Goal: Task Accomplishment & Management: Complete application form

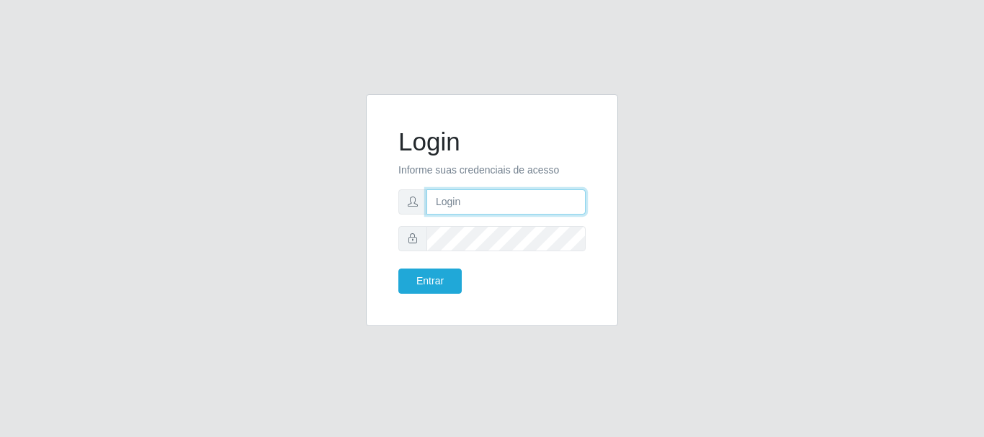
click at [444, 199] on input "text" at bounding box center [506, 202] width 159 height 25
type input "luanakst88@gmail.com"
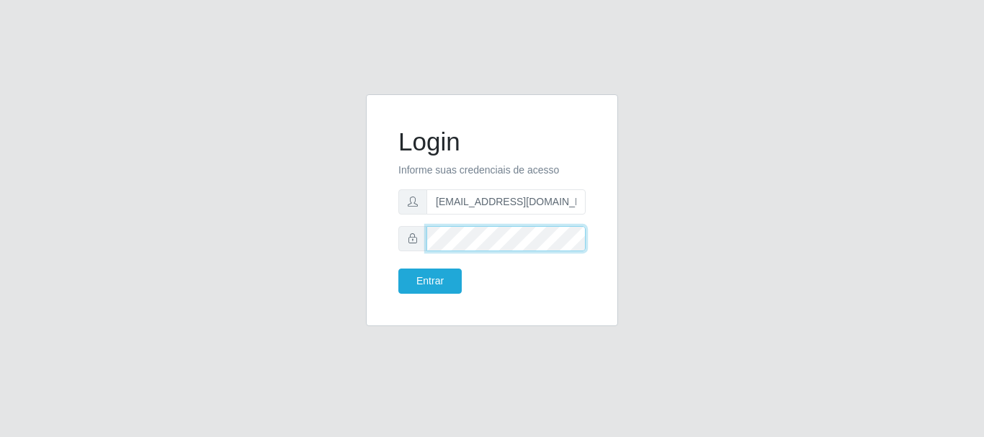
click at [399, 269] on button "Entrar" at bounding box center [430, 281] width 63 height 25
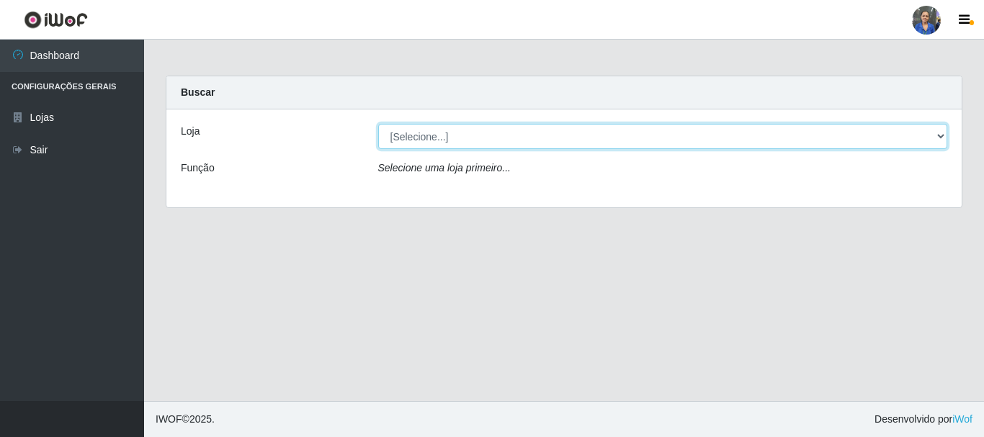
drag, startPoint x: 942, startPoint y: 141, endPoint x: 904, endPoint y: 148, distance: 38.9
click at [942, 141] on select "[Selecione...] SuperFácil Atacado - Rodoviária" at bounding box center [663, 136] width 570 height 25
select select "400"
click at [378, 124] on select "[Selecione...] SuperFácil Atacado - Rodoviária" at bounding box center [663, 136] width 570 height 25
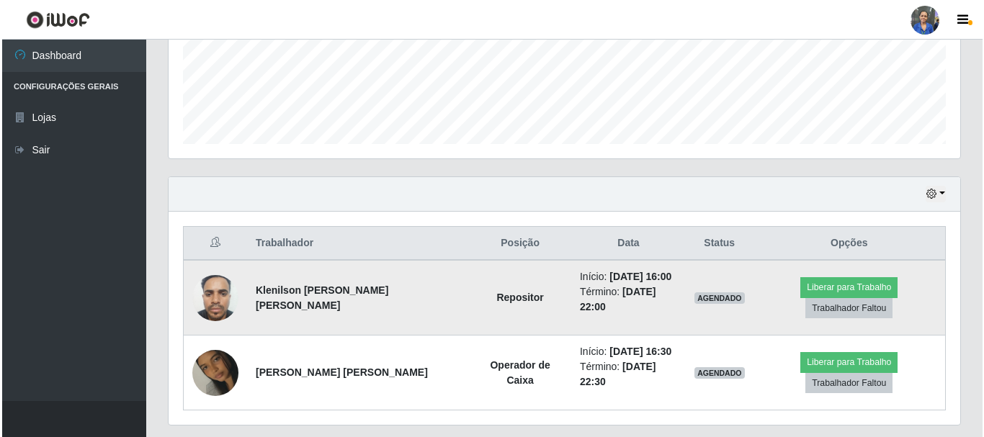
scroll to position [391, 0]
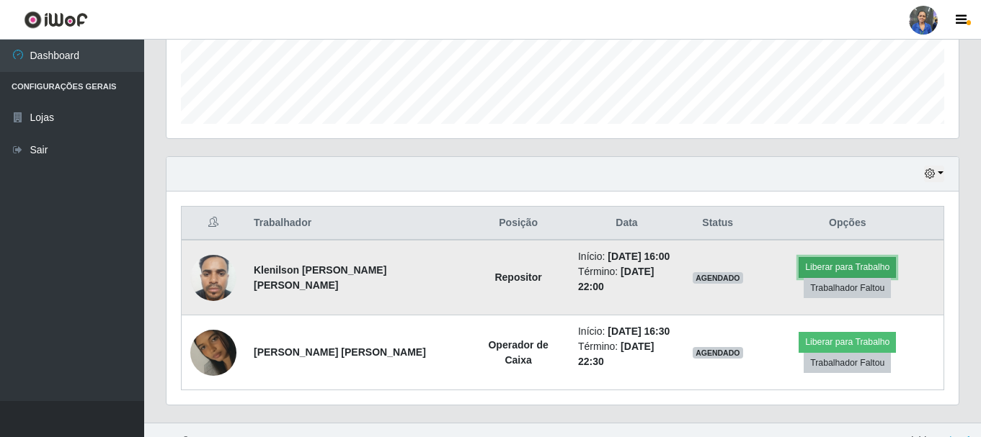
click at [799, 269] on button "Liberar para Trabalho" at bounding box center [847, 267] width 97 height 20
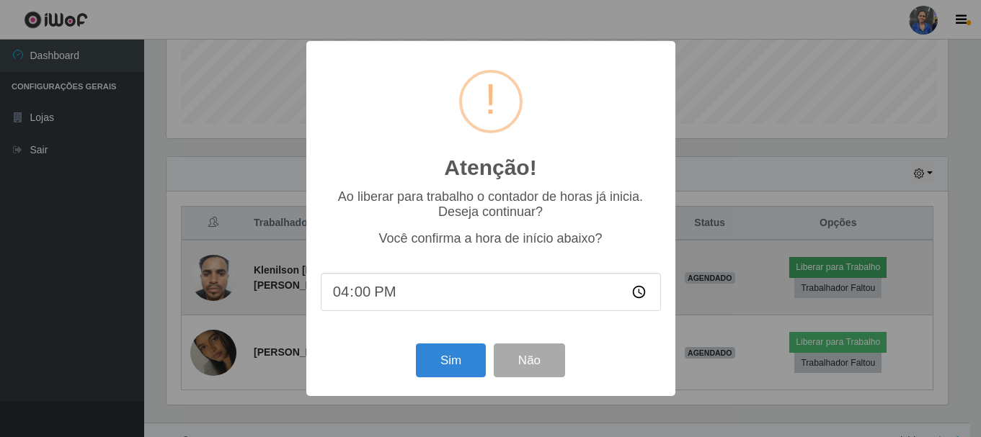
scroll to position [299, 785]
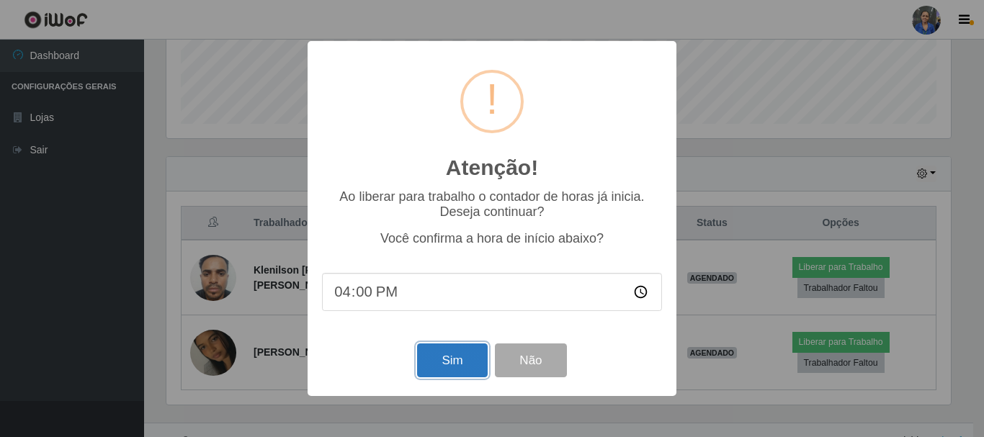
click at [475, 368] on button "Sim" at bounding box center [452, 361] width 70 height 34
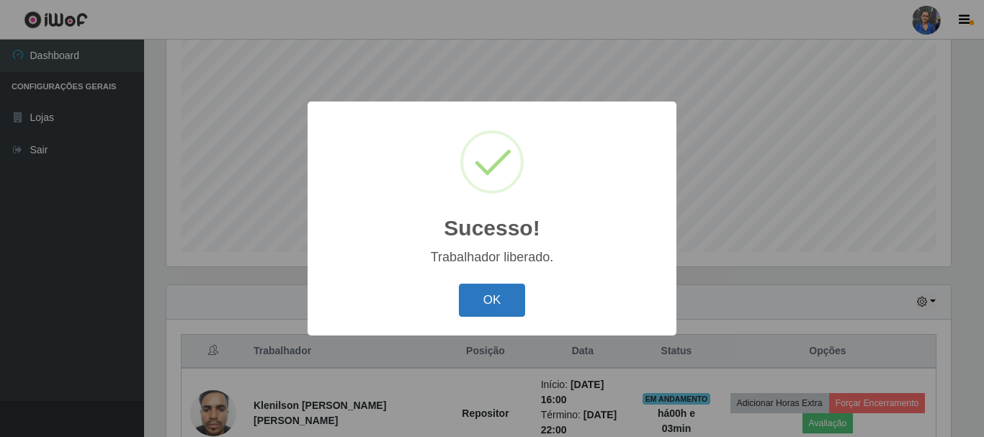
click at [503, 285] on button "OK" at bounding box center [492, 301] width 67 height 34
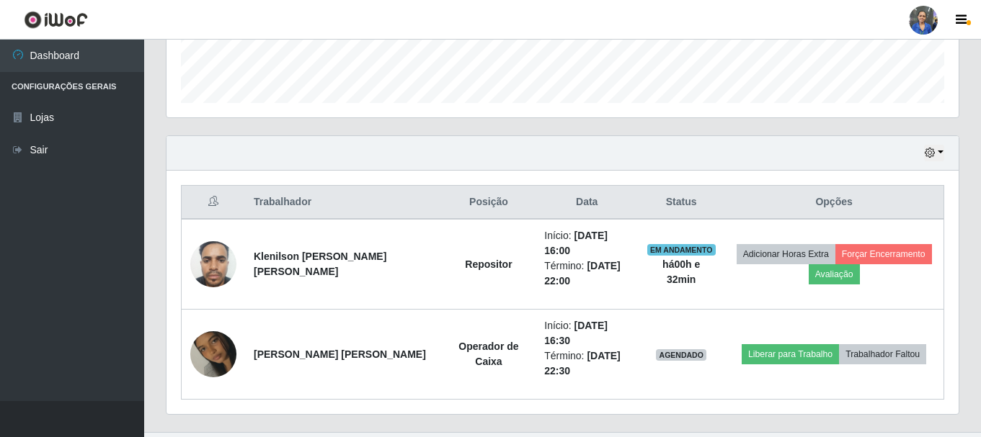
scroll to position [413, 0]
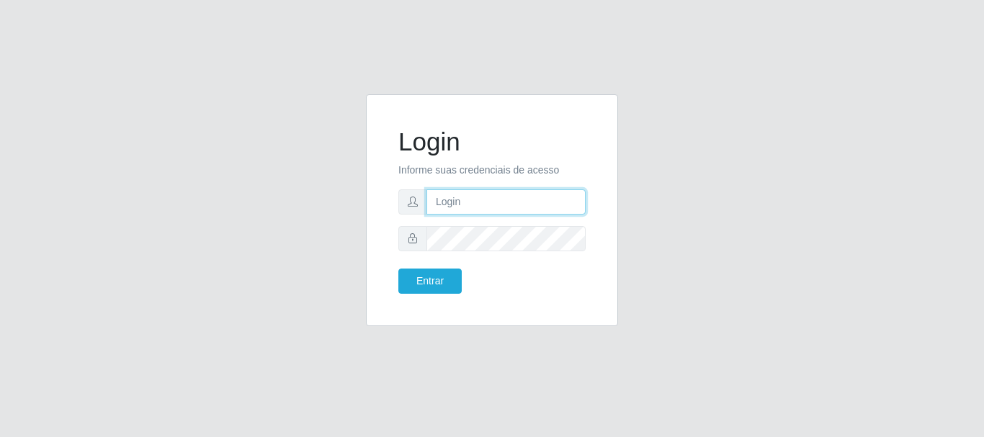
click at [482, 201] on input "text" at bounding box center [506, 202] width 159 height 25
click at [515, 205] on input "[EMAIL_ADDRESS][DOMAIN_NAME]" at bounding box center [506, 202] width 159 height 25
click at [541, 203] on input "[EMAIL_ADDRESS][DOMAIN_NAME]" at bounding box center [506, 202] width 159 height 25
type input "g"
type input "[EMAIL_ADDRESS][DOMAIN_NAME]"
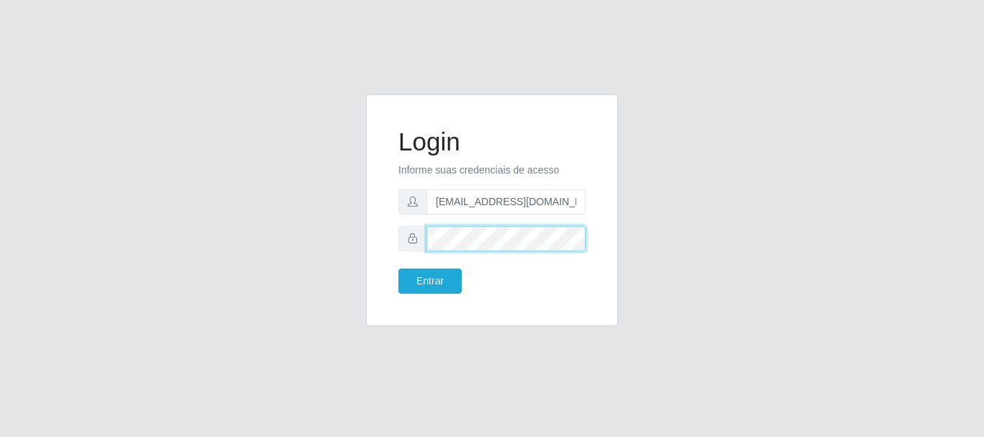
click at [399, 269] on button "Entrar" at bounding box center [430, 281] width 63 height 25
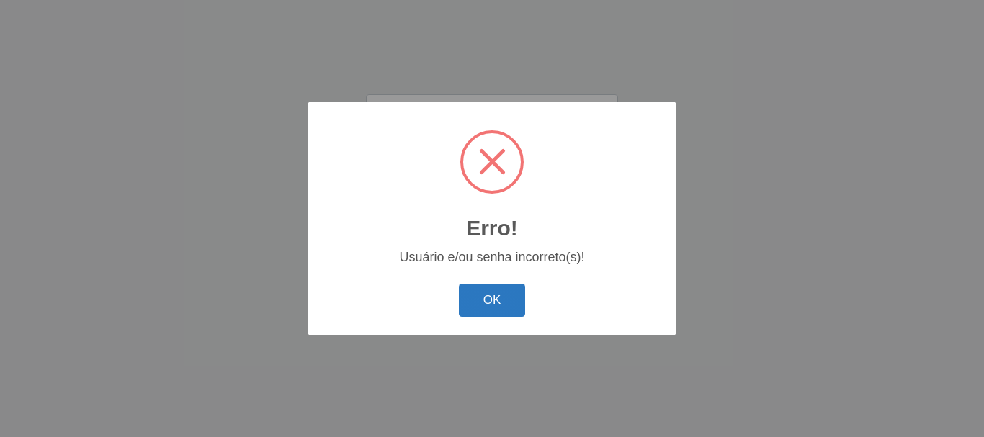
click at [484, 309] on button "OK" at bounding box center [492, 301] width 67 height 34
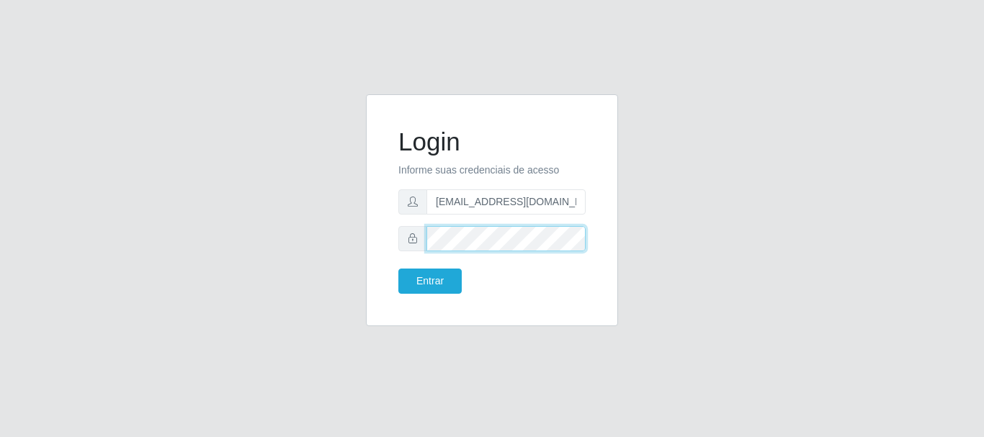
click at [399, 269] on button "Entrar" at bounding box center [430, 281] width 63 height 25
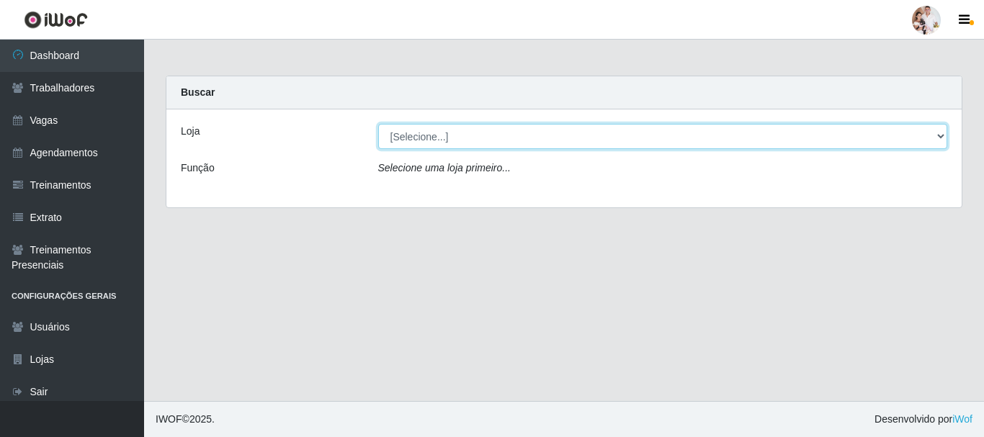
click at [940, 135] on select "[Selecione...] SuperFácil Atacado - Rodoviária" at bounding box center [663, 136] width 570 height 25
select select "400"
click at [378, 124] on select "[Selecione...] SuperFácil Atacado - Rodoviária" at bounding box center [663, 136] width 570 height 25
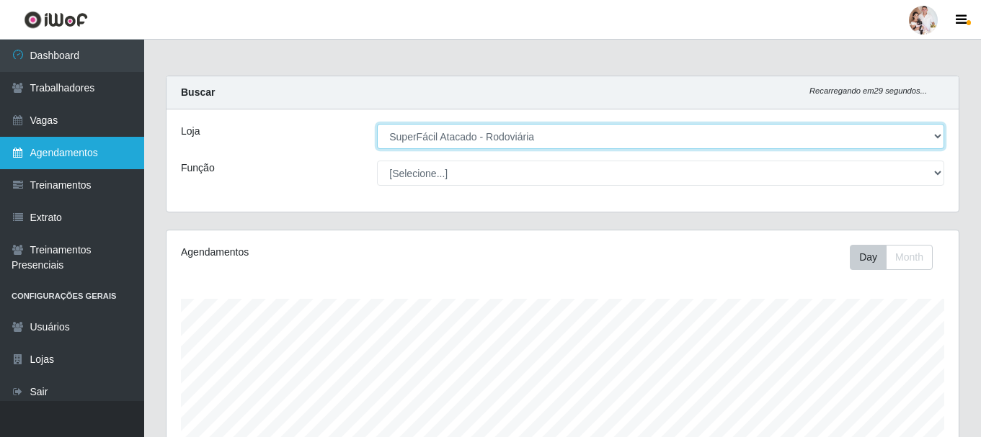
scroll to position [299, 792]
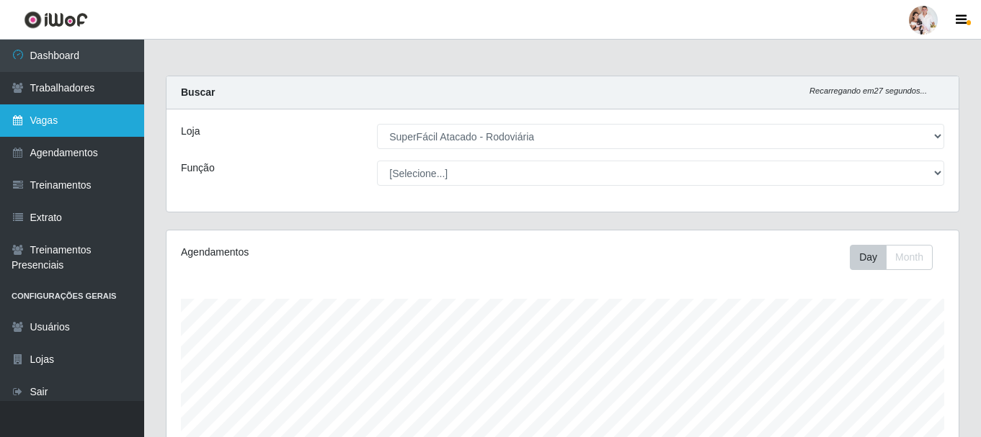
click at [71, 114] on link "Vagas" at bounding box center [72, 121] width 144 height 32
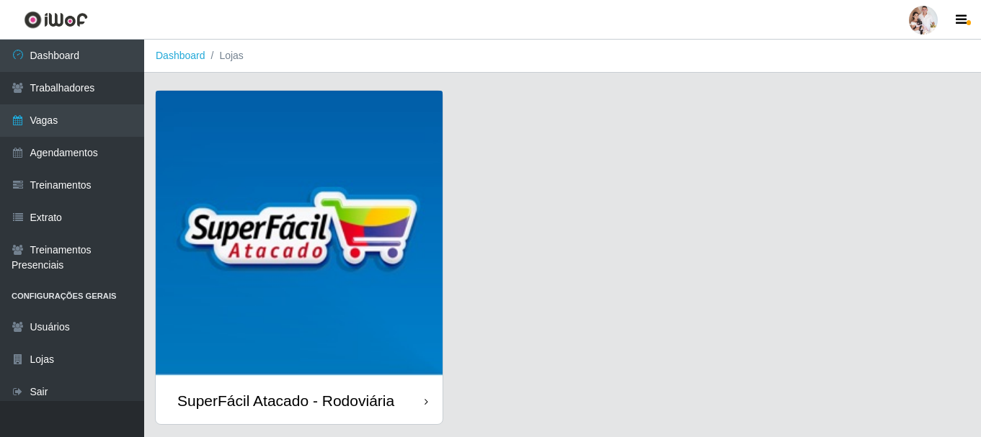
click at [347, 272] on img at bounding box center [299, 234] width 287 height 287
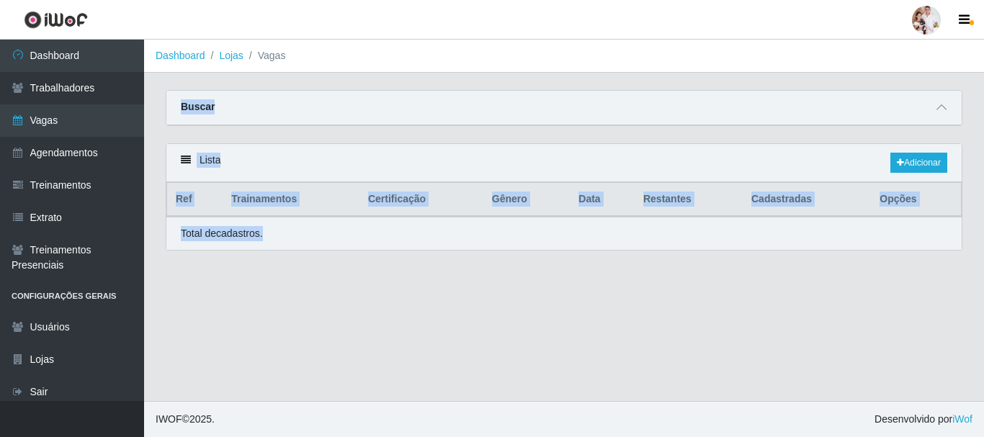
click at [347, 272] on main "Dashboard Lojas Vagas Carregando... Buscar Início em Término em Função Carregan…" at bounding box center [564, 221] width 840 height 362
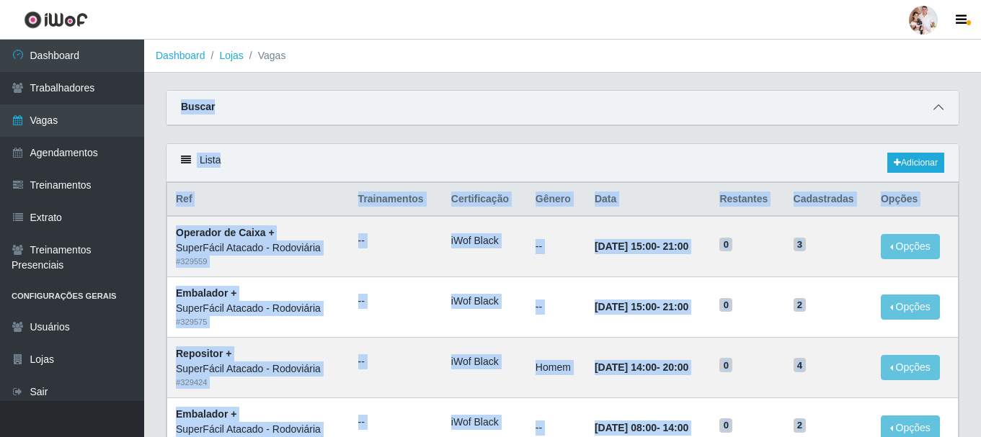
click at [943, 112] on span at bounding box center [938, 107] width 17 height 17
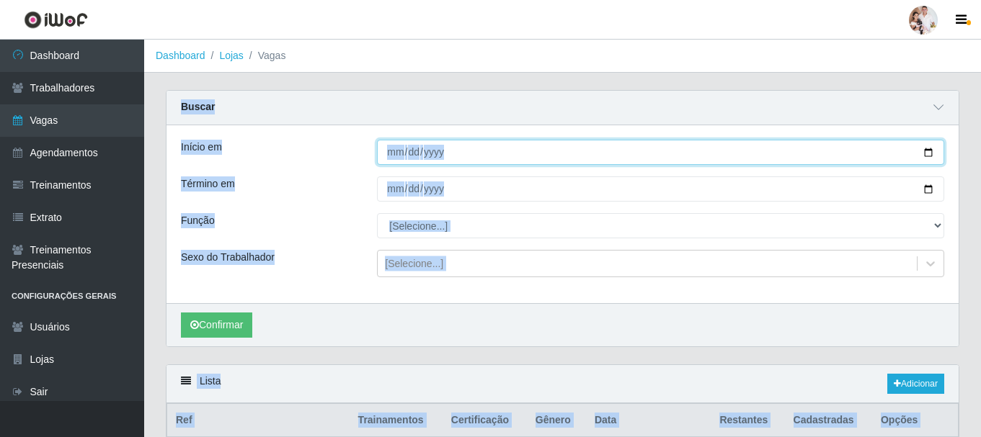
click at [928, 156] on input "Início em" at bounding box center [660, 152] width 567 height 25
type input "[DATE]"
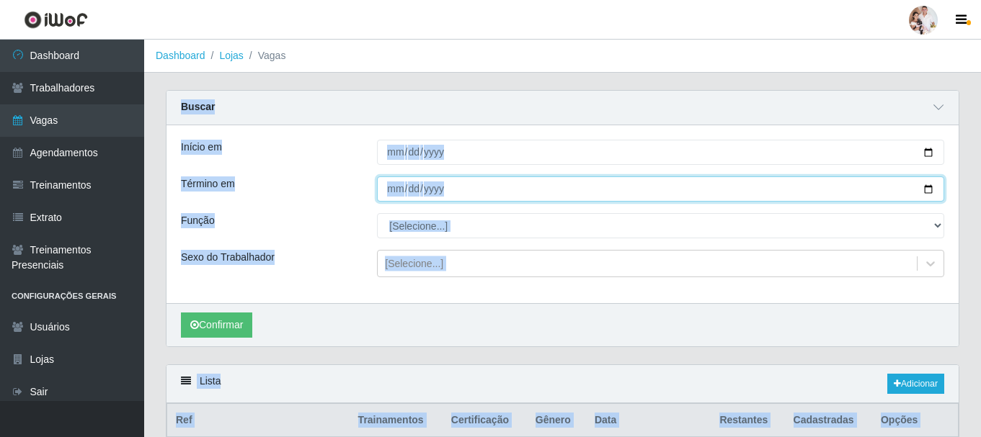
click at [923, 193] on input "Término em" at bounding box center [660, 189] width 567 height 25
type input "[DATE]"
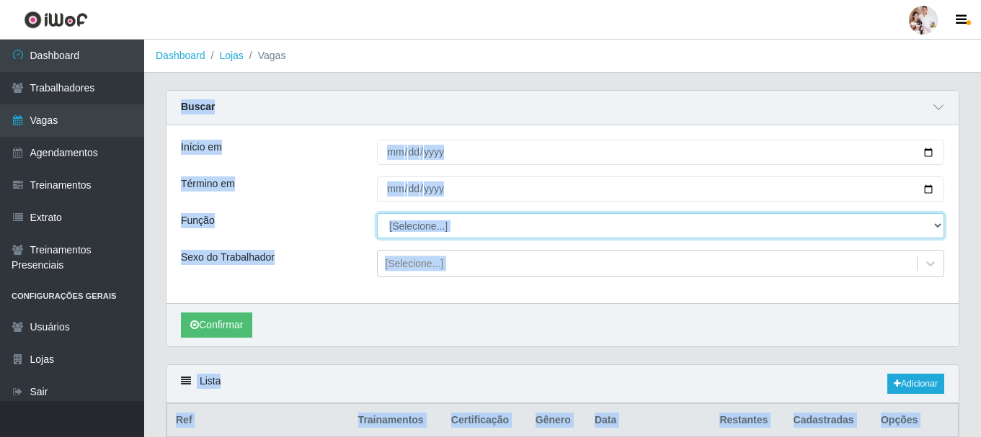
click at [937, 226] on select "[Selecione...] Embalador Embalador + Embalador ++ Operador de Caixa Operador de…" at bounding box center [660, 225] width 567 height 25
select select "22"
click at [377, 214] on select "[Selecione...] Embalador Embalador + Embalador ++ Operador de Caixa Operador de…" at bounding box center [660, 225] width 567 height 25
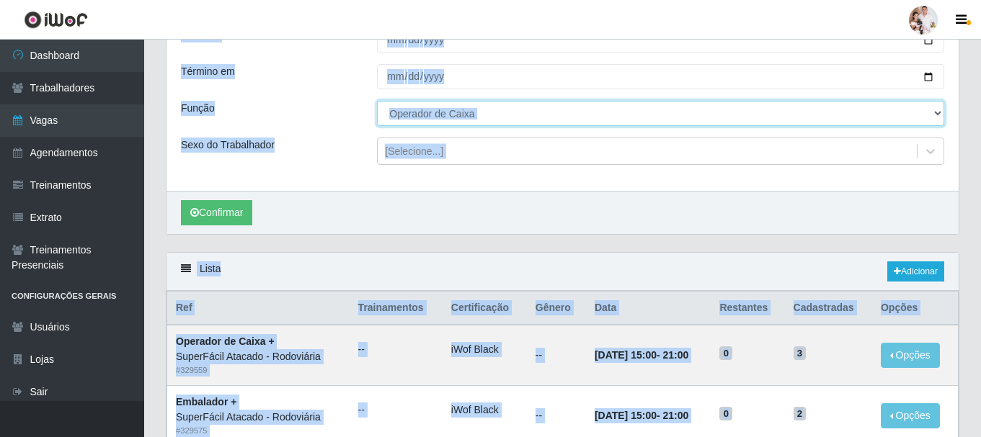
scroll to position [144, 0]
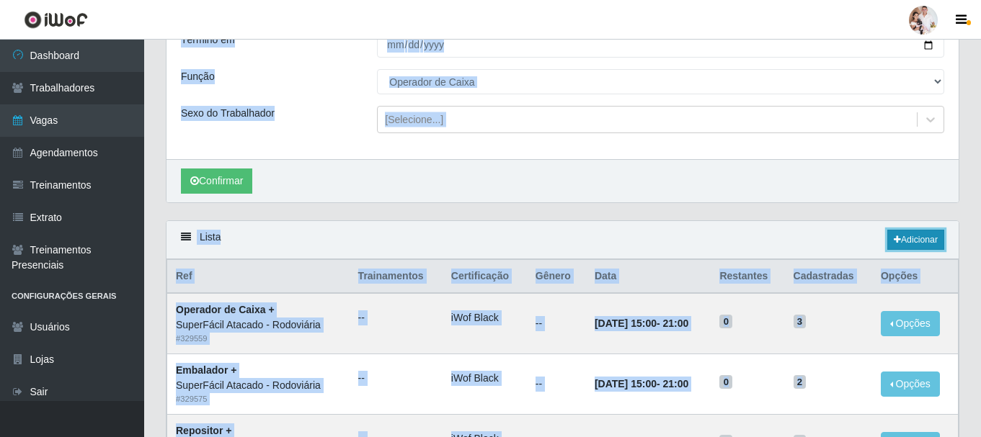
click at [920, 236] on link "Adicionar" at bounding box center [915, 240] width 57 height 20
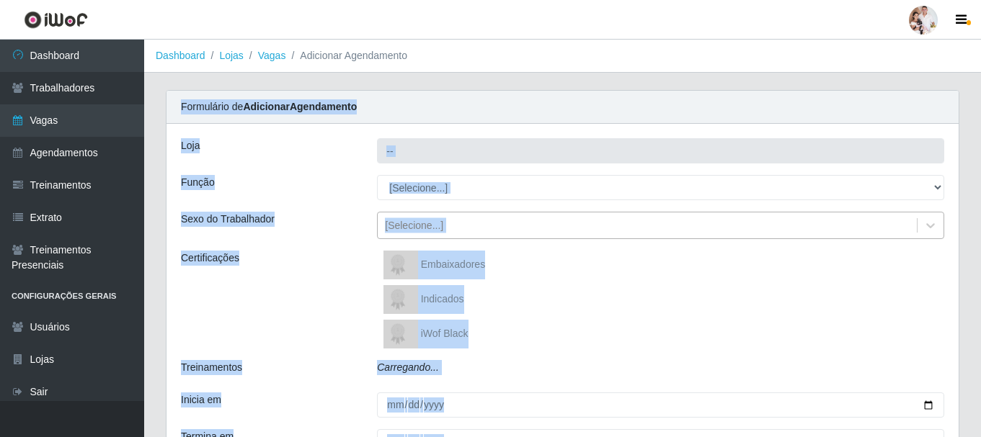
type input "SuperFácil Atacado - Rodoviária"
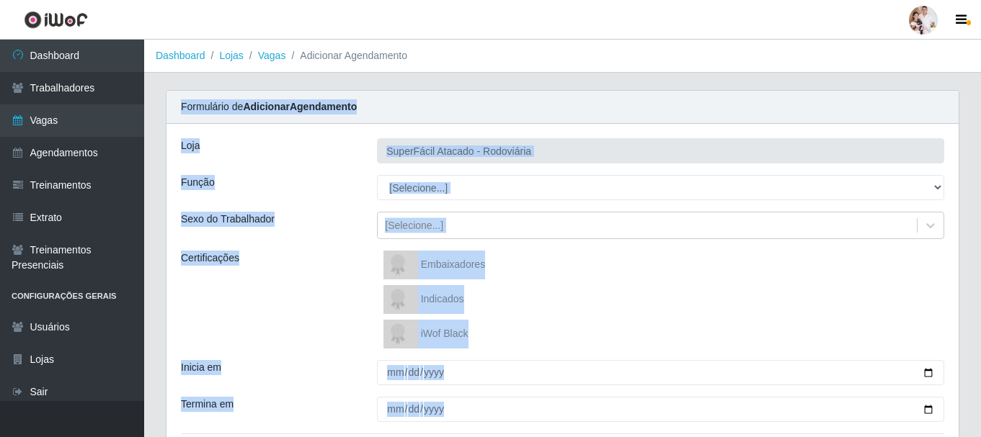
click at [402, 333] on img at bounding box center [400, 334] width 35 height 29
click at [0, 0] on input "iWof Black" at bounding box center [0, 0] width 0 height 0
click at [633, 116] on div "Formulário de Adicionar Agendamento" at bounding box center [562, 107] width 792 height 33
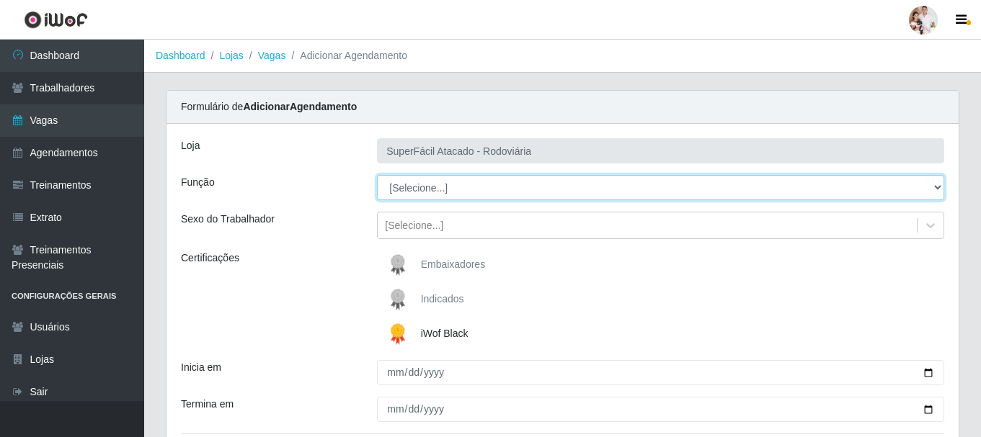
click at [934, 188] on select "[Selecione...] Embalador Embalador + Embalador ++ Operador de Caixa Operador de…" at bounding box center [660, 187] width 567 height 25
select select "22"
click at [377, 175] on select "[Selecione...] Embalador Embalador + Embalador ++ Operador de Caixa Operador de…" at bounding box center [660, 187] width 567 height 25
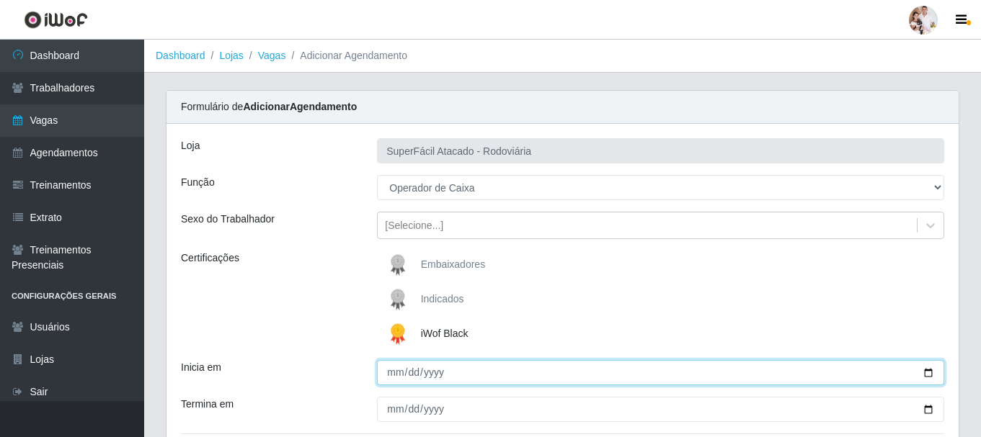
click at [925, 376] on input "Inicia em" at bounding box center [660, 372] width 567 height 25
type input "[DATE]"
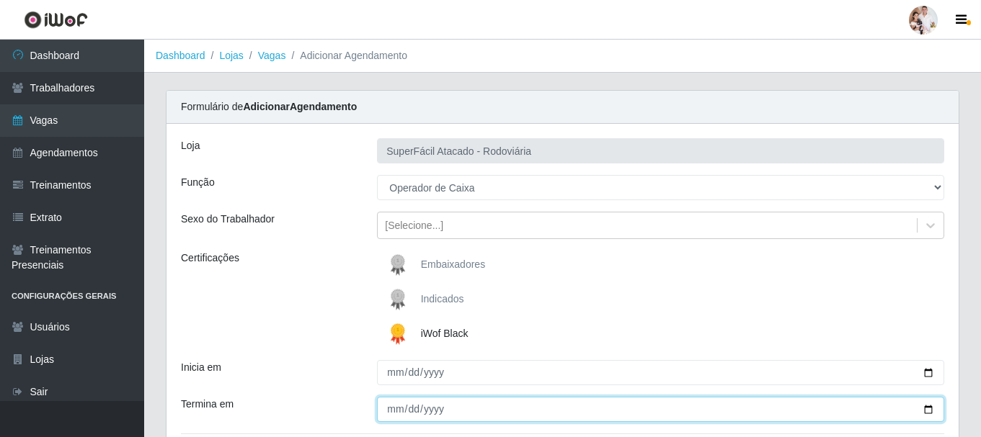
click at [924, 411] on input "Termina em" at bounding box center [660, 409] width 567 height 25
type input "[DATE]"
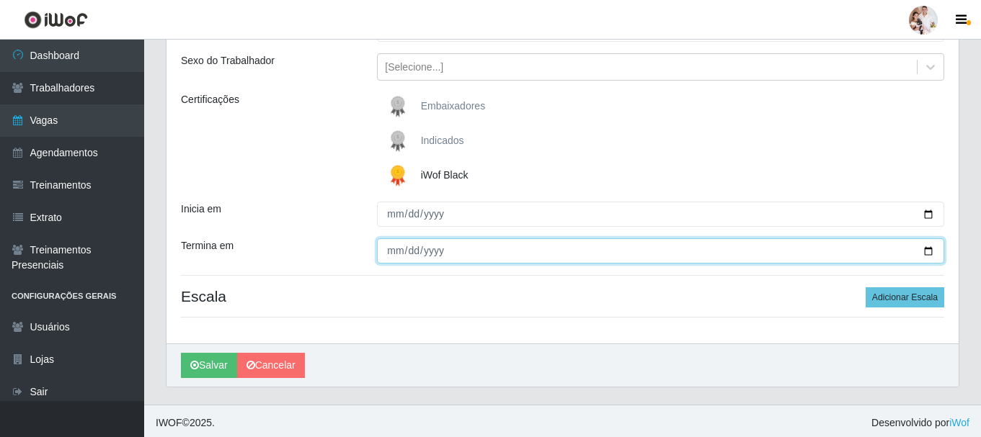
scroll to position [162, 0]
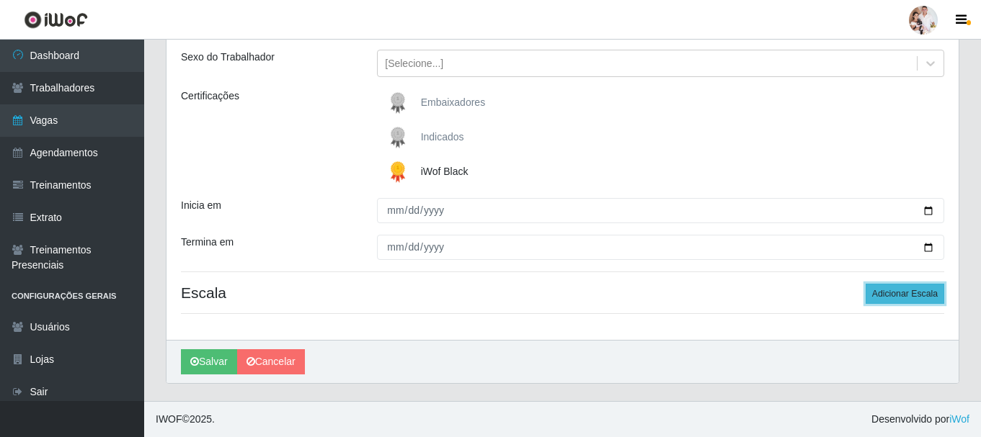
click at [897, 296] on button "Adicionar Escala" at bounding box center [905, 294] width 79 height 20
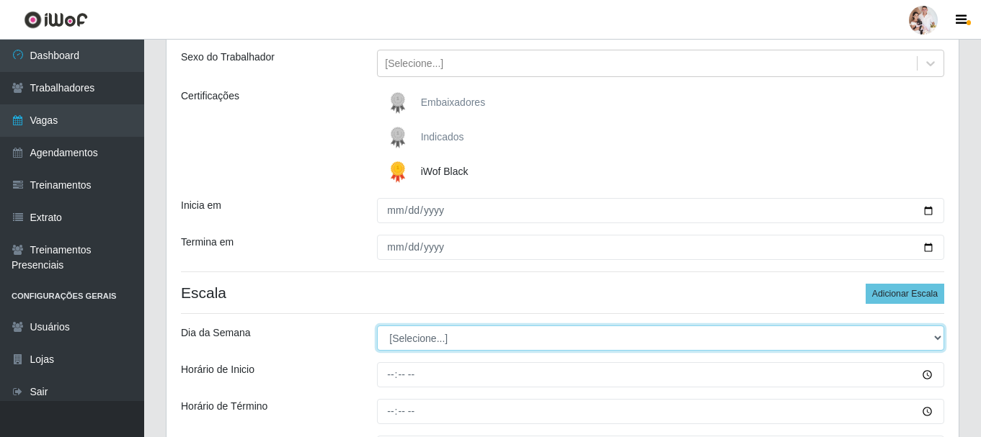
click at [941, 339] on select "[Selecione...] Segunda Terça Quarta Quinta Sexta Sábado Domingo" at bounding box center [660, 338] width 567 height 25
select select "4"
click at [377, 326] on select "[Selecione...] Segunda Terça Quarta Quinta Sexta Sábado Domingo" at bounding box center [660, 338] width 567 height 25
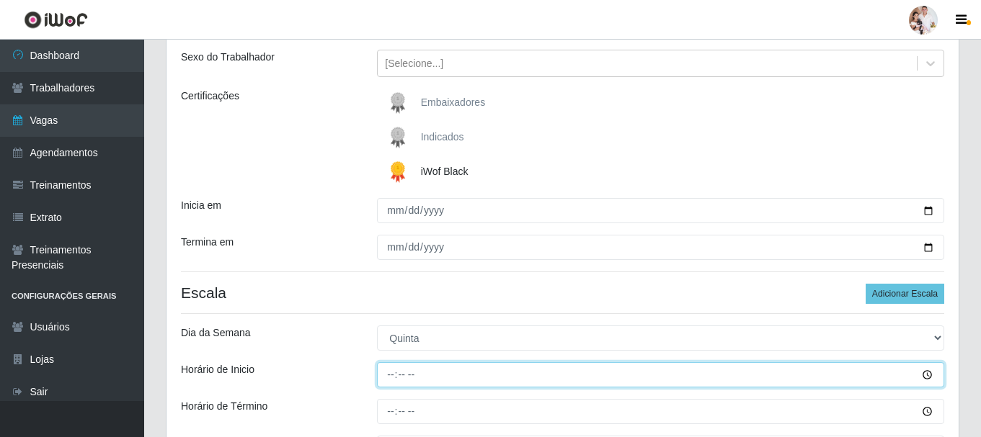
click at [391, 375] on input "Horário de Inicio" at bounding box center [660, 375] width 567 height 25
type input "08:00"
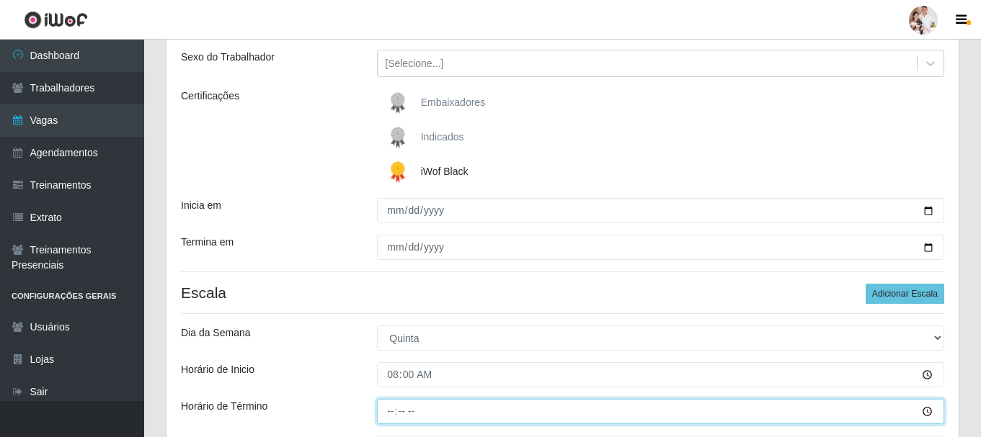
click at [392, 412] on input "Horário de Término" at bounding box center [660, 411] width 567 height 25
type input "14:00"
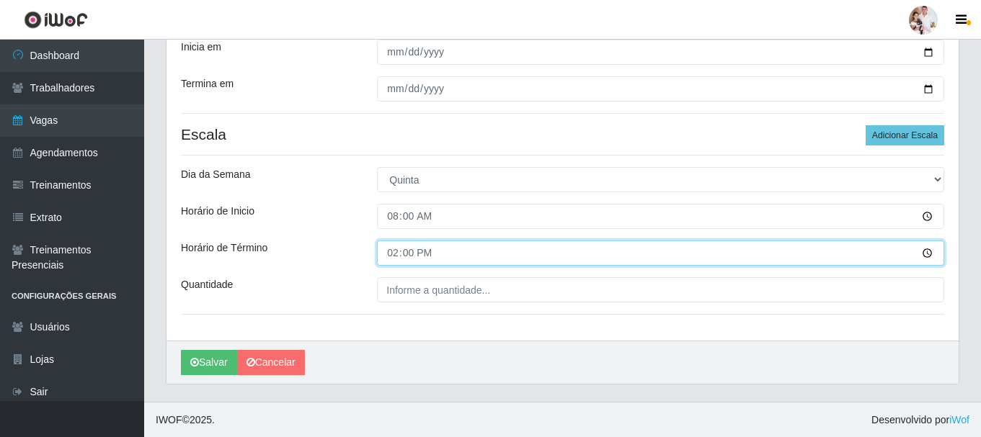
scroll to position [321, 0]
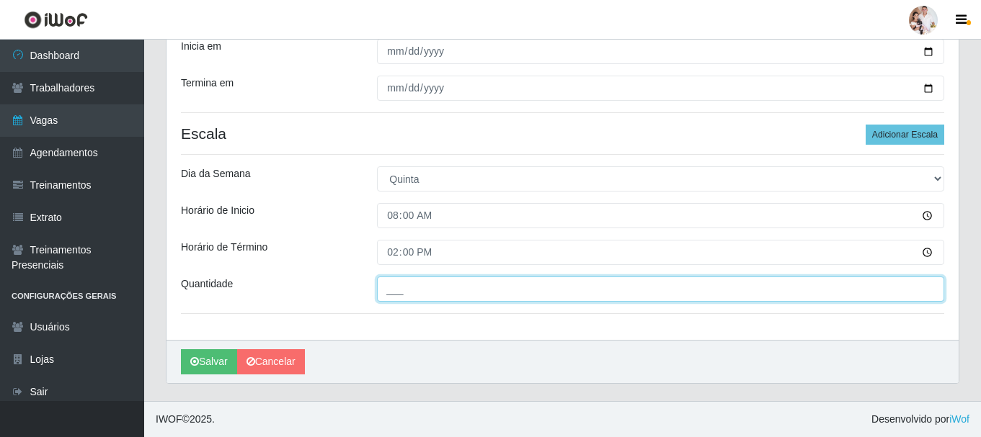
click at [403, 295] on input "___" at bounding box center [660, 289] width 567 height 25
type input "2__"
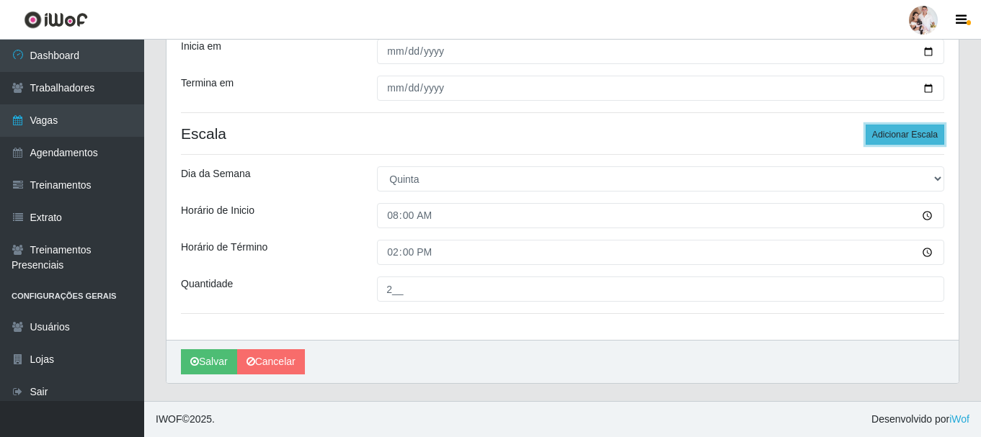
click at [888, 138] on button "Adicionar Escala" at bounding box center [905, 135] width 79 height 20
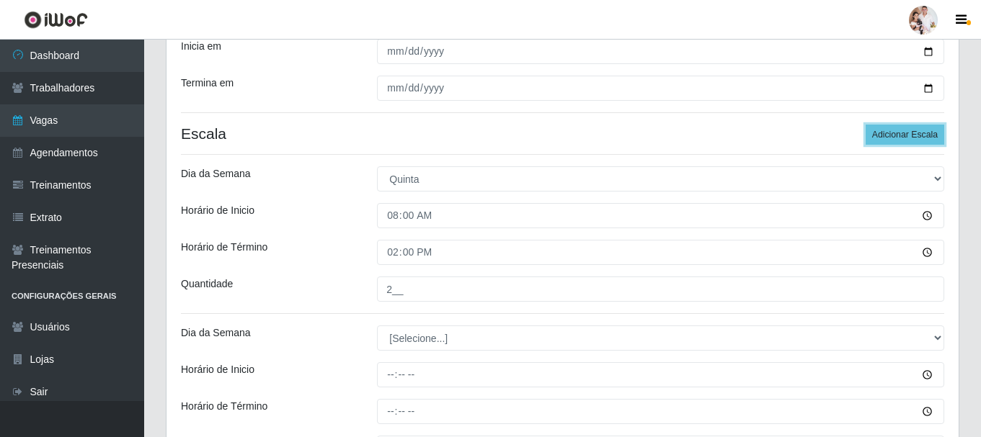
scroll to position [466, 0]
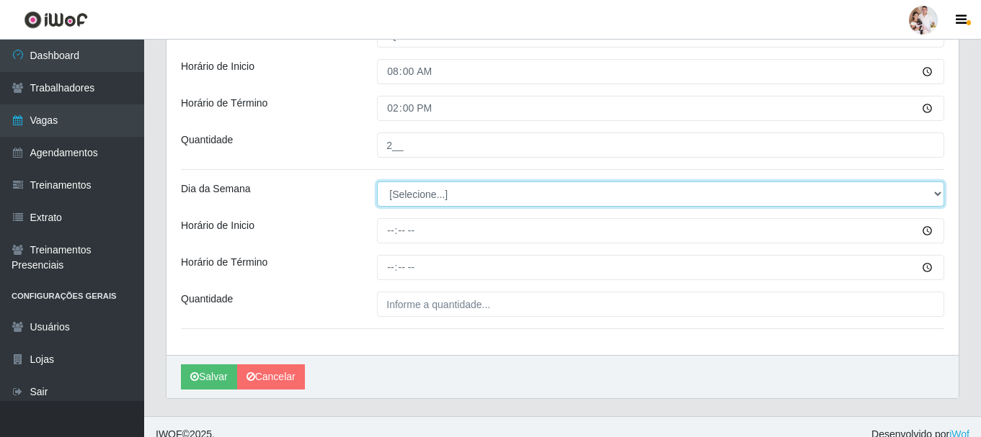
click at [934, 190] on select "[Selecione...] Segunda Terça Quarta Quinta Sexta Sábado Domingo" at bounding box center [660, 194] width 567 height 25
select select "4"
click at [377, 182] on select "[Selecione...] Segunda Terça Quarta Quinta Sexta Sábado Domingo" at bounding box center [660, 194] width 567 height 25
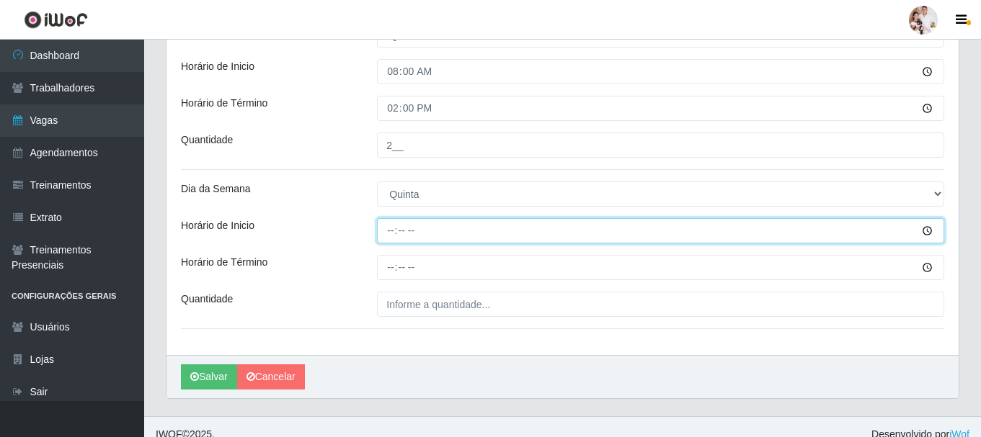
click at [388, 236] on input "Horário de Inicio" at bounding box center [660, 230] width 567 height 25
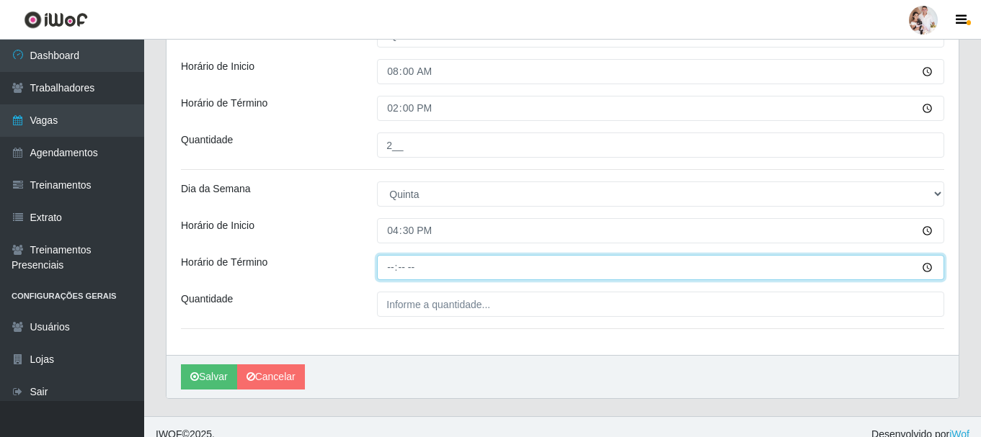
click at [390, 268] on input "Horário de Término" at bounding box center [660, 267] width 567 height 25
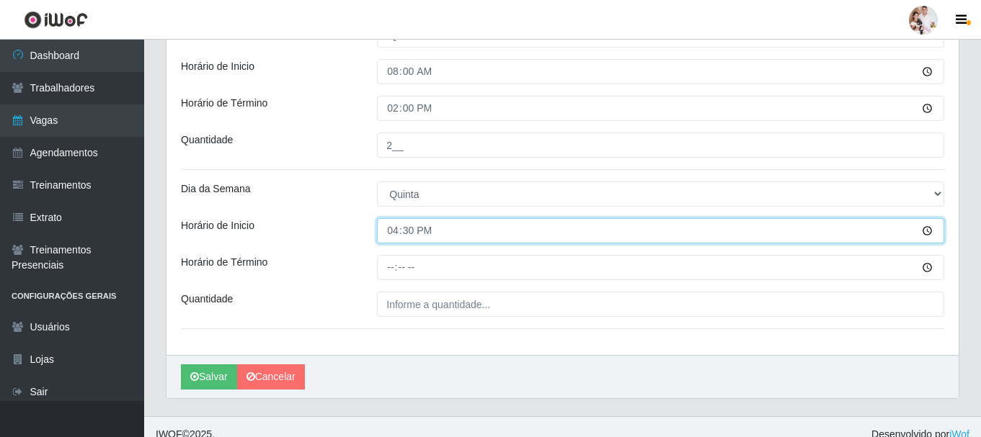
click at [395, 232] on input "16:30" at bounding box center [660, 230] width 567 height 25
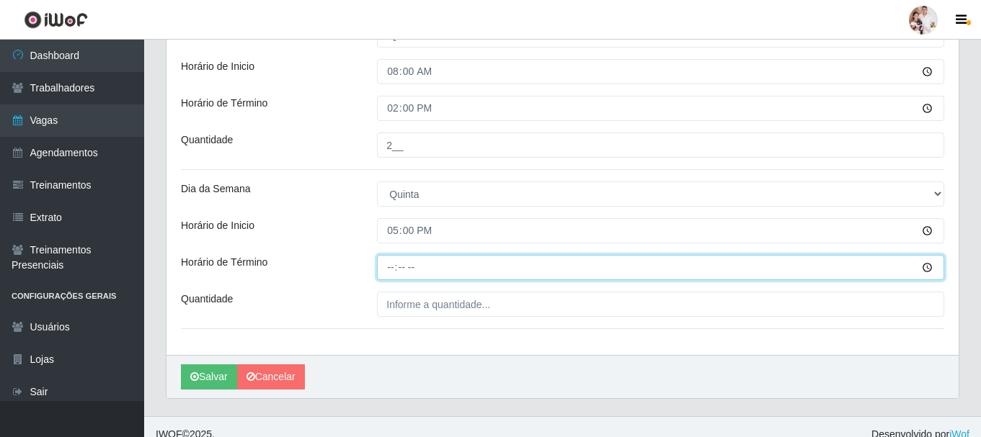
click at [393, 268] on input "Horário de Término" at bounding box center [660, 267] width 567 height 25
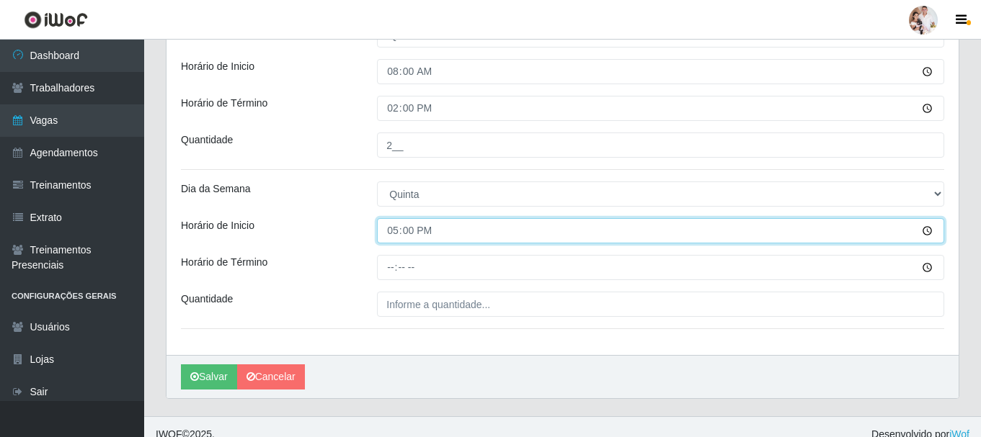
click at [392, 236] on input "17:00" at bounding box center [660, 230] width 567 height 25
click at [388, 231] on input "06:30" at bounding box center [660, 230] width 567 height 25
type input "16:30"
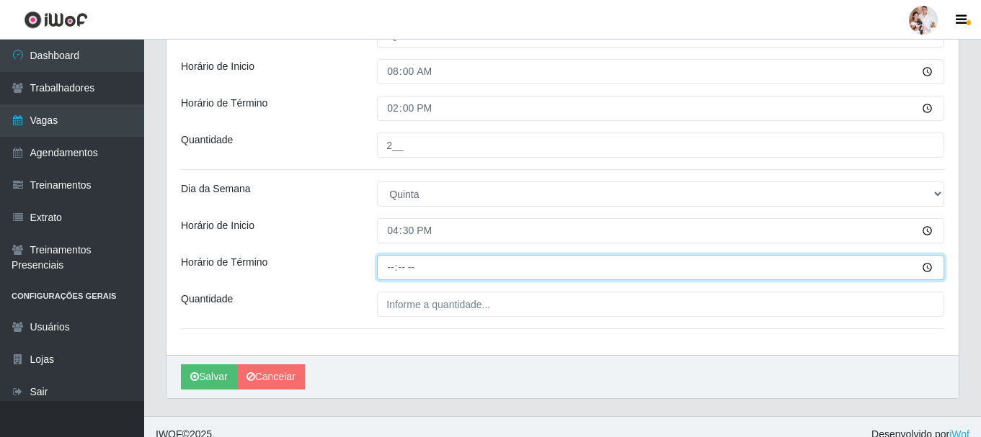
click at [389, 270] on input "Horário de Término" at bounding box center [660, 267] width 567 height 25
type input "22:30"
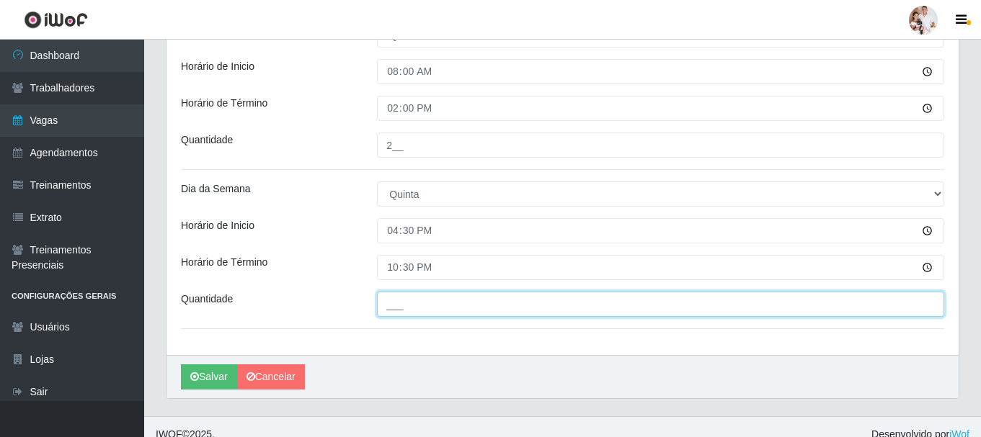
click at [420, 308] on input "___" at bounding box center [660, 304] width 567 height 25
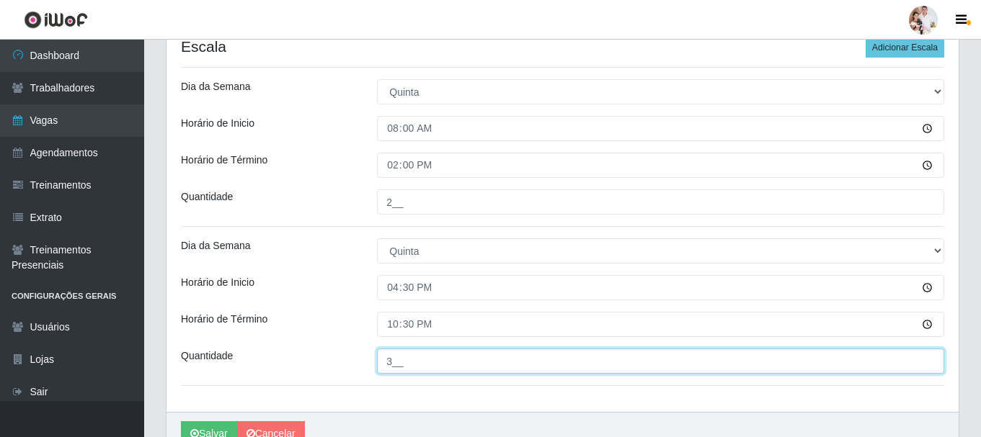
scroll to position [481, 0]
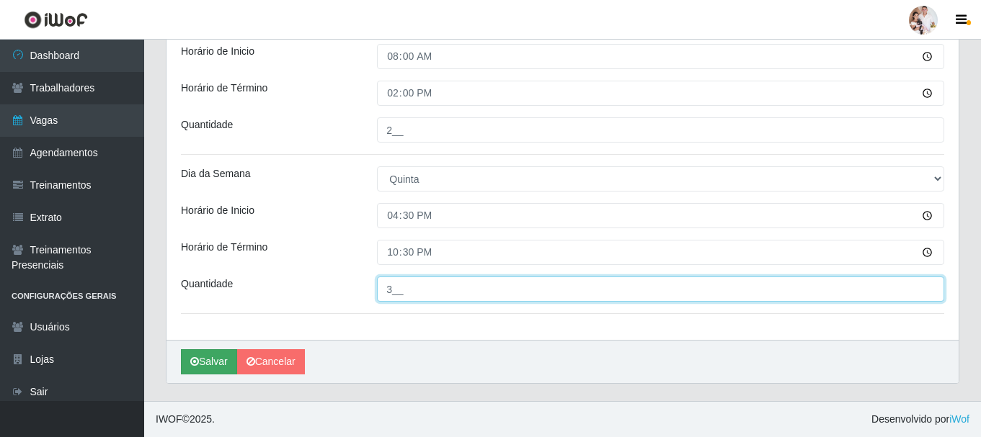
type input "3__"
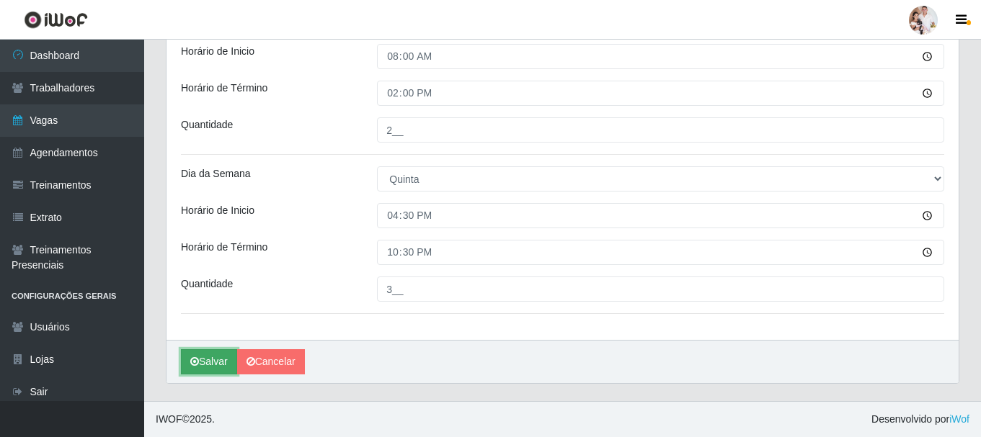
click at [213, 362] on button "Salvar" at bounding box center [209, 362] width 56 height 25
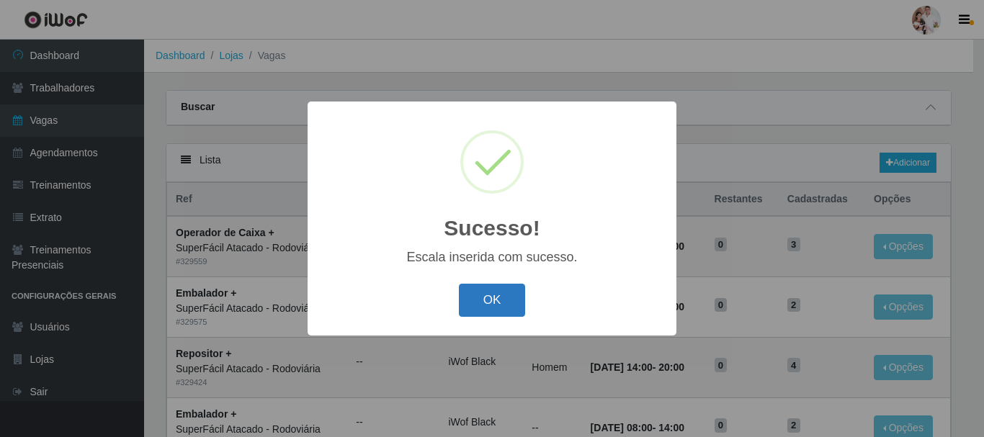
click at [515, 294] on button "OK" at bounding box center [492, 301] width 67 height 34
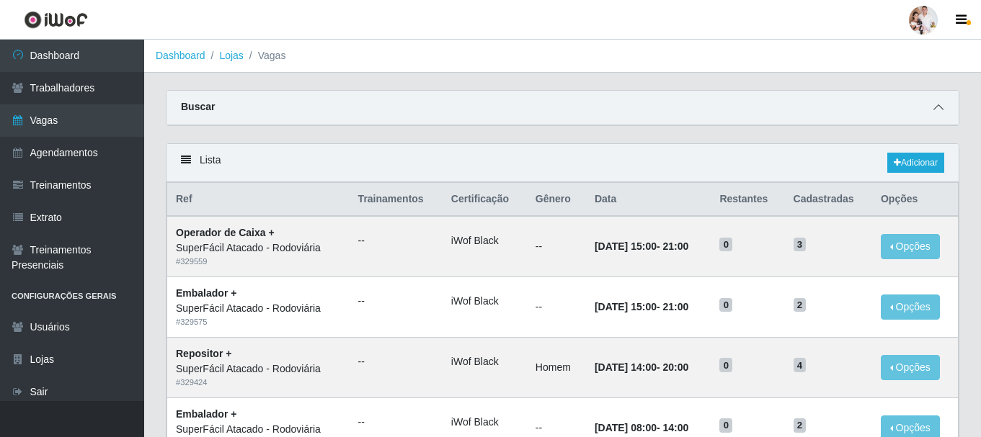
click at [935, 108] on icon at bounding box center [938, 107] width 10 height 10
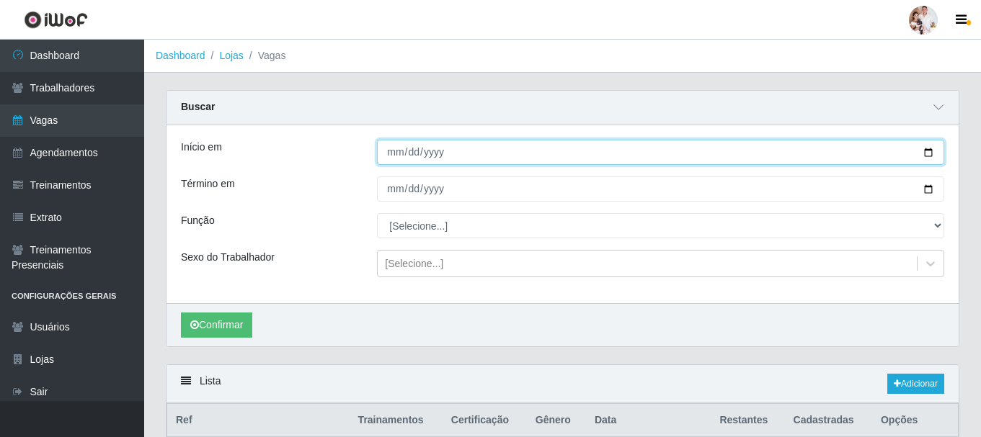
click at [928, 156] on input "Início em" at bounding box center [660, 152] width 567 height 25
type input "[DATE]"
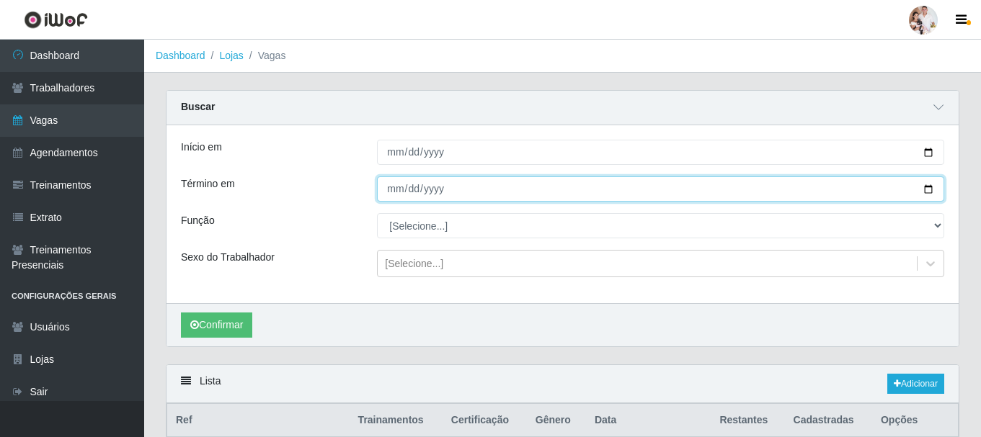
click at [929, 191] on input "Término em" at bounding box center [660, 189] width 567 height 25
type input "[DATE]"
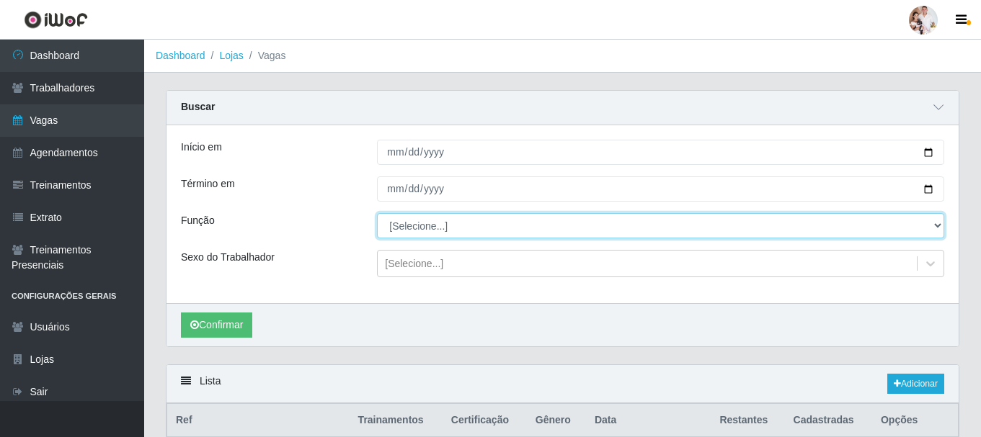
click at [939, 222] on select "[Selecione...] Embalador Embalador + Embalador ++ Operador de Caixa Operador de…" at bounding box center [660, 225] width 567 height 25
select select "24"
click at [377, 214] on select "[Selecione...] Embalador Embalador + Embalador ++ Operador de Caixa Operador de…" at bounding box center [660, 225] width 567 height 25
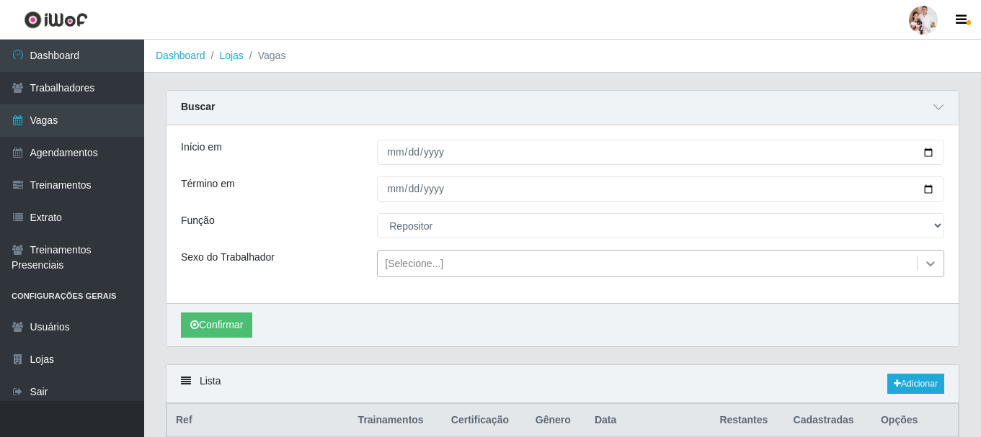
click at [933, 262] on icon at bounding box center [930, 264] width 14 height 14
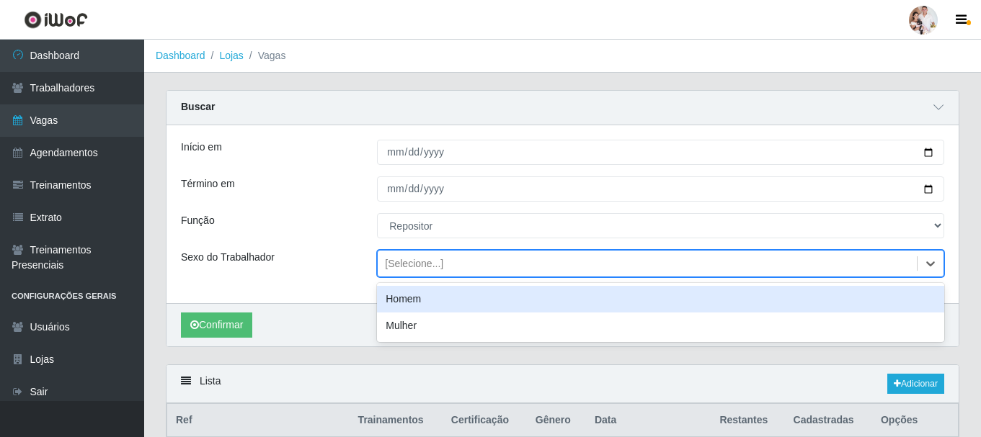
click at [537, 305] on div "Homem" at bounding box center [660, 299] width 567 height 27
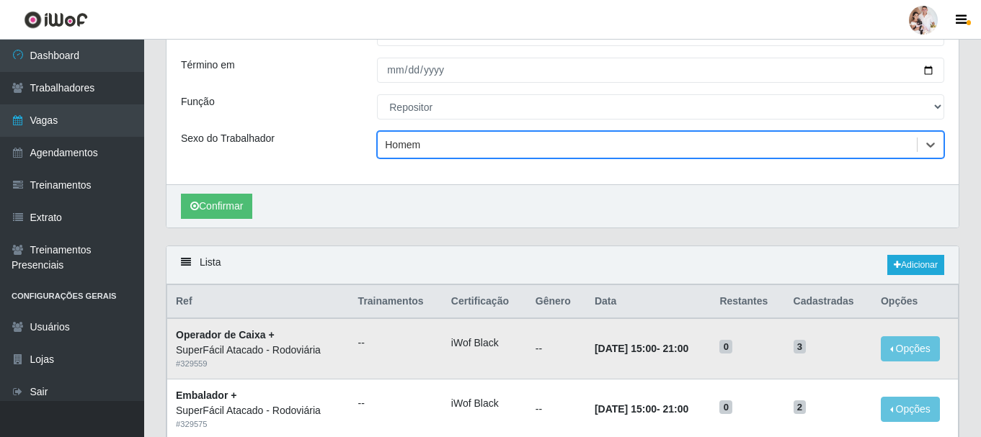
scroll to position [144, 0]
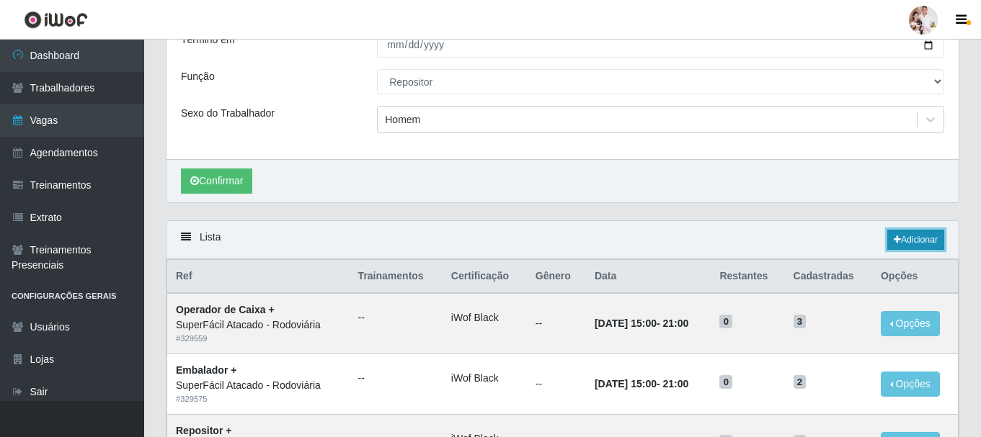
click at [897, 237] on icon at bounding box center [897, 240] width 7 height 9
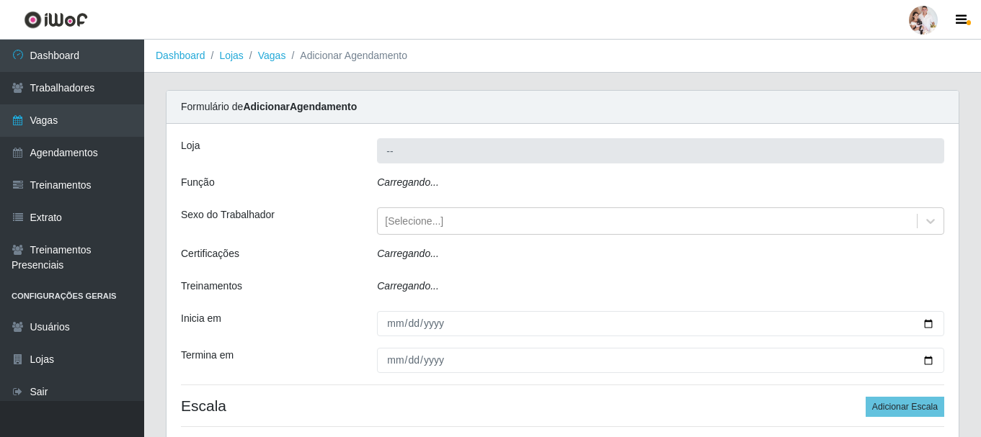
type input "SuperFácil Atacado - Rodoviária"
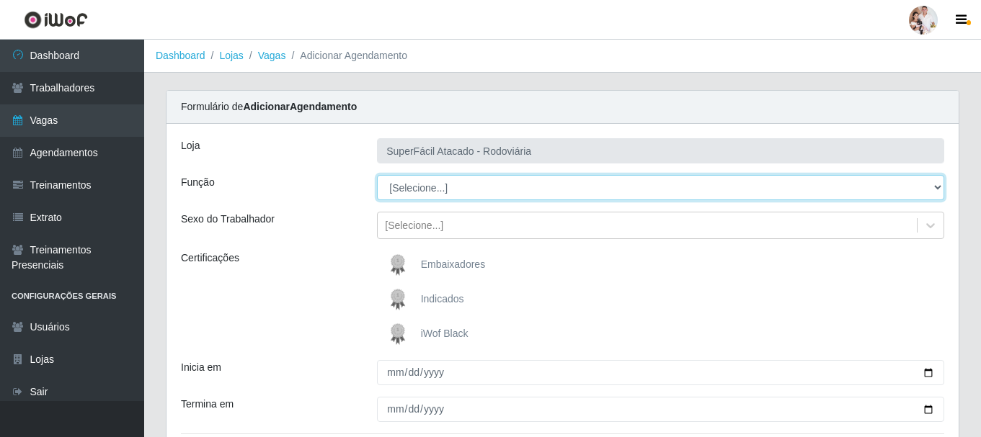
click at [934, 188] on select "[Selecione...] Embalador Embalador + Embalador ++ Operador de Caixa Operador de…" at bounding box center [660, 187] width 567 height 25
select select "24"
click at [377, 175] on select "[Selecione...] Embalador Embalador + Embalador ++ Operador de Caixa Operador de…" at bounding box center [660, 187] width 567 height 25
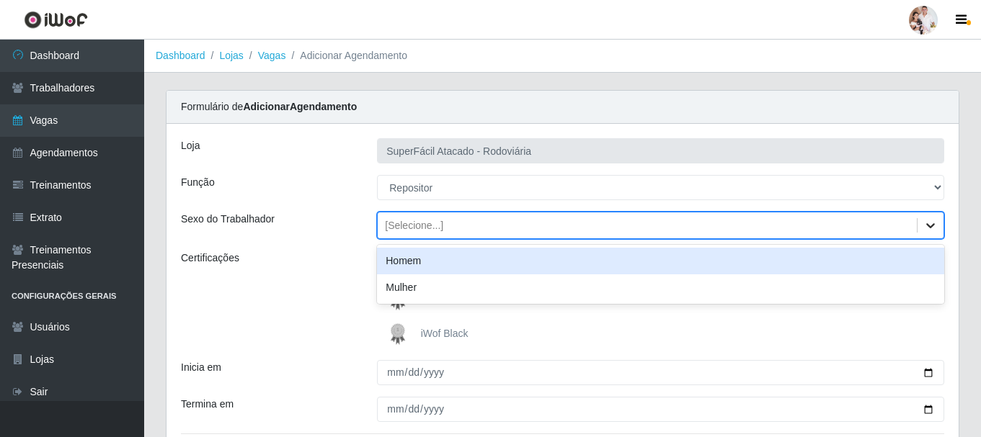
click at [933, 226] on icon at bounding box center [930, 225] width 9 height 5
click at [623, 265] on div "Homem" at bounding box center [660, 261] width 567 height 27
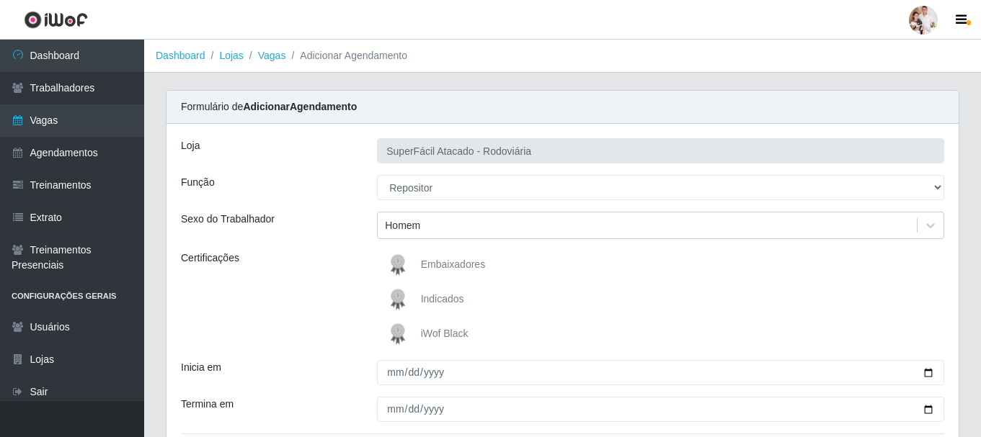
drag, startPoint x: 402, startPoint y: 334, endPoint x: 507, endPoint y: 333, distance: 105.2
click at [403, 333] on img at bounding box center [400, 334] width 35 height 29
click at [0, 0] on input "iWof Black" at bounding box center [0, 0] width 0 height 0
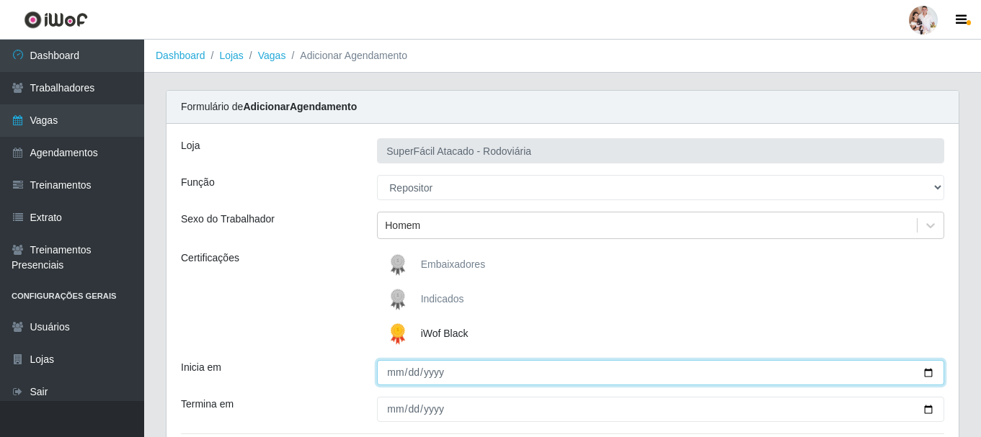
click at [929, 374] on input "Inicia em" at bounding box center [660, 372] width 567 height 25
type input "[DATE]"
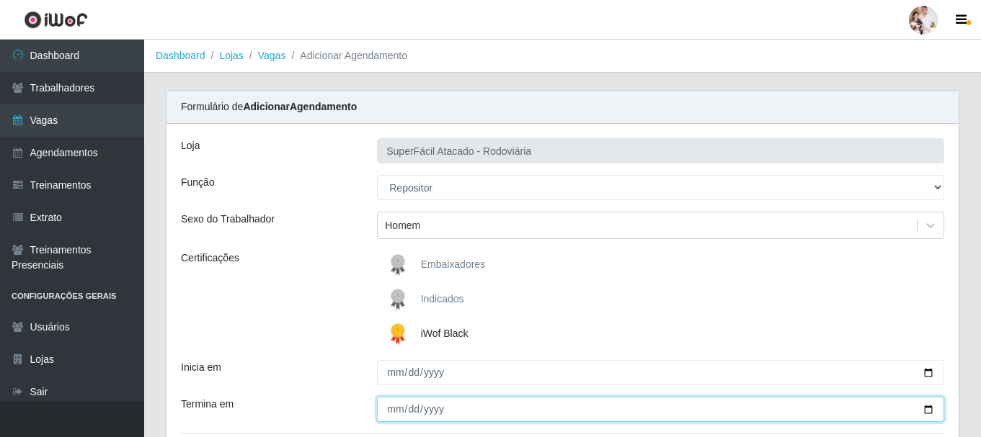
click at [928, 411] on input "Termina em" at bounding box center [660, 409] width 567 height 25
type input "[DATE]"
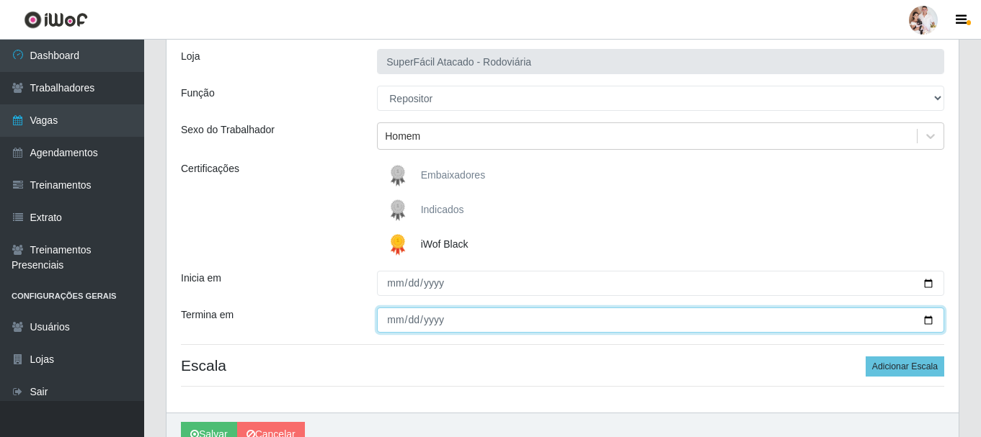
scroll to position [162, 0]
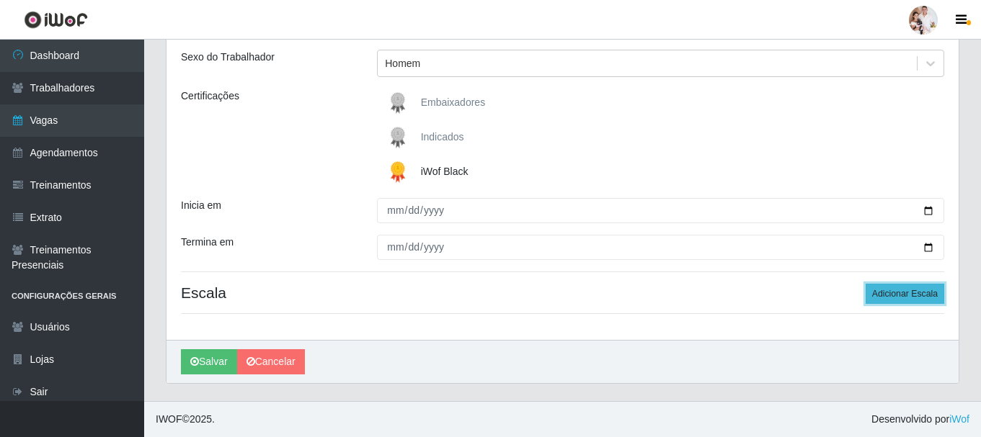
click at [891, 290] on button "Adicionar Escala" at bounding box center [905, 294] width 79 height 20
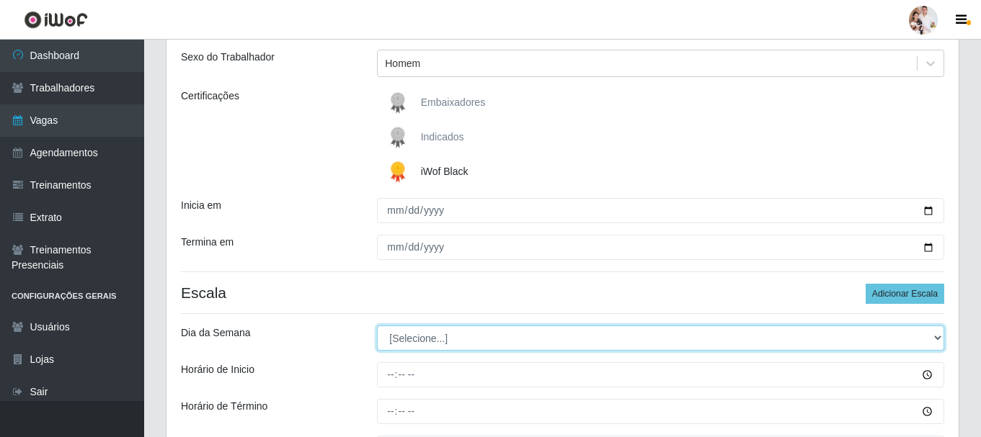
click at [934, 337] on select "[Selecione...] Segunda Terça Quarta Quinta Sexta Sábado Domingo" at bounding box center [660, 338] width 567 height 25
select select "4"
click at [377, 326] on select "[Selecione...] Segunda Terça Quarta Quinta Sexta Sábado Domingo" at bounding box center [660, 338] width 567 height 25
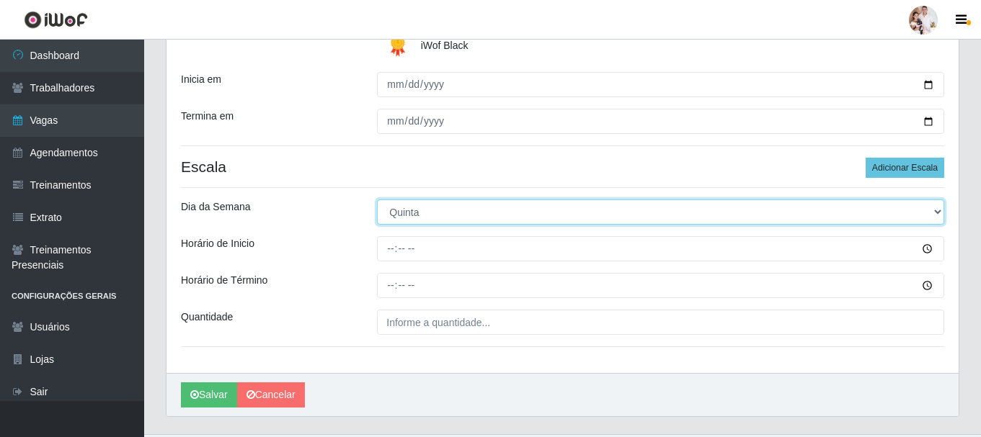
scroll to position [306, 0]
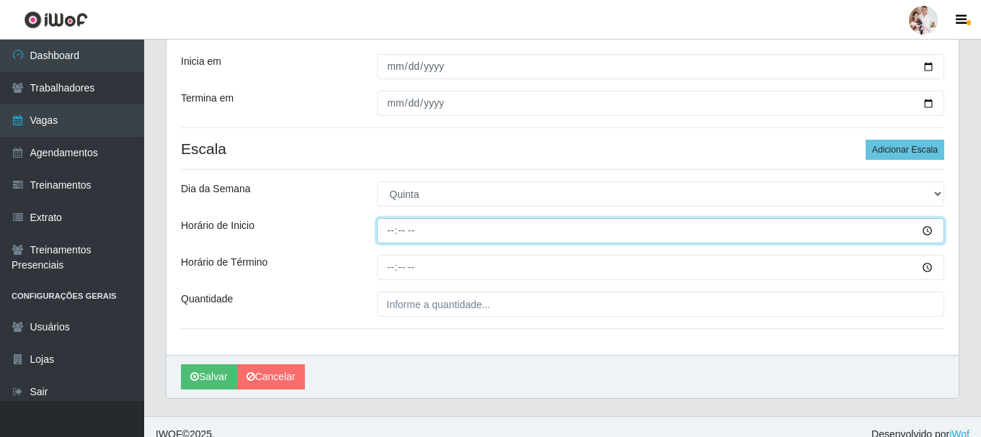
click at [386, 234] on input "Horário de Inicio" at bounding box center [660, 230] width 567 height 25
type input "16:30"
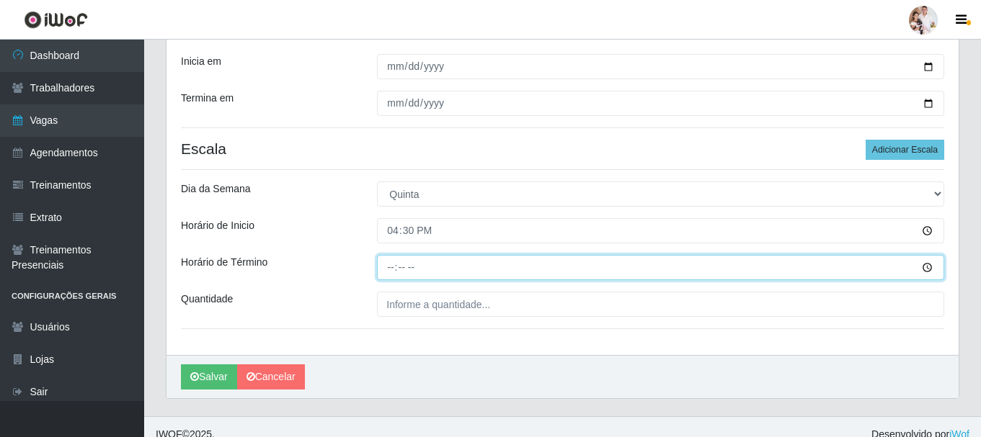
click at [387, 267] on input "Horário de Término" at bounding box center [660, 267] width 567 height 25
type input "22:30"
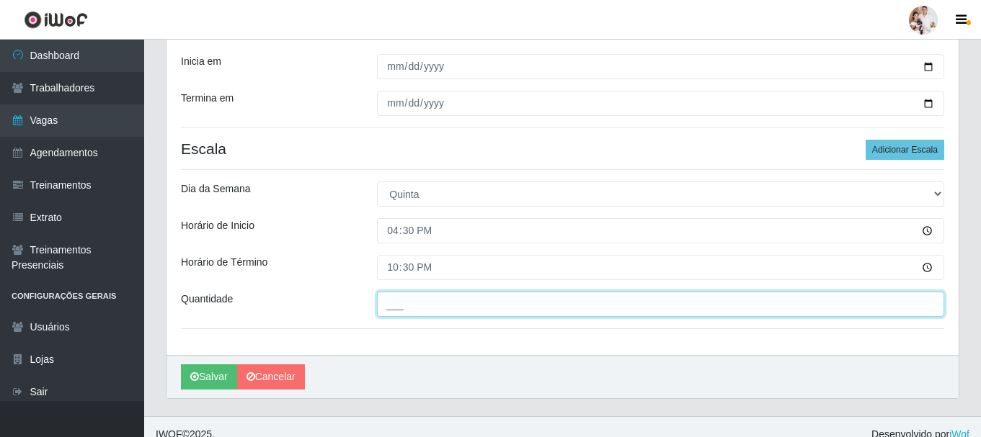
click at [394, 301] on input "___" at bounding box center [660, 304] width 567 height 25
type input "3__"
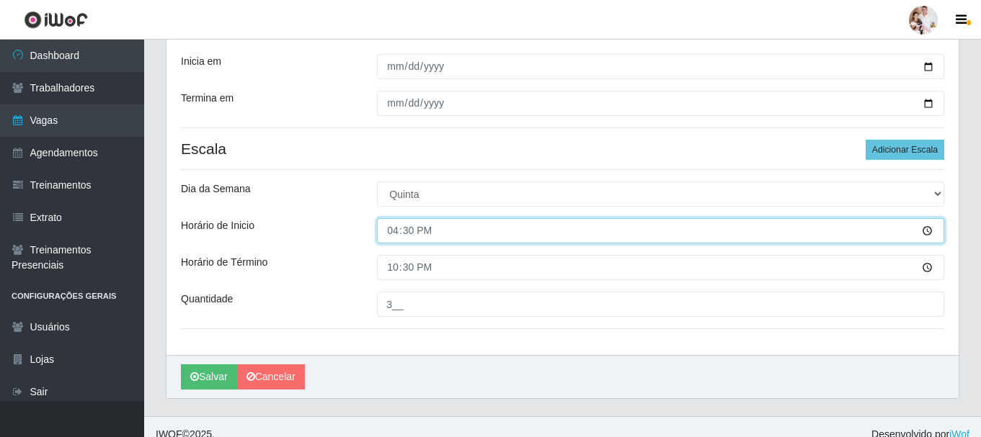
click at [627, 234] on input "16:30" at bounding box center [660, 230] width 567 height 25
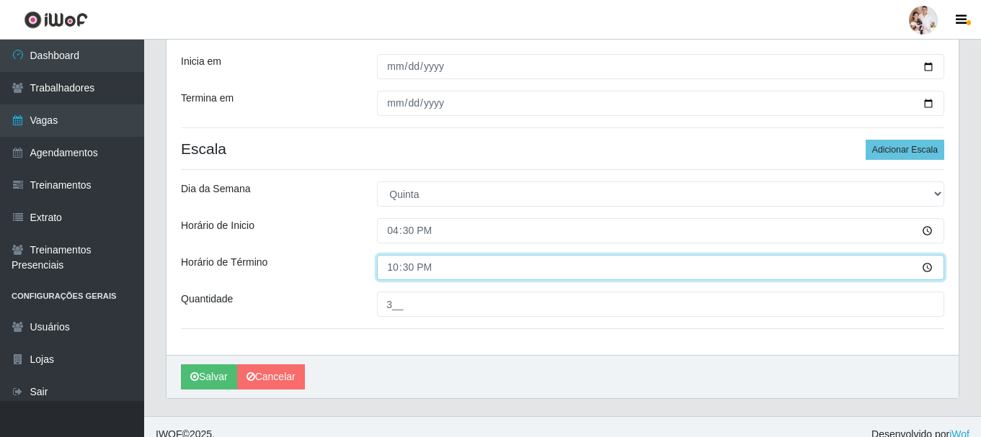
click at [449, 270] on input "22:30" at bounding box center [660, 267] width 567 height 25
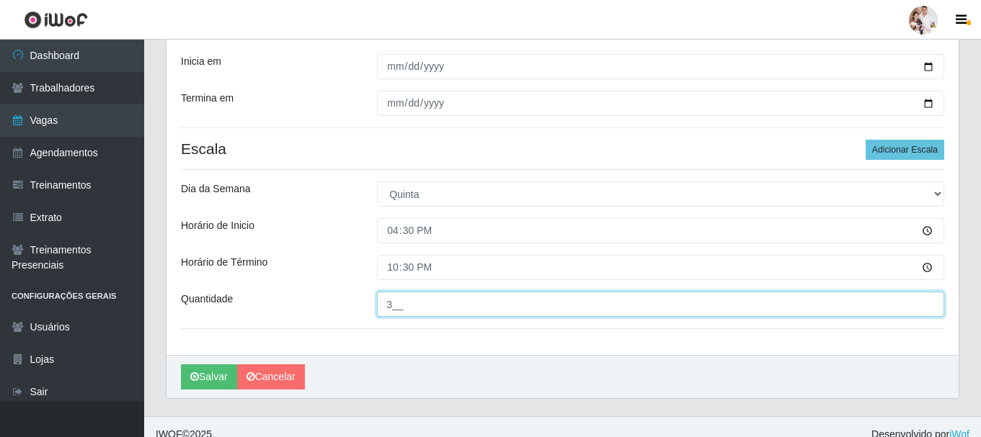
click at [425, 305] on input "3__" at bounding box center [660, 304] width 567 height 25
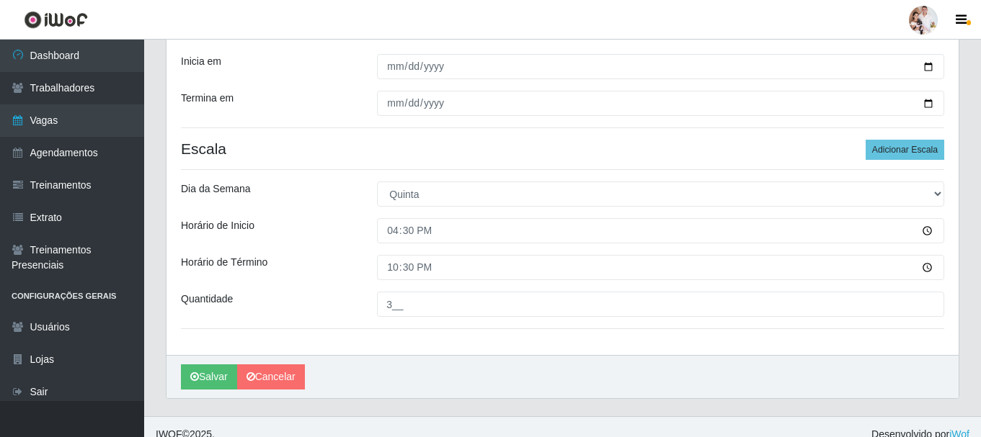
click at [467, 246] on div "Loja SuperFácil Atacado - Rodoviária Função [Selecione...] Embalador Embalador …" at bounding box center [562, 87] width 792 height 538
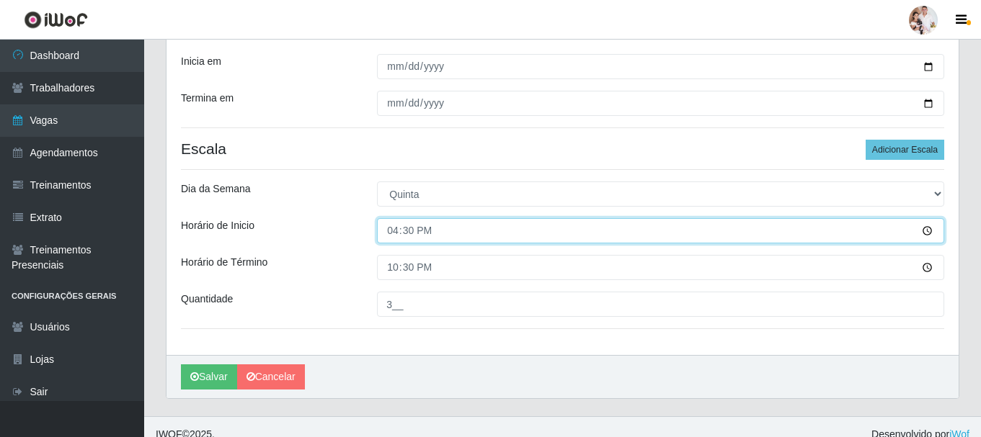
click at [469, 234] on input "16:30" at bounding box center [660, 230] width 567 height 25
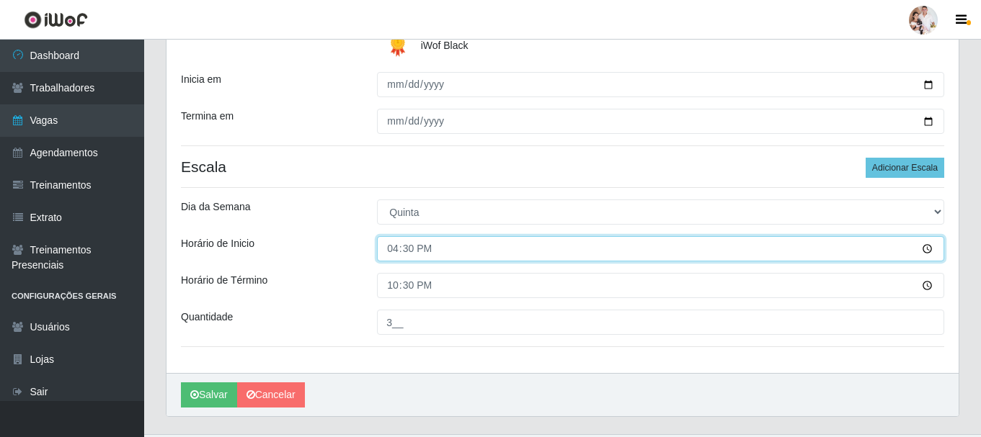
scroll to position [321, 0]
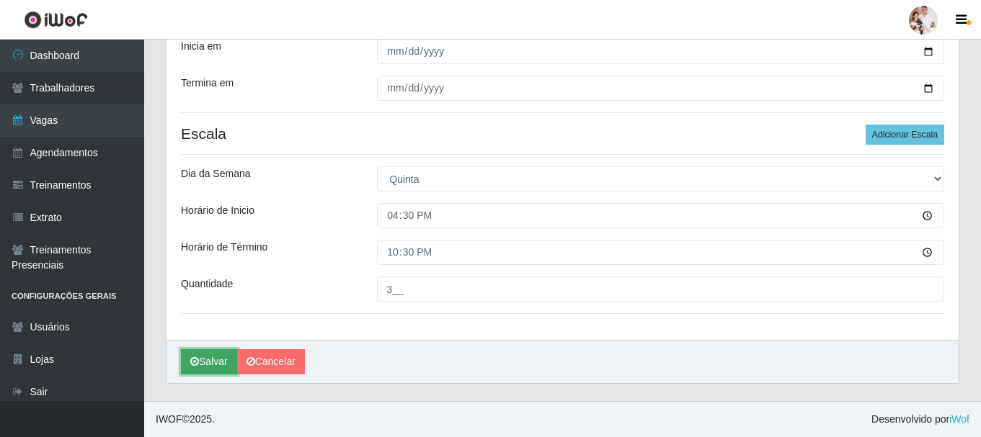
click at [212, 362] on button "Salvar" at bounding box center [209, 362] width 56 height 25
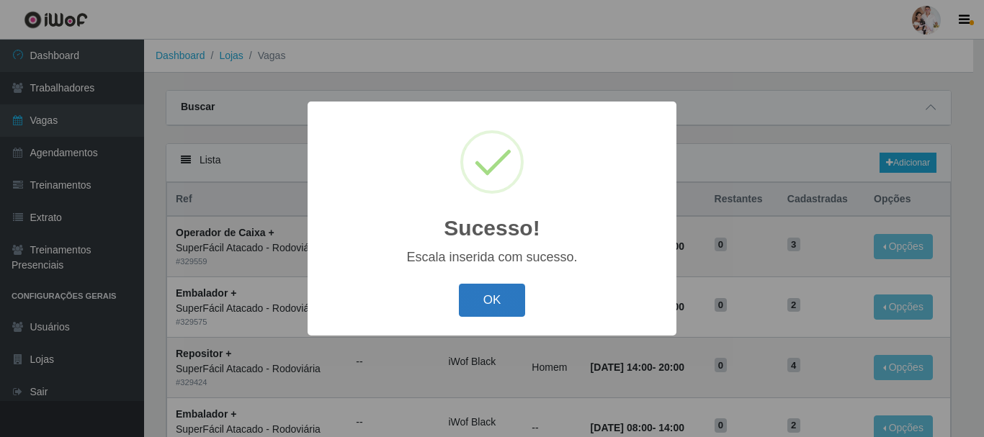
click at [482, 313] on button "OK" at bounding box center [492, 301] width 67 height 34
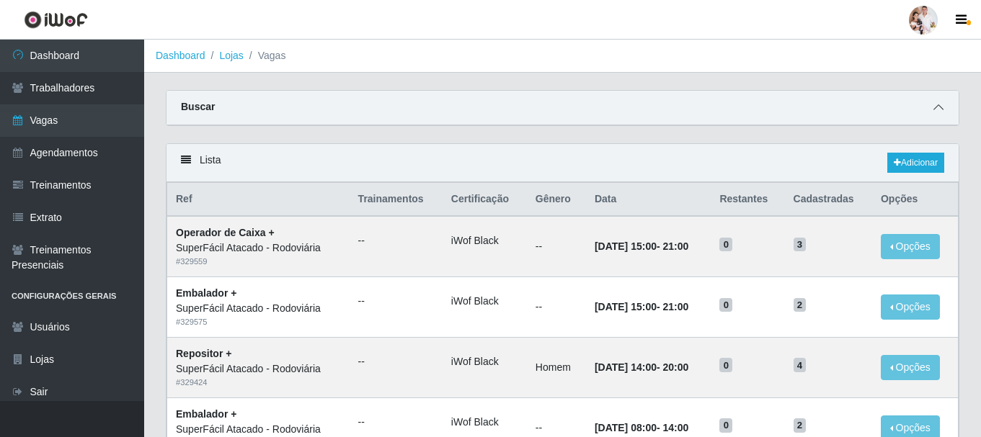
click at [941, 107] on icon at bounding box center [938, 107] width 10 height 10
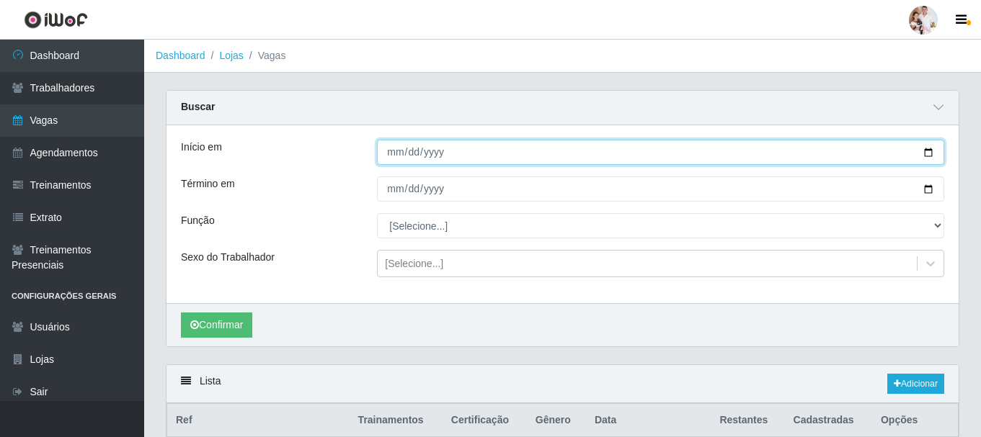
click at [930, 153] on input "Início em" at bounding box center [660, 152] width 567 height 25
type input "[DATE]"
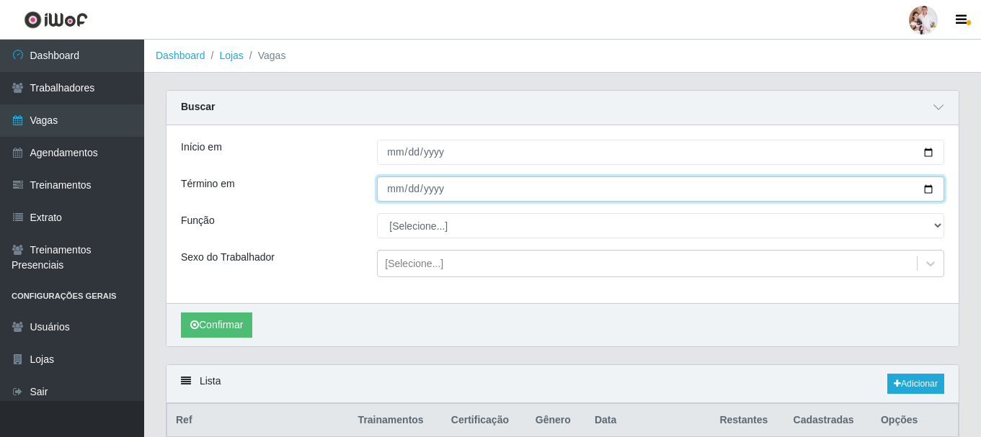
click at [929, 191] on input "Término em" at bounding box center [660, 189] width 567 height 25
type input "[DATE]"
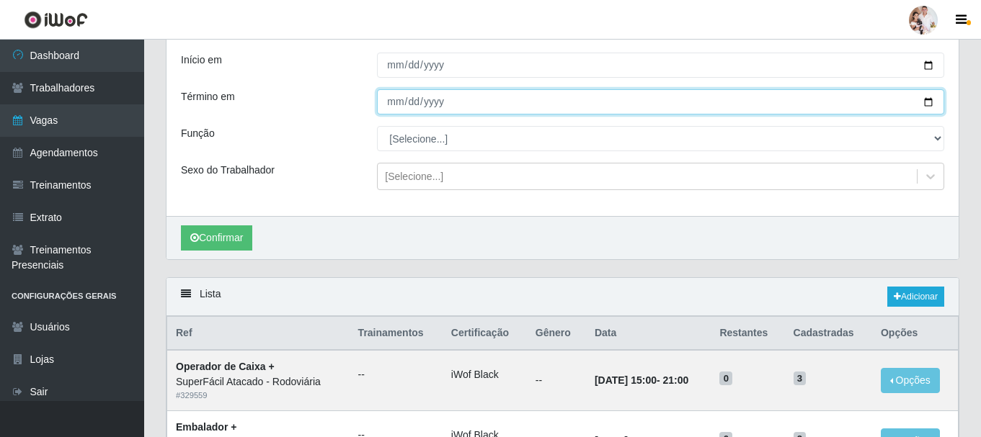
scroll to position [72, 0]
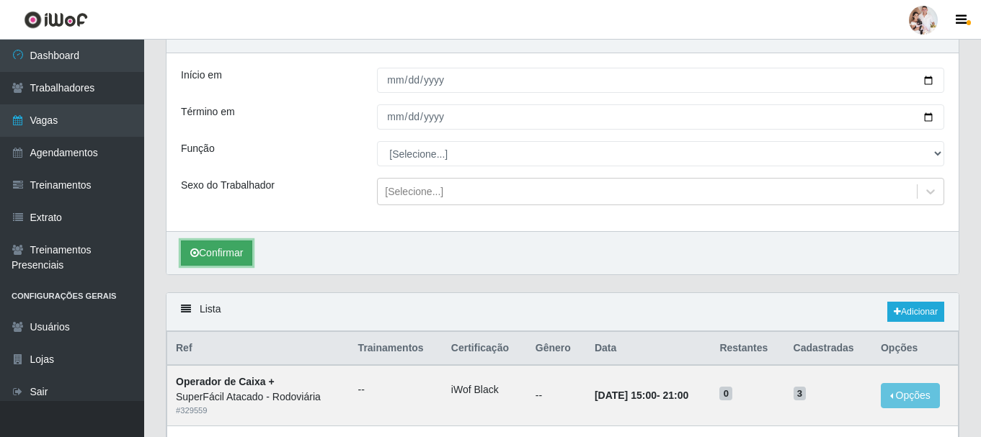
click at [245, 252] on button "Confirmar" at bounding box center [216, 253] width 71 height 25
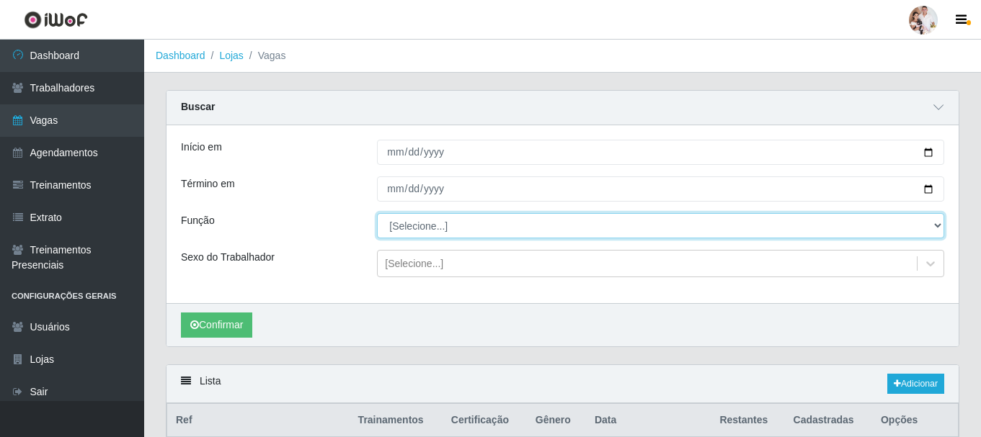
click at [936, 227] on select "[Selecione...] Embalador Embalador + Embalador ++ Operador de Caixa Operador de…" at bounding box center [660, 225] width 567 height 25
select select "1"
click at [377, 214] on select "[Selecione...] Embalador Embalador + Embalador ++ Operador de Caixa Operador de…" at bounding box center [660, 225] width 567 height 25
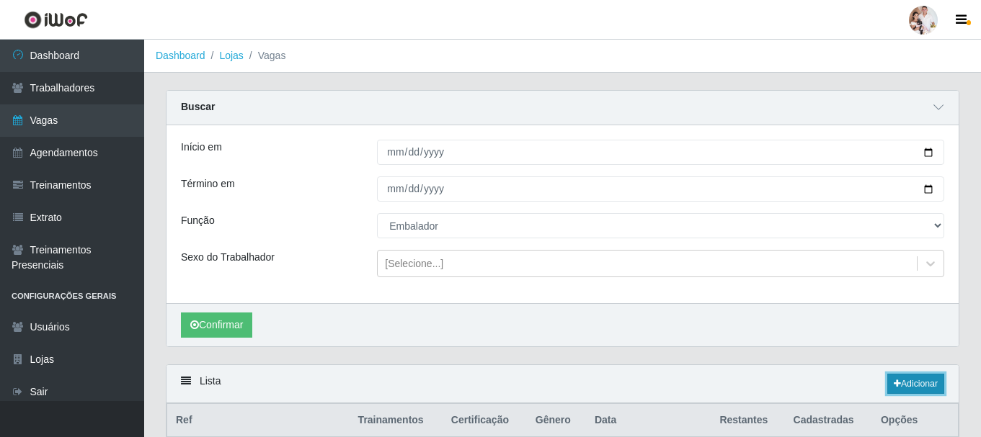
click at [915, 383] on link "Adicionar" at bounding box center [915, 384] width 57 height 20
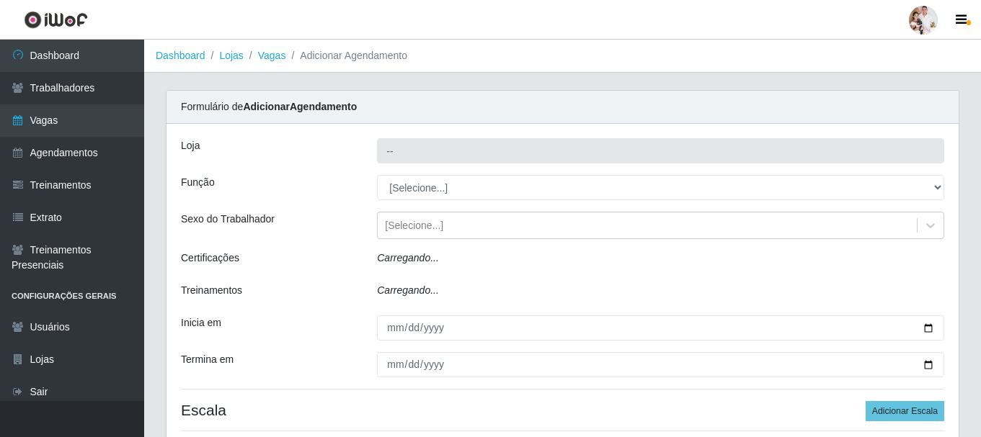
type input "SuperFácil Atacado - Rodoviária"
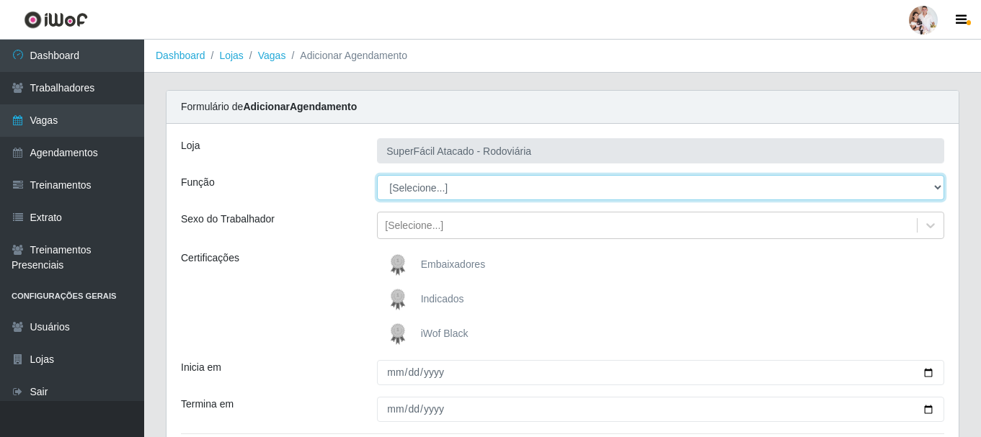
click at [941, 188] on select "[Selecione...] Embalador Embalador + Embalador ++ Operador de Caixa Operador de…" at bounding box center [660, 187] width 567 height 25
select select "1"
click at [377, 175] on select "[Selecione...] Embalador Embalador + Embalador ++ Operador de Caixa Operador de…" at bounding box center [660, 187] width 567 height 25
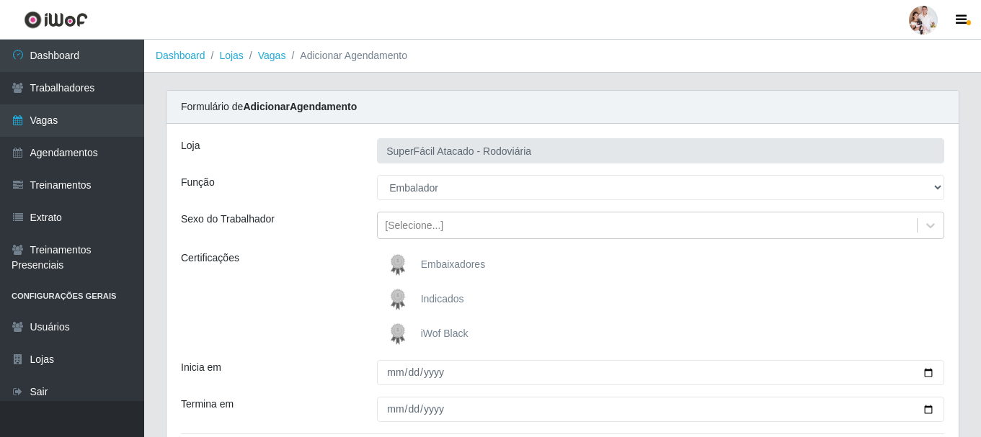
click at [408, 339] on img at bounding box center [400, 334] width 35 height 29
click at [0, 0] on input "iWof Black" at bounding box center [0, 0] width 0 height 0
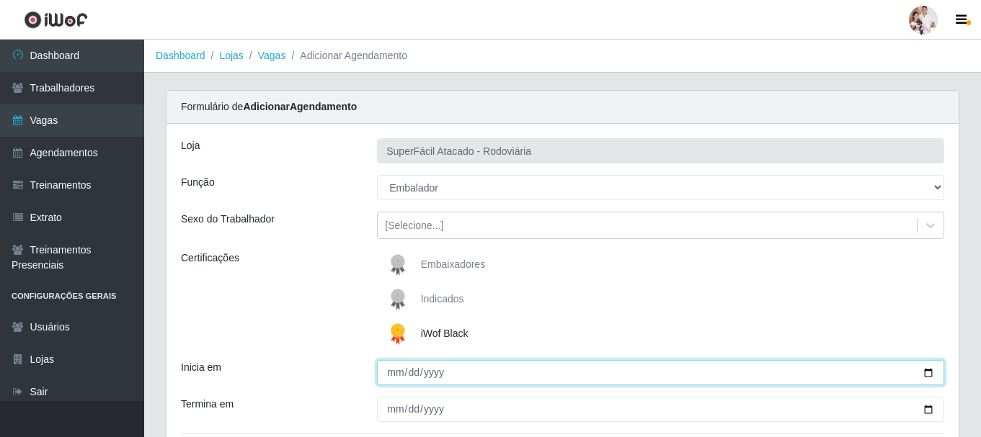
click at [926, 376] on input "Inicia em" at bounding box center [660, 372] width 567 height 25
type input "[DATE]"
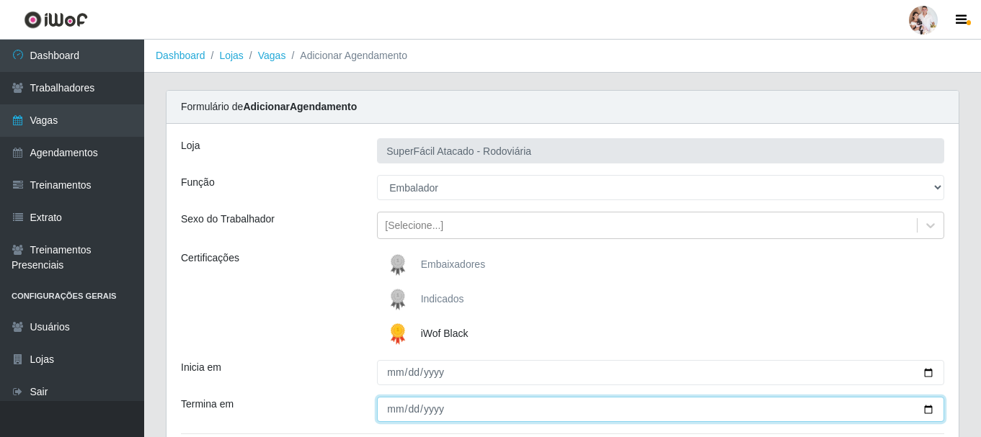
drag, startPoint x: 925, startPoint y: 411, endPoint x: 865, endPoint y: 411, distance: 60.5
click at [924, 411] on input "Termina em" at bounding box center [660, 409] width 567 height 25
type input "[DATE]"
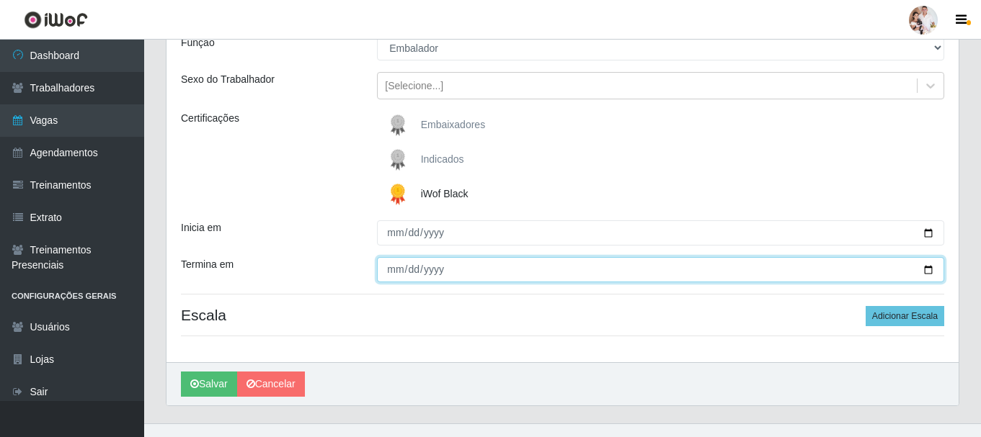
scroll to position [162, 0]
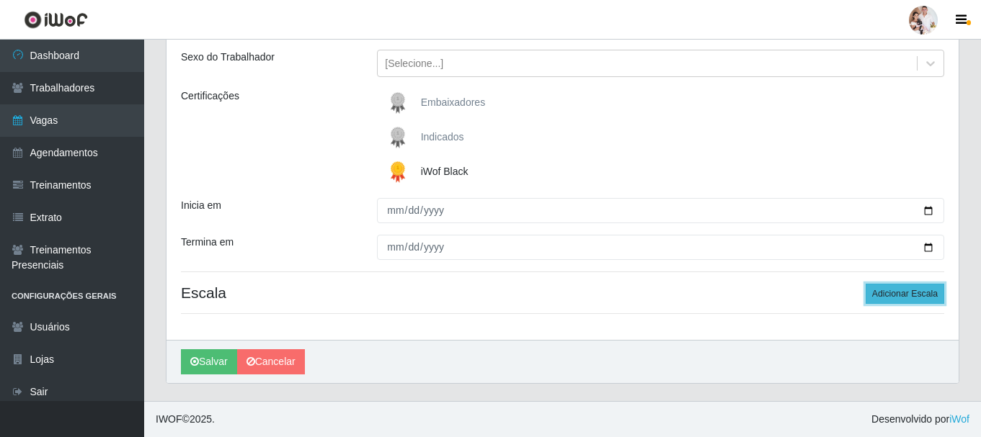
click at [933, 294] on button "Adicionar Escala" at bounding box center [905, 294] width 79 height 20
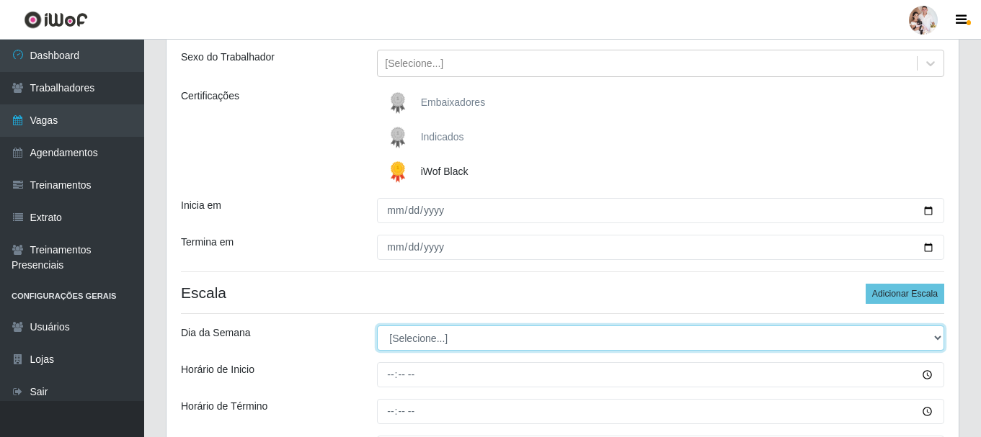
click at [935, 337] on select "[Selecione...] Segunda Terça Quarta Quinta Sexta Sábado Domingo" at bounding box center [660, 338] width 567 height 25
select select "4"
click at [377, 326] on select "[Selecione...] Segunda Terça Quarta Quinta Sexta Sábado Domingo" at bounding box center [660, 338] width 567 height 25
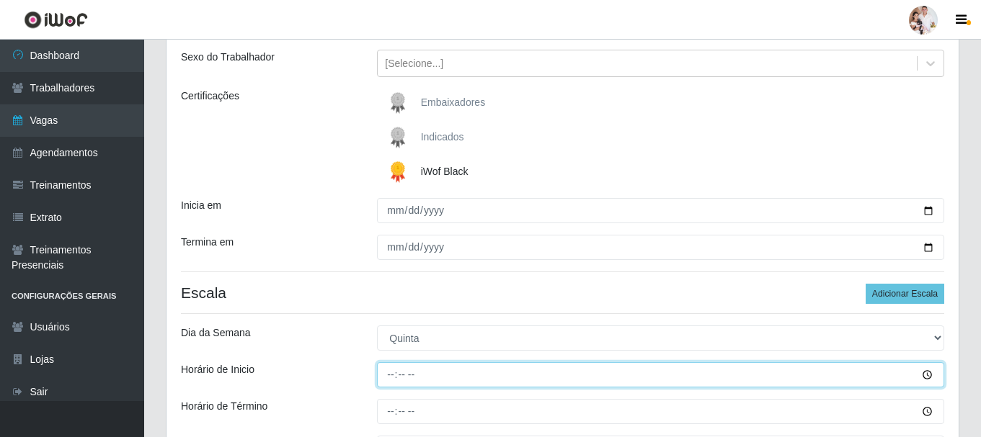
click at [389, 373] on input "Horário de Inicio" at bounding box center [660, 375] width 567 height 25
click at [392, 378] on input "06:30" at bounding box center [660, 375] width 567 height 25
type input "16:30"
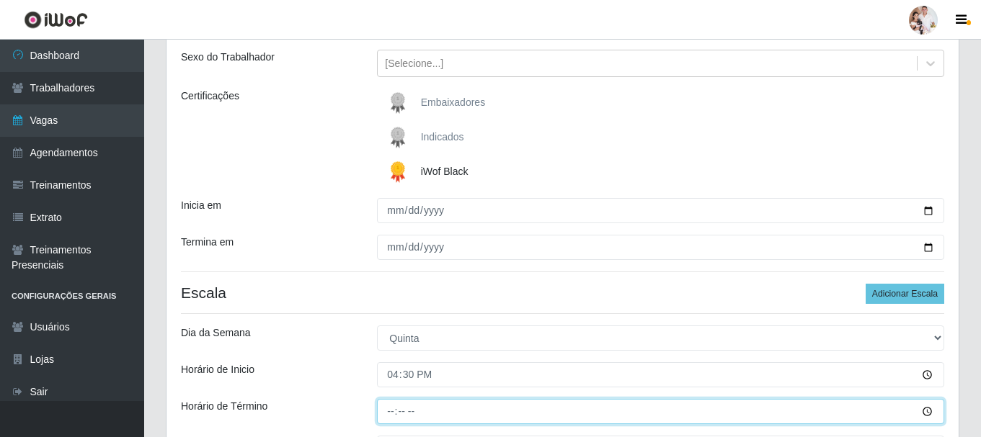
click at [390, 410] on input "Horário de Término" at bounding box center [660, 411] width 567 height 25
type input "22:30"
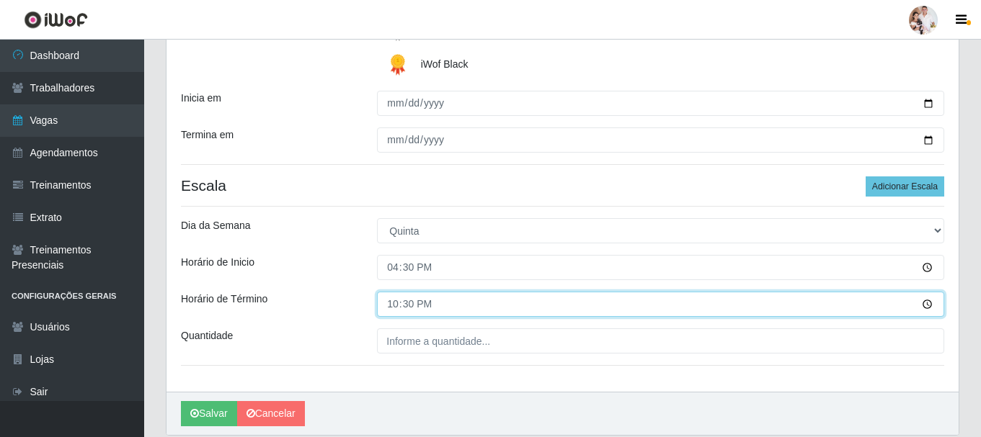
scroll to position [306, 0]
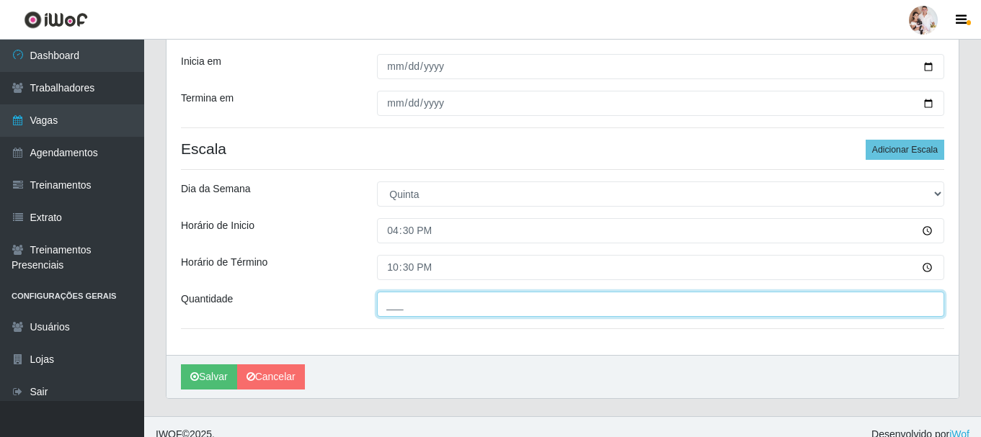
click at [407, 308] on input "___" at bounding box center [660, 304] width 567 height 25
type input "2__"
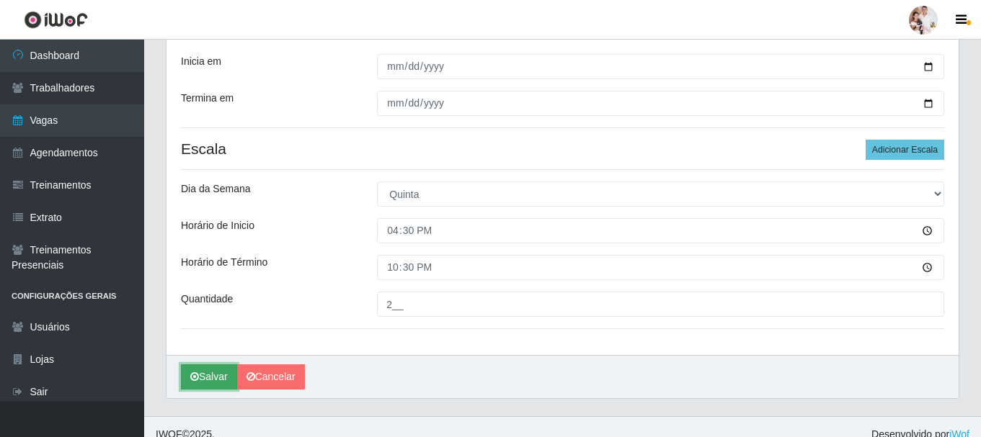
click at [218, 373] on button "Salvar" at bounding box center [209, 377] width 56 height 25
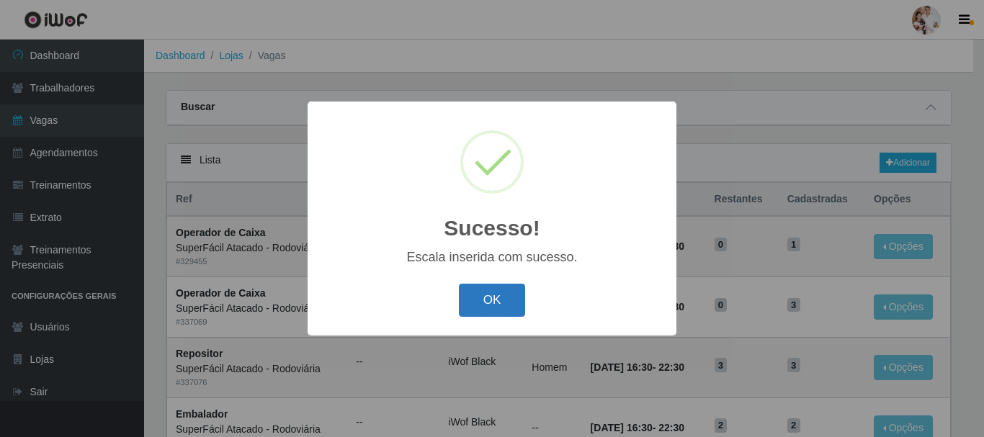
click at [503, 307] on button "OK" at bounding box center [492, 301] width 67 height 34
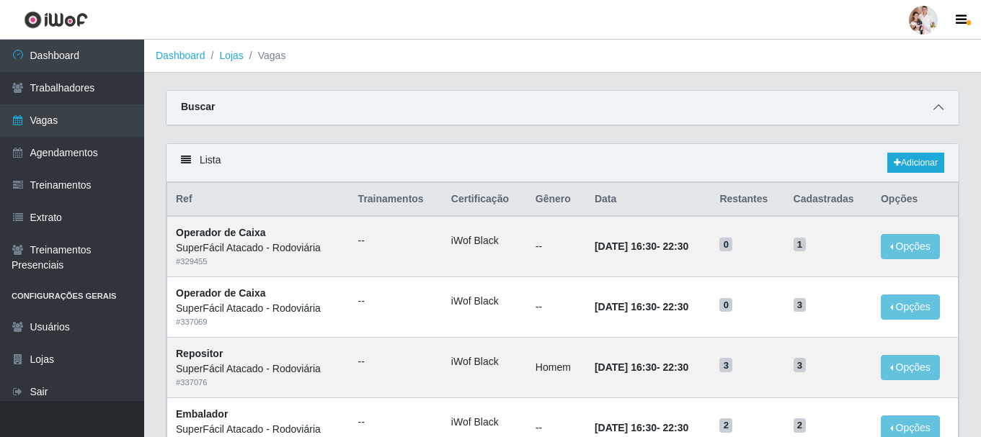
click at [943, 110] on span at bounding box center [938, 107] width 17 height 17
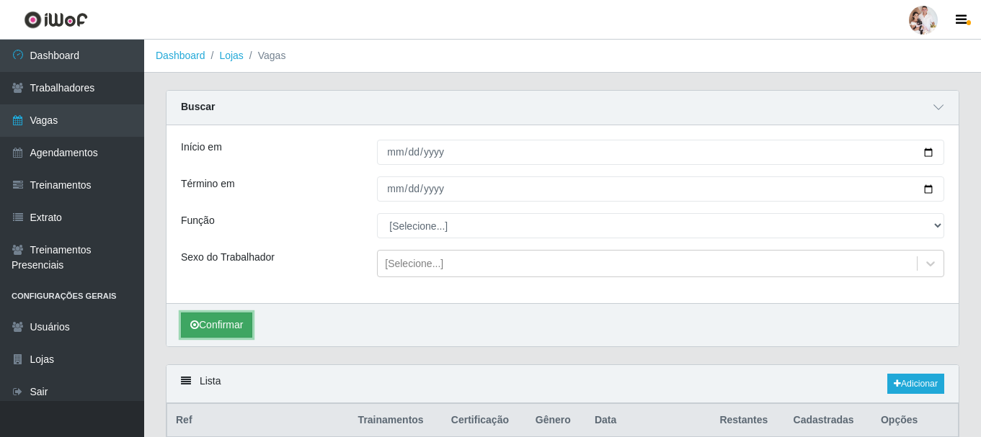
click at [223, 324] on button "Confirmar" at bounding box center [216, 325] width 71 height 25
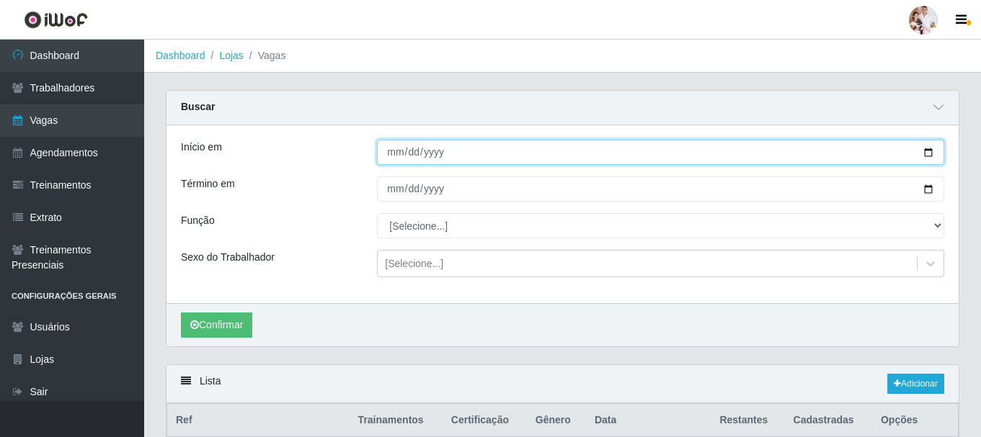
click at [927, 150] on input "[DATE]" at bounding box center [660, 152] width 567 height 25
type input "[DATE]"
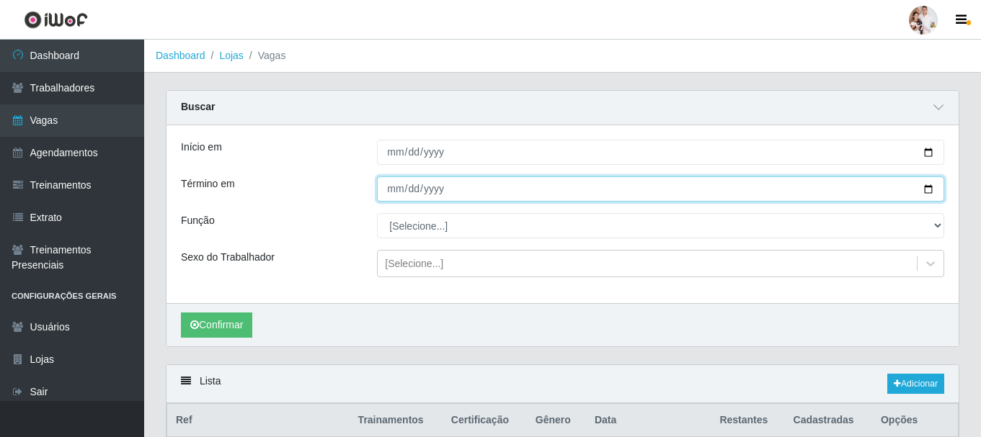
click at [932, 190] on input "[DATE]" at bounding box center [660, 189] width 567 height 25
type input "[DATE]"
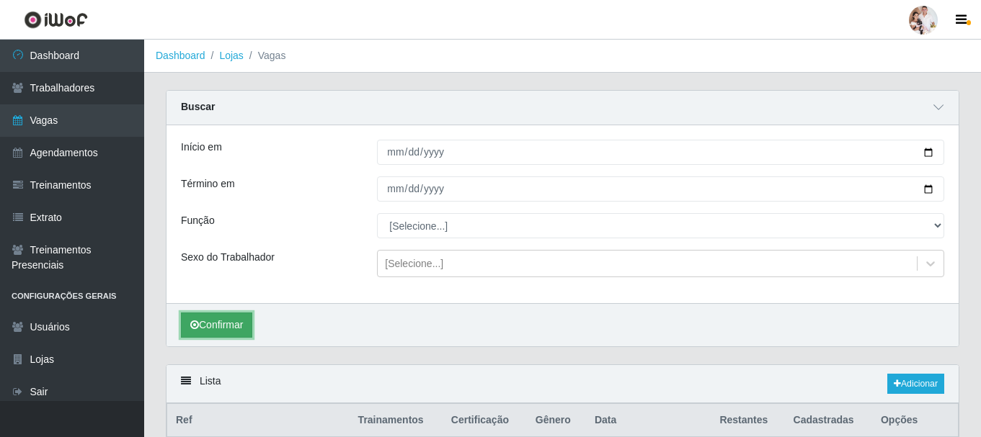
click at [244, 324] on button "Confirmar" at bounding box center [216, 325] width 71 height 25
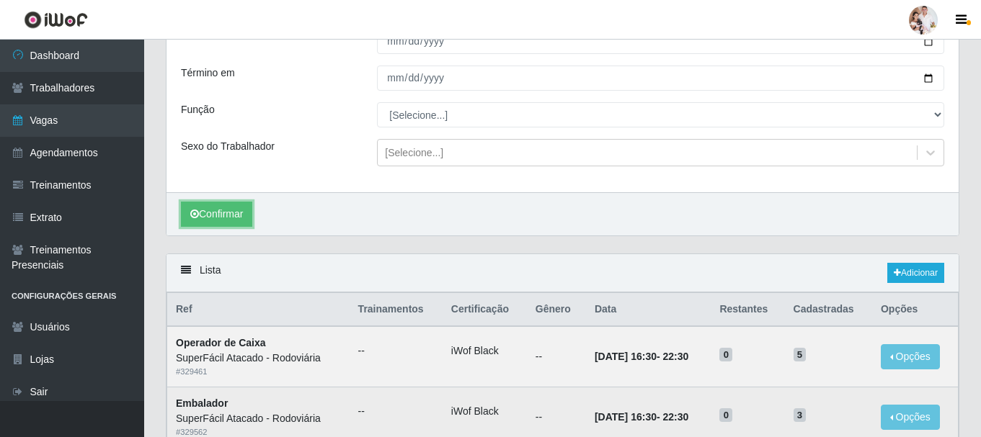
scroll to position [72, 0]
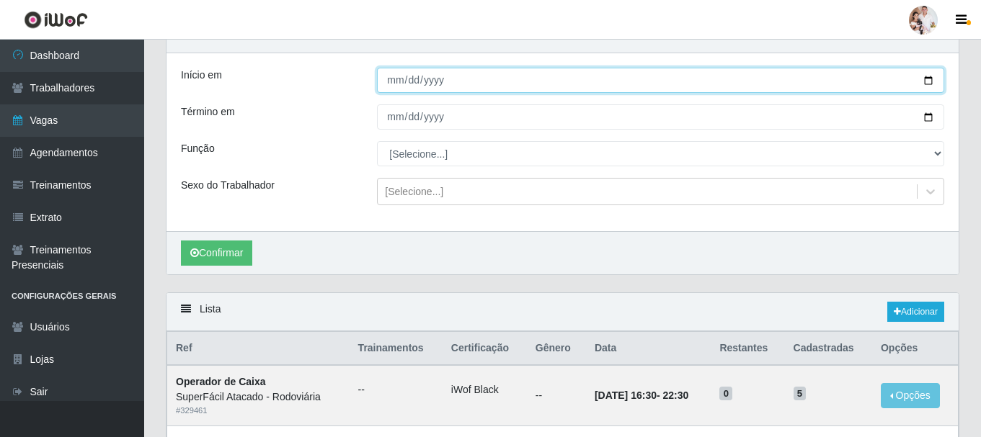
click at [928, 84] on input "[DATE]" at bounding box center [660, 80] width 567 height 25
type input "[DATE]"
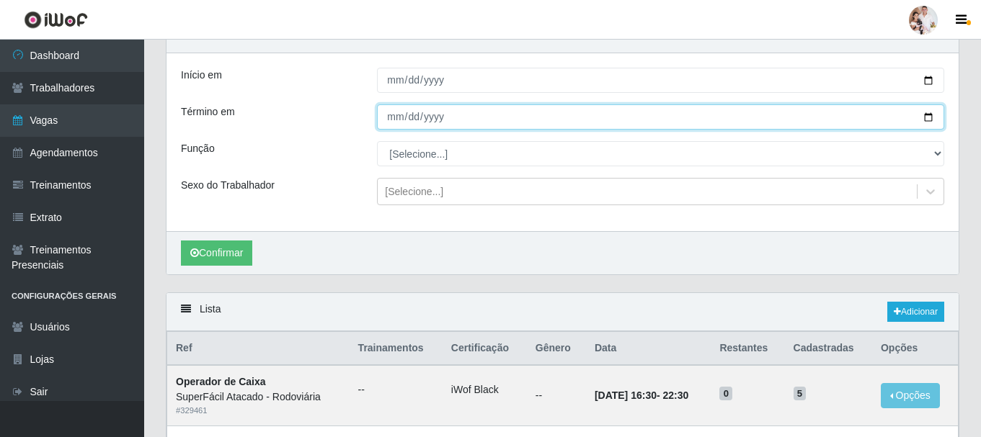
click at [928, 117] on input "[DATE]" at bounding box center [660, 117] width 567 height 25
type input "[DATE]"
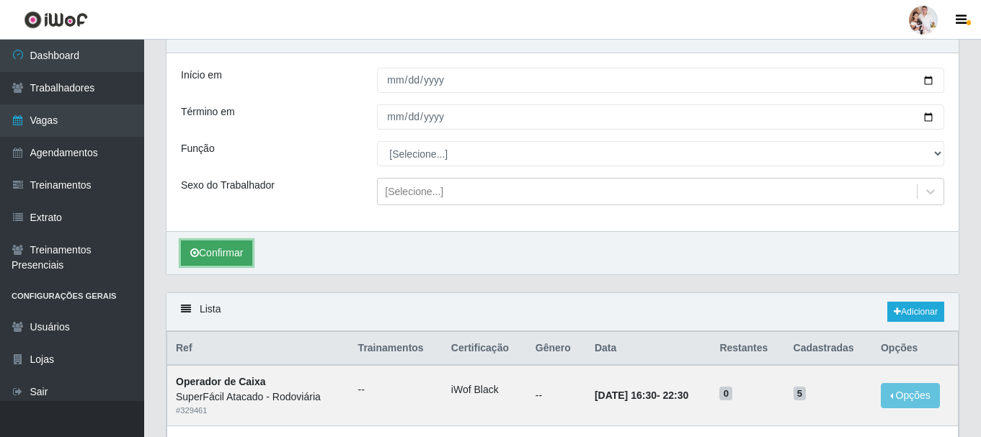
click at [240, 252] on button "Confirmar" at bounding box center [216, 253] width 71 height 25
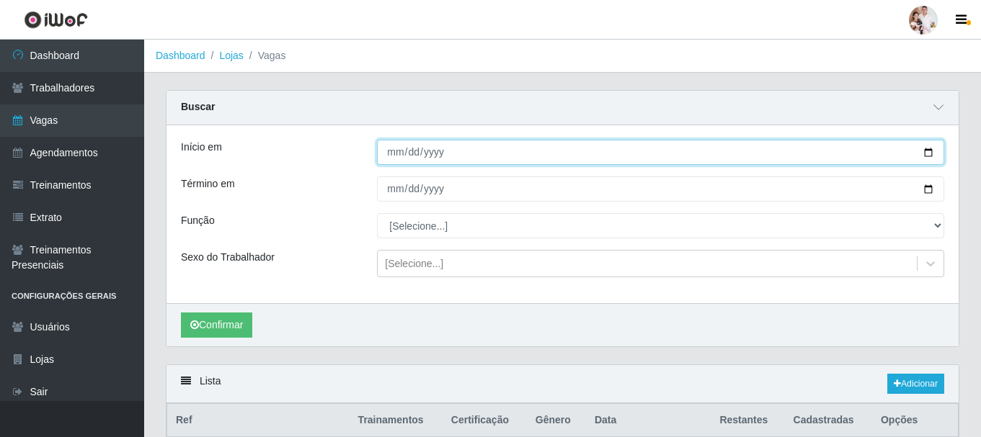
click at [924, 150] on input "[DATE]" at bounding box center [660, 152] width 567 height 25
type input "[DATE]"
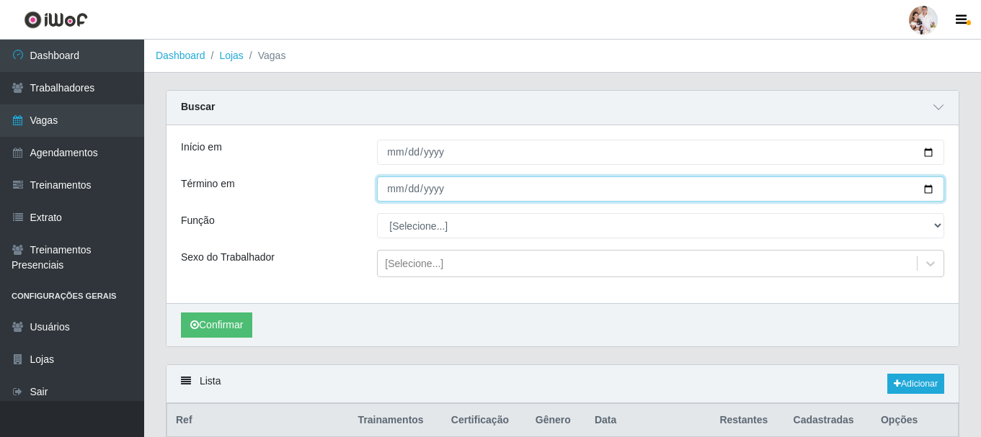
click at [931, 189] on input "[DATE]" at bounding box center [660, 189] width 567 height 25
type input "[DATE]"
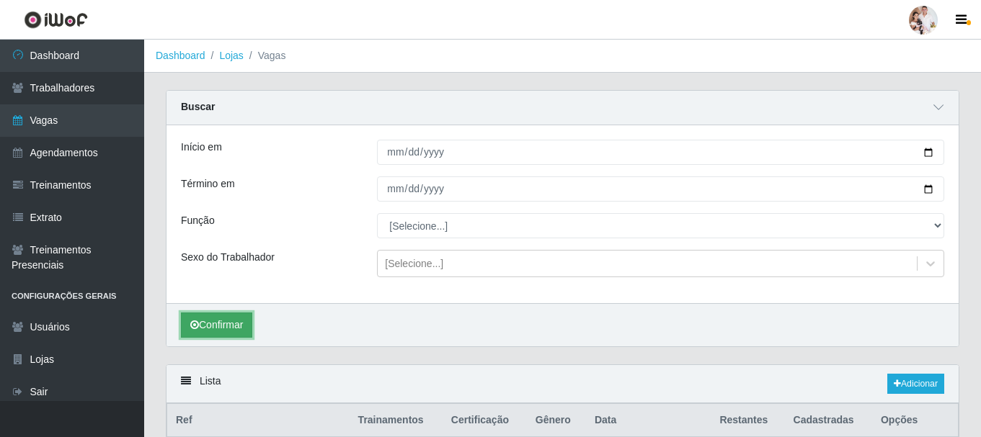
click at [214, 332] on button "Confirmar" at bounding box center [216, 325] width 71 height 25
click at [943, 105] on icon at bounding box center [938, 107] width 10 height 10
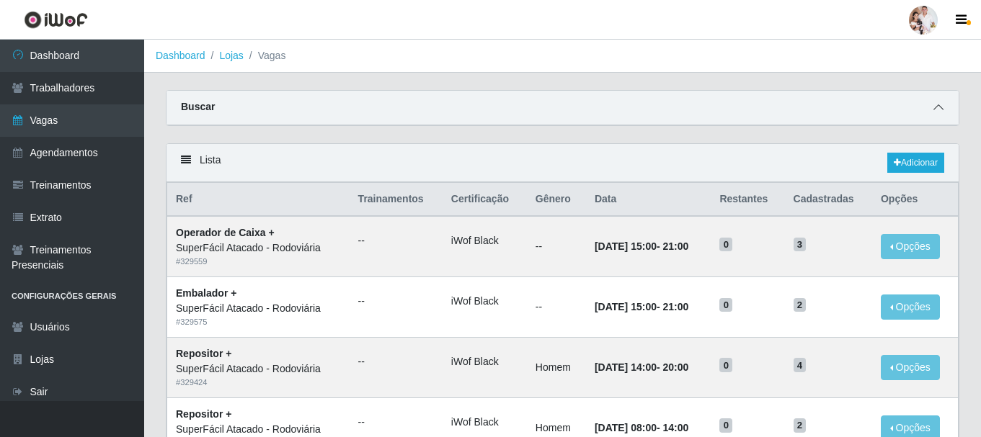
click at [933, 107] on icon at bounding box center [938, 107] width 10 height 10
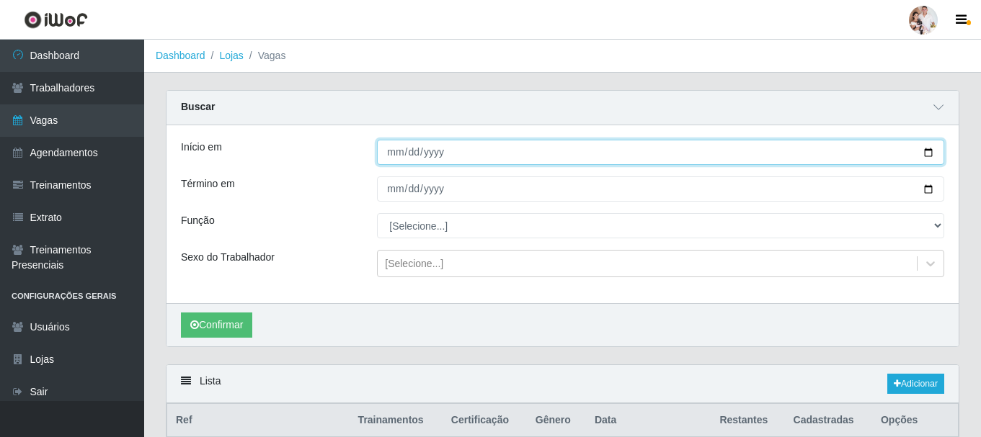
click at [930, 152] on input "[DATE]" at bounding box center [660, 152] width 567 height 25
type input "[DATE]"
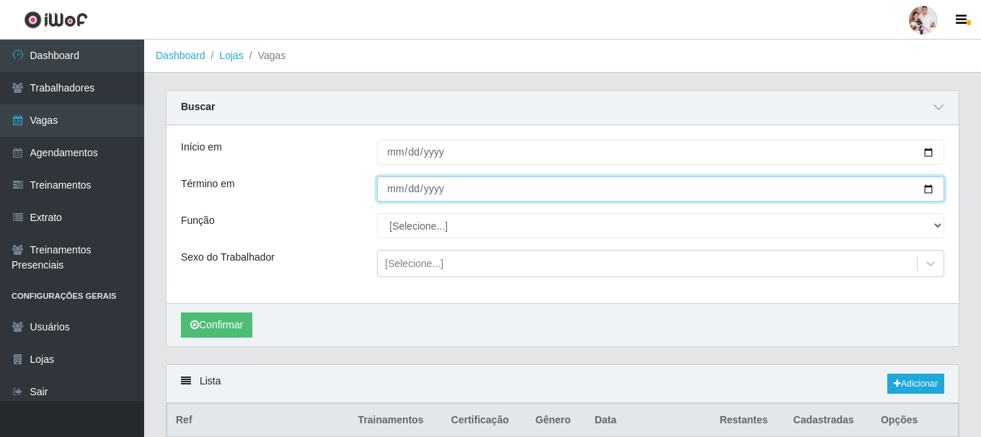
click at [930, 186] on input "[DATE]" at bounding box center [660, 189] width 567 height 25
type input "[DATE]"
click at [927, 188] on input "[DATE]" at bounding box center [660, 189] width 567 height 25
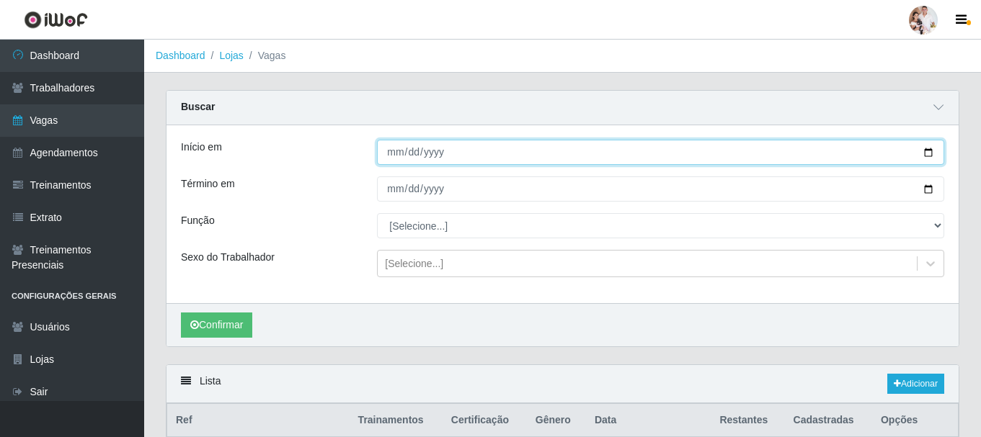
click at [928, 153] on input "[DATE]" at bounding box center [660, 152] width 567 height 25
type input "[DATE]"
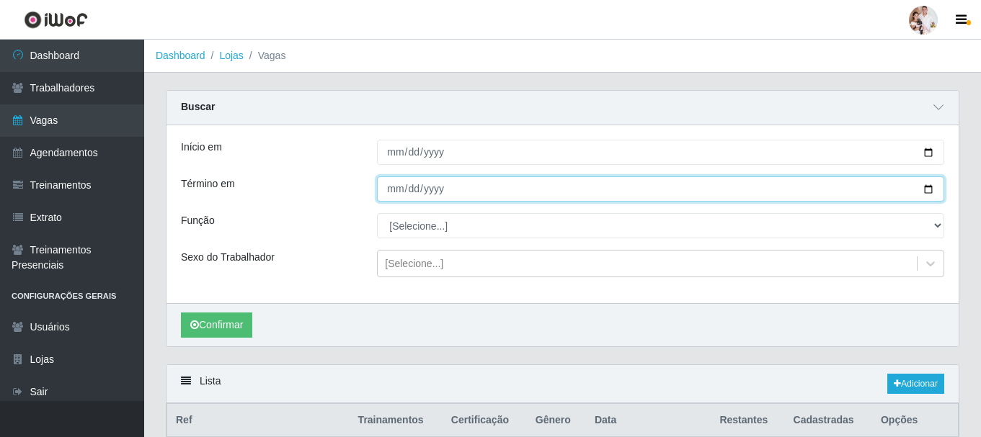
click at [926, 190] on input "[DATE]" at bounding box center [660, 189] width 567 height 25
type input "[DATE]"
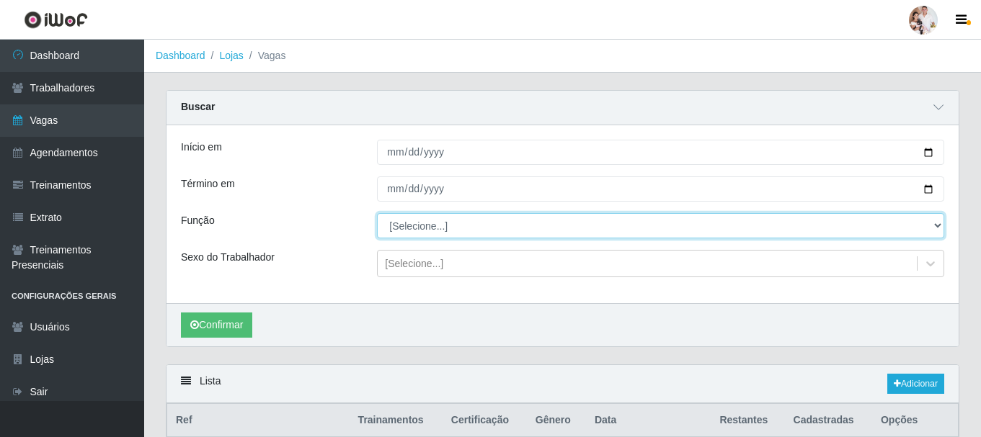
click at [937, 226] on select "[Selecione...] Embalador Embalador + Embalador ++ Operador de Caixa Operador de…" at bounding box center [660, 225] width 567 height 25
select select "1"
click at [377, 214] on select "[Selecione...] Embalador Embalador + Embalador ++ Operador de Caixa Operador de…" at bounding box center [660, 225] width 567 height 25
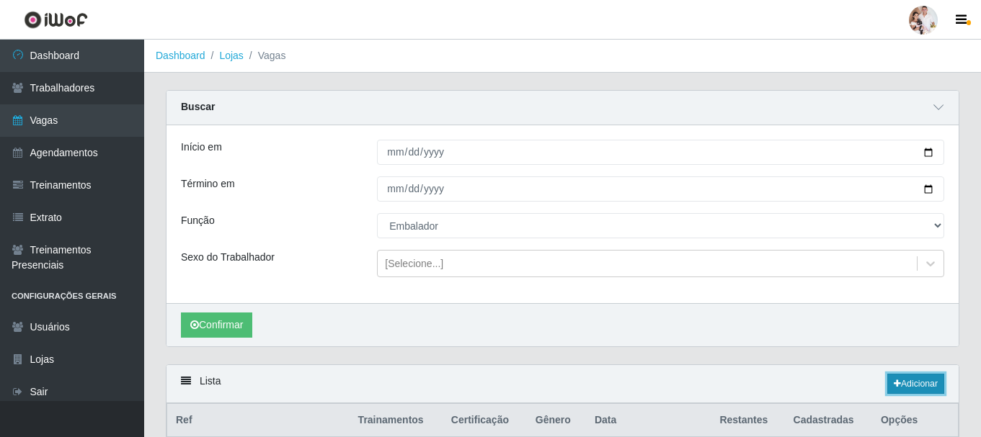
click at [909, 387] on link "Adicionar" at bounding box center [915, 384] width 57 height 20
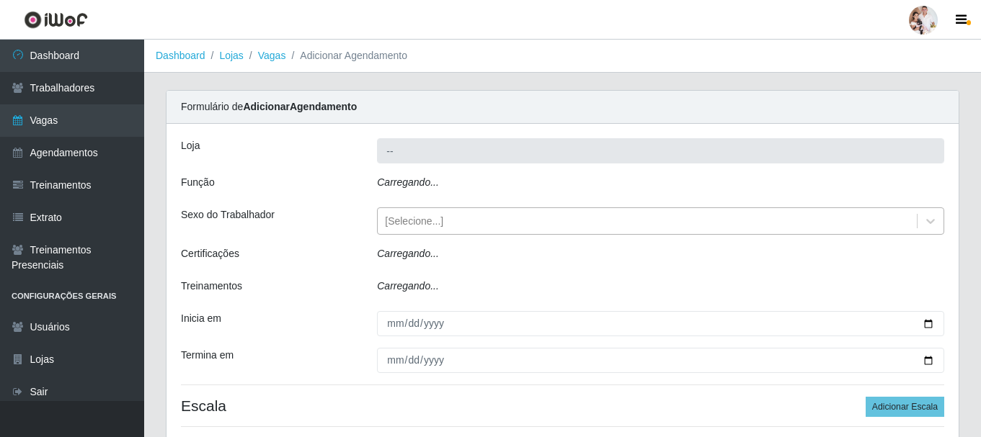
type input "SuperFácil Atacado - Rodoviária"
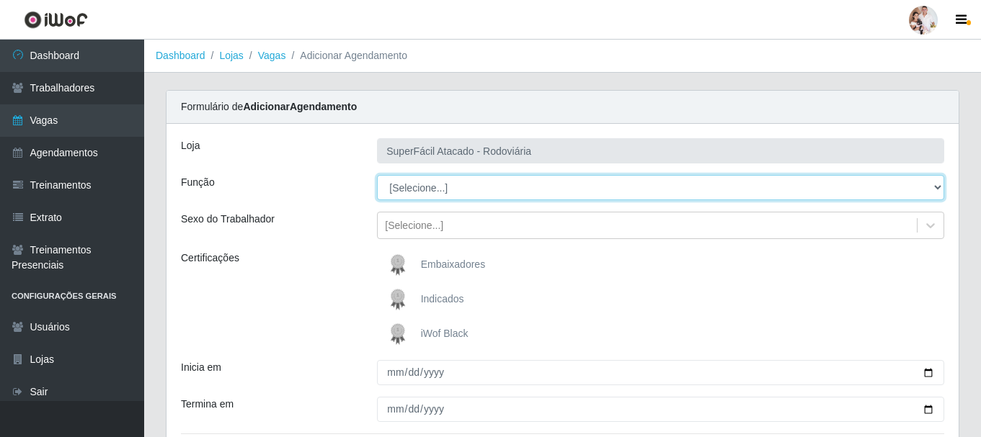
click at [937, 184] on select "[Selecione...] Embalador Embalador + Embalador ++ Operador de Caixa Operador de…" at bounding box center [660, 187] width 567 height 25
select select "1"
click at [377, 175] on select "[Selecione...] Embalador Embalador + Embalador ++ Operador de Caixa Operador de…" at bounding box center [660, 187] width 567 height 25
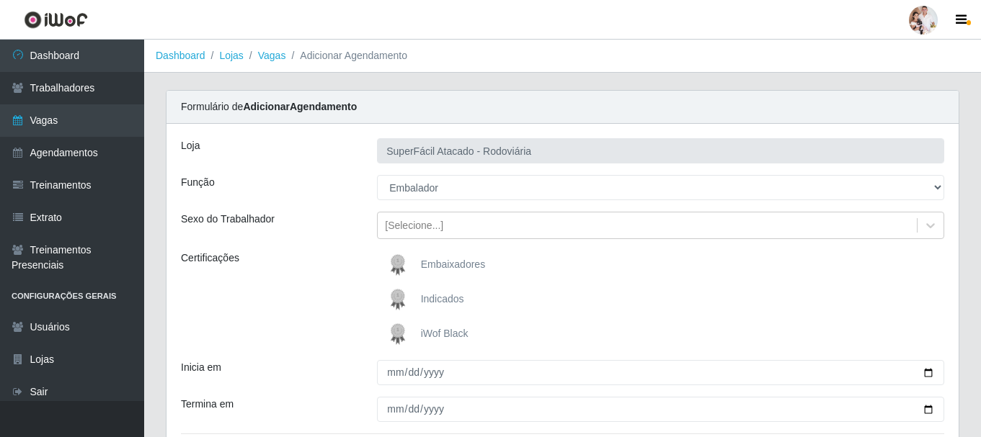
click at [400, 339] on img at bounding box center [400, 334] width 35 height 29
click at [0, 0] on input "iWof Black" at bounding box center [0, 0] width 0 height 0
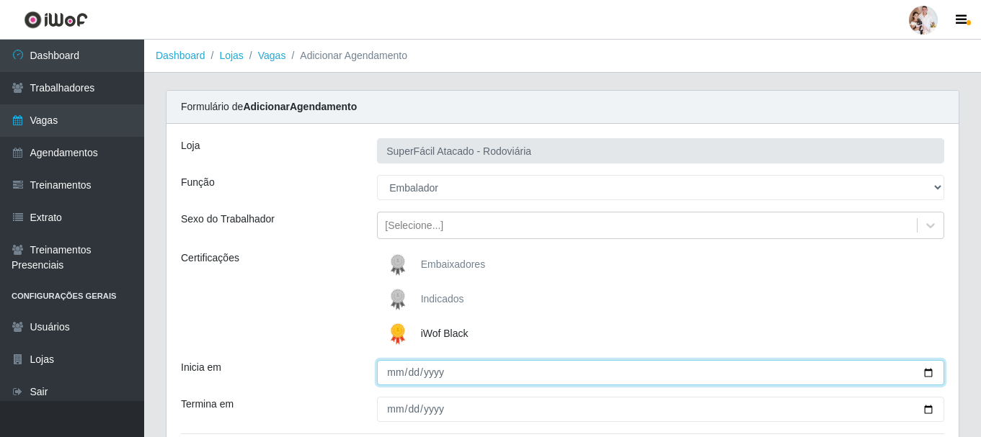
click at [925, 374] on input "Inicia em" at bounding box center [660, 372] width 567 height 25
type input "[DATE]"
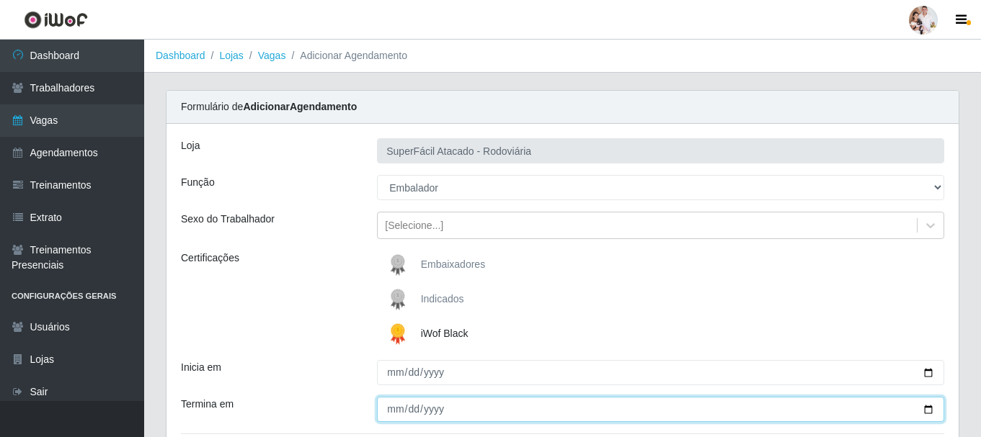
click at [924, 410] on input "Termina em" at bounding box center [660, 409] width 567 height 25
type input "[DATE]"
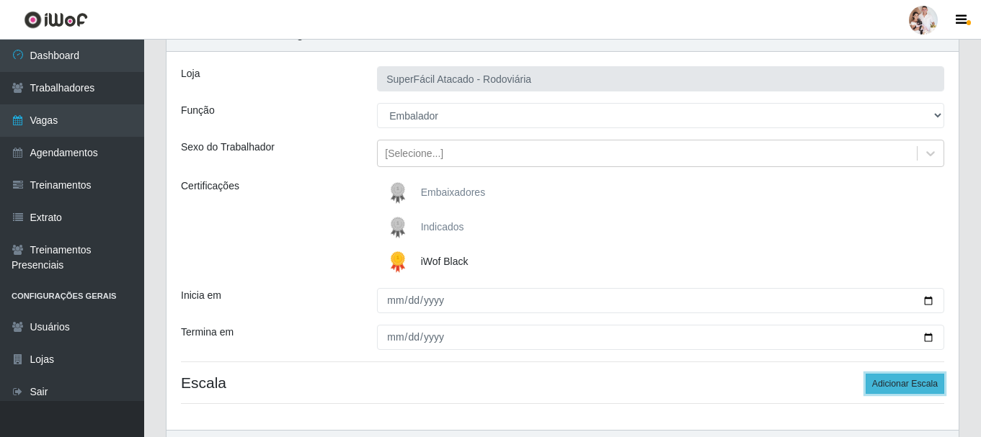
click at [890, 388] on button "Adicionar Escala" at bounding box center [905, 384] width 79 height 20
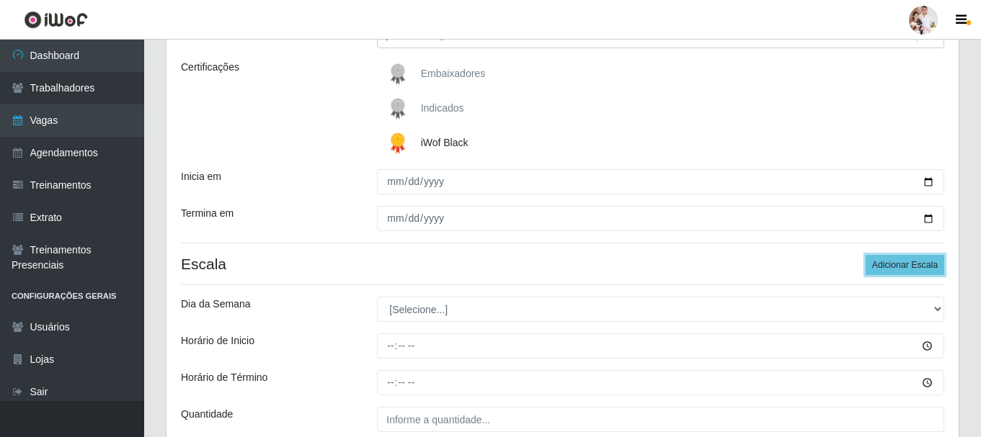
scroll to position [216, 0]
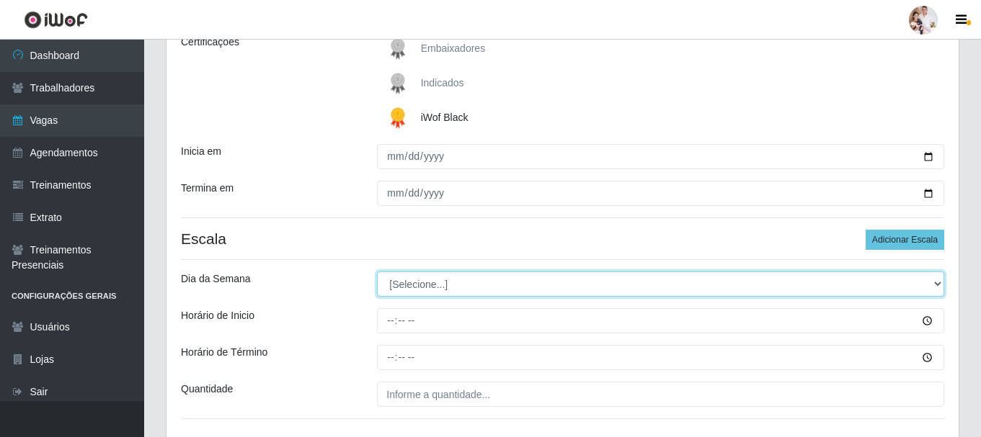
click at [939, 286] on select "[Selecione...] Segunda Terça Quarta Quinta Sexta Sábado Domingo" at bounding box center [660, 284] width 567 height 25
select select "1"
click at [377, 272] on select "[Selecione...] Segunda Terça Quarta Quinta Sexta Sábado Domingo" at bounding box center [660, 284] width 567 height 25
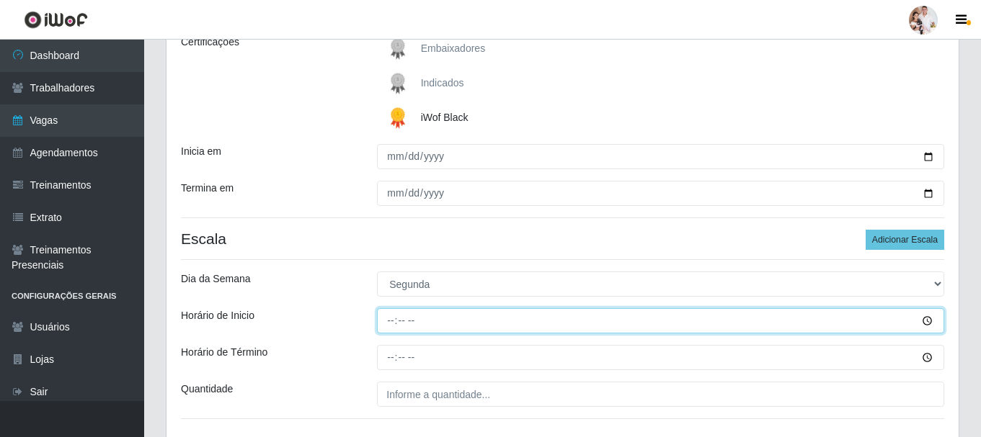
click at [393, 322] on input "Horário de Inicio" at bounding box center [660, 320] width 567 height 25
type input "08:00"
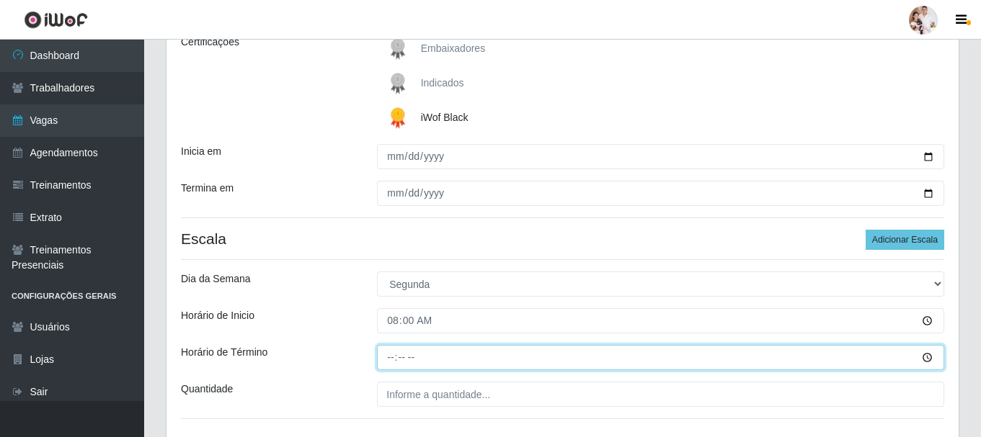
click at [387, 358] on input "Horário de Término" at bounding box center [660, 357] width 567 height 25
type input "14:00"
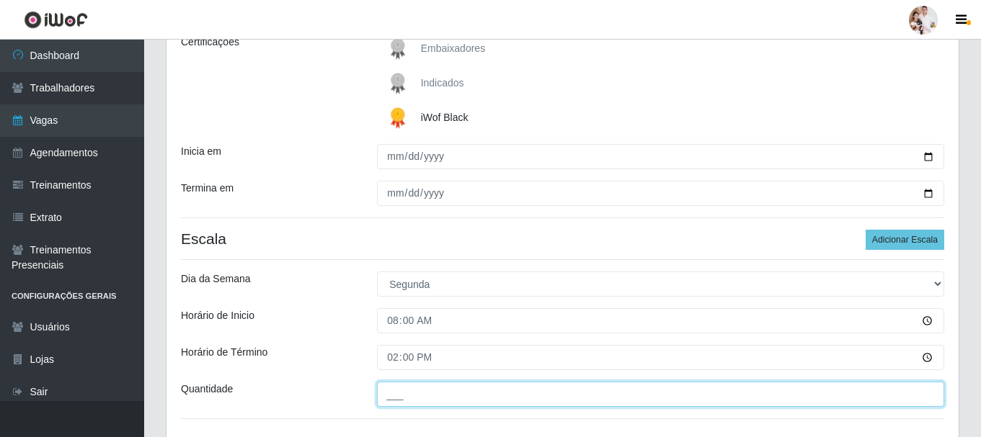
click at [397, 385] on input "___" at bounding box center [660, 394] width 567 height 25
type input "2__"
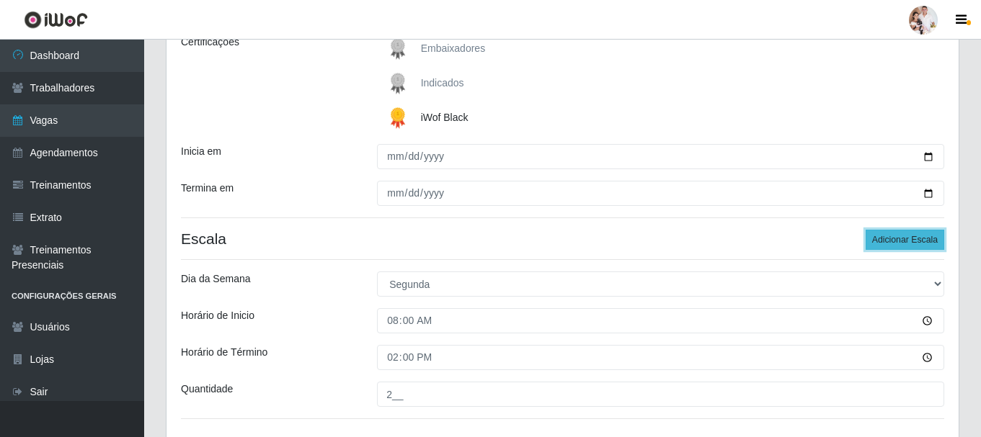
click at [934, 240] on button "Adicionar Escala" at bounding box center [905, 240] width 79 height 20
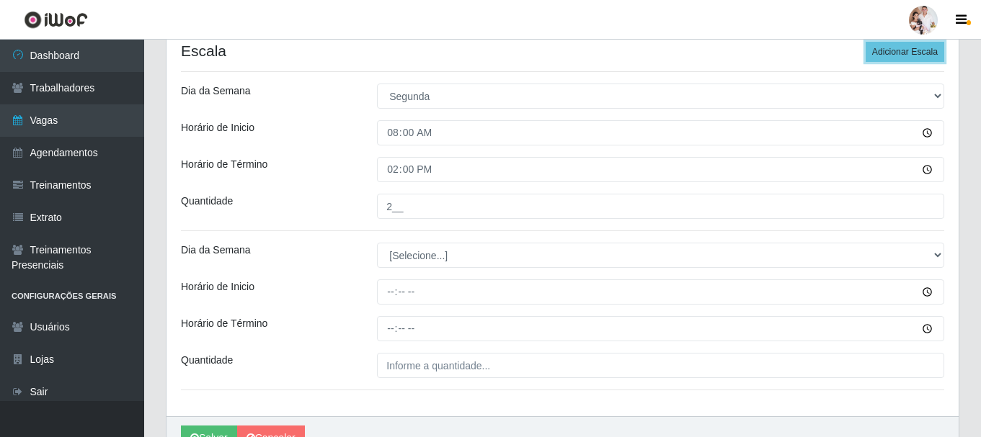
scroll to position [432, 0]
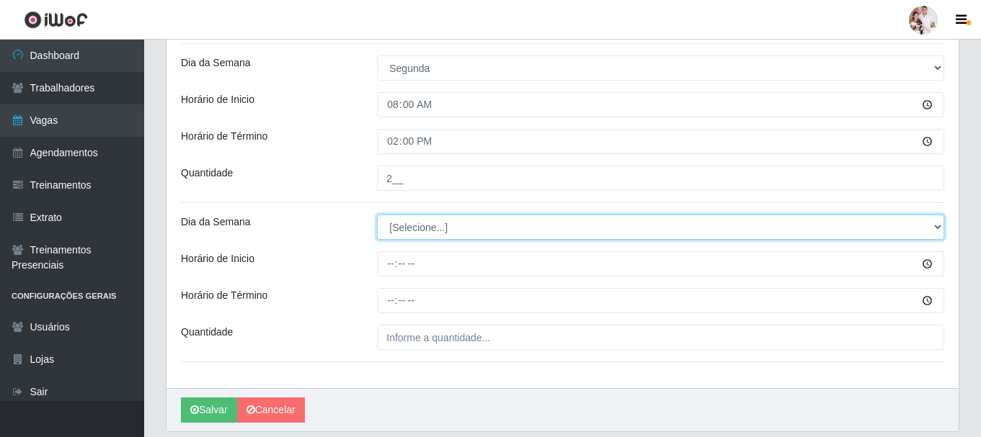
click at [938, 227] on select "[Selecione...] Segunda Terça Quarta Quinta Sexta Sábado Domingo" at bounding box center [660, 227] width 567 height 25
select select "1"
click at [377, 215] on select "[Selecione...] Segunda Terça Quarta Quinta Sexta Sábado Domingo" at bounding box center [660, 227] width 567 height 25
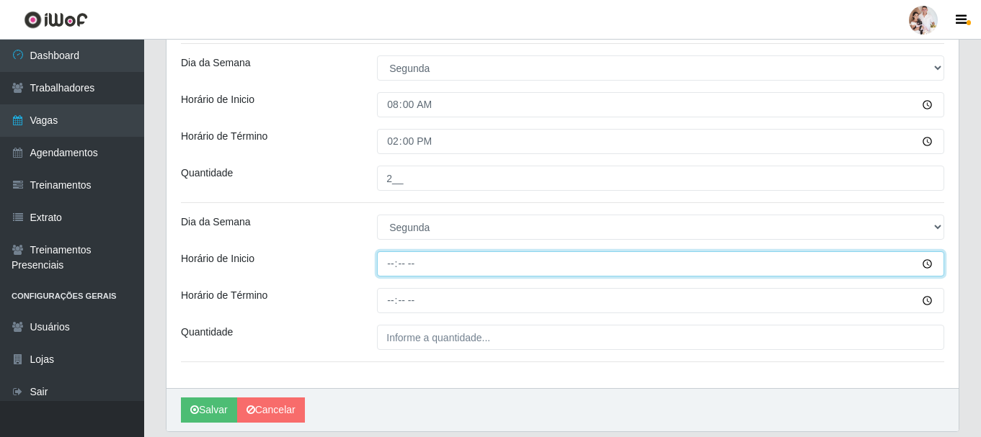
click at [392, 262] on input "Horário de Inicio" at bounding box center [660, 264] width 567 height 25
type input "16:30"
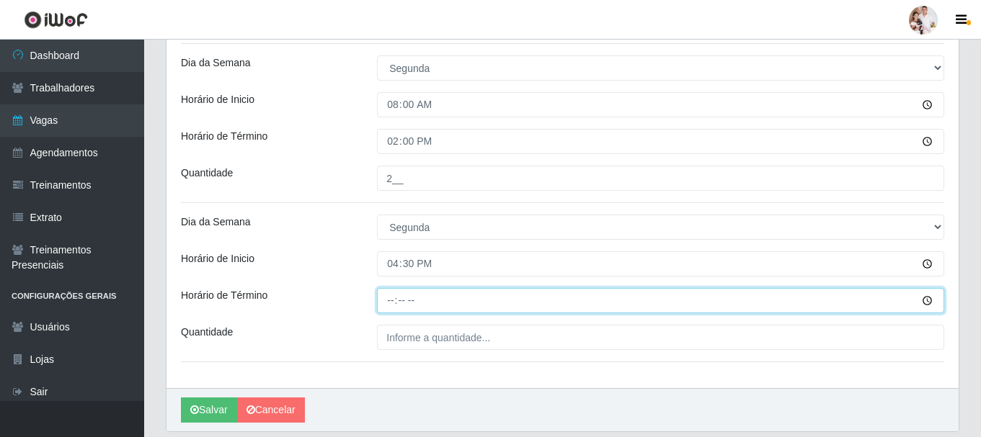
click at [388, 303] on input "Horário de Término" at bounding box center [660, 300] width 567 height 25
type input "22:30"
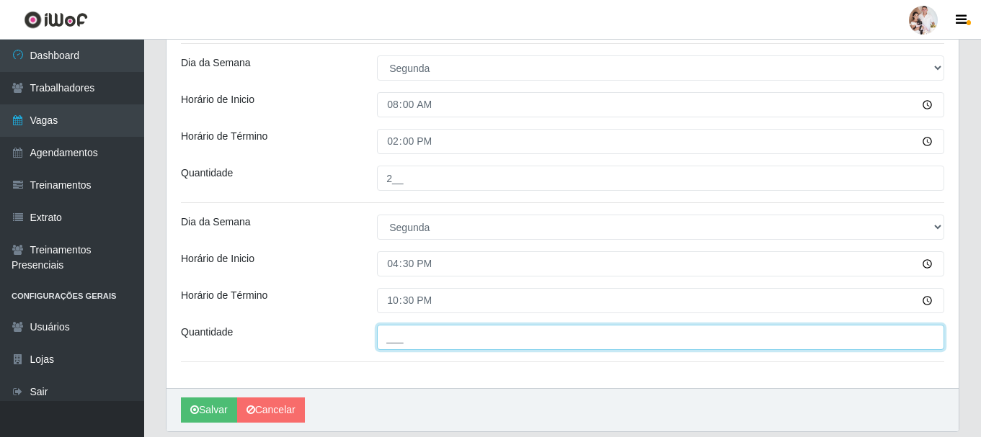
click at [395, 332] on input "___" at bounding box center [660, 337] width 567 height 25
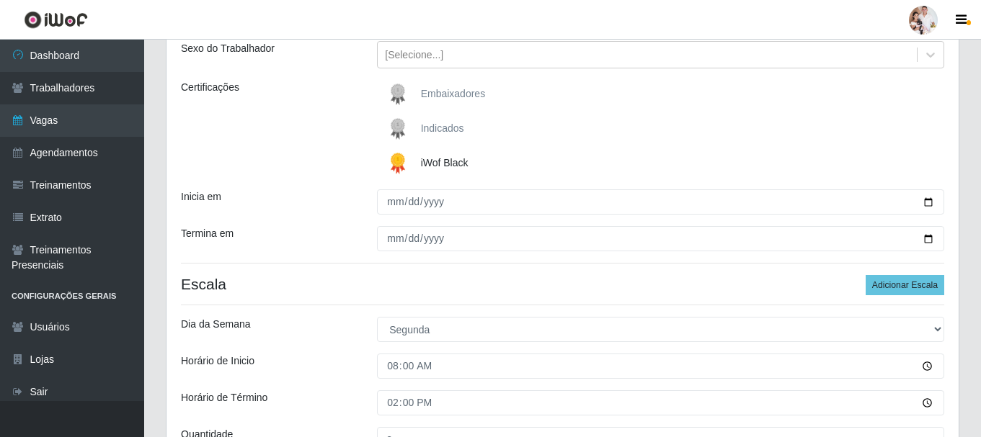
scroll to position [144, 0]
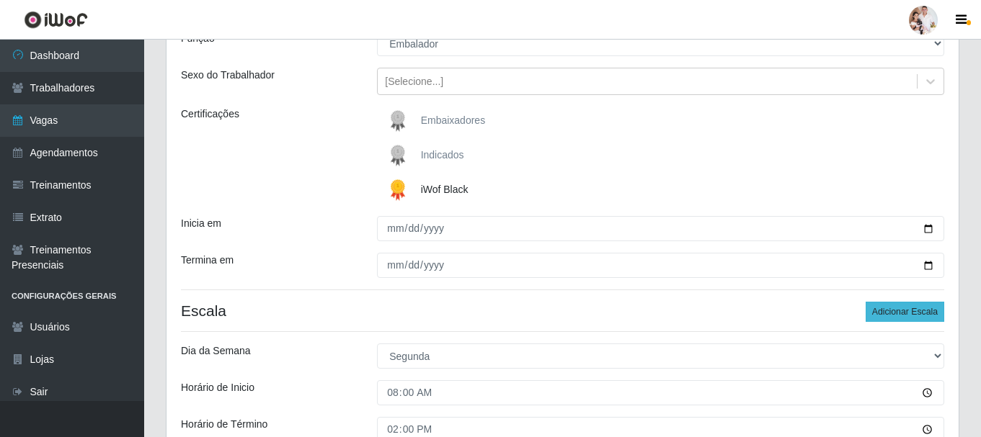
type input "4__"
click at [894, 316] on button "Adicionar Escala" at bounding box center [905, 312] width 79 height 20
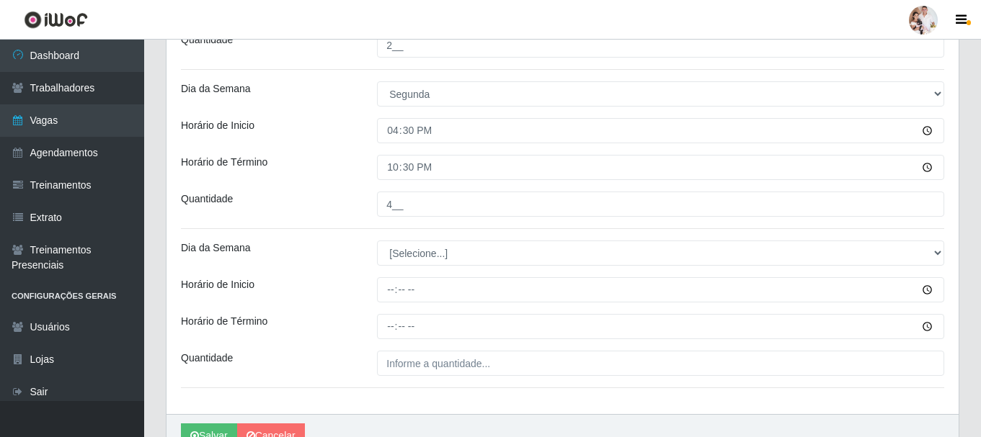
scroll to position [577, 0]
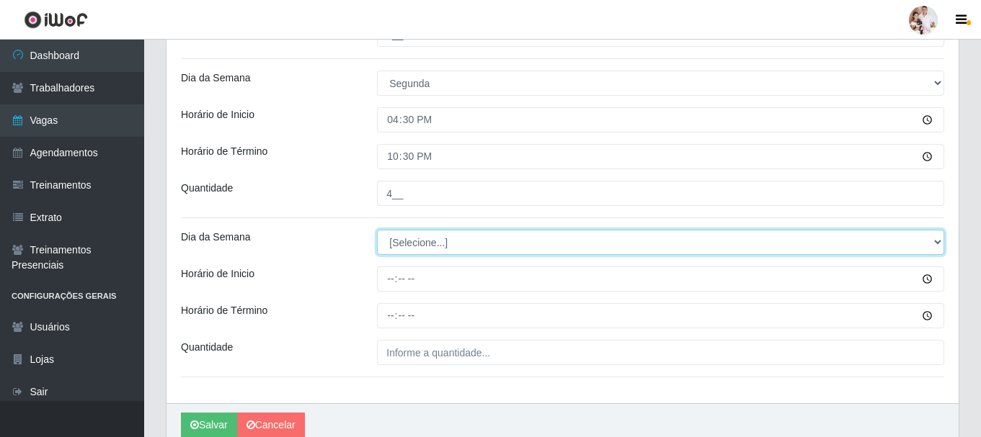
click at [936, 240] on select "[Selecione...] Segunda Terça Quarta Quinta Sexta Sábado Domingo" at bounding box center [660, 242] width 567 height 25
select select "2"
click at [377, 230] on select "[Selecione...] Segunda Terça Quarta Quinta Sexta Sábado Domingo" at bounding box center [660, 242] width 567 height 25
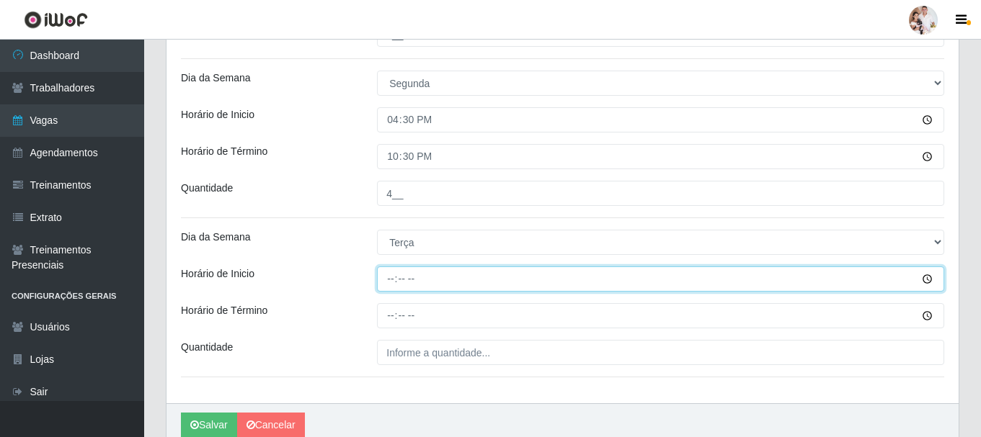
click at [393, 279] on input "Horário de Inicio" at bounding box center [660, 279] width 567 height 25
type input "08:00"
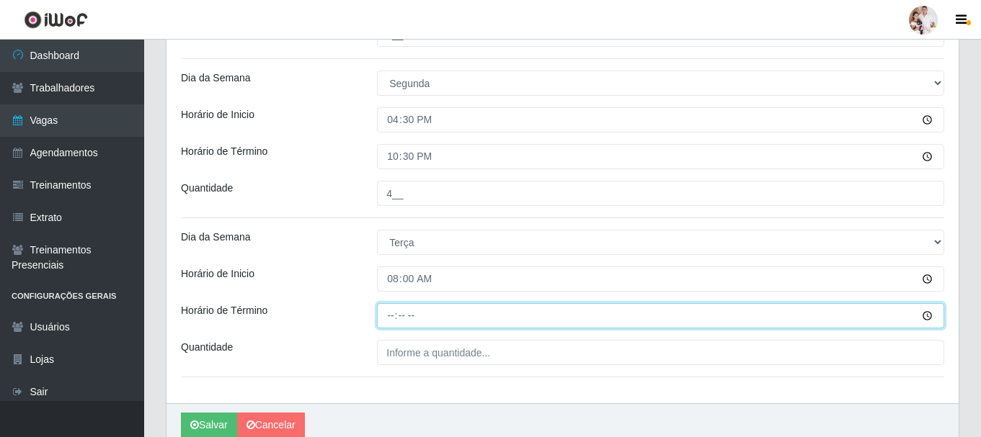
click at [393, 316] on input "Horário de Término" at bounding box center [660, 315] width 567 height 25
type input "14:00"
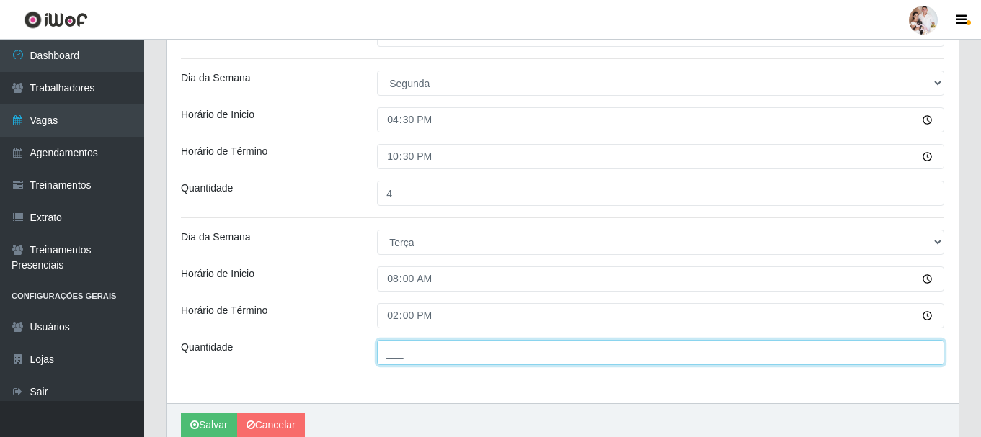
click at [389, 350] on input "___" at bounding box center [660, 352] width 567 height 25
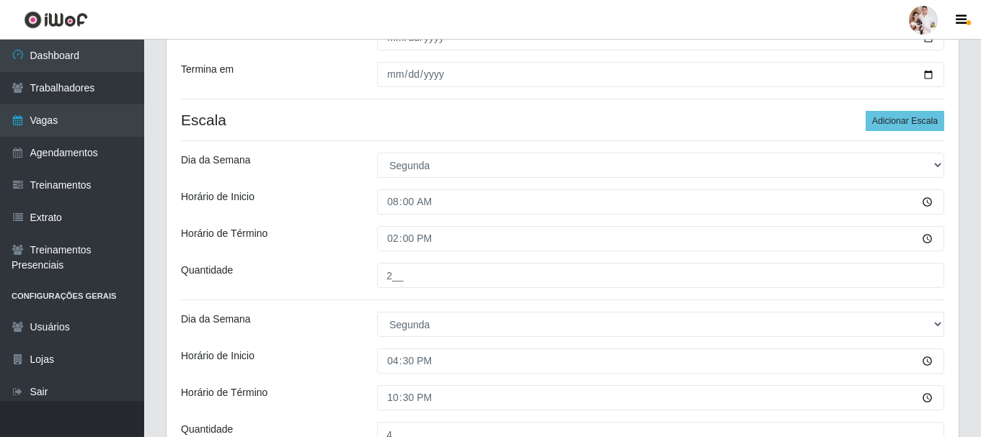
scroll to position [288, 0]
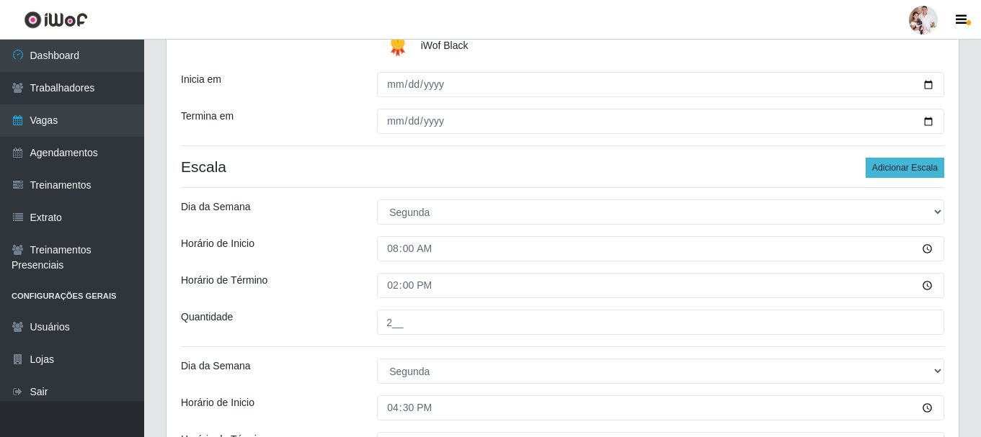
type input "1__"
click at [899, 164] on button "Adicionar Escala" at bounding box center [905, 168] width 79 height 20
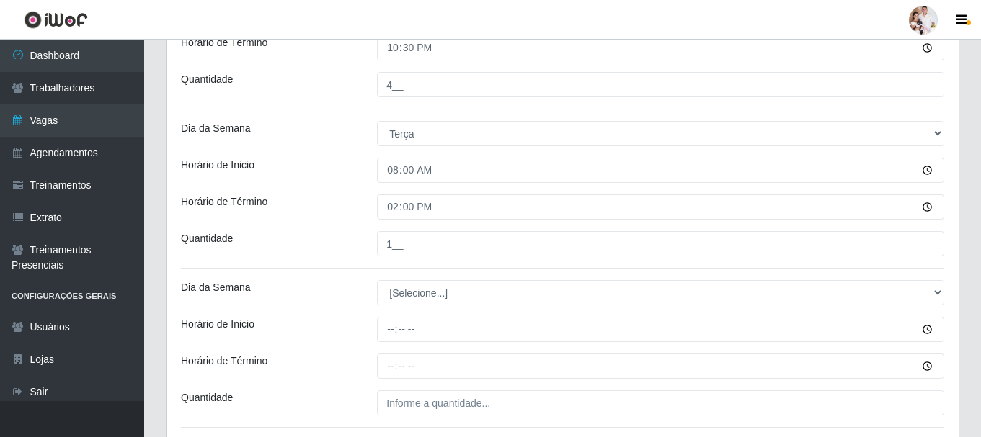
scroll to position [721, 0]
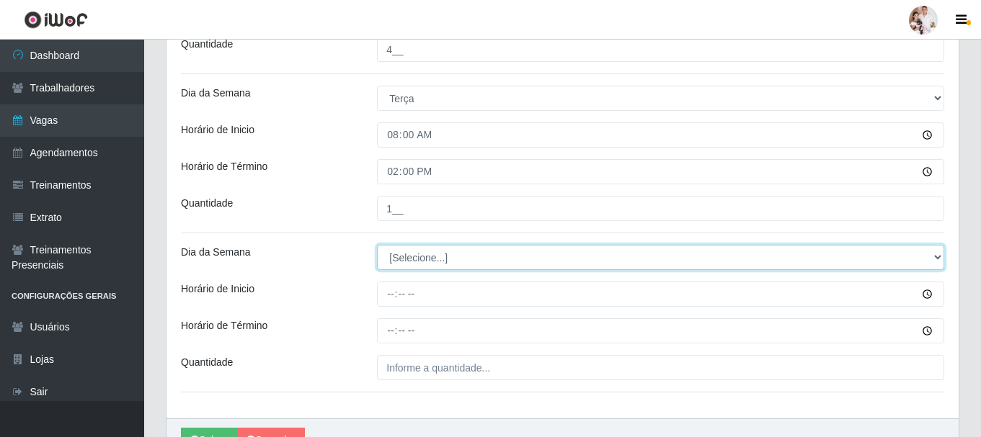
click at [936, 257] on select "[Selecione...] Segunda Terça Quarta Quinta Sexta Sábado Domingo" at bounding box center [660, 257] width 567 height 25
select select "2"
click at [377, 245] on select "[Selecione...] Segunda Terça Quarta Quinta Sexta Sábado Domingo" at bounding box center [660, 257] width 567 height 25
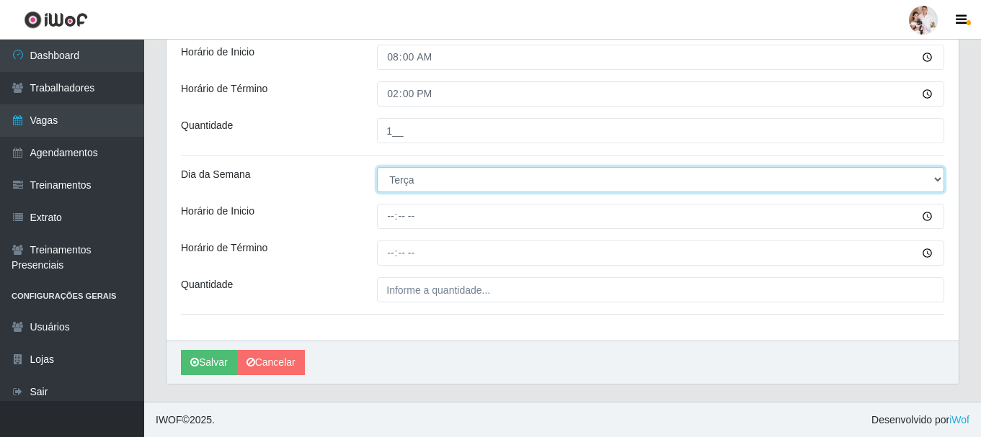
scroll to position [799, 0]
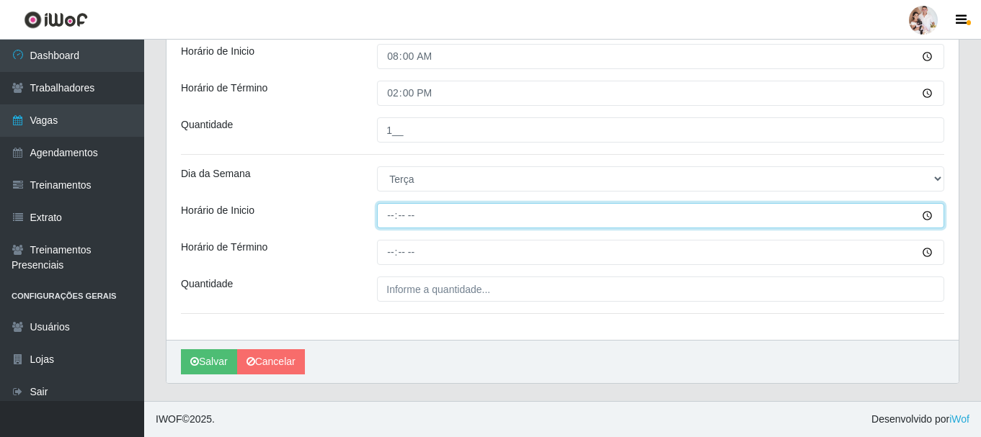
drag, startPoint x: 393, startPoint y: 213, endPoint x: 552, endPoint y: 237, distance: 160.3
click at [393, 215] on input "Horário de Inicio" at bounding box center [660, 215] width 567 height 25
type input "16:30"
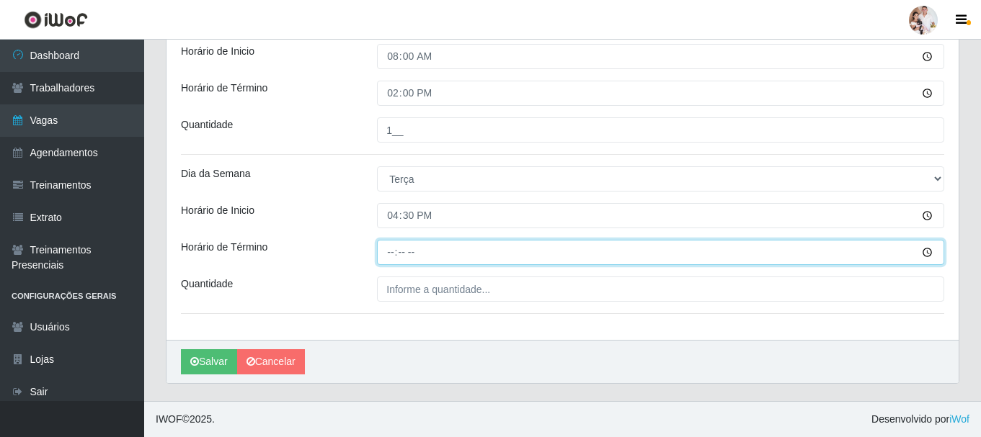
click at [384, 252] on input "Horário de Término" at bounding box center [660, 252] width 567 height 25
type input "22:30"
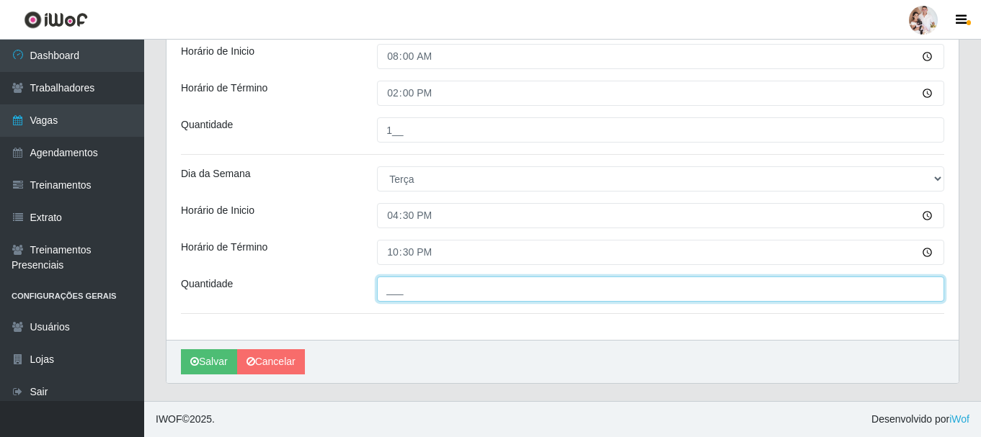
click at [386, 290] on input "___" at bounding box center [660, 289] width 567 height 25
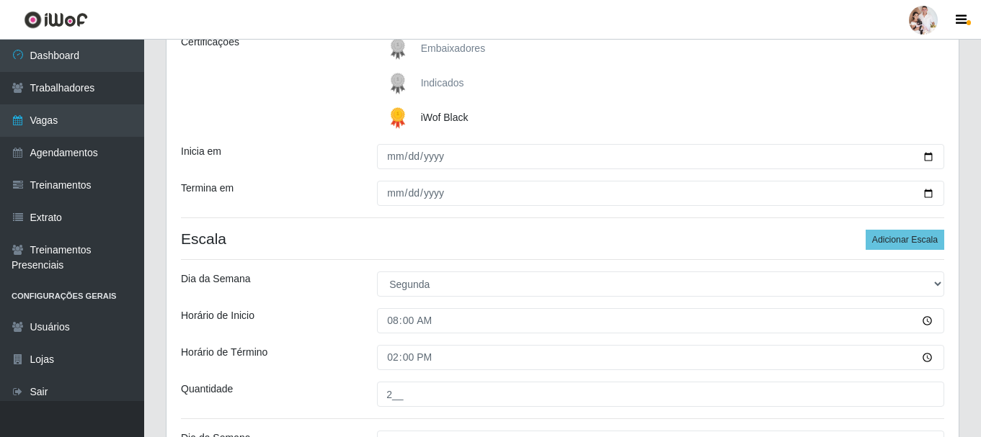
scroll to position [151, 0]
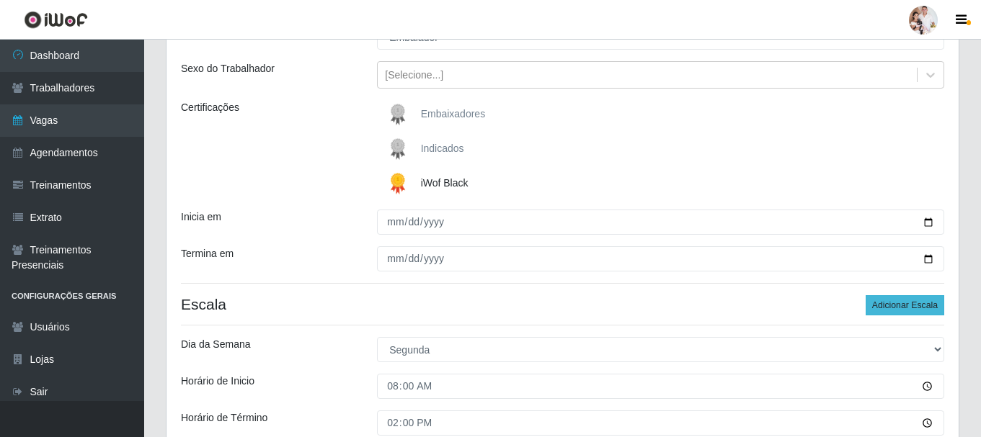
type input "4__"
click at [904, 307] on button "Adicionar Escala" at bounding box center [905, 305] width 79 height 20
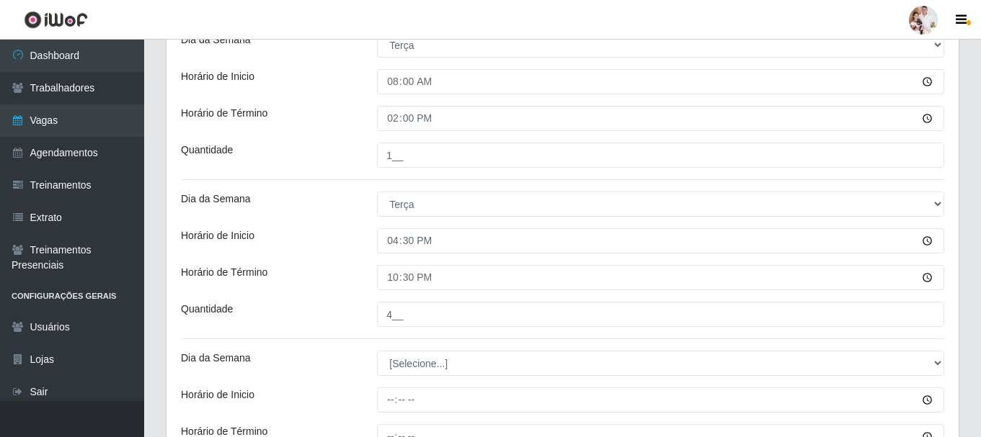
scroll to position [799, 0]
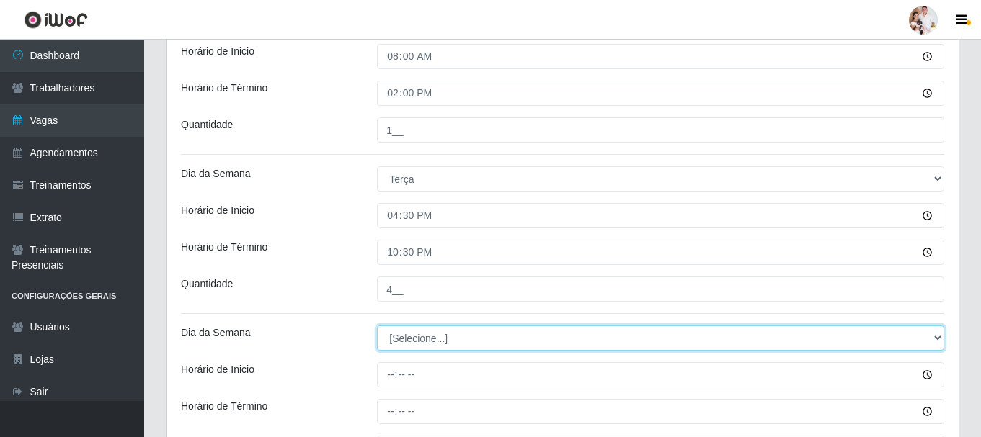
click at [937, 340] on select "[Selecione...] Segunda Terça Quarta Quinta Sexta Sábado Domingo" at bounding box center [660, 338] width 567 height 25
select select "3"
click at [377, 326] on select "[Selecione...] Segunda Terça Quarta Quinta Sexta Sábado Domingo" at bounding box center [660, 338] width 567 height 25
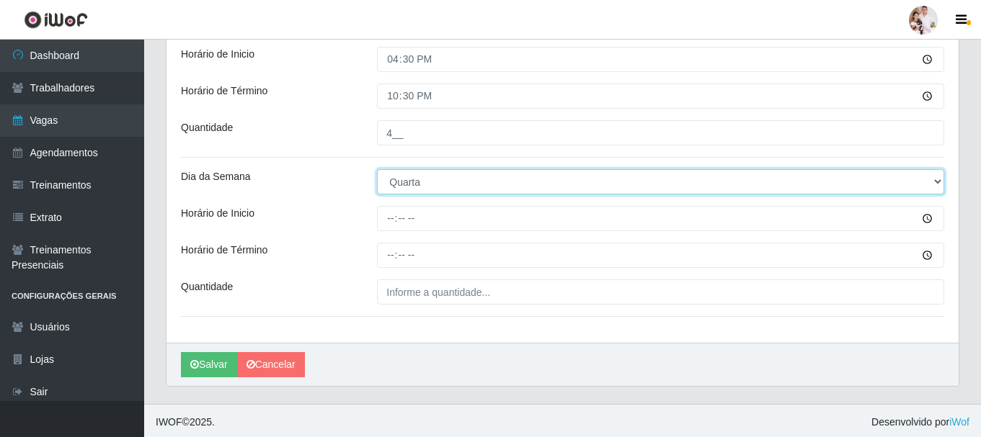
scroll to position [959, 0]
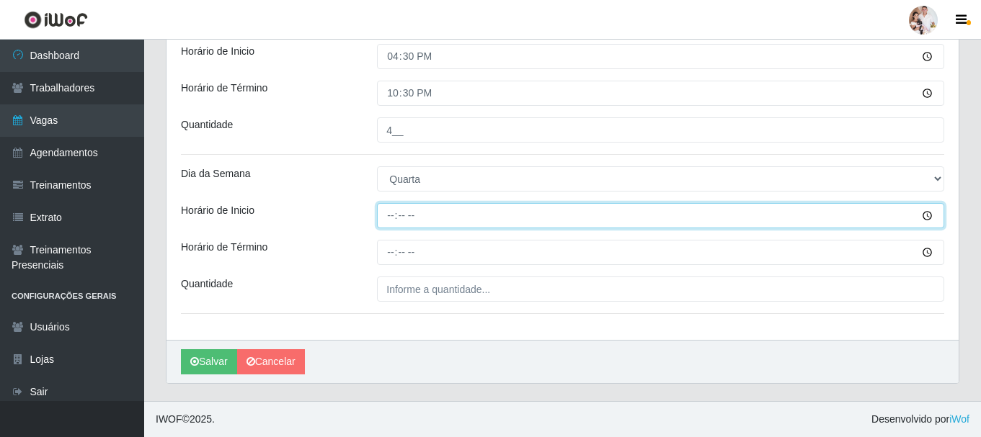
click at [388, 215] on input "Horário de Inicio" at bounding box center [660, 215] width 567 height 25
type input "08:00"
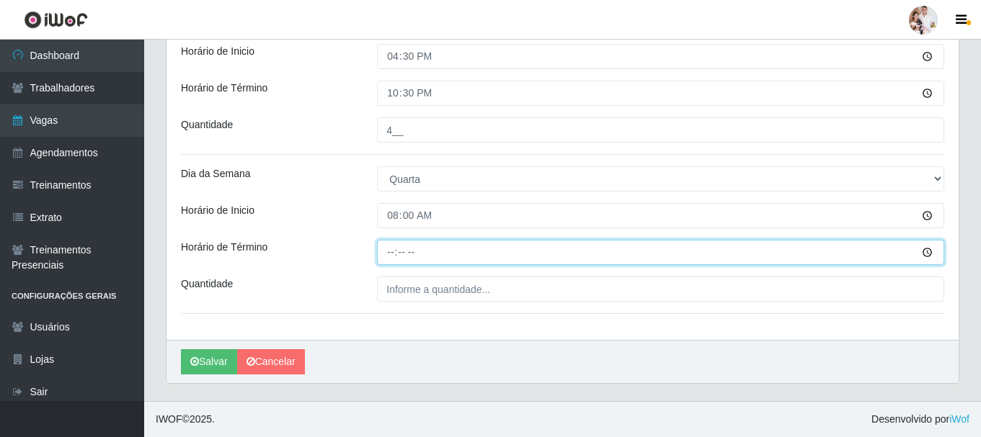
click at [390, 252] on input "Horário de Término" at bounding box center [660, 252] width 567 height 25
type input "14:00"
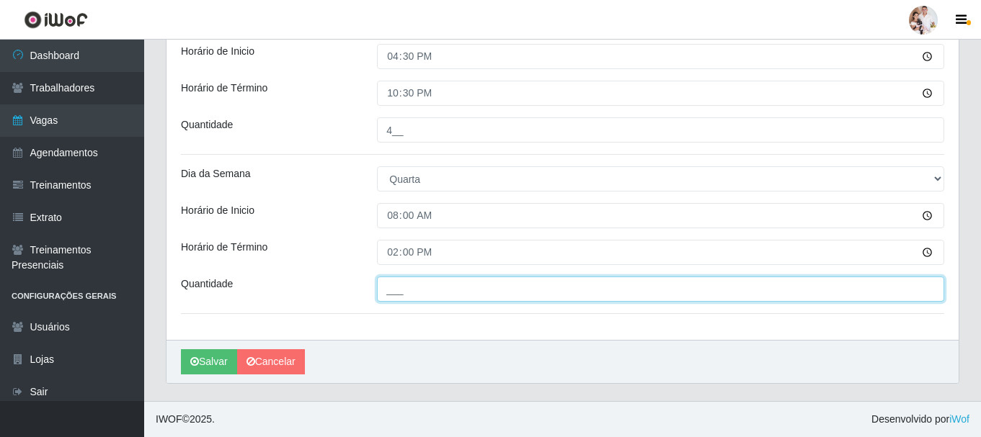
click at [384, 295] on input "___" at bounding box center [660, 289] width 567 height 25
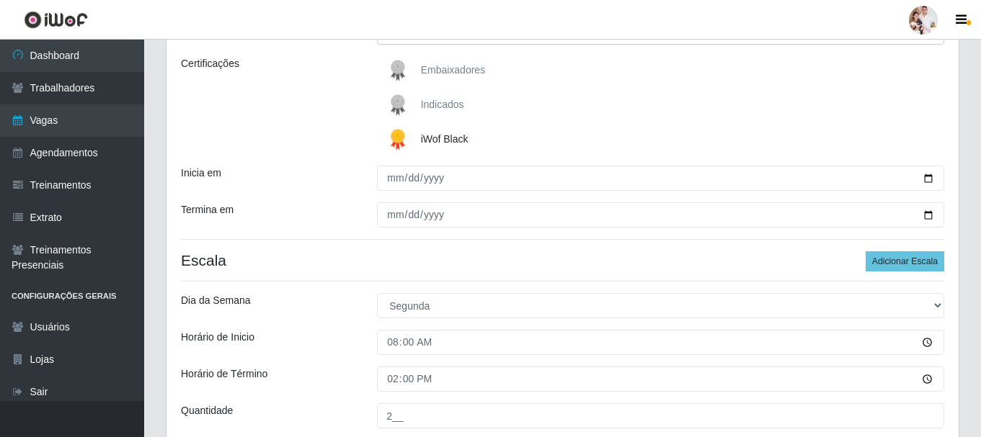
scroll to position [166, 0]
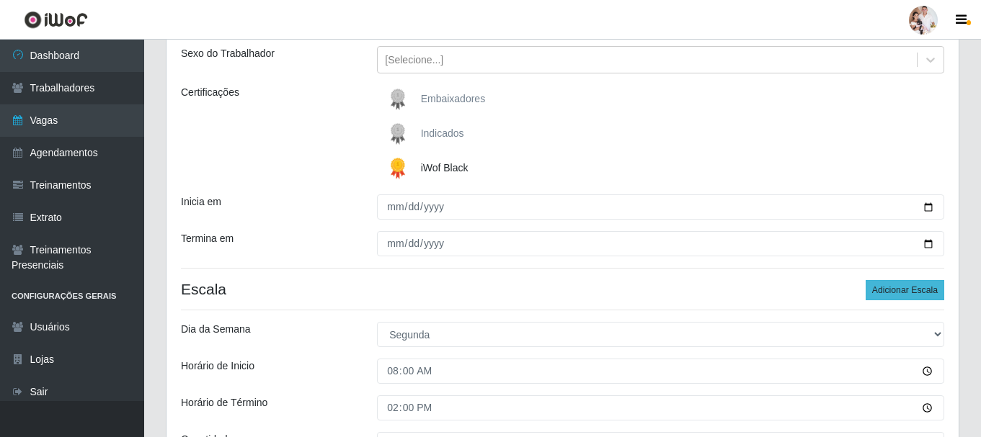
type input "1__"
click at [903, 290] on button "Adicionar Escala" at bounding box center [905, 290] width 79 height 20
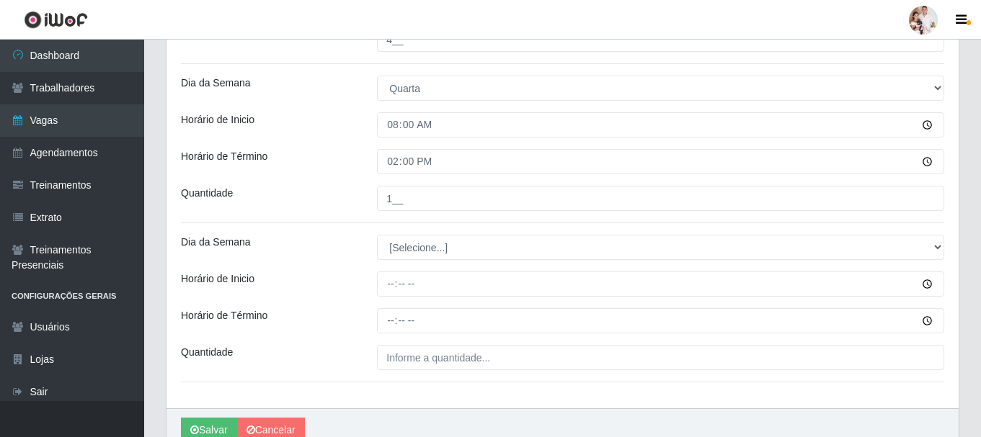
scroll to position [1103, 0]
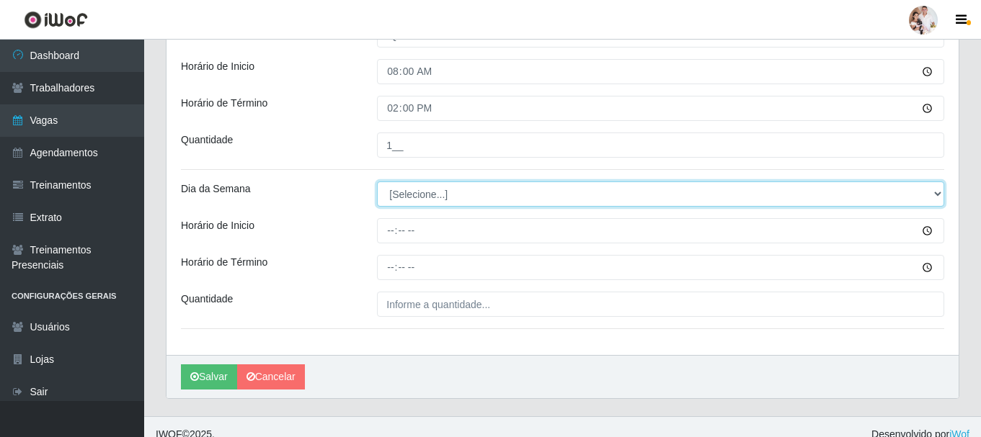
click at [939, 193] on select "[Selecione...] Segunda Terça Quarta Quinta Sexta Sábado Domingo" at bounding box center [660, 194] width 567 height 25
select select "3"
click at [377, 182] on select "[Selecione...] Segunda Terça Quarta Quinta Sexta Sábado Domingo" at bounding box center [660, 194] width 567 height 25
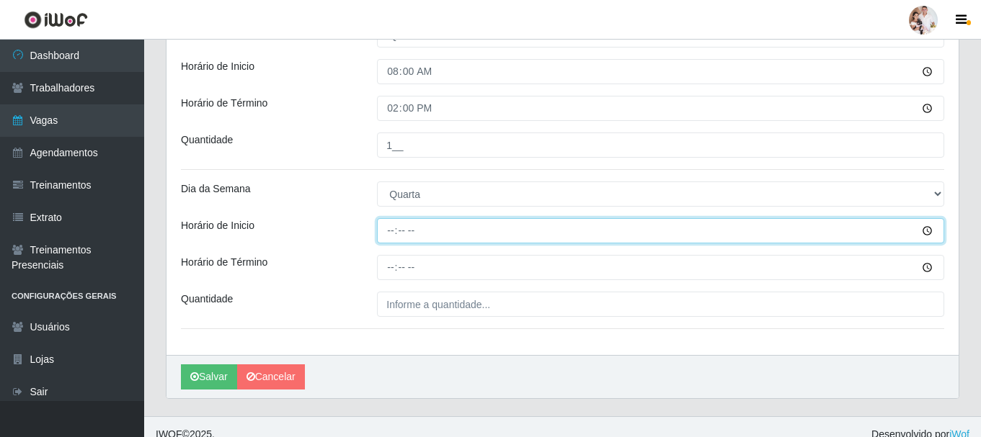
click at [393, 231] on input "Horário de Inicio" at bounding box center [660, 230] width 567 height 25
type input "16:30"
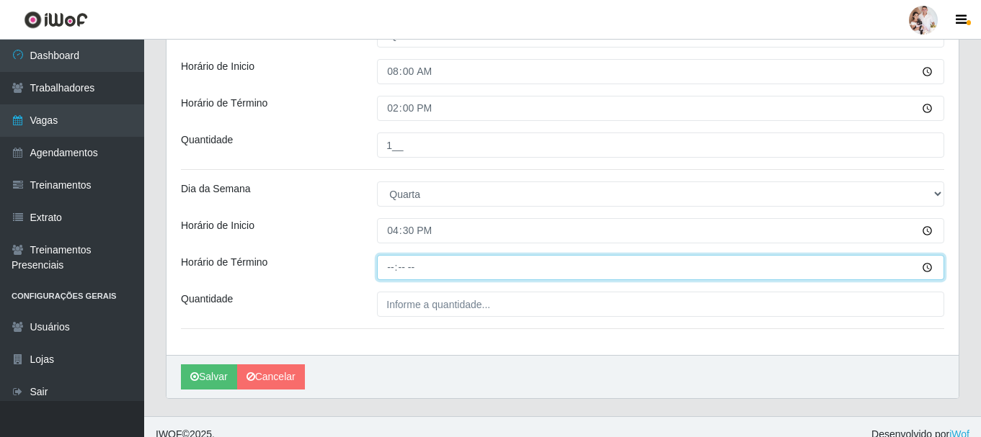
click at [384, 267] on input "Horário de Término" at bounding box center [660, 267] width 567 height 25
type input "22:30"
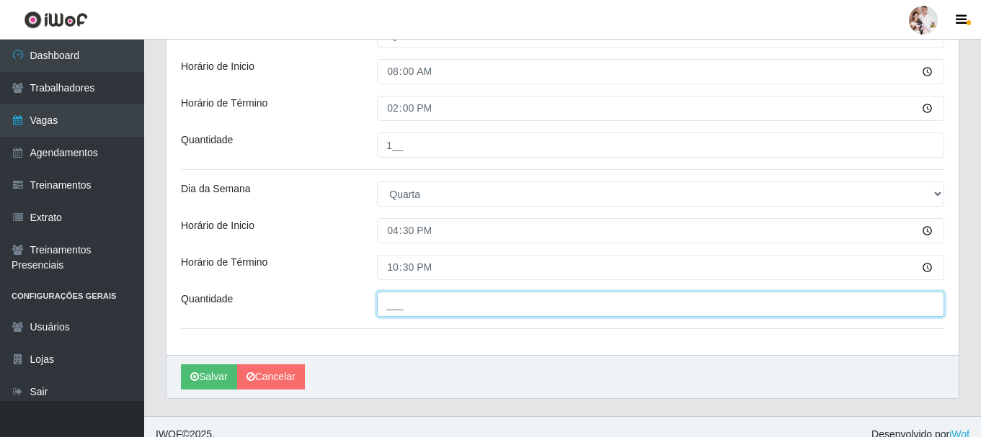
click at [383, 308] on input "___" at bounding box center [660, 304] width 567 height 25
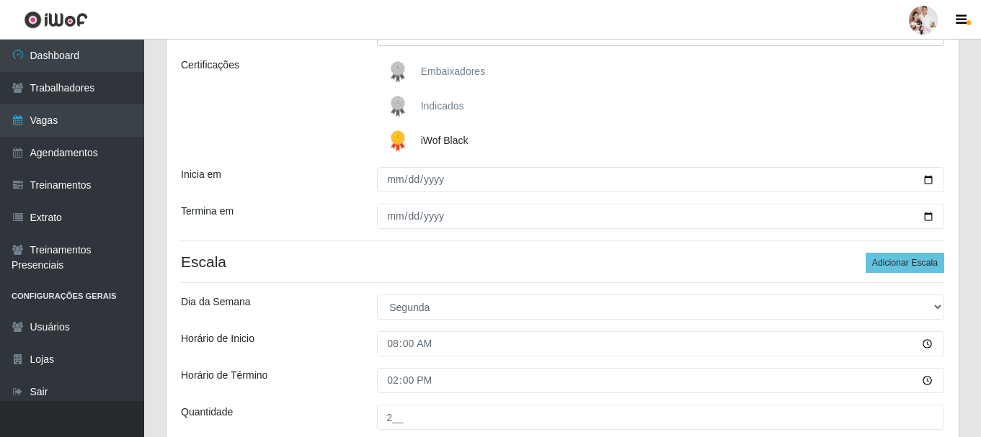
scroll to position [166, 0]
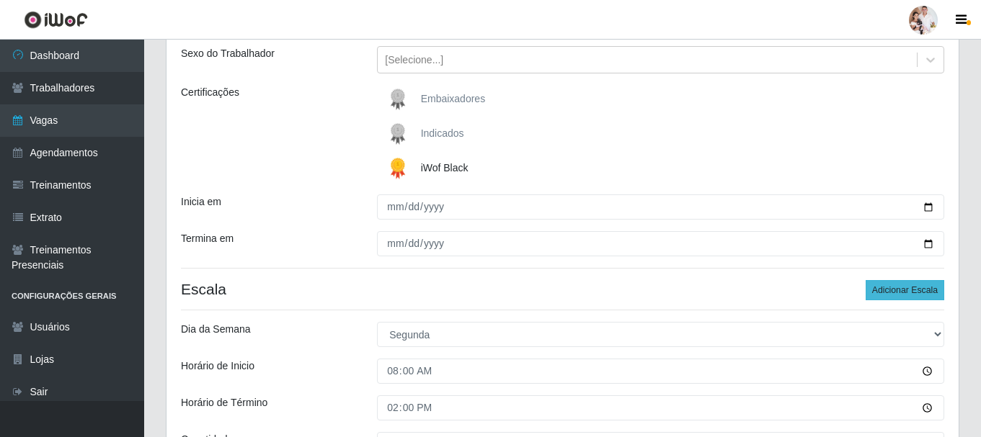
type input "3__"
click at [889, 288] on button "Adicionar Escala" at bounding box center [905, 290] width 79 height 20
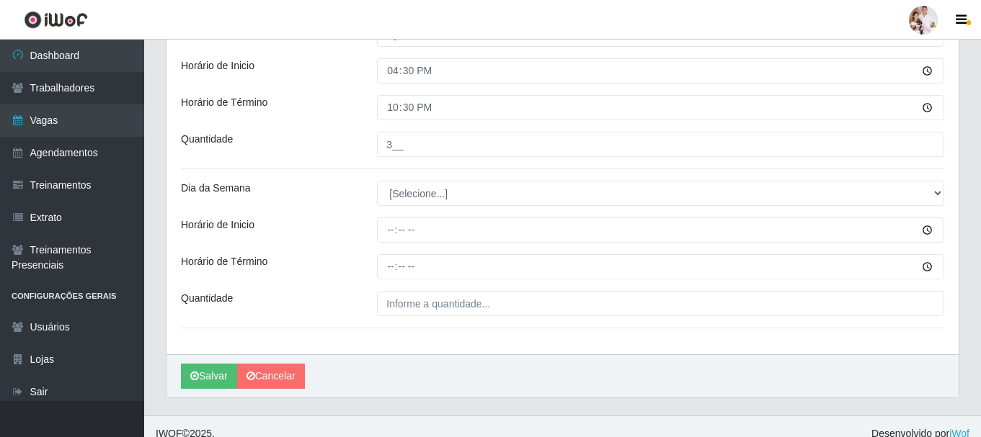
scroll to position [1277, 0]
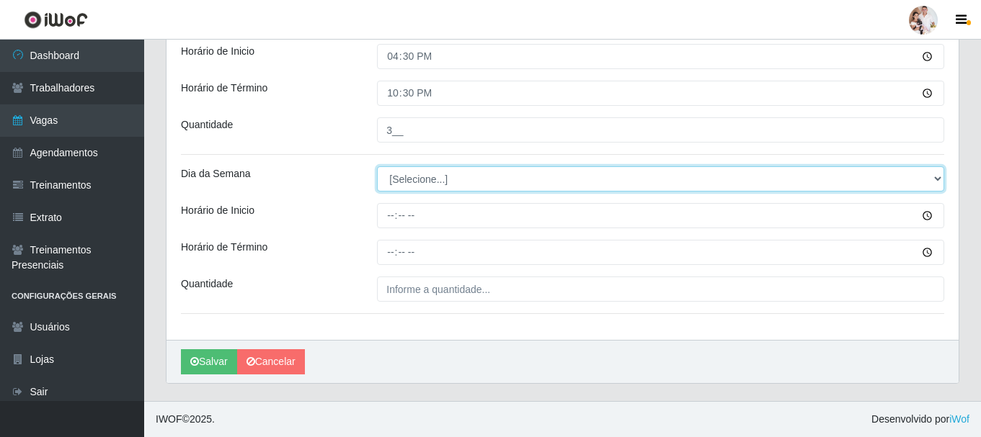
click at [937, 179] on select "[Selecione...] Segunda Terça Quarta Quinta Sexta Sábado Domingo" at bounding box center [660, 178] width 567 height 25
select select "4"
click at [377, 166] on select "[Selecione...] Segunda Terça Quarta Quinta Sexta Sábado Domingo" at bounding box center [660, 178] width 567 height 25
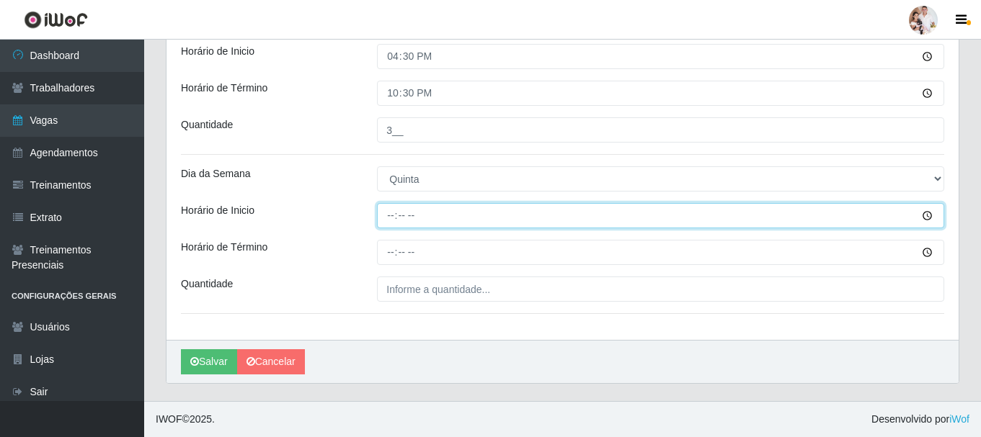
click at [390, 217] on input "Horário de Inicio" at bounding box center [660, 215] width 567 height 25
type input "08:00"
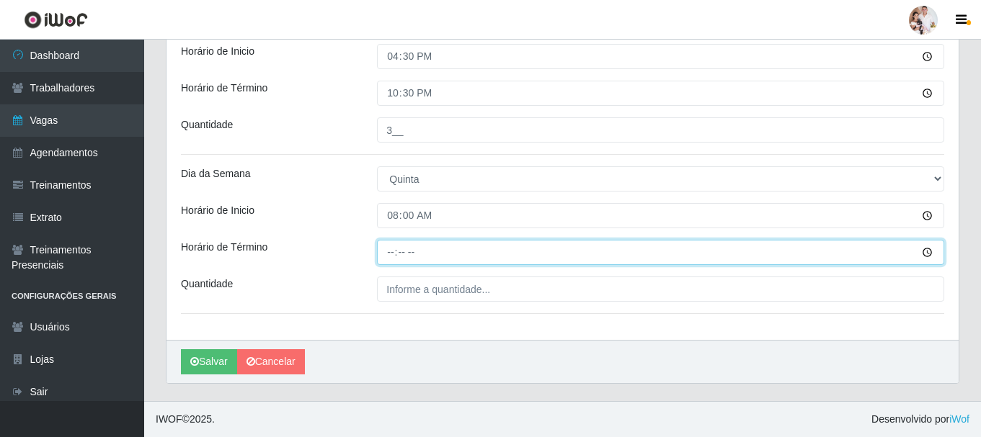
click at [388, 254] on input "Horário de Término" at bounding box center [660, 252] width 567 height 25
type input "14:00"
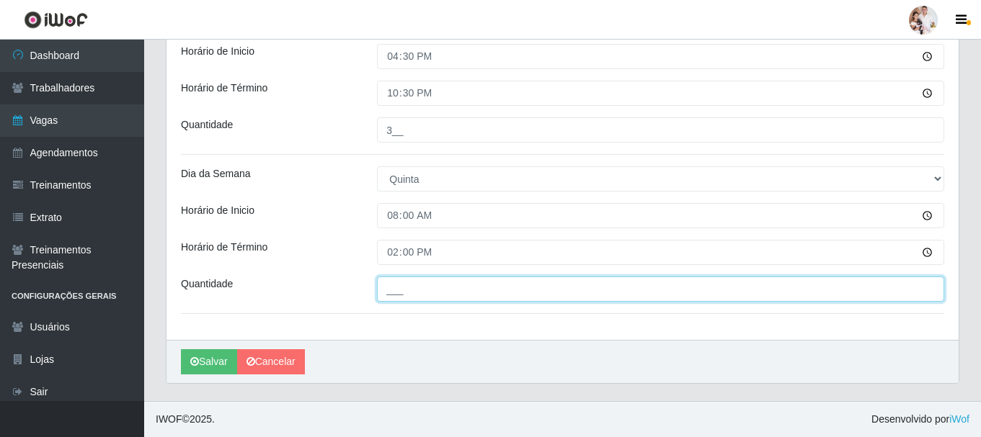
click at [386, 286] on input "___" at bounding box center [660, 289] width 567 height 25
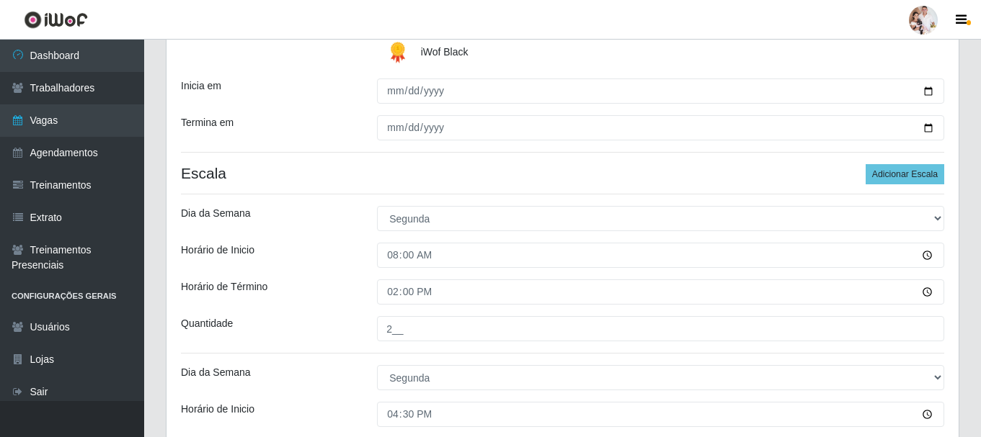
scroll to position [268, 0]
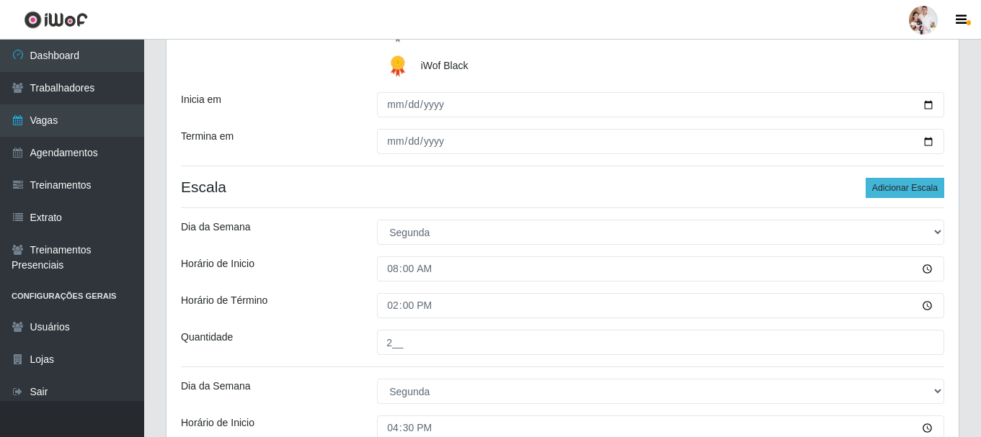
type input "2__"
click at [882, 185] on button "Adicionar Escala" at bounding box center [905, 188] width 79 height 20
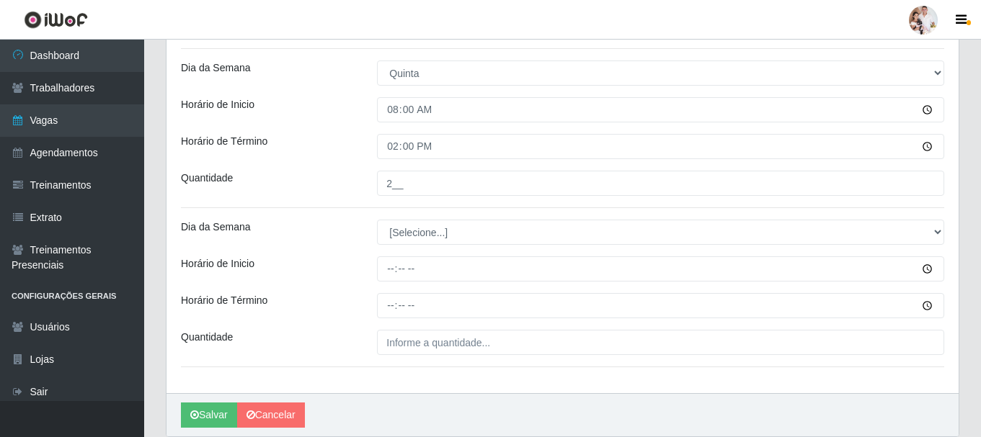
scroll to position [1421, 0]
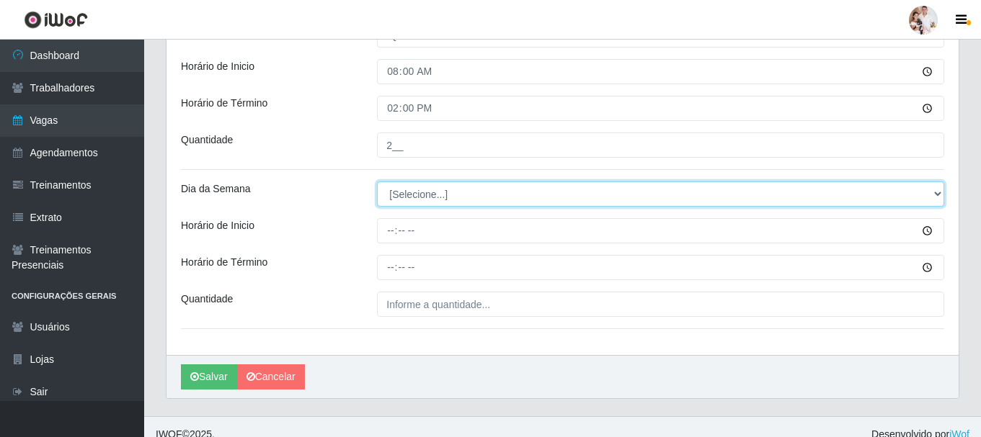
click at [935, 196] on select "[Selecione...] Segunda Terça Quarta Quinta Sexta Sábado Domingo" at bounding box center [660, 194] width 567 height 25
select select "4"
click at [377, 182] on select "[Selecione...] Segunda Terça Quarta Quinta Sexta Sábado Domingo" at bounding box center [660, 194] width 567 height 25
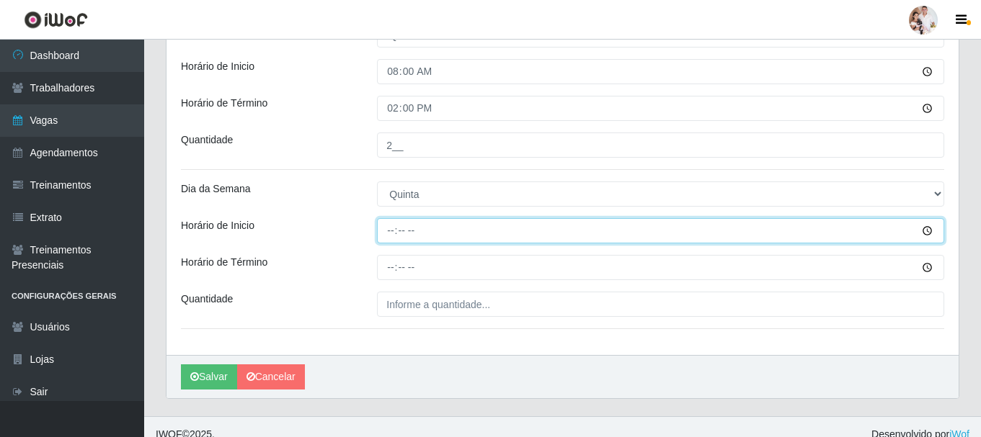
click at [387, 232] on input "Horário de Inicio" at bounding box center [660, 230] width 567 height 25
type input "16:30"
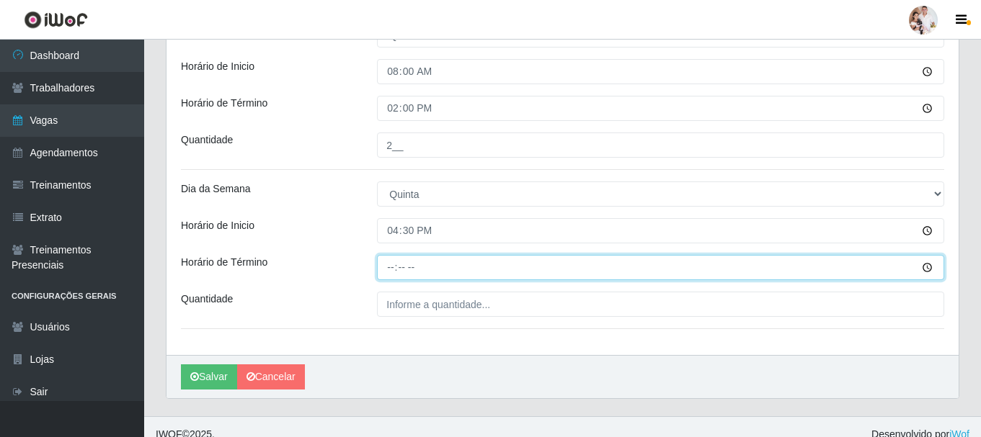
click at [388, 264] on input "Horário de Término" at bounding box center [660, 267] width 567 height 25
type input "22:30"
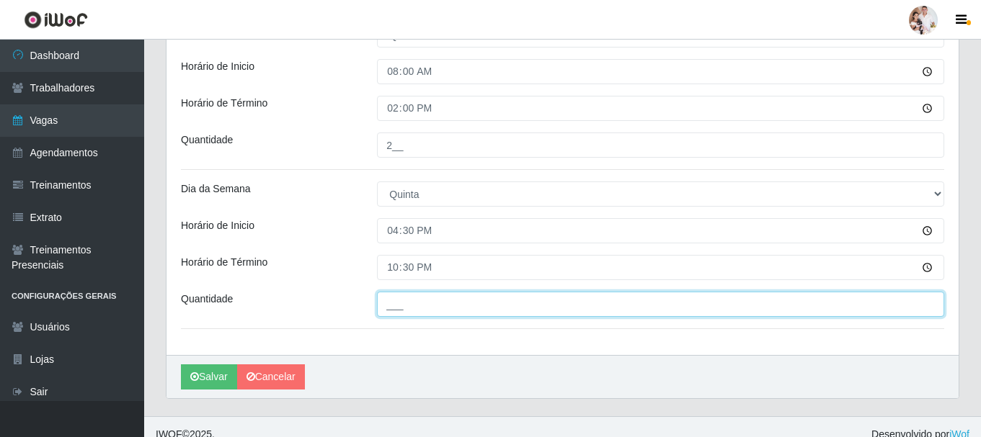
click at [391, 310] on input "___" at bounding box center [660, 304] width 567 height 25
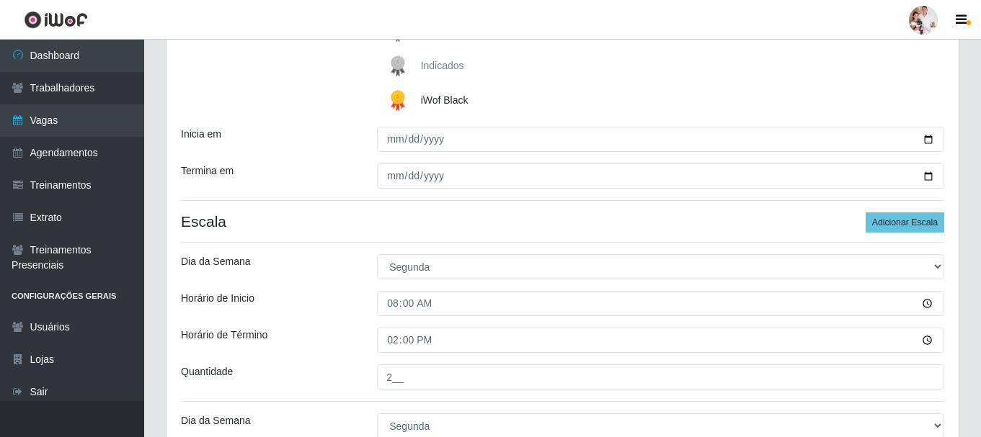
scroll to position [196, 0]
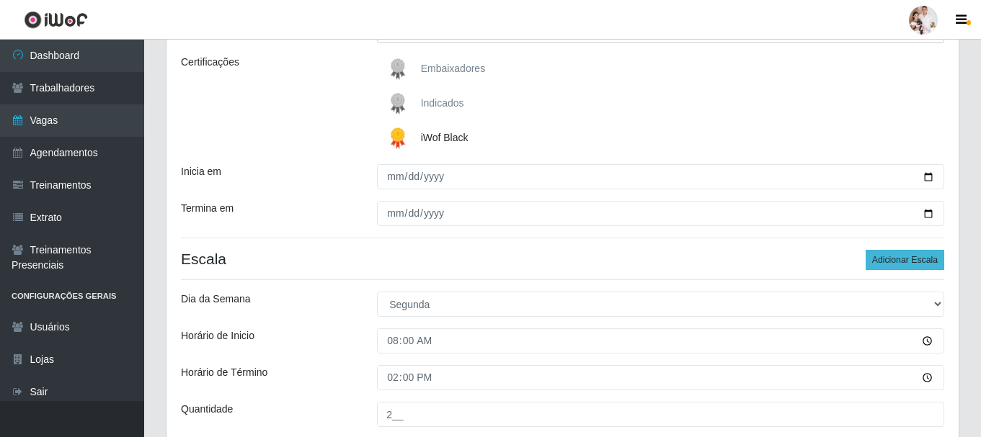
type input "4__"
click at [920, 259] on button "Adicionar Escala" at bounding box center [905, 260] width 79 height 20
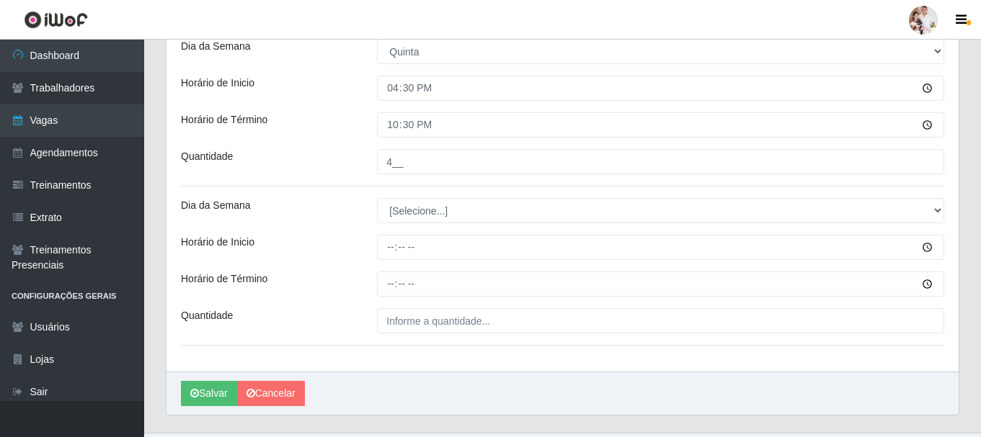
scroll to position [1565, 0]
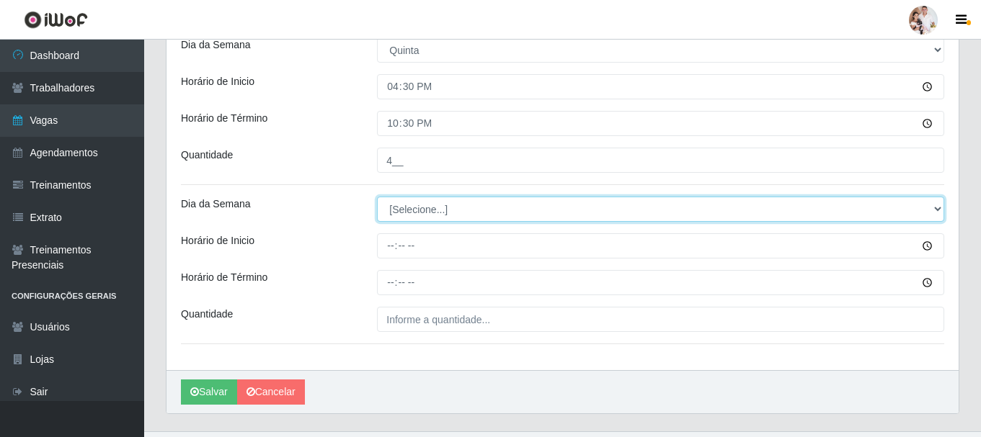
click at [936, 208] on select "[Selecione...] Segunda Terça Quarta Quinta Sexta Sábado Domingo" at bounding box center [660, 209] width 567 height 25
select select "5"
click at [377, 197] on select "[Selecione...] Segunda Terça Quarta Quinta Sexta Sábado Domingo" at bounding box center [660, 209] width 567 height 25
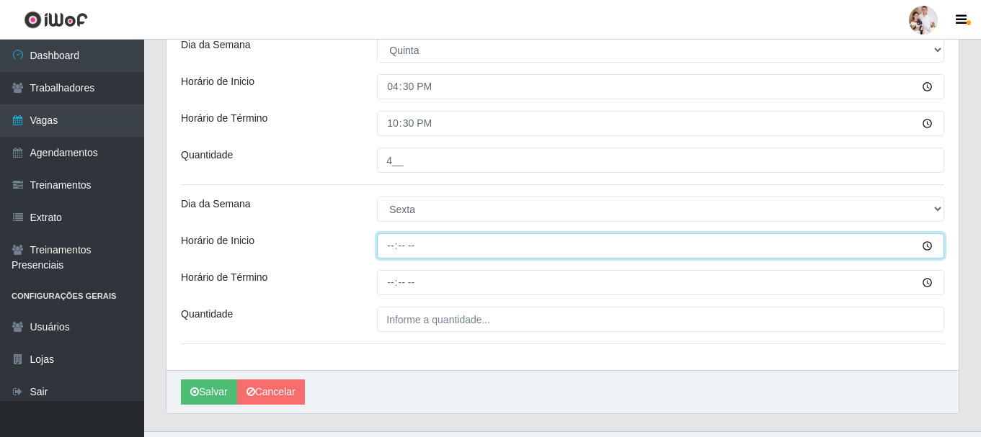
click at [391, 247] on input "Horário de Inicio" at bounding box center [660, 246] width 567 height 25
type input "08:00"
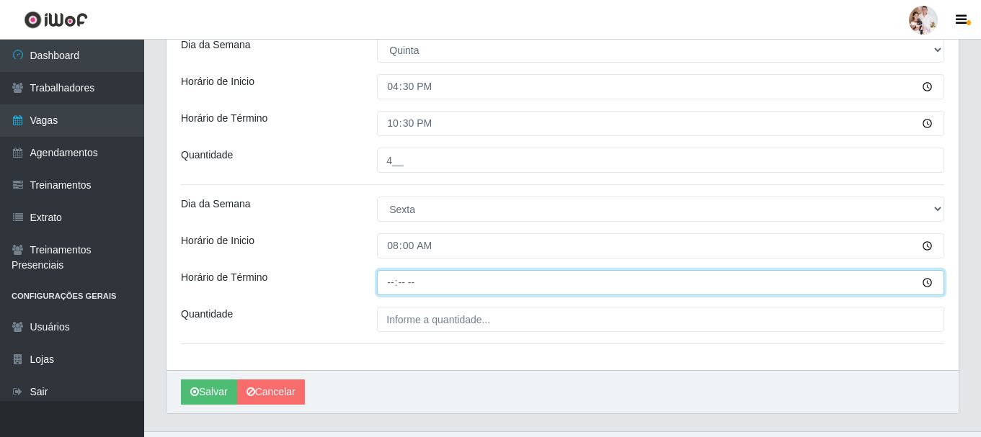
click at [388, 286] on input "Horário de Término" at bounding box center [660, 282] width 567 height 25
type input "14:00"
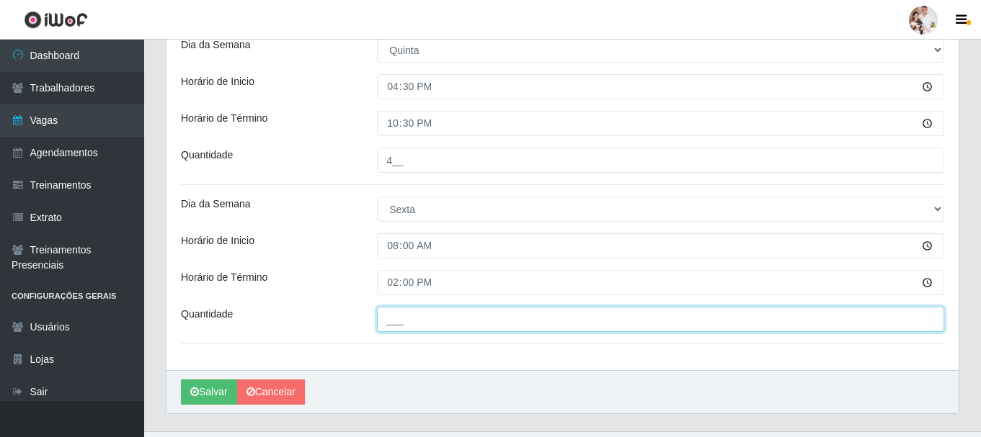
click at [383, 319] on input "___" at bounding box center [660, 319] width 567 height 25
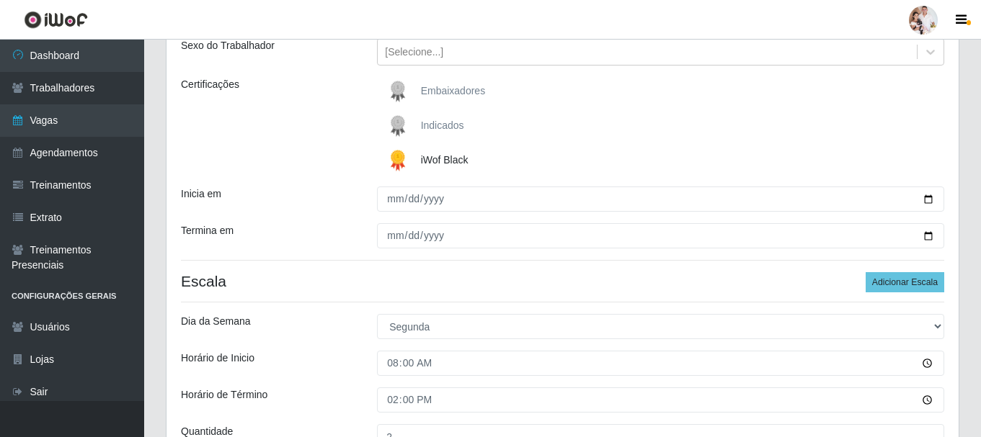
scroll to position [124, 0]
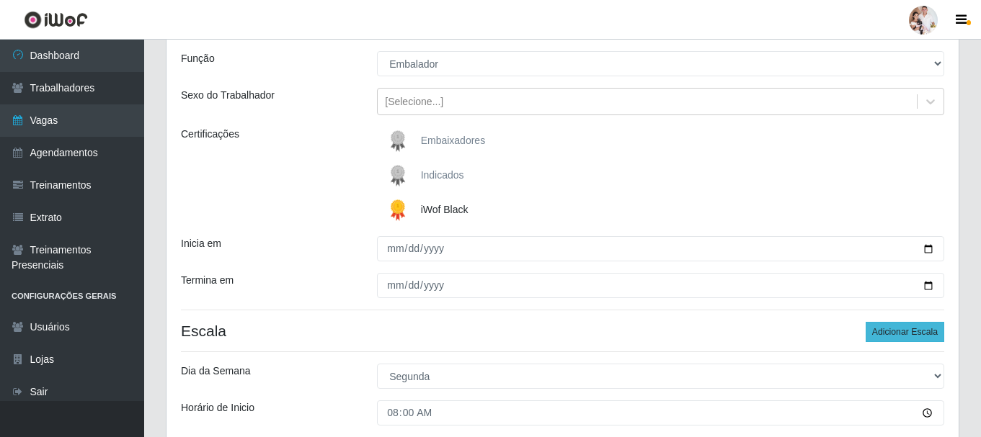
type input "2__"
click at [879, 333] on button "Adicionar Escala" at bounding box center [905, 332] width 79 height 20
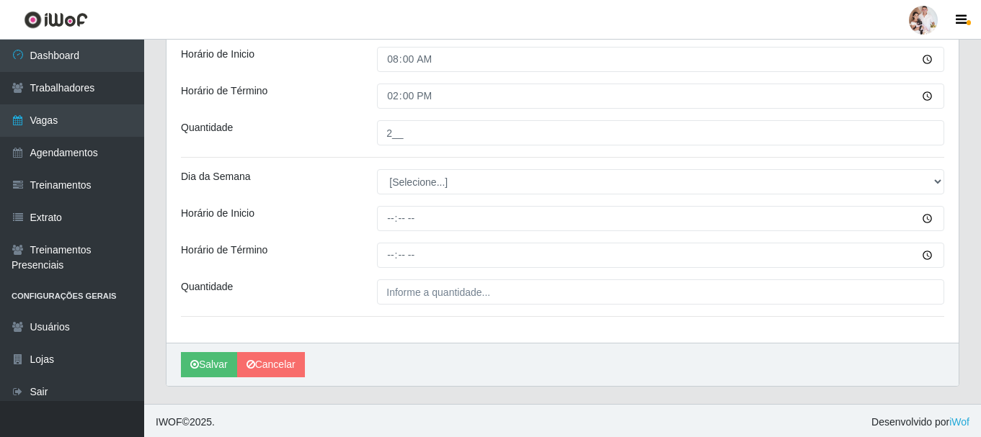
scroll to position [1755, 0]
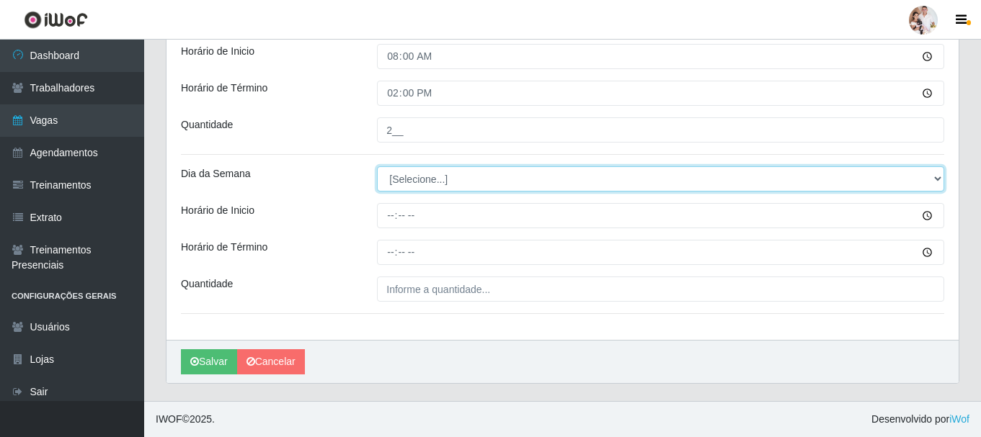
click at [933, 180] on select "[Selecione...] Segunda Terça Quarta Quinta Sexta Sábado Domingo" at bounding box center [660, 178] width 567 height 25
select select "5"
click at [377, 166] on select "[Selecione...] Segunda Terça Quarta Quinta Sexta Sábado Domingo" at bounding box center [660, 178] width 567 height 25
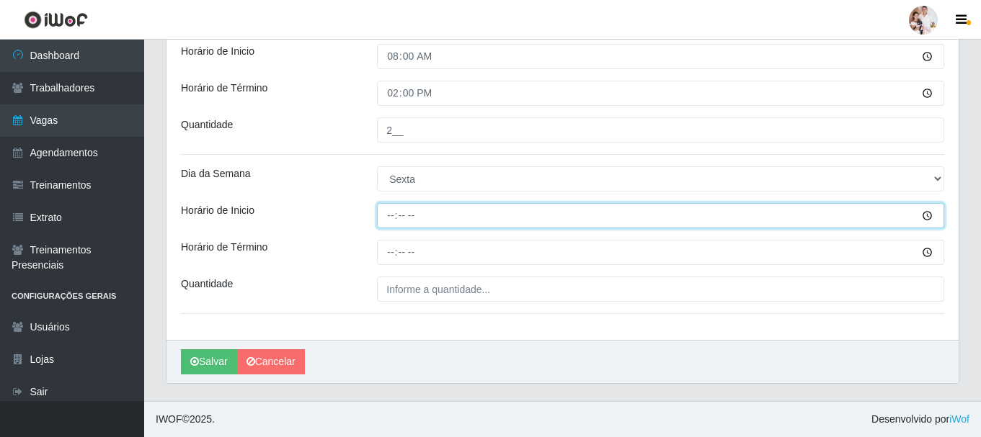
click at [387, 218] on input "Horário de Inicio" at bounding box center [660, 215] width 567 height 25
type input "16:30"
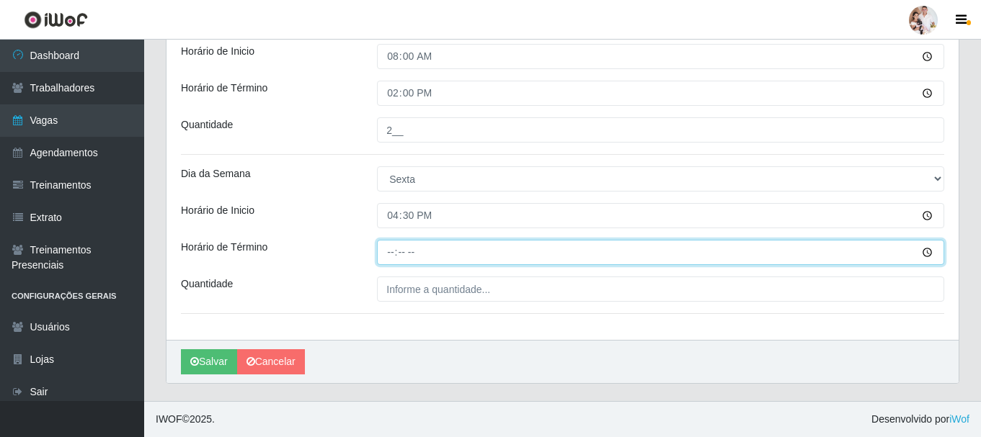
click at [388, 254] on input "Horário de Término" at bounding box center [660, 252] width 567 height 25
type input "22:30"
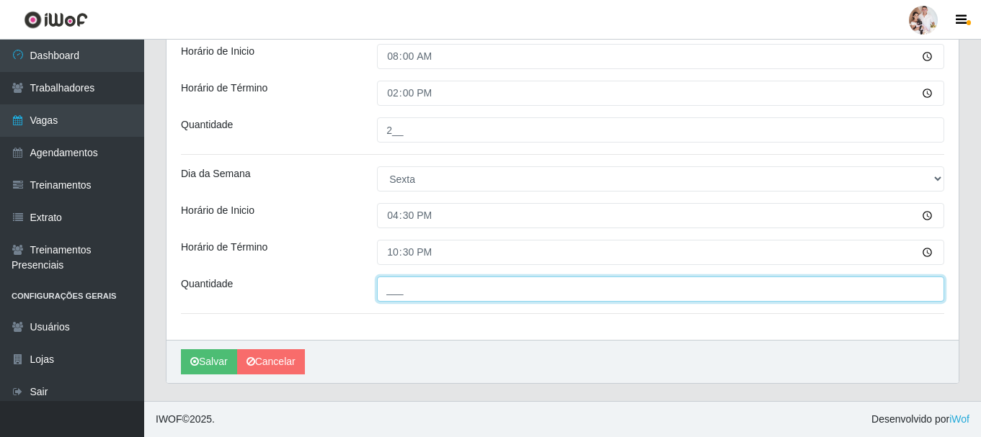
click at [385, 293] on input "___" at bounding box center [660, 289] width 567 height 25
type input "4__"
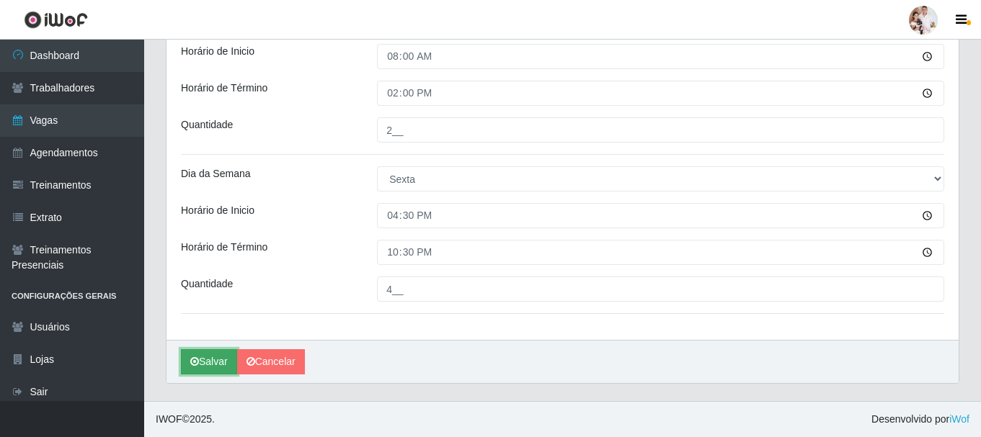
click at [219, 365] on button "Salvar" at bounding box center [209, 362] width 56 height 25
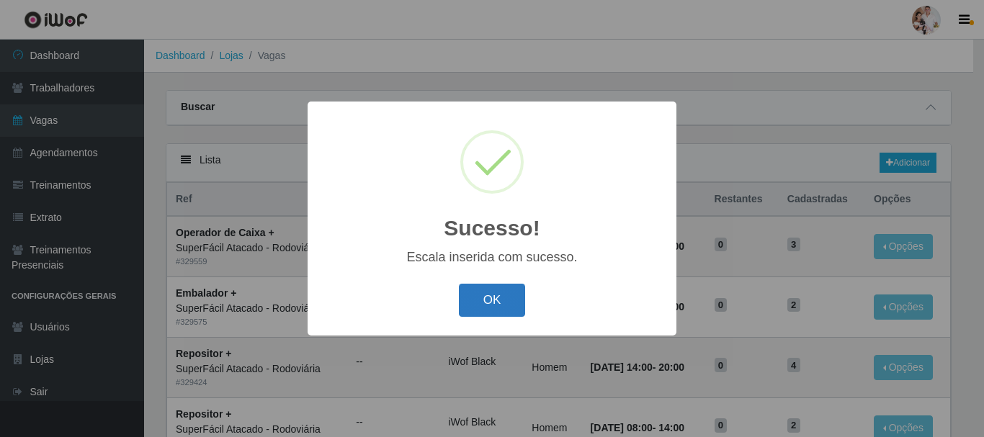
click at [473, 298] on button "OK" at bounding box center [492, 301] width 67 height 34
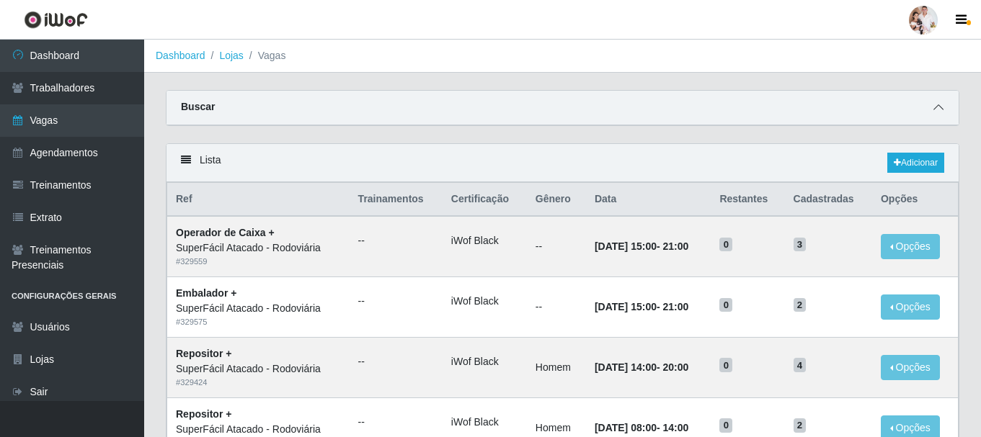
click at [939, 107] on icon at bounding box center [938, 107] width 10 height 10
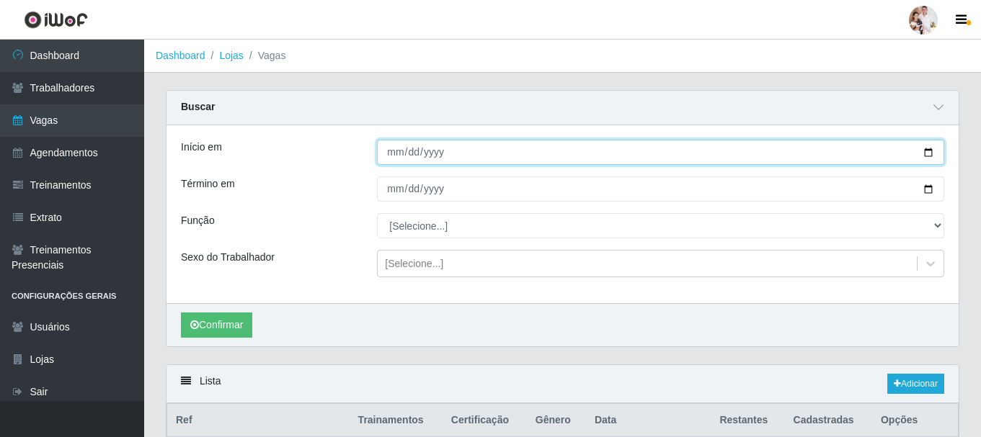
click at [930, 152] on input "[DATE]" at bounding box center [660, 152] width 567 height 25
type input "[DATE]"
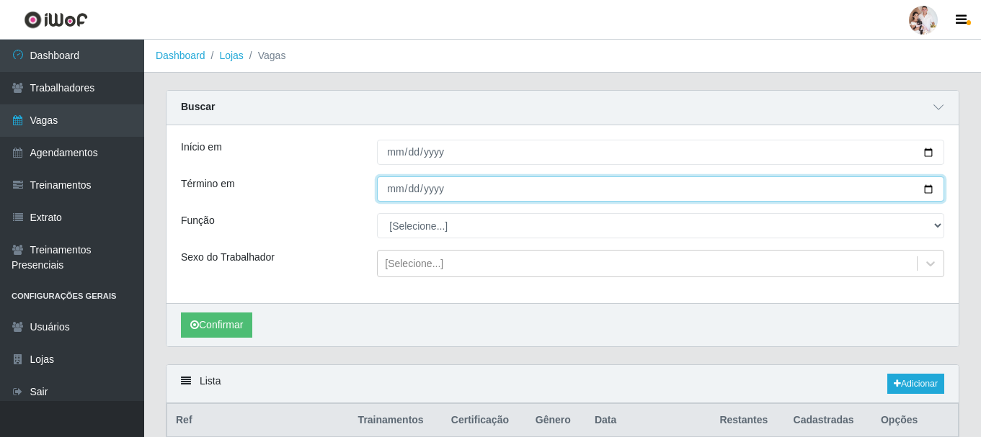
click at [928, 193] on input "[DATE]" at bounding box center [660, 189] width 567 height 25
click at [927, 190] on input "[DATE]" at bounding box center [660, 189] width 567 height 25
type input "[DATE]"
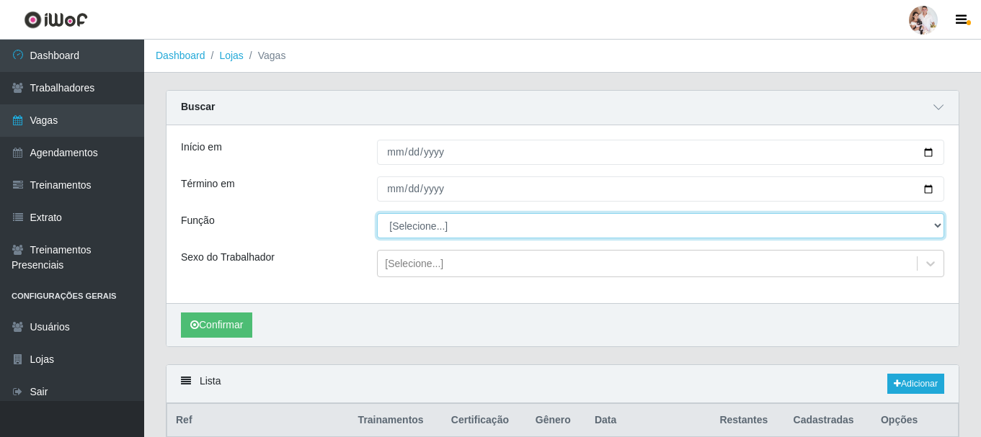
click at [934, 229] on select "[Selecione...] Embalador Embalador + Embalador ++ Operador de Caixa Operador de…" at bounding box center [660, 225] width 567 height 25
click at [377, 214] on select "[Selecione...] Embalador Embalador + Embalador ++ Operador de Caixa Operador de…" at bounding box center [660, 225] width 567 height 25
drag, startPoint x: 936, startPoint y: 228, endPoint x: 887, endPoint y: 215, distance: 50.9
click at [936, 228] on select "[Selecione...] Embalador Embalador + Embalador ++ Operador de Caixa Operador de…" at bounding box center [660, 225] width 567 height 25
select select "70"
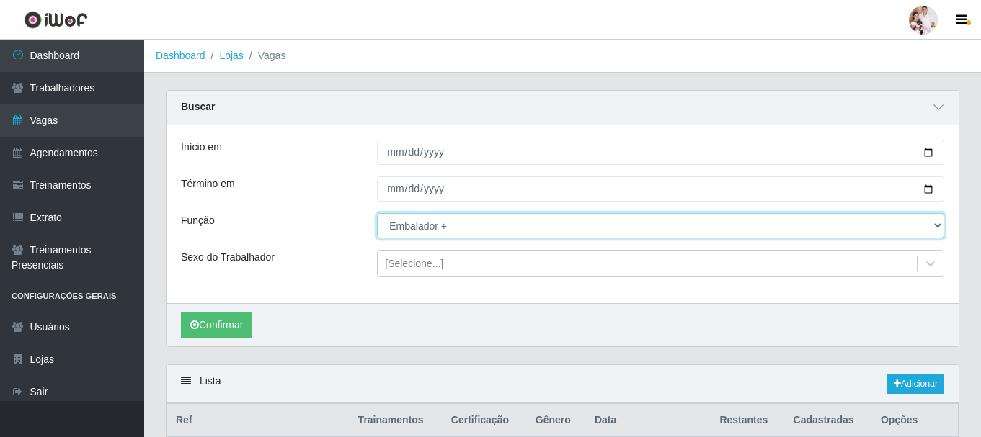
click at [377, 214] on select "[Selecione...] Embalador Embalador + Embalador ++ Operador de Caixa Operador de…" at bounding box center [660, 225] width 567 height 25
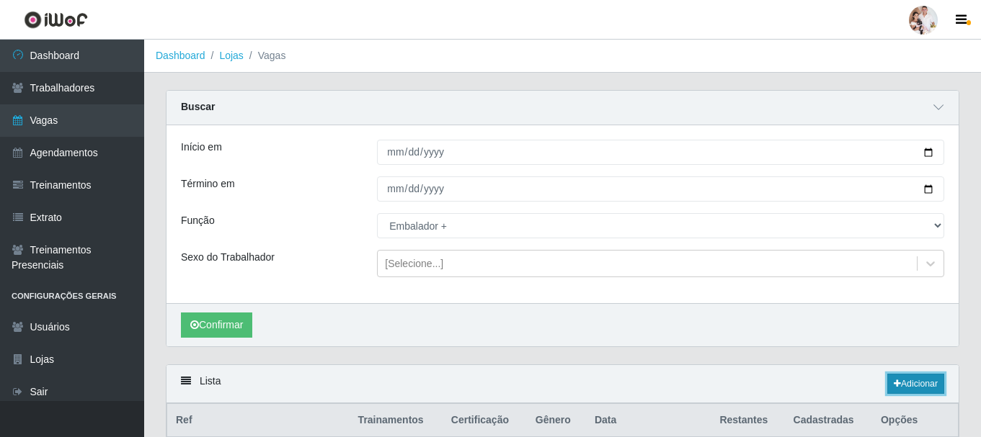
click at [901, 389] on link "Adicionar" at bounding box center [915, 384] width 57 height 20
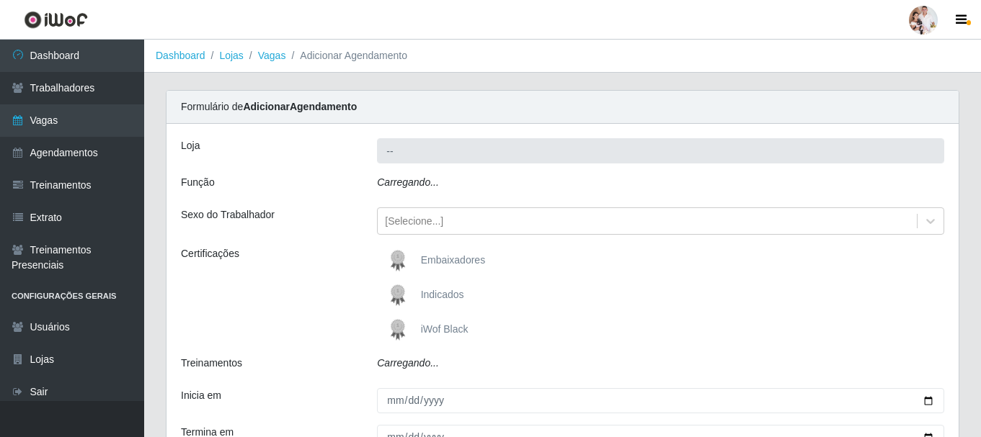
type input "SuperFácil Atacado - Rodoviária"
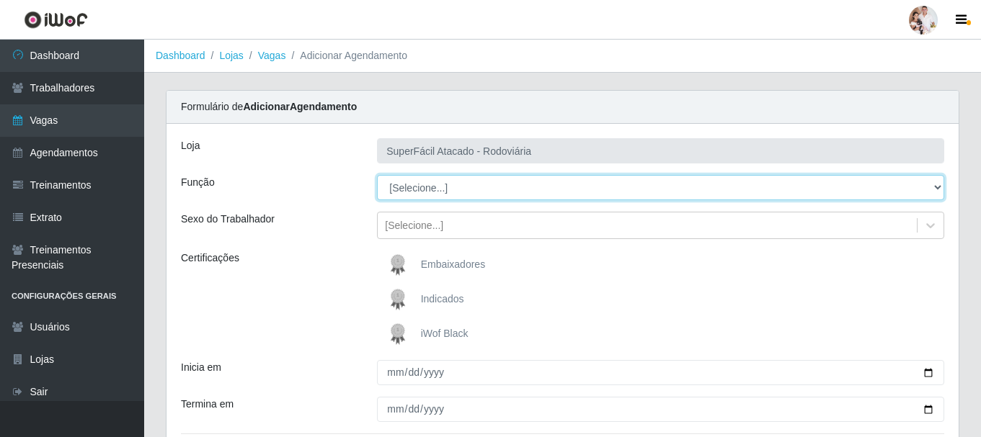
click at [935, 189] on select "[Selecione...] Embalador Embalador + Embalador ++ Operador de Caixa Operador de…" at bounding box center [660, 187] width 567 height 25
select select "70"
click at [377, 175] on select "[Selecione...] Embalador Embalador + Embalador ++ Operador de Caixa Operador de…" at bounding box center [660, 187] width 567 height 25
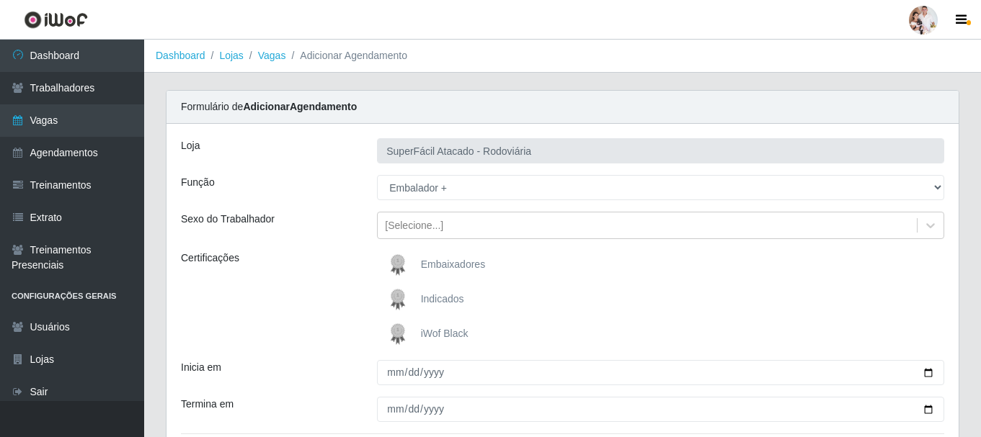
click at [402, 333] on img at bounding box center [400, 334] width 35 height 29
click at [0, 0] on input "iWof Black" at bounding box center [0, 0] width 0 height 0
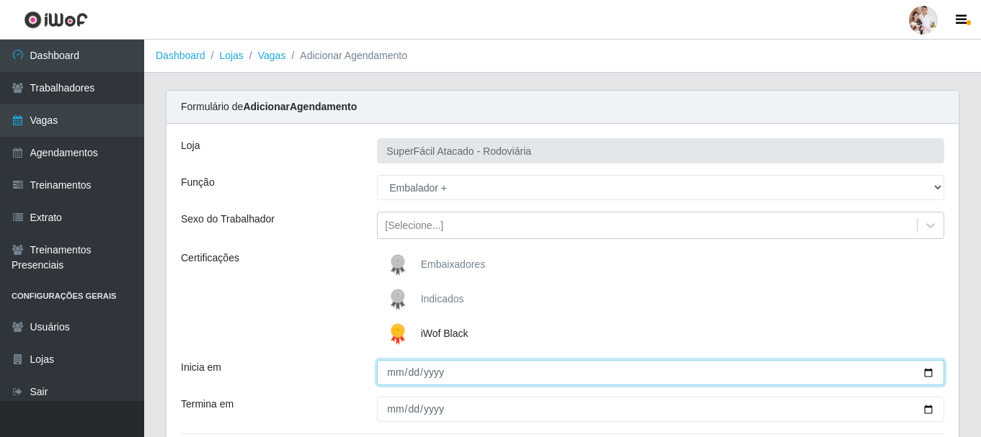
click at [925, 373] on input "Inicia em" at bounding box center [660, 372] width 567 height 25
type input "[DATE]"
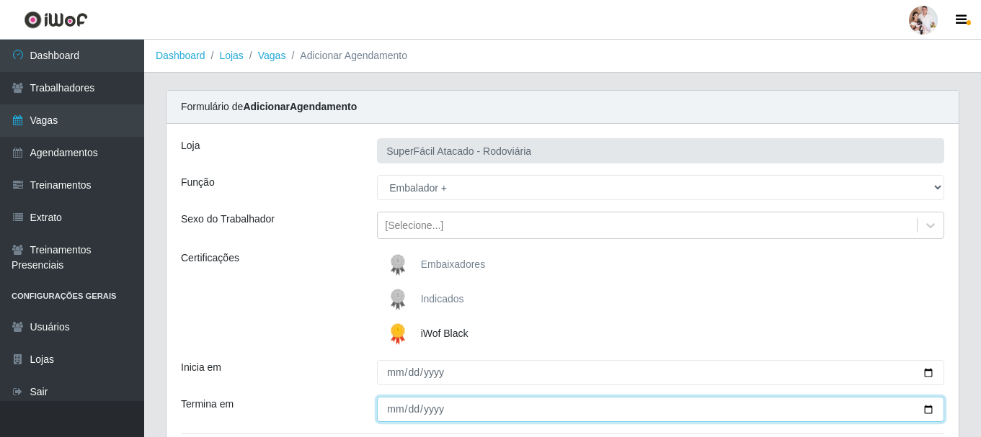
click at [922, 412] on input "Termina em" at bounding box center [660, 409] width 567 height 25
type input "[DATE]"
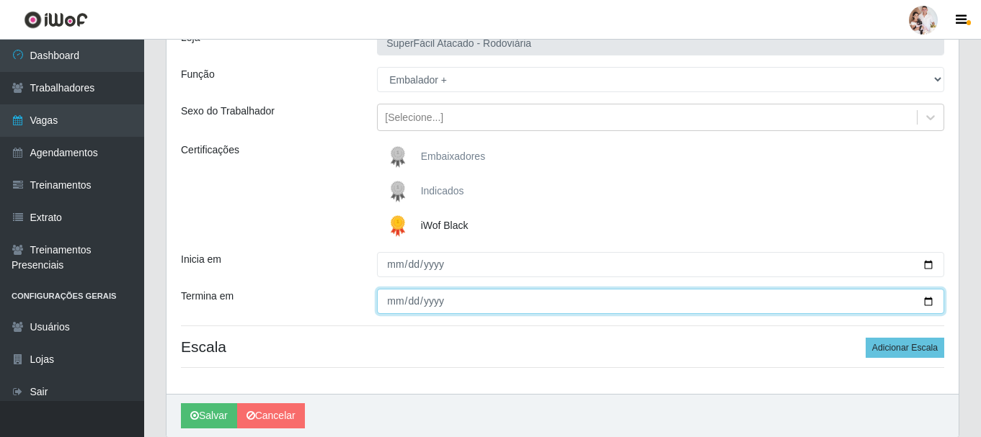
scroll to position [144, 0]
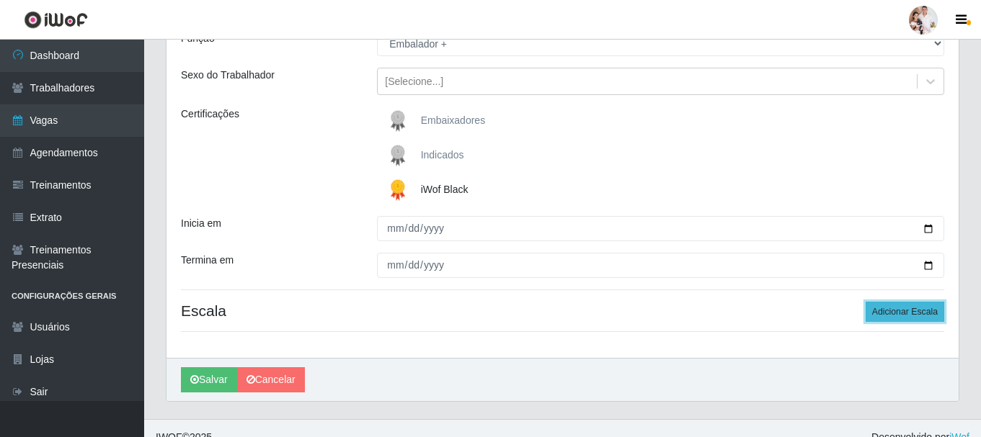
click at [886, 315] on button "Adicionar Escala" at bounding box center [905, 312] width 79 height 20
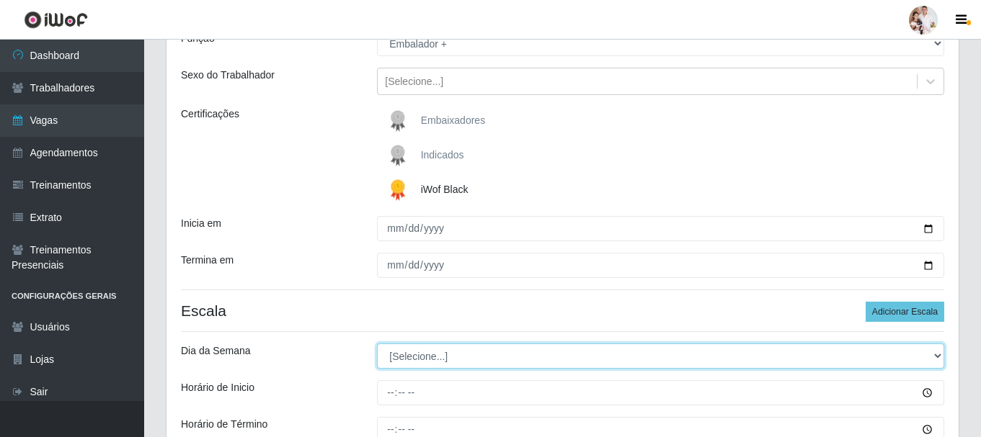
click at [933, 357] on select "[Selecione...] Segunda Terça Quarta Quinta Sexta Sábado Domingo" at bounding box center [660, 356] width 567 height 25
select select "6"
click at [377, 344] on select "[Selecione...] Segunda Terça Quarta Quinta Sexta Sábado Domingo" at bounding box center [660, 356] width 567 height 25
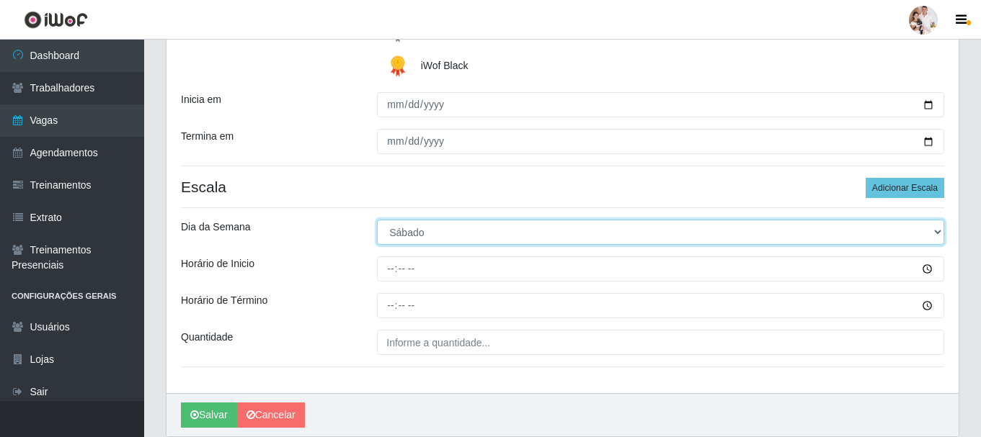
scroll to position [288, 0]
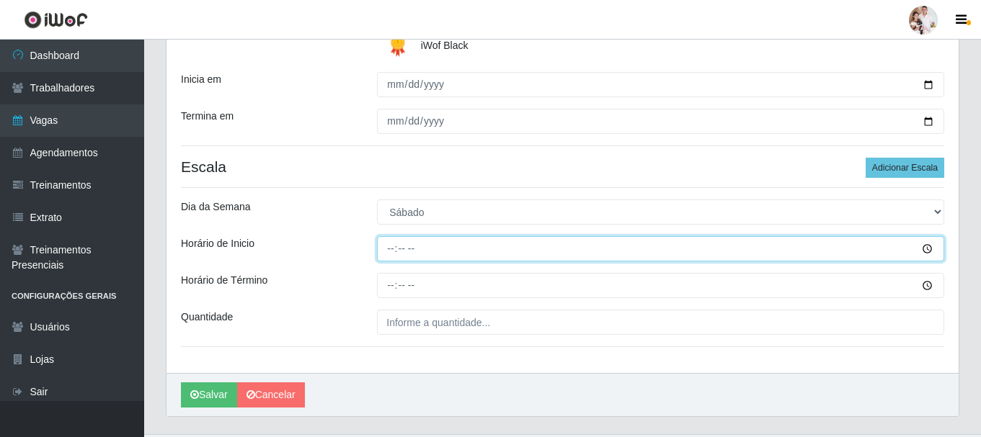
click at [390, 254] on input "Horário de Inicio" at bounding box center [660, 248] width 567 height 25
type input "08:00"
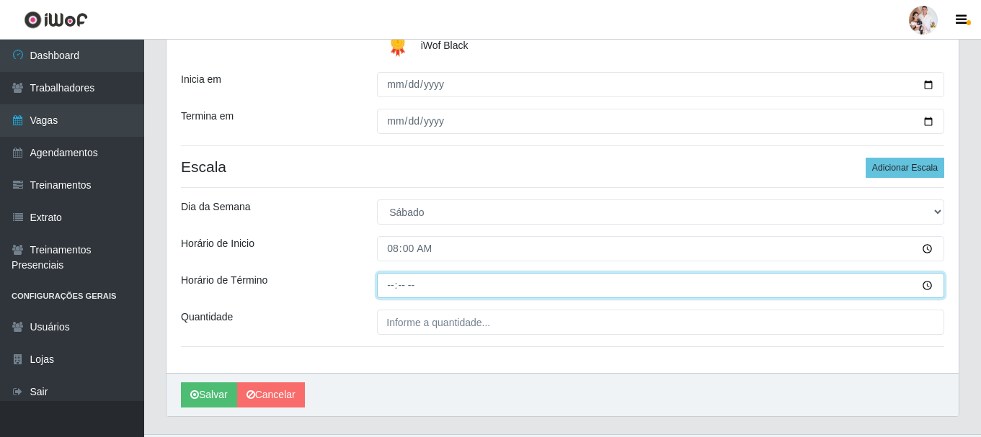
click at [393, 285] on input "Horário de Término" at bounding box center [660, 285] width 567 height 25
type input "14:00"
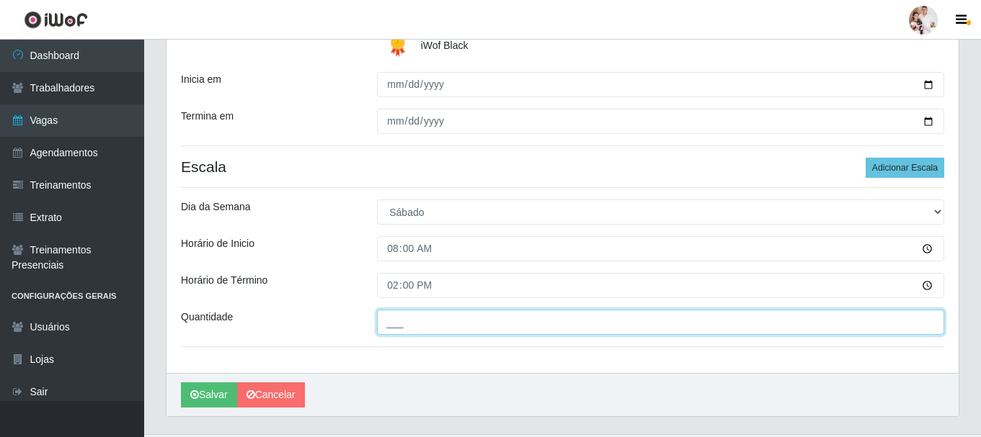
click at [386, 320] on input "___" at bounding box center [660, 322] width 567 height 25
type input "3__"
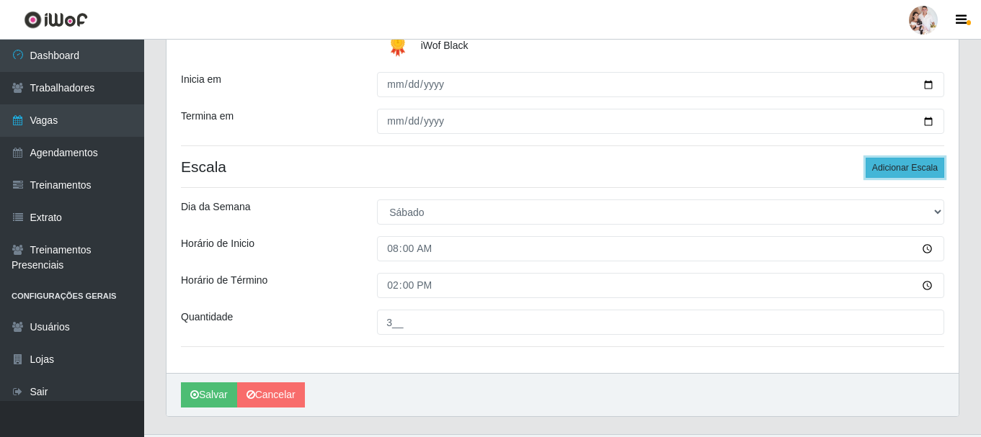
click at [874, 166] on button "Adicionar Escala" at bounding box center [905, 168] width 79 height 20
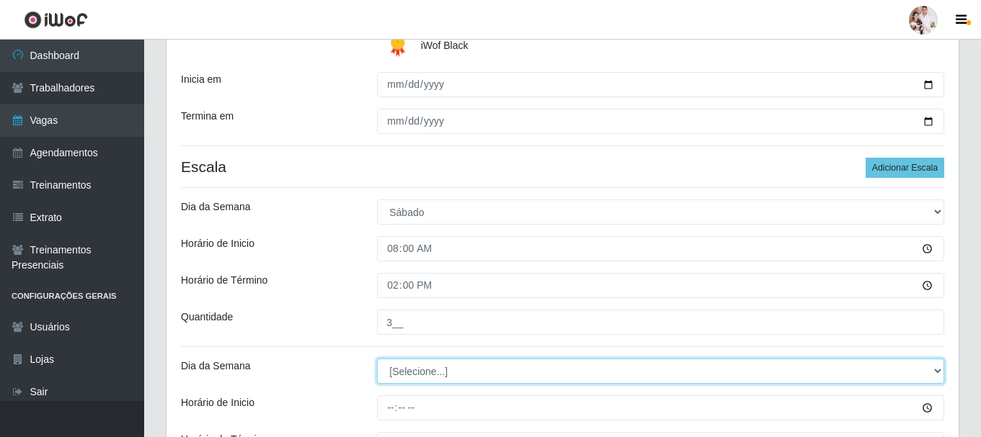
click at [937, 368] on select "[Selecione...] Segunda Terça Quarta Quinta Sexta Sábado Domingo" at bounding box center [660, 371] width 567 height 25
select select "6"
click at [377, 359] on select "[Selecione...] Segunda Terça Quarta Quinta Sexta Sábado Domingo" at bounding box center [660, 371] width 567 height 25
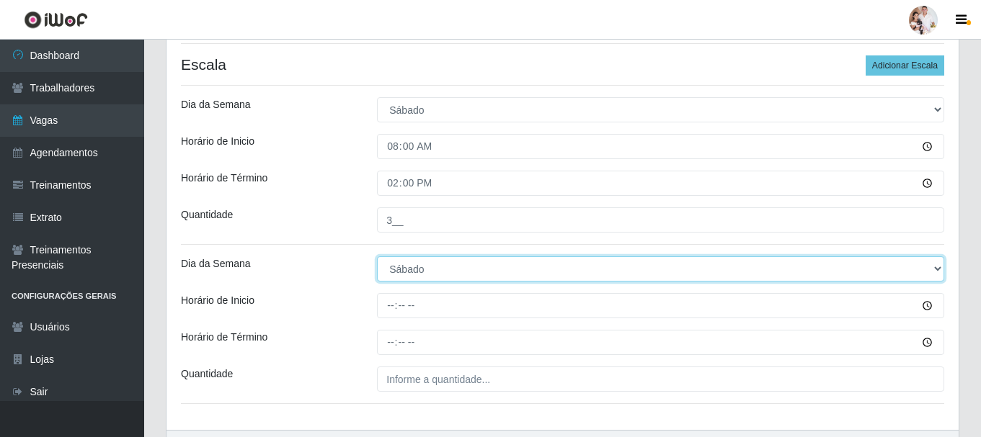
scroll to position [432, 0]
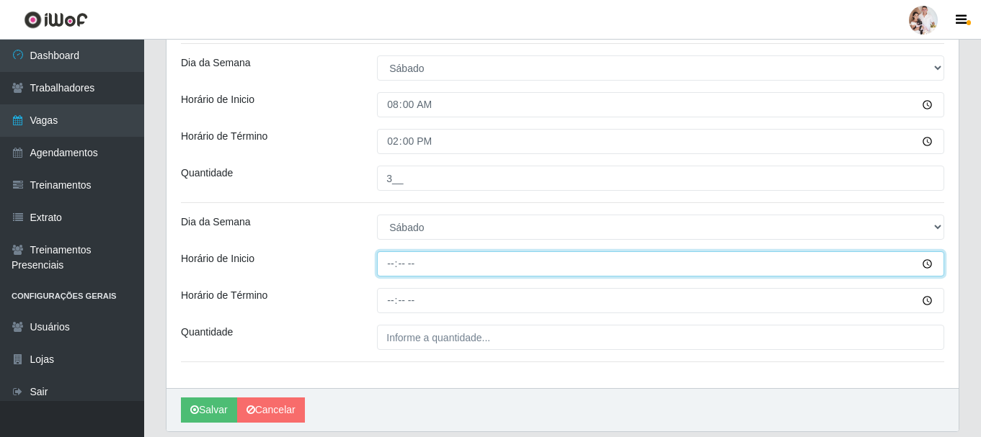
click at [391, 270] on input "Horário de Inicio" at bounding box center [660, 264] width 567 height 25
type input "16:30"
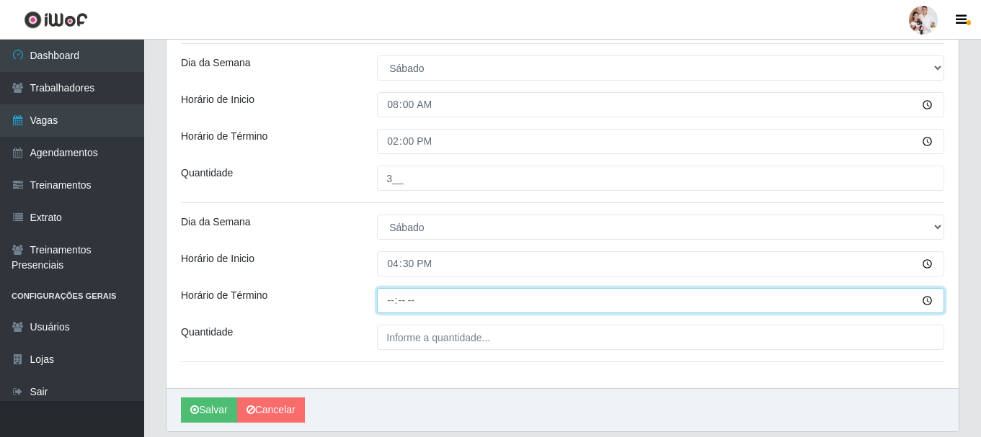
click at [393, 305] on input "Horário de Término" at bounding box center [660, 300] width 567 height 25
type input "22:30"
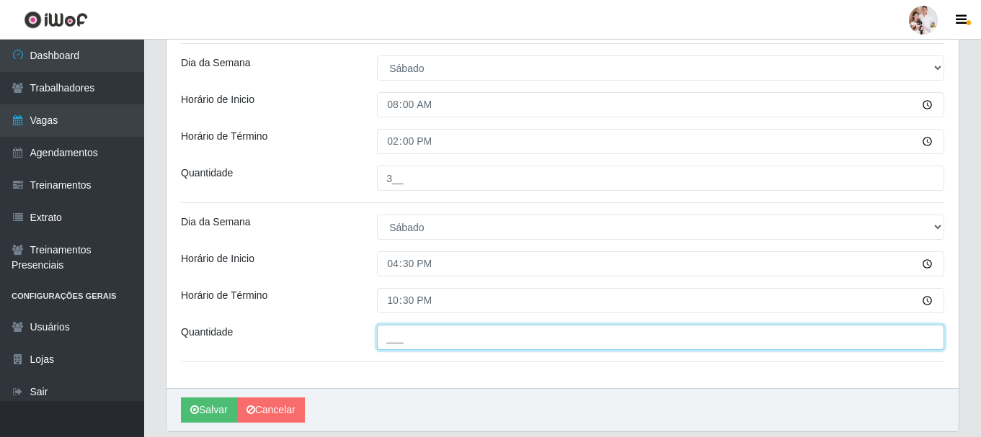
click at [386, 347] on input "___" at bounding box center [660, 337] width 567 height 25
type input "3__"
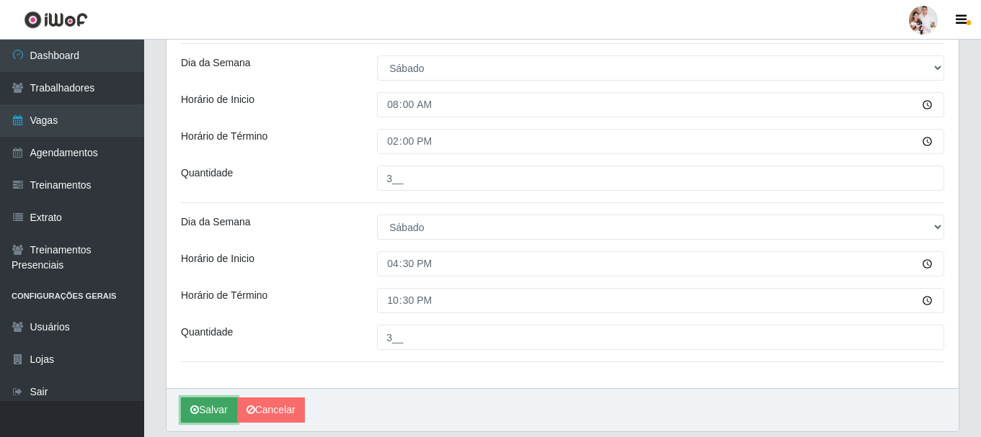
click at [211, 408] on button "Salvar" at bounding box center [209, 410] width 56 height 25
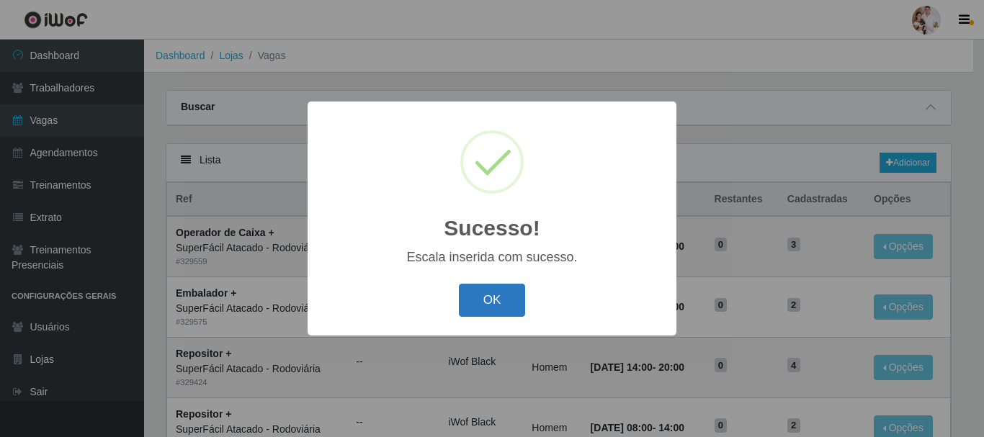
click at [505, 306] on button "OK" at bounding box center [492, 301] width 67 height 34
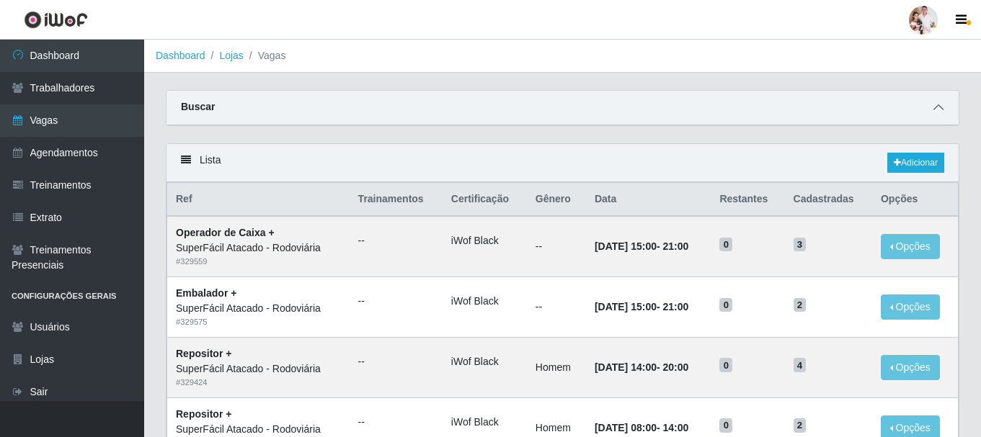
click at [935, 106] on icon at bounding box center [938, 107] width 10 height 10
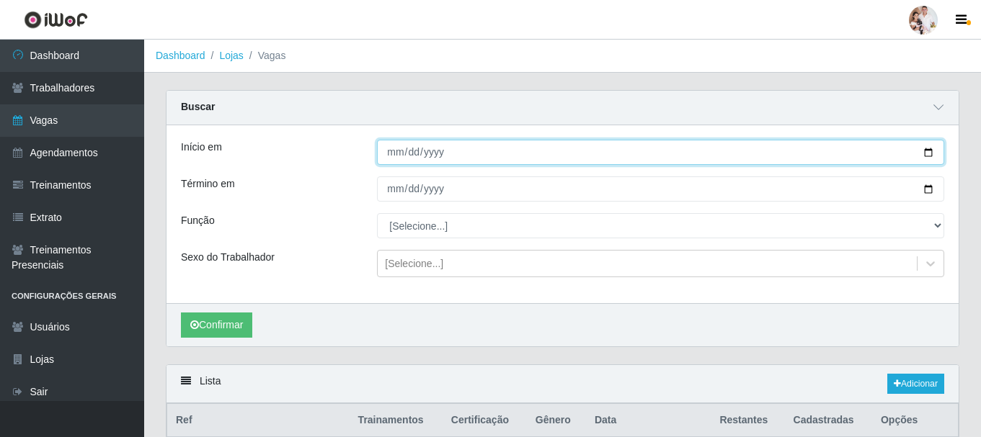
click at [928, 152] on input "[DATE]" at bounding box center [660, 152] width 567 height 25
type input "[DATE]"
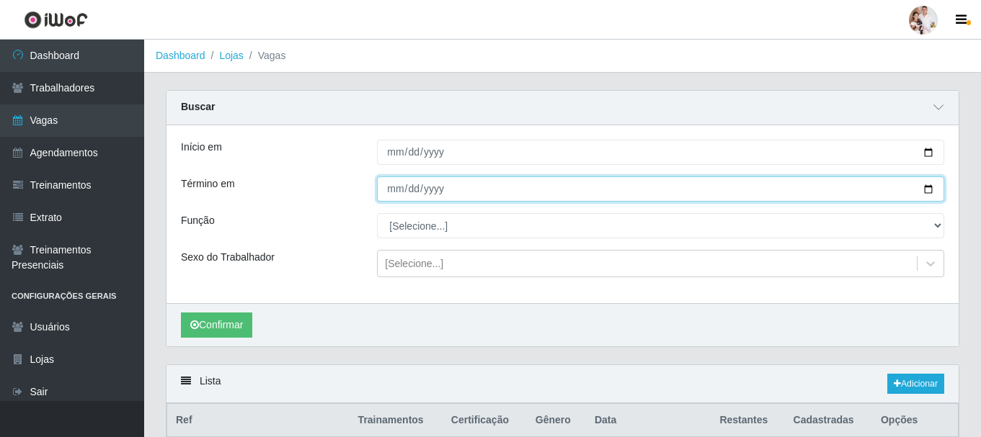
click at [930, 187] on input "[DATE]" at bounding box center [660, 189] width 567 height 25
type input "[DATE]"
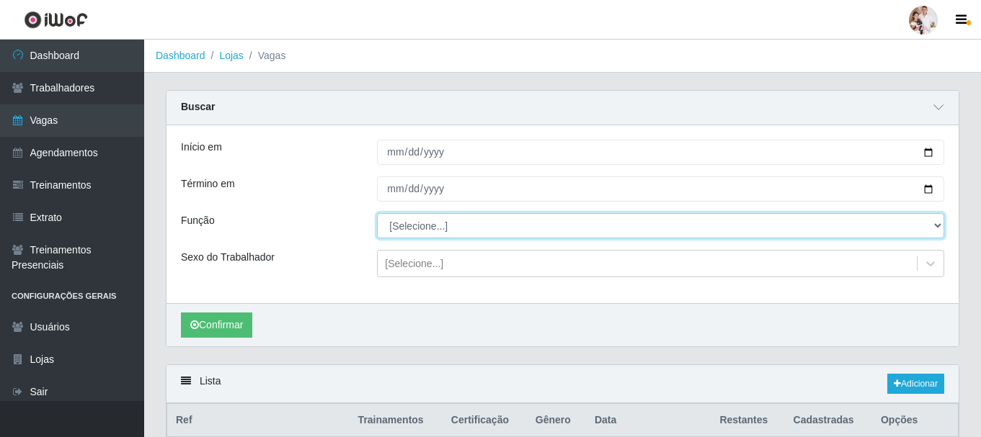
click at [931, 222] on select "[Selecione...] Embalador Embalador + Embalador ++ Operador de Caixa Operador de…" at bounding box center [660, 225] width 567 height 25
select select "71"
click at [377, 214] on select "[Selecione...] Embalador Embalador + Embalador ++ Operador de Caixa Operador de…" at bounding box center [660, 225] width 567 height 25
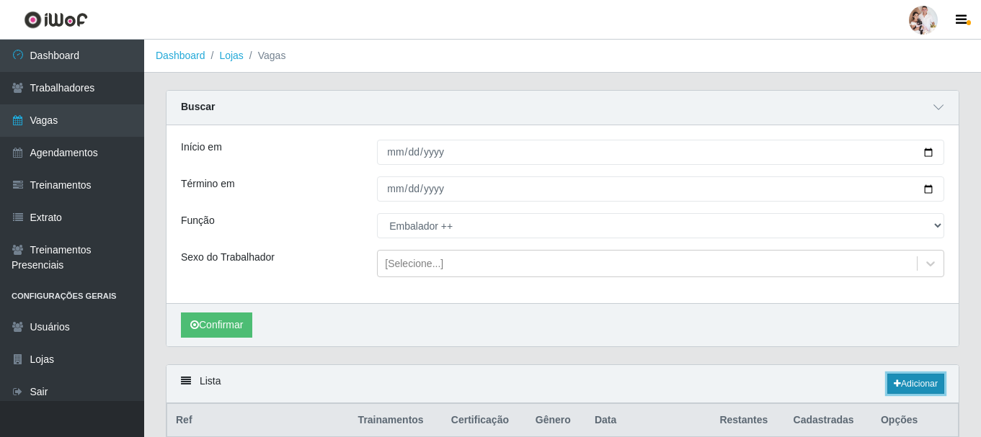
click at [910, 385] on link "Adicionar" at bounding box center [915, 384] width 57 height 20
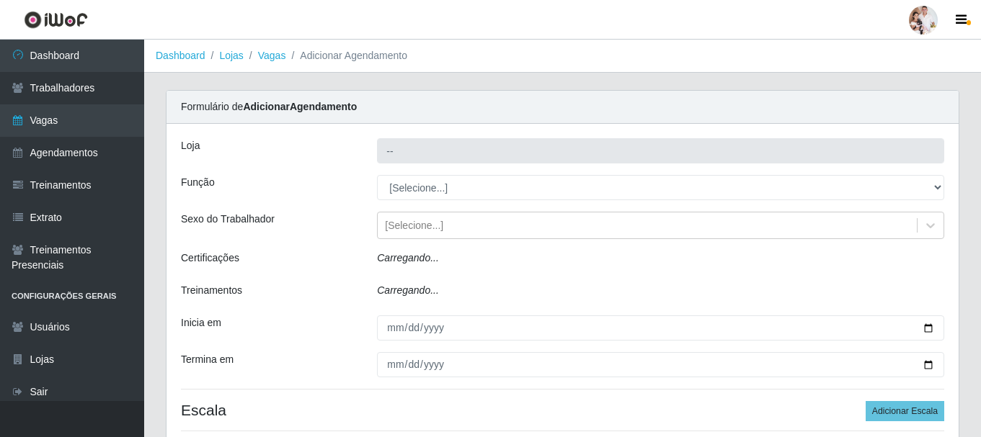
type input "SuperFácil Atacado - Rodoviária"
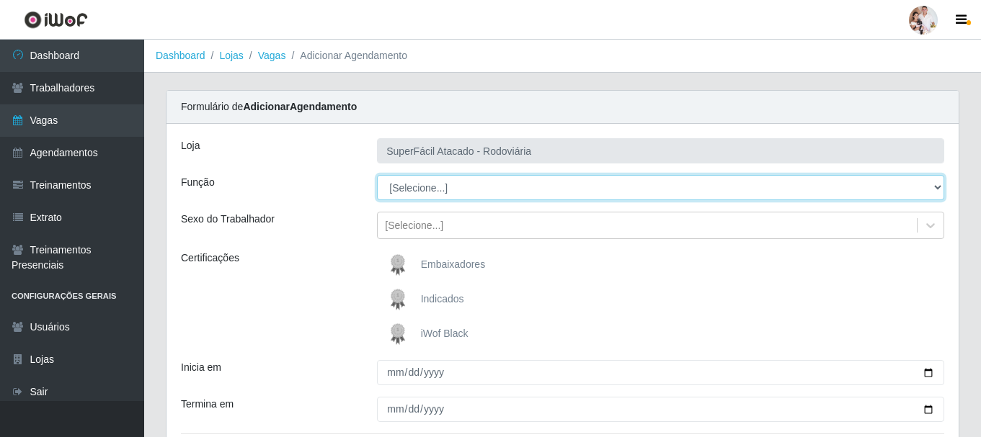
click at [939, 187] on select "[Selecione...] Embalador Embalador + Embalador ++ Operador de Caixa Operador de…" at bounding box center [660, 187] width 567 height 25
select select "71"
click at [377, 175] on select "[Selecione...] Embalador Embalador + Embalador ++ Operador de Caixa Operador de…" at bounding box center [660, 187] width 567 height 25
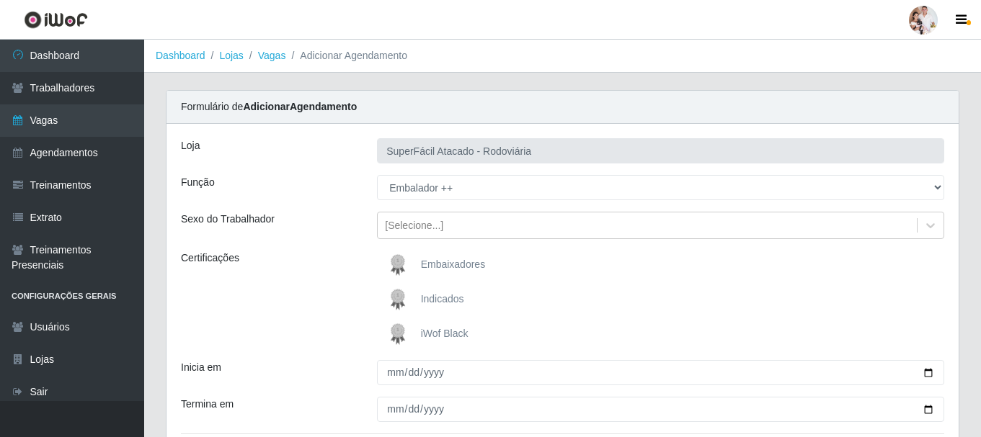
click at [402, 332] on img at bounding box center [400, 334] width 35 height 29
click at [0, 0] on input "iWof Black" at bounding box center [0, 0] width 0 height 0
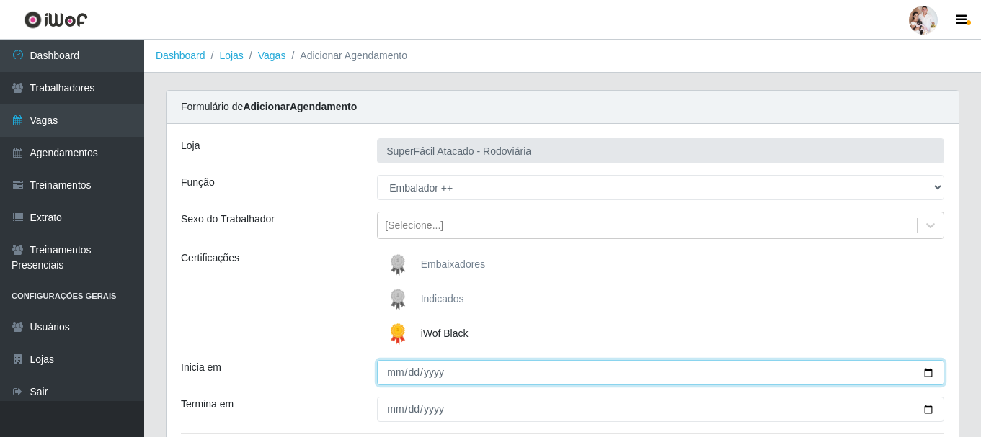
click at [926, 369] on input "Inicia em" at bounding box center [660, 372] width 567 height 25
type input "[DATE]"
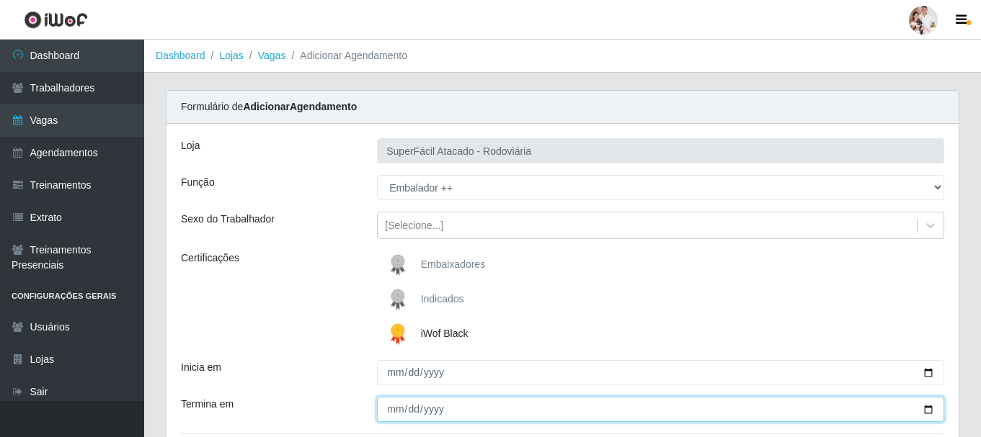
click at [925, 407] on input "Termina em" at bounding box center [660, 409] width 567 height 25
type input "[DATE]"
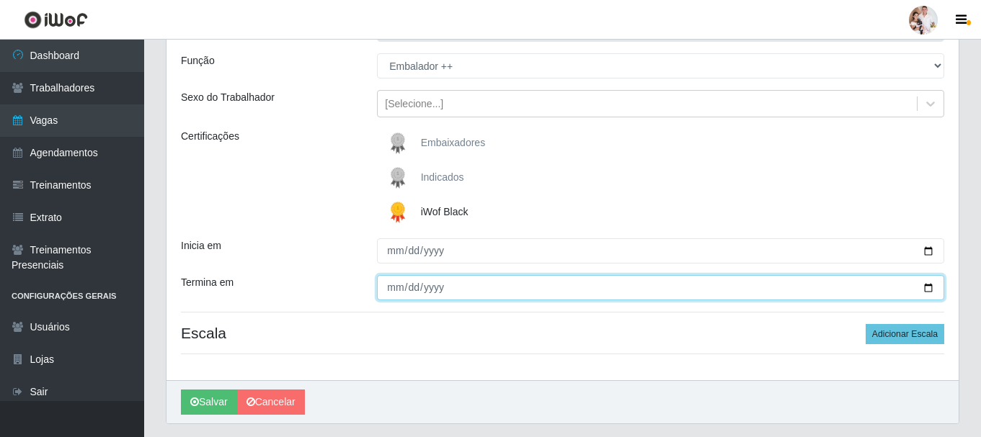
scroll to position [144, 0]
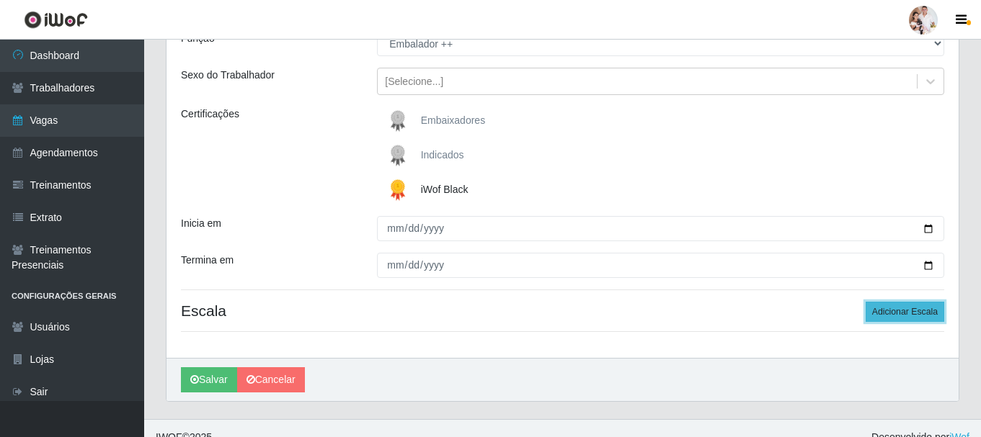
click at [915, 314] on button "Adicionar Escala" at bounding box center [905, 312] width 79 height 20
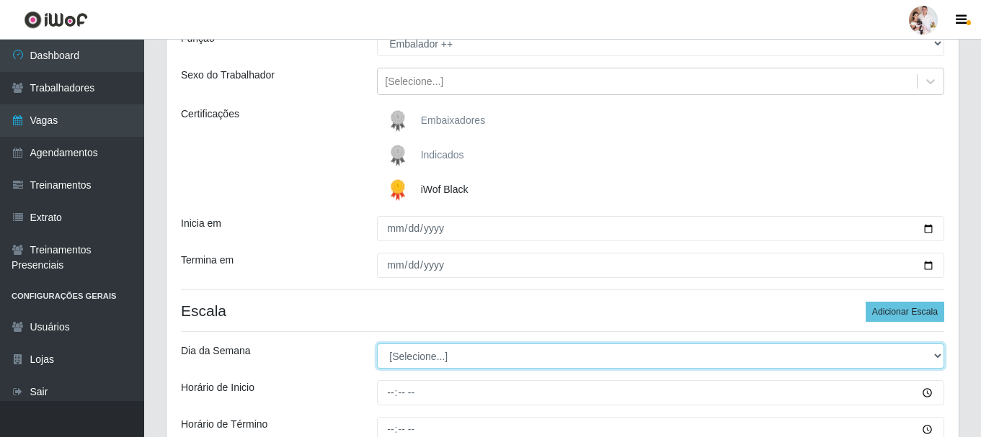
click at [940, 357] on select "[Selecione...] Segunda Terça Quarta Quinta Sexta Sábado Domingo" at bounding box center [660, 356] width 567 height 25
select select "0"
click at [377, 344] on select "[Selecione...] Segunda Terça Quarta Quinta Sexta Sábado Domingo" at bounding box center [660, 356] width 567 height 25
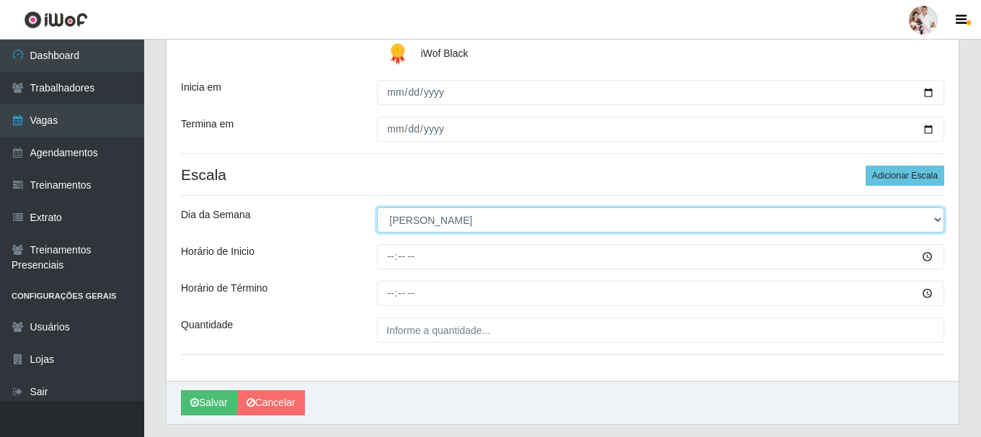
scroll to position [288, 0]
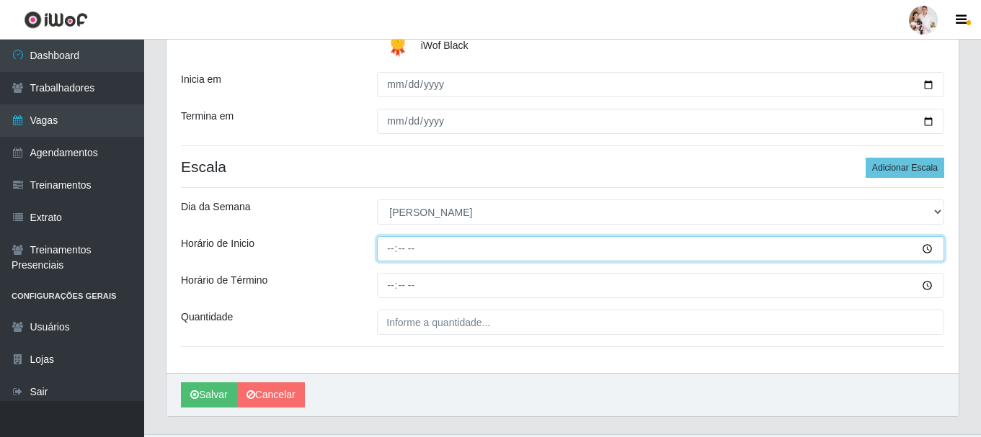
click at [391, 247] on input "Horário de Inicio" at bounding box center [660, 248] width 567 height 25
type input "07:00"
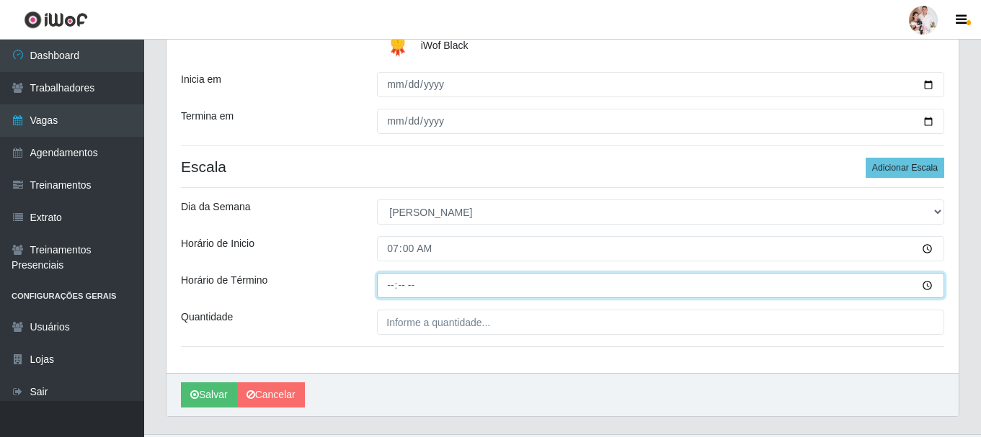
click at [393, 285] on input "Horário de Término" at bounding box center [660, 285] width 567 height 25
type input "13:00"
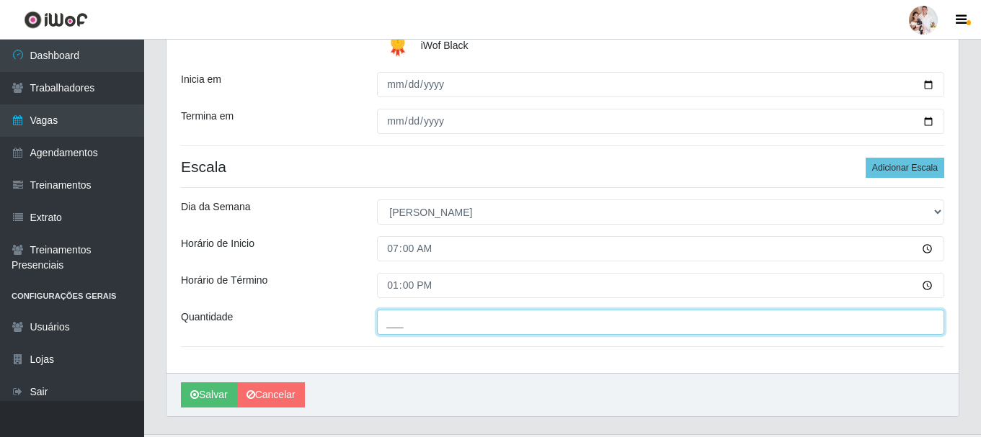
click at [391, 331] on input "___" at bounding box center [660, 322] width 567 height 25
type input "3__"
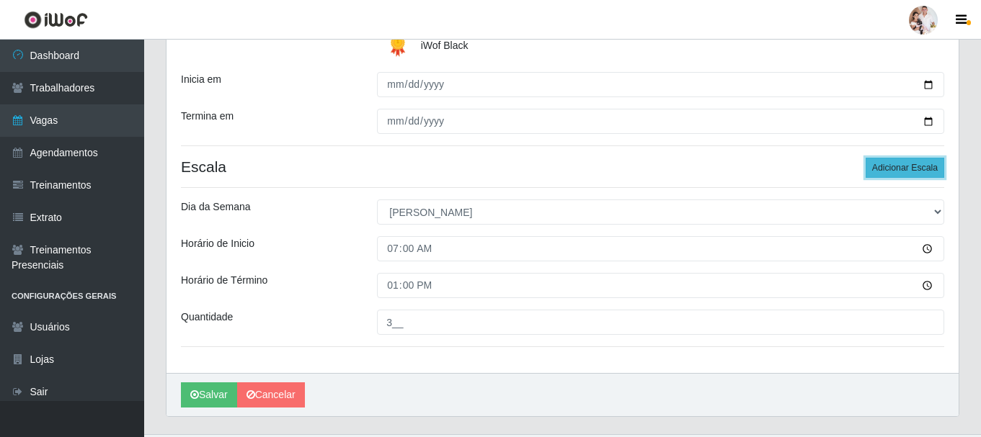
click at [891, 166] on button "Adicionar Escala" at bounding box center [905, 168] width 79 height 20
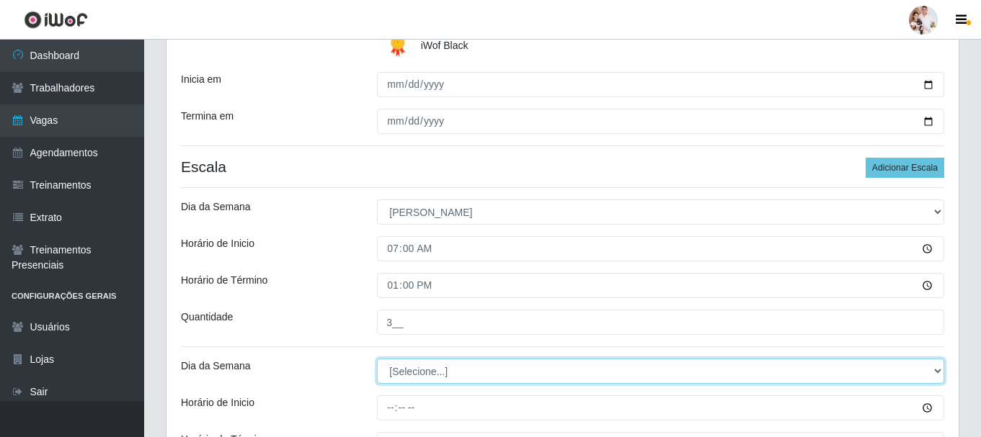
click at [933, 372] on select "[Selecione...] Segunda Terça Quarta Quinta Sexta Sábado Domingo" at bounding box center [660, 371] width 567 height 25
select select "0"
click at [377, 359] on select "[Selecione...] Segunda Terça Quarta Quinta Sexta Sábado Domingo" at bounding box center [660, 371] width 567 height 25
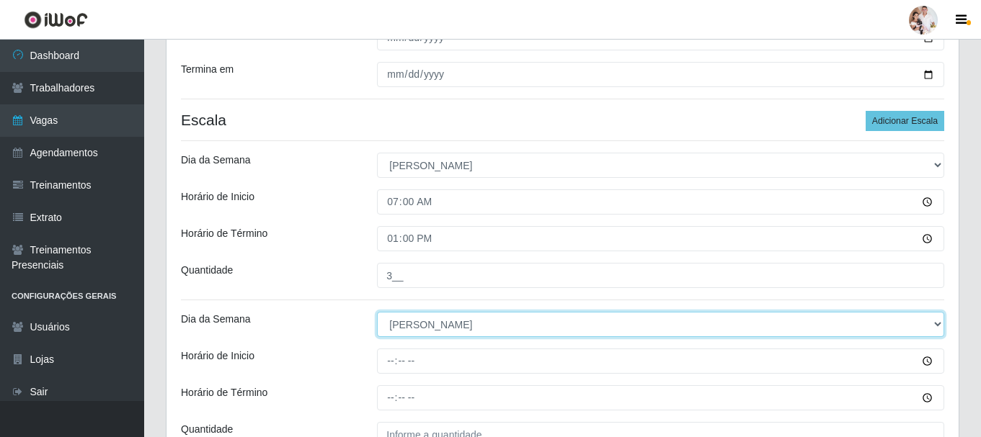
scroll to position [432, 0]
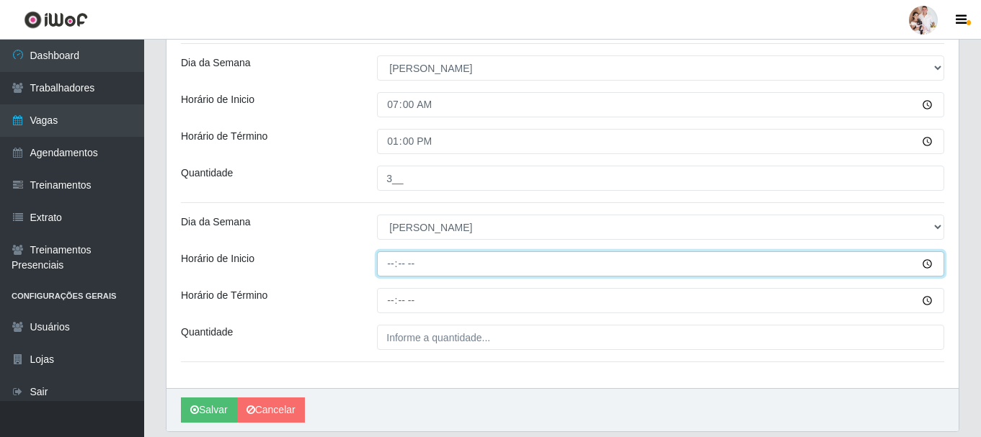
click at [387, 264] on input "Horário de Inicio" at bounding box center [660, 264] width 567 height 25
type input "08:00"
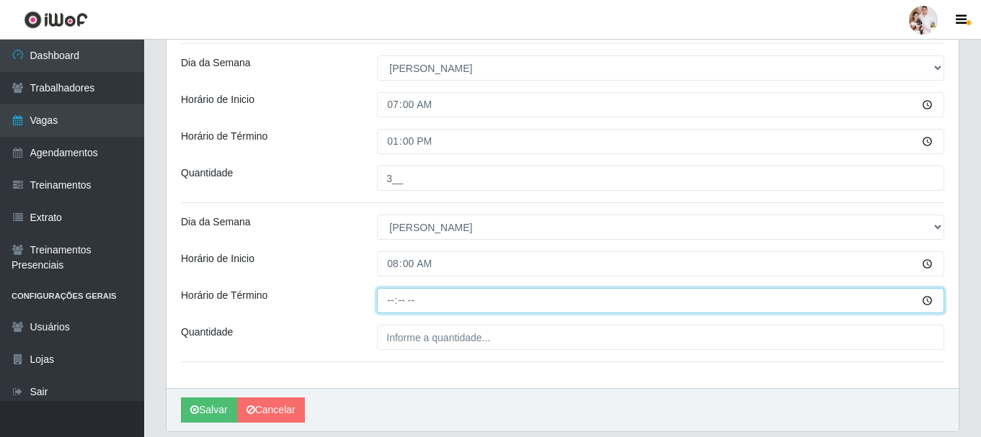
click at [386, 300] on input "Horário de Término" at bounding box center [660, 300] width 567 height 25
type input "14:00"
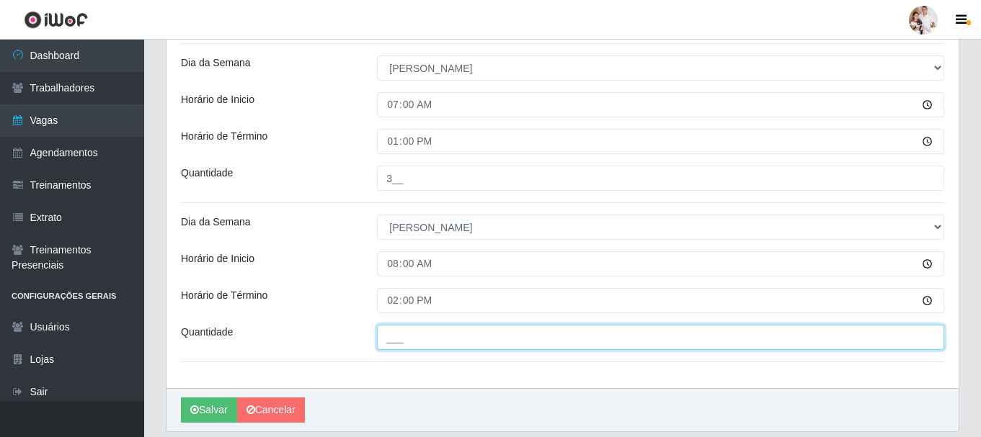
click at [427, 332] on input "___" at bounding box center [660, 337] width 567 height 25
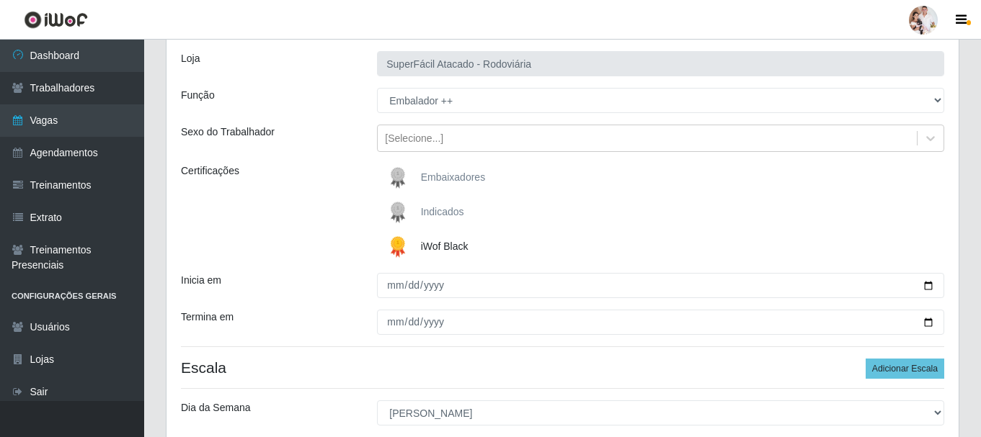
scroll to position [216, 0]
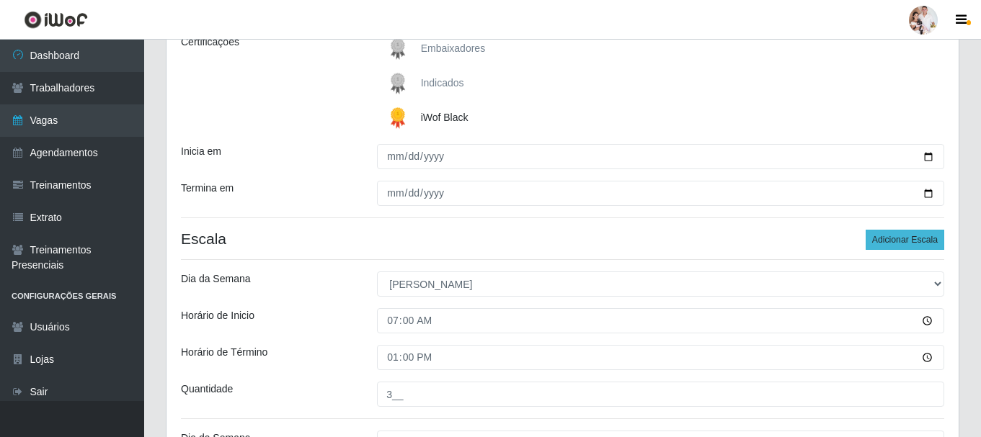
type input "3__"
click at [901, 241] on button "Adicionar Escala" at bounding box center [905, 240] width 79 height 20
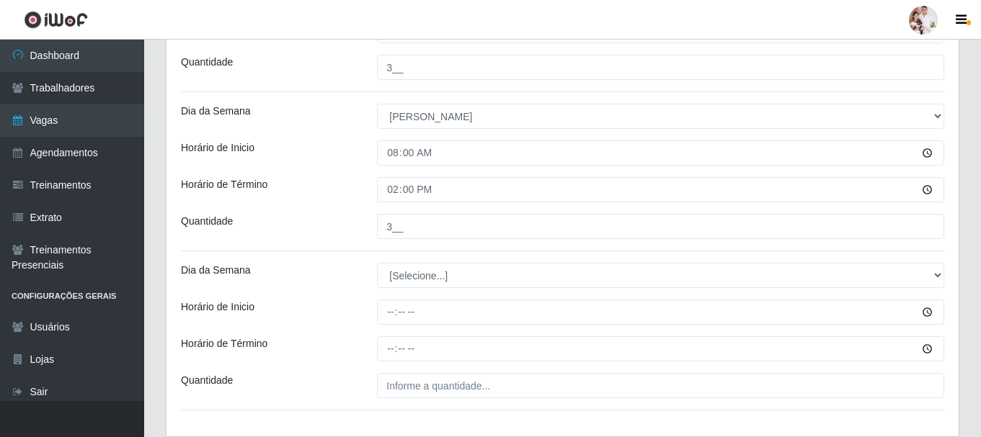
scroll to position [577, 0]
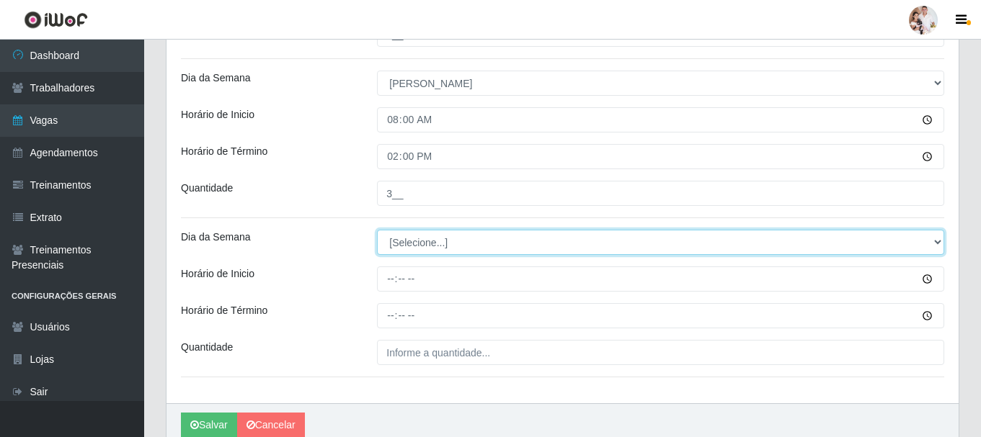
click at [936, 239] on select "[Selecione...] Segunda Terça Quarta Quinta Sexta Sábado Domingo" at bounding box center [660, 242] width 567 height 25
select select "0"
click at [377, 230] on select "[Selecione...] Segunda Terça Quarta Quinta Sexta Sábado Domingo" at bounding box center [660, 242] width 567 height 25
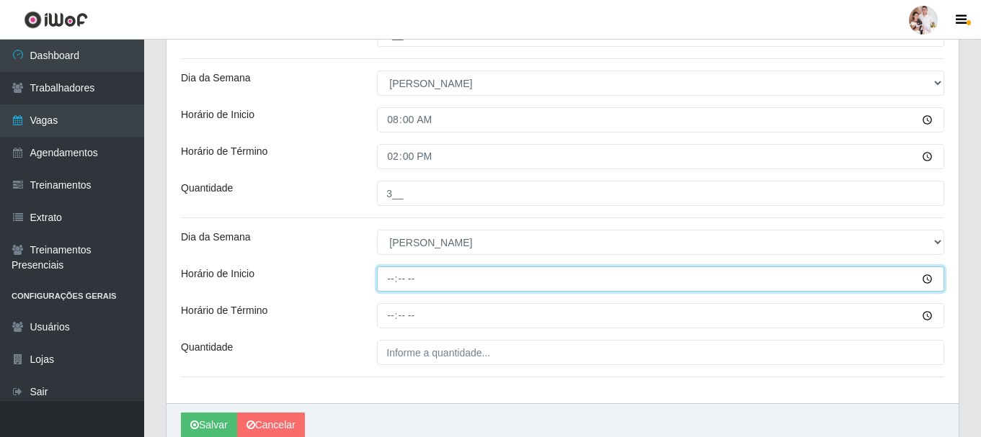
click at [391, 279] on input "Horário de Inicio" at bounding box center [660, 279] width 567 height 25
type input "15:00"
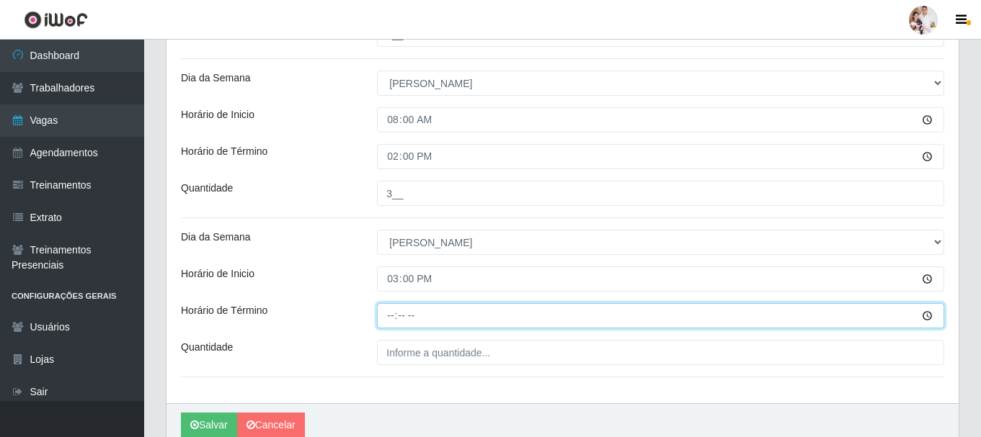
click at [391, 315] on input "Horário de Término" at bounding box center [660, 315] width 567 height 25
type input "21:00"
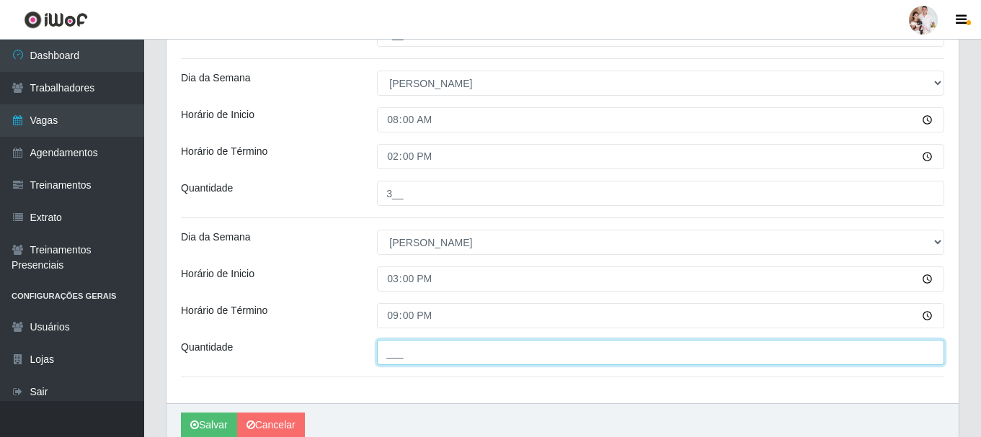
click at [386, 350] on input "___" at bounding box center [660, 352] width 567 height 25
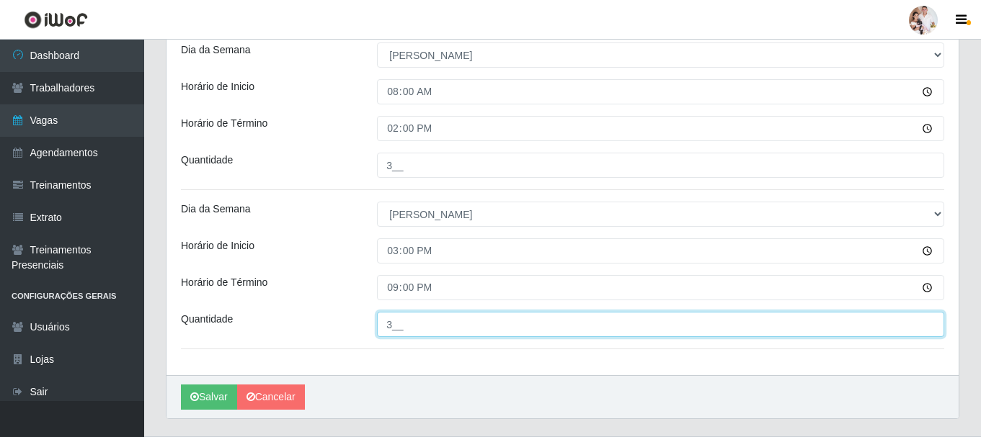
scroll to position [640, 0]
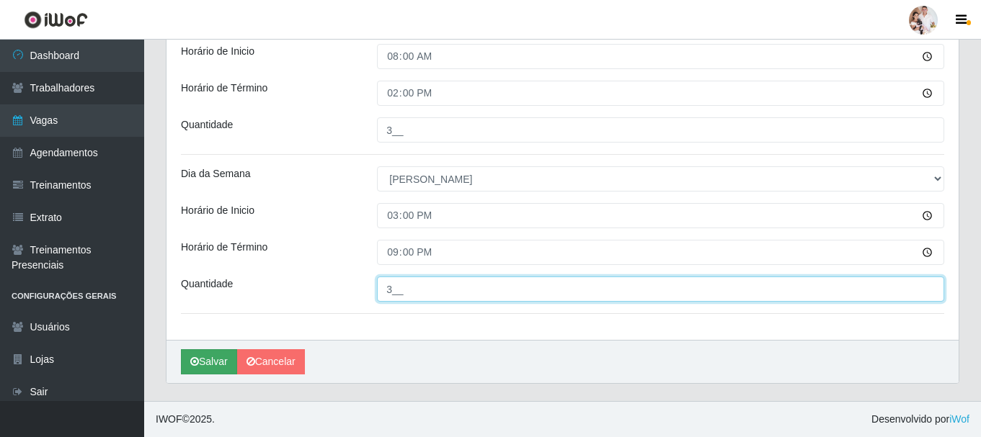
type input "3__"
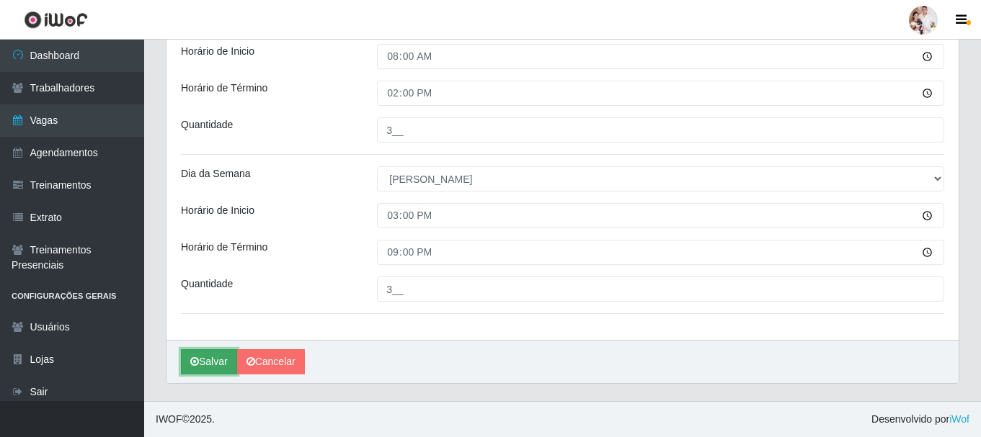
click at [213, 363] on button "Salvar" at bounding box center [209, 362] width 56 height 25
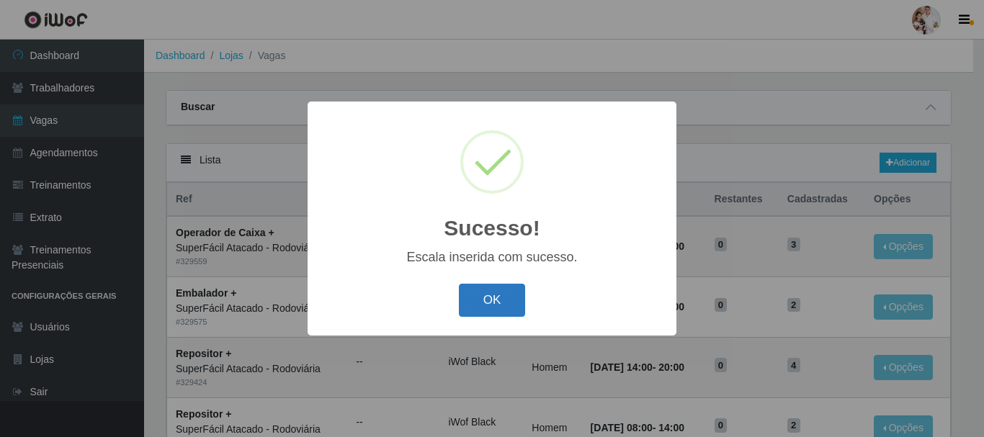
click at [467, 298] on button "OK" at bounding box center [492, 301] width 67 height 34
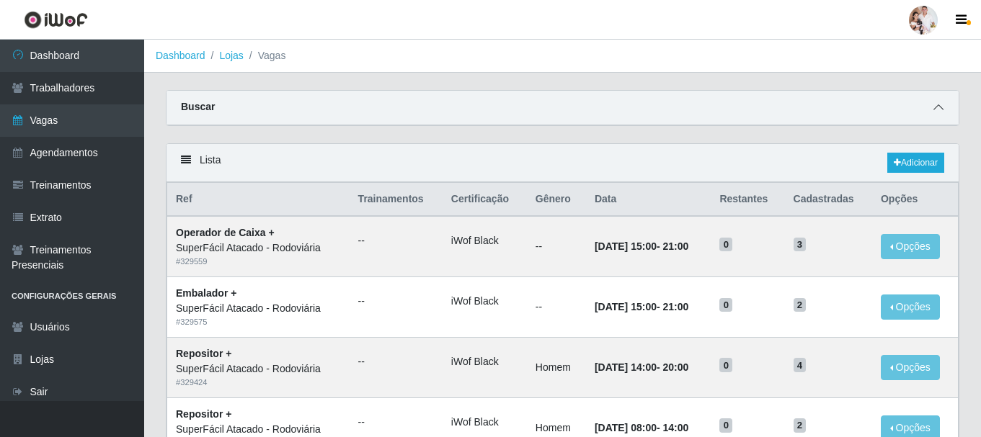
click at [935, 110] on icon at bounding box center [938, 107] width 10 height 10
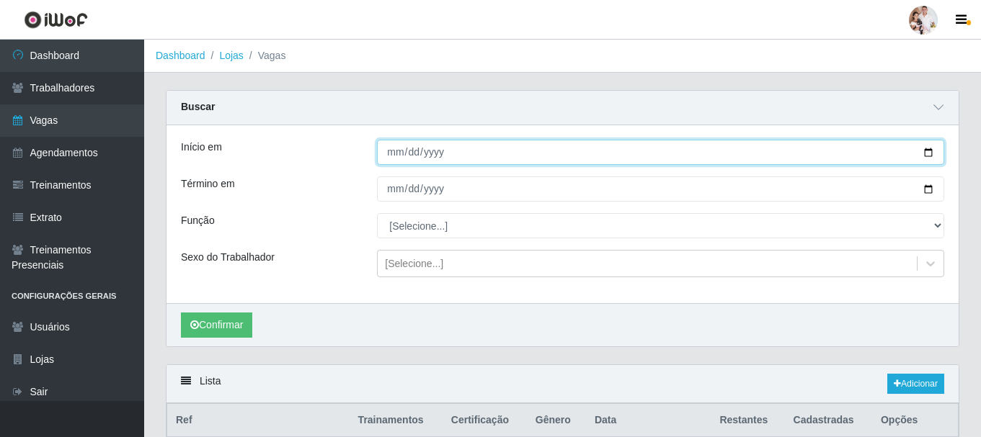
click at [928, 150] on input "[DATE]" at bounding box center [660, 152] width 567 height 25
type input "[DATE]"
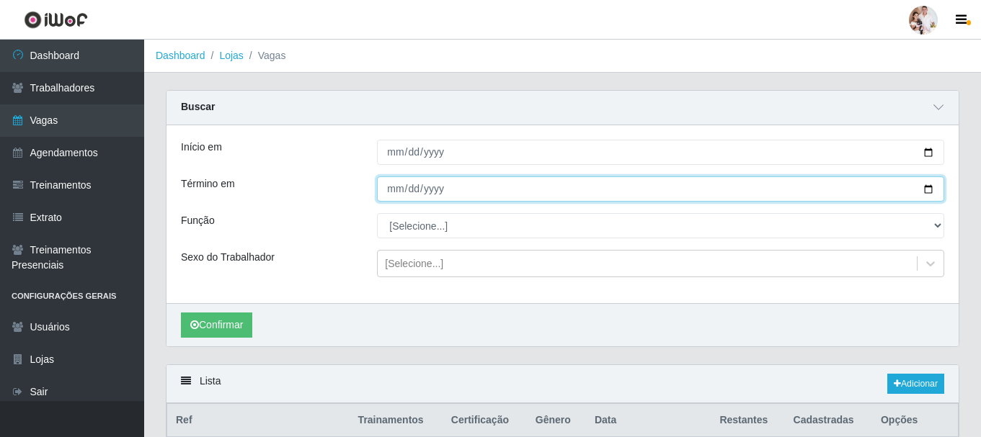
click at [930, 190] on input "[DATE]" at bounding box center [660, 189] width 567 height 25
type input "[DATE]"
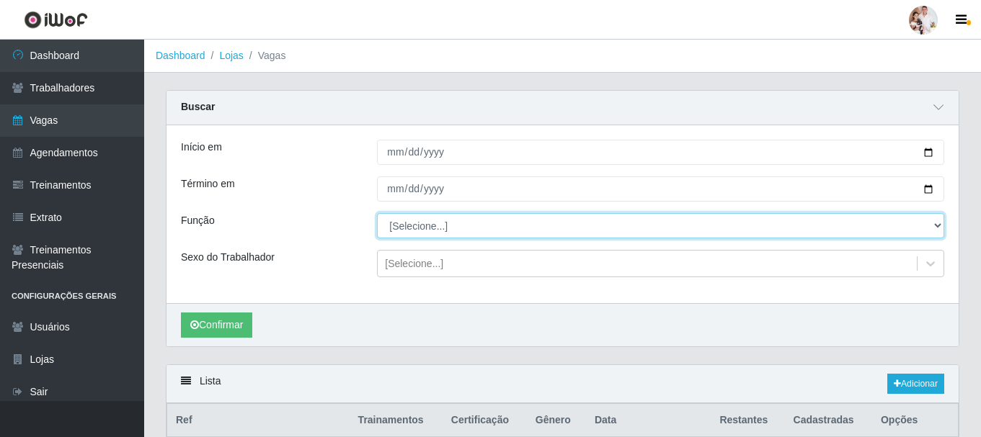
click at [938, 228] on select "[Selecione...] Embalador Embalador + Embalador ++ Operador de Caixa Operador de…" at bounding box center [660, 225] width 567 height 25
select select "22"
click at [377, 214] on select "[Selecione...] Embalador Embalador + Embalador ++ Operador de Caixa Operador de…" at bounding box center [660, 225] width 567 height 25
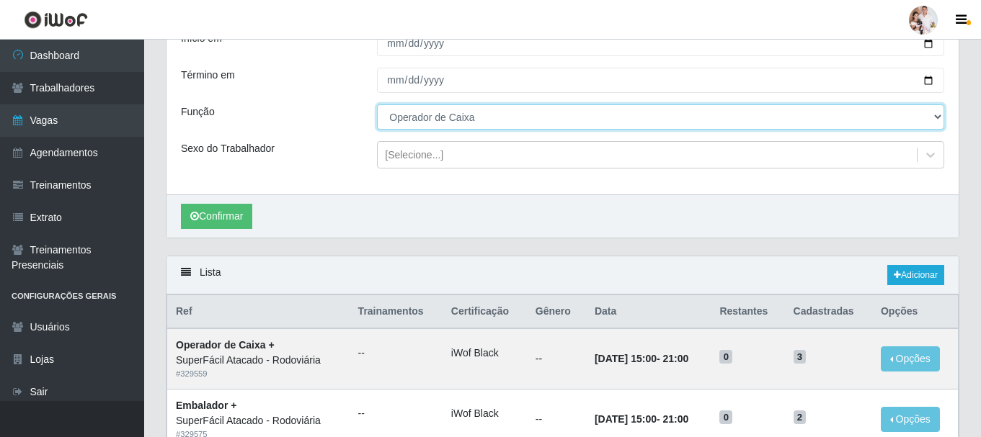
scroll to position [144, 0]
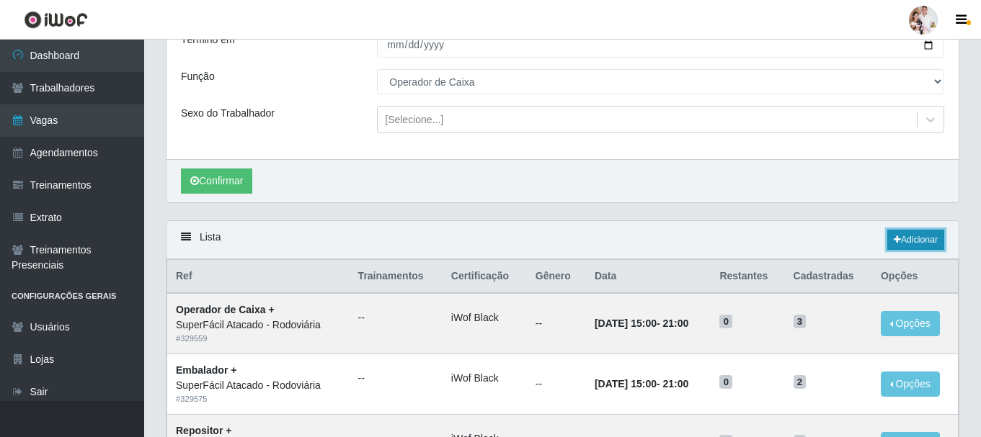
click at [899, 234] on link "Adicionar" at bounding box center [915, 240] width 57 height 20
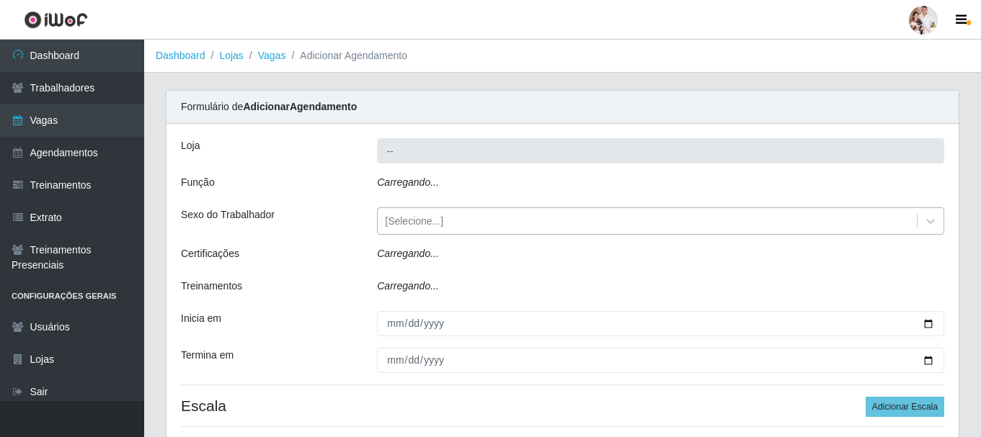
type input "SuperFácil Atacado - Rodoviária"
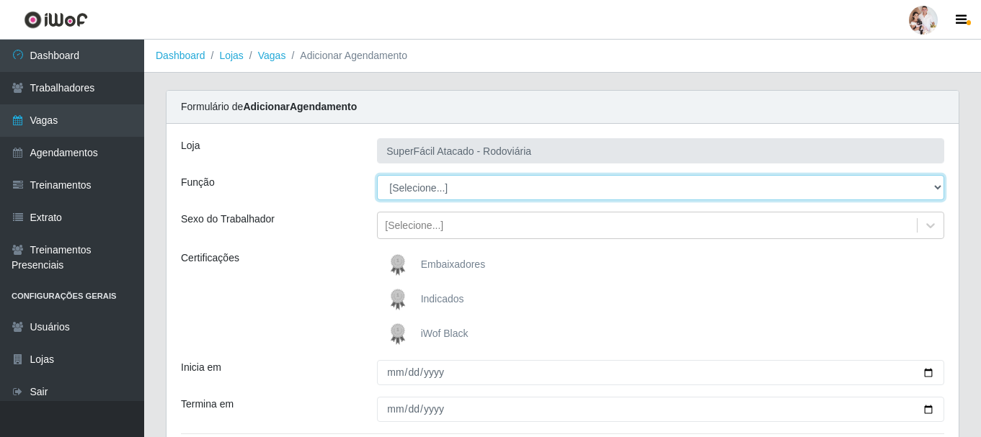
click at [939, 188] on select "[Selecione...] Embalador Embalador + Embalador ++ Operador de Caixa Operador de…" at bounding box center [660, 187] width 567 height 25
select select "22"
click at [377, 175] on select "[Selecione...] Embalador Embalador + Embalador ++ Operador de Caixa Operador de…" at bounding box center [660, 187] width 567 height 25
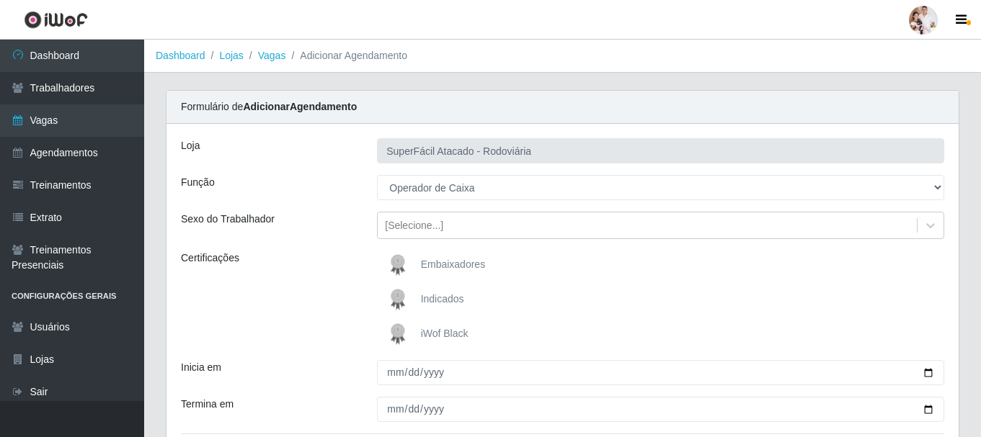
click at [404, 332] on img at bounding box center [400, 334] width 35 height 29
click at [0, 0] on input "iWof Black" at bounding box center [0, 0] width 0 height 0
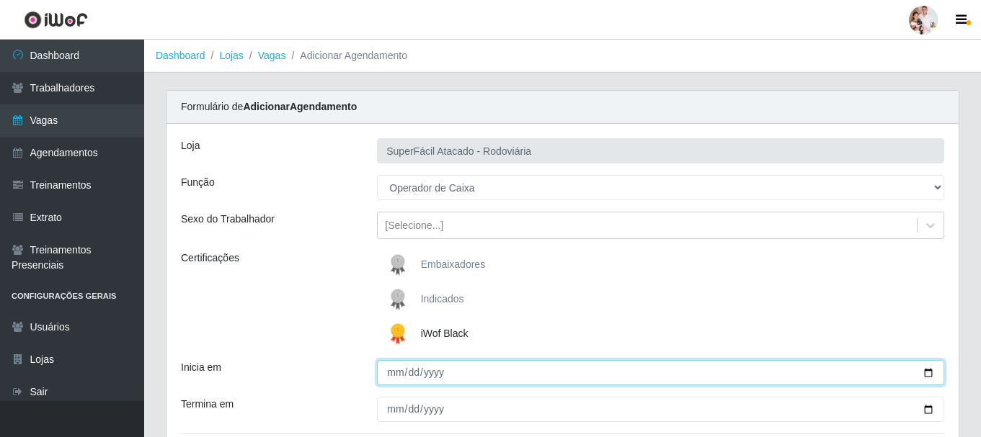
click at [926, 373] on input "Inicia em" at bounding box center [660, 372] width 567 height 25
type input "[DATE]"
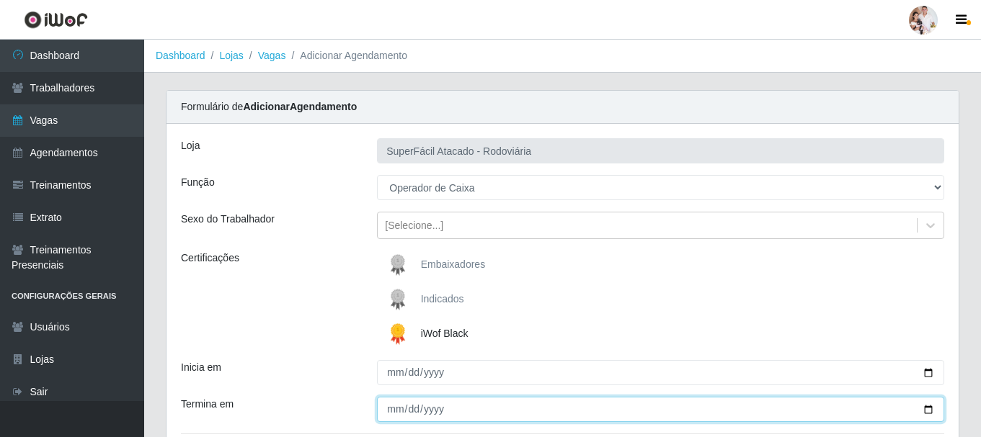
click at [928, 413] on input "Termina em" at bounding box center [660, 409] width 567 height 25
type input "[DATE]"
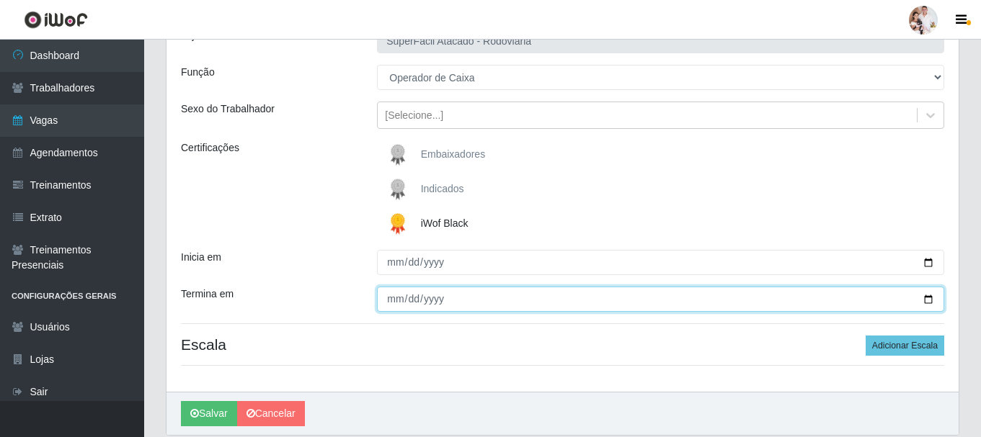
scroll to position [144, 0]
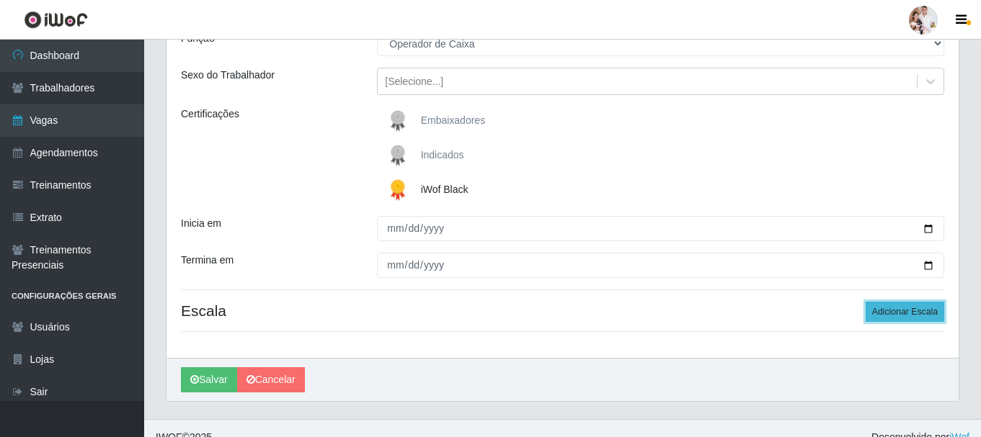
click at [880, 316] on button "Adicionar Escala" at bounding box center [905, 312] width 79 height 20
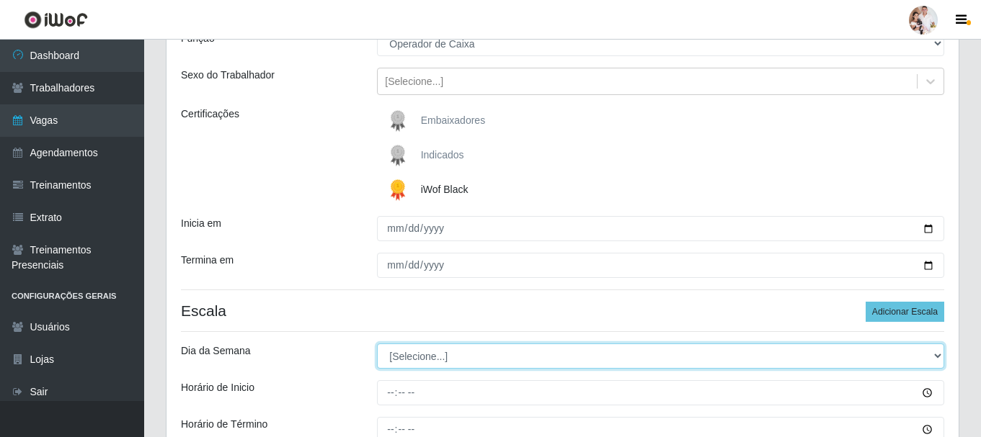
click at [934, 355] on select "[Selecione...] Segunda Terça Quarta Quinta Sexta Sábado Domingo" at bounding box center [660, 356] width 567 height 25
select select "1"
click at [377, 344] on select "[Selecione...] Segunda Terça Quarta Quinta Sexta Sábado Domingo" at bounding box center [660, 356] width 567 height 25
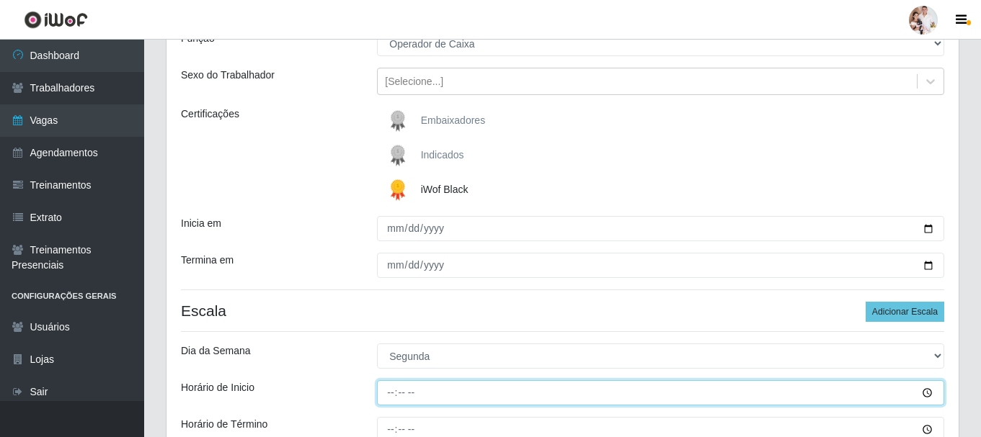
click at [396, 399] on input "Horário de Inicio" at bounding box center [660, 393] width 567 height 25
type input "08:00"
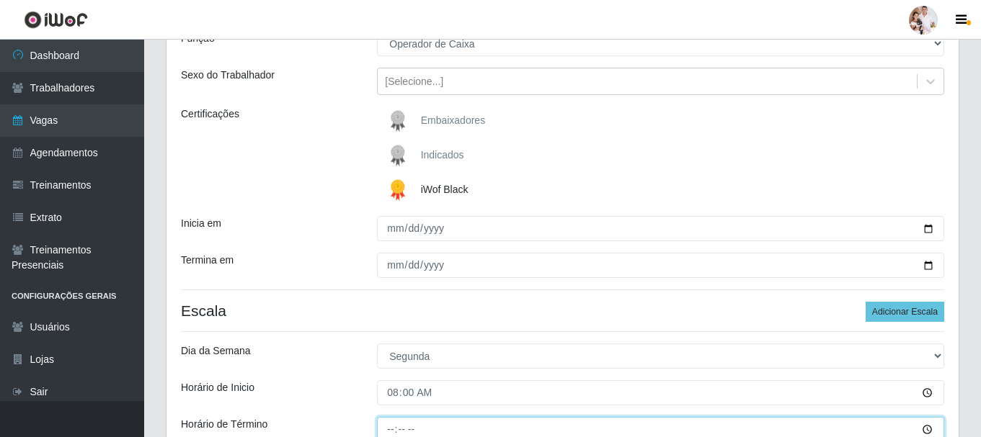
click at [389, 432] on input "Horário de Término" at bounding box center [660, 429] width 567 height 25
type input "14:00"
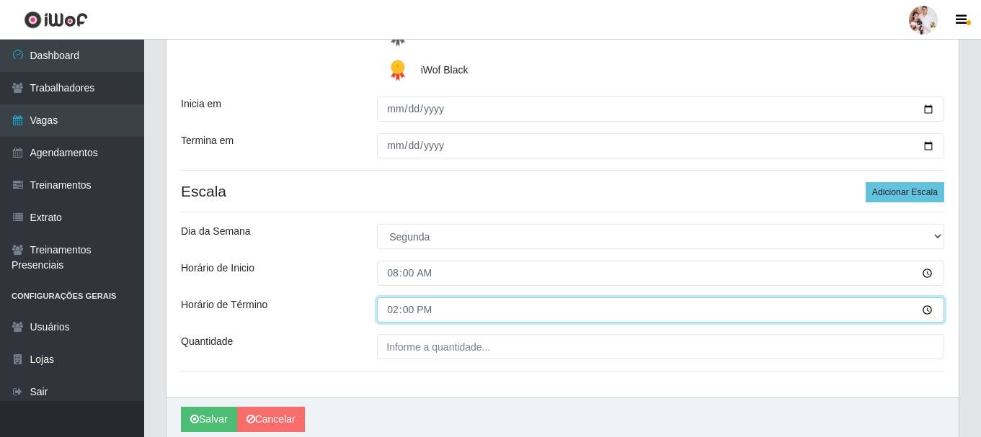
scroll to position [288, 0]
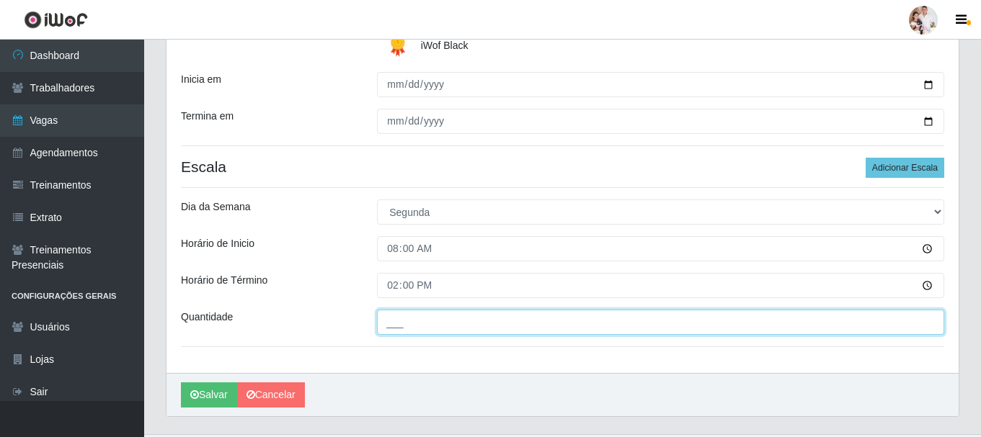
click at [388, 324] on input "___" at bounding box center [660, 322] width 567 height 25
type input "2__"
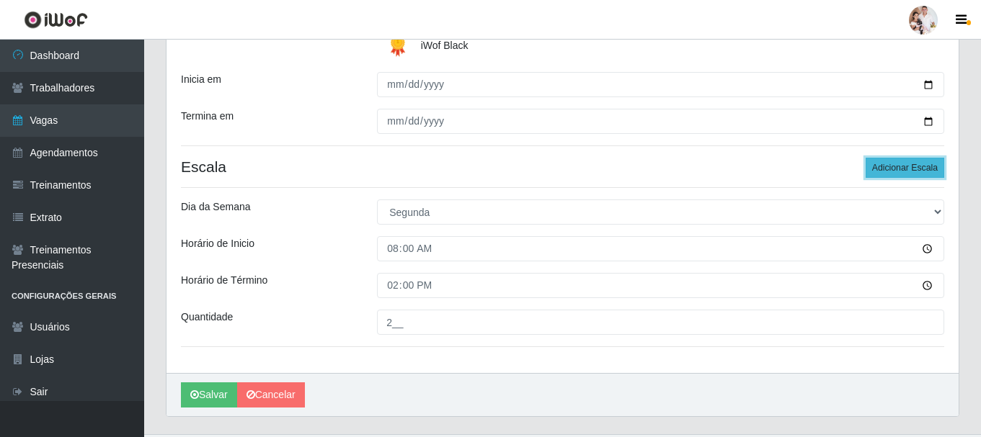
click at [886, 172] on button "Adicionar Escala" at bounding box center [905, 168] width 79 height 20
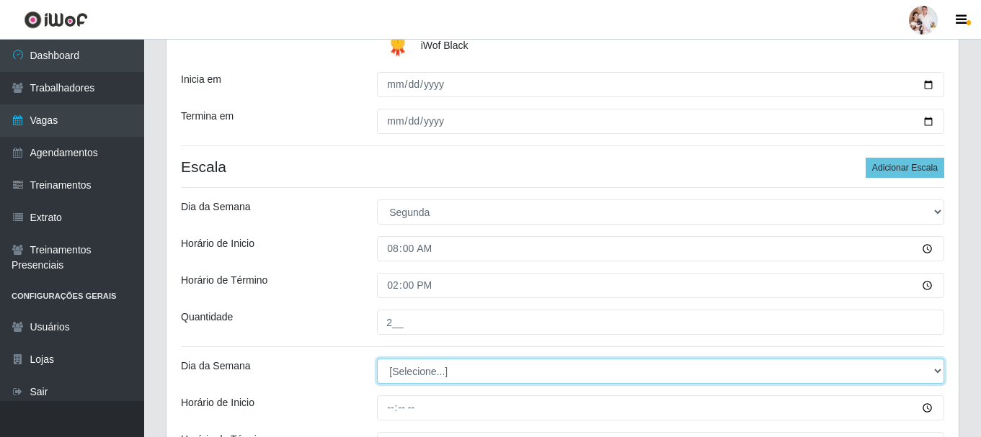
click at [936, 371] on select "[Selecione...] Segunda Terça Quarta Quinta Sexta Sábado Domingo" at bounding box center [660, 371] width 567 height 25
select select "1"
click at [377, 359] on select "[Selecione...] Segunda Terça Quarta Quinta Sexta Sábado Domingo" at bounding box center [660, 371] width 567 height 25
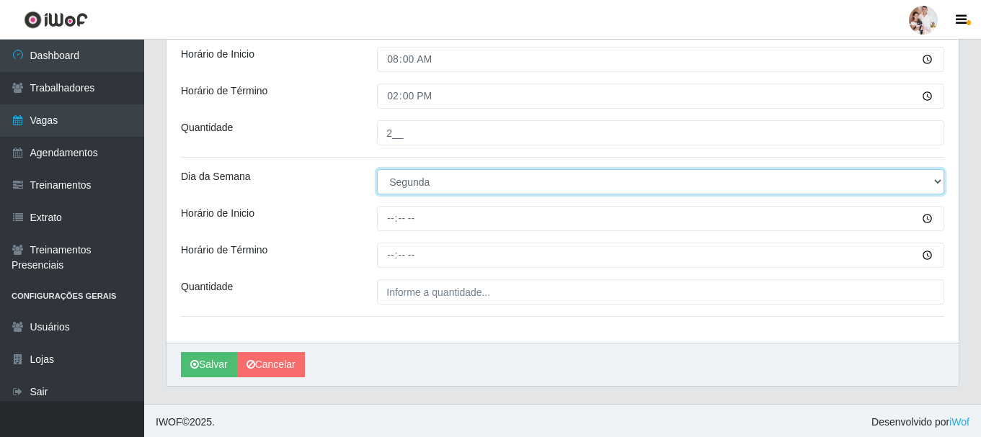
scroll to position [481, 0]
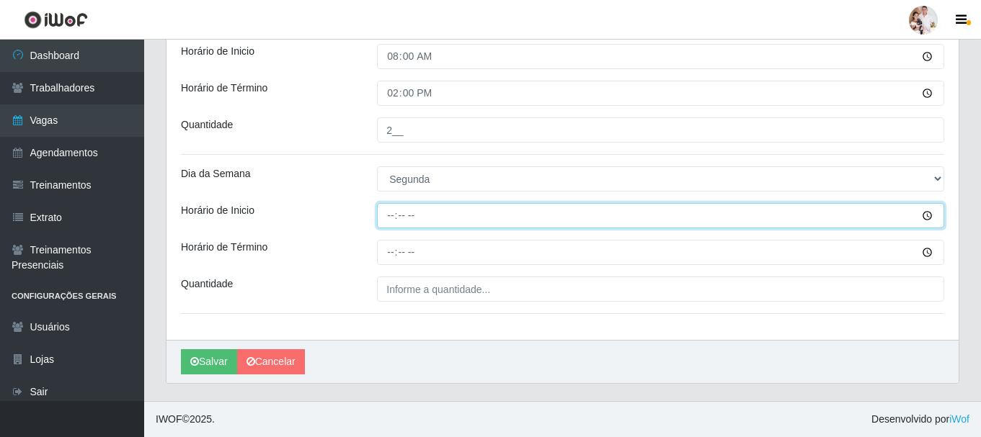
click at [390, 219] on input "Horário de Inicio" at bounding box center [660, 215] width 567 height 25
type input "11:00"
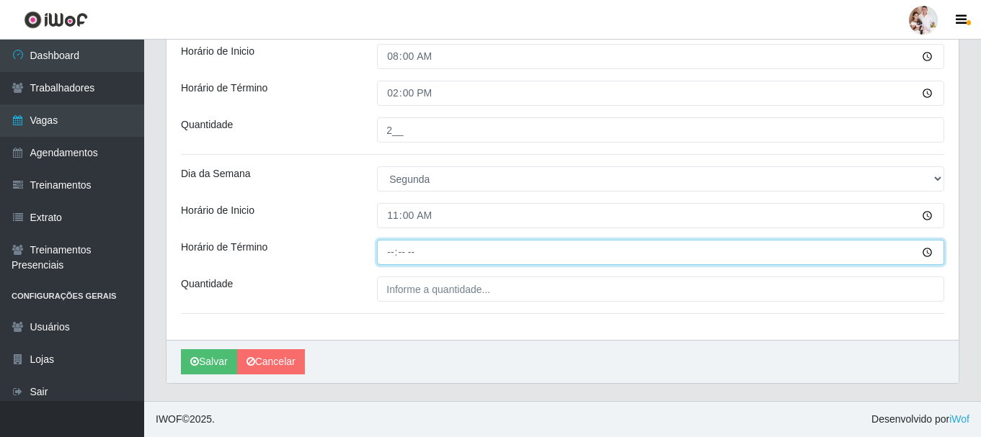
click at [388, 255] on input "Horário de Término" at bounding box center [660, 252] width 567 height 25
type input "17:00"
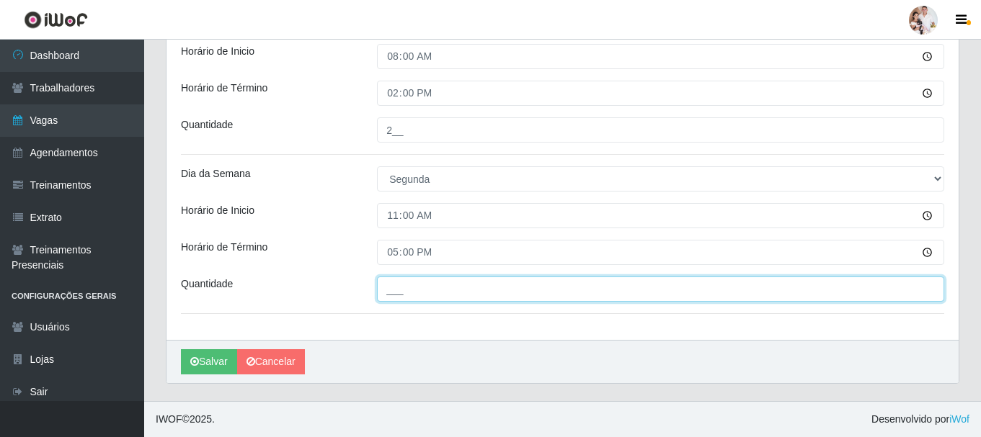
click at [388, 290] on input "___" at bounding box center [660, 289] width 567 height 25
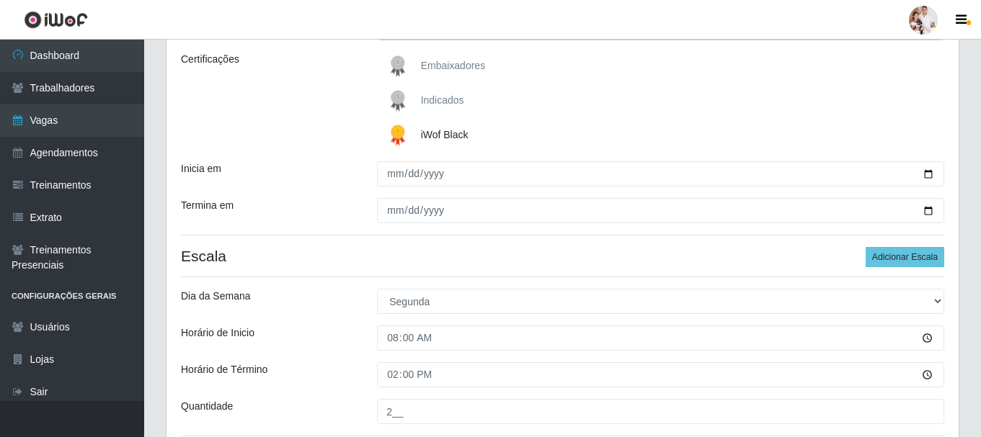
scroll to position [192, 0]
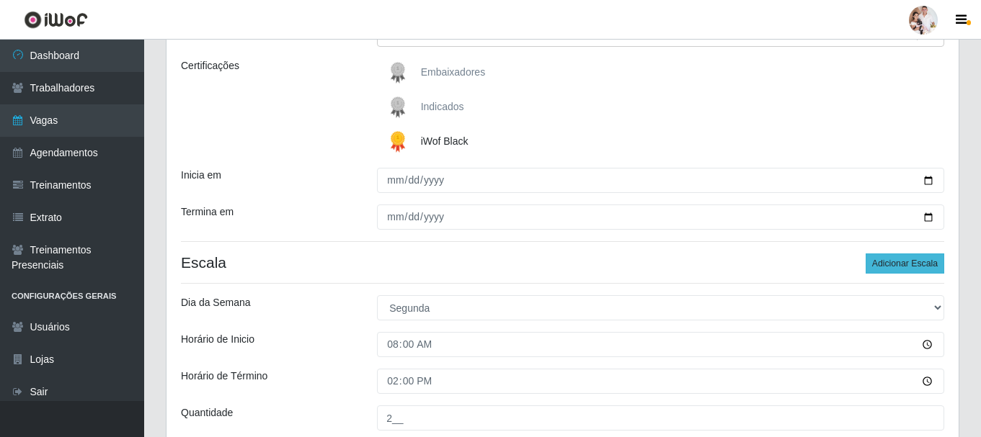
type input "2__"
click at [901, 266] on button "Adicionar Escala" at bounding box center [905, 264] width 79 height 20
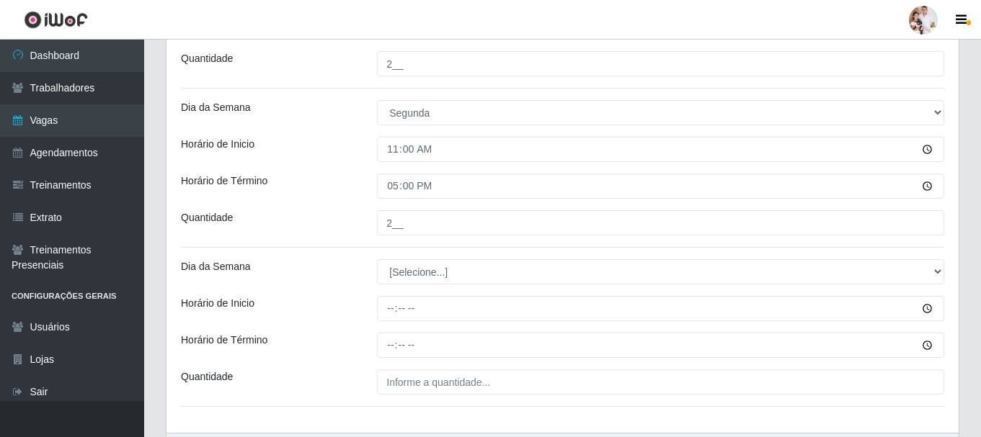
scroll to position [553, 0]
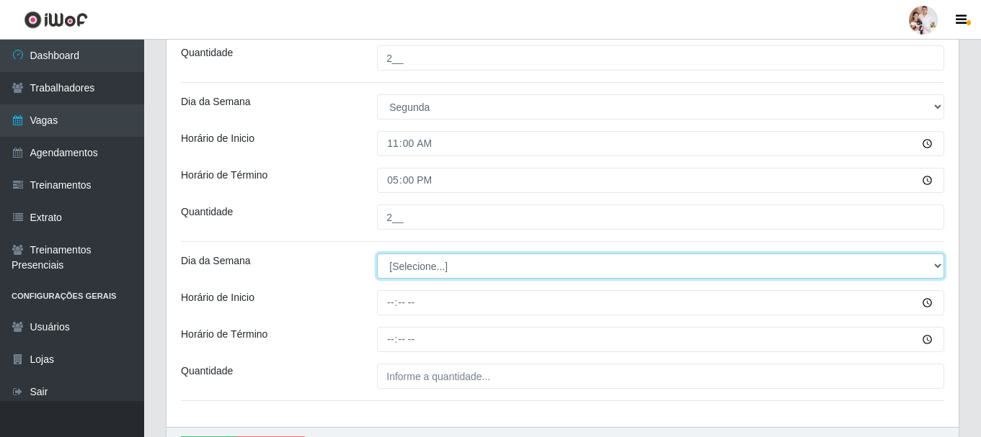
click at [933, 266] on select "[Selecione...] Segunda Terça Quarta Quinta Sexta Sábado Domingo" at bounding box center [660, 266] width 567 height 25
select select "1"
click at [377, 254] on select "[Selecione...] Segunda Terça Quarta Quinta Sexta Sábado Domingo" at bounding box center [660, 266] width 567 height 25
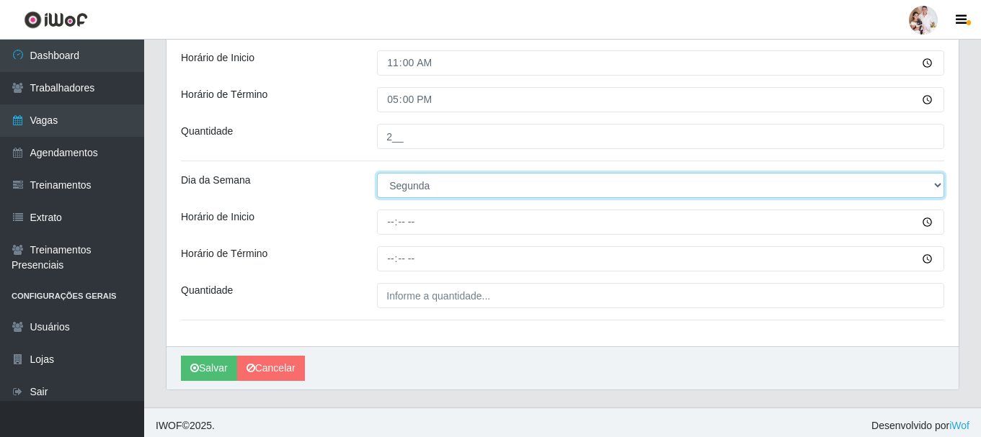
scroll to position [640, 0]
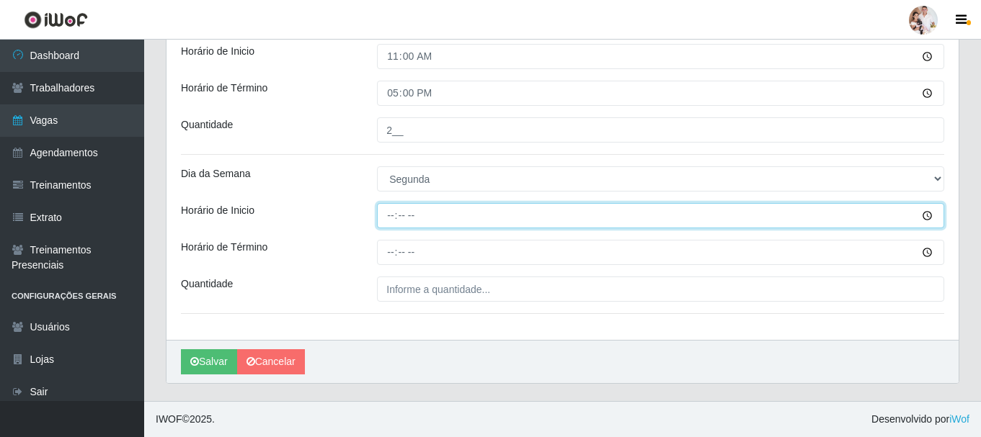
click at [386, 217] on input "Horário de Inicio" at bounding box center [660, 215] width 567 height 25
type input "16:30"
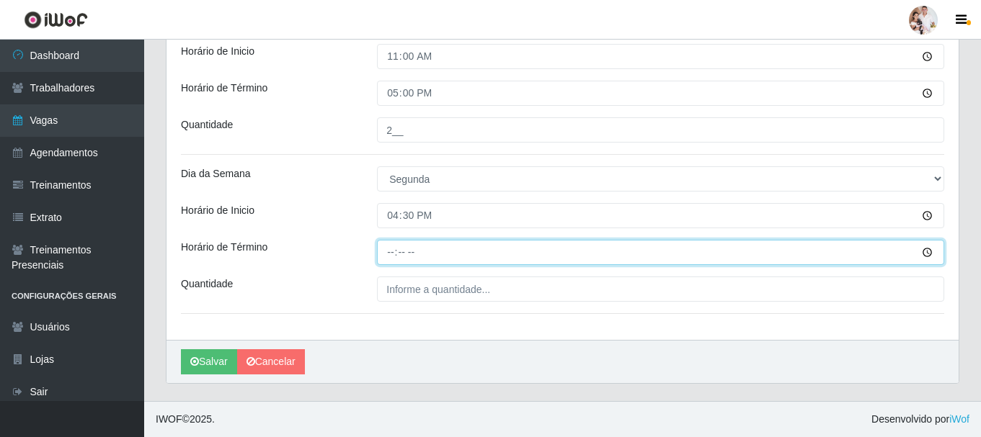
click at [385, 256] on input "Horário de Término" at bounding box center [660, 252] width 567 height 25
type input "22:30"
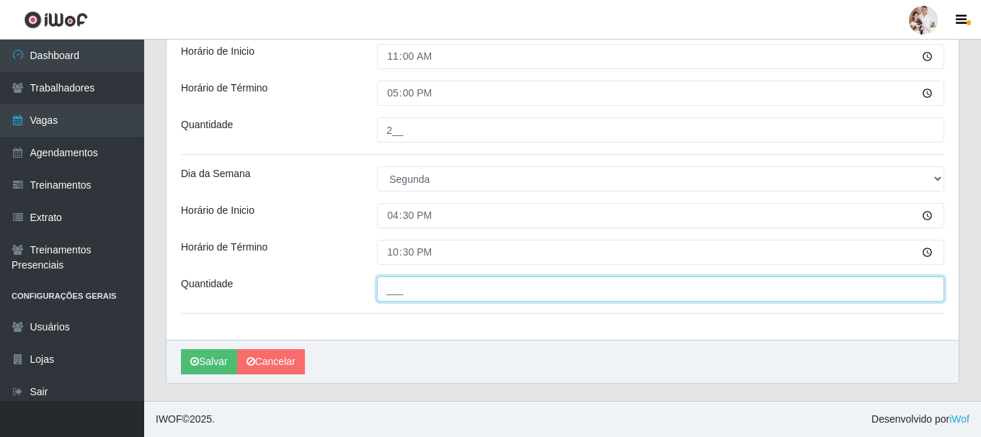
click at [388, 287] on input "___" at bounding box center [660, 289] width 567 height 25
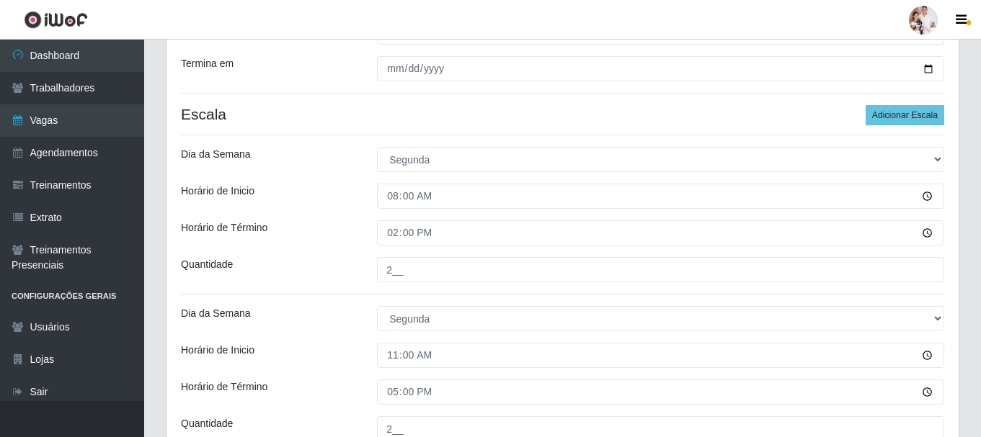
scroll to position [135, 0]
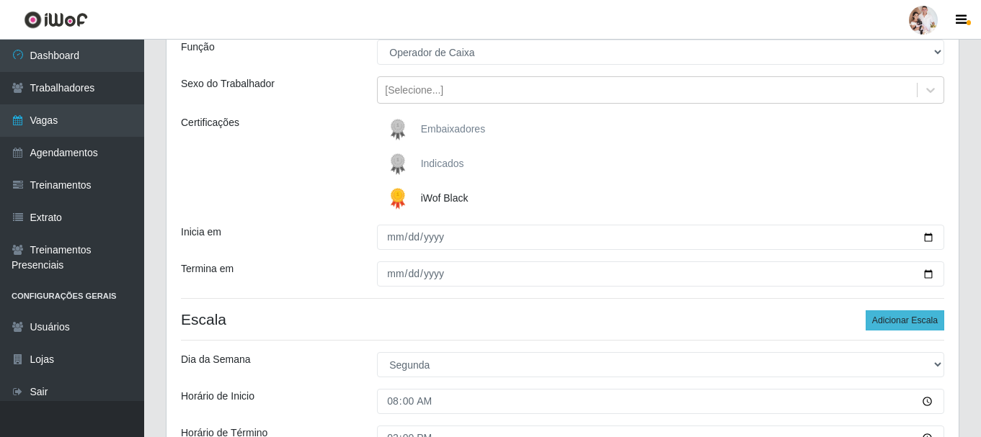
type input "5__"
click at [898, 315] on button "Adicionar Escala" at bounding box center [905, 321] width 79 height 20
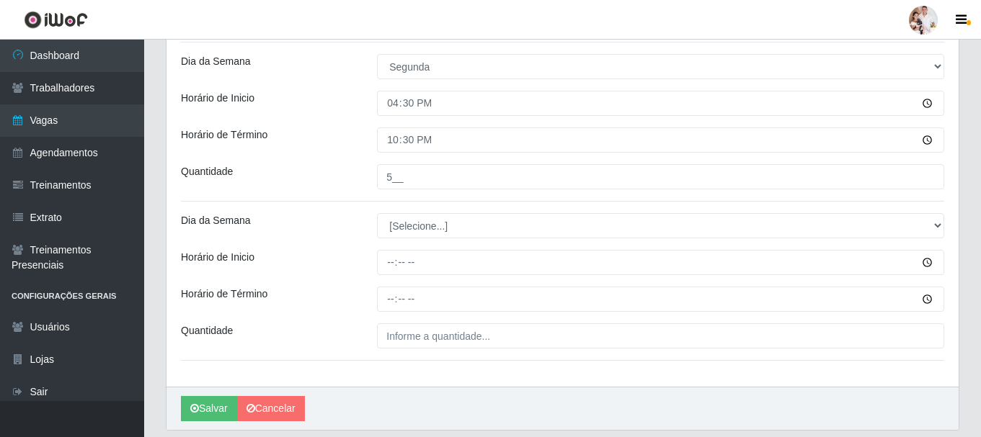
scroll to position [784, 0]
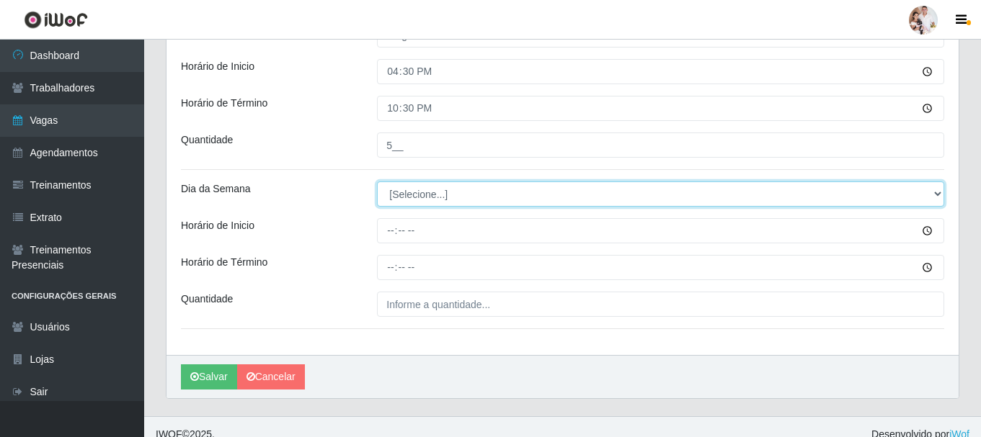
click at [941, 194] on select "[Selecione...] Segunda Terça Quarta Quinta Sexta Sábado Domingo" at bounding box center [660, 194] width 567 height 25
select select "2"
click at [377, 182] on select "[Selecione...] Segunda Terça Quarta Quinta Sexta Sábado Domingo" at bounding box center [660, 194] width 567 height 25
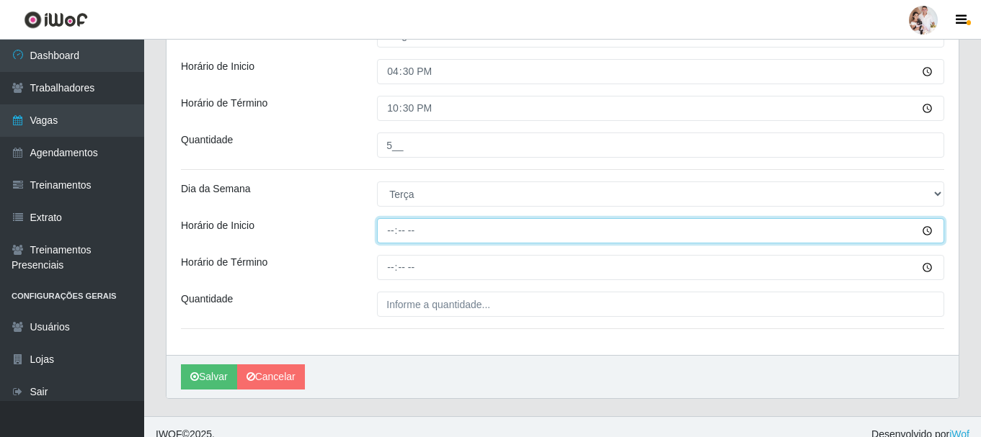
click at [393, 233] on input "Horário de Inicio" at bounding box center [660, 230] width 567 height 25
type input "08:00"
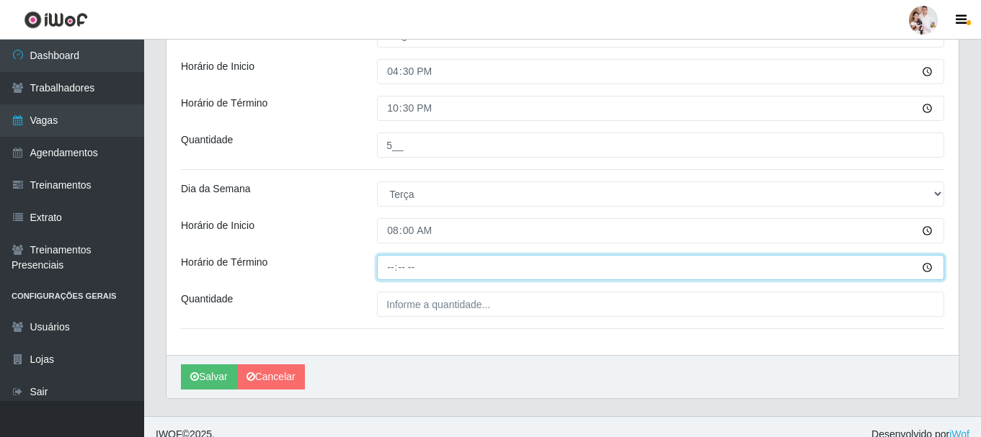
click at [387, 270] on input "Horário de Término" at bounding box center [660, 267] width 567 height 25
type input "14:00"
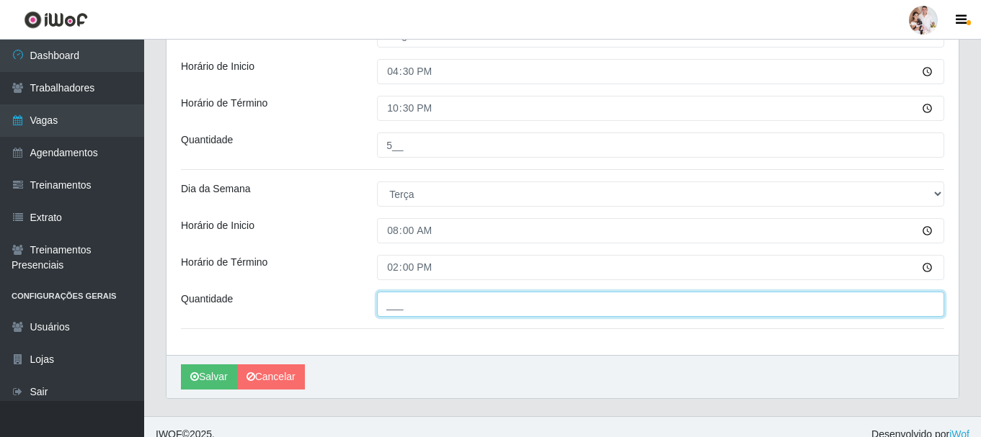
click at [383, 300] on input "___" at bounding box center [660, 304] width 567 height 25
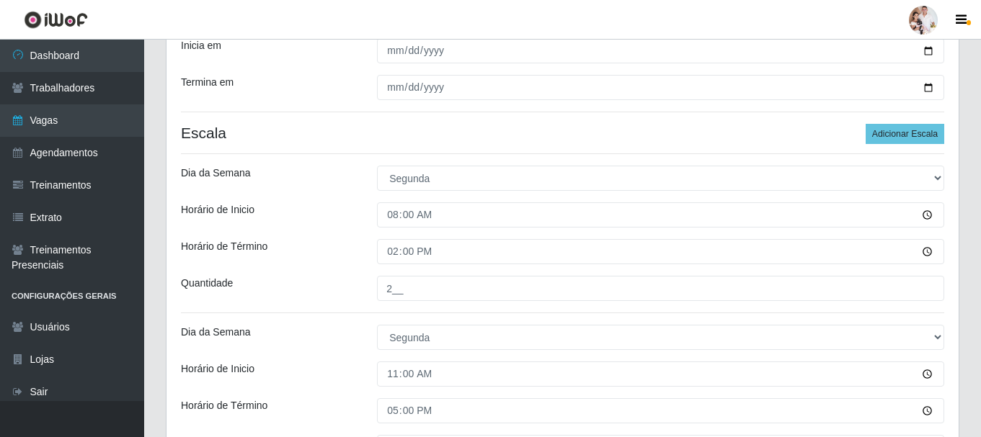
scroll to position [280, 0]
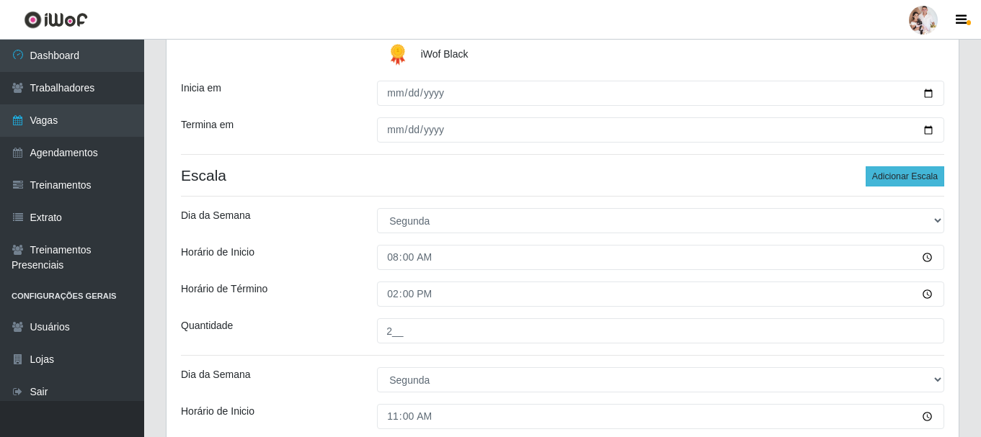
type input "2__"
click at [919, 180] on button "Adicionar Escala" at bounding box center [905, 176] width 79 height 20
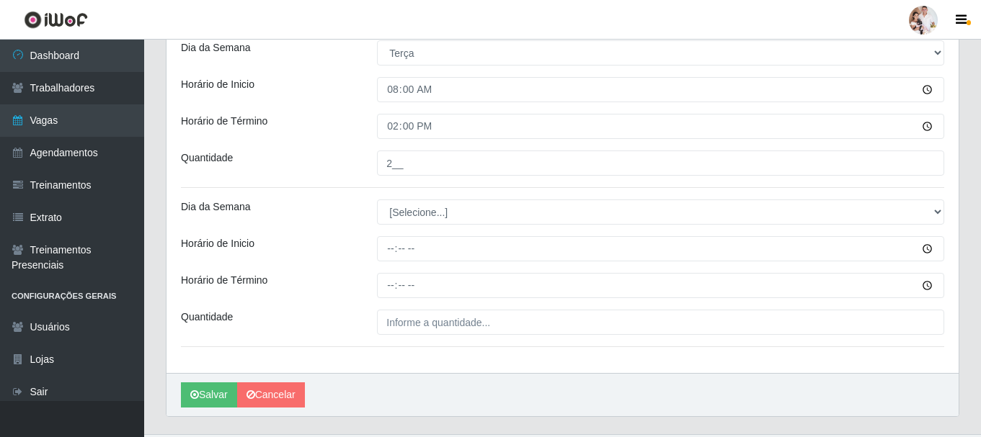
scroll to position [928, 0]
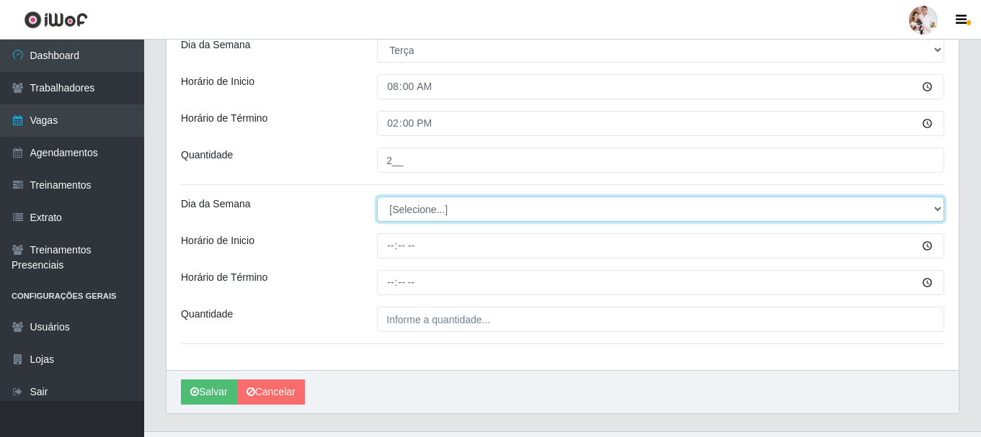
click at [940, 208] on select "[Selecione...] Segunda Terça Quarta Quinta Sexta Sábado Domingo" at bounding box center [660, 209] width 567 height 25
select select "2"
click at [377, 197] on select "[Selecione...] Segunda Terça Quarta Quinta Sexta Sábado Domingo" at bounding box center [660, 209] width 567 height 25
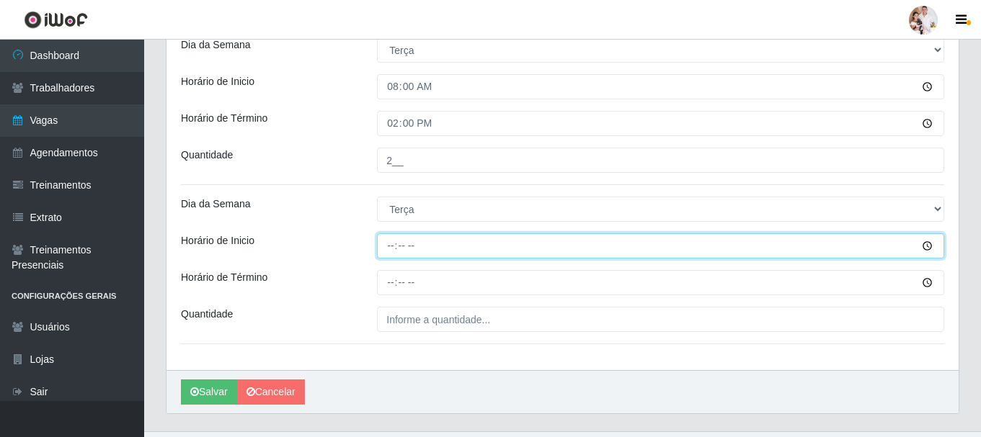
click at [388, 249] on input "Horário de Inicio" at bounding box center [660, 246] width 567 height 25
type input "11:00"
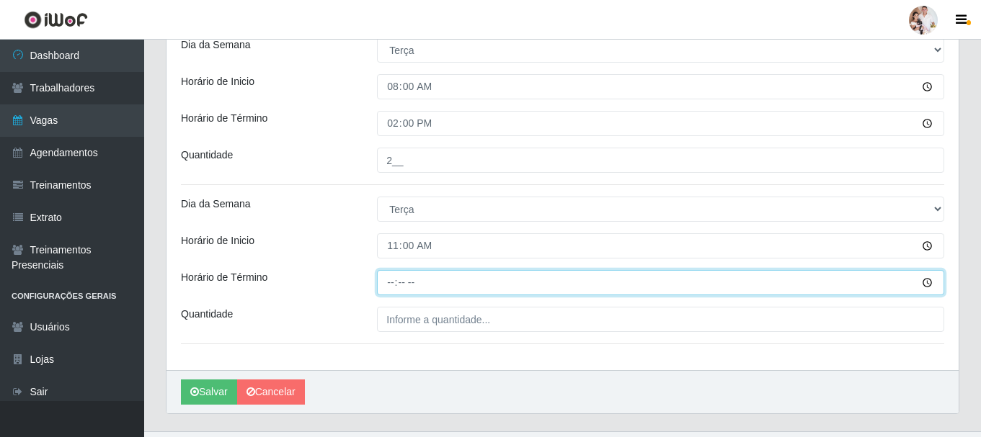
click at [392, 285] on input "Horário de Término" at bounding box center [660, 282] width 567 height 25
type input "17:00"
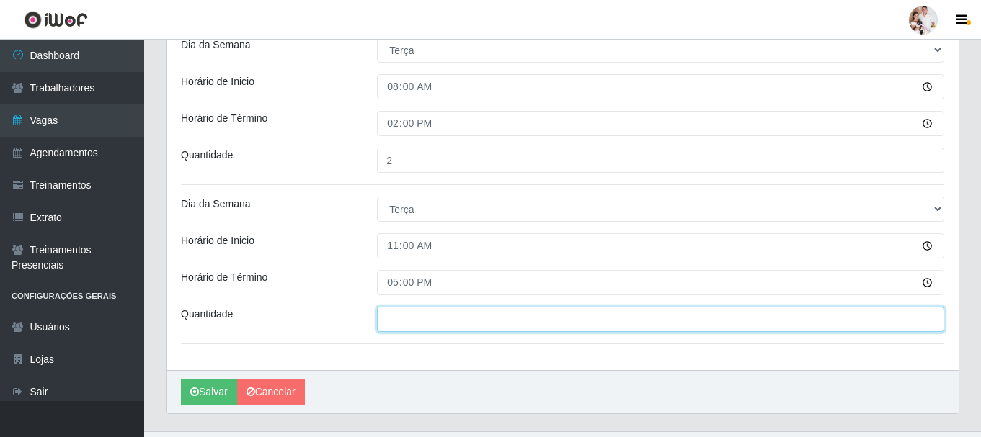
click at [390, 328] on input "___" at bounding box center [660, 319] width 567 height 25
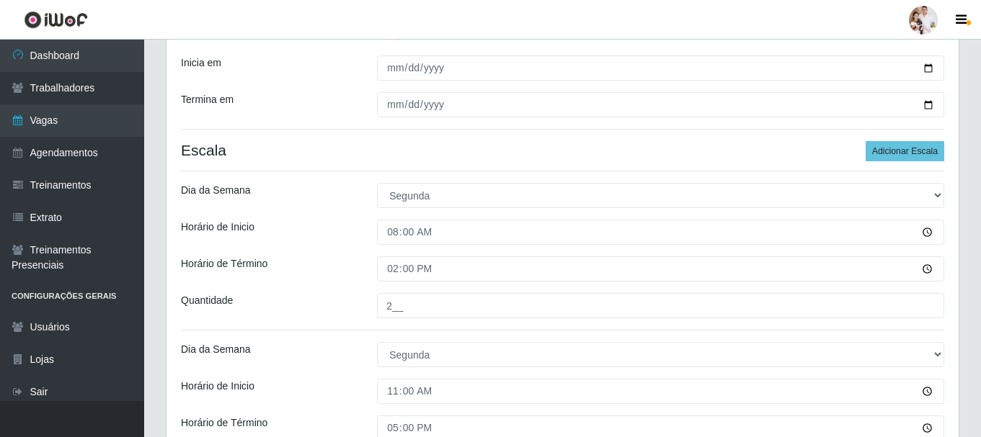
scroll to position [280, 0]
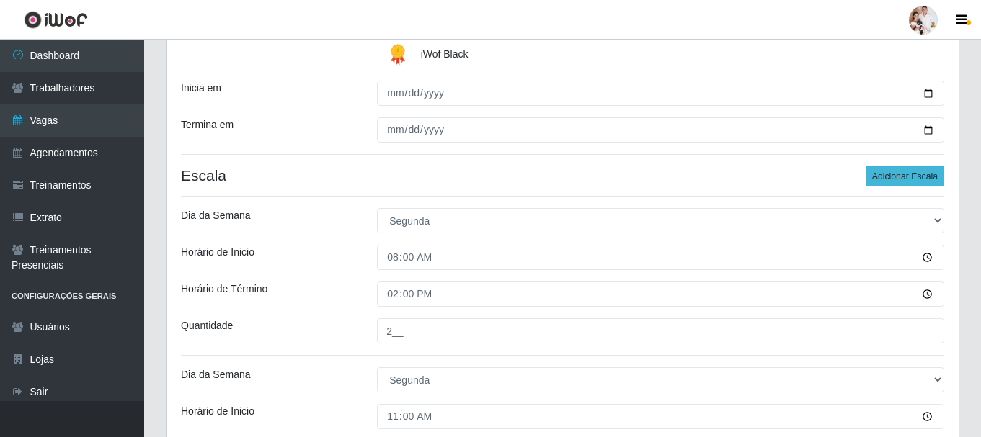
type input "2__"
click at [887, 173] on button "Adicionar Escala" at bounding box center [905, 176] width 79 height 20
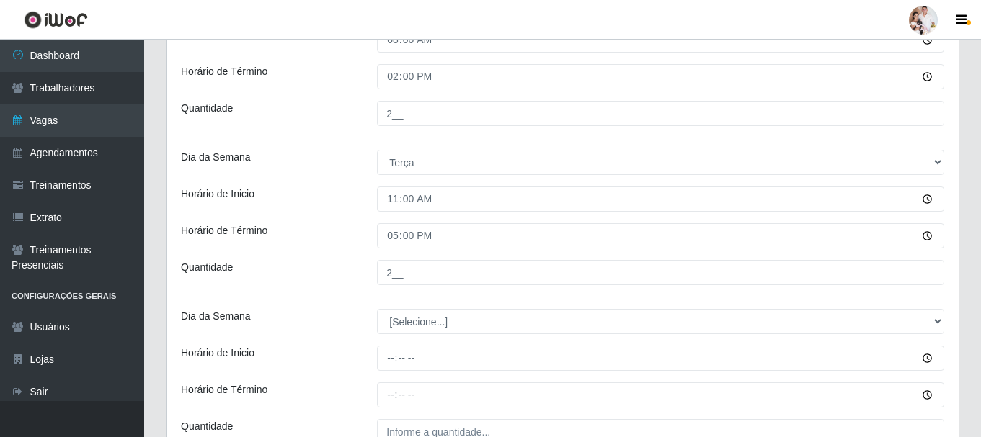
scroll to position [1000, 0]
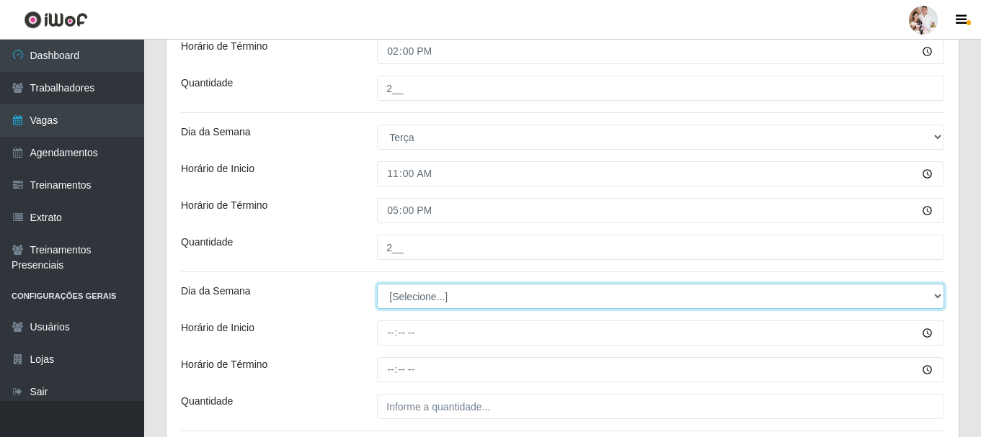
click at [934, 294] on select "[Selecione...] Segunda Terça Quarta Quinta Sexta Sábado Domingo" at bounding box center [660, 296] width 567 height 25
select select "2"
click at [377, 284] on select "[Selecione...] Segunda Terça Quarta Quinta Sexta Sábado Domingo" at bounding box center [660, 296] width 567 height 25
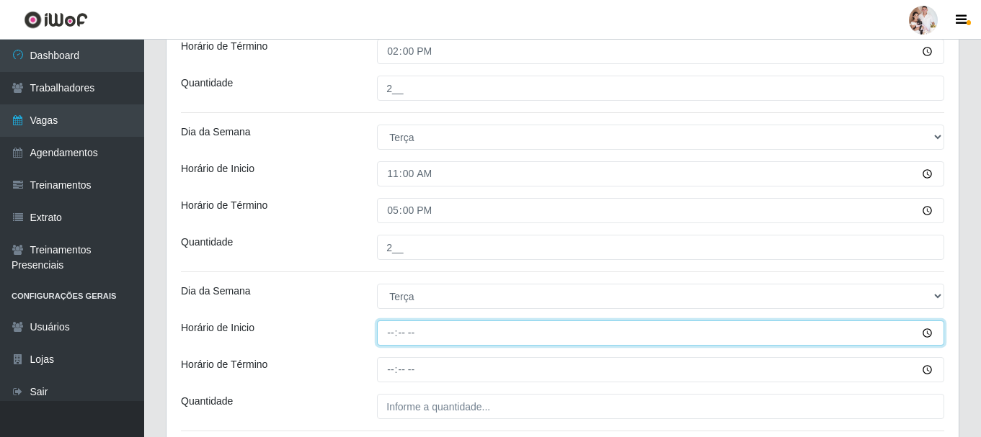
click at [387, 334] on input "Horário de Inicio" at bounding box center [660, 333] width 567 height 25
type input "16:30"
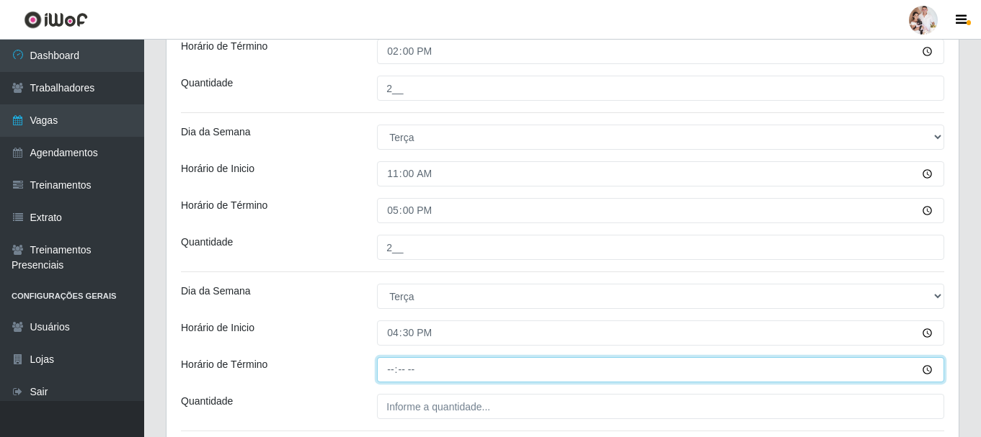
click at [388, 368] on input "Horário de Término" at bounding box center [660, 369] width 567 height 25
type input "22:30"
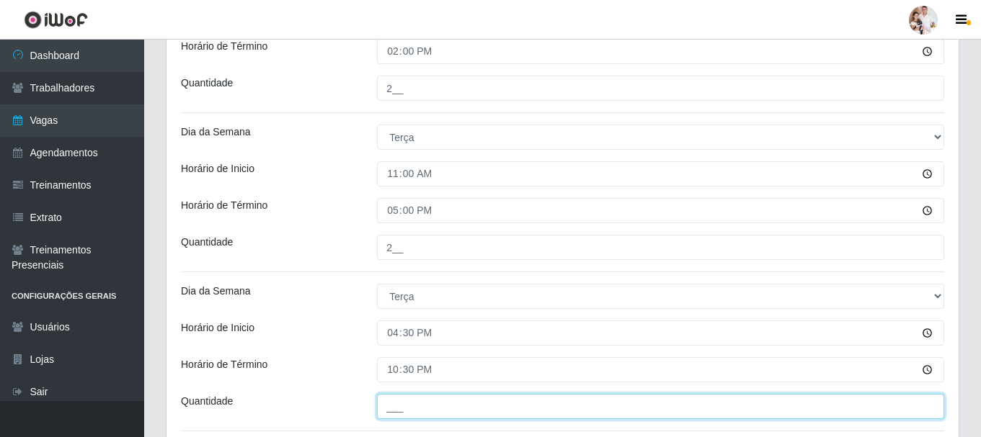
click at [388, 409] on input "___" at bounding box center [660, 406] width 567 height 25
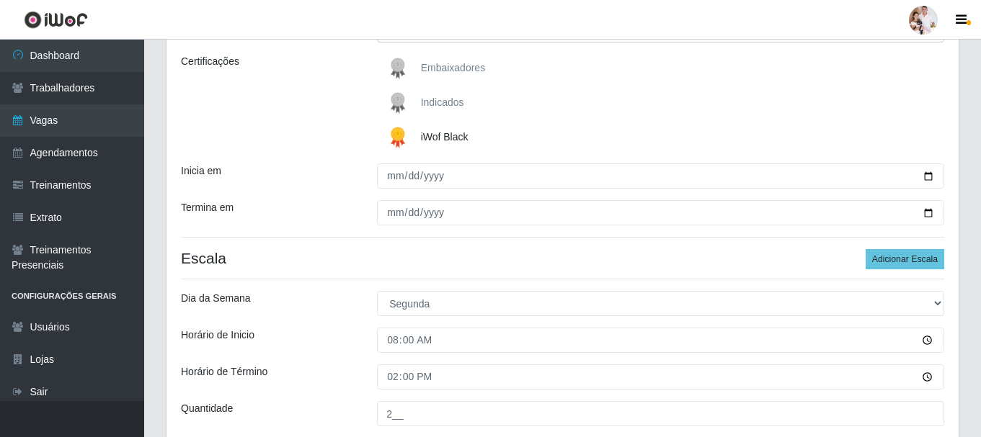
scroll to position [135, 0]
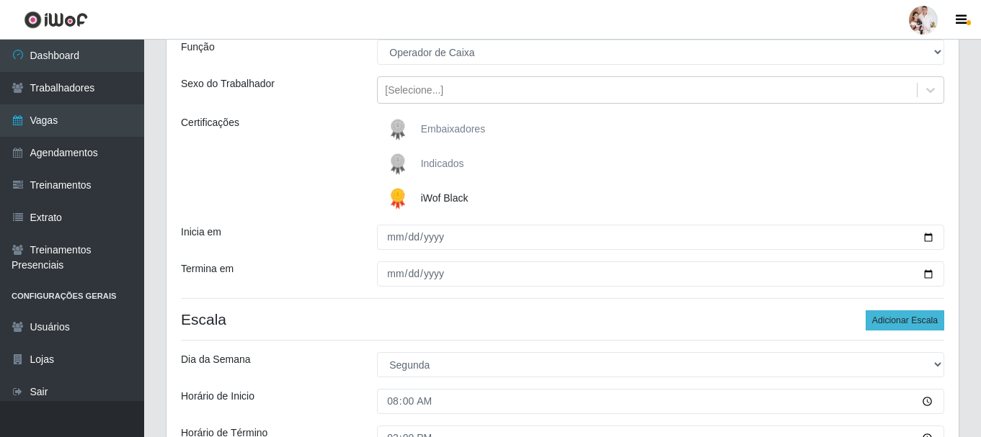
type input "4__"
click at [884, 315] on button "Adicionar Escala" at bounding box center [905, 321] width 79 height 20
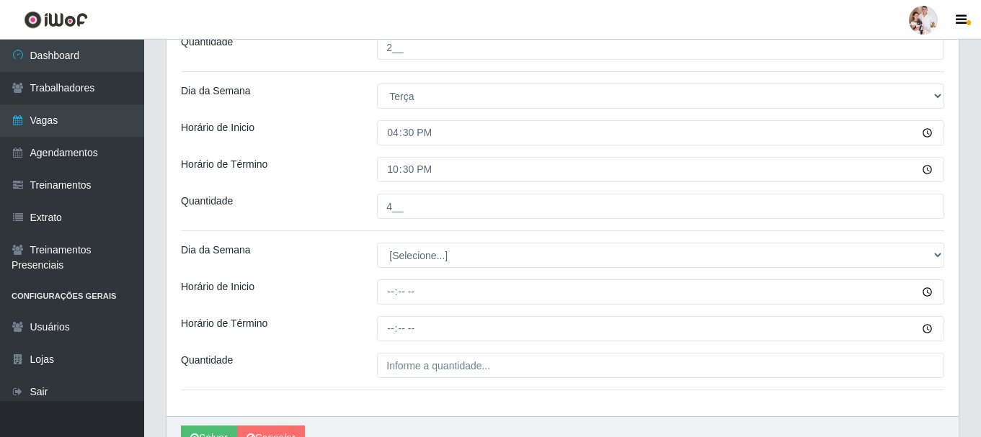
scroll to position [1277, 0]
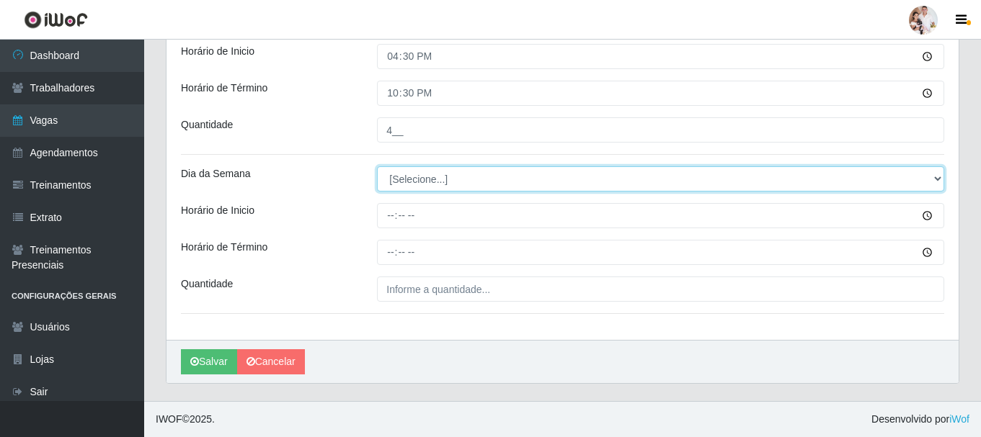
click at [932, 179] on select "[Selecione...] Segunda Terça Quarta Quinta Sexta Sábado Domingo" at bounding box center [660, 178] width 567 height 25
select select "3"
click at [377, 166] on select "[Selecione...] Segunda Terça Quarta Quinta Sexta Sábado Domingo" at bounding box center [660, 178] width 567 height 25
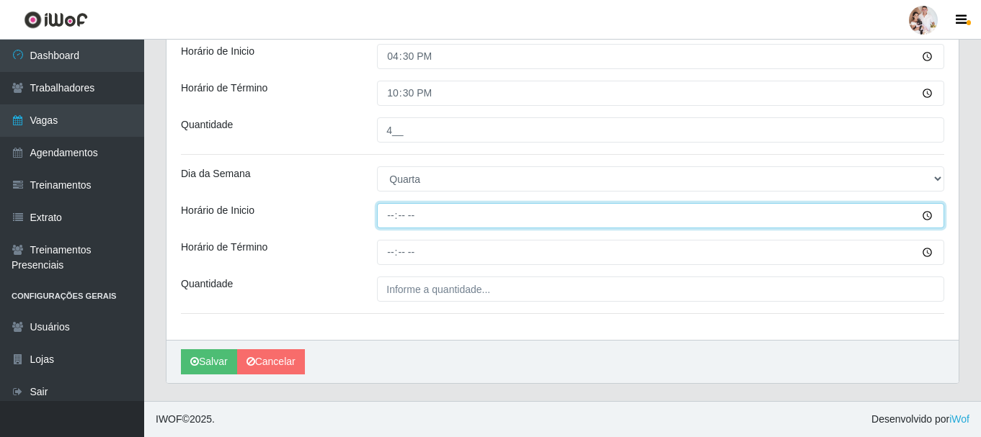
click at [391, 219] on input "Horário de Inicio" at bounding box center [660, 215] width 567 height 25
type input "08:00"
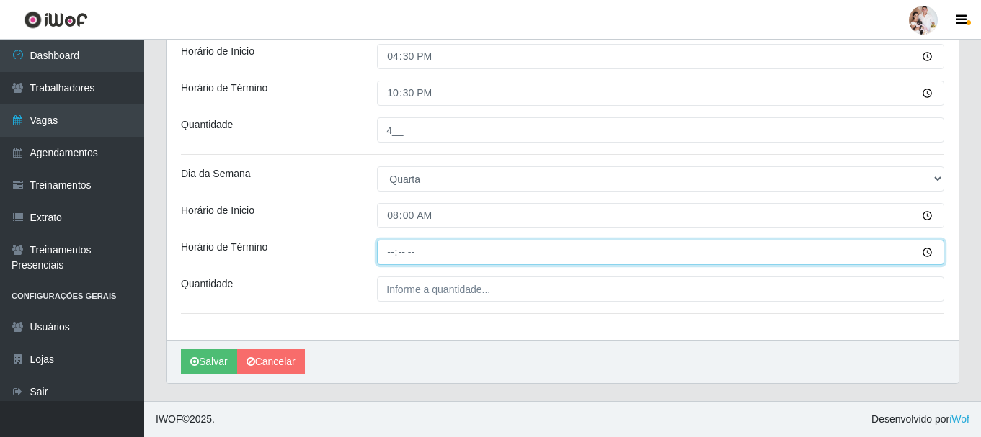
click at [391, 252] on input "Horário de Término" at bounding box center [660, 252] width 567 height 25
type input "14:00"
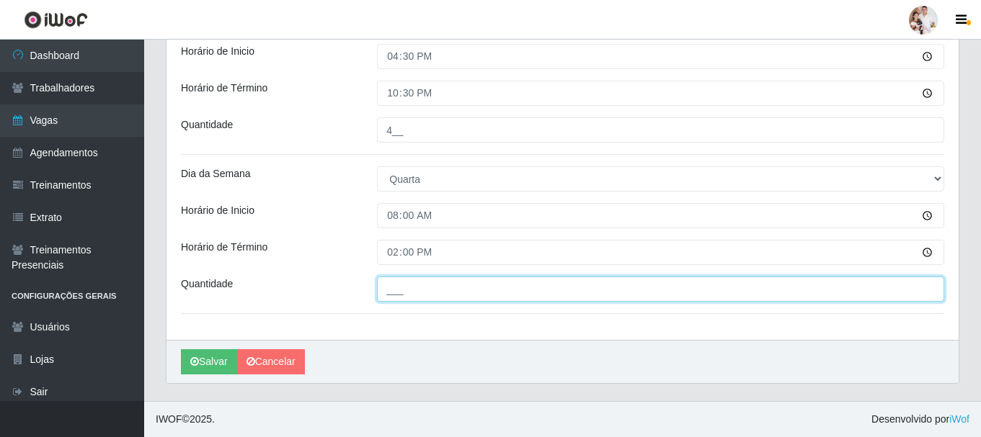
click at [390, 290] on input "___" at bounding box center [660, 289] width 567 height 25
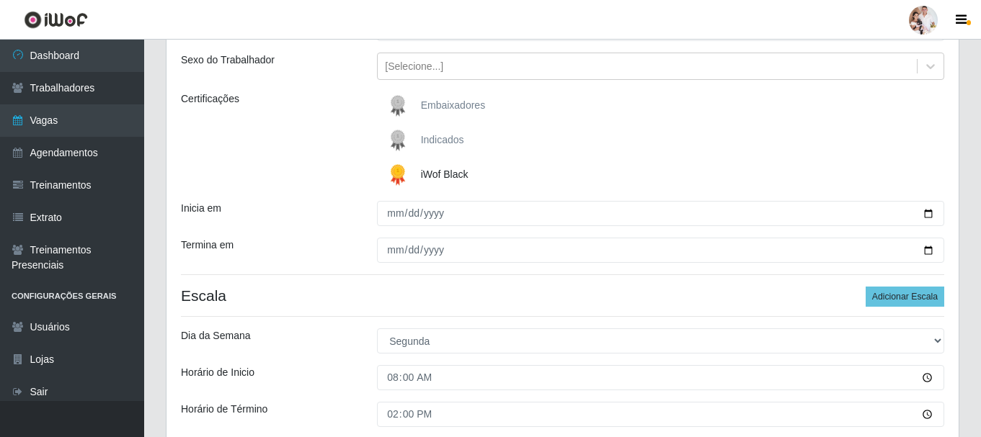
scroll to position [124, 0]
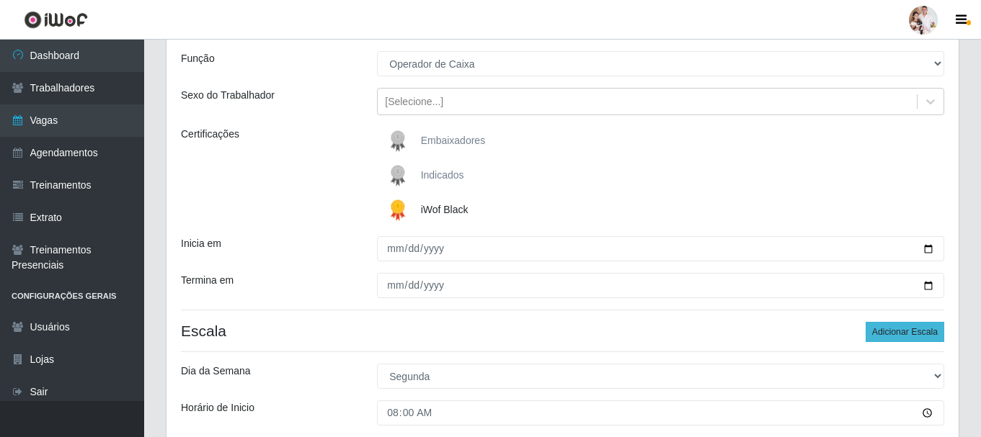
type input "2__"
click at [873, 332] on button "Adicionar Escala" at bounding box center [905, 332] width 79 height 20
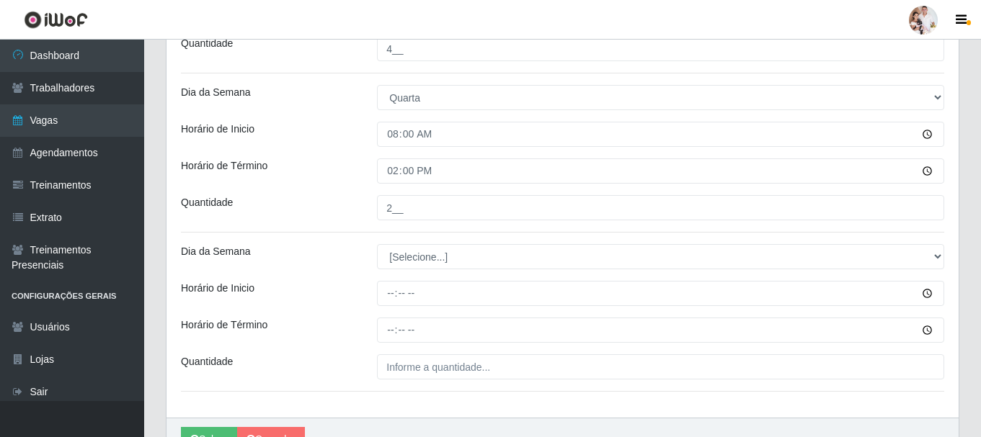
scroll to position [1277, 0]
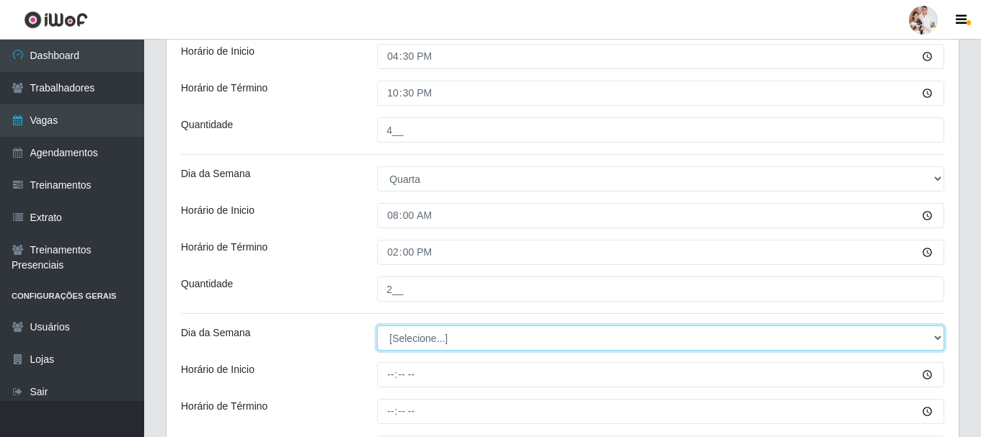
click at [931, 340] on select "[Selecione...] Segunda Terça Quarta Quinta Sexta Sábado Domingo" at bounding box center [660, 338] width 567 height 25
select select "3"
click at [377, 326] on select "[Selecione...] Segunda Terça Quarta Quinta Sexta Sábado Domingo" at bounding box center [660, 338] width 567 height 25
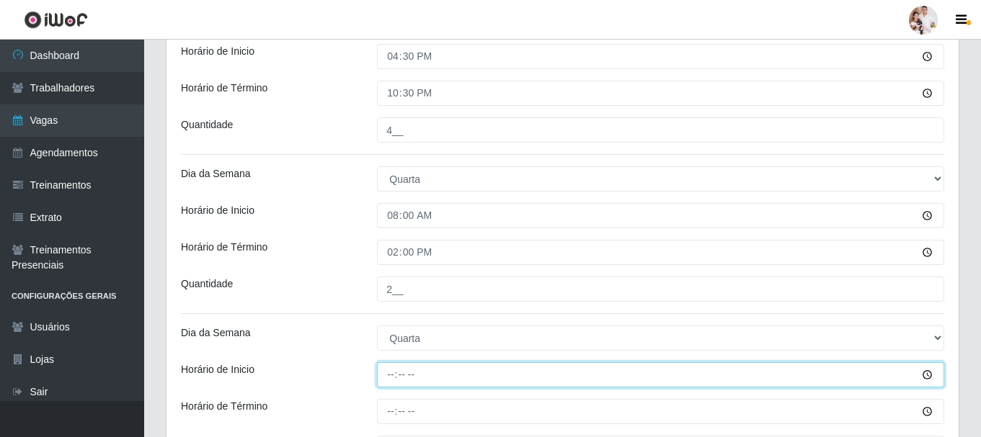
click at [392, 376] on input "Horário de Inicio" at bounding box center [660, 375] width 567 height 25
type input "16:30"
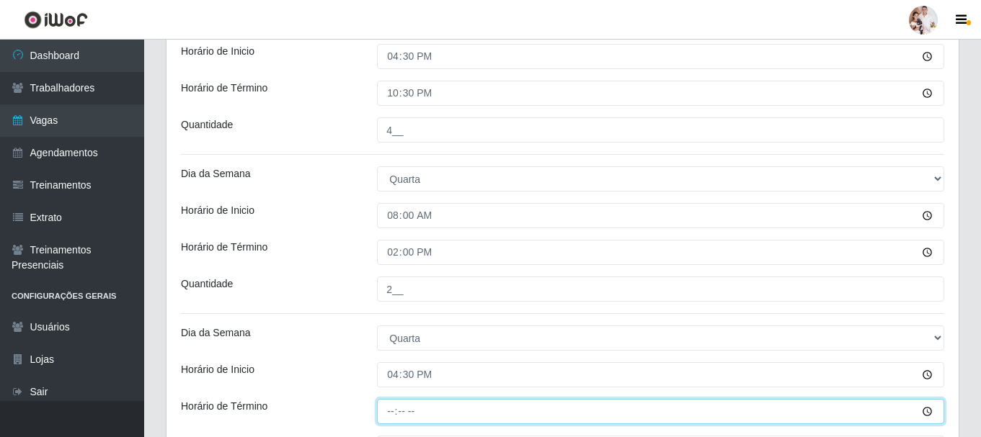
click at [391, 411] on input "Horário de Término" at bounding box center [660, 411] width 567 height 25
type input "22:30"
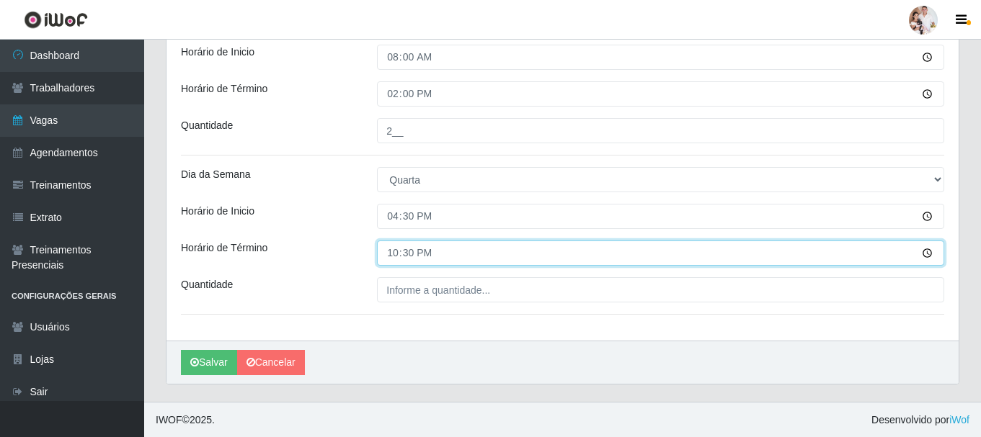
scroll to position [1436, 0]
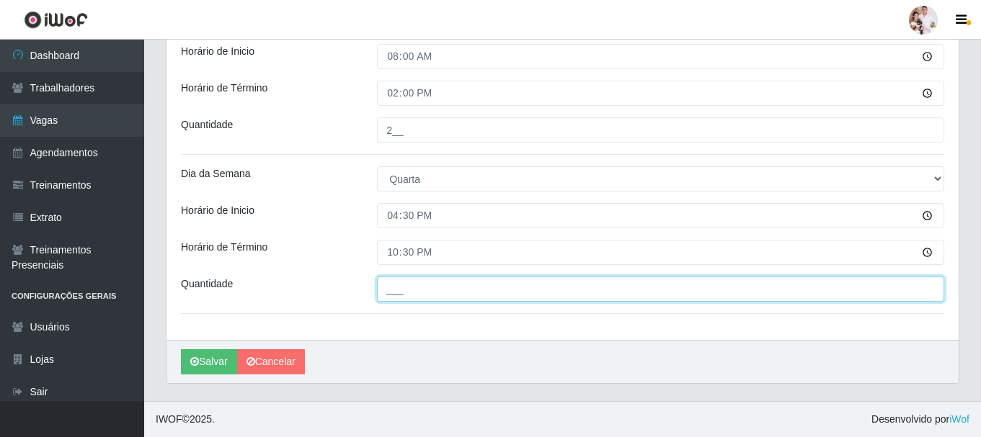
click at [382, 288] on input "___" at bounding box center [660, 289] width 567 height 25
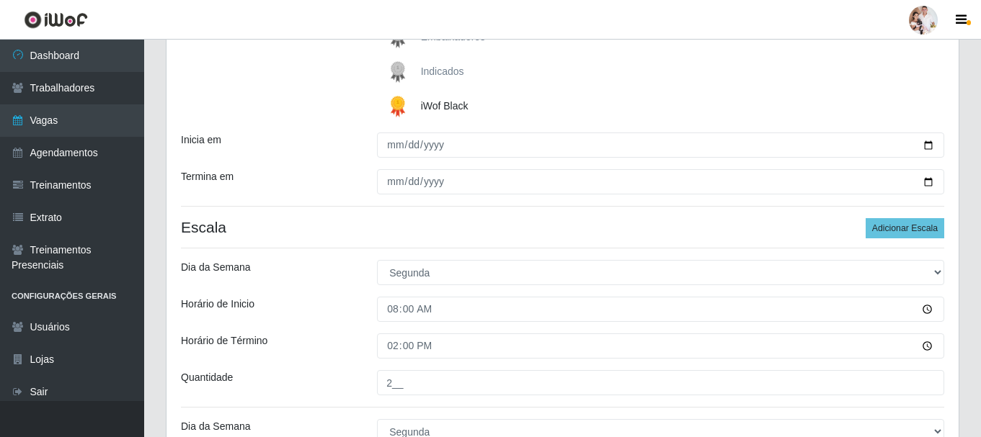
scroll to position [211, 0]
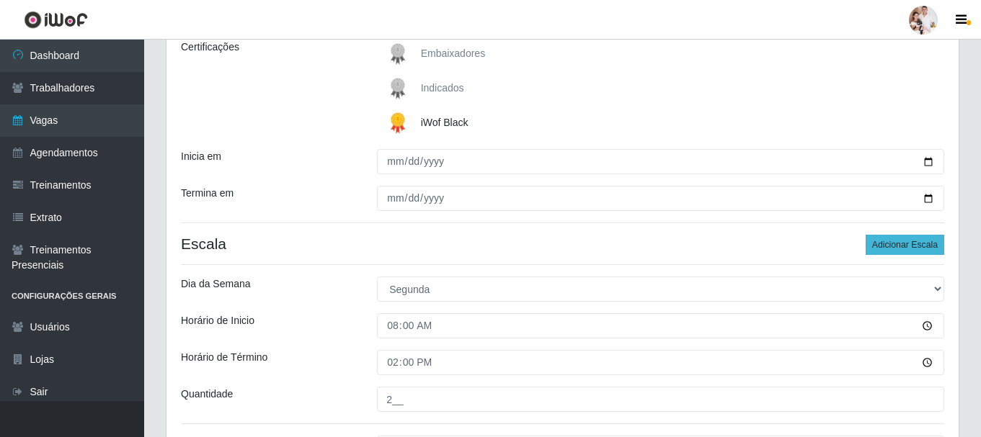
type input "4__"
click at [908, 239] on button "Adicionar Escala" at bounding box center [905, 245] width 79 height 20
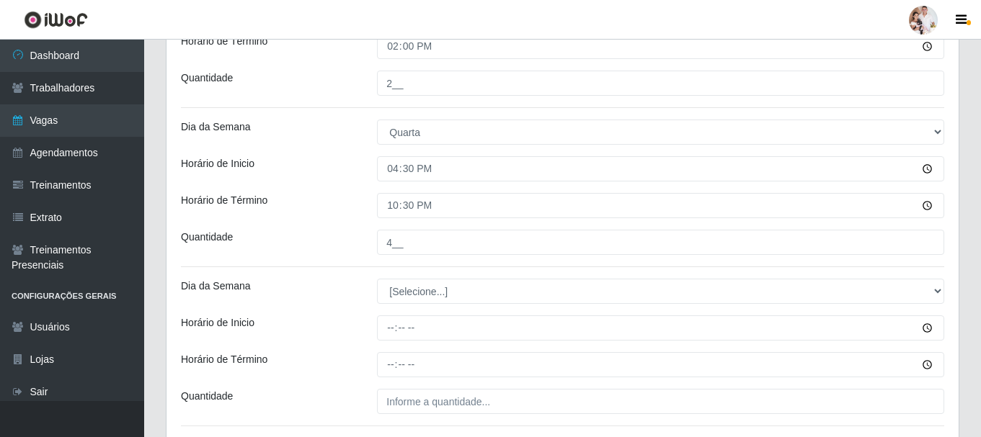
scroll to position [1508, 0]
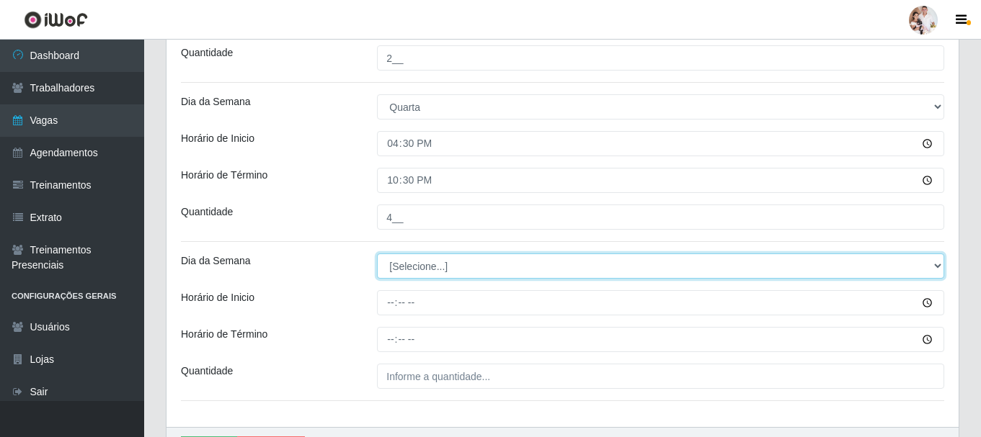
click at [935, 264] on select "[Selecione...] Segunda Terça Quarta Quinta Sexta Sábado Domingo" at bounding box center [660, 266] width 567 height 25
select select "4"
click at [377, 254] on select "[Selecione...] Segunda Terça Quarta Quinta Sexta Sábado Domingo" at bounding box center [660, 266] width 567 height 25
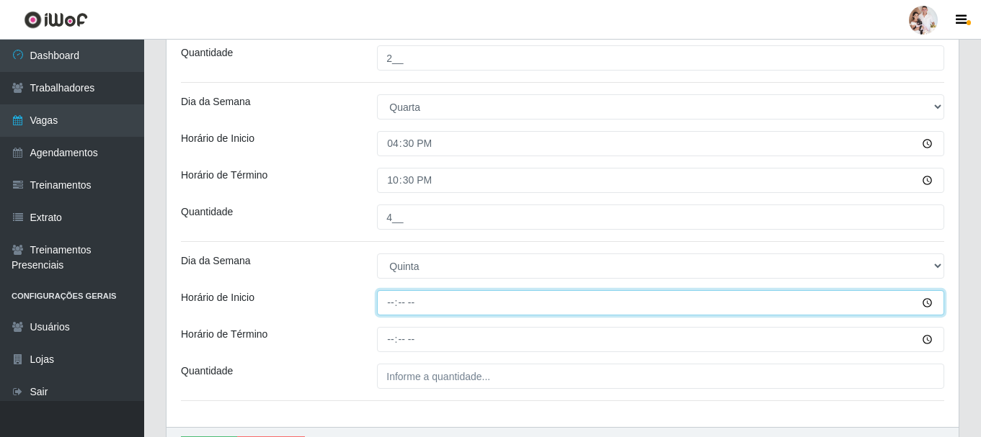
click at [387, 303] on input "Horário de Inicio" at bounding box center [660, 302] width 567 height 25
type input "08:00"
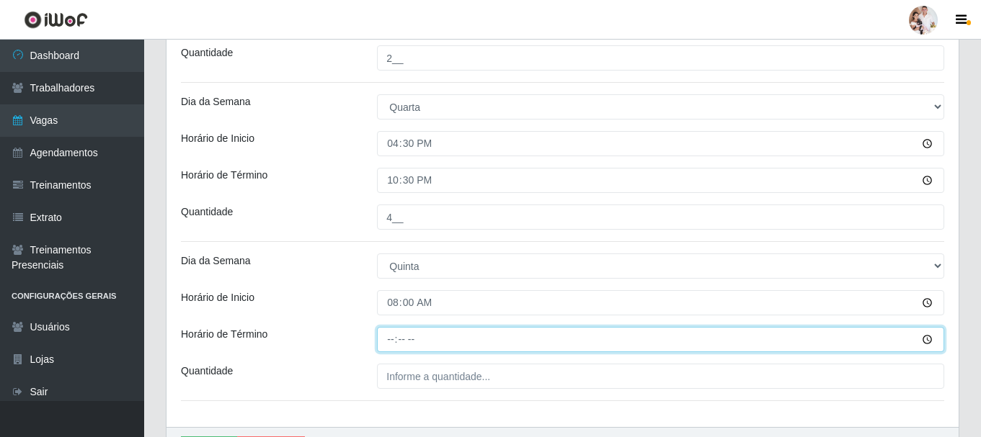
click at [391, 339] on input "Horário de Término" at bounding box center [660, 339] width 567 height 25
type input "14:00"
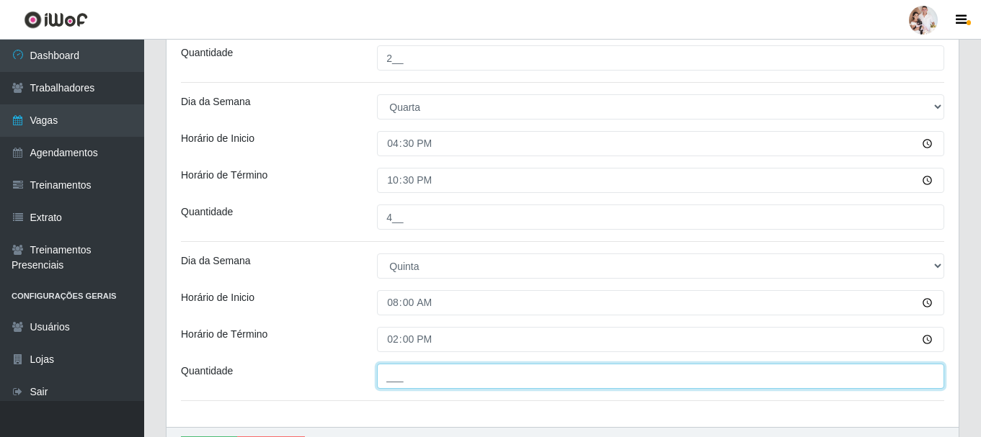
click at [386, 379] on input "___" at bounding box center [660, 376] width 567 height 25
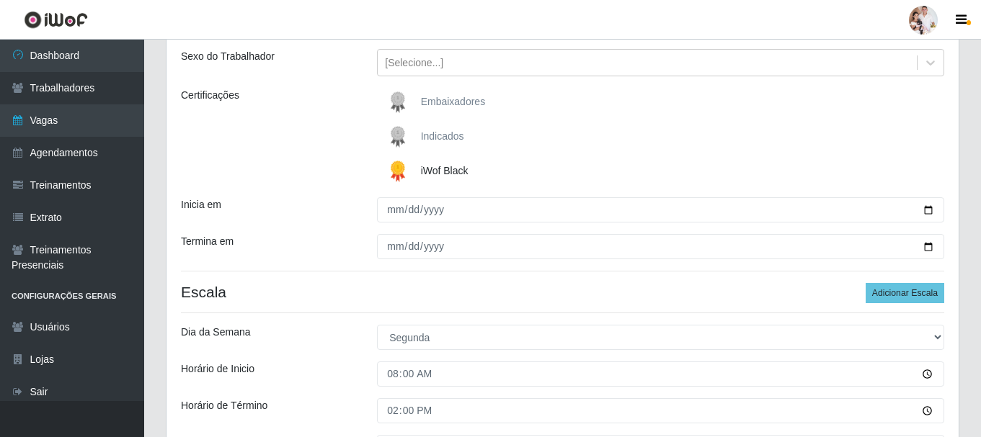
scroll to position [139, 0]
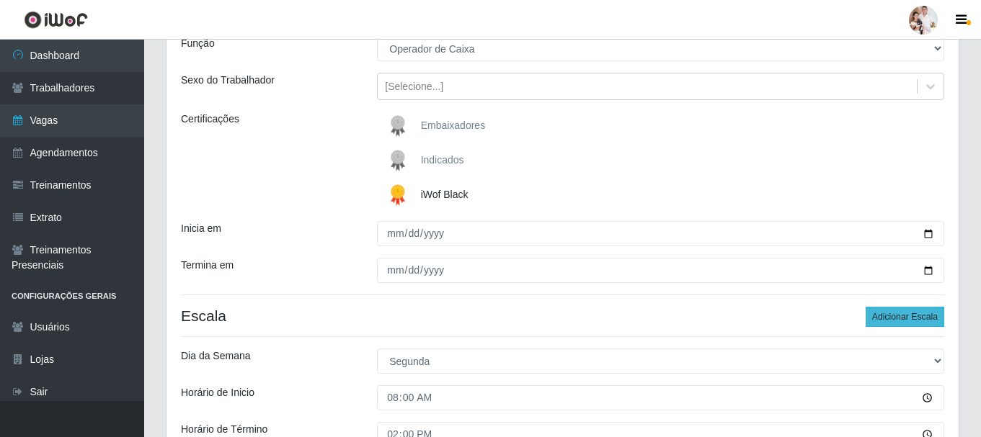
type input "2__"
click at [889, 317] on button "Adicionar Escala" at bounding box center [905, 317] width 79 height 20
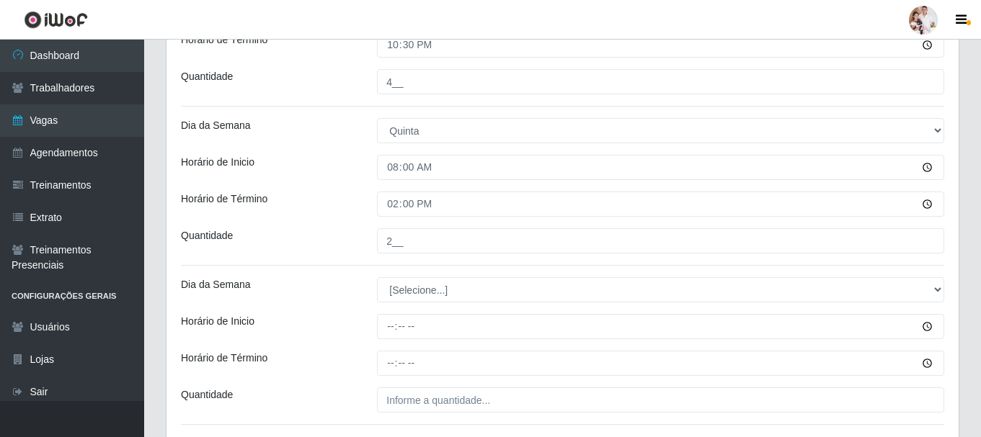
scroll to position [1653, 0]
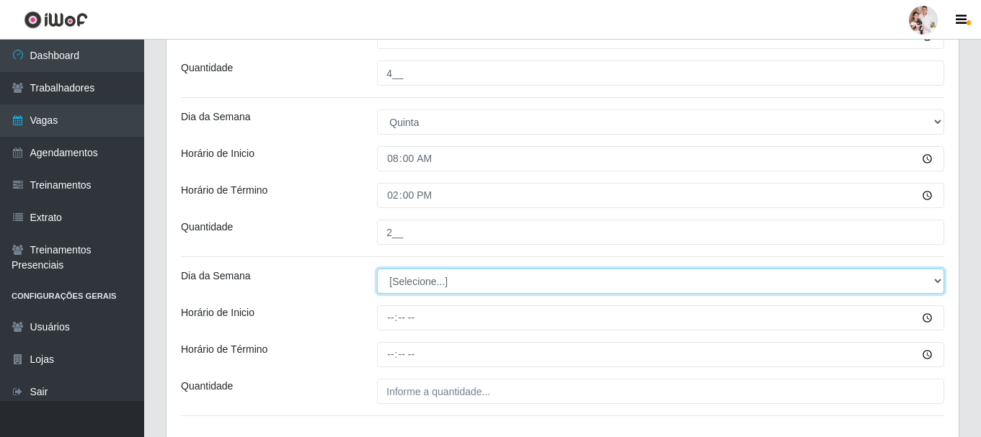
click at [942, 279] on select "[Selecione...] Segunda Terça Quarta Quinta Sexta Sábado Domingo" at bounding box center [660, 281] width 567 height 25
select select "4"
click at [377, 269] on select "[Selecione...] Segunda Terça Quarta Quinta Sexta Sábado Domingo" at bounding box center [660, 281] width 567 height 25
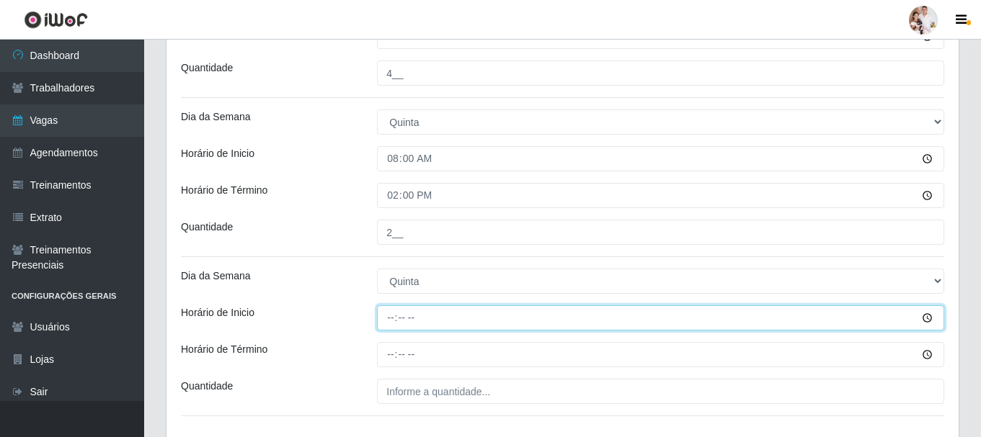
click at [388, 317] on input "Horário de Inicio" at bounding box center [660, 318] width 567 height 25
type input "11:00"
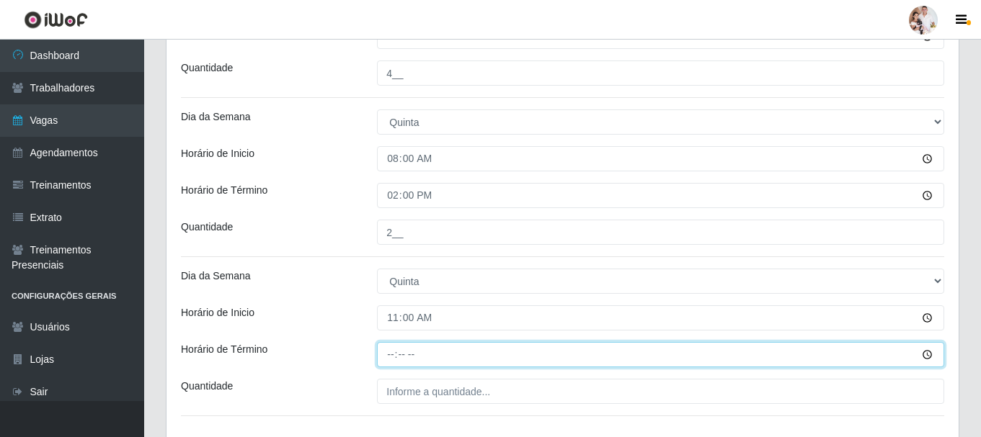
click at [388, 357] on input "Horário de Término" at bounding box center [660, 354] width 567 height 25
type input "17:00"
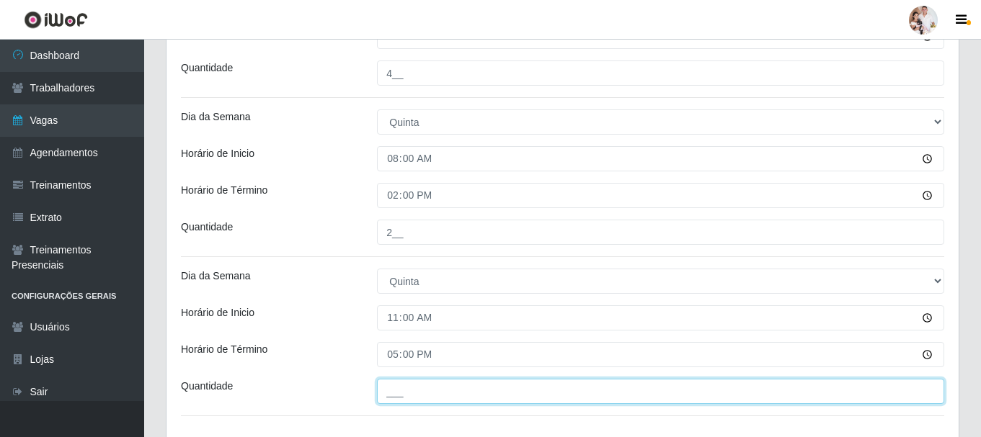
click at [393, 388] on input "___" at bounding box center [660, 391] width 567 height 25
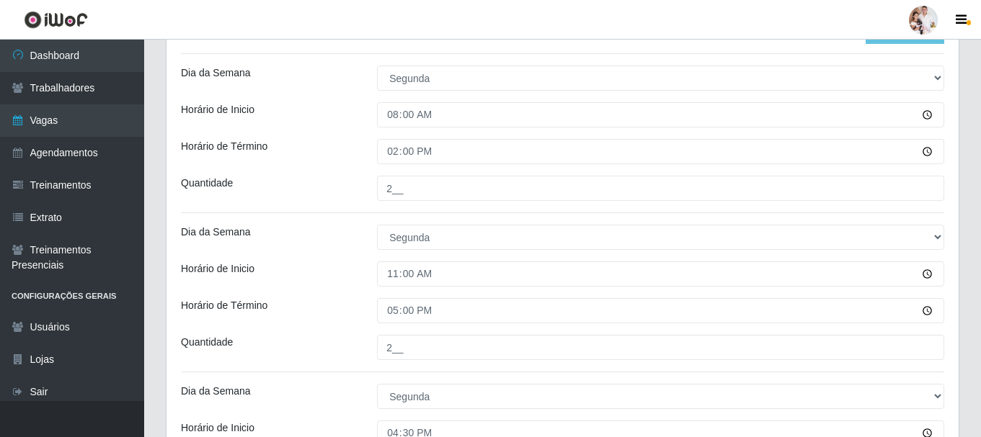
scroll to position [211, 0]
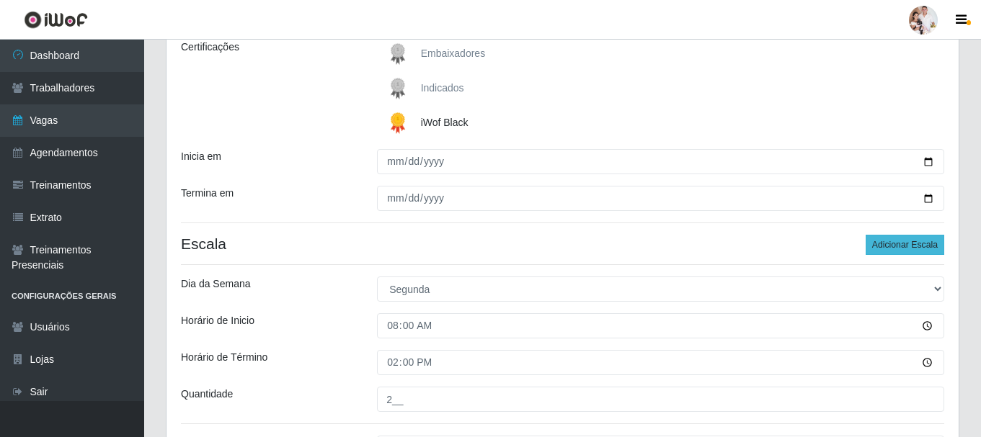
type input "2__"
click at [881, 252] on button "Adicionar Escala" at bounding box center [905, 245] width 79 height 20
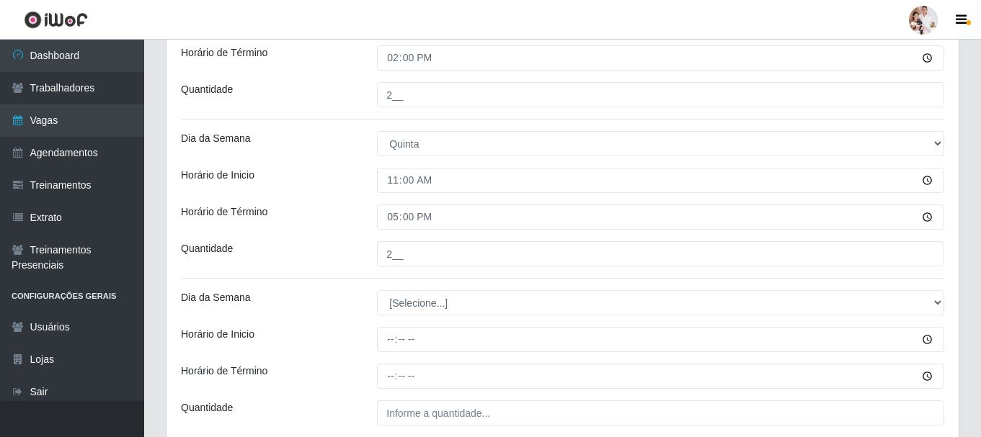
scroll to position [1797, 0]
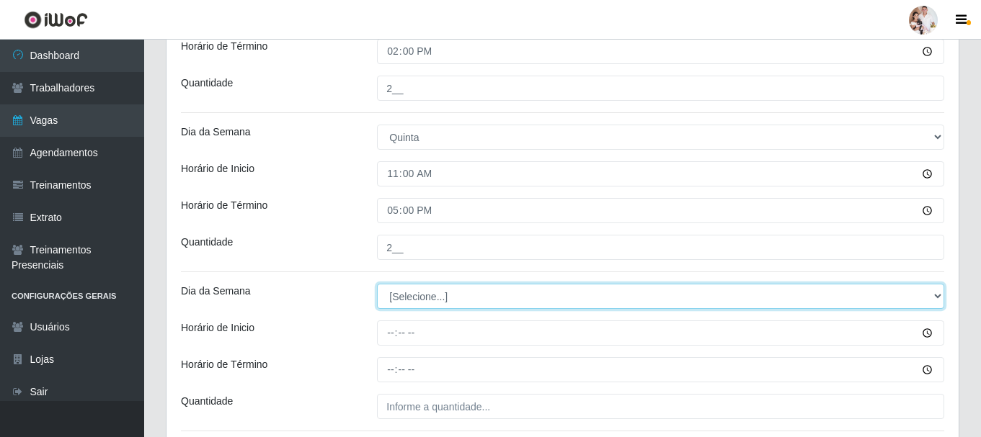
click at [935, 295] on select "[Selecione...] Segunda Terça Quarta Quinta Sexta Sábado Domingo" at bounding box center [660, 296] width 567 height 25
select select "4"
click at [377, 284] on select "[Selecione...] Segunda Terça Quarta Quinta Sexta Sábado Domingo" at bounding box center [660, 296] width 567 height 25
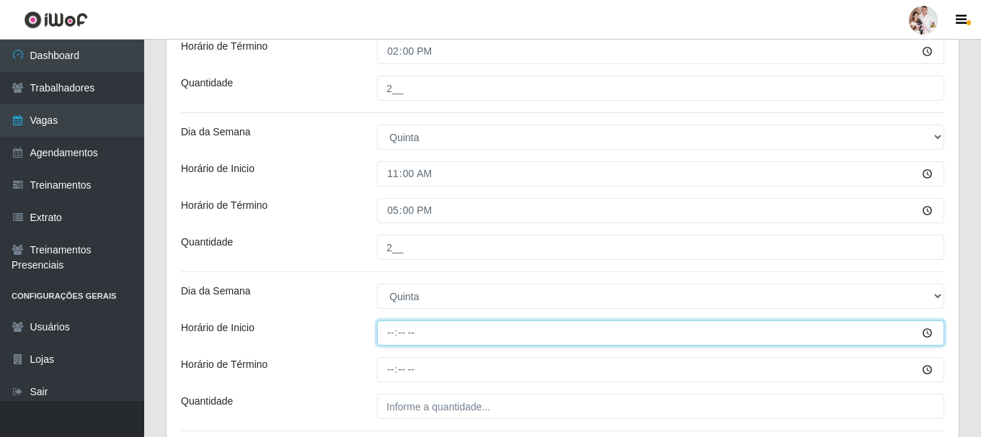
click at [386, 334] on input "Horário de Inicio" at bounding box center [660, 333] width 567 height 25
type input "16:30"
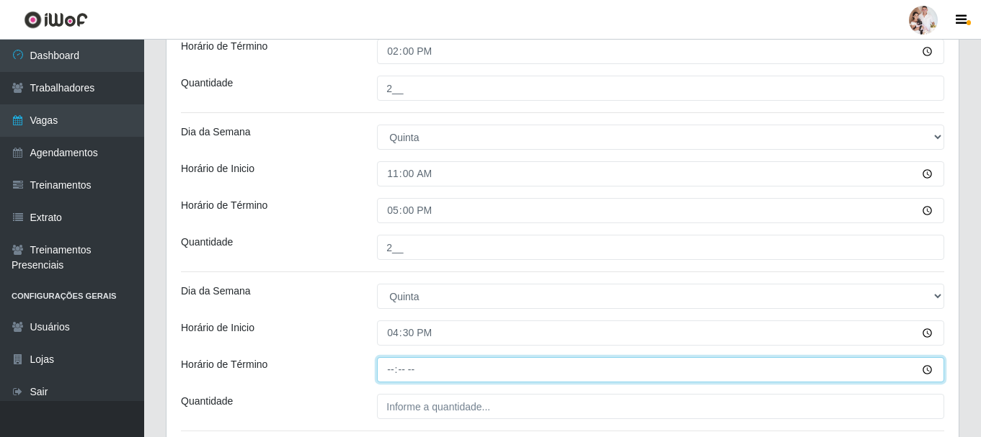
click at [391, 372] on input "Horário de Término" at bounding box center [660, 369] width 567 height 25
type input "22:30"
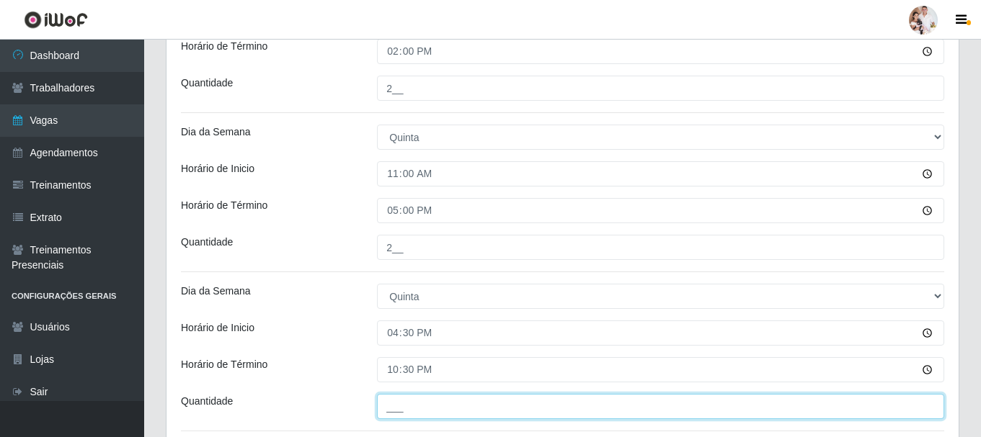
click at [391, 409] on input "___" at bounding box center [660, 406] width 567 height 25
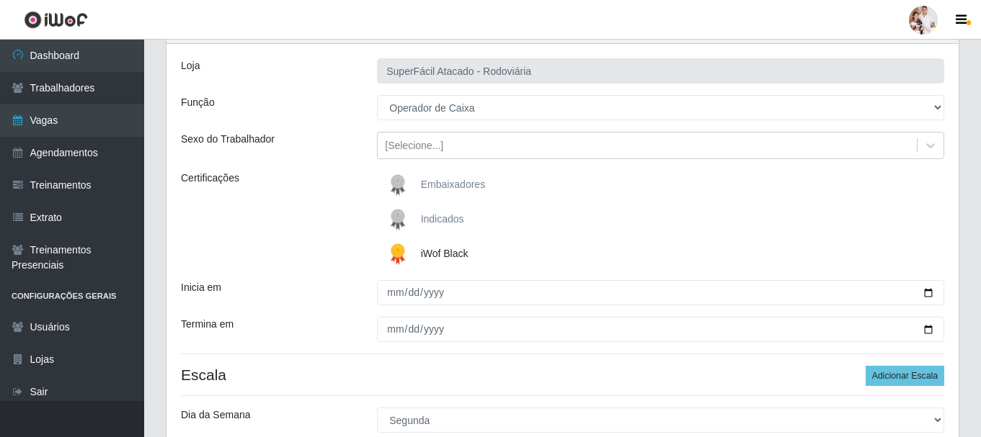
scroll to position [67, 0]
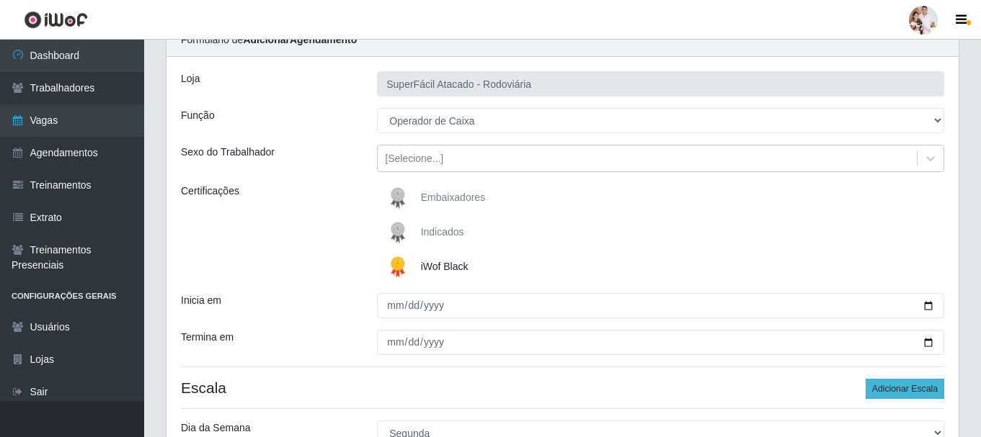
type input "5__"
click at [883, 388] on button "Adicionar Escala" at bounding box center [905, 389] width 79 height 20
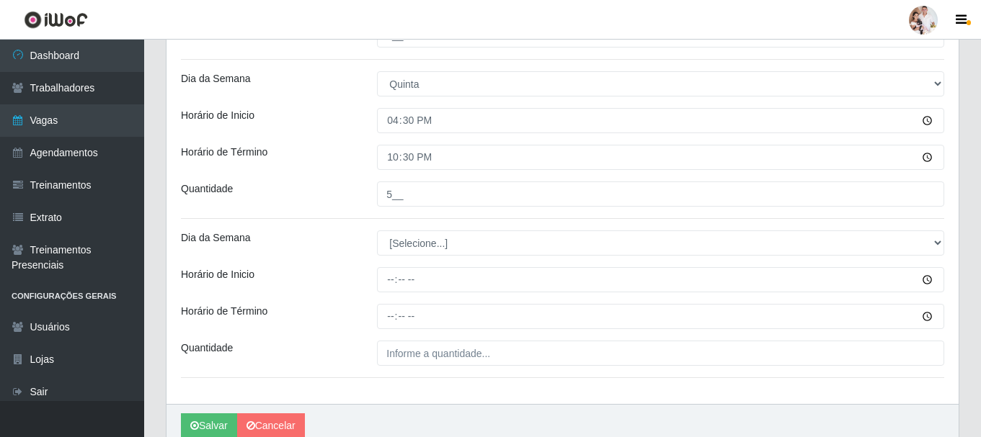
scroll to position [2073, 0]
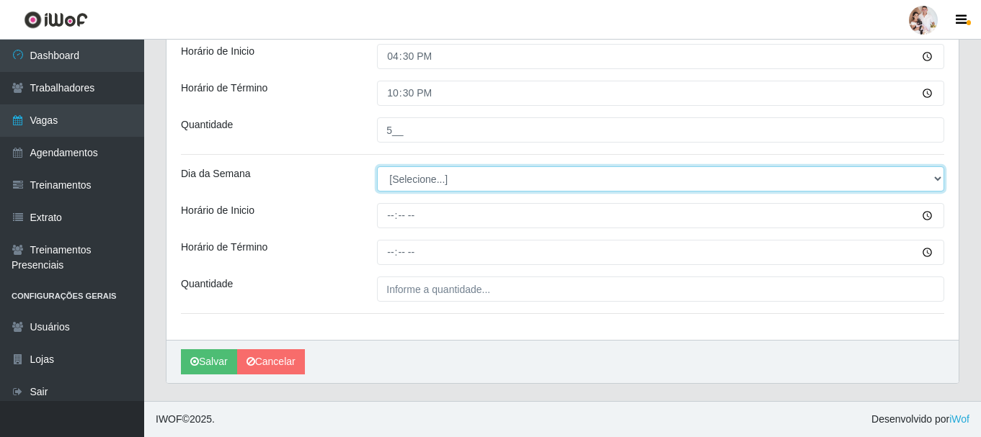
click at [933, 176] on select "[Selecione...] Segunda Terça Quarta Quinta Sexta Sábado Domingo" at bounding box center [660, 178] width 567 height 25
select select "5"
click at [377, 166] on select "[Selecione...] Segunda Terça Quarta Quinta Sexta Sábado Domingo" at bounding box center [660, 178] width 567 height 25
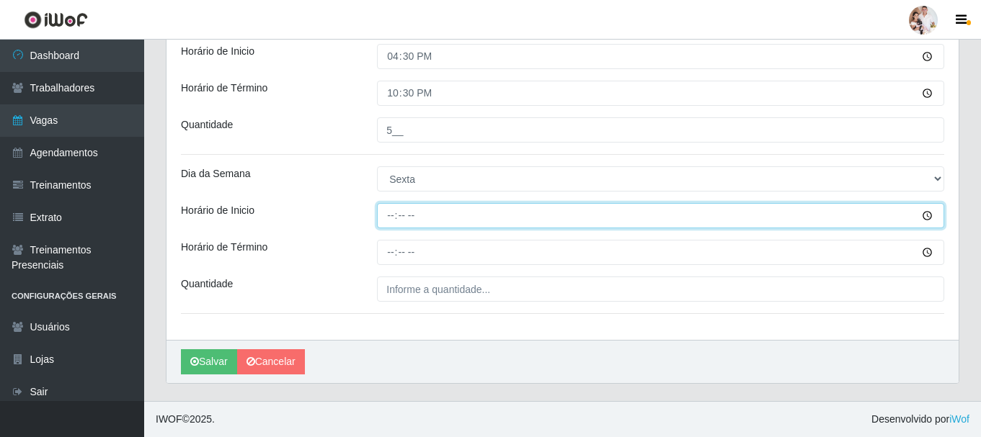
click at [388, 218] on input "Horário de Inicio" at bounding box center [660, 215] width 567 height 25
type input "08:00"
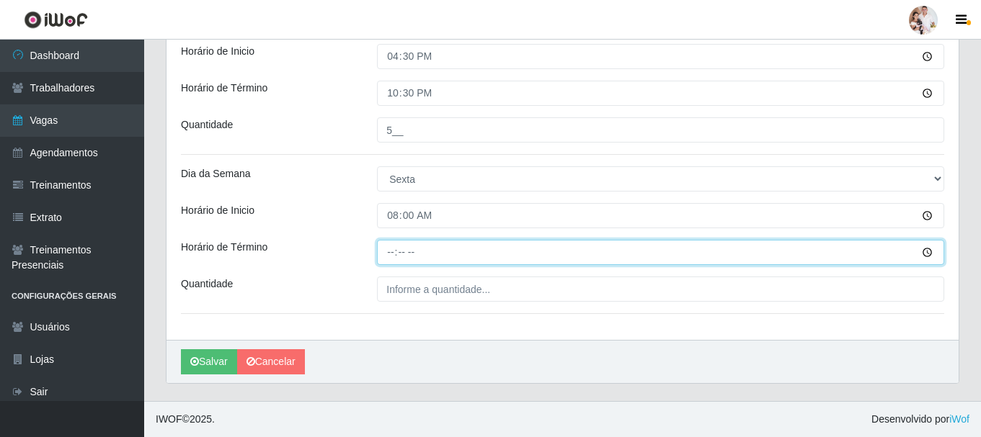
click at [389, 251] on input "Horário de Término" at bounding box center [660, 252] width 567 height 25
type input "14:00"
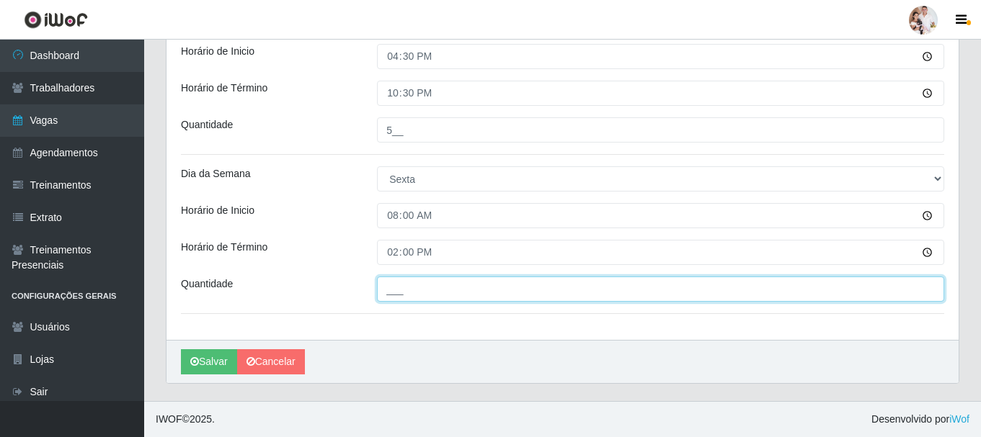
click at [382, 290] on input "___" at bounding box center [660, 289] width 567 height 25
type input "2__"
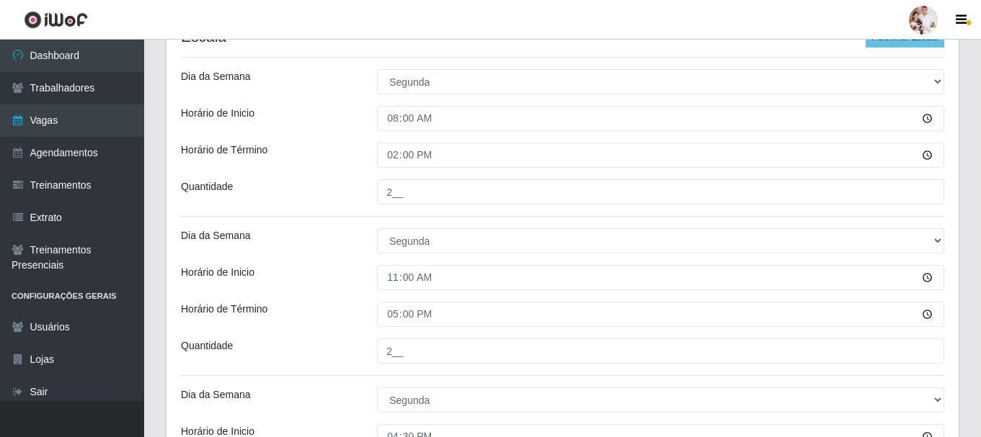
scroll to position [128, 0]
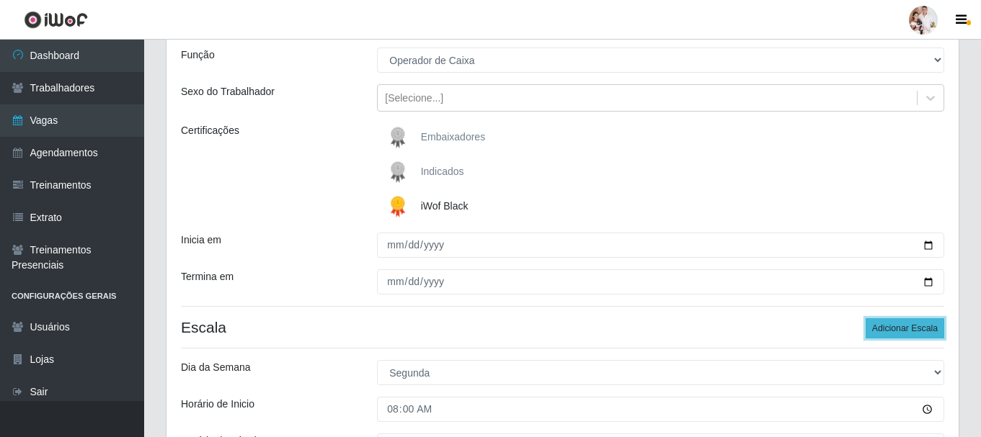
click at [929, 328] on button "Adicionar Escala" at bounding box center [905, 329] width 79 height 20
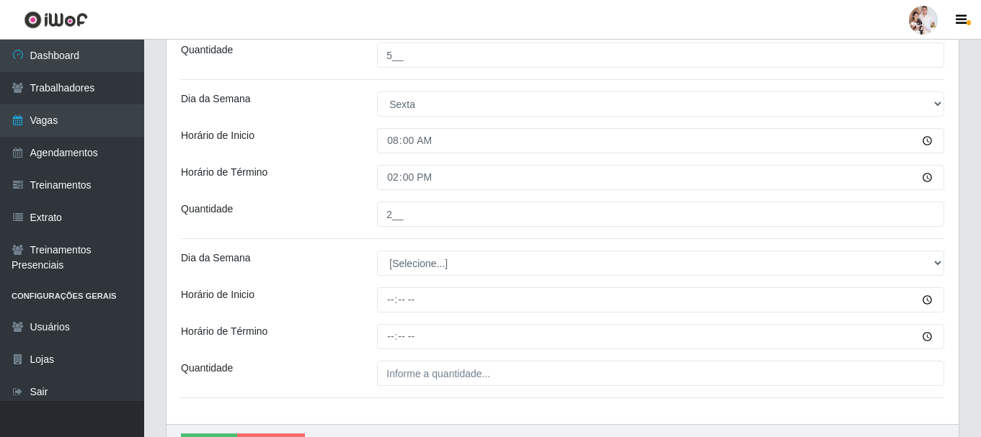
scroll to position [2218, 0]
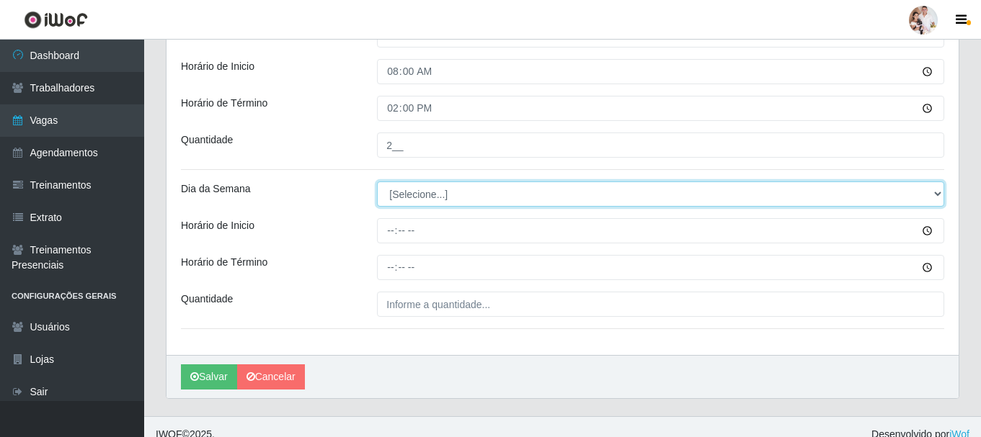
click at [938, 195] on select "[Selecione...] Segunda Terça Quarta Quinta Sexta Sábado Domingo" at bounding box center [660, 194] width 567 height 25
select select "5"
click at [377, 182] on select "[Selecione...] Segunda Terça Quarta Quinta Sexta Sábado Domingo" at bounding box center [660, 194] width 567 height 25
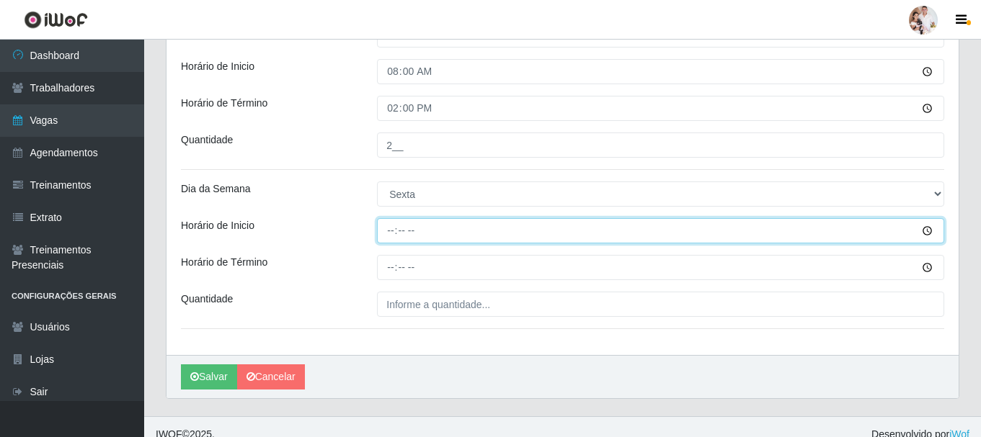
click at [391, 226] on input "Horário de Inicio" at bounding box center [660, 230] width 567 height 25
type input "11:00"
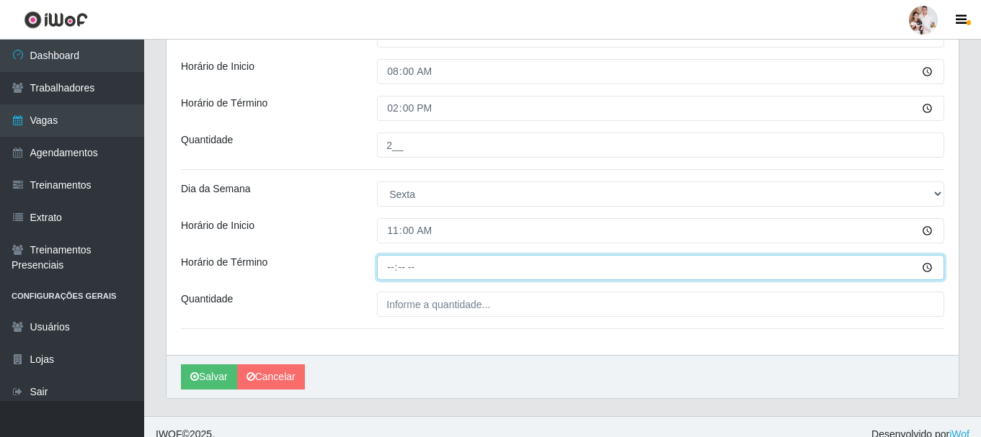
click at [393, 270] on input "Horário de Término" at bounding box center [660, 267] width 567 height 25
type input "17:00"
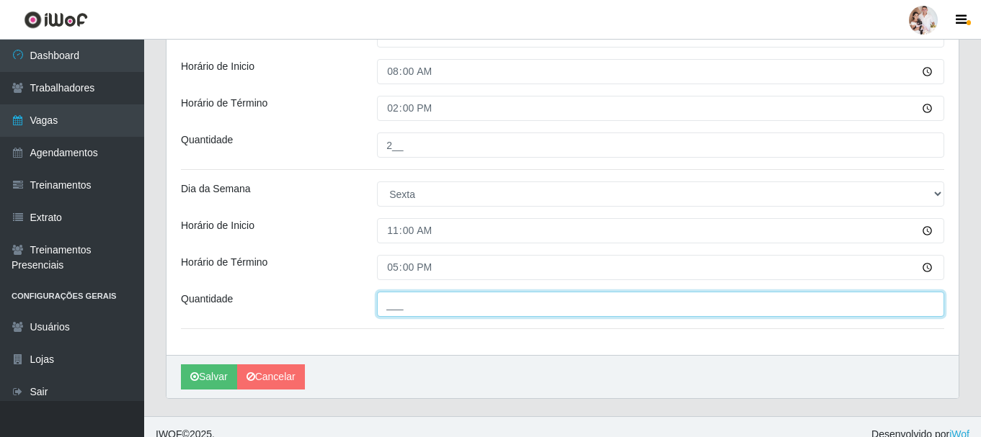
click at [396, 295] on input "___" at bounding box center [660, 304] width 567 height 25
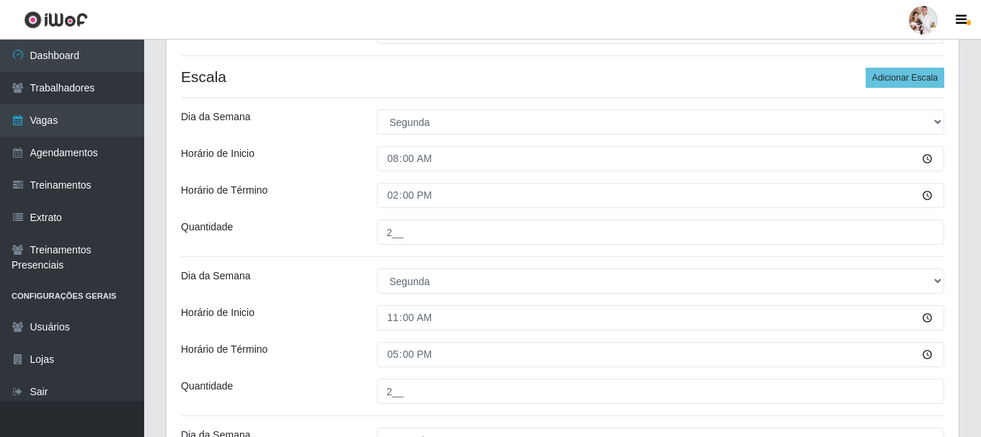
scroll to position [200, 0]
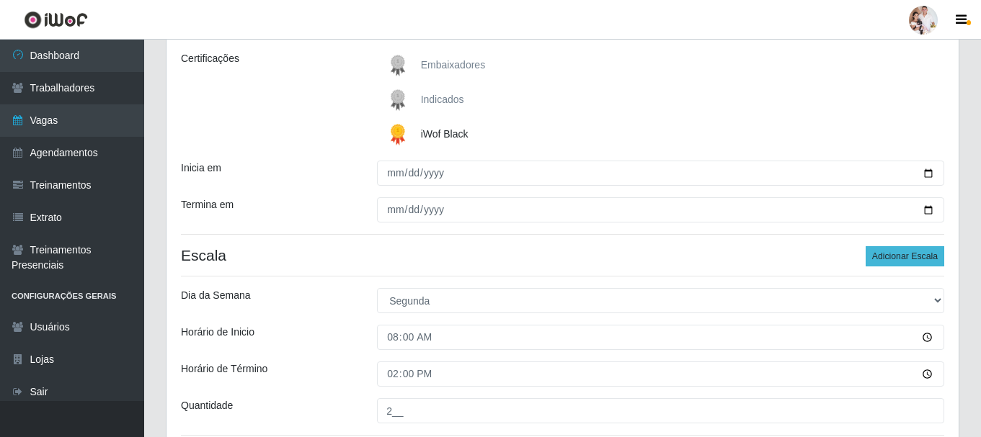
type input "3__"
click at [925, 258] on button "Adicionar Escala" at bounding box center [905, 256] width 79 height 20
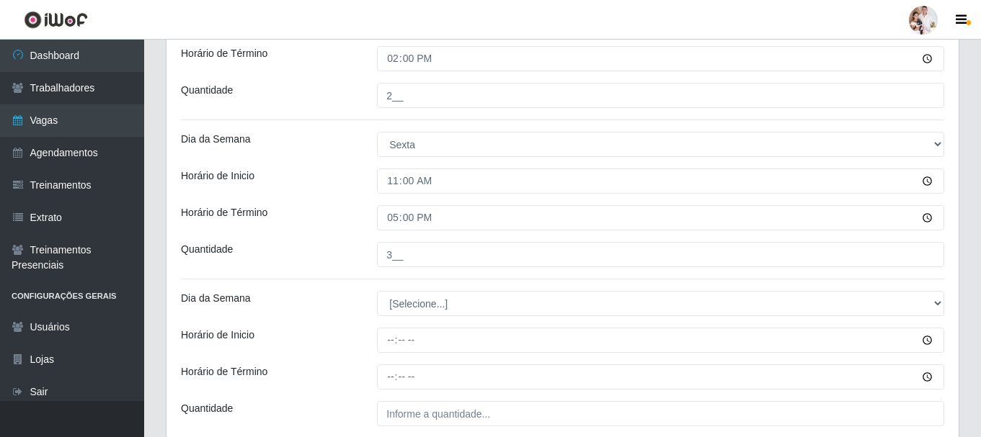
scroll to position [2362, 0]
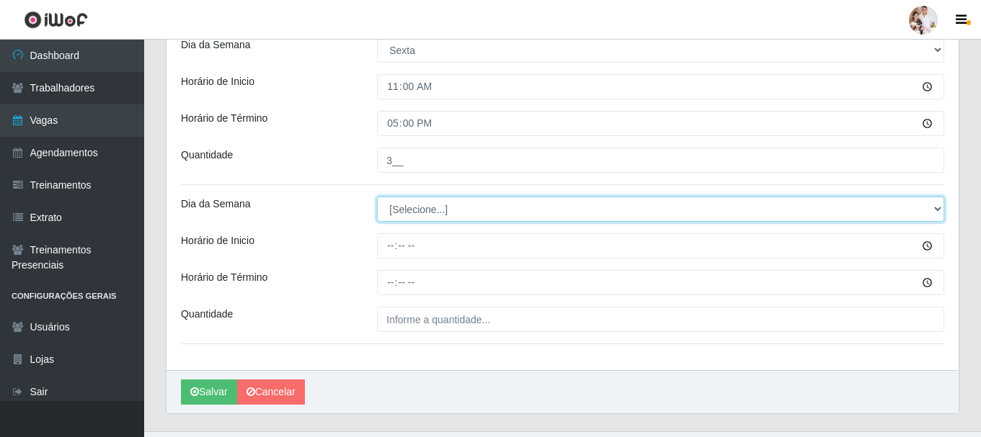
click at [932, 208] on select "[Selecione...] Segunda Terça Quarta Quinta Sexta Sábado Domingo" at bounding box center [660, 209] width 567 height 25
select select "5"
click at [377, 197] on select "[Selecione...] Segunda Terça Quarta Quinta Sexta Sábado Domingo" at bounding box center [660, 209] width 567 height 25
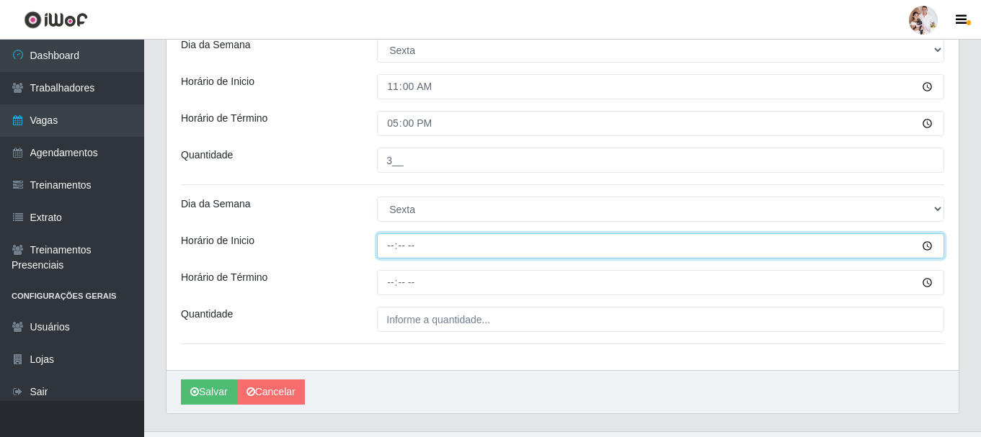
click at [394, 247] on input "Horário de Inicio" at bounding box center [660, 246] width 567 height 25
type input "16:30"
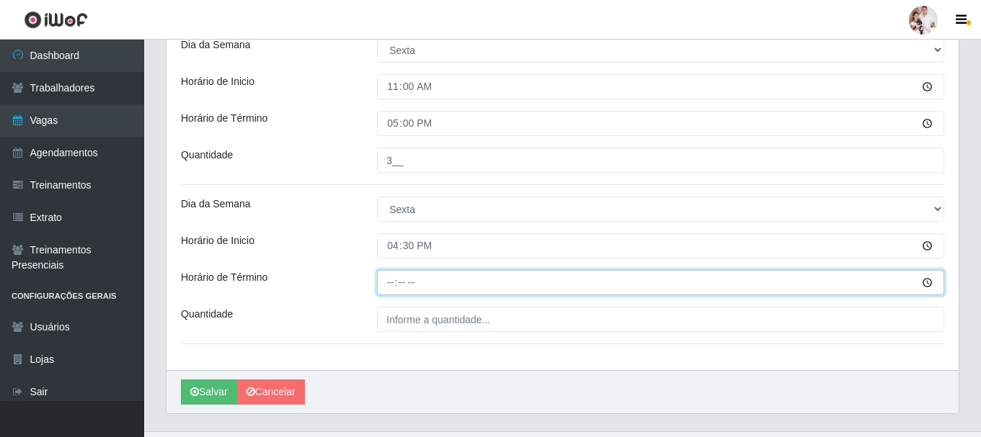
click at [393, 285] on input "Horário de Término" at bounding box center [660, 282] width 567 height 25
type input "22:30"
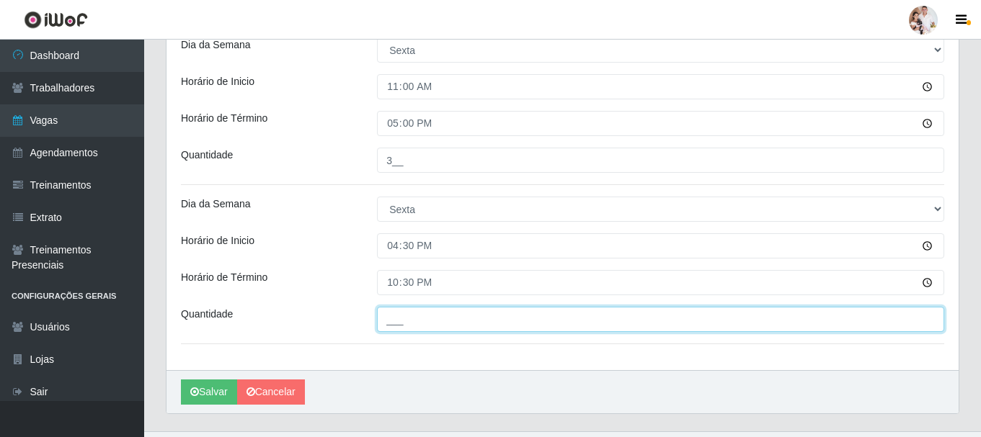
click at [383, 317] on input "___" at bounding box center [660, 319] width 567 height 25
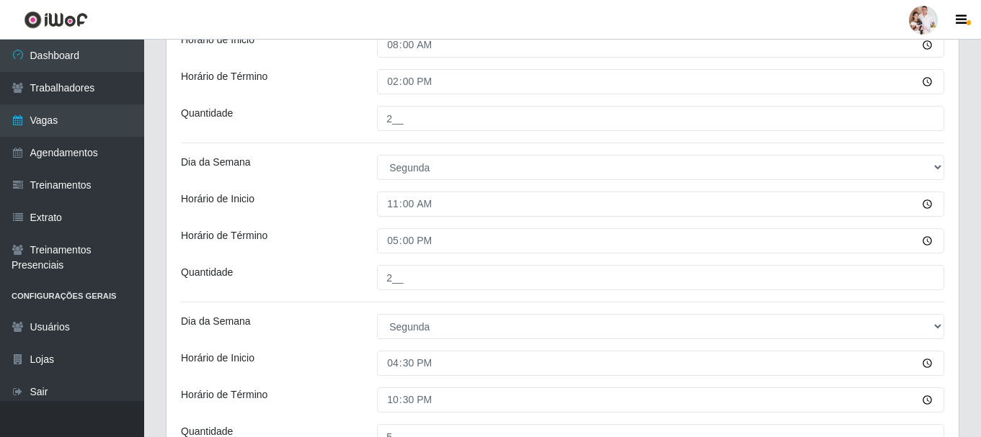
scroll to position [302, 0]
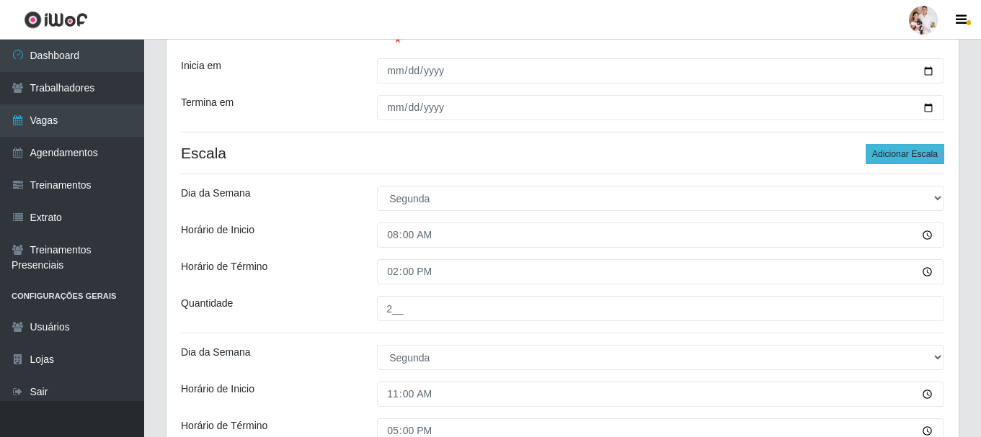
type input "6__"
click at [875, 154] on button "Adicionar Escala" at bounding box center [905, 154] width 79 height 20
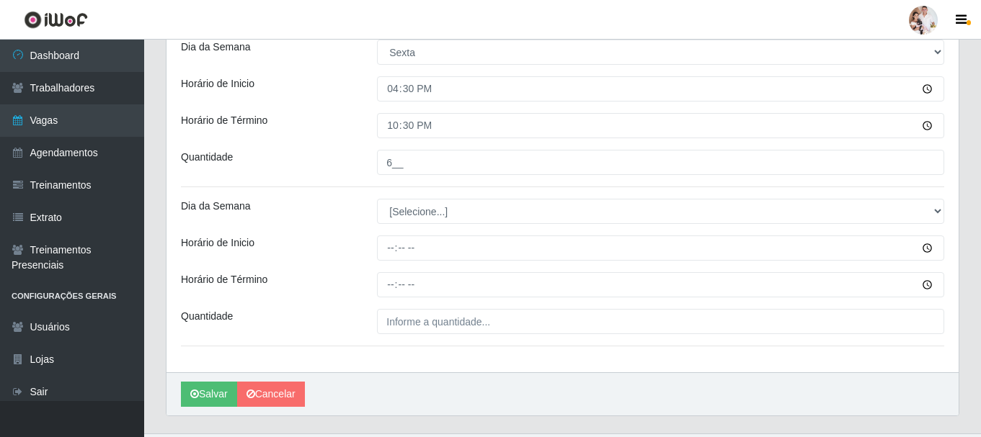
scroll to position [2536, 0]
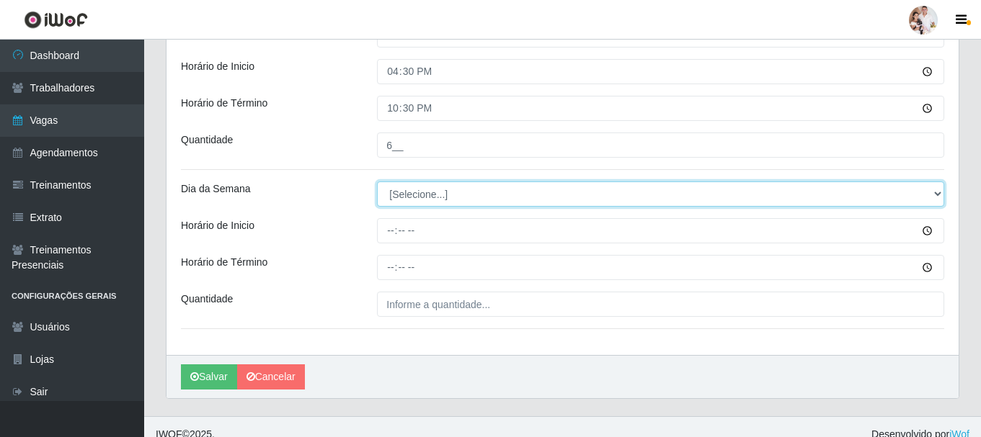
click at [941, 193] on select "[Selecione...] Segunda Terça Quarta Quinta Sexta Sábado Domingo" at bounding box center [660, 194] width 567 height 25
select select "3"
click at [377, 182] on select "[Selecione...] Segunda Terça Quarta Quinta Sexta Sábado Domingo" at bounding box center [660, 194] width 567 height 25
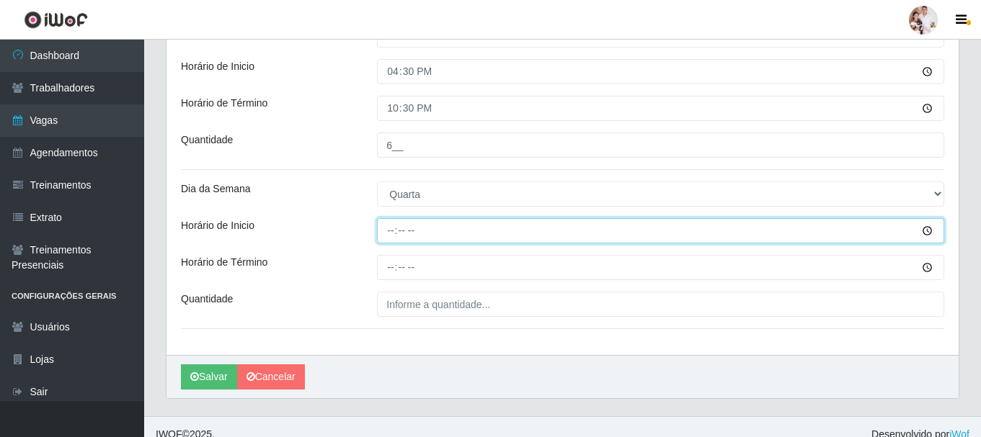
click at [386, 236] on input "Horário de Inicio" at bounding box center [660, 230] width 567 height 25
type input "11:00"
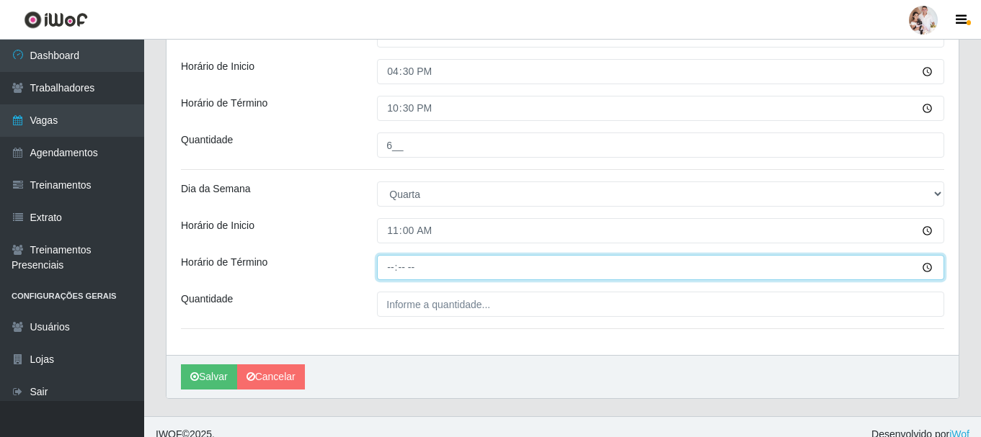
click at [386, 269] on input "Horário de Término" at bounding box center [660, 267] width 567 height 25
type input "17:00"
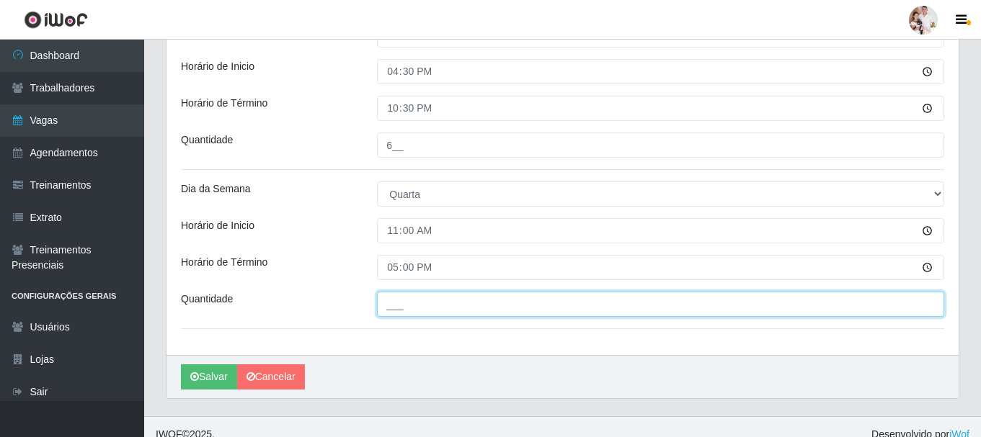
click at [391, 305] on input "___" at bounding box center [660, 304] width 567 height 25
type input "2__"
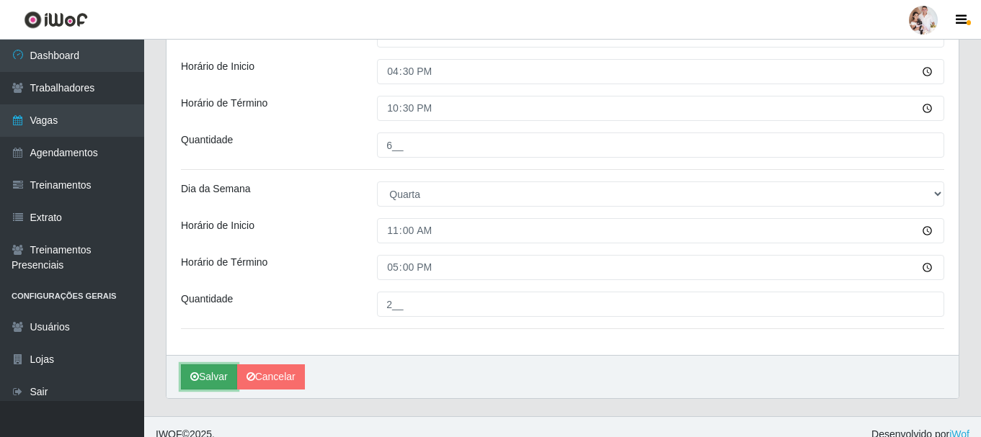
click at [208, 377] on button "Salvar" at bounding box center [209, 377] width 56 height 25
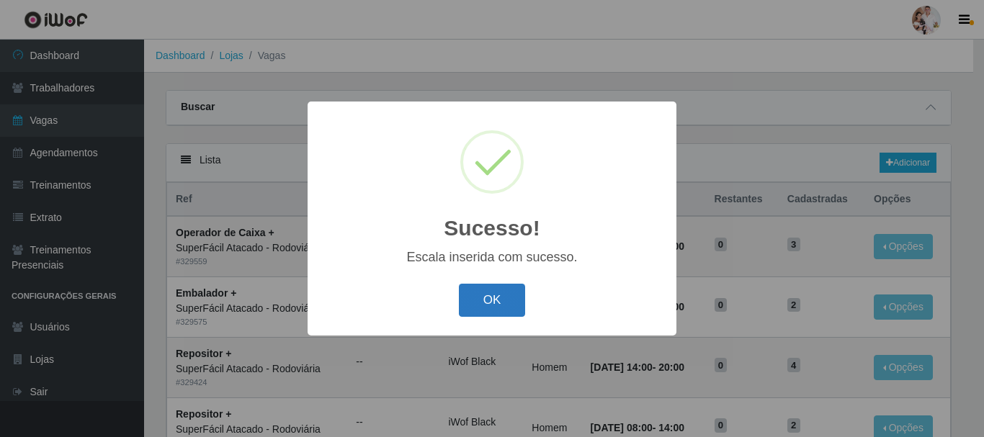
click at [494, 298] on button "OK" at bounding box center [492, 301] width 67 height 34
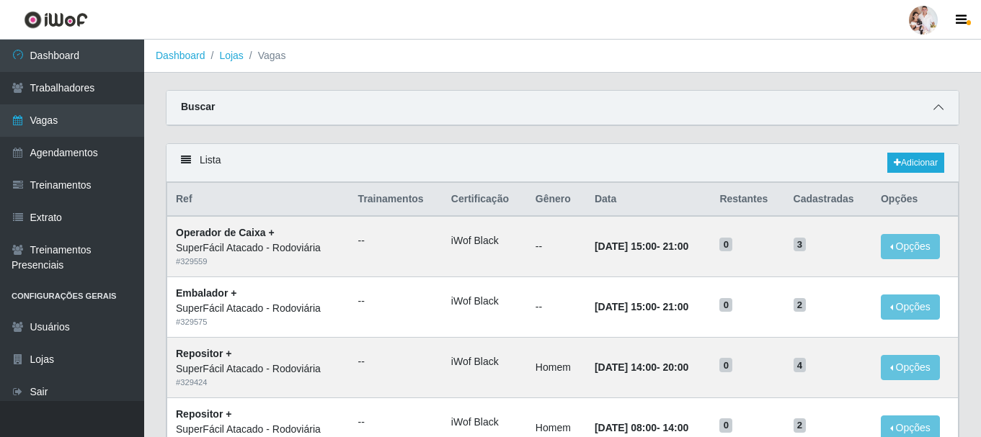
click at [939, 106] on icon at bounding box center [938, 107] width 10 height 10
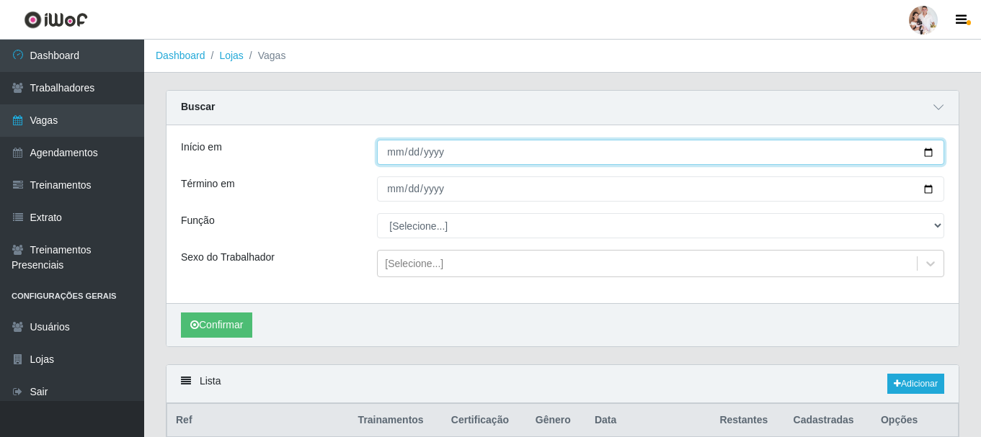
click at [925, 153] on input "[DATE]" at bounding box center [660, 152] width 567 height 25
type input "[DATE]"
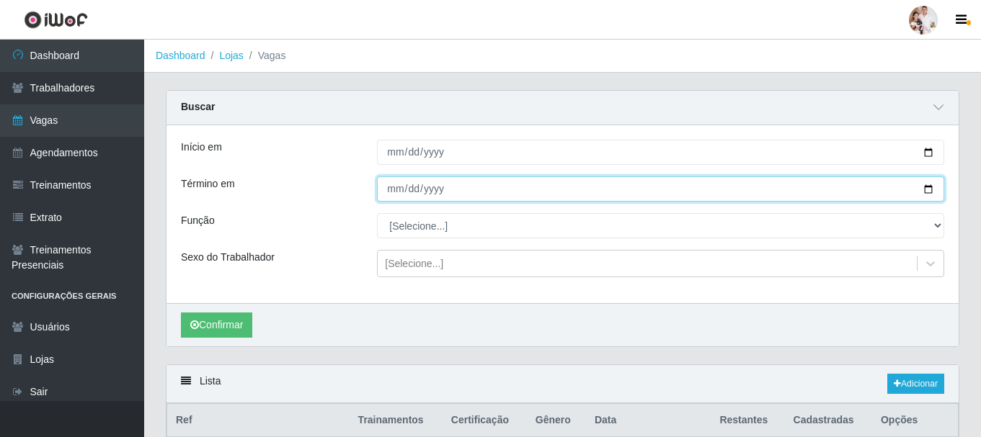
click at [926, 192] on input "[DATE]" at bounding box center [660, 189] width 567 height 25
type input "[DATE]"
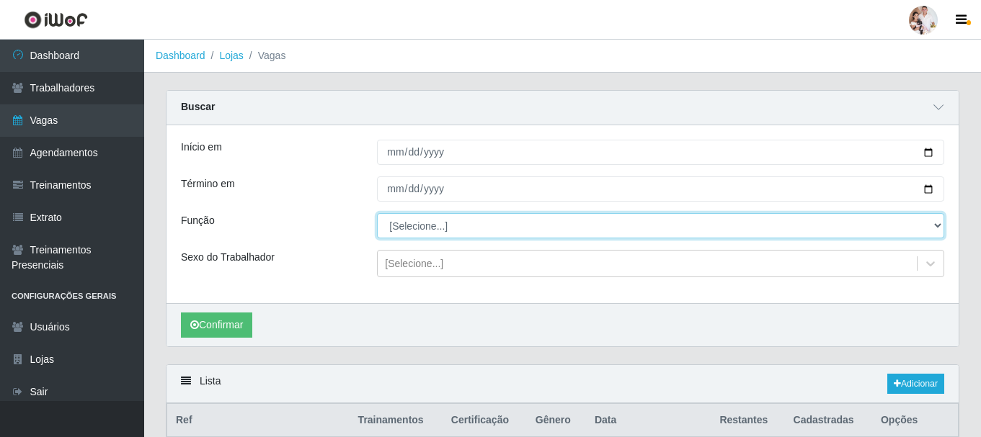
click at [933, 225] on select "[Selecione...] Embalador Embalador + Embalador ++ Operador de Caixa Operador de…" at bounding box center [660, 225] width 567 height 25
select select "72"
click at [377, 214] on select "[Selecione...] Embalador Embalador + Embalador ++ Operador de Caixa Operador de…" at bounding box center [660, 225] width 567 height 25
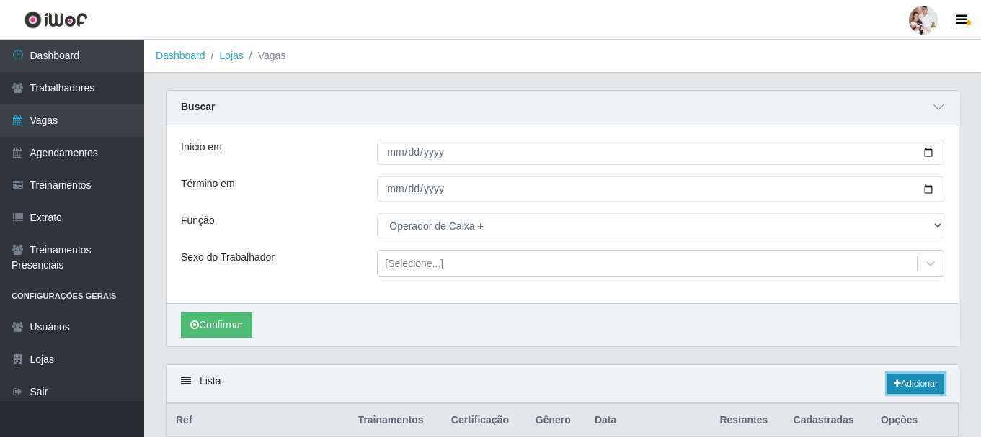
click at [909, 378] on link "Adicionar" at bounding box center [915, 384] width 57 height 20
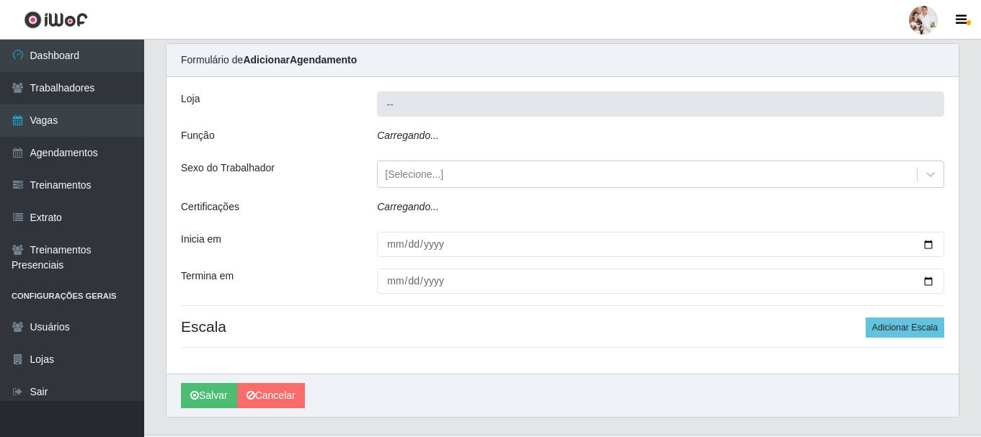
type input "SuperFácil Atacado - Rodoviária"
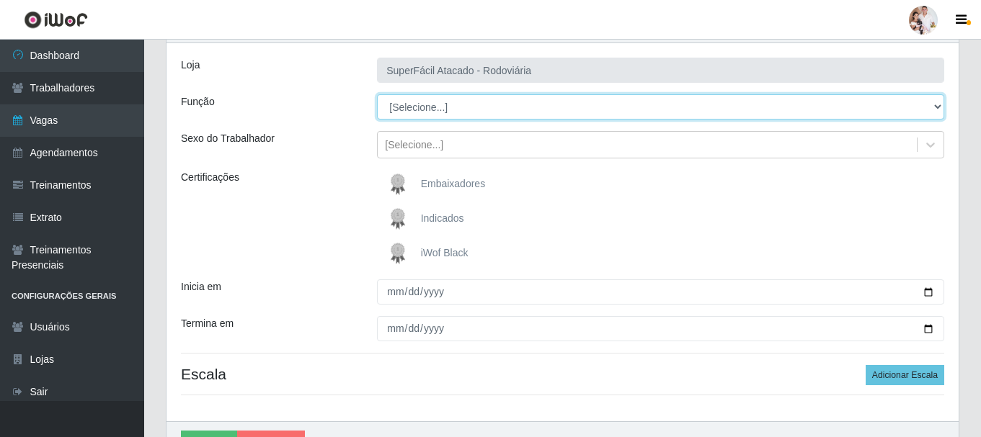
click at [934, 107] on select "[Selecione...] Embalador Embalador + Embalador ++ Operador de Caixa Operador de…" at bounding box center [660, 106] width 567 height 25
click at [377, 94] on select "[Selecione...] Embalador Embalador + Embalador ++ Operador de Caixa Operador de…" at bounding box center [660, 106] width 567 height 25
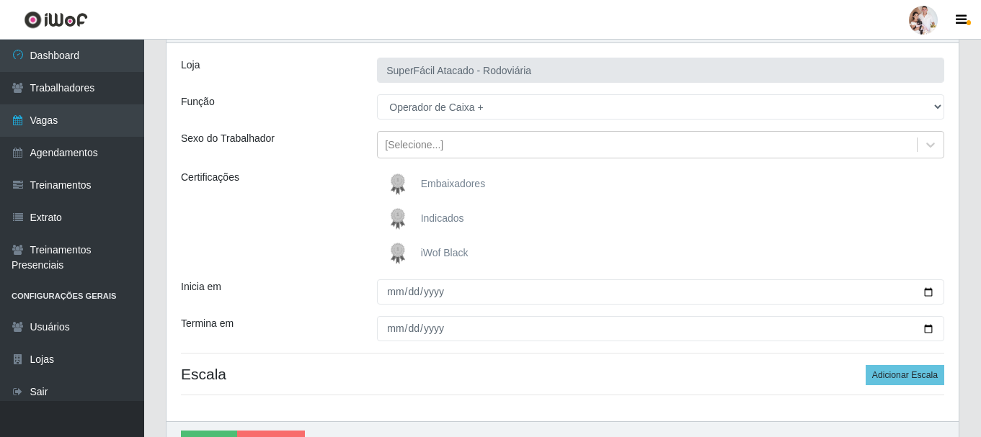
click at [402, 251] on img at bounding box center [400, 253] width 35 height 29
click at [0, 0] on input "iWof Black" at bounding box center [0, 0] width 0 height 0
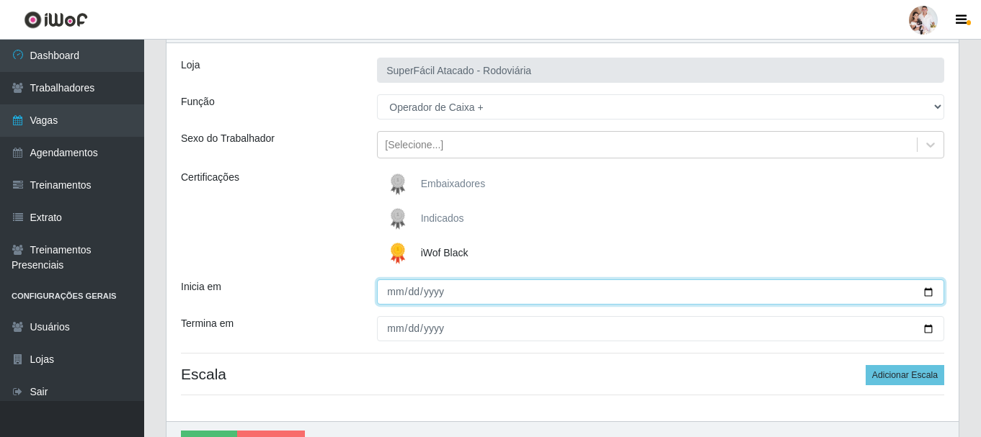
click at [929, 292] on input "Inicia em" at bounding box center [660, 292] width 567 height 25
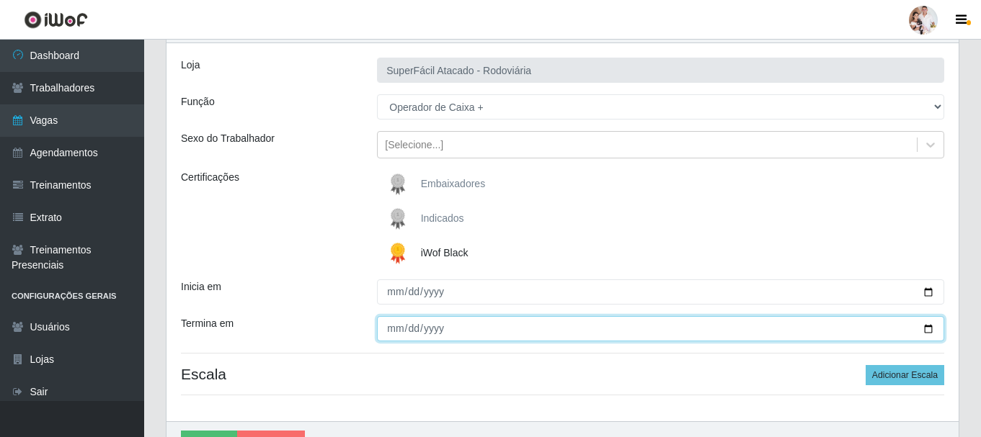
click at [933, 329] on input "Termina em" at bounding box center [660, 328] width 567 height 25
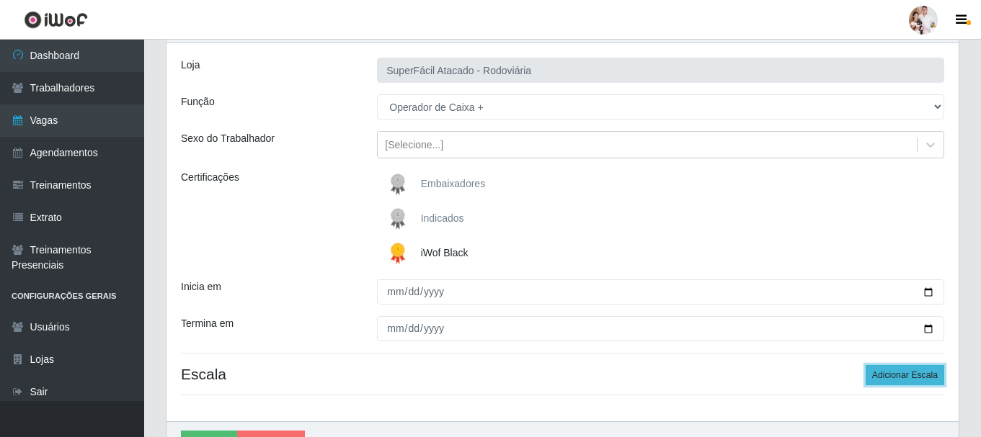
click at [897, 373] on button "Adicionar Escala" at bounding box center [905, 375] width 79 height 20
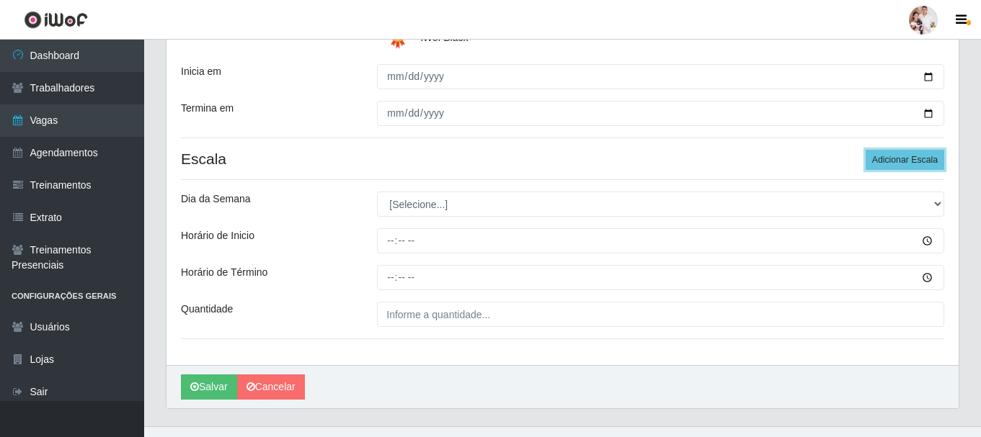
scroll to position [297, 0]
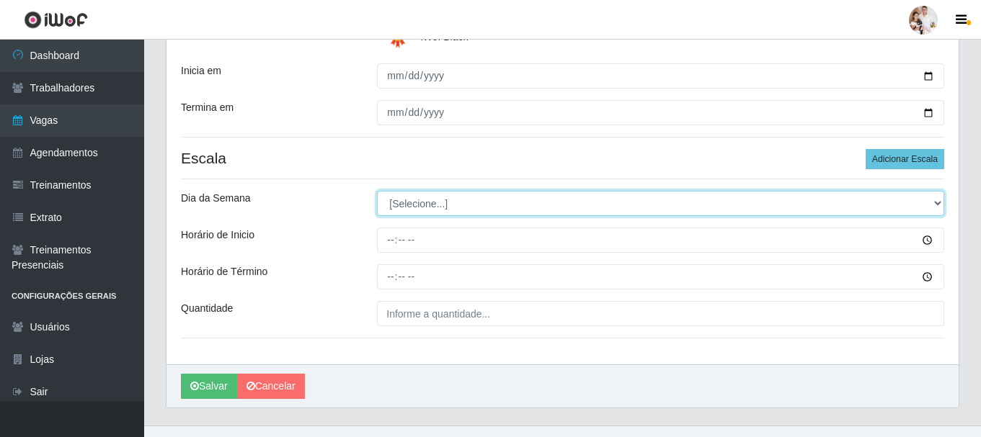
click at [938, 205] on select "[Selecione...] Segunda Terça Quarta Quinta Sexta Sábado Domingo" at bounding box center [660, 203] width 567 height 25
click at [377, 191] on select "[Selecione...] Segunda Terça Quarta Quinta Sexta Sábado Domingo" at bounding box center [660, 203] width 567 height 25
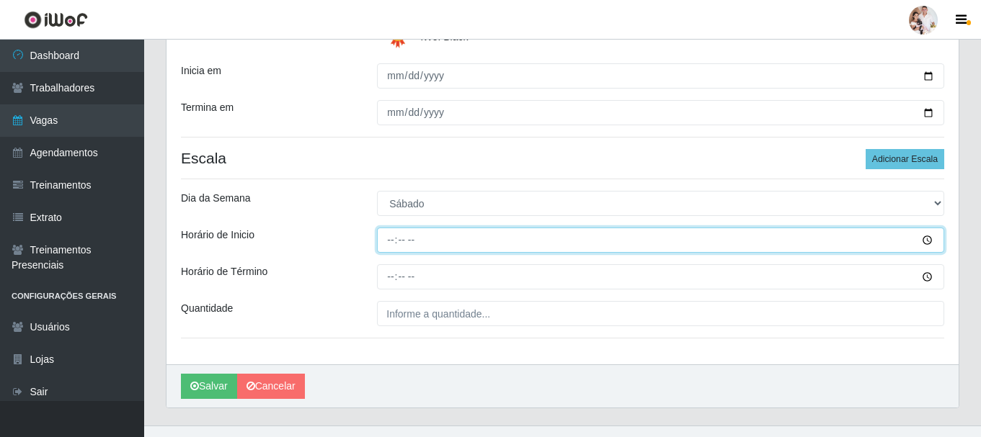
click at [395, 241] on input "Horário de Inicio" at bounding box center [660, 240] width 567 height 25
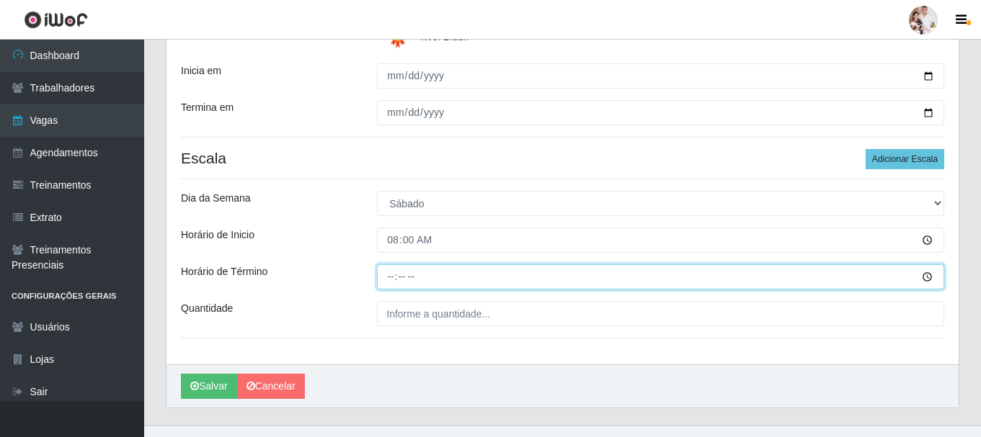
click at [391, 277] on input "Horário de Término" at bounding box center [660, 276] width 567 height 25
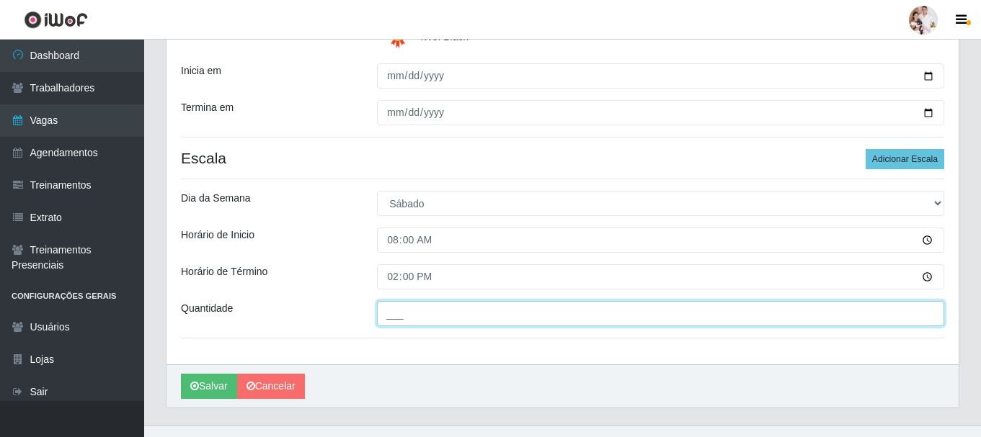
click at [408, 319] on input "___" at bounding box center [660, 313] width 567 height 25
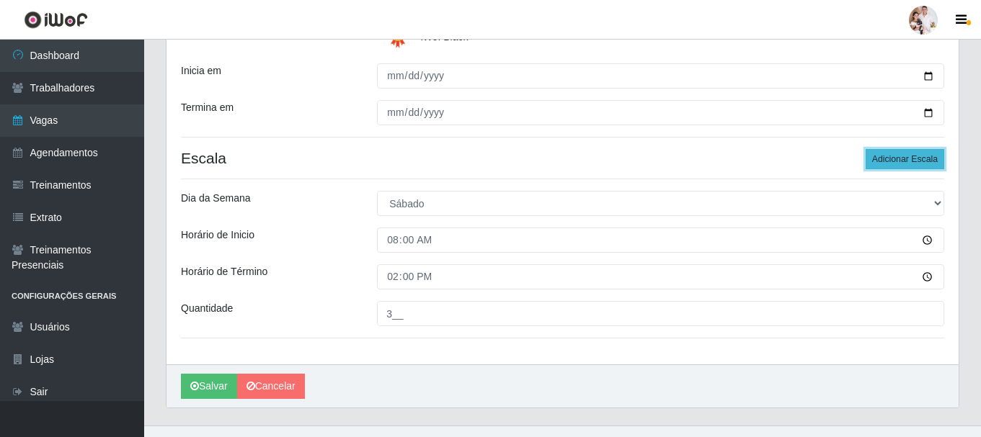
click at [886, 162] on button "Adicionar Escala" at bounding box center [905, 159] width 79 height 20
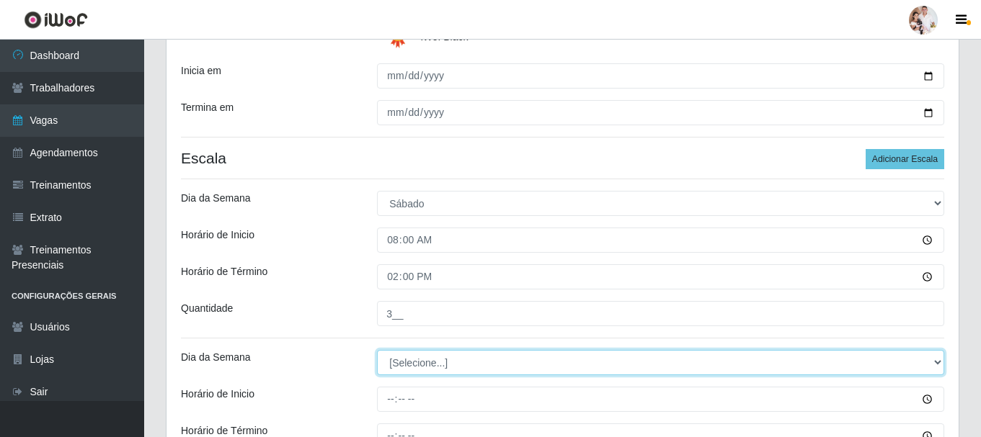
click at [932, 364] on select "[Selecione...] Segunda Terça Quarta Quinta Sexta Sábado Domingo" at bounding box center [660, 362] width 567 height 25
click at [377, 350] on select "[Selecione...] Segunda Terça Quarta Quinta Sexta Sábado Domingo" at bounding box center [660, 362] width 567 height 25
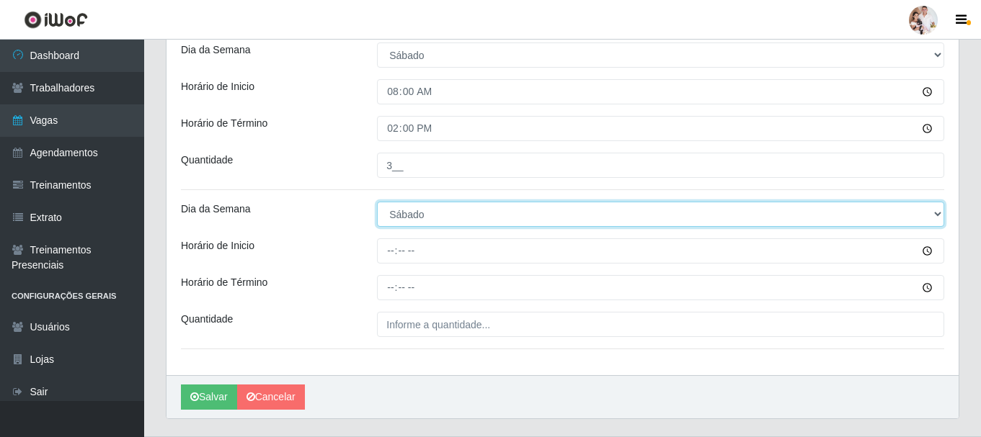
scroll to position [481, 0]
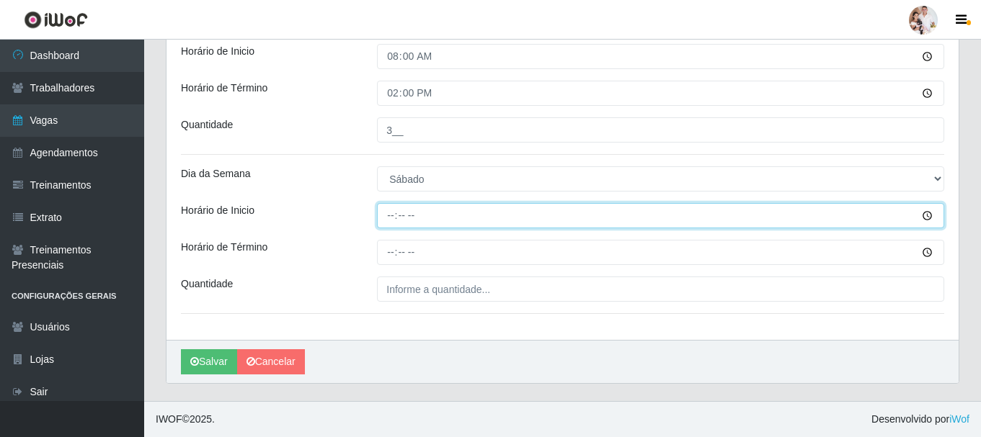
click at [386, 218] on input "Horário de Inicio" at bounding box center [660, 215] width 567 height 25
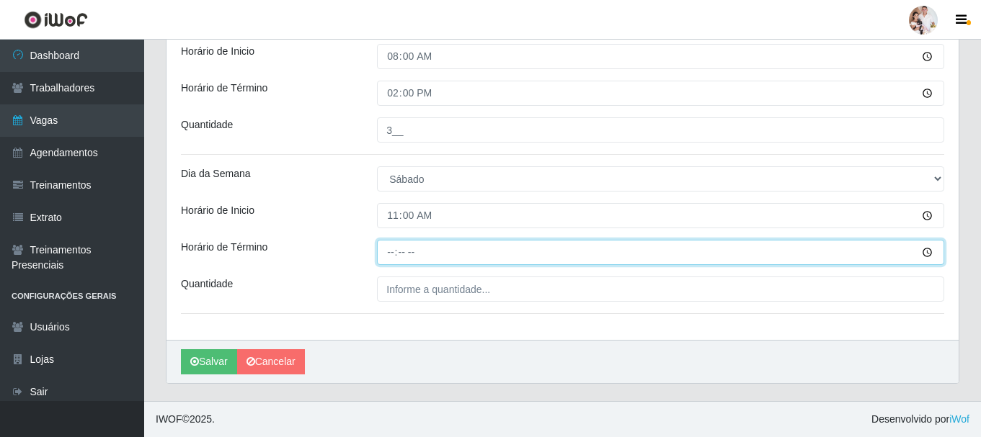
click at [391, 252] on input "Horário de Término" at bounding box center [660, 252] width 567 height 25
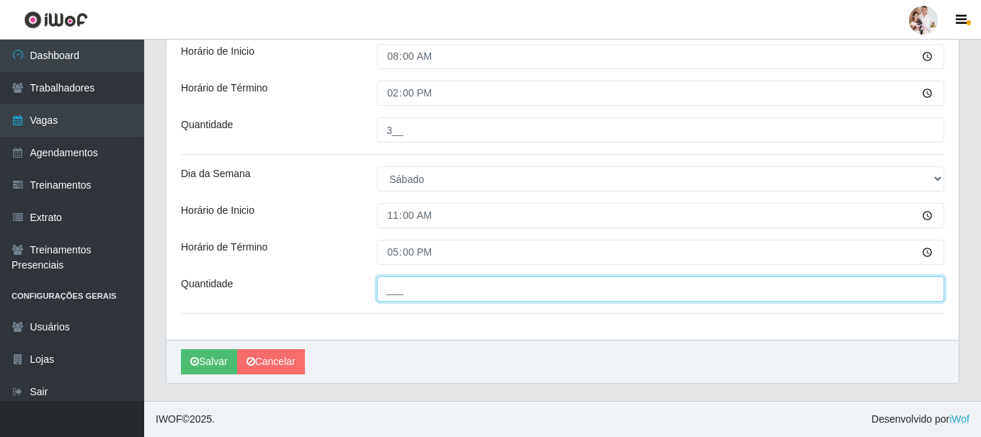
click at [386, 294] on input "___" at bounding box center [660, 289] width 567 height 25
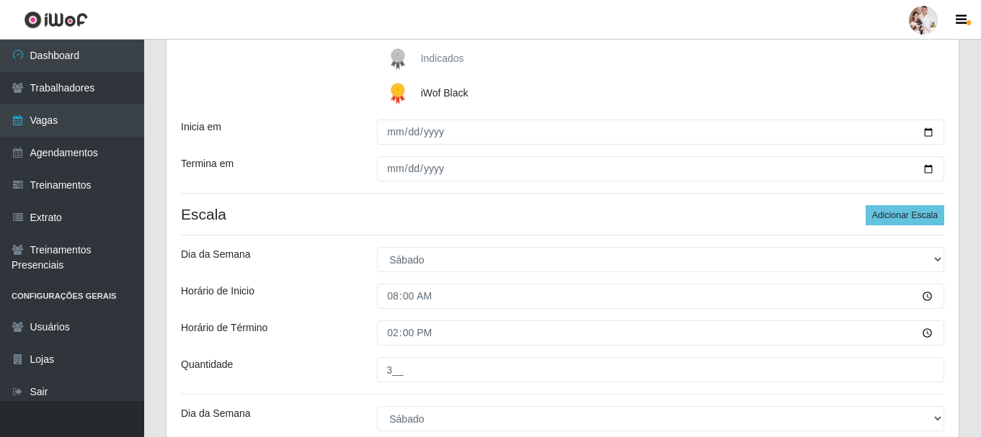
scroll to position [192, 0]
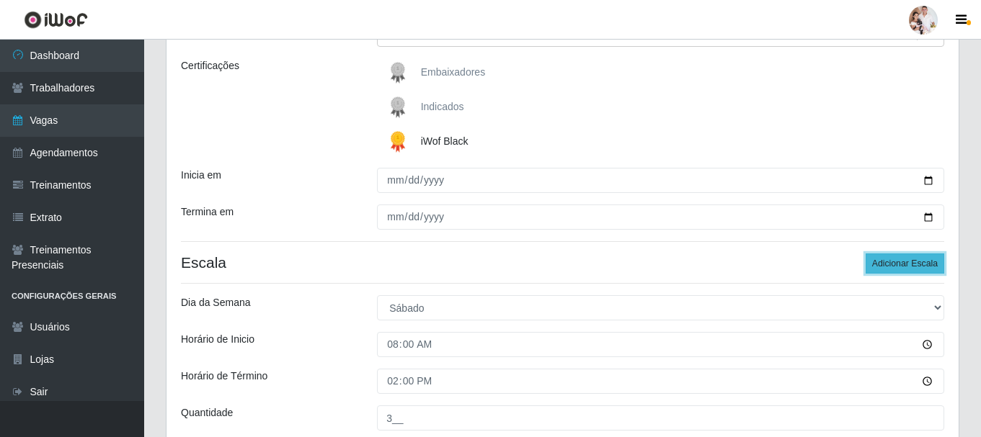
click at [932, 259] on button "Adicionar Escala" at bounding box center [905, 264] width 79 height 20
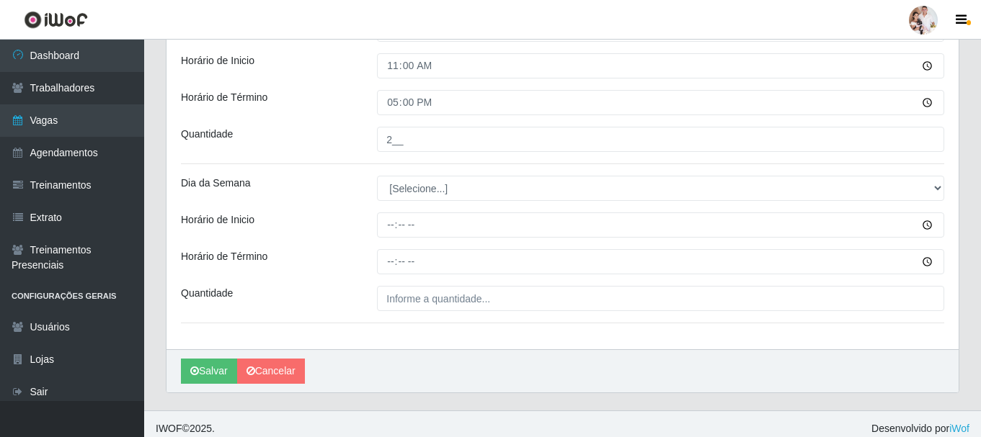
scroll to position [640, 0]
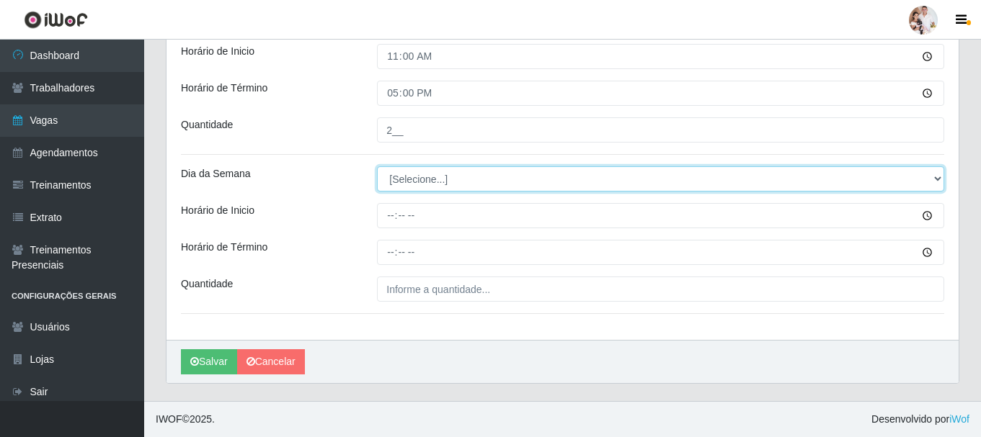
click at [935, 179] on select "[Selecione...] Segunda Terça Quarta Quinta Sexta Sábado Domingo" at bounding box center [660, 178] width 567 height 25
click at [377, 166] on select "[Selecione...] Segunda Terça Quarta Quinta Sexta Sábado Domingo" at bounding box center [660, 178] width 567 height 25
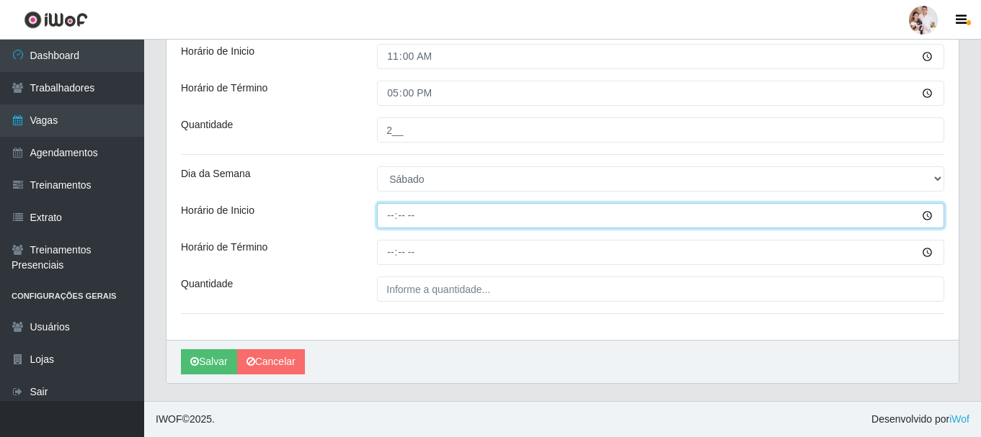
click at [387, 215] on input "Horário de Inicio" at bounding box center [660, 215] width 567 height 25
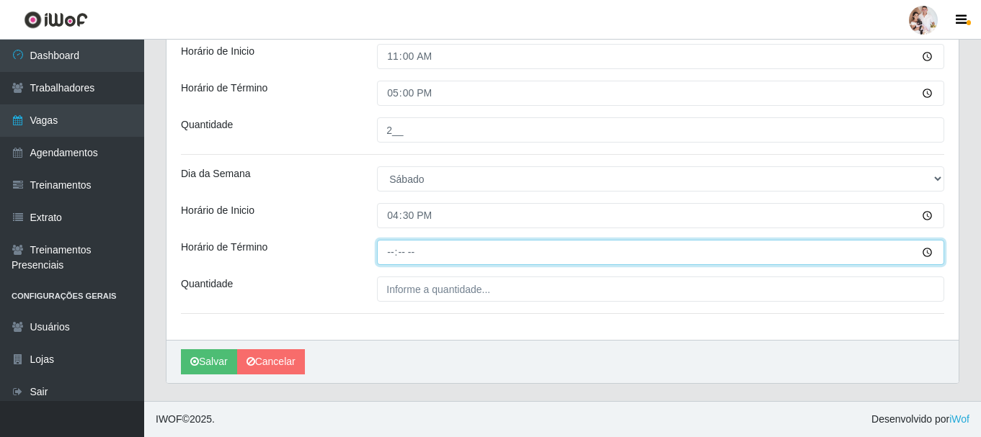
click at [390, 258] on input "Horário de Término" at bounding box center [660, 252] width 567 height 25
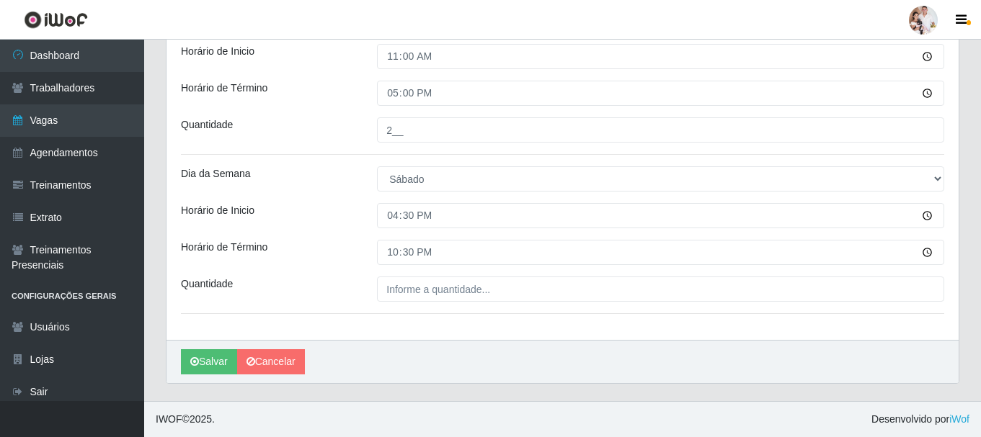
drag, startPoint x: 399, startPoint y: 276, endPoint x: 407, endPoint y: 283, distance: 11.3
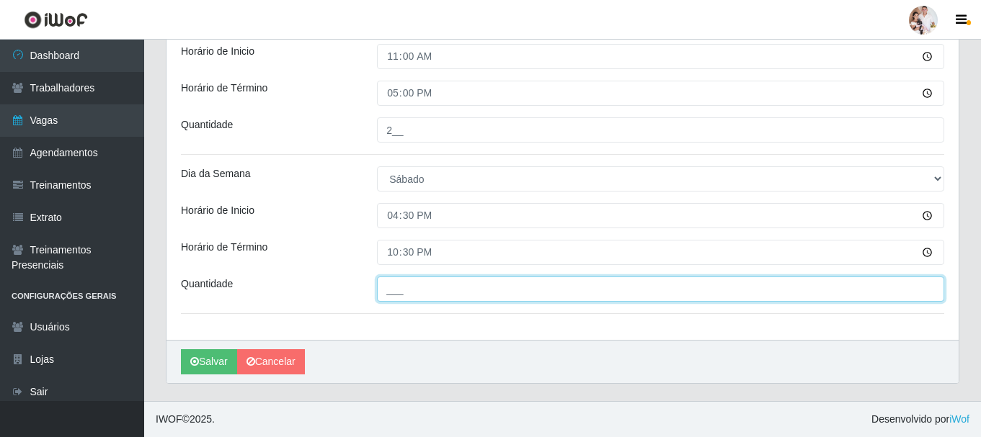
click at [407, 283] on input "___" at bounding box center [660, 289] width 567 height 25
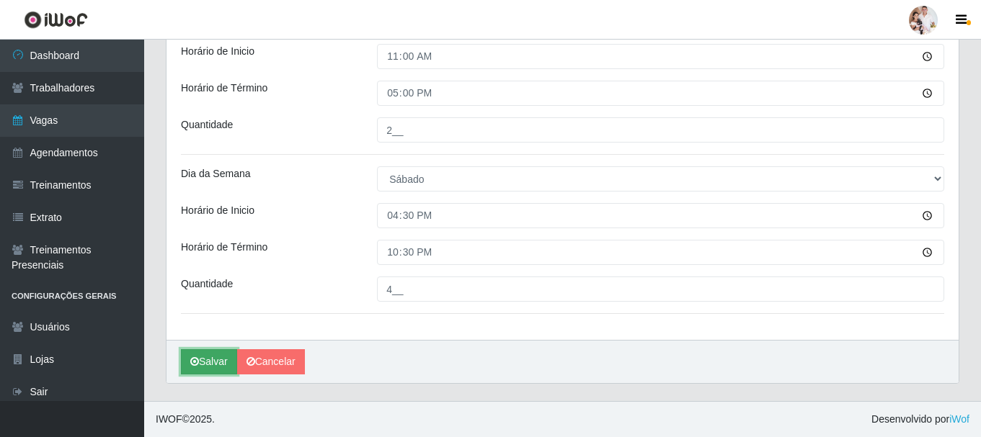
click at [211, 360] on button "Salvar" at bounding box center [209, 362] width 56 height 25
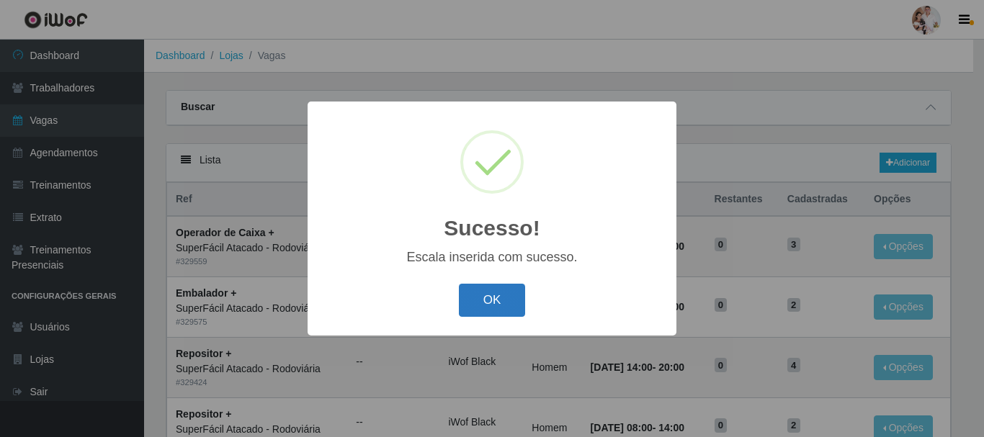
click at [492, 295] on button "OK" at bounding box center [492, 301] width 67 height 34
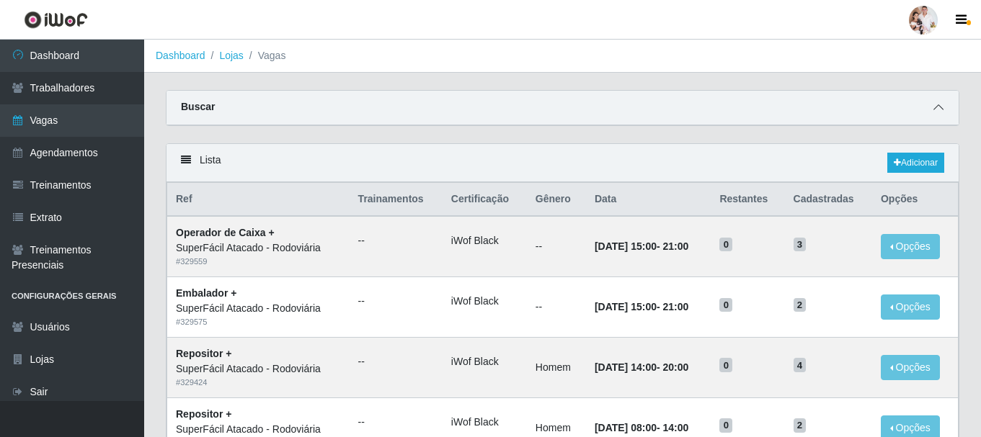
click at [938, 110] on icon at bounding box center [938, 107] width 10 height 10
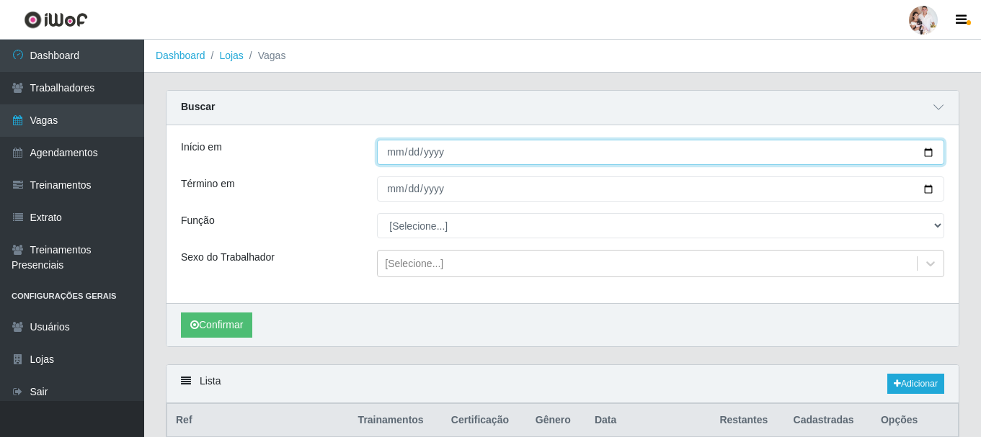
click at [926, 151] on input "[DATE]" at bounding box center [660, 152] width 567 height 25
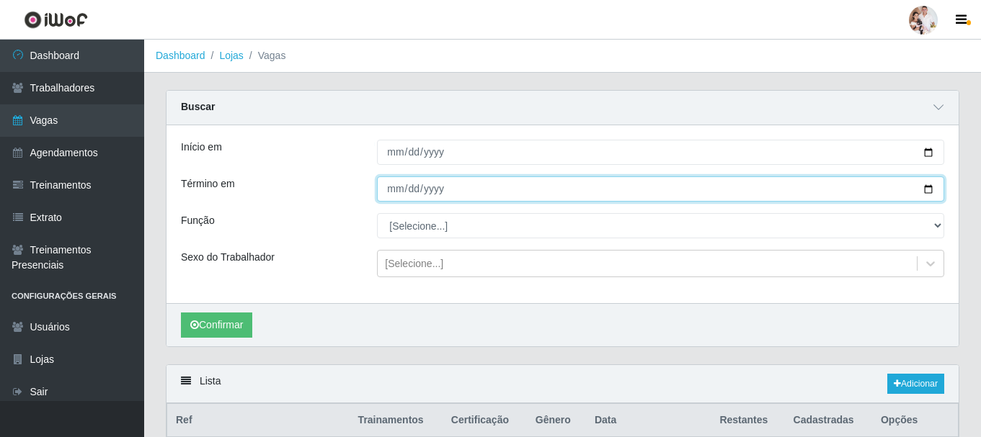
click at [925, 192] on input "[DATE]" at bounding box center [660, 189] width 567 height 25
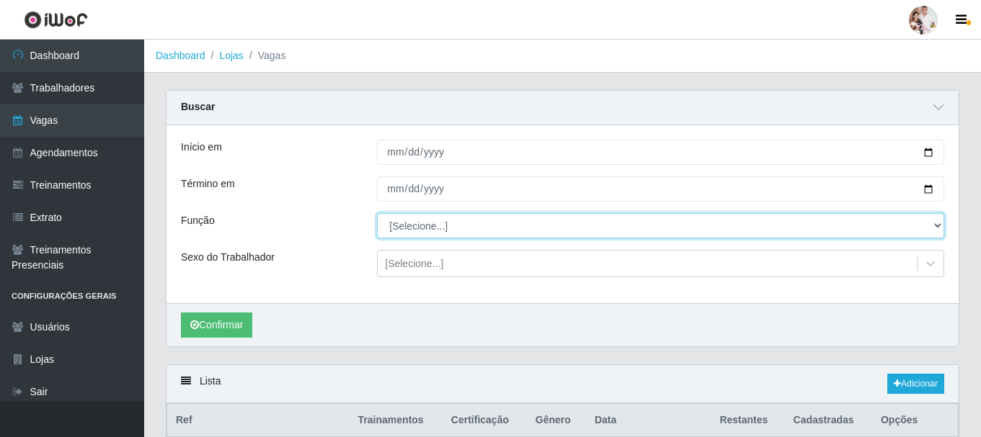
click at [937, 226] on select "[Selecione...] Embalador Embalador + Embalador ++ Operador de Caixa Operador de…" at bounding box center [660, 225] width 567 height 25
click at [377, 214] on select "[Selecione...] Embalador Embalador + Embalador ++ Operador de Caixa Operador de…" at bounding box center [660, 225] width 567 height 25
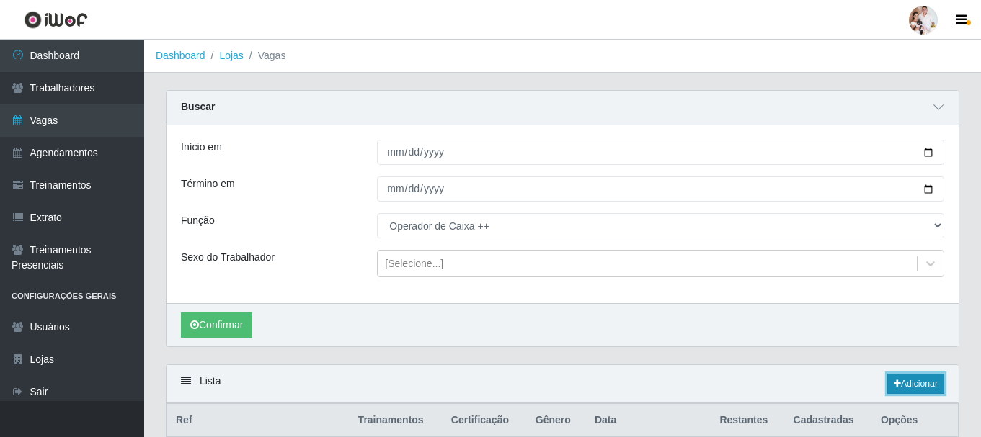
click at [905, 382] on link "Adicionar" at bounding box center [915, 384] width 57 height 20
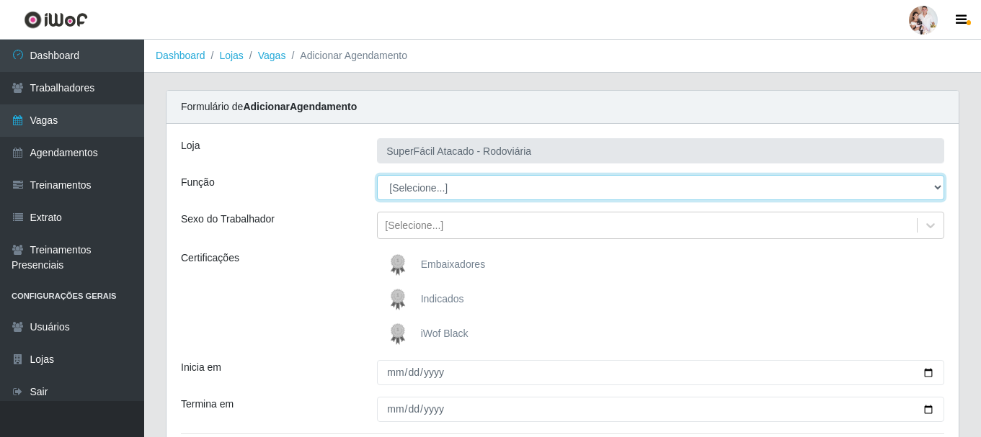
click at [938, 184] on select "[Selecione...] Embalador Embalador + Embalador ++ Operador de Caixa Operador de…" at bounding box center [660, 187] width 567 height 25
click at [377, 175] on select "[Selecione...] Embalador Embalador + Embalador ++ Operador de Caixa Operador de…" at bounding box center [660, 187] width 567 height 25
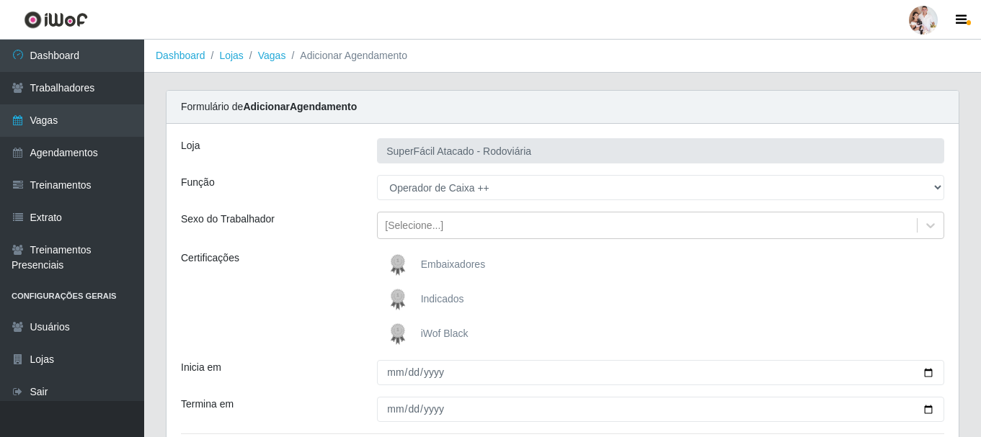
click at [388, 332] on img at bounding box center [400, 334] width 35 height 29
click at [0, 0] on input "iWof Black" at bounding box center [0, 0] width 0 height 0
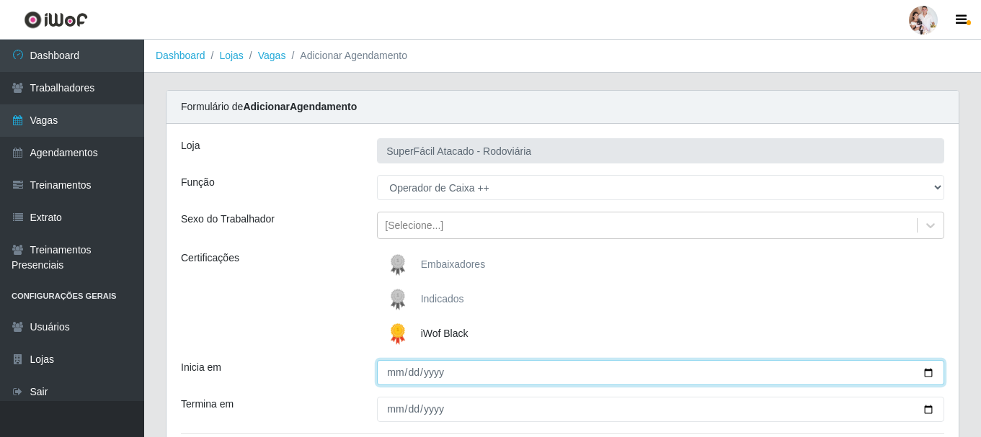
click at [928, 374] on input "Inicia em" at bounding box center [660, 372] width 567 height 25
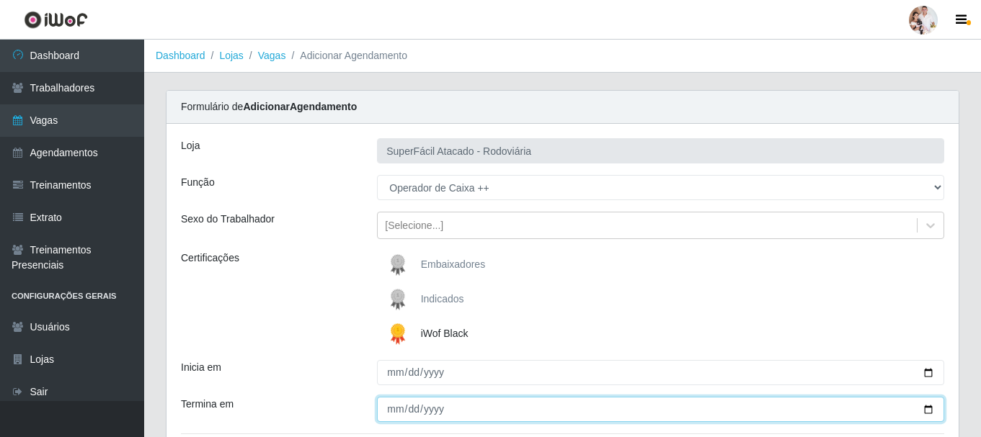
click at [930, 409] on input "Termina em" at bounding box center [660, 409] width 567 height 25
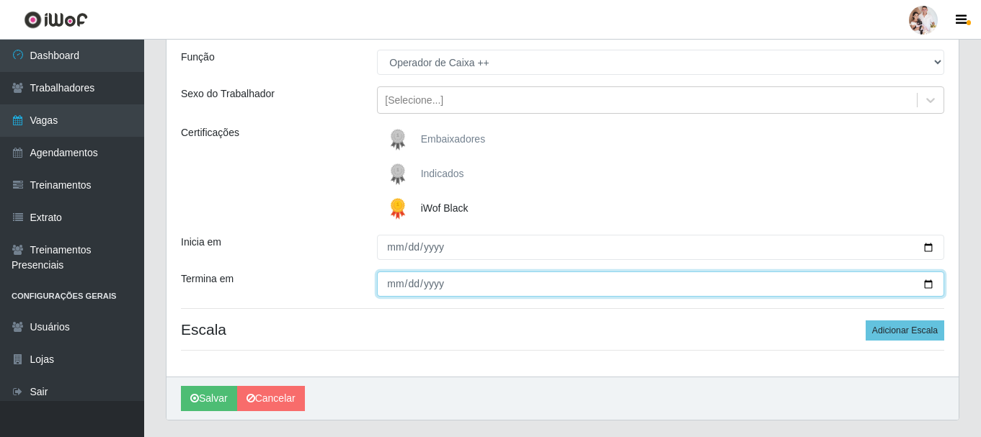
scroll to position [162, 0]
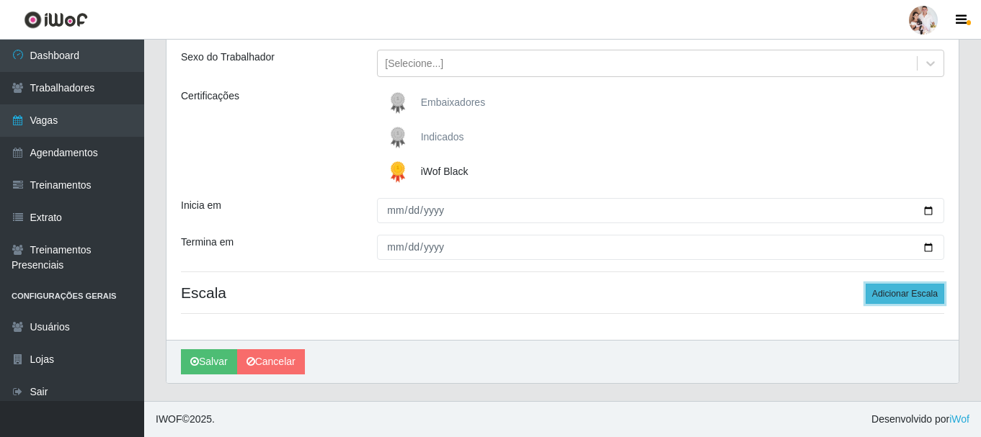
click at [902, 298] on button "Adicionar Escala" at bounding box center [905, 294] width 79 height 20
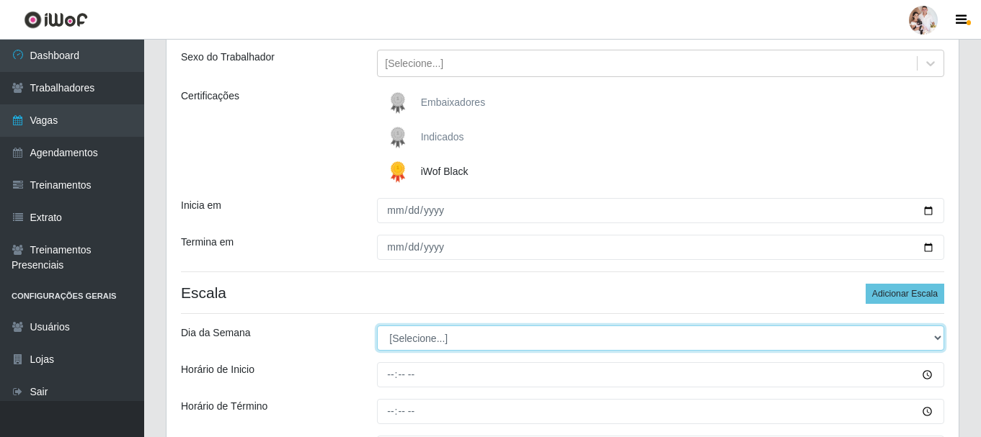
click at [933, 337] on select "[Selecione...] Segunda Terça Quarta Quinta Sexta Sábado Domingo" at bounding box center [660, 338] width 567 height 25
click at [377, 326] on select "[Selecione...] Segunda Terça Quarta Quinta Sexta Sábado Domingo" at bounding box center [660, 338] width 567 height 25
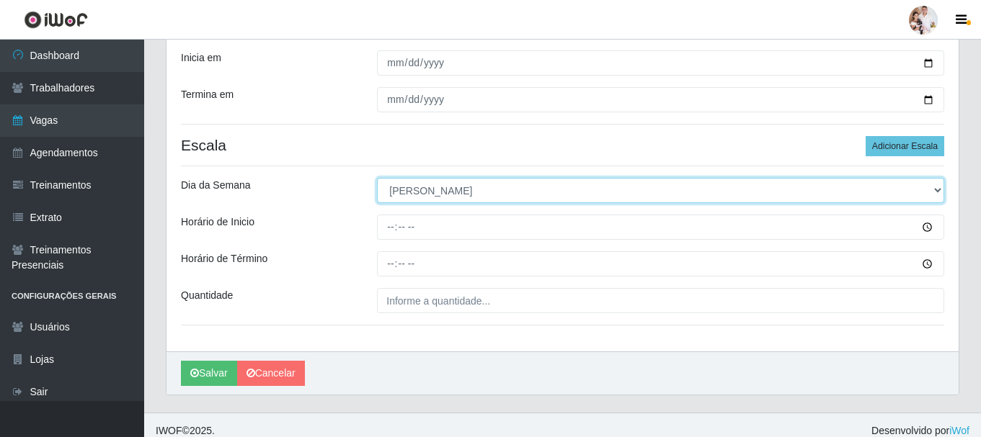
scroll to position [321, 0]
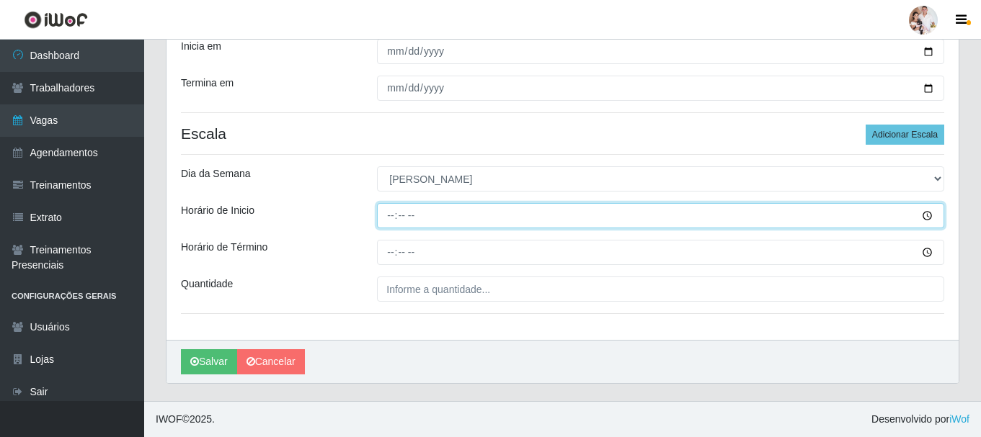
click at [385, 220] on input "Horário de Inicio" at bounding box center [660, 215] width 567 height 25
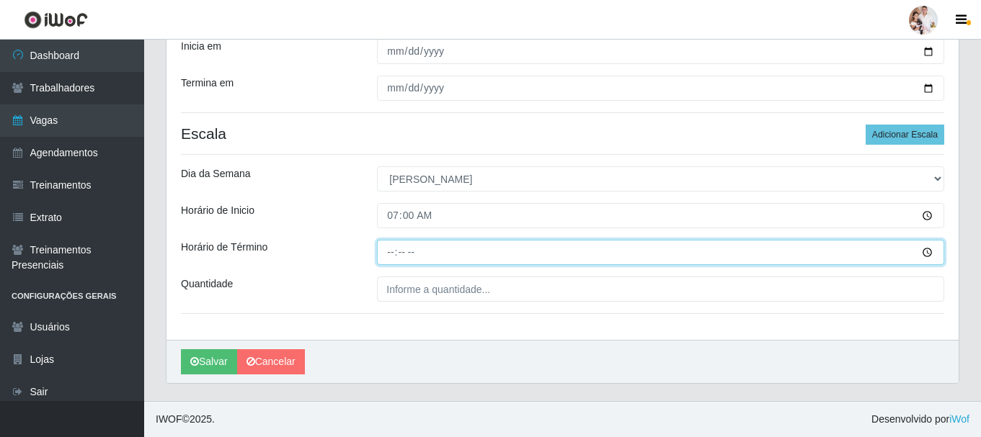
click at [391, 248] on input "Horário de Término" at bounding box center [660, 252] width 567 height 25
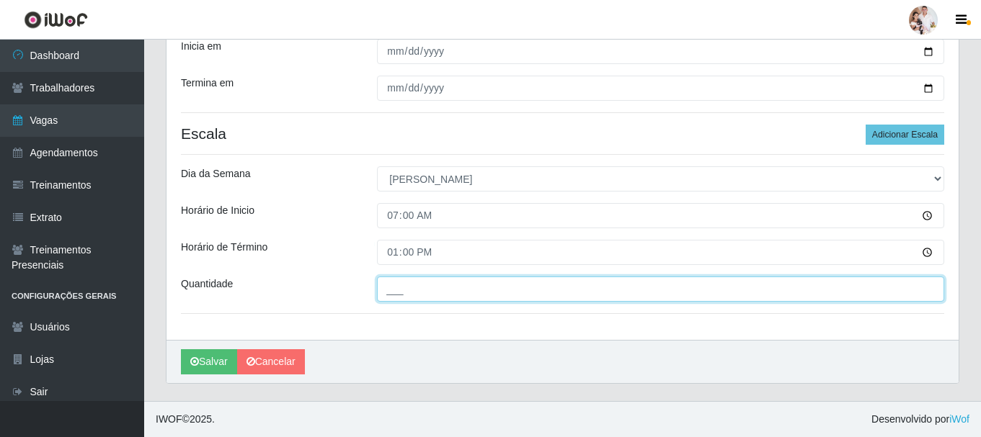
click at [407, 288] on input "___" at bounding box center [660, 289] width 567 height 25
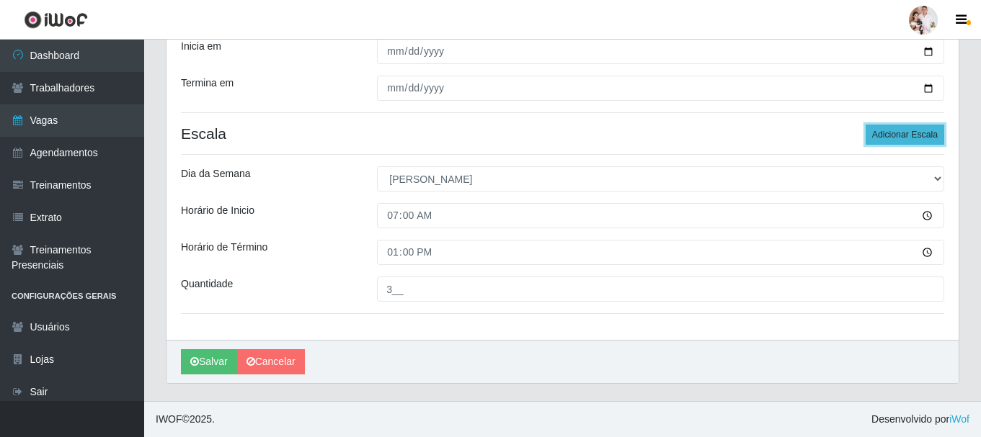
click at [897, 135] on button "Adicionar Escala" at bounding box center [905, 135] width 79 height 20
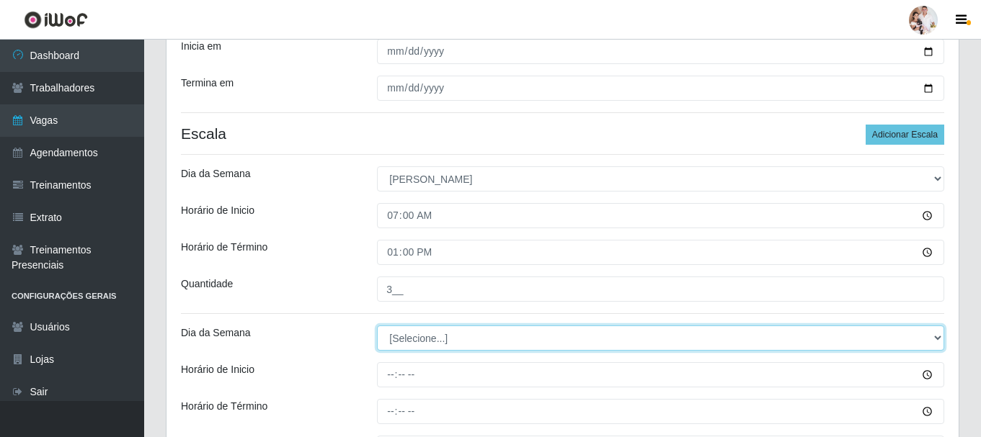
click at [935, 339] on select "[Selecione...] Segunda Terça Quarta Quinta Sexta Sábado Domingo" at bounding box center [660, 338] width 567 height 25
click at [377, 326] on select "[Selecione...] Segunda Terça Quarta Quinta Sexta Sábado Domingo" at bounding box center [660, 338] width 567 height 25
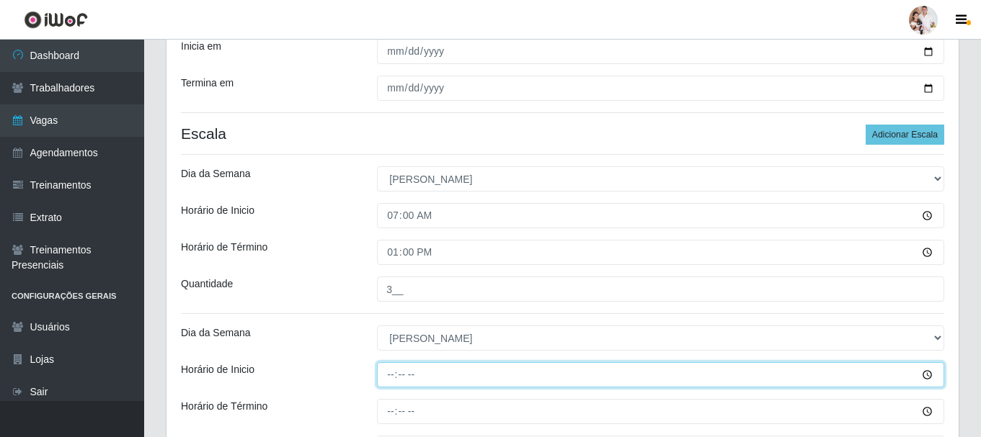
click at [395, 378] on input "Horário de Inicio" at bounding box center [660, 375] width 567 height 25
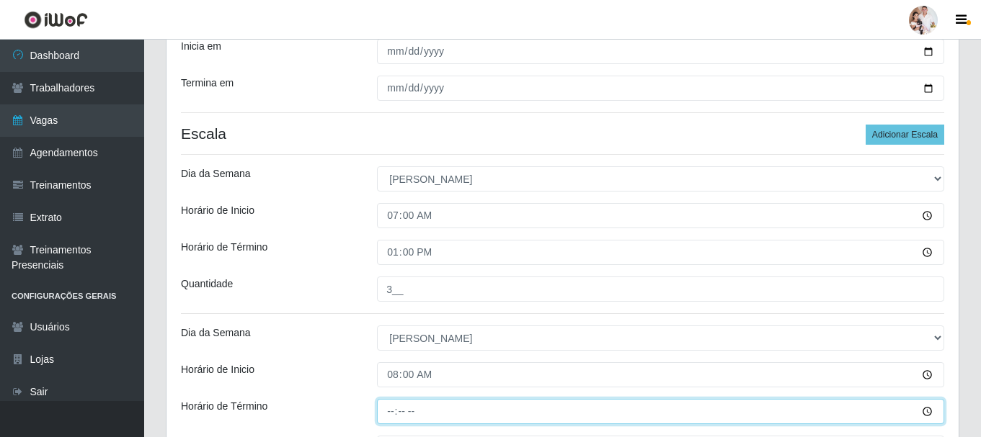
click at [393, 413] on input "Horário de Término" at bounding box center [660, 411] width 567 height 25
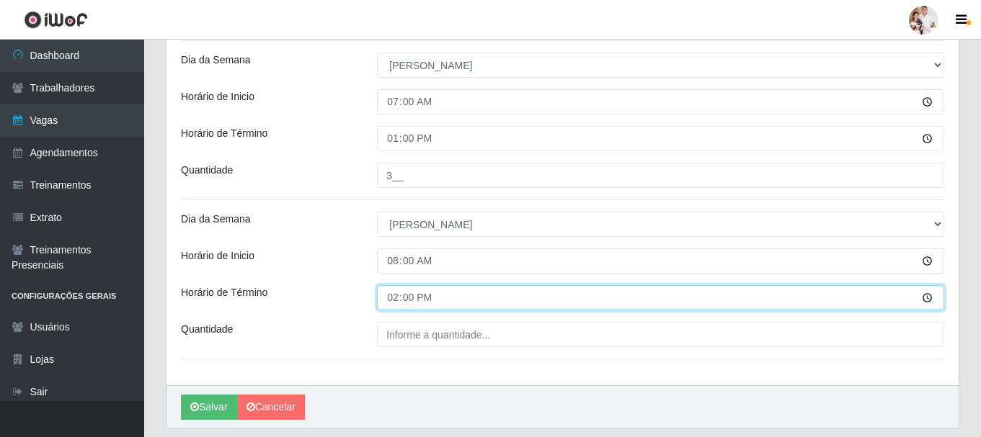
scroll to position [466, 0]
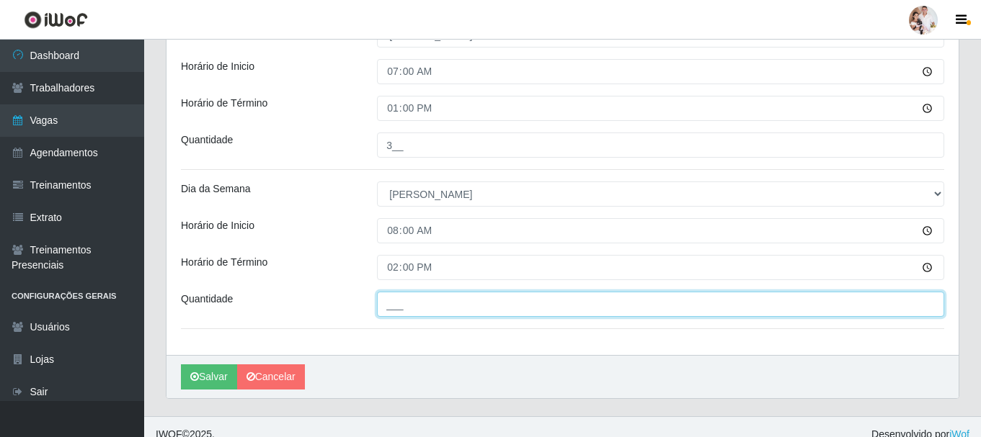
click at [436, 298] on input "___" at bounding box center [660, 304] width 567 height 25
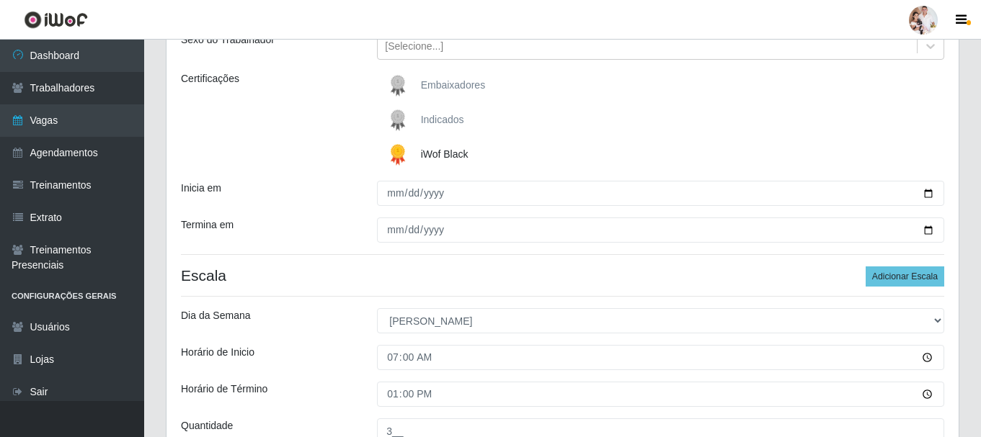
scroll to position [177, 0]
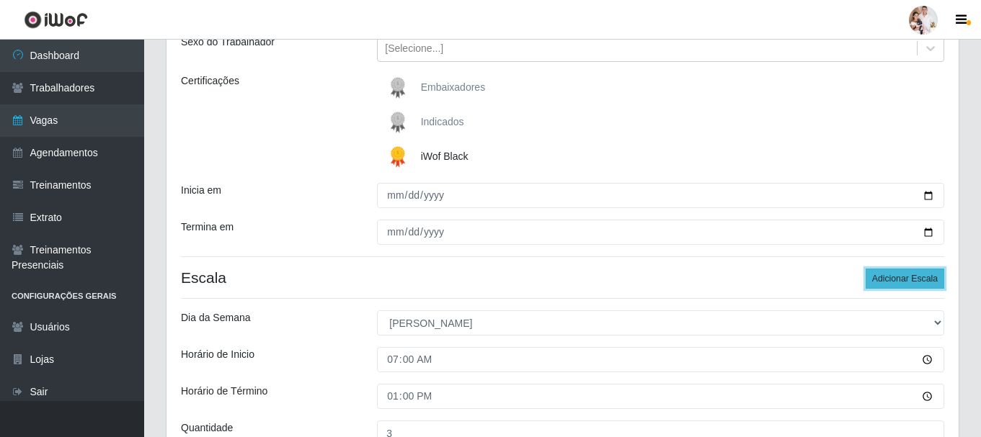
click at [919, 280] on button "Adicionar Escala" at bounding box center [905, 279] width 79 height 20
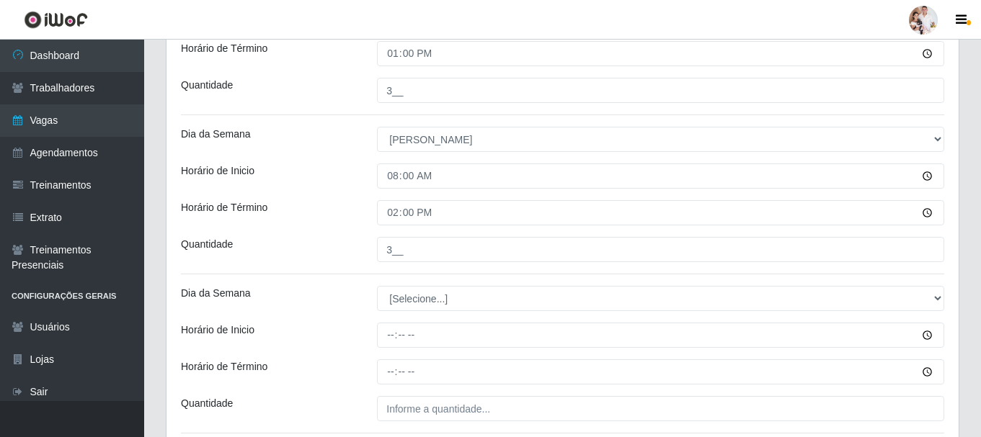
scroll to position [610, 0]
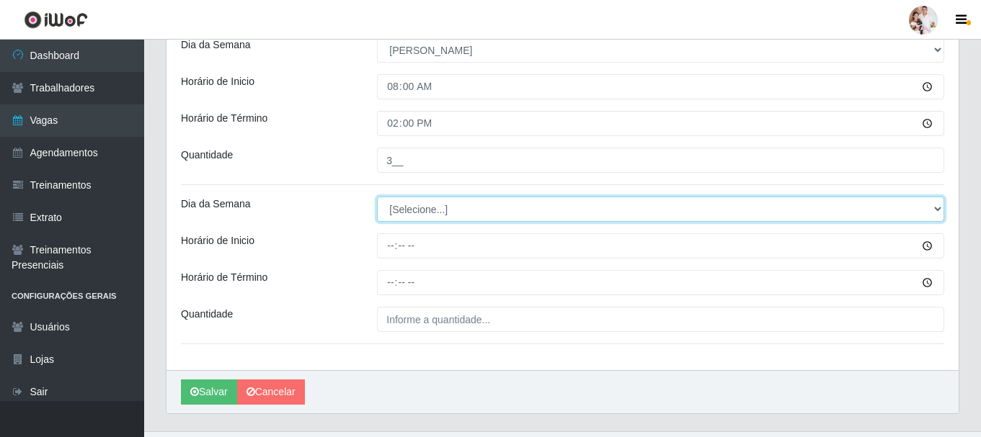
click at [937, 207] on select "[Selecione...] Segunda Terça Quarta Quinta Sexta Sábado Domingo" at bounding box center [660, 209] width 567 height 25
click at [377, 197] on select "[Selecione...] Segunda Terça Quarta Quinta Sexta Sábado Domingo" at bounding box center [660, 209] width 567 height 25
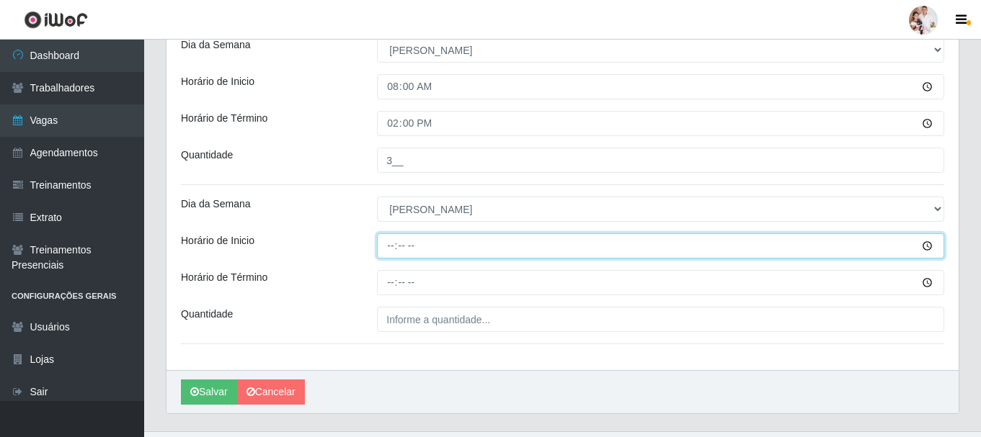
click at [386, 246] on input "Horário de Inicio" at bounding box center [660, 246] width 567 height 25
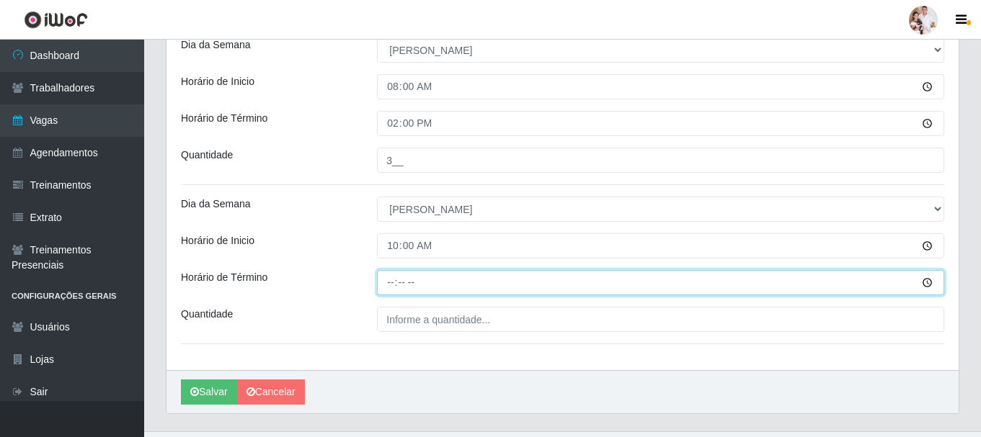
click at [390, 283] on input "Horário de Término" at bounding box center [660, 282] width 567 height 25
click at [390, 283] on input "10:00" at bounding box center [660, 282] width 567 height 25
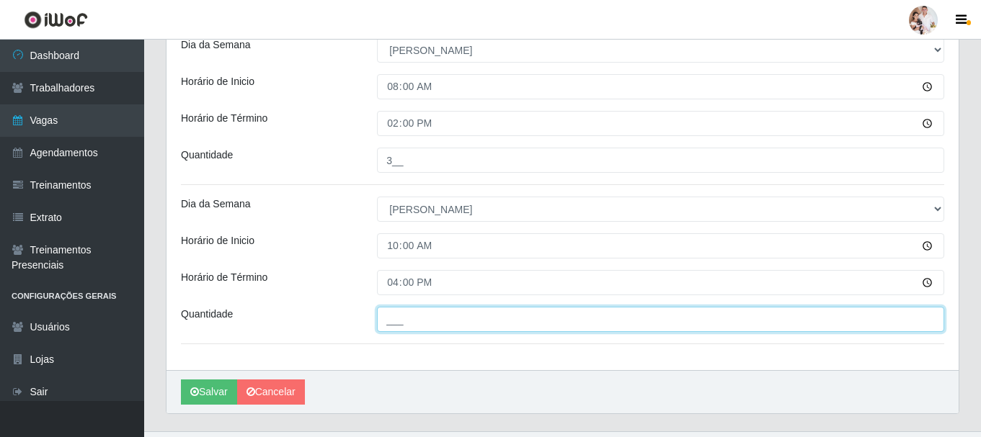
click at [434, 321] on input "___" at bounding box center [660, 319] width 567 height 25
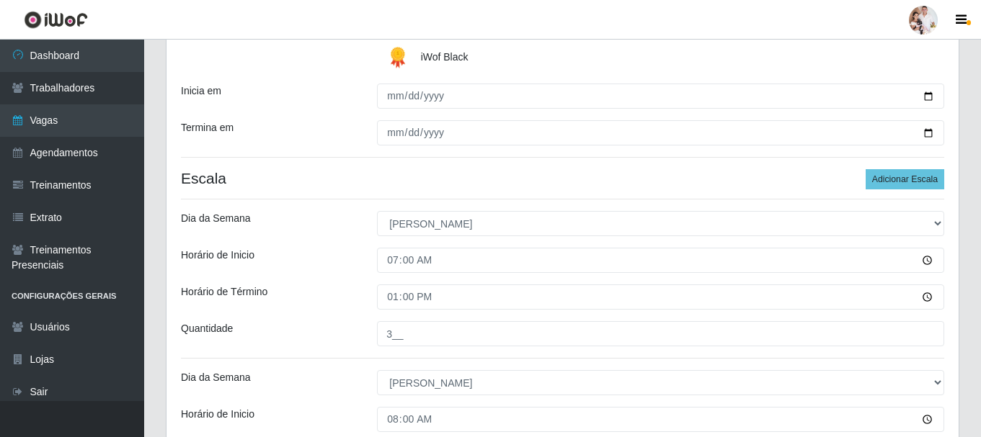
scroll to position [249, 0]
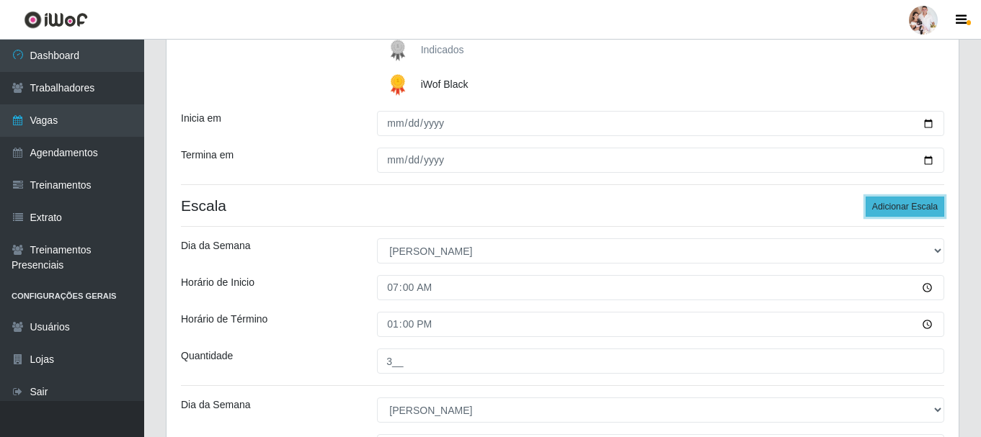
click at [938, 215] on button "Adicionar Escala" at bounding box center [905, 207] width 79 height 20
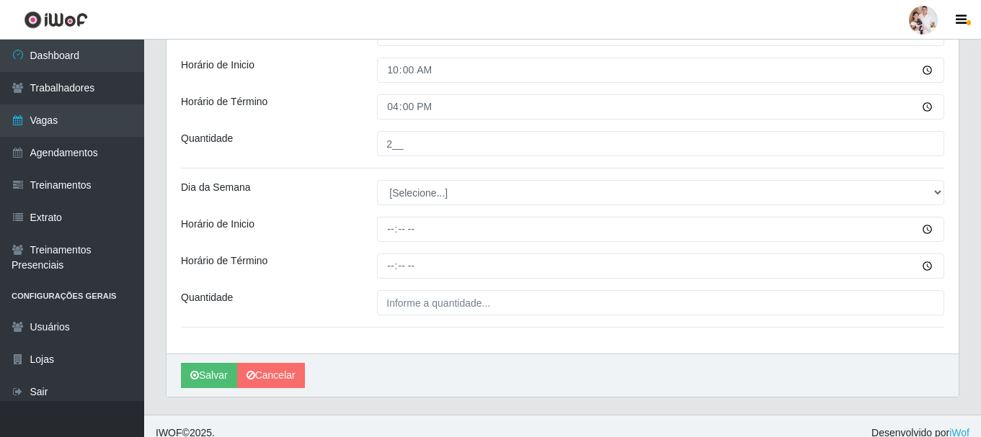
scroll to position [799, 0]
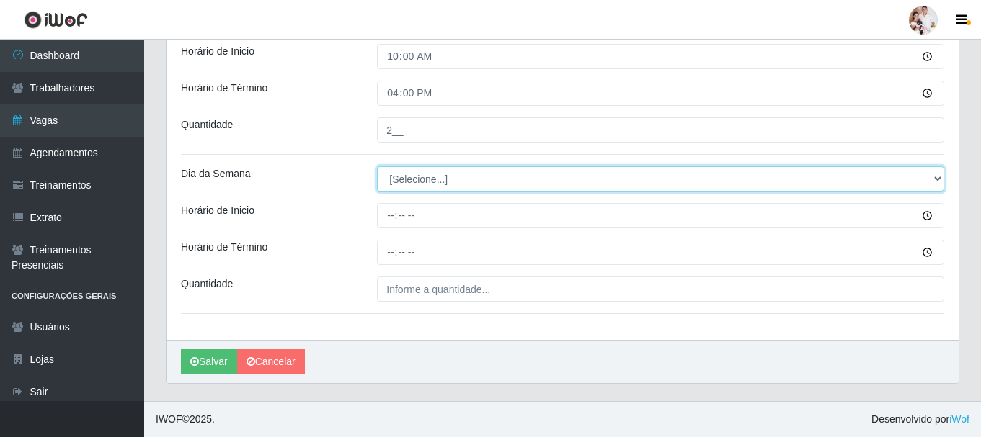
click at [937, 180] on select "[Selecione...] Segunda Terça Quarta Quinta Sexta Sábado Domingo" at bounding box center [660, 178] width 567 height 25
click at [377, 166] on select "[Selecione...] Segunda Terça Quarta Quinta Sexta Sábado Domingo" at bounding box center [660, 178] width 567 height 25
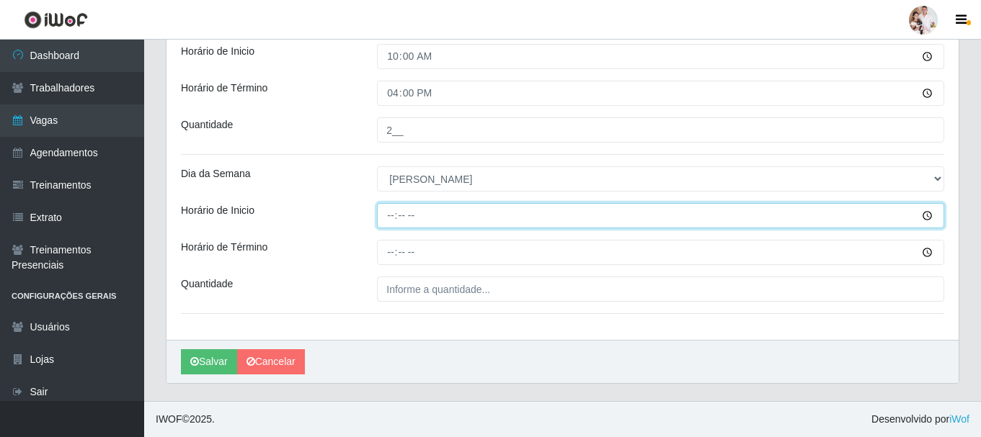
drag, startPoint x: 404, startPoint y: 220, endPoint x: 414, endPoint y: 218, distance: 9.5
click at [404, 221] on input "Horário de Inicio" at bounding box center [660, 215] width 567 height 25
drag, startPoint x: 391, startPoint y: 219, endPoint x: 511, endPoint y: 218, distance: 119.6
click at [394, 219] on input "Horário de Inicio" at bounding box center [660, 215] width 567 height 25
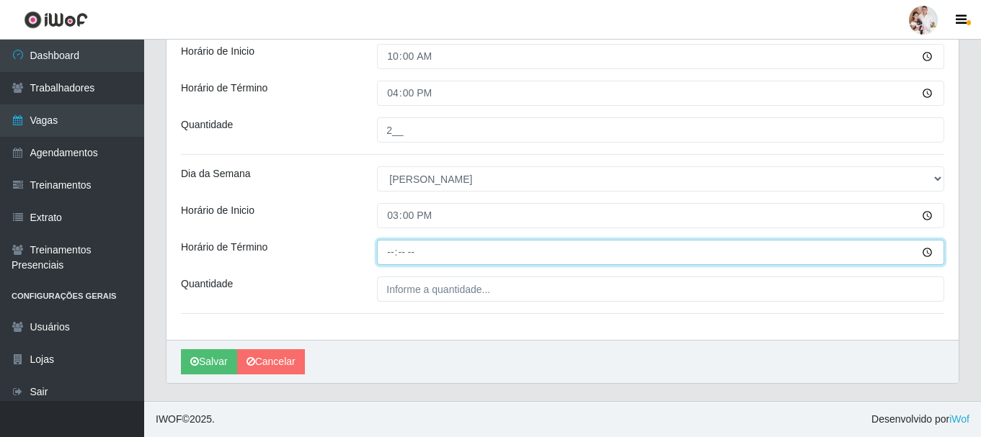
click at [395, 256] on input "Horário de Término" at bounding box center [660, 252] width 567 height 25
click at [395, 256] on input "20:00" at bounding box center [660, 252] width 567 height 25
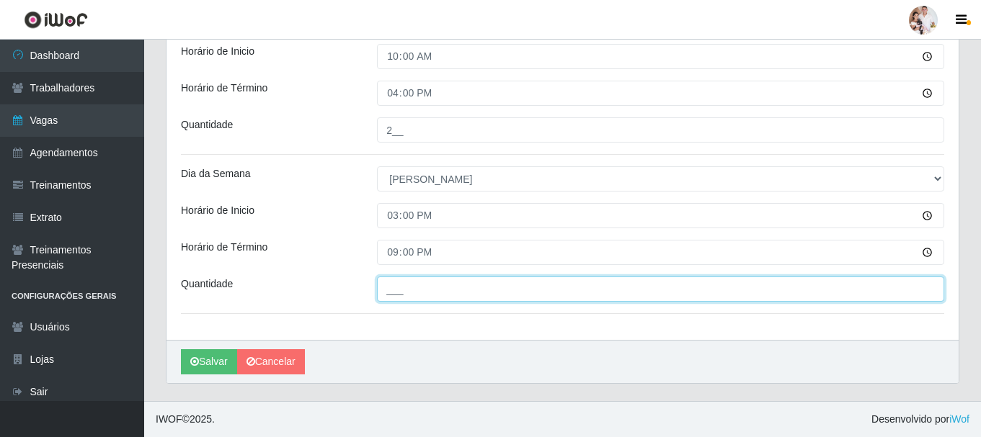
click at [398, 285] on input "___" at bounding box center [660, 289] width 567 height 25
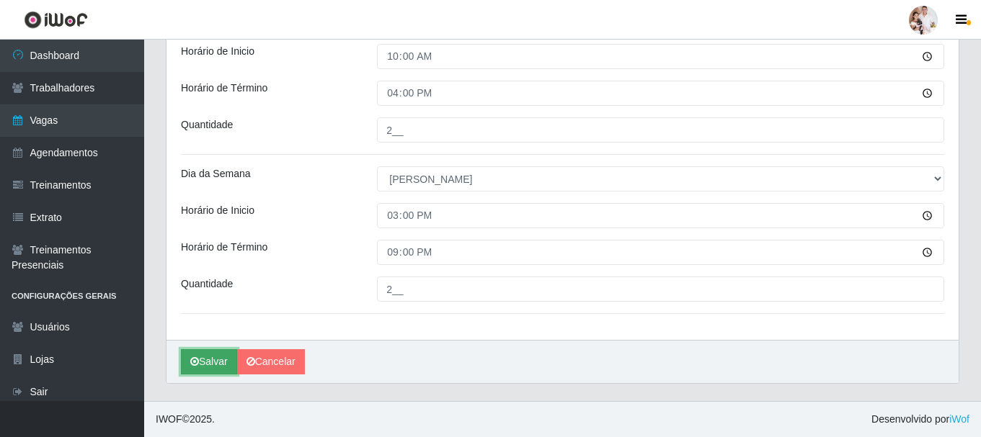
click at [212, 367] on button "Salvar" at bounding box center [209, 362] width 56 height 25
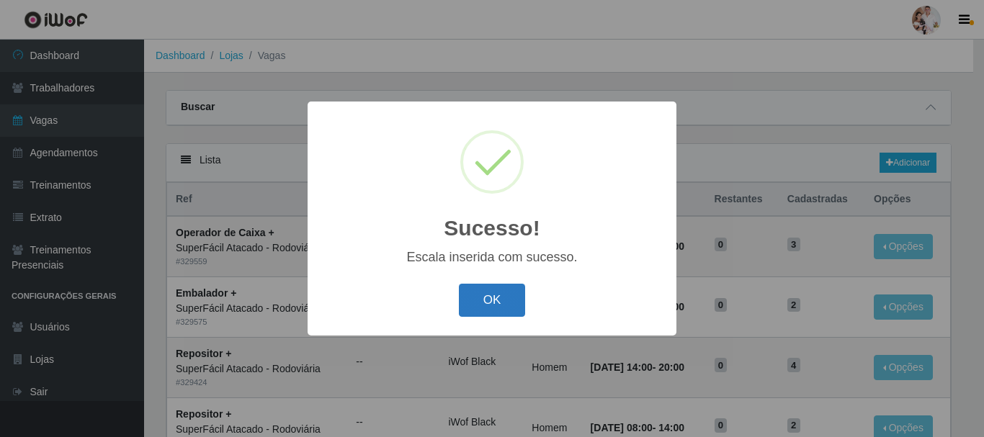
click at [485, 313] on button "OK" at bounding box center [492, 301] width 67 height 34
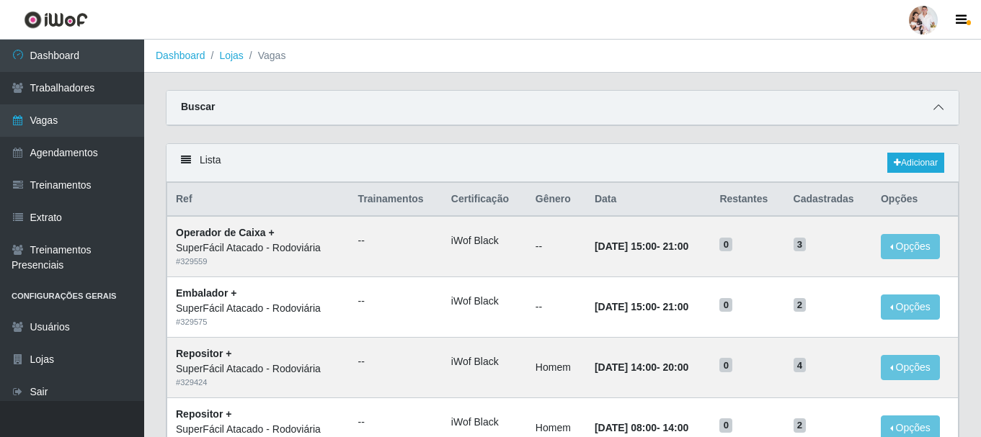
drag, startPoint x: 936, startPoint y: 102, endPoint x: 928, endPoint y: 90, distance: 14.6
click at [935, 102] on span at bounding box center [938, 107] width 17 height 17
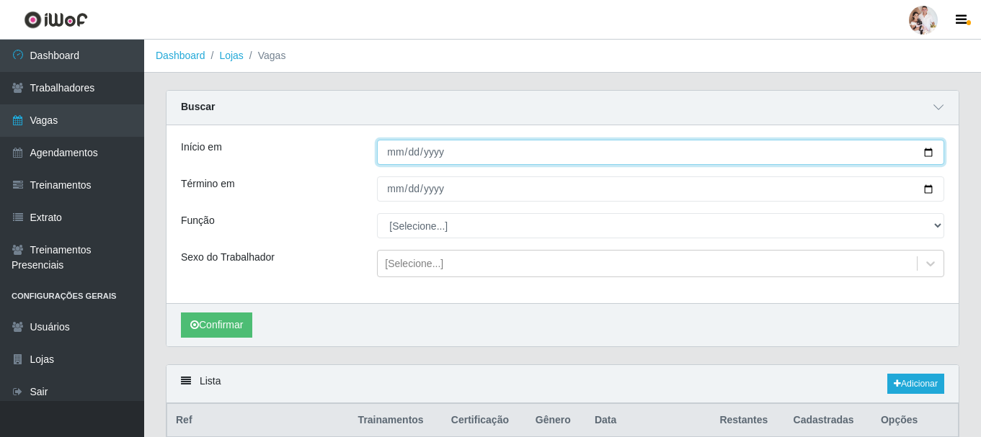
click at [924, 150] on input "[DATE]" at bounding box center [660, 152] width 567 height 25
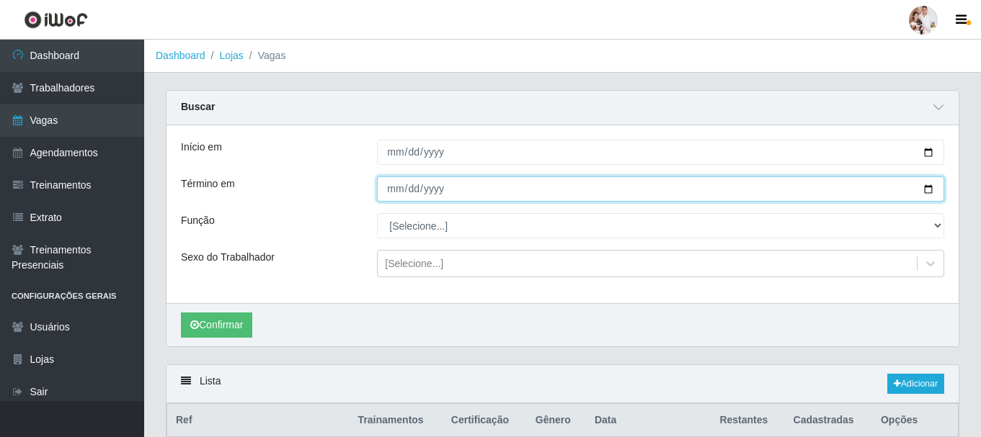
click at [927, 187] on input "[DATE]" at bounding box center [660, 189] width 567 height 25
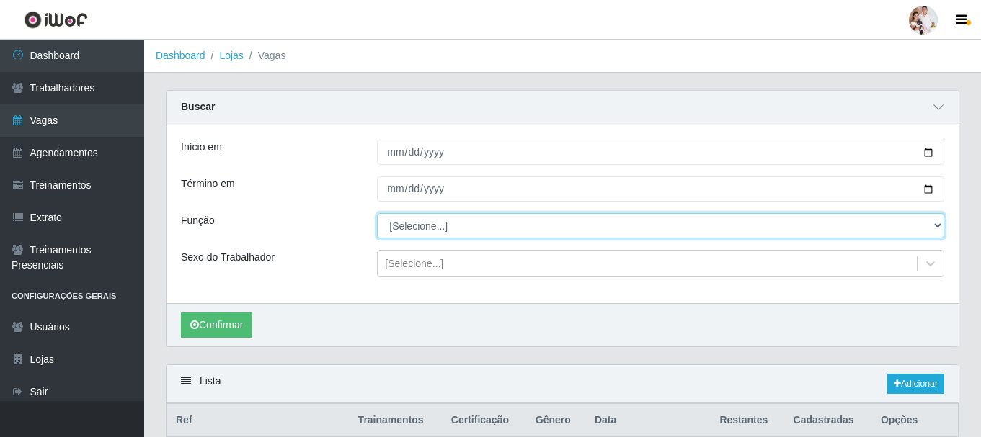
click at [936, 227] on select "[Selecione...] Embalador Embalador + Embalador ++ Operador de Caixa Operador de…" at bounding box center [660, 225] width 567 height 25
click at [377, 214] on select "[Selecione...] Embalador Embalador + Embalador ++ Operador de Caixa Operador de…" at bounding box center [660, 225] width 567 height 25
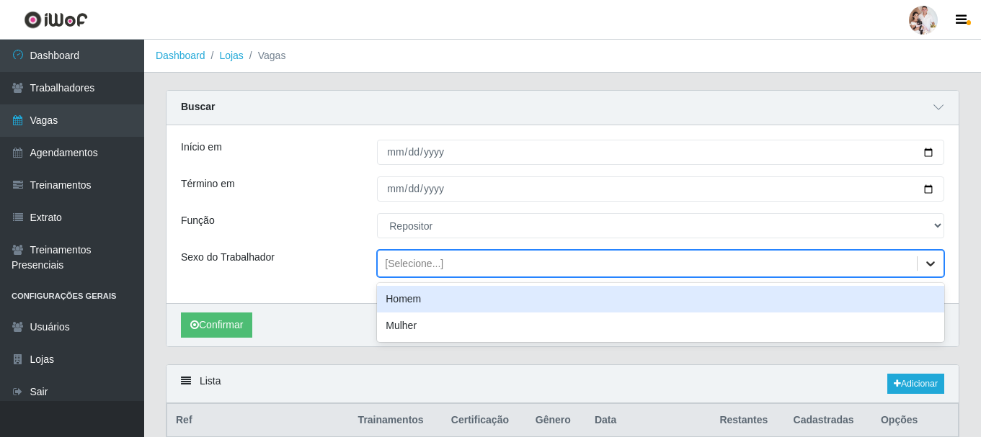
click at [926, 266] on icon at bounding box center [930, 264] width 14 height 14
click at [470, 298] on div "Homem" at bounding box center [660, 299] width 567 height 27
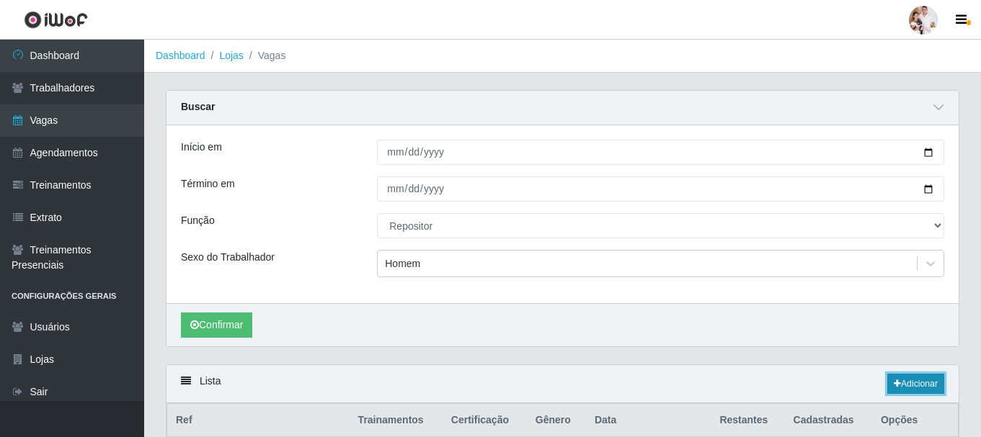
click at [917, 381] on link "Adicionar" at bounding box center [915, 384] width 57 height 20
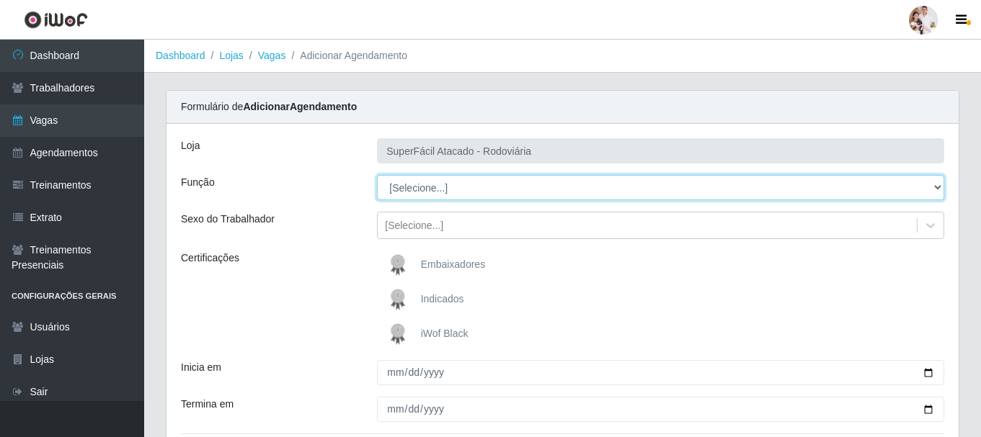
click at [941, 188] on select "[Selecione...] Embalador Embalador + Embalador ++ Operador de Caixa Operador de…" at bounding box center [660, 187] width 567 height 25
click at [377, 175] on select "[Selecione...] Embalador Embalador + Embalador ++ Operador de Caixa Operador de…" at bounding box center [660, 187] width 567 height 25
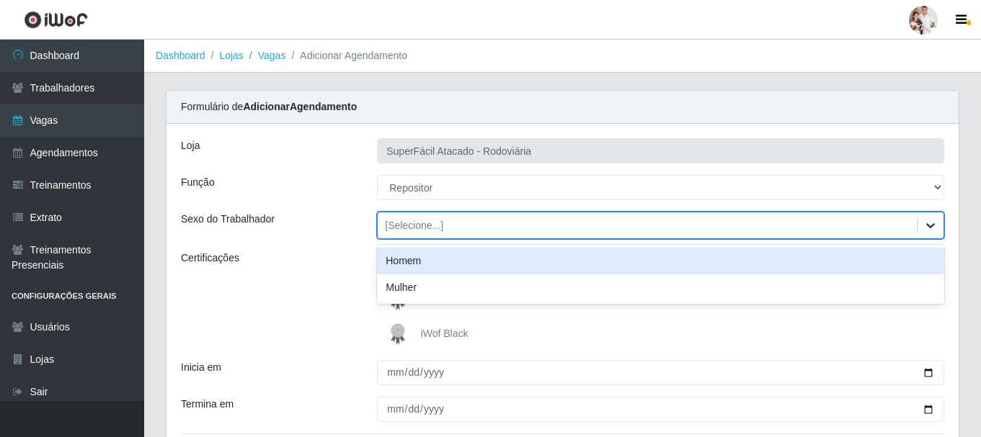
click at [933, 223] on icon at bounding box center [930, 225] width 14 height 14
click at [499, 261] on div "Homem" at bounding box center [660, 261] width 567 height 27
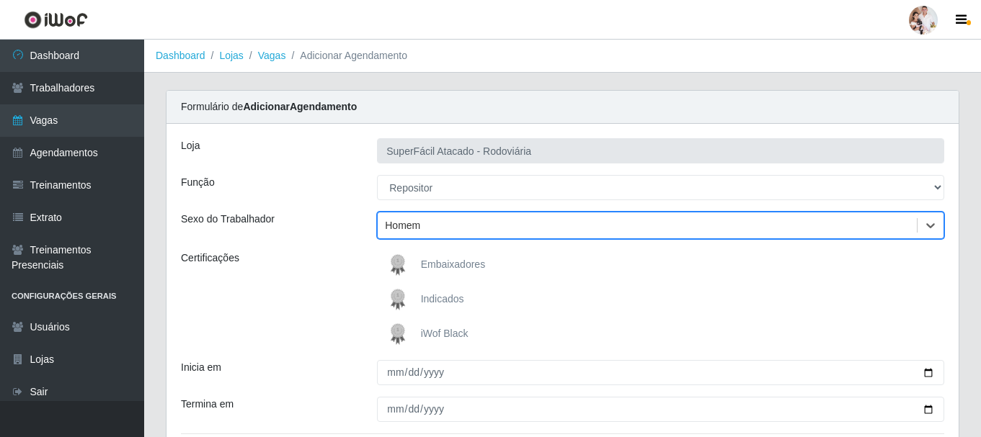
click at [499, 261] on div "Embaixadores" at bounding box center [660, 265] width 567 height 29
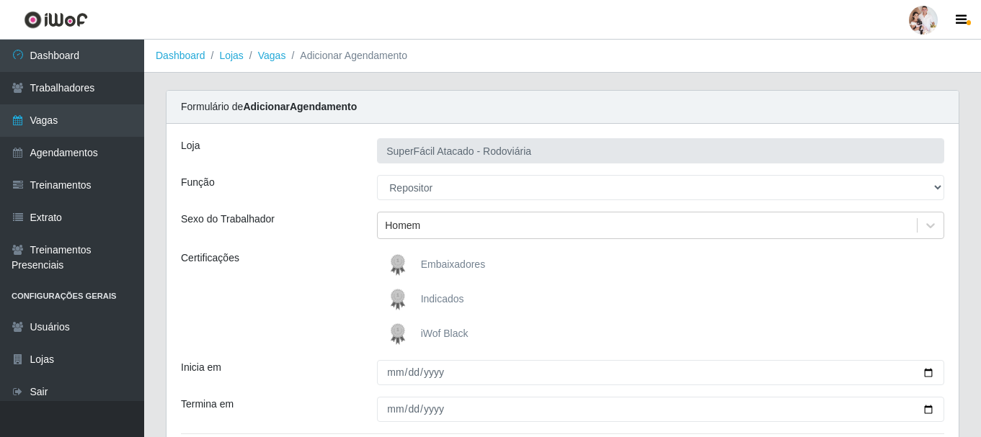
click at [393, 332] on img at bounding box center [400, 334] width 35 height 29
click at [0, 0] on input "iWof Black" at bounding box center [0, 0] width 0 height 0
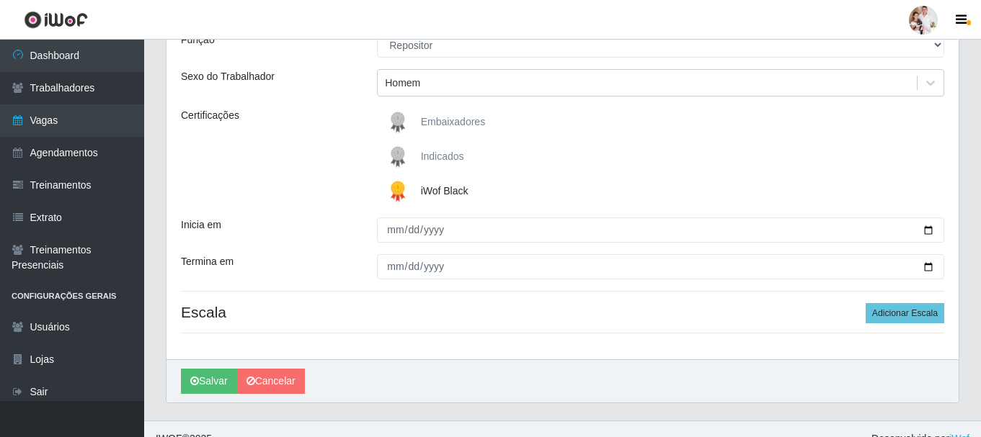
scroll to position [144, 0]
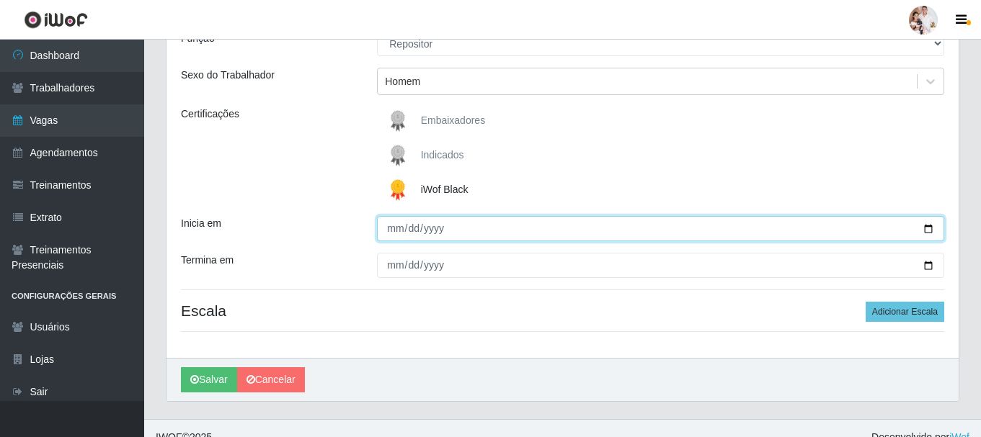
click at [930, 224] on input "Inicia em" at bounding box center [660, 228] width 567 height 25
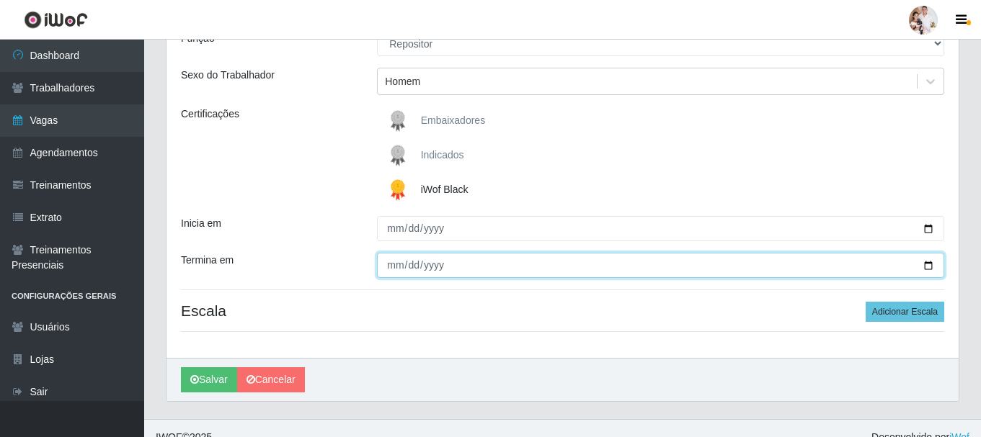
click at [926, 264] on input "Termina em" at bounding box center [660, 265] width 567 height 25
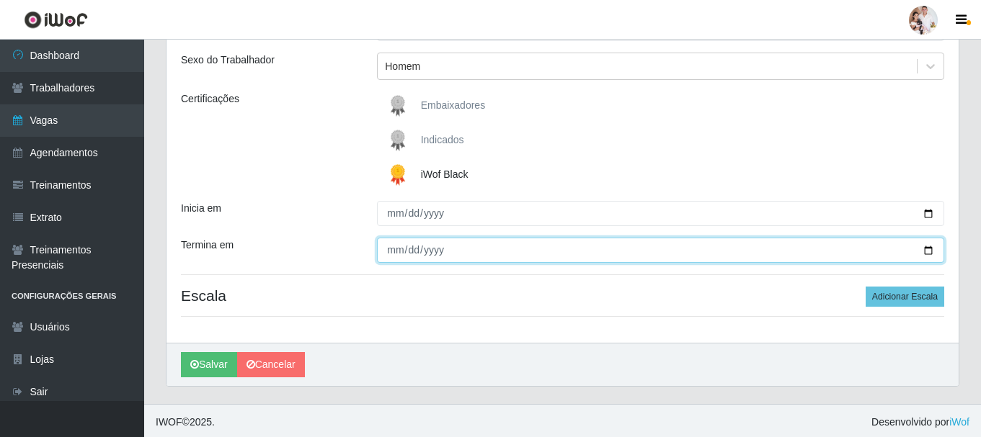
scroll to position [162, 0]
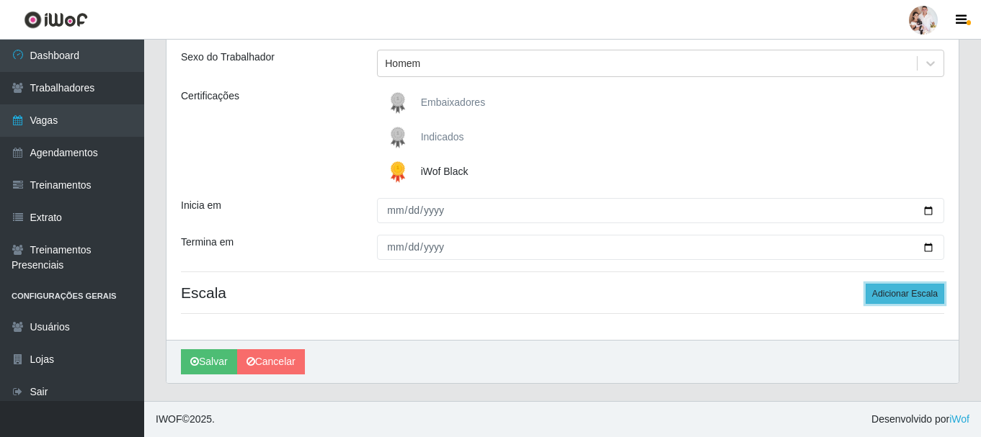
click at [895, 301] on button "Adicionar Escala" at bounding box center [905, 294] width 79 height 20
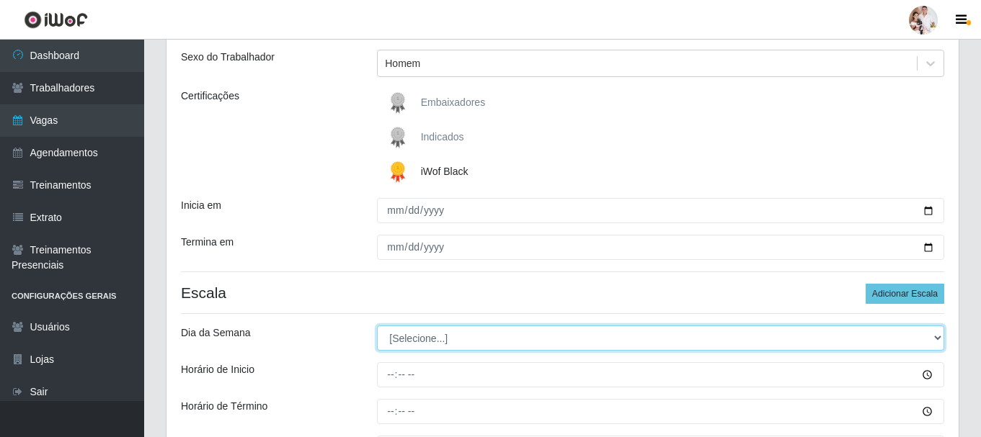
click at [935, 339] on select "[Selecione...] Segunda Terça Quarta Quinta Sexta Sábado Domingo" at bounding box center [660, 338] width 567 height 25
click at [377, 326] on select "[Selecione...] Segunda Terça Quarta Quinta Sexta Sábado Domingo" at bounding box center [660, 338] width 567 height 25
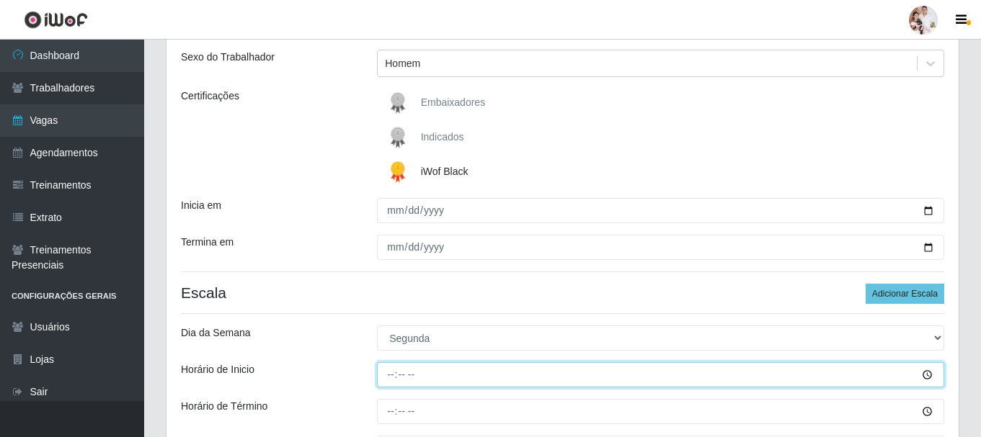
click at [393, 377] on input "Horário de Inicio" at bounding box center [660, 375] width 567 height 25
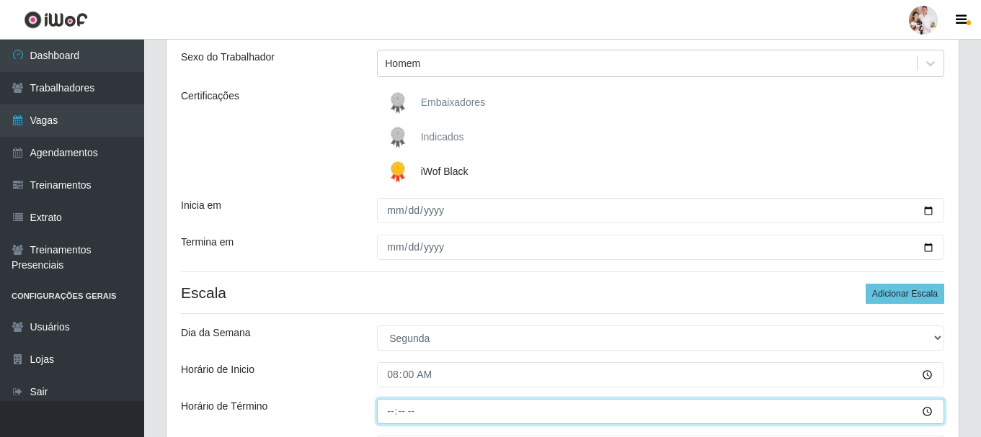
click at [392, 418] on input "Horário de Término" at bounding box center [660, 411] width 567 height 25
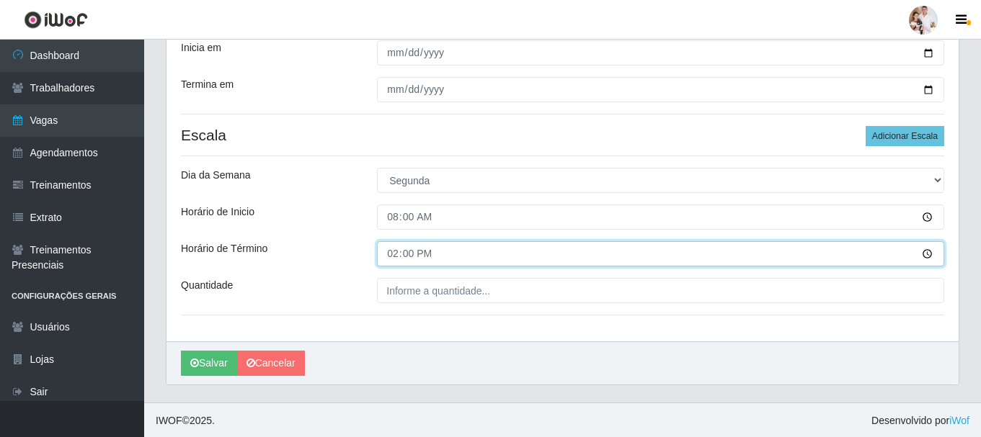
scroll to position [321, 0]
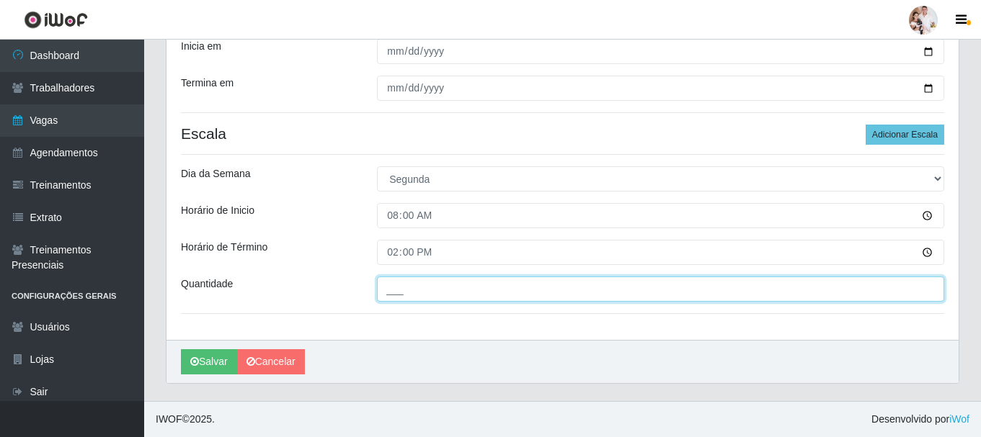
click at [389, 283] on input "___" at bounding box center [660, 289] width 567 height 25
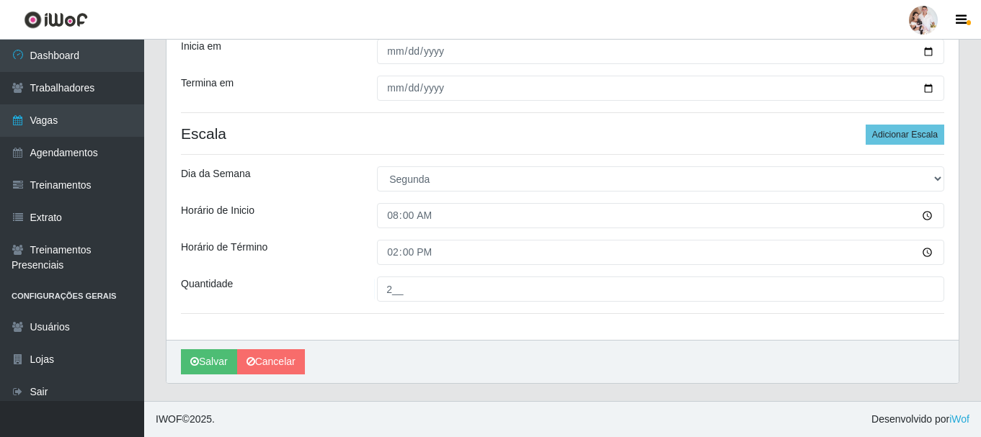
click at [910, 120] on div "Loja SuperFácil Atacado - Rodoviária Função [Selecione...] Embalador Embalador …" at bounding box center [562, 72] width 792 height 538
click at [908, 133] on button "Adicionar Escala" at bounding box center [905, 135] width 79 height 20
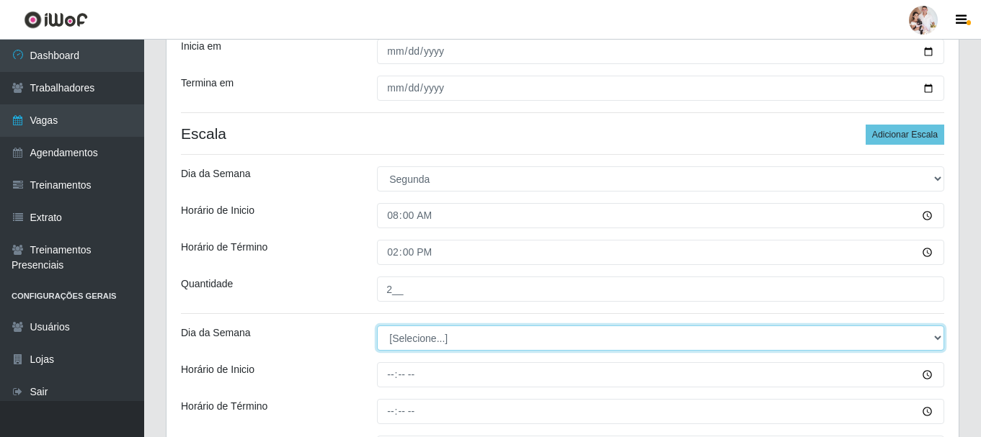
click at [939, 346] on select "[Selecione...] Segunda Terça Quarta Quinta Sexta Sábado Domingo" at bounding box center [660, 338] width 567 height 25
click at [377, 326] on select "[Selecione...] Segunda Terça Quarta Quinta Sexta Sábado Domingo" at bounding box center [660, 338] width 567 height 25
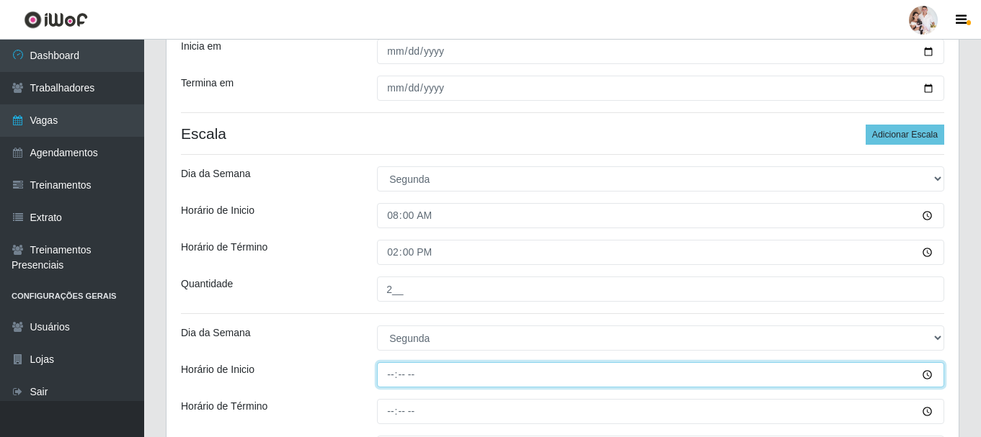
drag, startPoint x: 386, startPoint y: 375, endPoint x: 409, endPoint y: 384, distance: 24.0
click at [387, 375] on input "Horário de Inicio" at bounding box center [660, 375] width 567 height 25
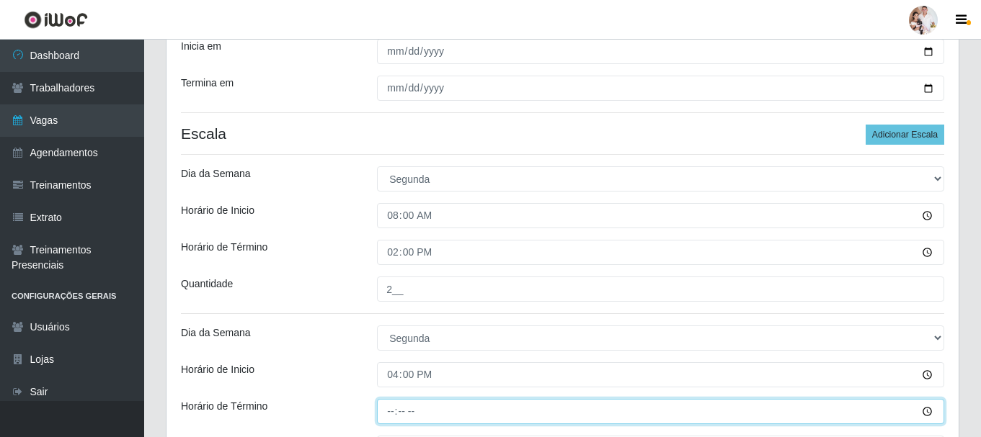
click at [386, 415] on input "Horário de Término" at bounding box center [660, 411] width 567 height 25
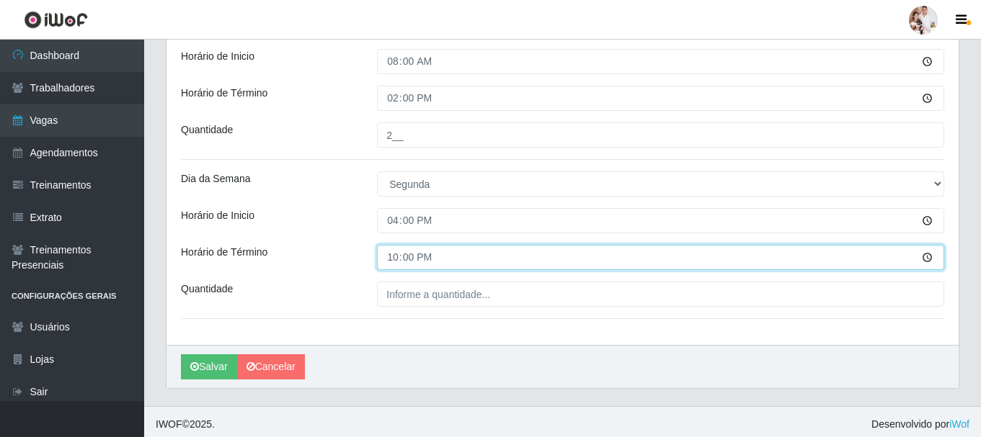
scroll to position [481, 0]
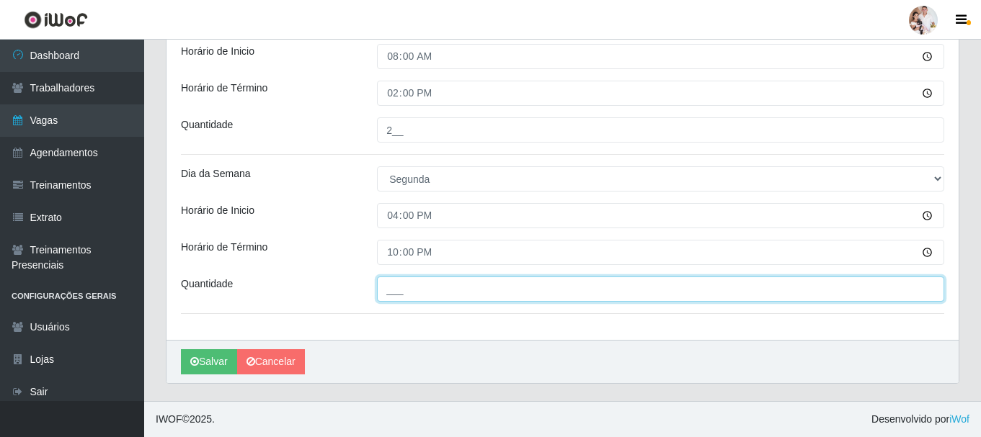
click at [386, 289] on input "___" at bounding box center [660, 289] width 567 height 25
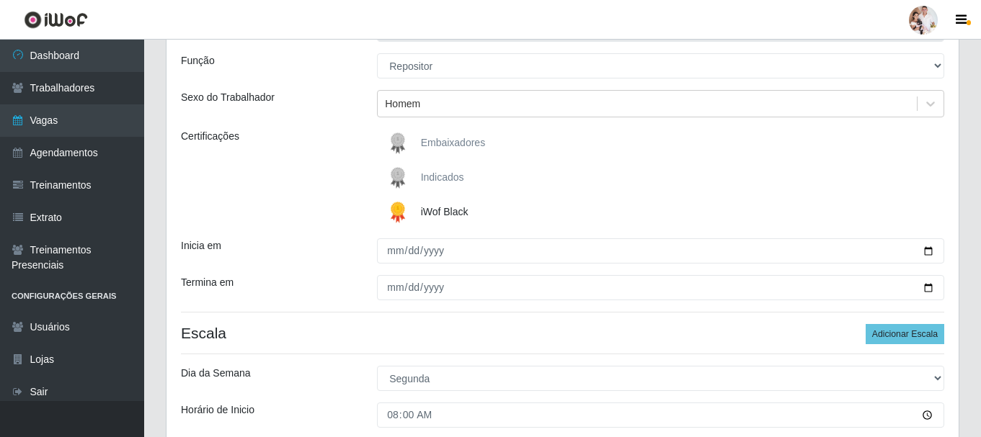
scroll to position [120, 0]
click at [902, 336] on button "Adicionar Escala" at bounding box center [905, 336] width 79 height 20
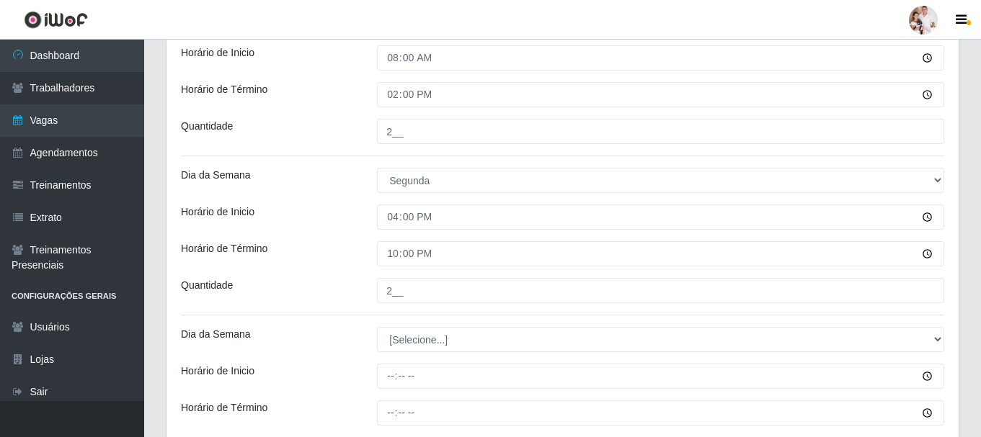
scroll to position [481, 0]
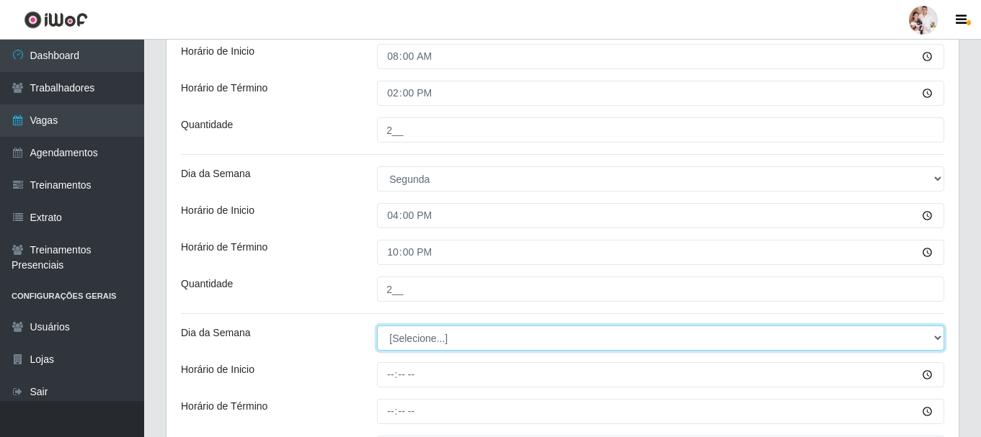
click at [933, 337] on select "[Selecione...] Segunda Terça Quarta Quinta Sexta Sábado Domingo" at bounding box center [660, 338] width 567 height 25
click at [377, 326] on select "[Selecione...] Segunda Terça Quarta Quinta Sexta Sábado Domingo" at bounding box center [660, 338] width 567 height 25
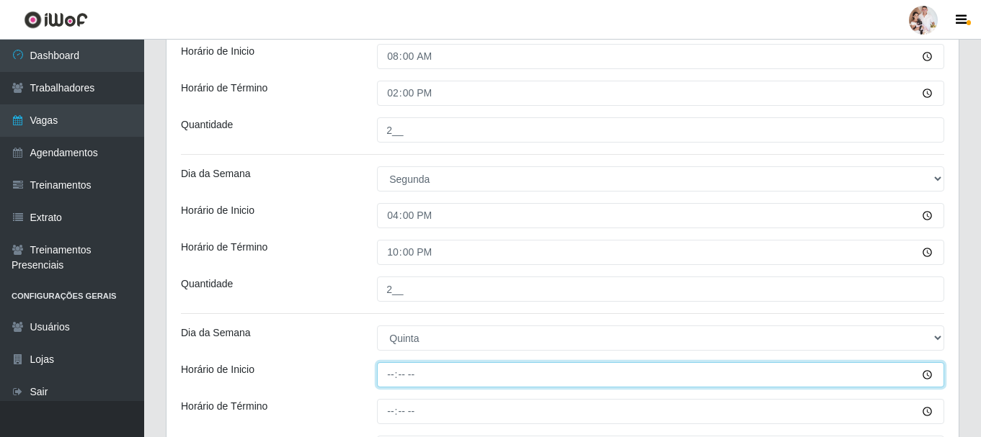
click at [390, 373] on input "Horário de Inicio" at bounding box center [660, 375] width 567 height 25
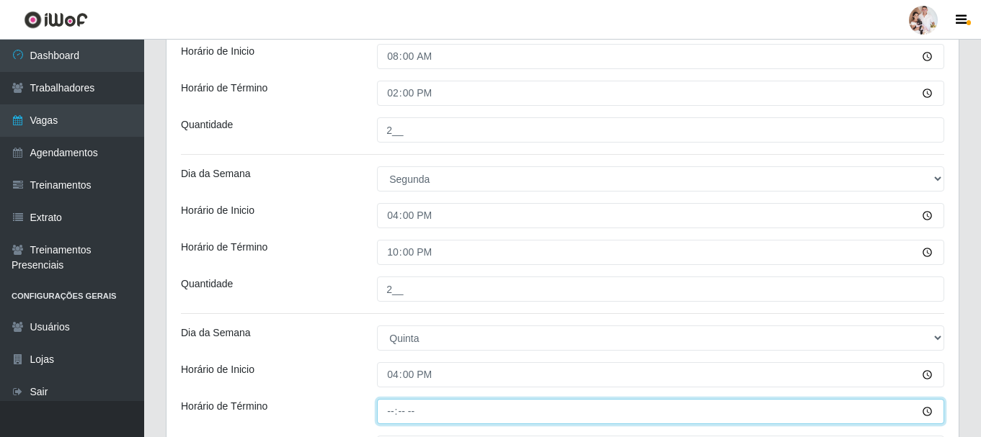
click at [390, 410] on input "Horário de Término" at bounding box center [660, 411] width 567 height 25
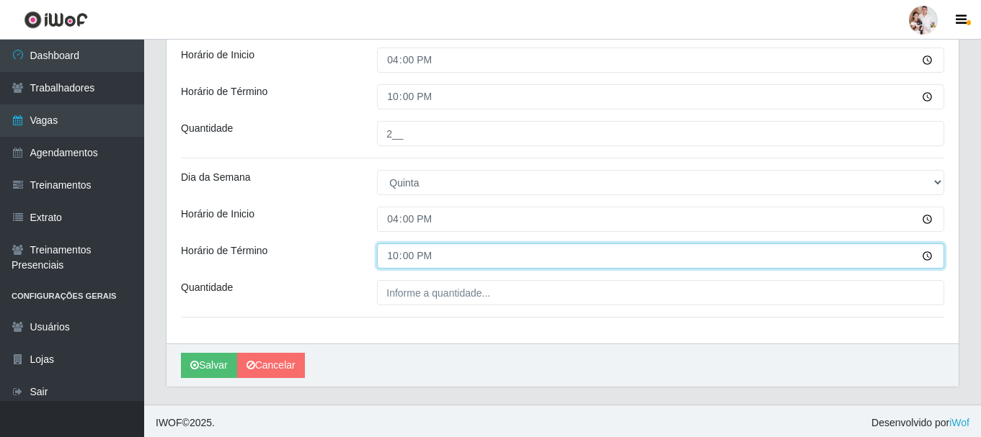
scroll to position [640, 0]
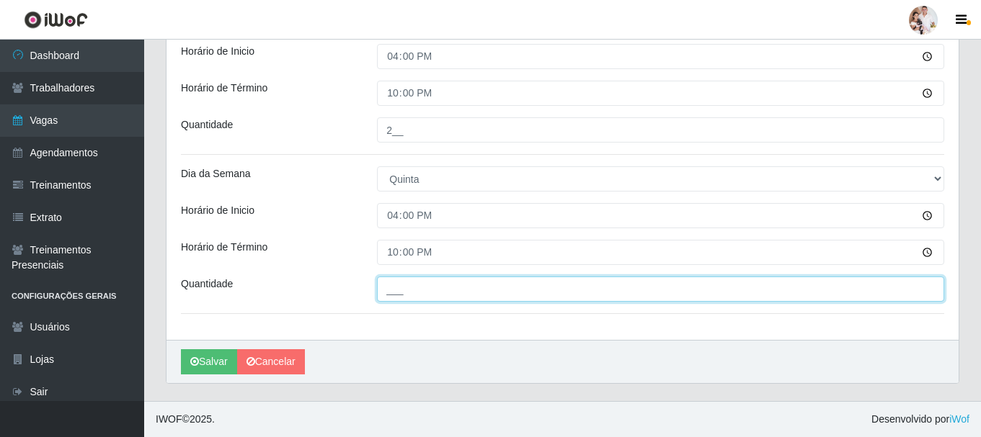
click at [383, 286] on input "___" at bounding box center [660, 289] width 567 height 25
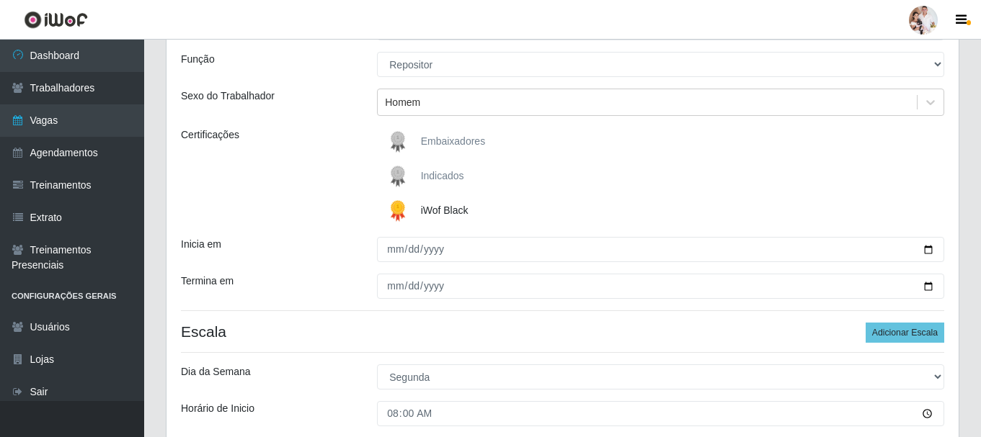
scroll to position [216, 0]
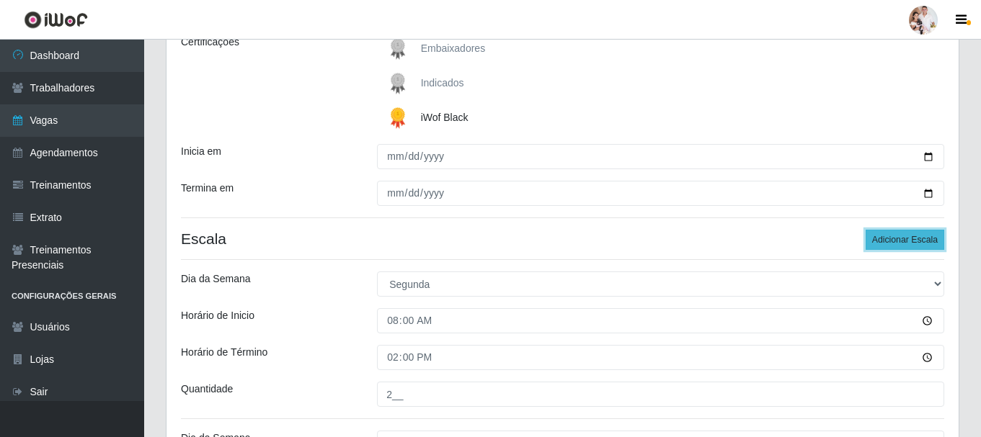
click at [889, 242] on button "Adicionar Escala" at bounding box center [905, 240] width 79 height 20
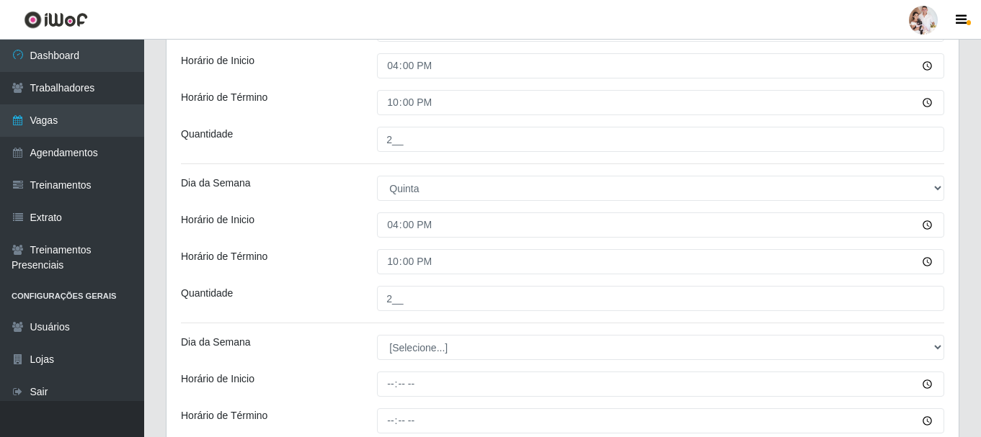
scroll to position [721, 0]
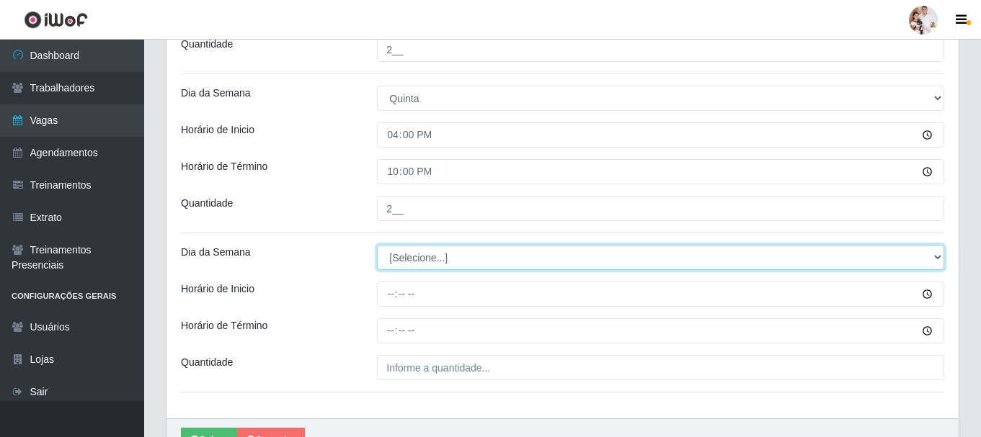
click at [933, 257] on select "[Selecione...] Segunda Terça Quarta Quinta Sexta Sábado Domingo" at bounding box center [660, 257] width 567 height 25
click at [377, 245] on select "[Selecione...] Segunda Terça Quarta Quinta Sexta Sábado Domingo" at bounding box center [660, 257] width 567 height 25
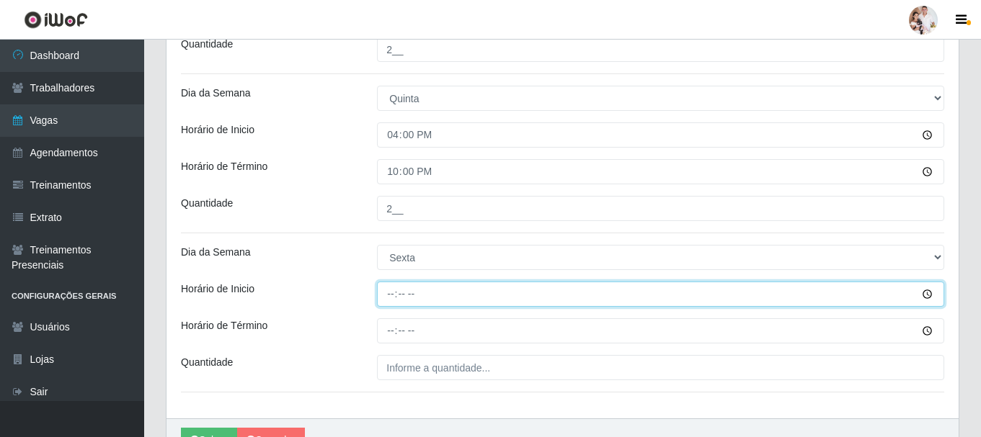
click at [388, 295] on input "Horário de Inicio" at bounding box center [660, 294] width 567 height 25
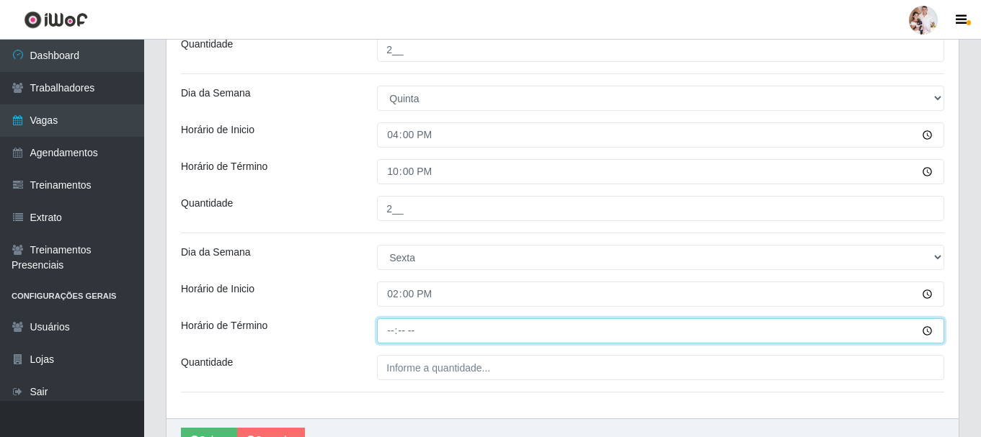
click at [390, 335] on input "Horário de Término" at bounding box center [660, 331] width 567 height 25
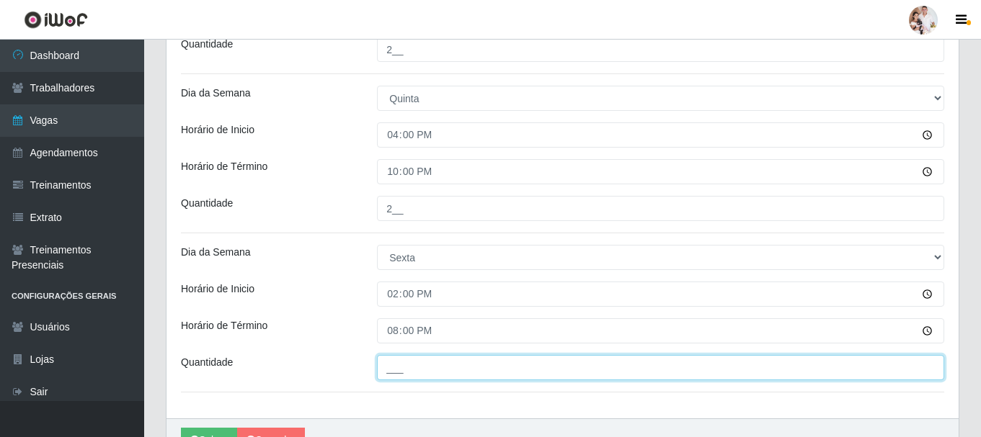
click at [388, 366] on input "___" at bounding box center [660, 367] width 567 height 25
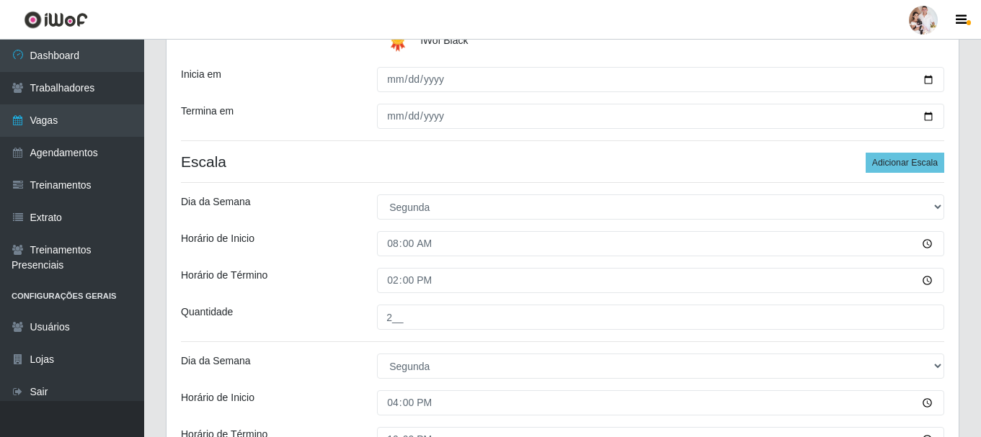
scroll to position [288, 0]
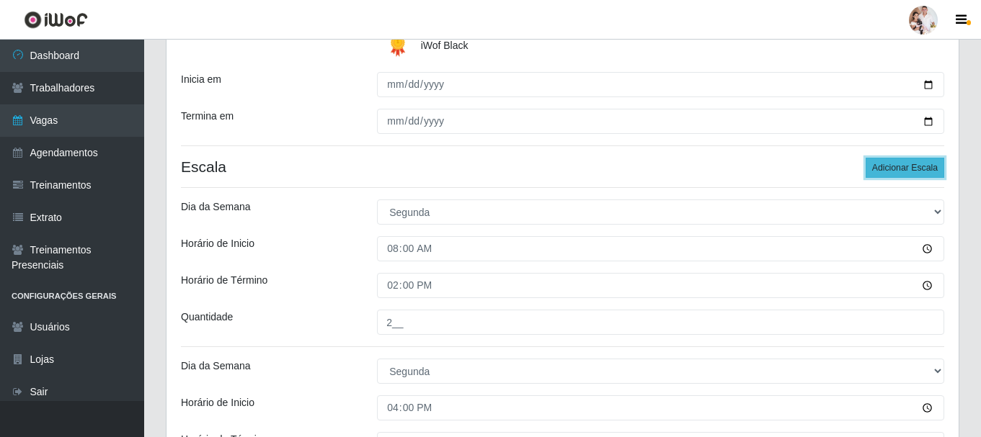
click at [918, 162] on button "Adicionar Escala" at bounding box center [905, 168] width 79 height 20
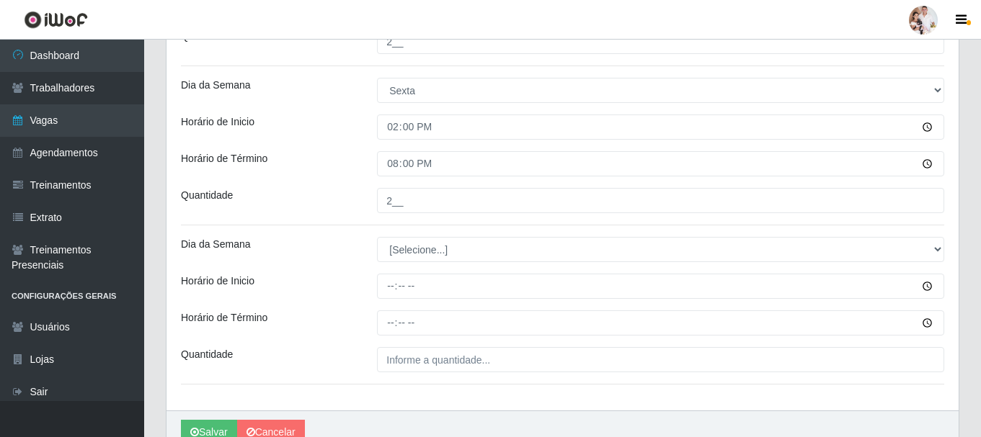
scroll to position [937, 0]
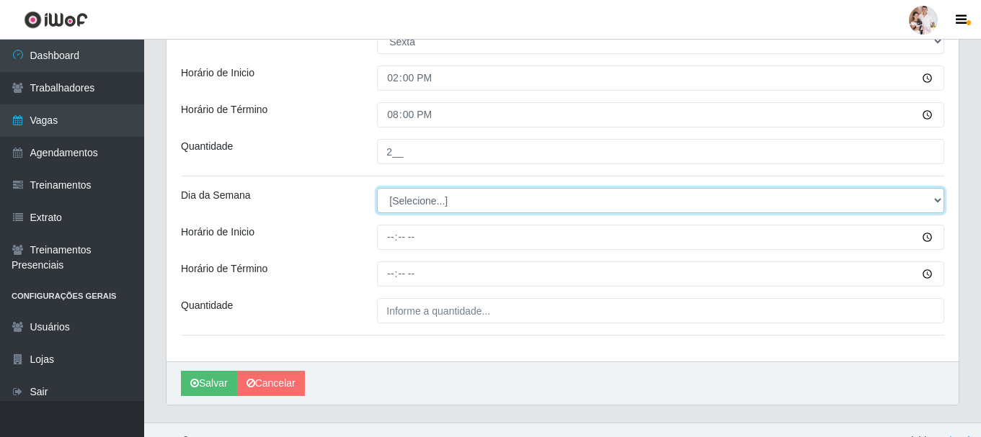
click at [937, 202] on select "[Selecione...] Segunda Terça Quarta Quinta Sexta Sábado Domingo" at bounding box center [660, 200] width 567 height 25
click at [377, 188] on select "[Selecione...] Segunda Terça Quarta Quinta Sexta Sábado Domingo" at bounding box center [660, 200] width 567 height 25
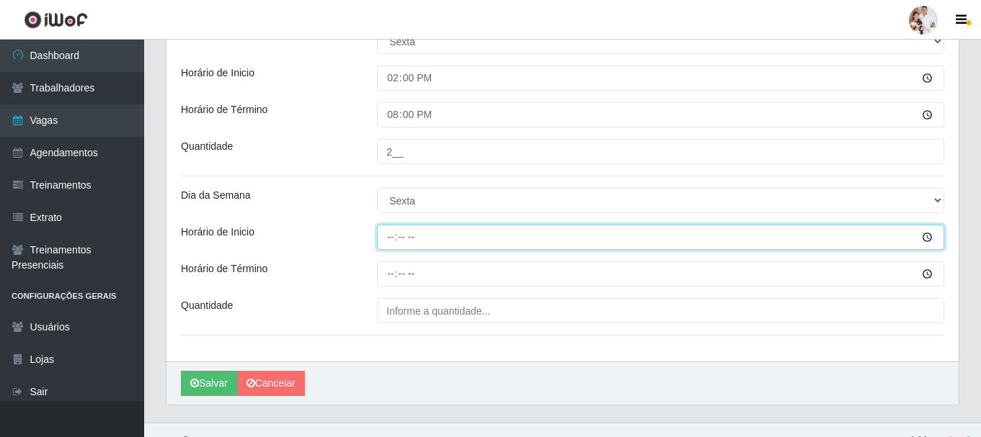
click at [391, 237] on input "Horário de Inicio" at bounding box center [660, 237] width 567 height 25
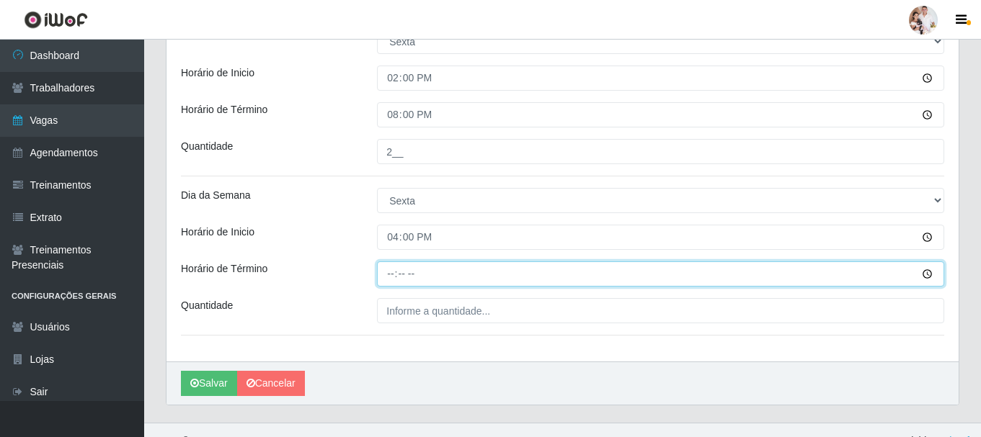
click at [387, 273] on input "Horário de Término" at bounding box center [660, 274] width 567 height 25
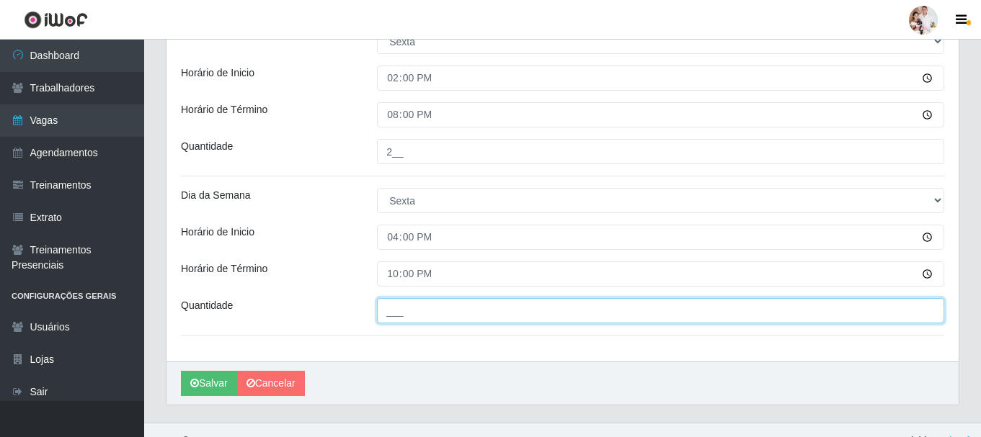
click at [441, 318] on input "___" at bounding box center [660, 310] width 567 height 25
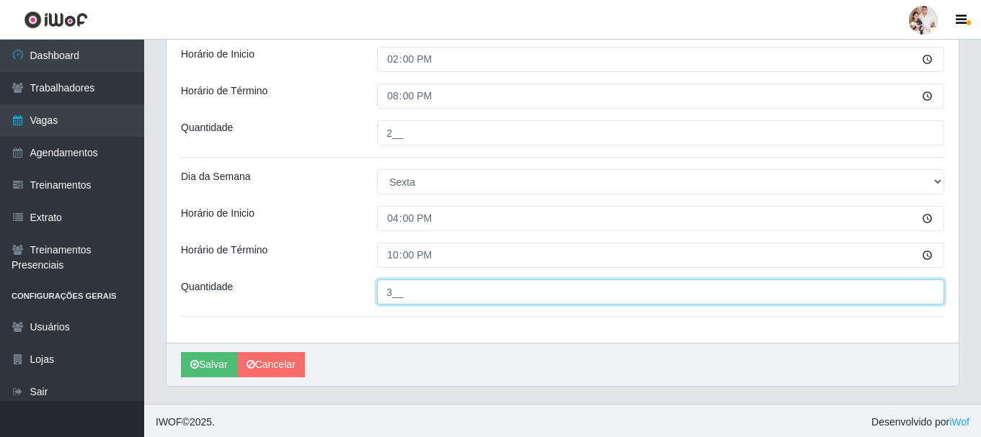
scroll to position [959, 0]
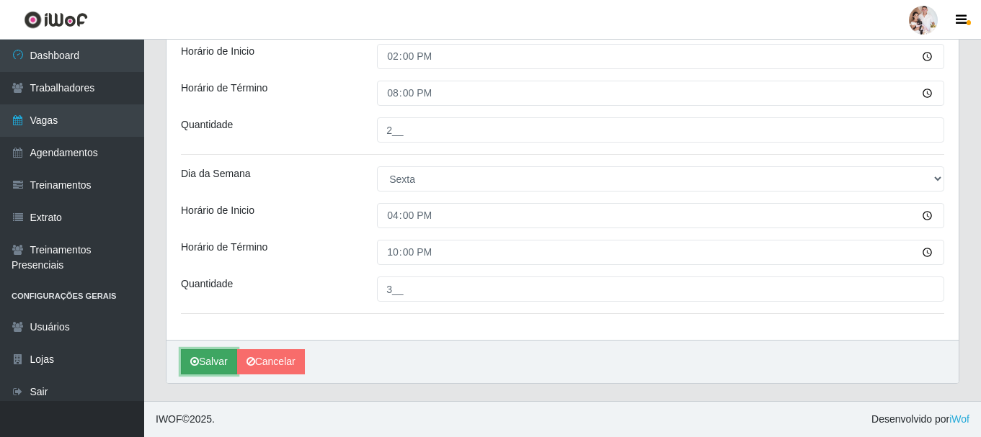
click at [220, 363] on button "Salvar" at bounding box center [209, 362] width 56 height 25
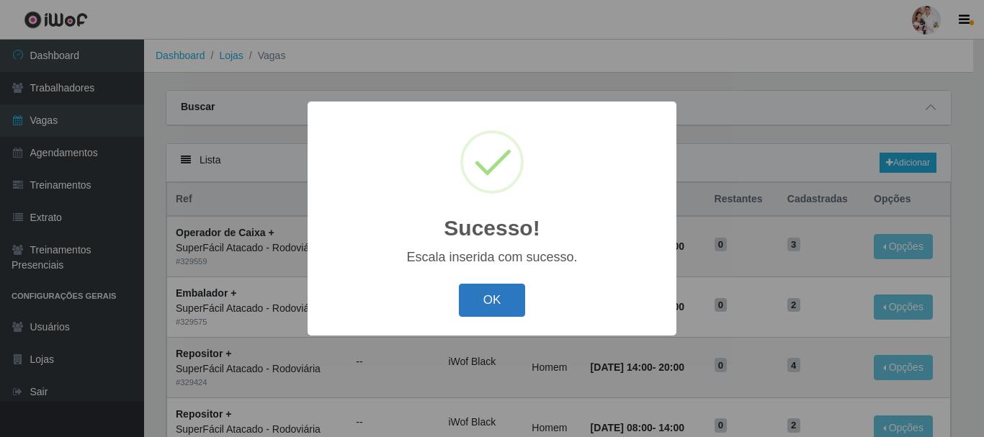
click at [487, 312] on button "OK" at bounding box center [492, 301] width 67 height 34
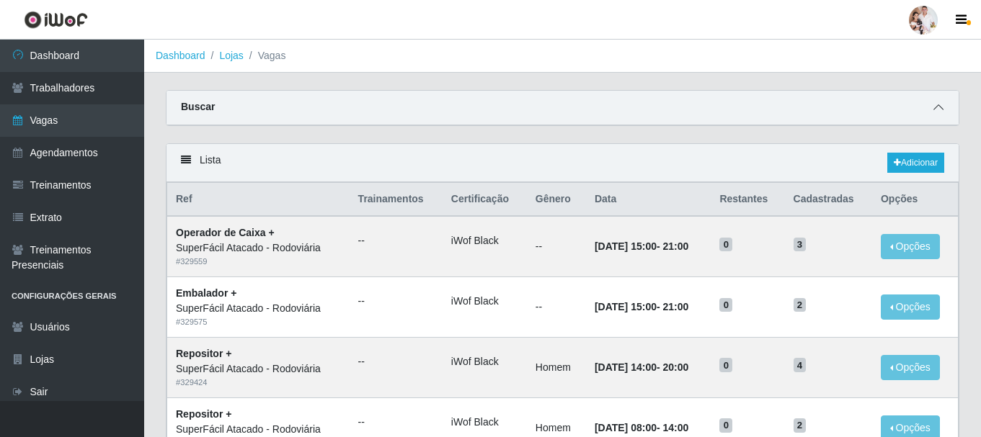
click at [936, 105] on icon at bounding box center [938, 107] width 10 height 10
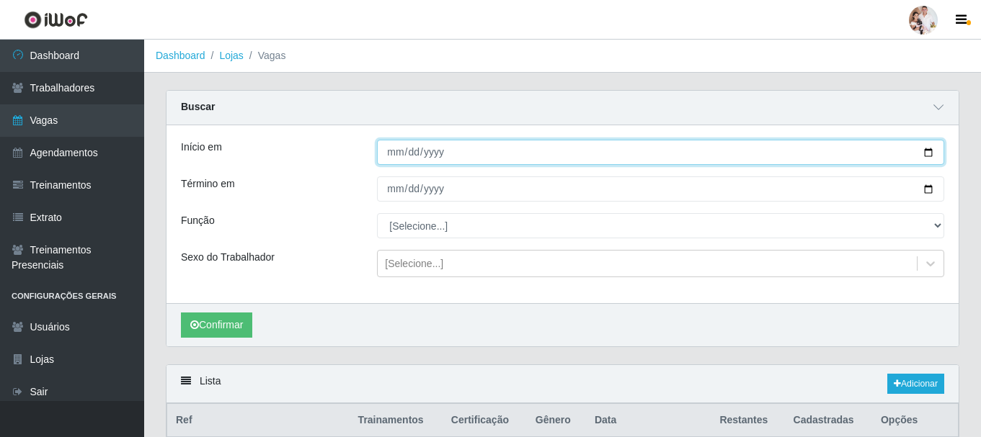
click at [929, 155] on input "[DATE]" at bounding box center [660, 152] width 567 height 25
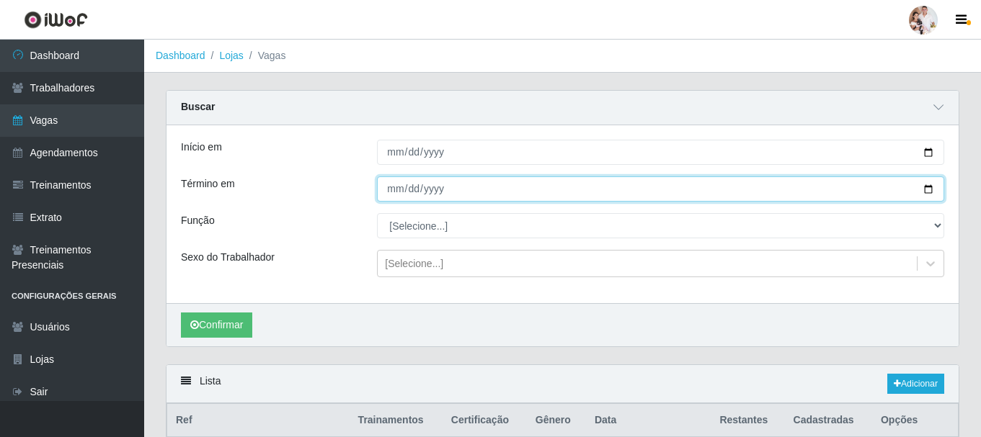
click at [930, 191] on input "[DATE]" at bounding box center [660, 189] width 567 height 25
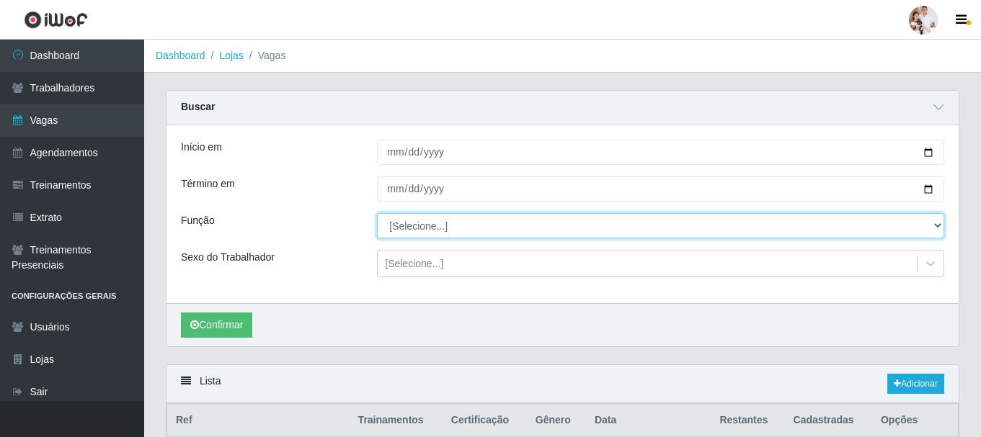
click at [941, 226] on select "[Selecione...] Embalador Embalador + Embalador ++ Operador de Caixa Operador de…" at bounding box center [660, 225] width 567 height 25
click at [377, 214] on select "[Selecione...] Embalador Embalador + Embalador ++ Operador de Caixa Operador de…" at bounding box center [660, 225] width 567 height 25
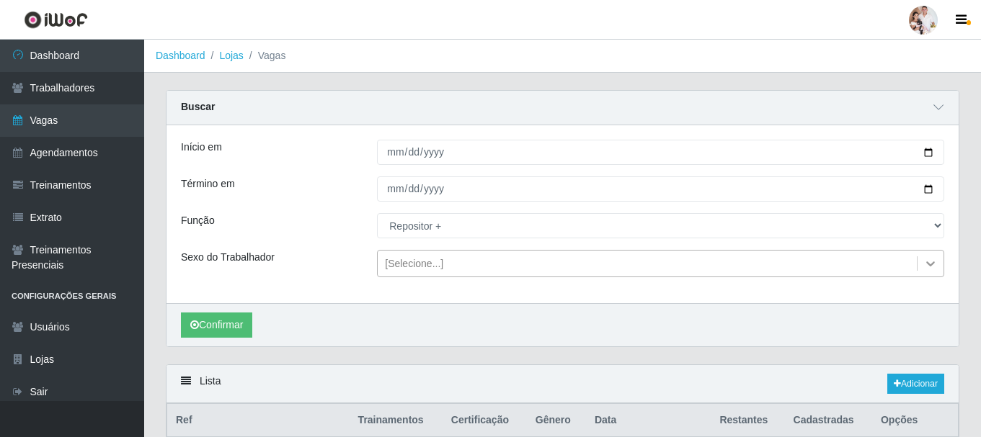
click at [929, 261] on icon at bounding box center [930, 264] width 14 height 14
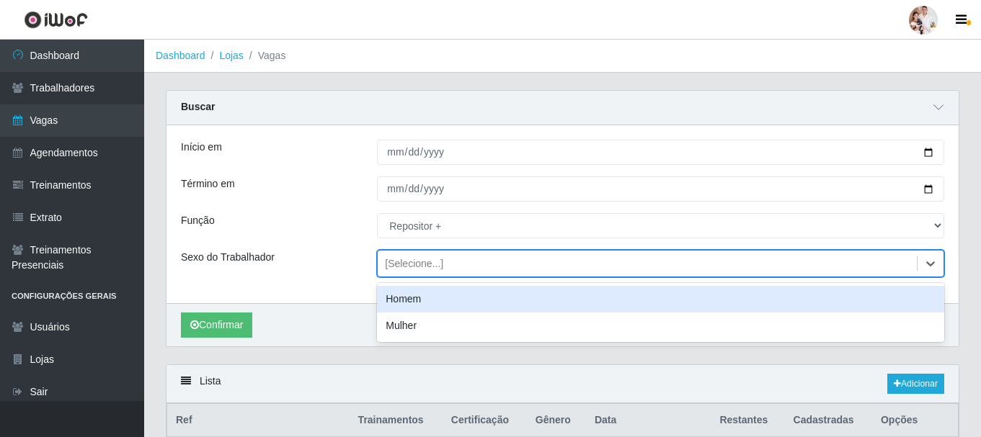
click at [543, 304] on div "Homem" at bounding box center [660, 299] width 567 height 27
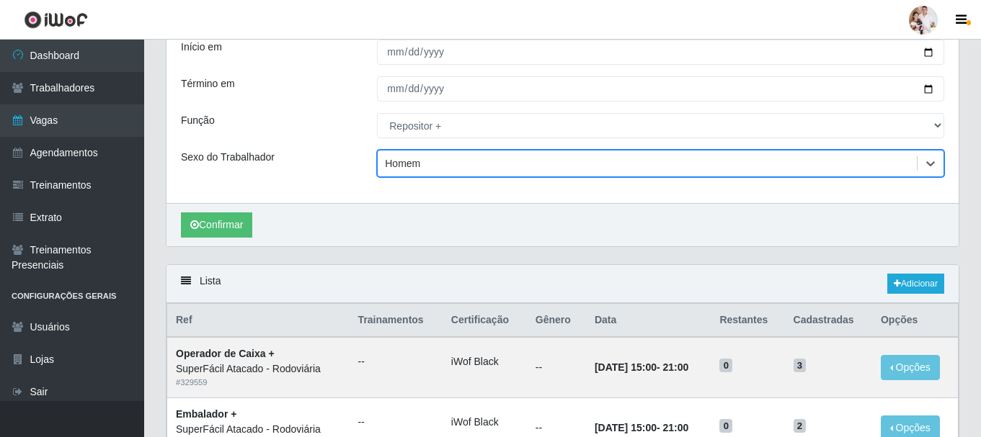
scroll to position [144, 0]
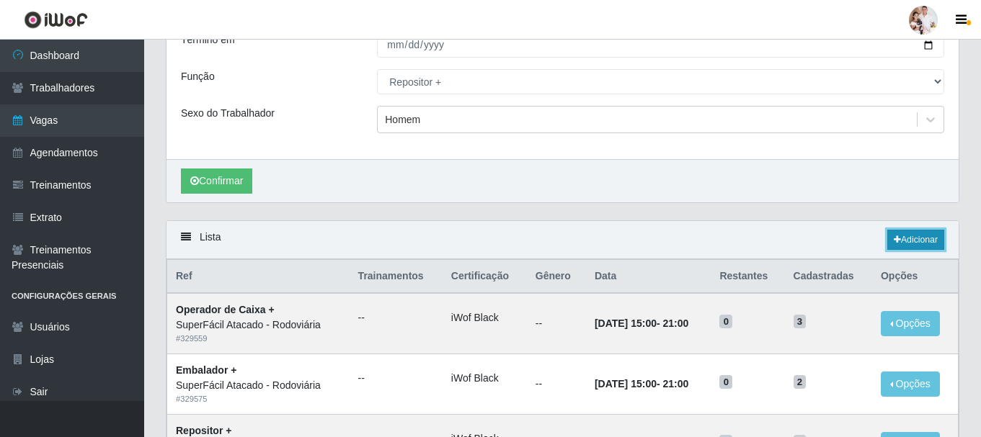
click at [909, 235] on link "Adicionar" at bounding box center [915, 240] width 57 height 20
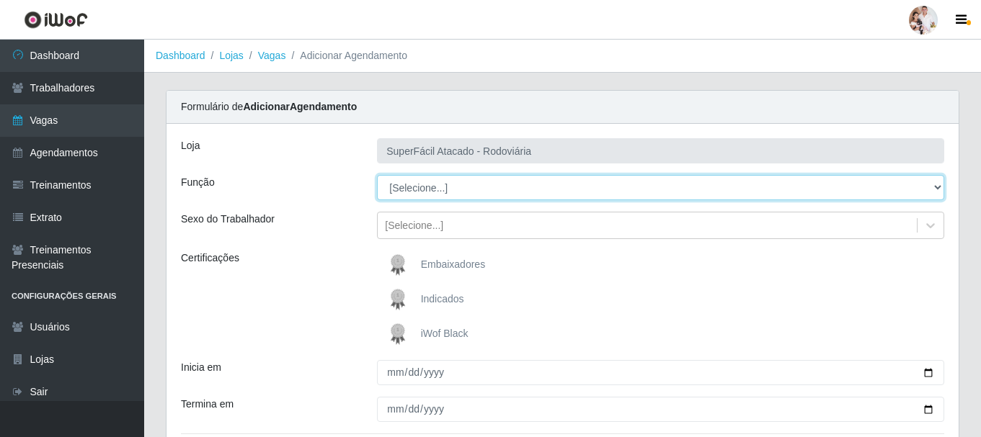
click at [936, 190] on select "[Selecione...] Embalador Embalador + Embalador ++ Operador de Caixa Operador de…" at bounding box center [660, 187] width 567 height 25
click at [377, 175] on select "[Selecione...] Embalador Embalador + Embalador ++ Operador de Caixa Operador de…" at bounding box center [660, 187] width 567 height 25
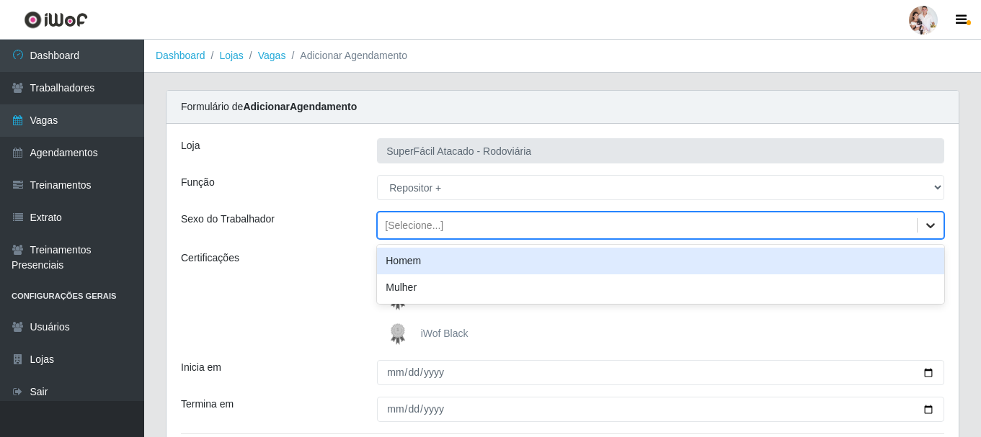
click at [932, 228] on icon at bounding box center [930, 225] width 14 height 14
click at [575, 259] on div "Homem" at bounding box center [660, 261] width 567 height 27
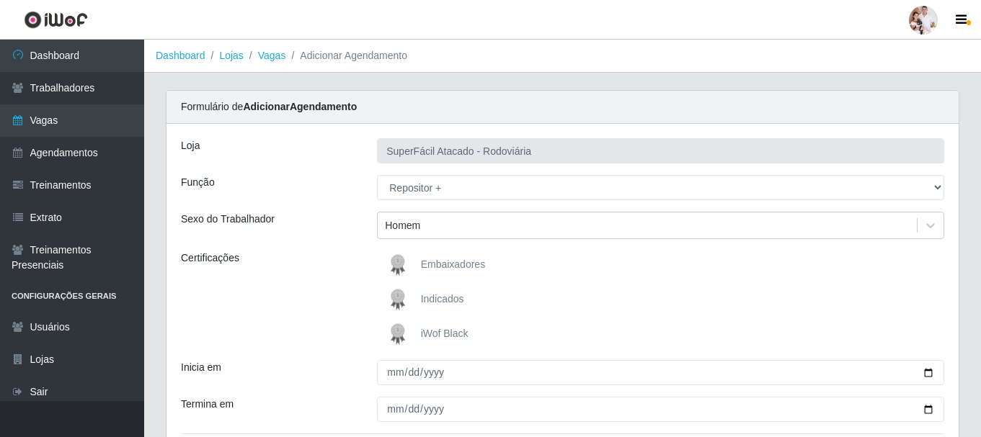
click at [396, 334] on img at bounding box center [400, 334] width 35 height 29
click at [0, 0] on input "iWof Black" at bounding box center [0, 0] width 0 height 0
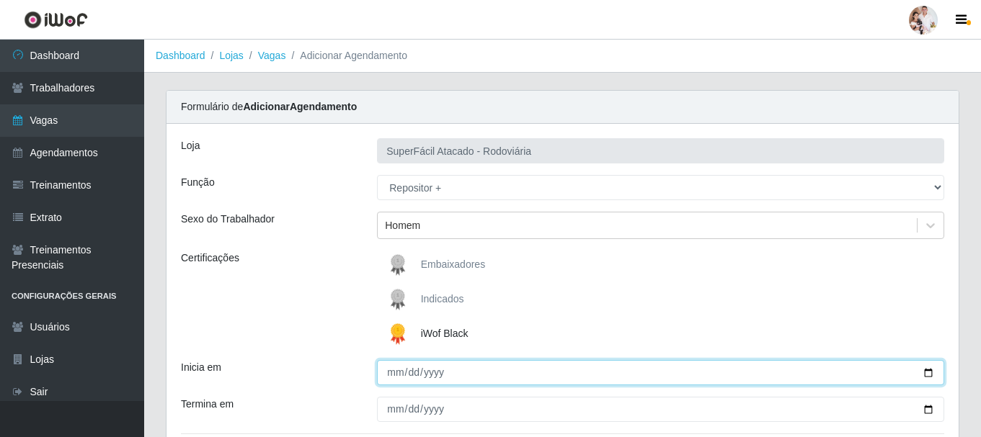
click at [924, 373] on input "Inicia em" at bounding box center [660, 372] width 567 height 25
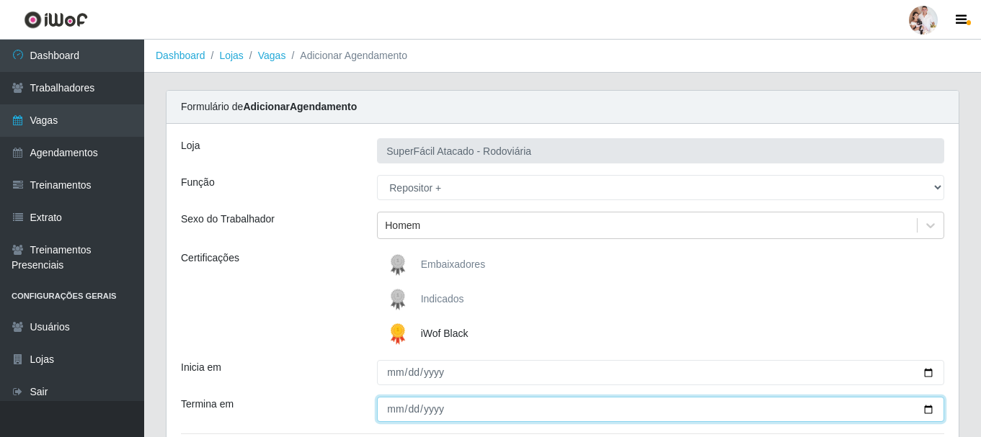
drag, startPoint x: 928, startPoint y: 408, endPoint x: 897, endPoint y: 386, distance: 38.4
click at [927, 407] on input "Termina em" at bounding box center [660, 409] width 567 height 25
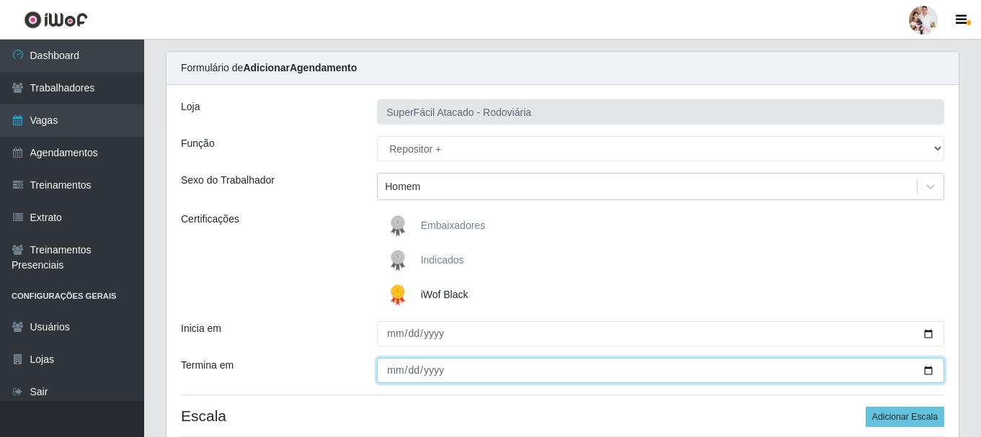
scroll to position [144, 0]
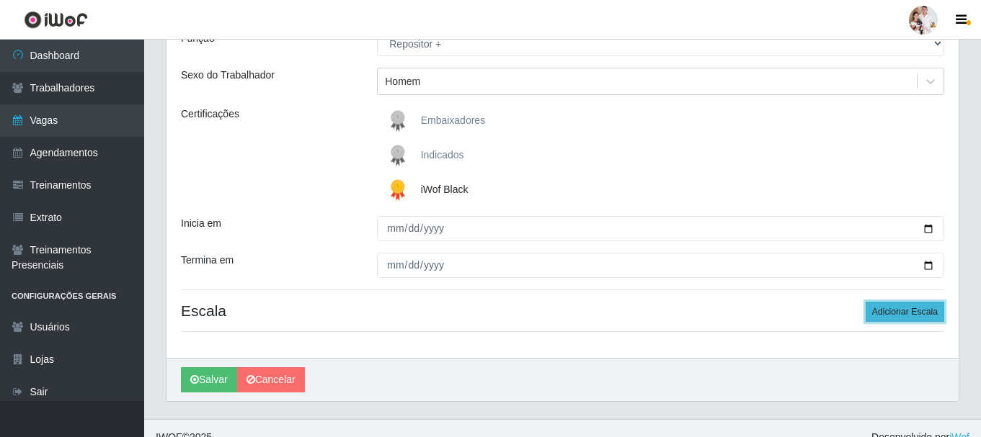
click at [894, 310] on button "Adicionar Escala" at bounding box center [905, 312] width 79 height 20
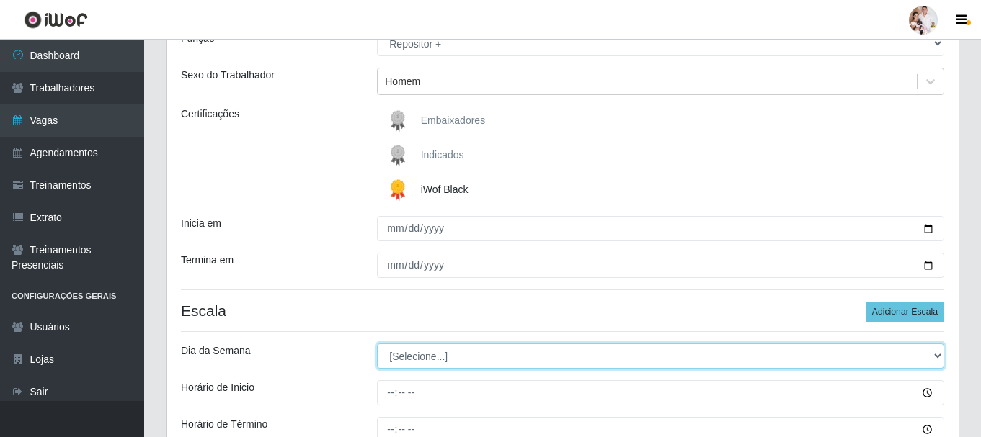
click at [935, 356] on select "[Selecione...] Segunda Terça Quarta Quinta Sexta Sábado Domingo" at bounding box center [660, 356] width 567 height 25
click at [377, 344] on select "[Selecione...] Segunda Terça Quarta Quinta Sexta Sábado Domingo" at bounding box center [660, 356] width 567 height 25
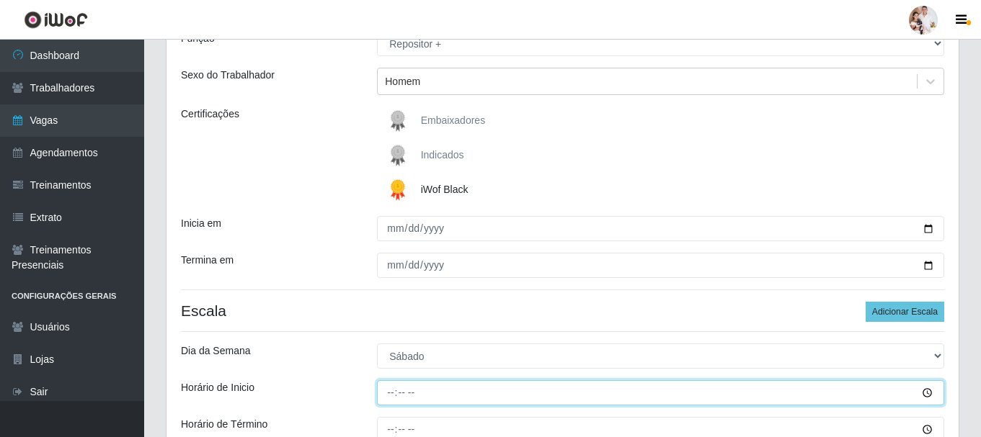
click at [391, 392] on input "Horário de Inicio" at bounding box center [660, 393] width 567 height 25
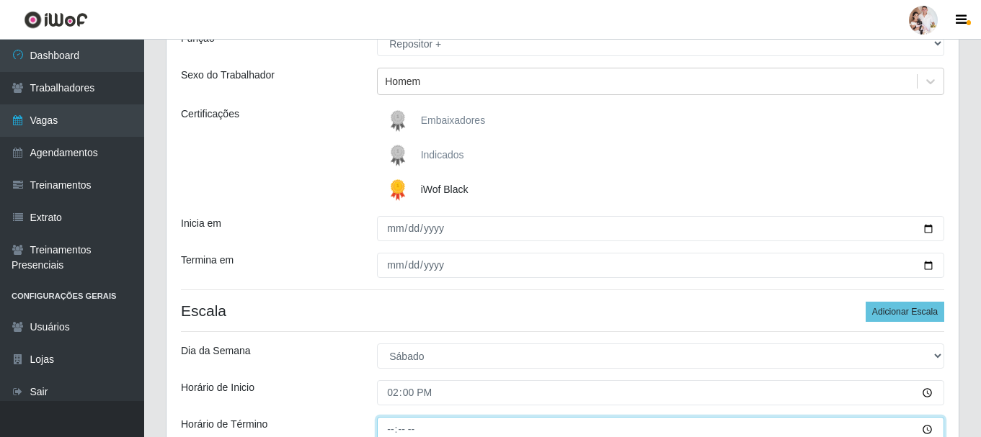
click at [393, 428] on input "Horário de Término" at bounding box center [660, 429] width 567 height 25
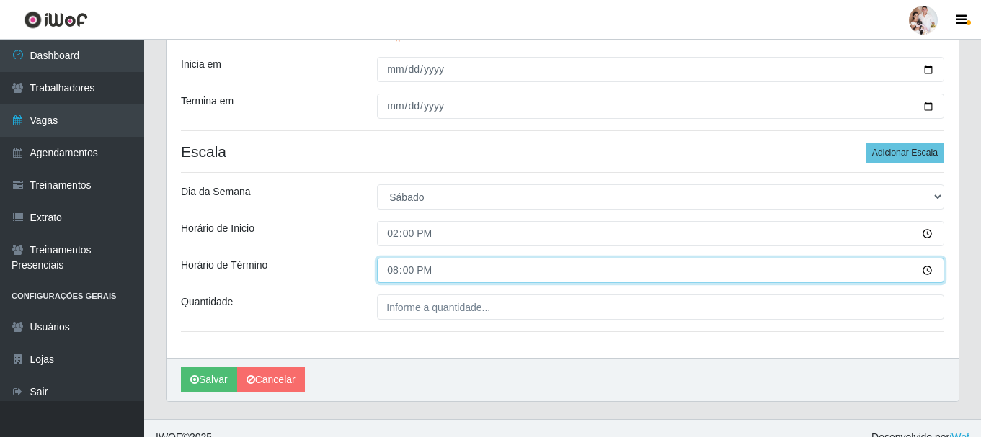
scroll to position [321, 0]
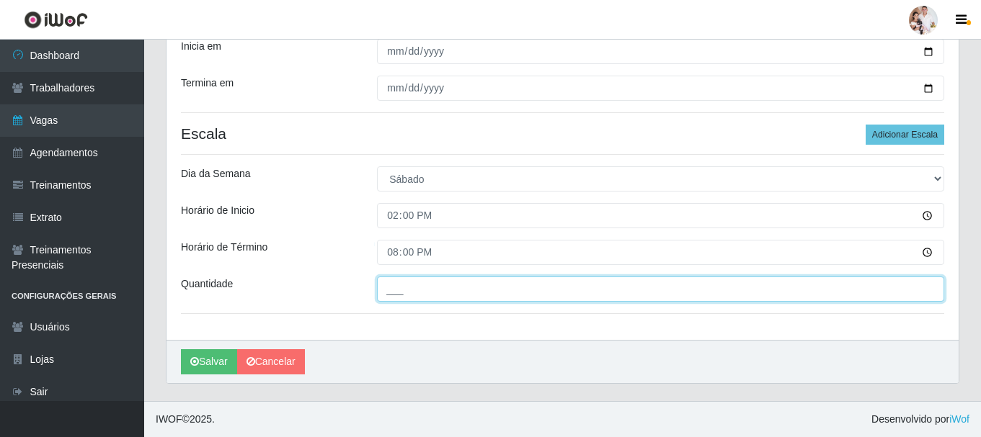
click at [392, 287] on input "___" at bounding box center [660, 289] width 567 height 25
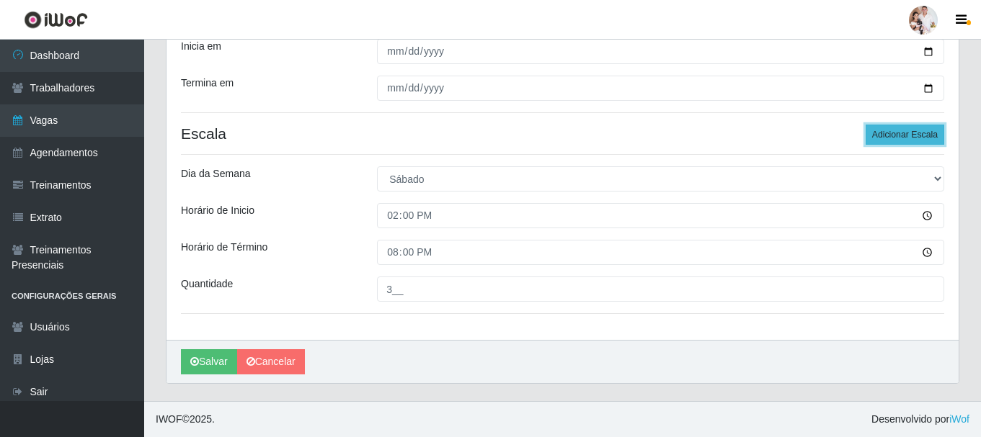
click at [936, 132] on button "Adicionar Escala" at bounding box center [905, 135] width 79 height 20
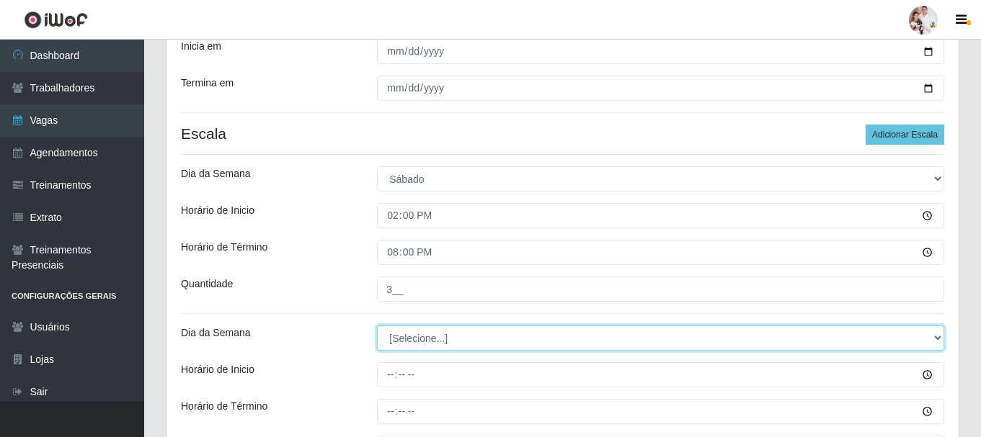
click at [933, 336] on select "[Selecione...] Segunda Terça Quarta Quinta Sexta Sábado Domingo" at bounding box center [660, 338] width 567 height 25
click at [377, 326] on select "[Selecione...] Segunda Terça Quarta Quinta Sexta Sábado Domingo" at bounding box center [660, 338] width 567 height 25
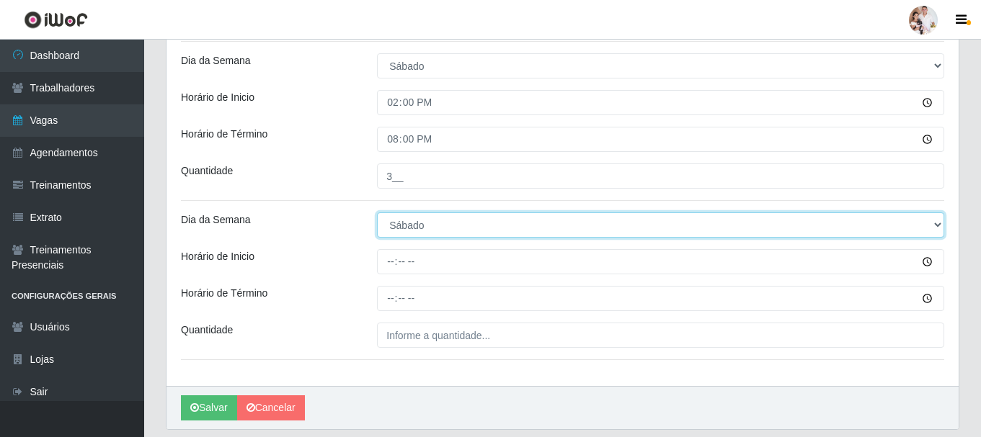
scroll to position [481, 0]
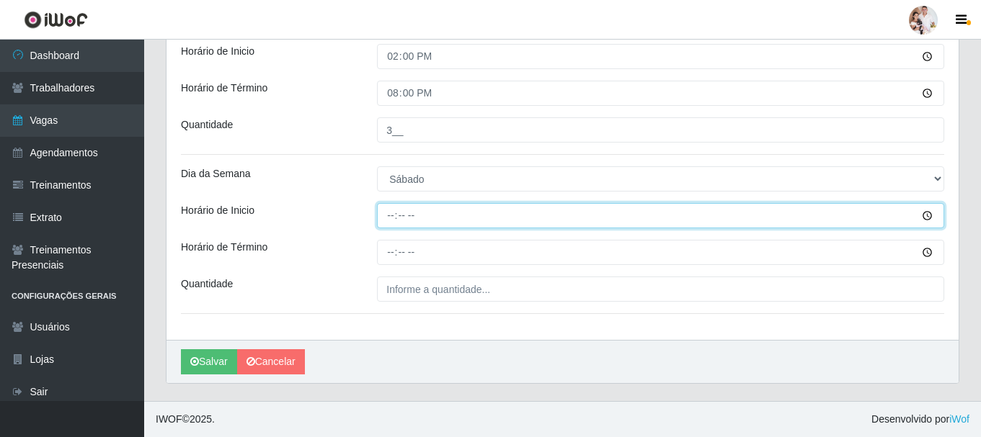
click at [387, 221] on input "Horário de Inicio" at bounding box center [660, 215] width 567 height 25
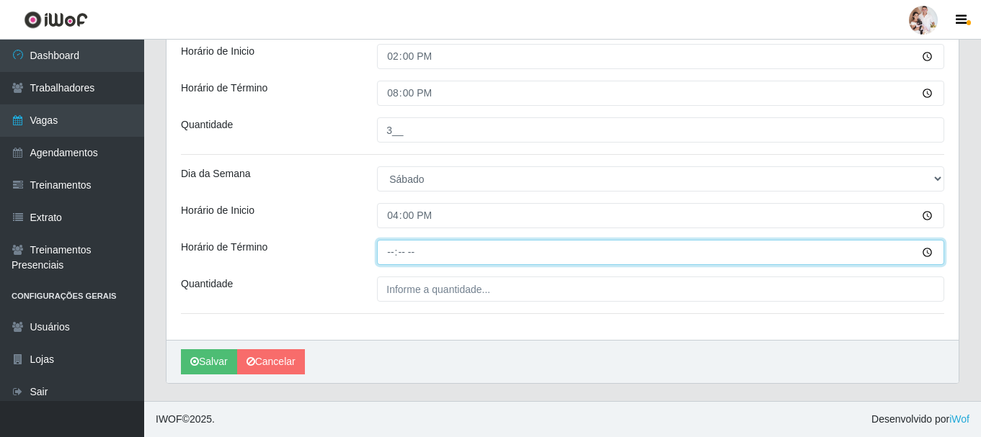
click at [391, 255] on input "Horário de Término" at bounding box center [660, 252] width 567 height 25
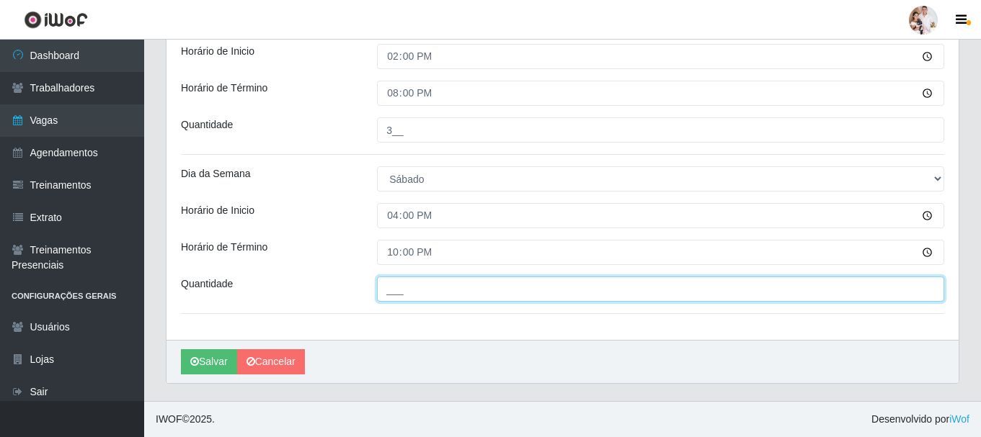
click at [382, 290] on input "___" at bounding box center [660, 289] width 567 height 25
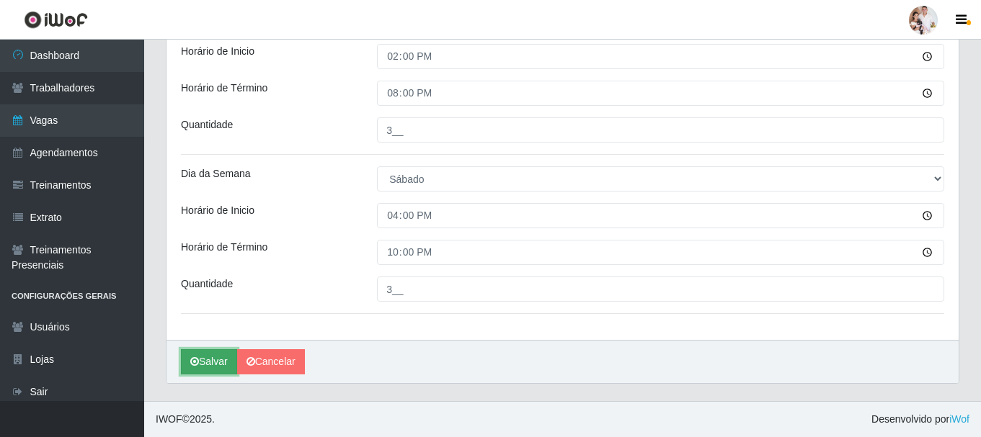
click at [204, 368] on button "Salvar" at bounding box center [209, 362] width 56 height 25
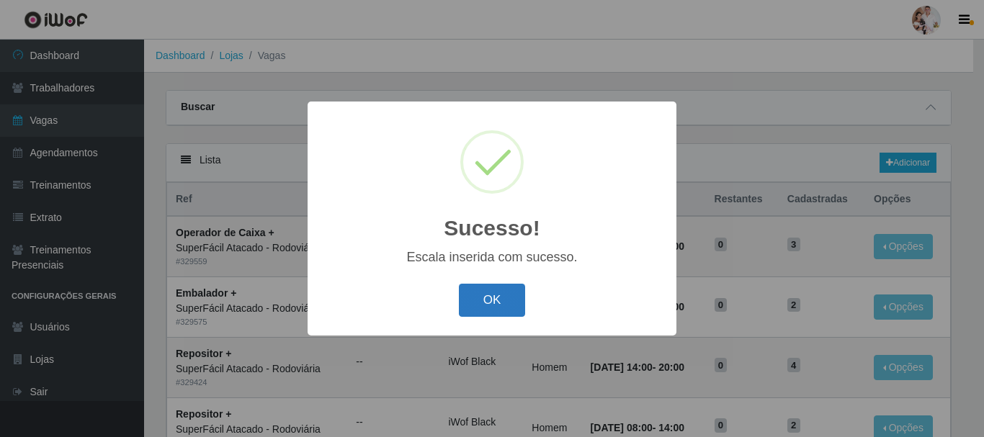
click at [477, 293] on button "OK" at bounding box center [492, 301] width 67 height 34
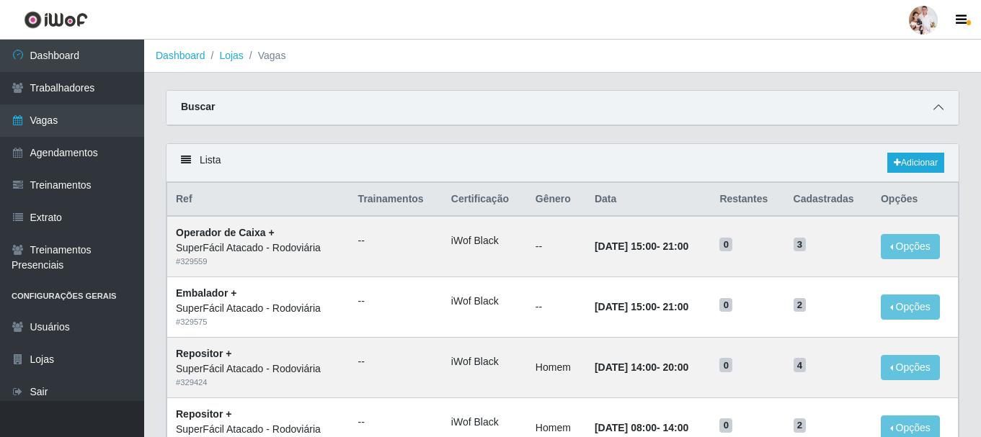
click at [938, 107] on icon at bounding box center [938, 107] width 10 height 10
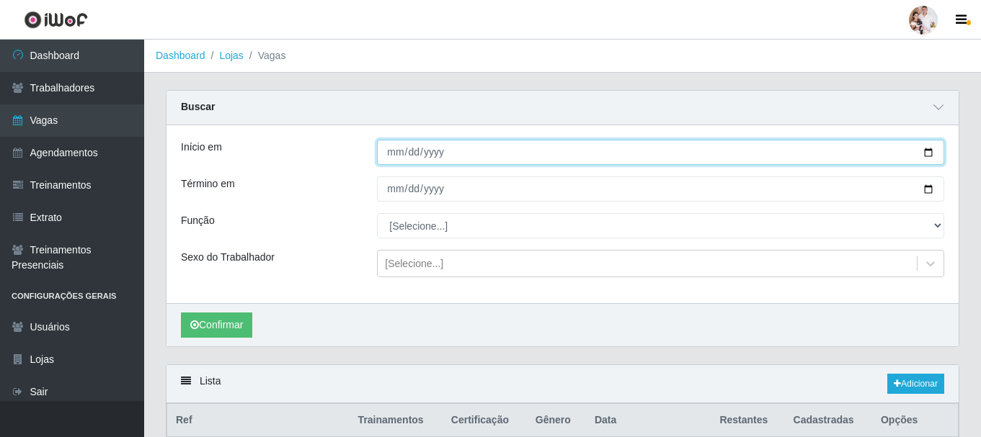
click at [920, 152] on input "[DATE]" at bounding box center [660, 152] width 567 height 25
click at [926, 150] on input "[DATE]" at bounding box center [660, 152] width 567 height 25
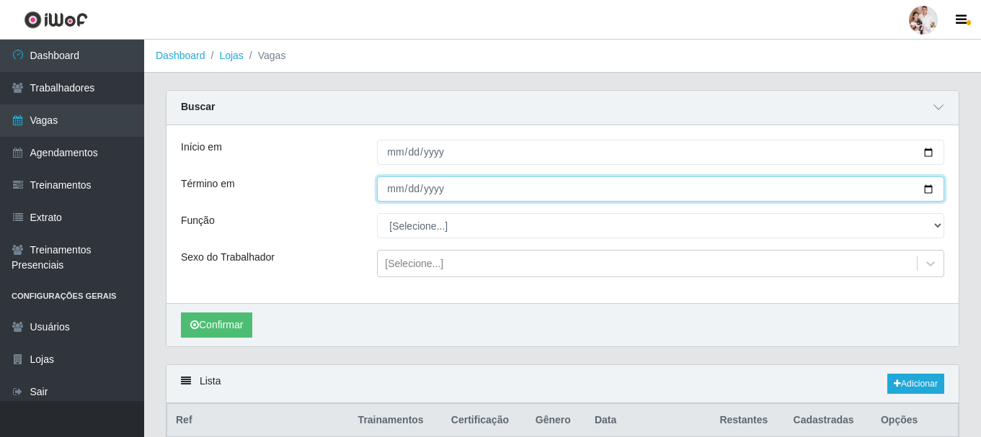
click at [926, 192] on input "[DATE]" at bounding box center [660, 189] width 567 height 25
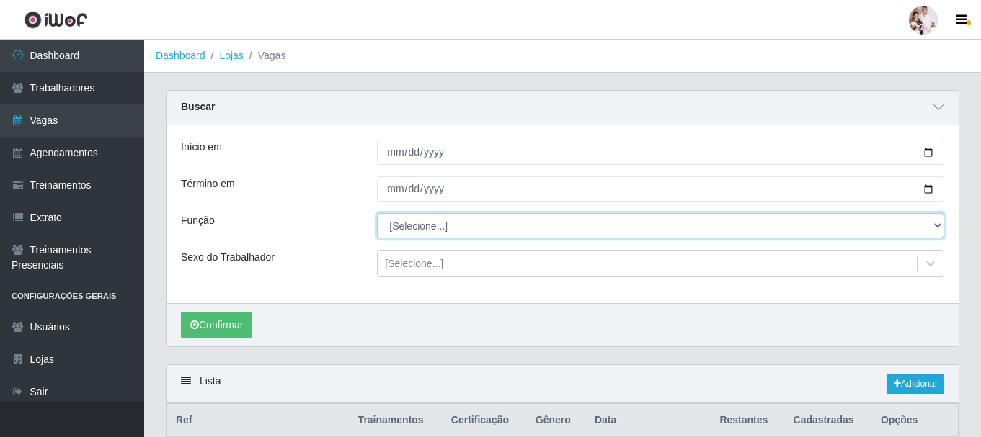
click at [933, 226] on select "[Selecione...] Embalador Embalador + Embalador ++ Operador de Caixa Operador de…" at bounding box center [660, 225] width 567 height 25
click at [377, 214] on select "[Selecione...] Embalador Embalador + Embalador ++ Operador de Caixa Operador de…" at bounding box center [660, 225] width 567 height 25
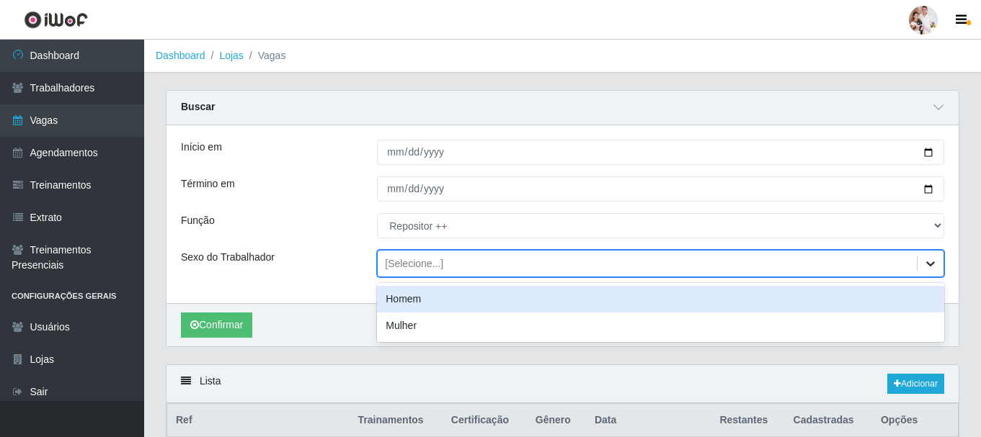
click at [927, 264] on icon at bounding box center [930, 264] width 9 height 5
click at [602, 308] on div "Homem" at bounding box center [660, 299] width 567 height 27
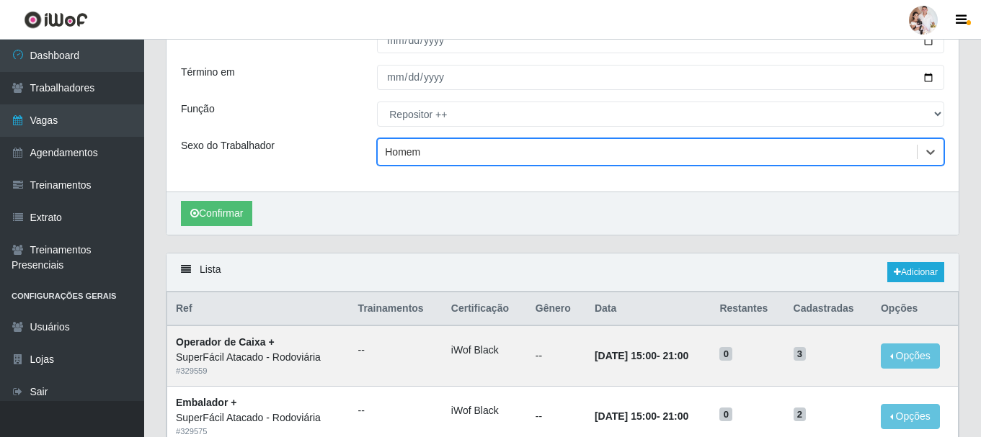
scroll to position [216, 0]
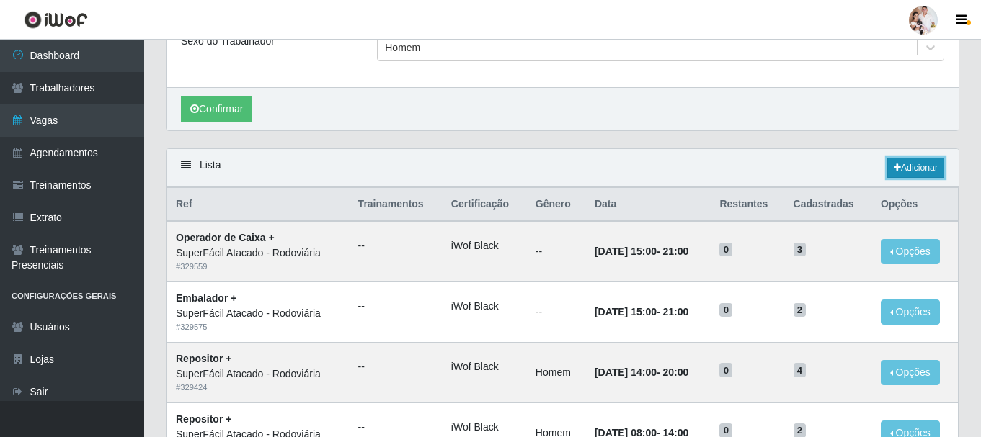
click at [916, 167] on link "Adicionar" at bounding box center [915, 168] width 57 height 20
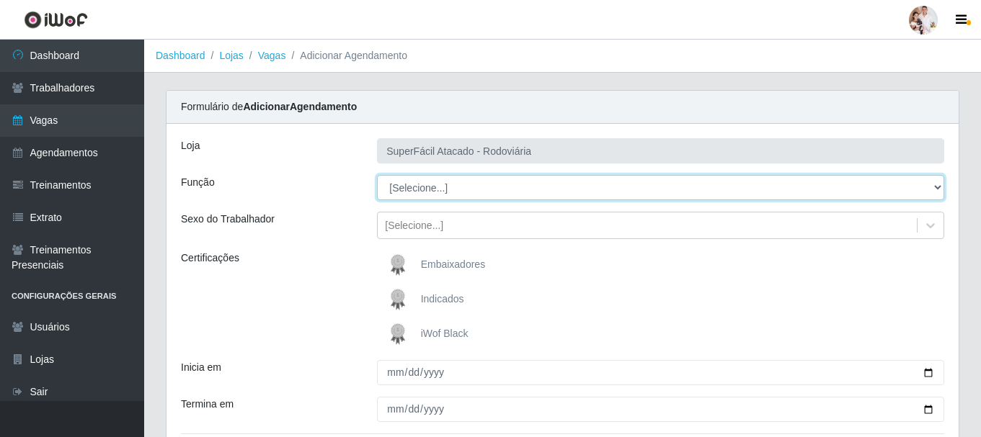
click at [932, 185] on select "[Selecione...] Embalador Embalador + Embalador ++ Operador de Caixa Operador de…" at bounding box center [660, 187] width 567 height 25
click at [377, 175] on select "[Selecione...] Embalador Embalador + Embalador ++ Operador de Caixa Operador de…" at bounding box center [660, 187] width 567 height 25
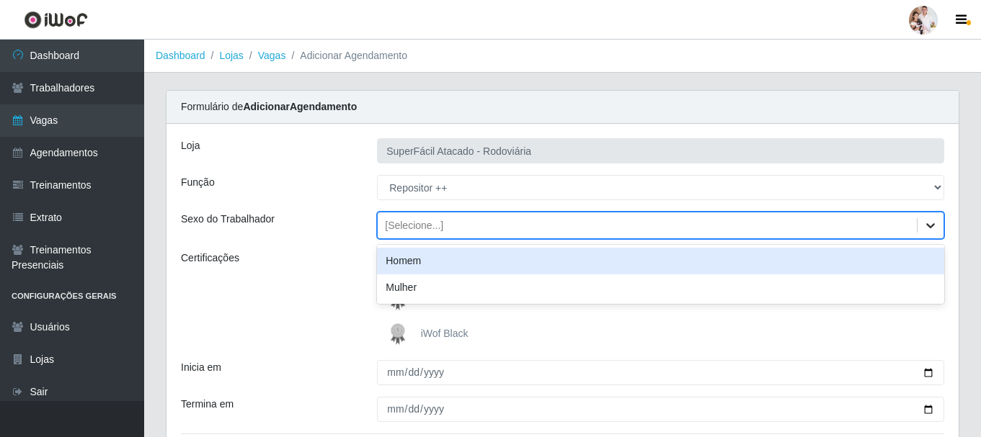
click at [935, 227] on icon at bounding box center [930, 225] width 14 height 14
click at [777, 261] on div "Homem" at bounding box center [660, 261] width 567 height 27
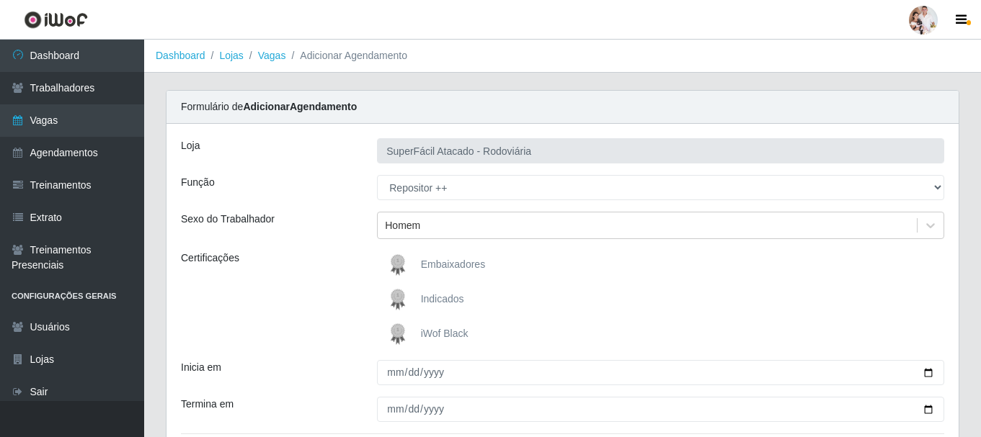
click at [399, 330] on img at bounding box center [400, 334] width 35 height 29
click at [0, 0] on input "iWof Black" at bounding box center [0, 0] width 0 height 0
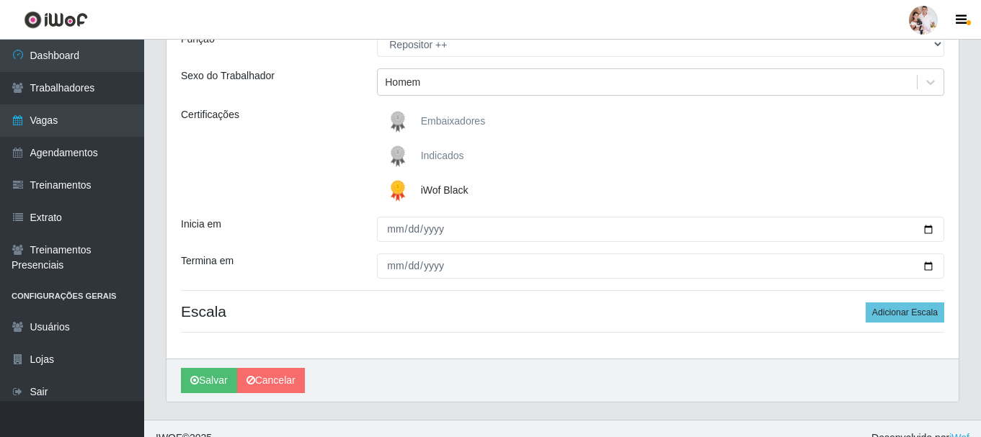
scroll to position [144, 0]
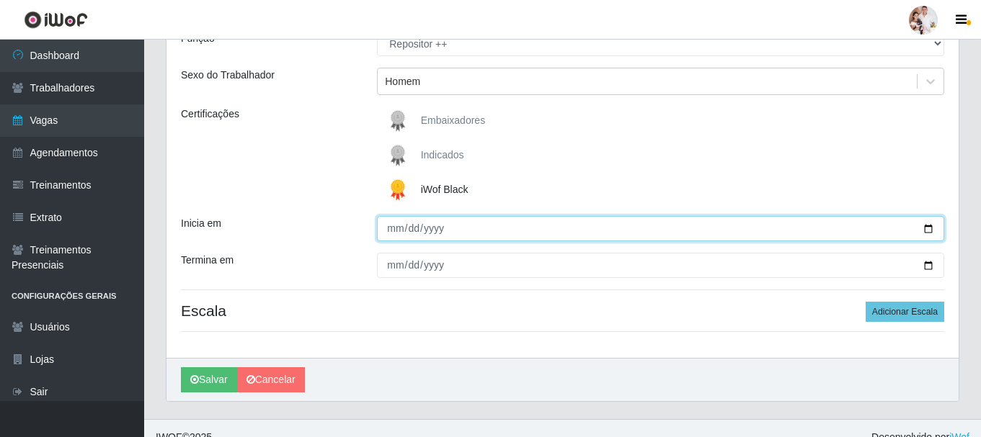
click at [928, 228] on input "Inicia em" at bounding box center [660, 228] width 567 height 25
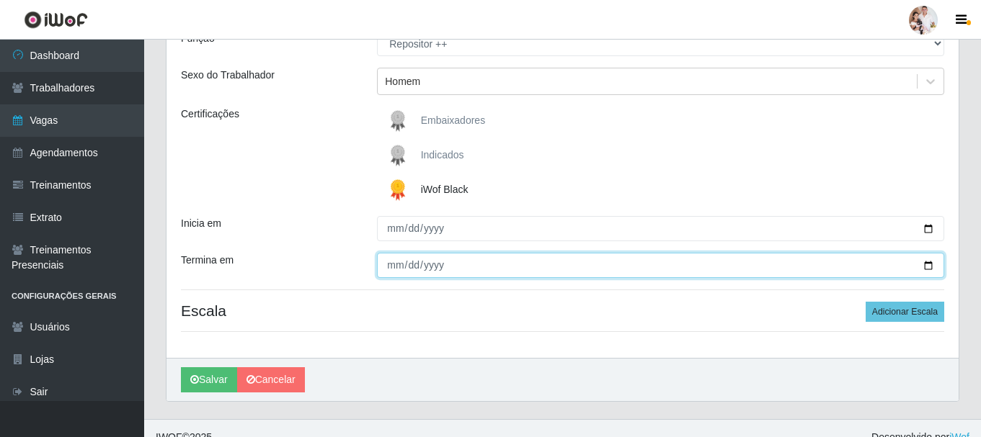
click at [929, 267] on input "Termina em" at bounding box center [660, 265] width 567 height 25
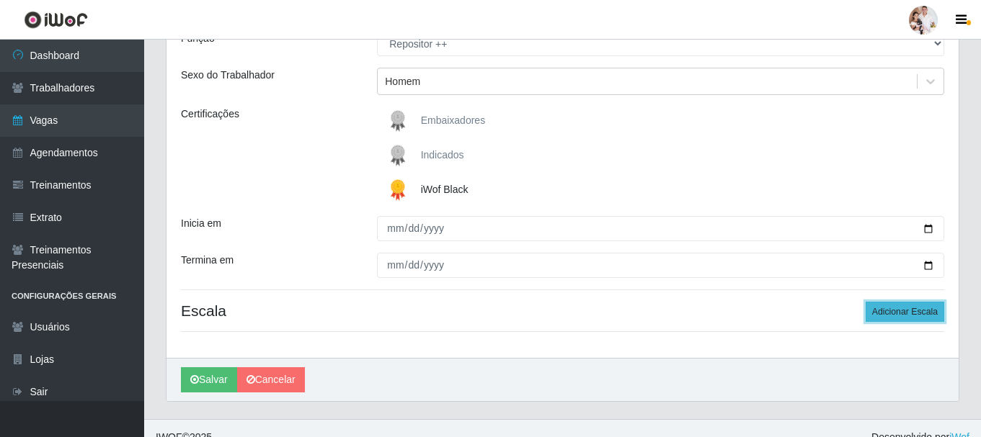
click at [907, 308] on button "Adicionar Escala" at bounding box center [905, 312] width 79 height 20
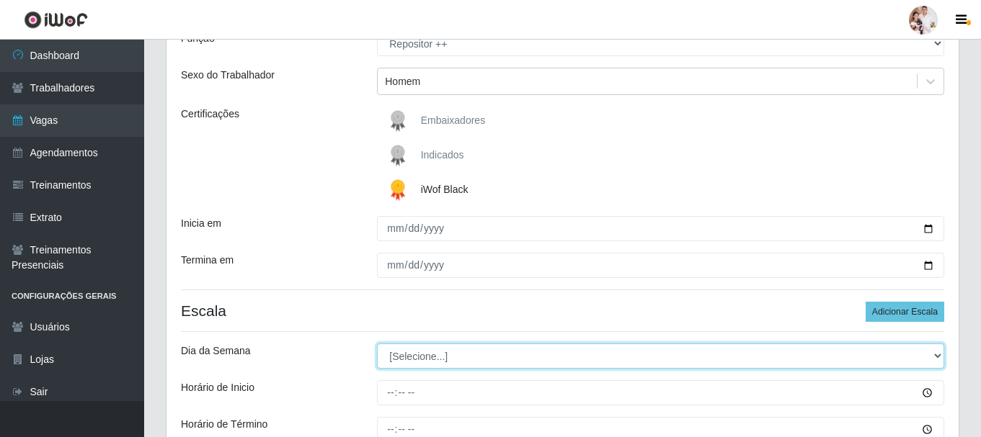
click at [942, 357] on select "[Selecione...] Segunda Terça Quarta Quinta Sexta Sábado Domingo" at bounding box center [660, 356] width 567 height 25
click at [377, 344] on select "[Selecione...] Segunda Terça Quarta Quinta Sexta Sábado Domingo" at bounding box center [660, 356] width 567 height 25
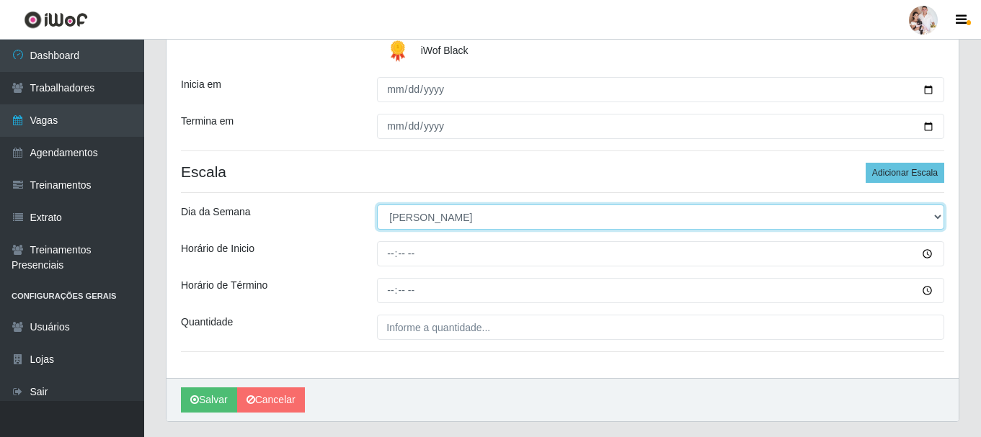
scroll to position [288, 0]
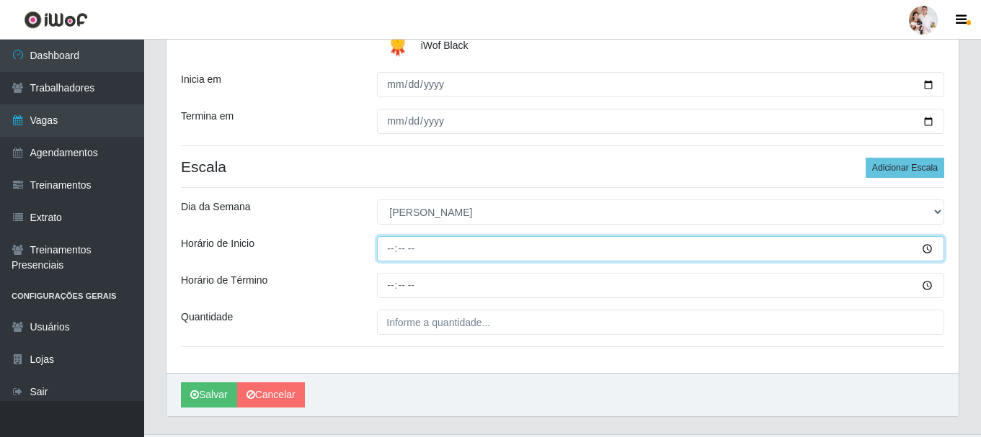
click at [393, 252] on input "Horário de Inicio" at bounding box center [660, 248] width 567 height 25
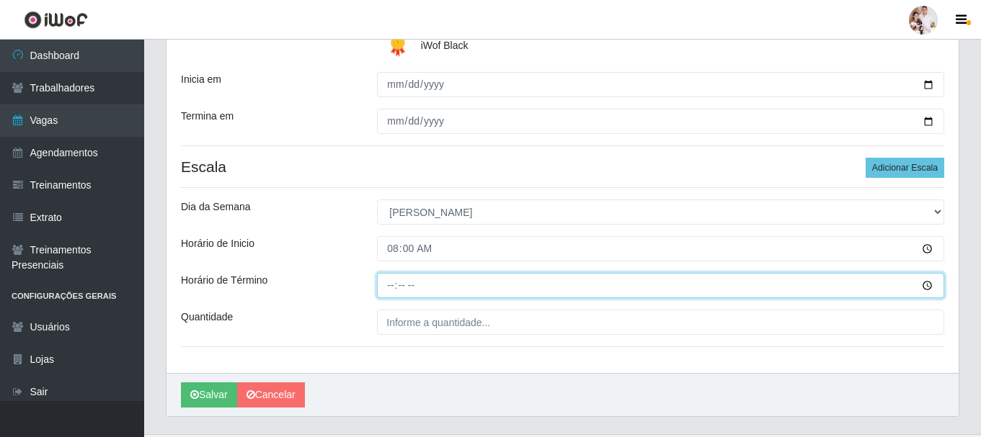
click at [390, 291] on input "Horário de Término" at bounding box center [660, 285] width 567 height 25
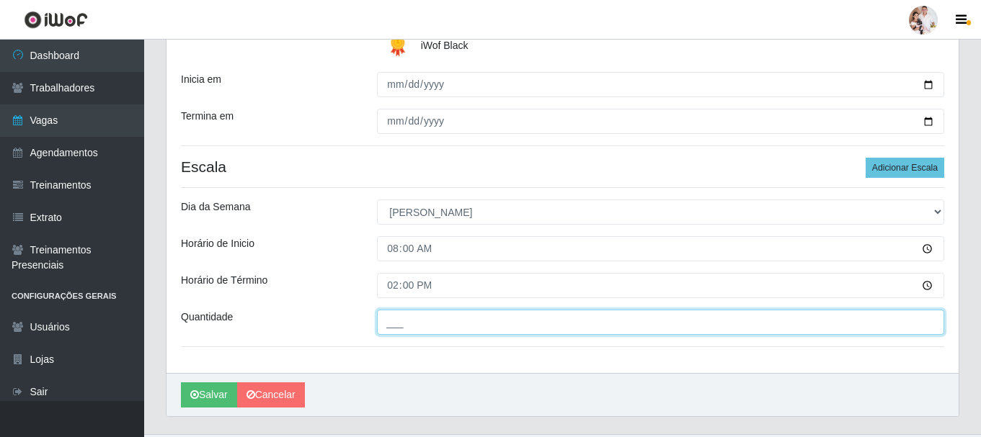
click at [386, 320] on input "___" at bounding box center [660, 322] width 567 height 25
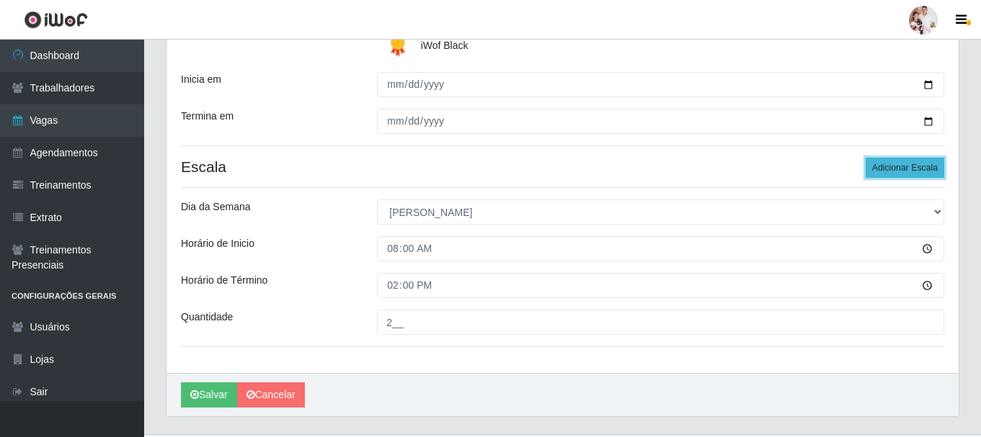
click at [916, 164] on button "Adicionar Escala" at bounding box center [905, 168] width 79 height 20
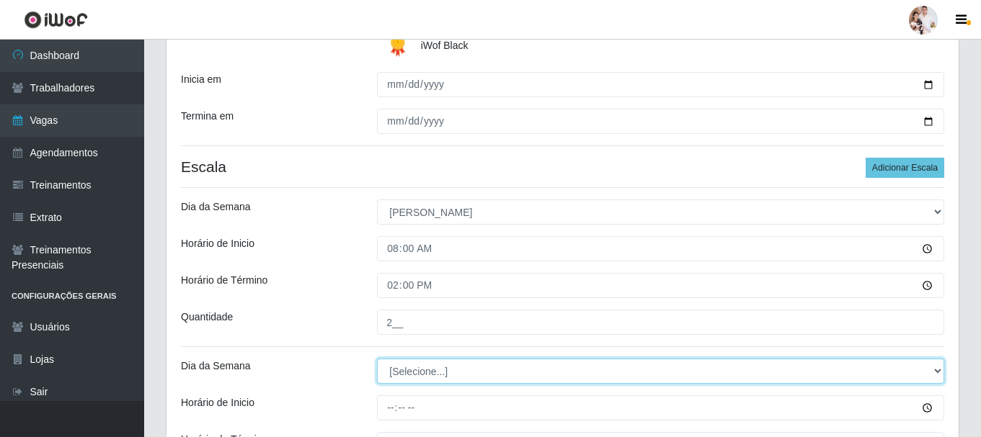
click at [933, 376] on select "[Selecione...] Segunda Terça Quarta Quinta Sexta Sábado Domingo" at bounding box center [660, 371] width 567 height 25
click at [377, 359] on select "[Selecione...] Segunda Terça Quarta Quinta Sexta Sábado Domingo" at bounding box center [660, 371] width 567 height 25
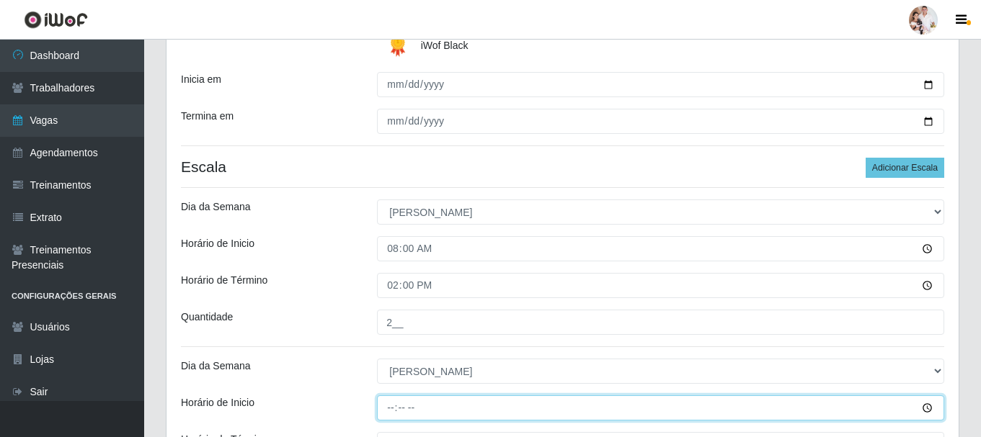
click at [391, 409] on input "Horário de Inicio" at bounding box center [660, 408] width 567 height 25
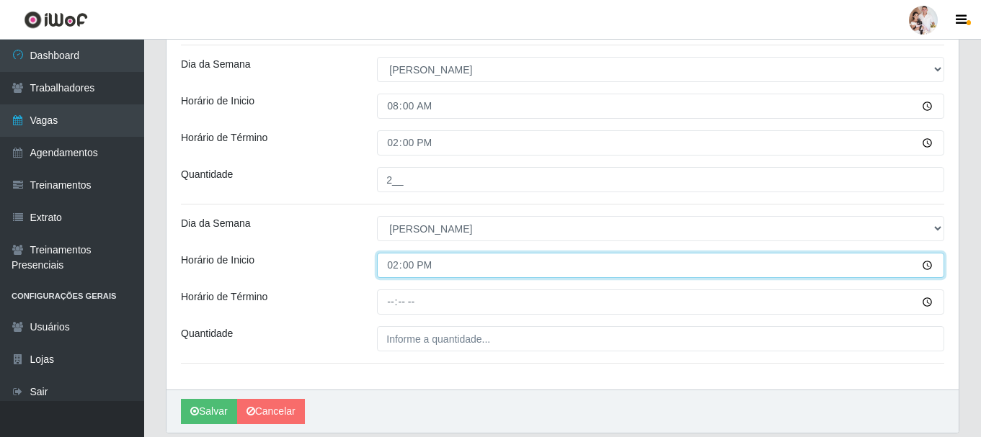
scroll to position [432, 0]
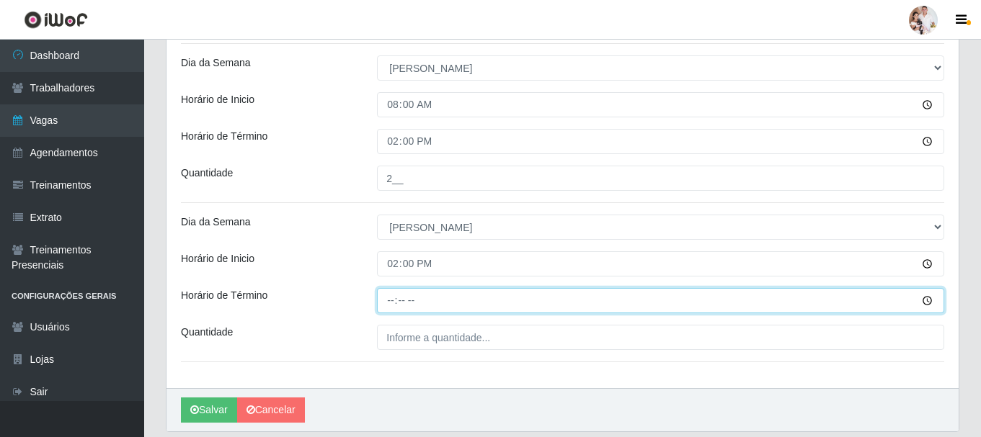
click at [384, 301] on input "Horário de Término" at bounding box center [660, 300] width 567 height 25
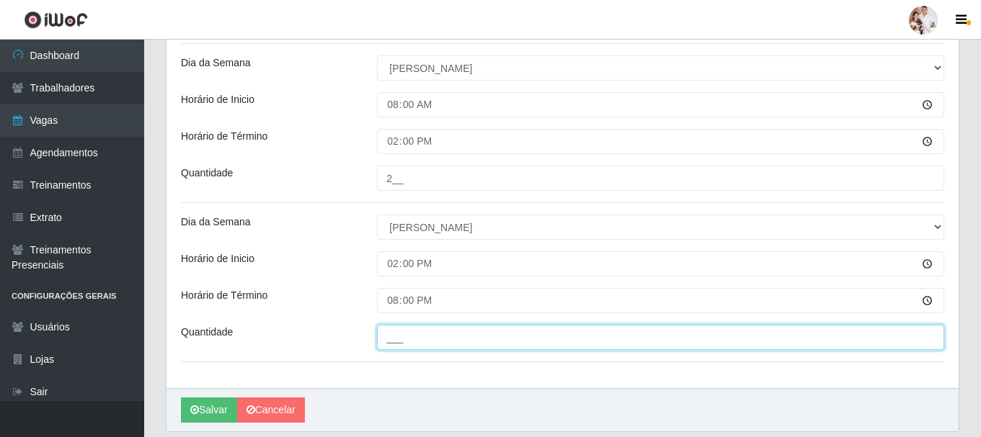
click at [413, 335] on input "___" at bounding box center [660, 337] width 567 height 25
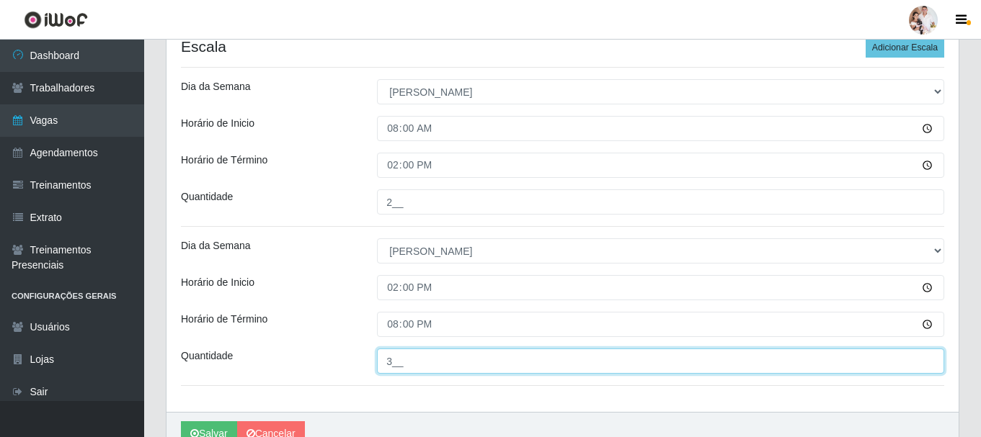
scroll to position [481, 0]
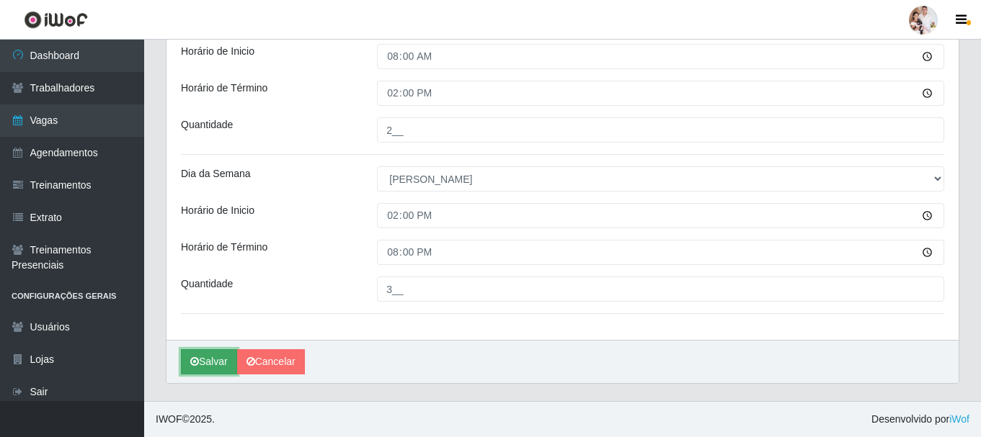
click at [218, 363] on button "Salvar" at bounding box center [209, 362] width 56 height 25
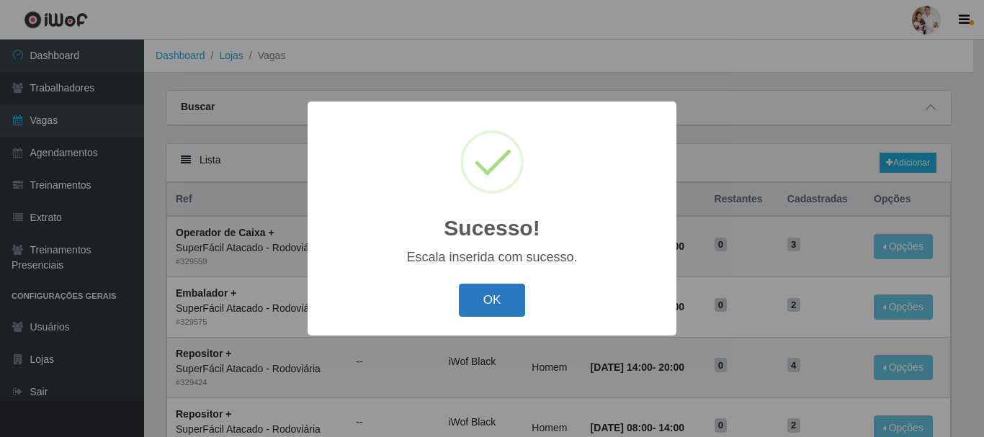
click at [497, 301] on button "OK" at bounding box center [492, 301] width 67 height 34
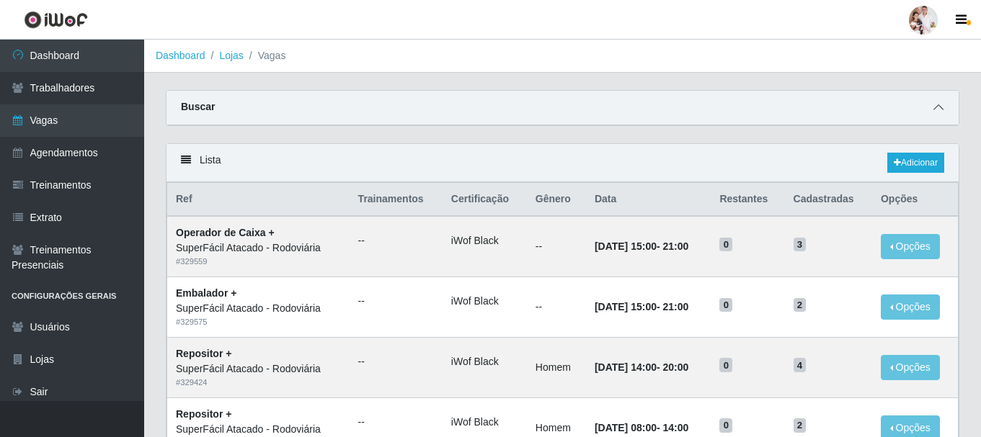
click at [940, 102] on span at bounding box center [938, 107] width 17 height 17
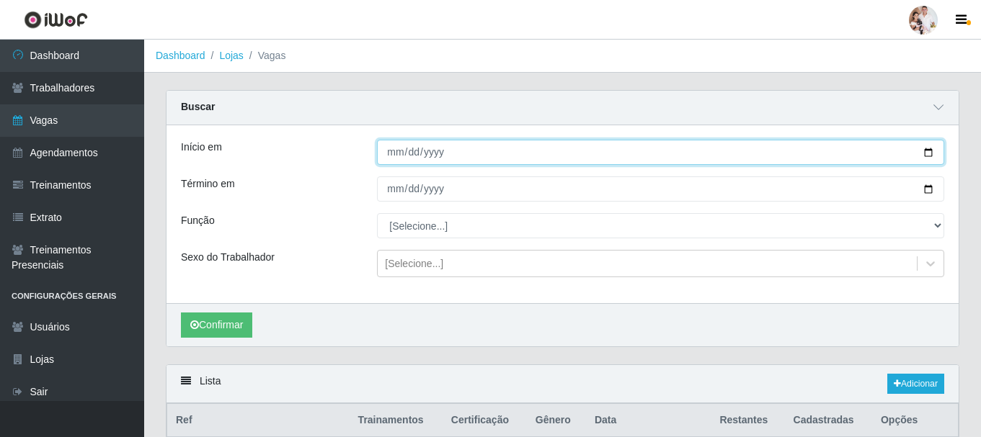
click at [928, 154] on input "[DATE]" at bounding box center [660, 152] width 567 height 25
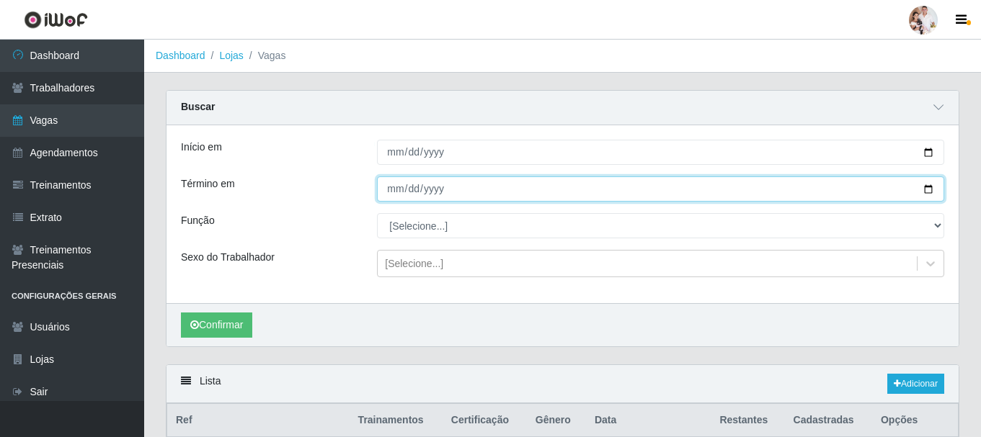
click at [928, 190] on input "[DATE]" at bounding box center [660, 189] width 567 height 25
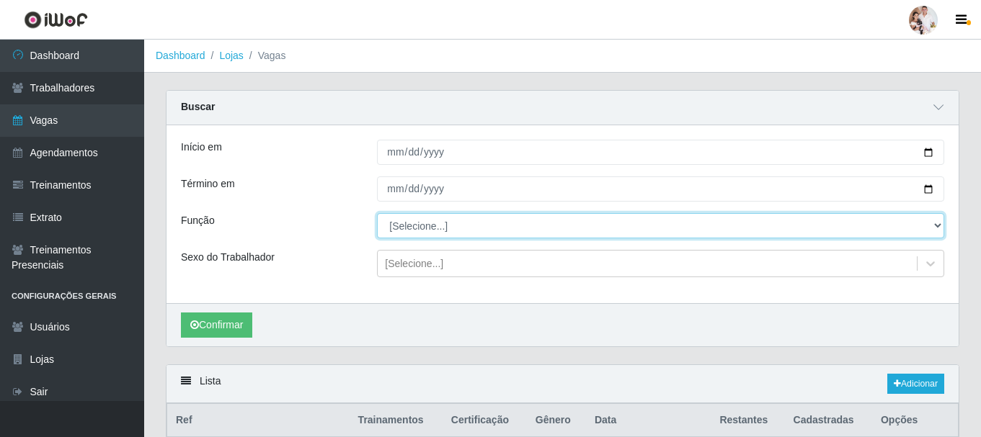
click at [935, 226] on select "[Selecione...] Embalador Embalador + Embalador ++ Operador de Caixa Operador de…" at bounding box center [660, 225] width 567 height 25
click at [377, 214] on select "[Selecione...] Embalador Embalador + Embalador ++ Operador de Caixa Operador de…" at bounding box center [660, 225] width 567 height 25
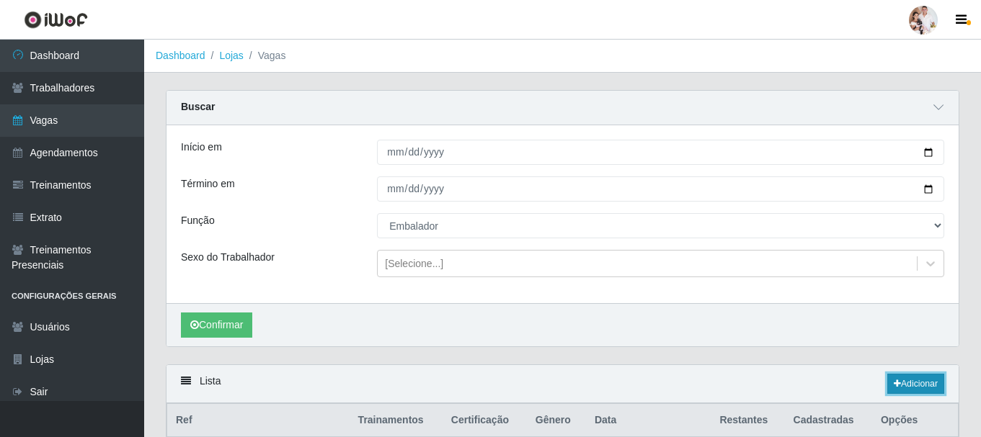
click at [906, 386] on link "Adicionar" at bounding box center [915, 384] width 57 height 20
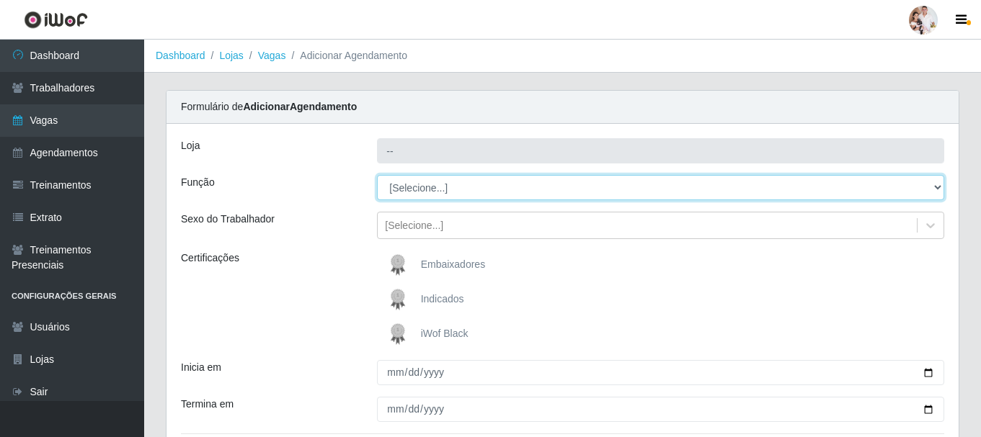
click at [936, 187] on select "[Selecione...] Embalador Embalador + Embalador ++ Operador de Caixa Operador de…" at bounding box center [660, 187] width 567 height 25
click at [377, 175] on select "[Selecione...] Embalador Embalador + Embalador ++ Operador de Caixa Operador de…" at bounding box center [660, 187] width 567 height 25
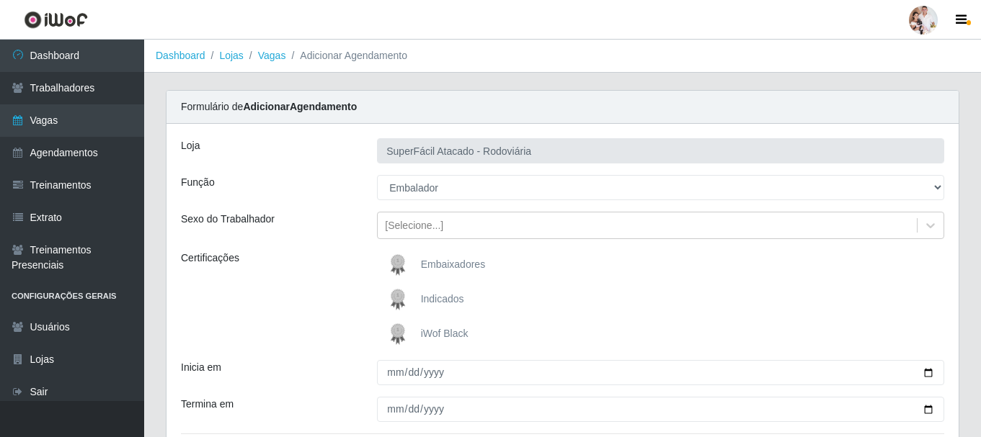
click at [394, 334] on img at bounding box center [400, 334] width 35 height 29
click at [0, 0] on input "iWof Black" at bounding box center [0, 0] width 0 height 0
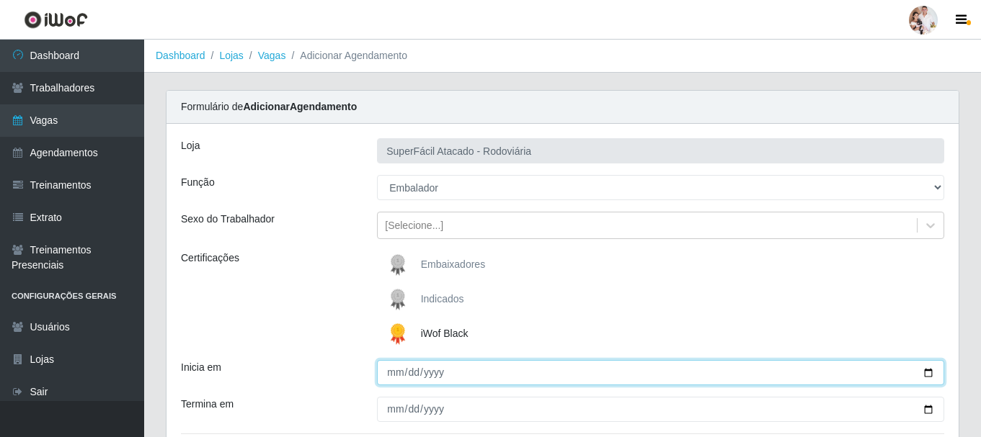
click at [925, 369] on input "Inicia em" at bounding box center [660, 372] width 567 height 25
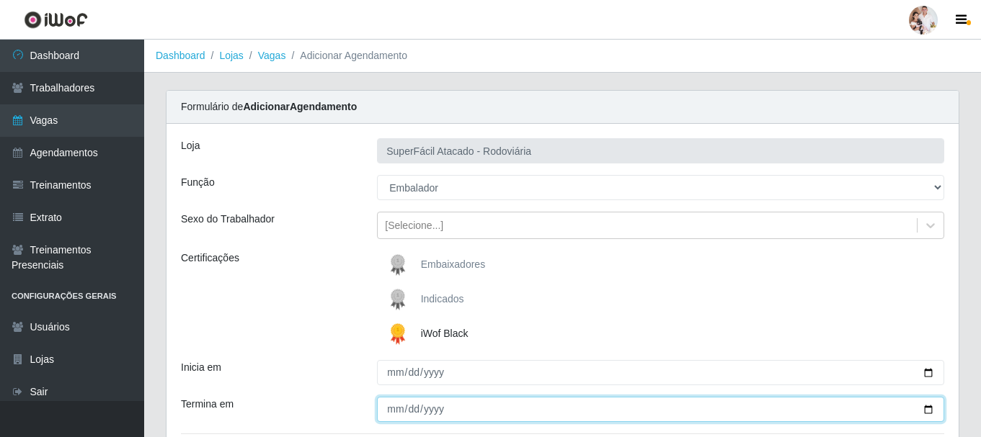
click at [926, 410] on input "Termina em" at bounding box center [660, 409] width 567 height 25
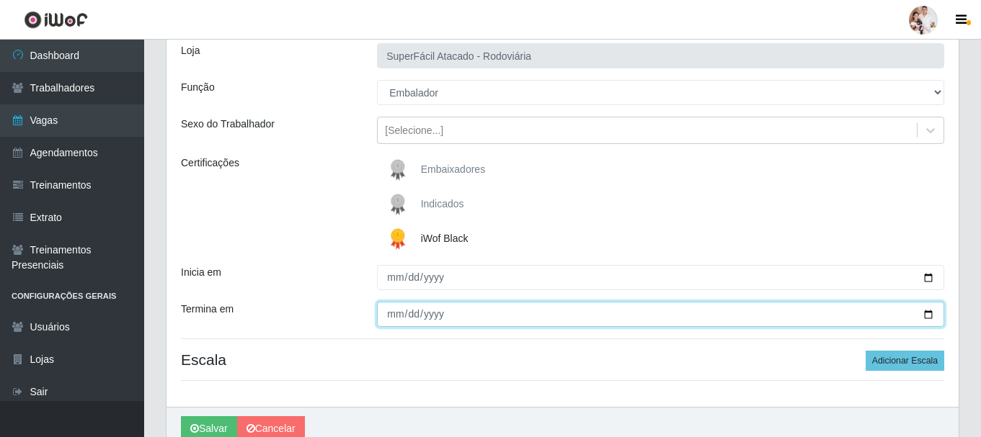
scroll to position [144, 0]
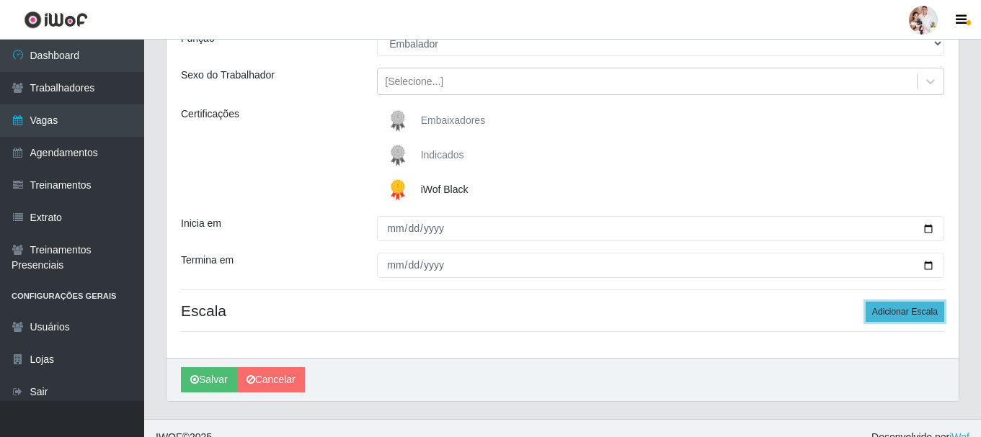
click at [894, 316] on button "Adicionar Escala" at bounding box center [905, 312] width 79 height 20
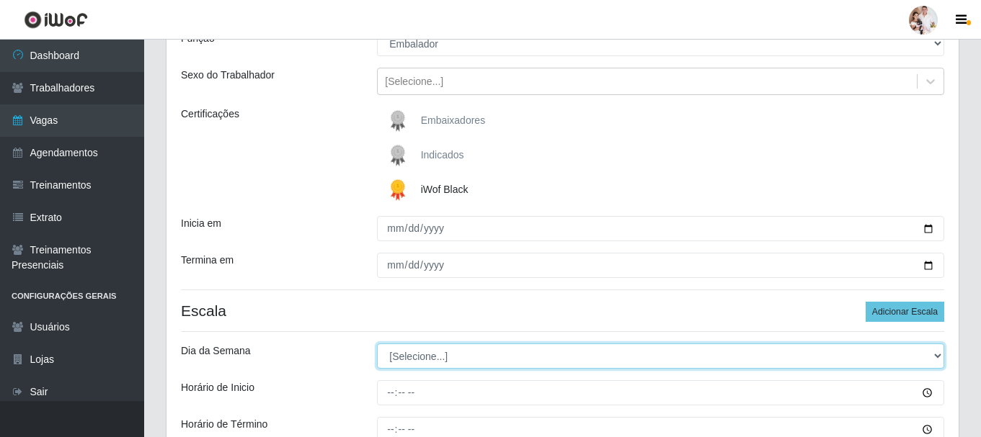
click at [941, 357] on select "[Selecione...] Segunda Terça Quarta Quinta Sexta Sábado Domingo" at bounding box center [660, 356] width 567 height 25
click at [377, 344] on select "[Selecione...] Segunda Terça Quarta Quinta Sexta Sábado Domingo" at bounding box center [660, 356] width 567 height 25
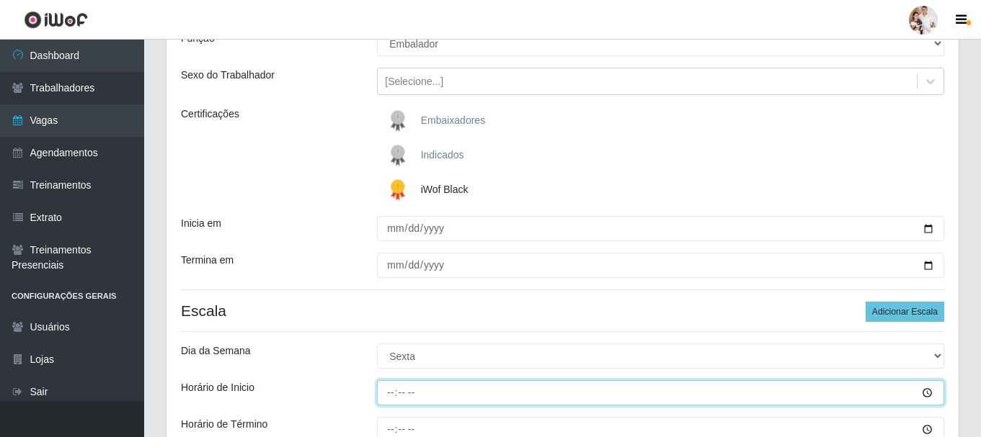
click at [391, 393] on input "Horário de Inicio" at bounding box center [660, 393] width 567 height 25
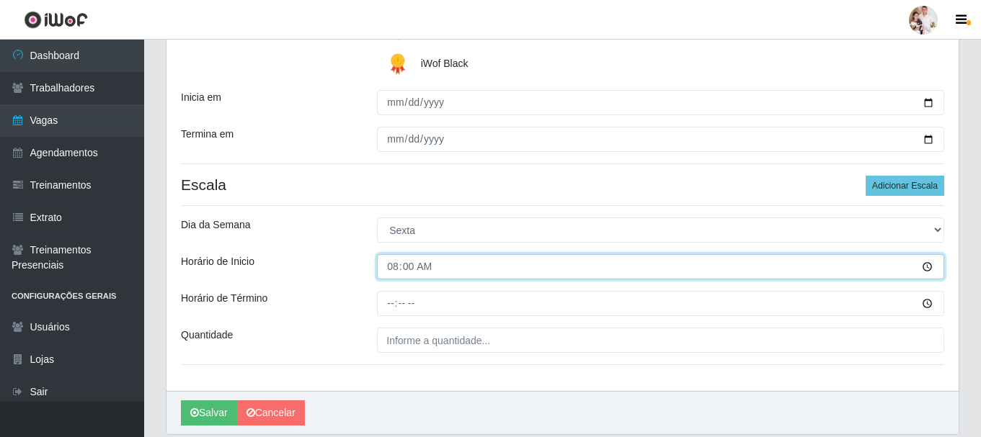
scroll to position [288, 0]
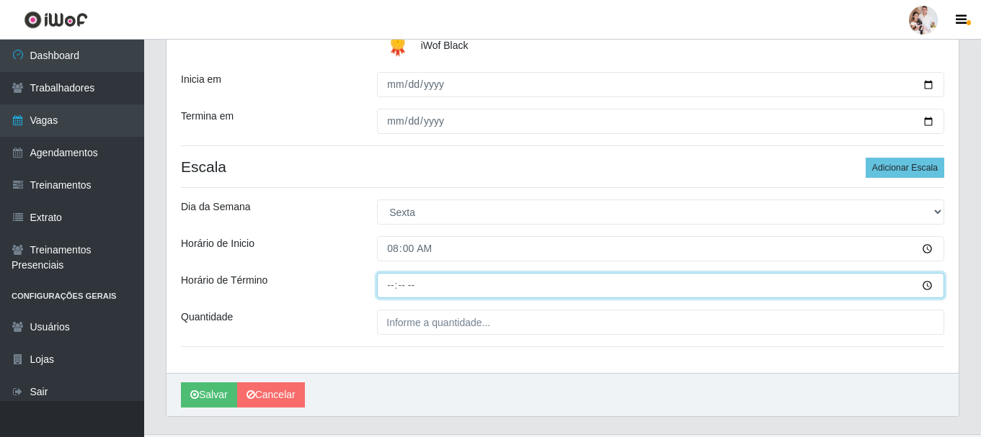
click at [392, 290] on input "Horário de Término" at bounding box center [660, 285] width 567 height 25
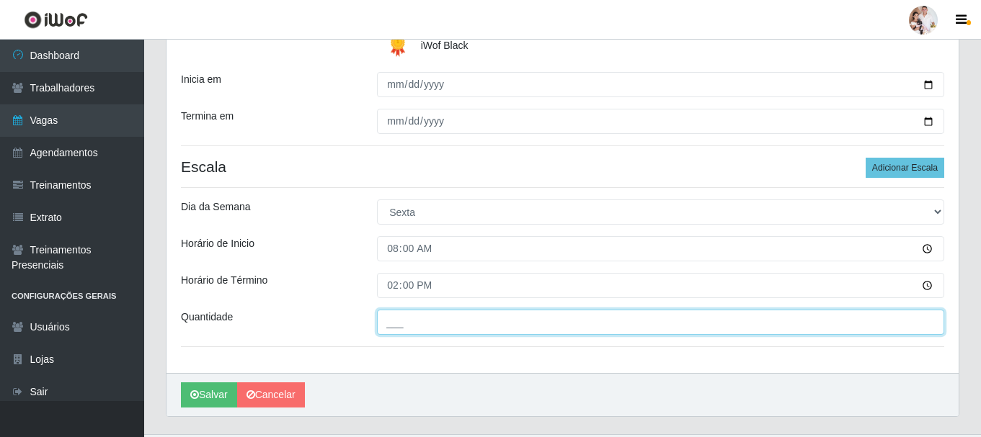
click at [384, 323] on input "___" at bounding box center [660, 322] width 567 height 25
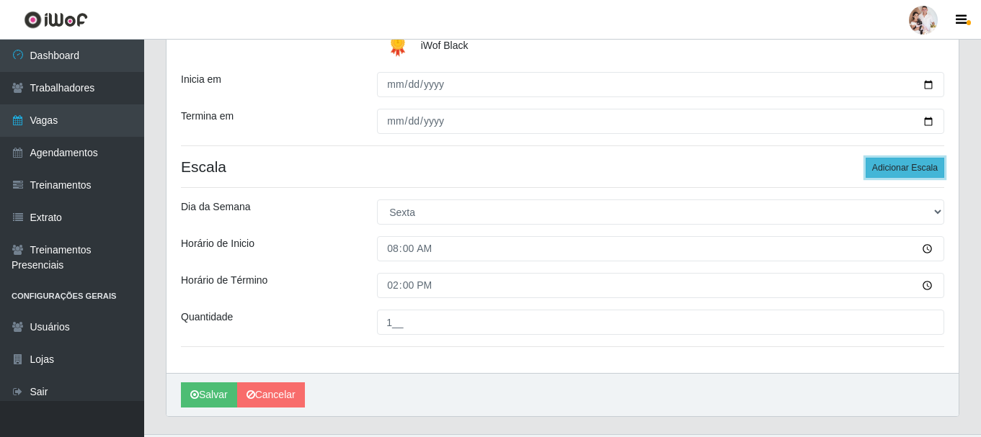
click at [917, 168] on button "Adicionar Escala" at bounding box center [905, 168] width 79 height 20
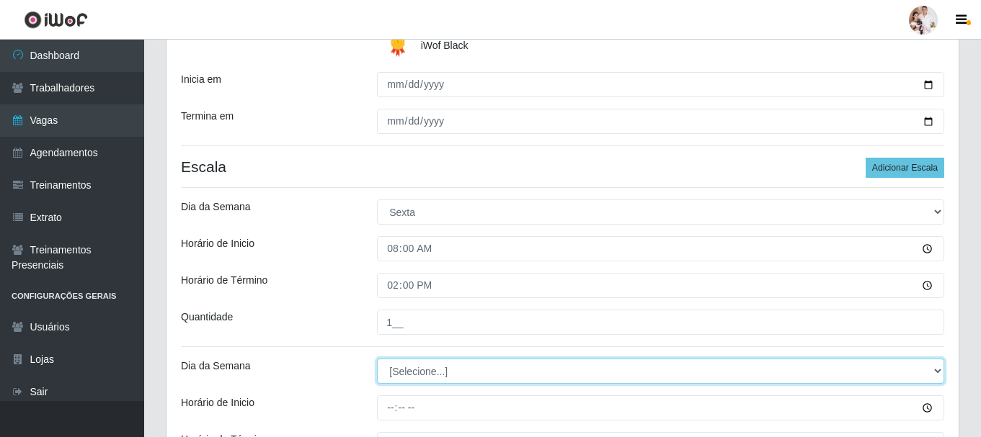
click at [935, 371] on select "[Selecione...] Segunda Terça Quarta Quinta Sexta Sábado Domingo" at bounding box center [660, 371] width 567 height 25
click at [377, 359] on select "[Selecione...] Segunda Terça Quarta Quinta Sexta Sábado Domingo" at bounding box center [660, 371] width 567 height 25
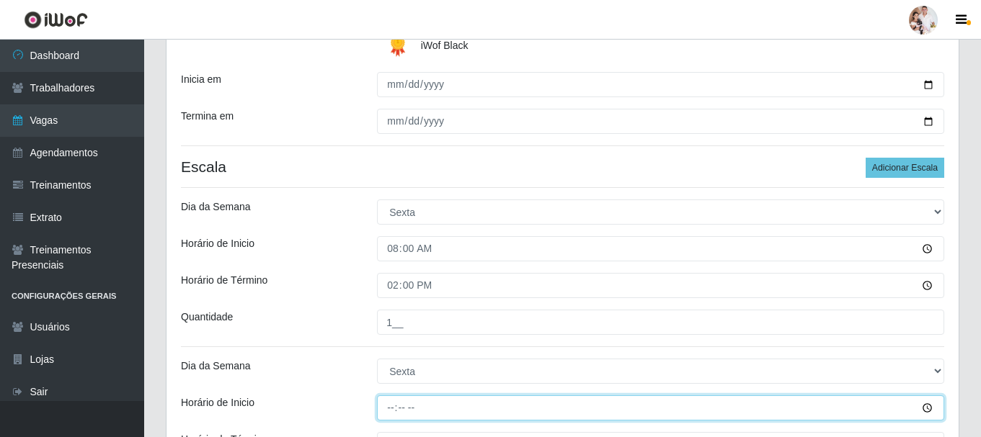
click at [390, 409] on input "Horário de Inicio" at bounding box center [660, 408] width 567 height 25
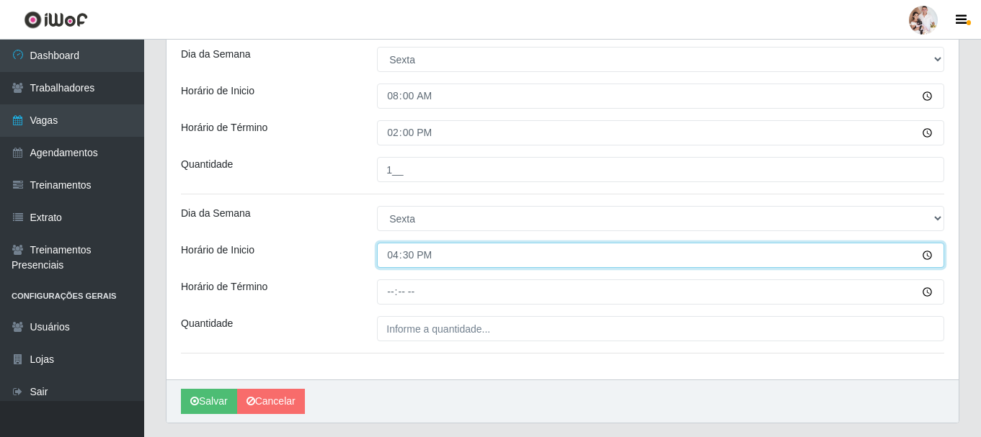
scroll to position [481, 0]
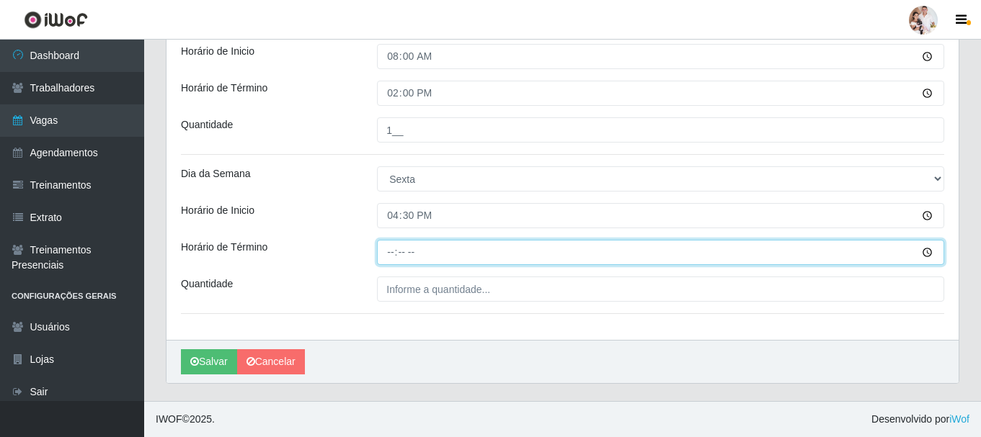
click at [390, 256] on input "Horário de Término" at bounding box center [660, 252] width 567 height 25
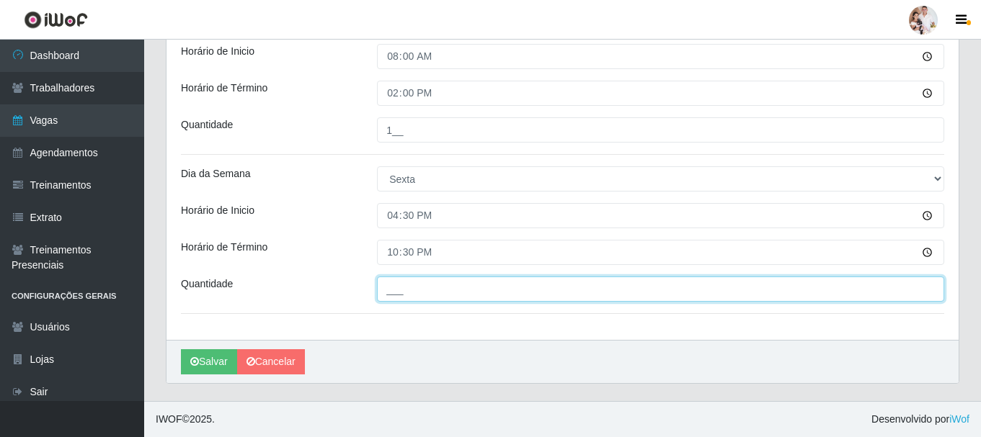
click at [386, 280] on input "___" at bounding box center [660, 289] width 567 height 25
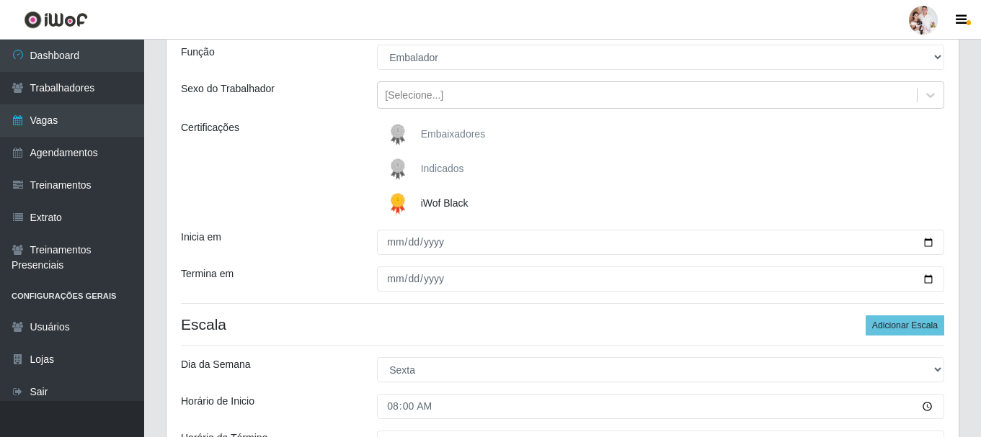
scroll to position [120, 0]
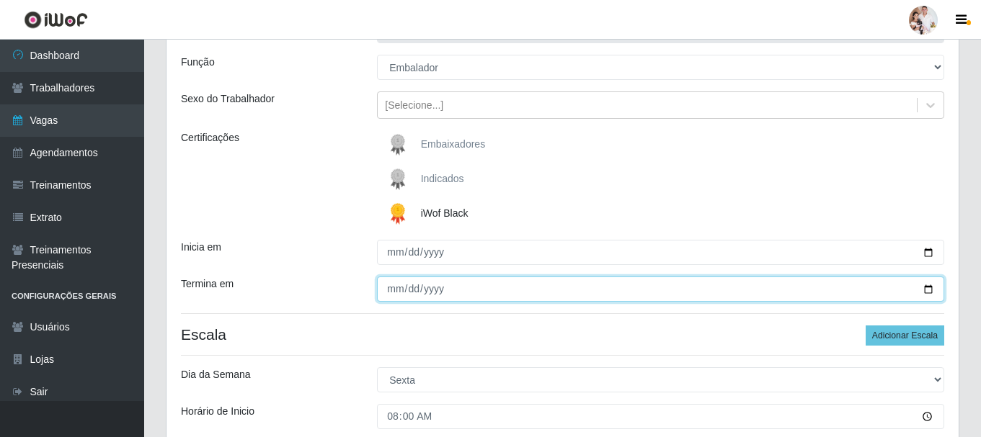
click at [925, 290] on input "[DATE]" at bounding box center [660, 289] width 567 height 25
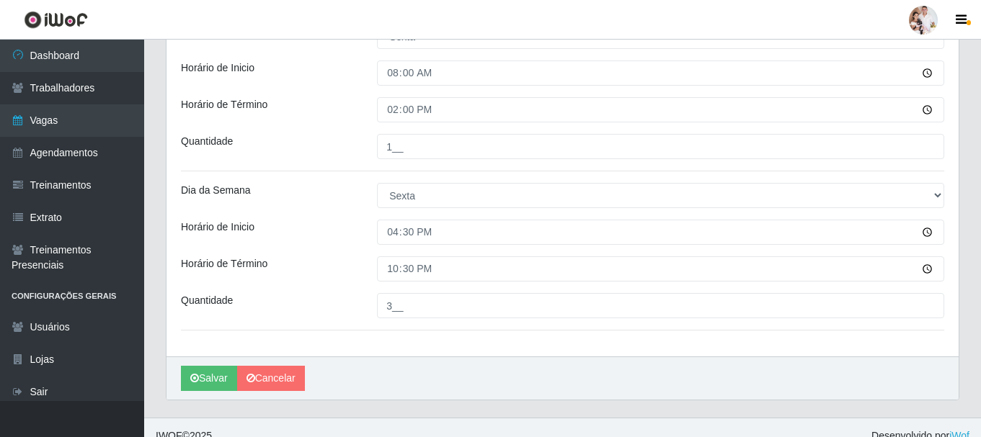
scroll to position [481, 0]
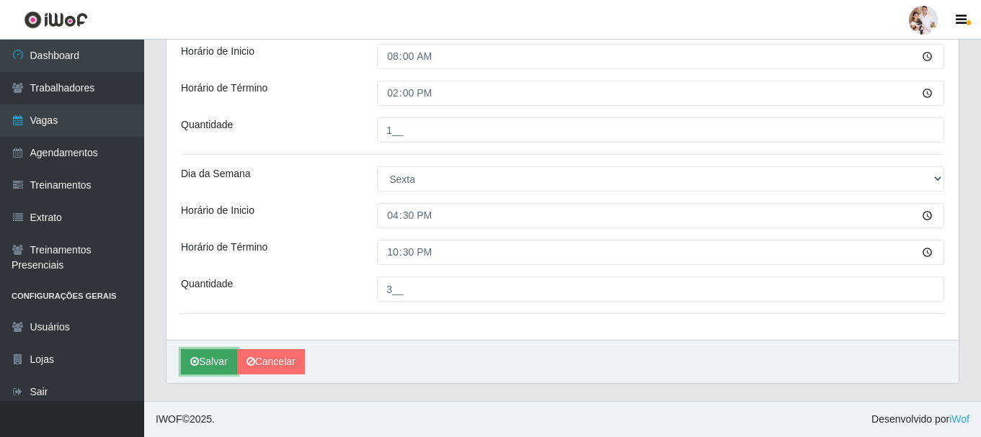
click at [202, 358] on button "Salvar" at bounding box center [209, 362] width 56 height 25
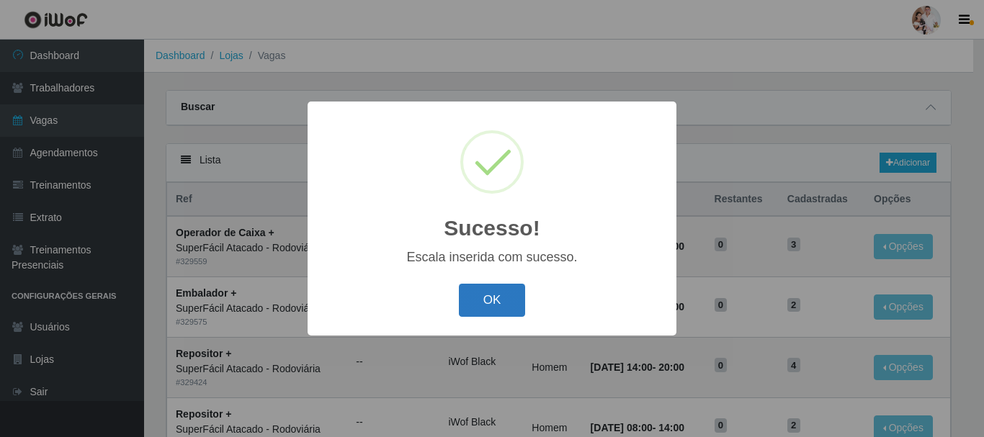
click at [500, 297] on button "OK" at bounding box center [492, 301] width 67 height 34
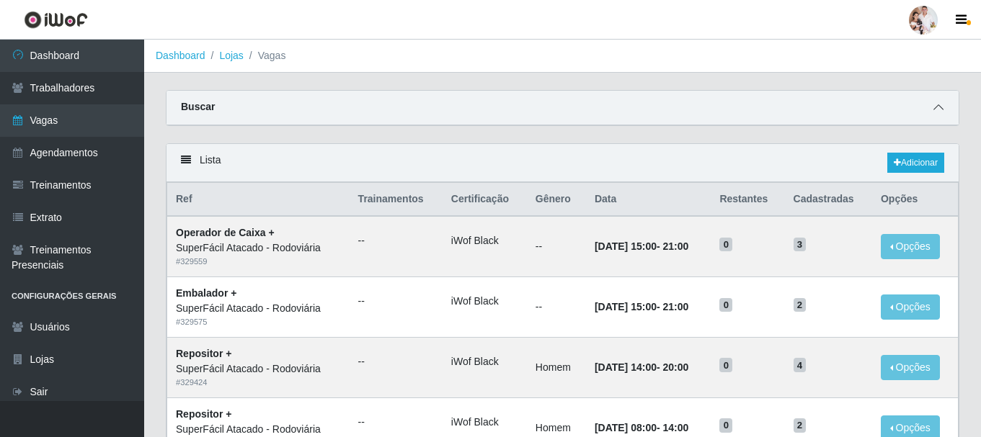
click at [935, 110] on icon at bounding box center [938, 107] width 10 height 10
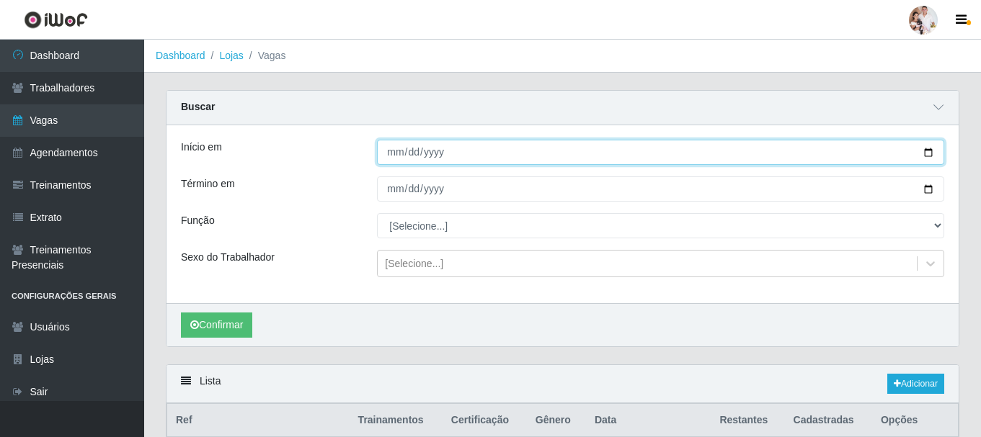
click at [928, 153] on input "[DATE]" at bounding box center [660, 152] width 567 height 25
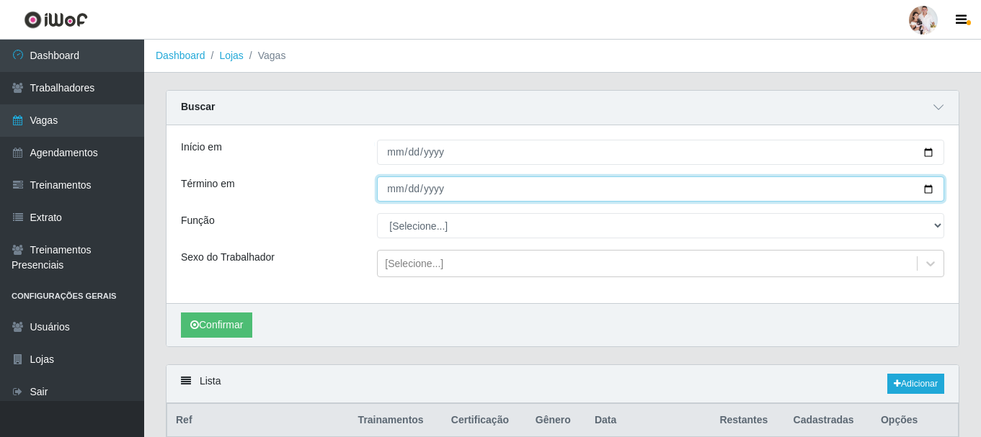
click at [928, 189] on input "[DATE]" at bounding box center [660, 189] width 567 height 25
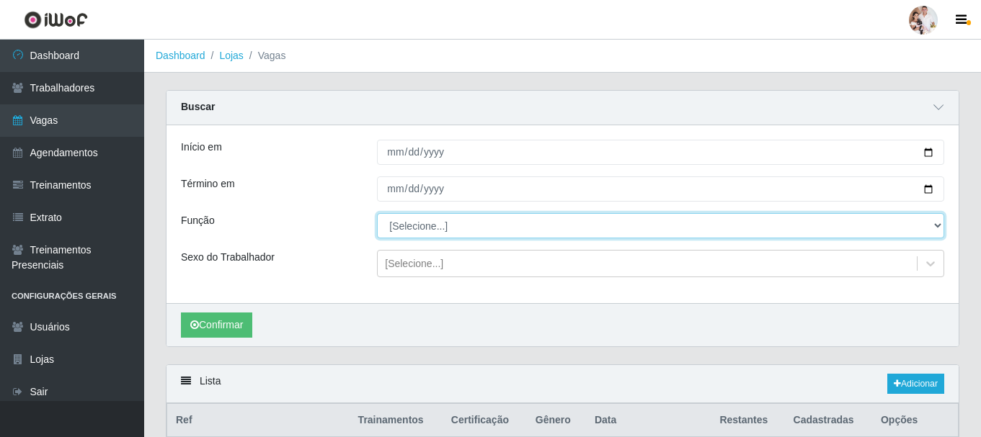
click at [937, 225] on select "[Selecione...] Embalador Embalador + Embalador ++ Operador de Caixa Operador de…" at bounding box center [660, 225] width 567 height 25
click at [377, 214] on select "[Selecione...] Embalador Embalador + Embalador ++ Operador de Caixa Operador de…" at bounding box center [660, 225] width 567 height 25
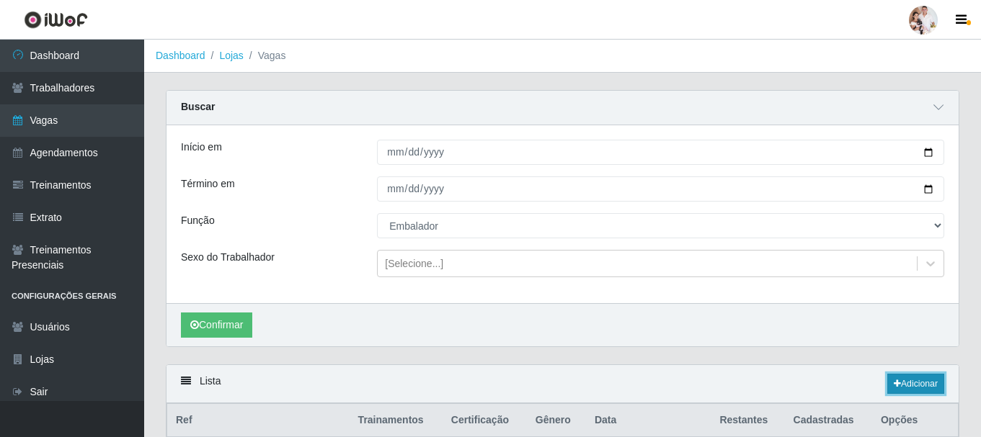
click at [911, 381] on link "Adicionar" at bounding box center [915, 384] width 57 height 20
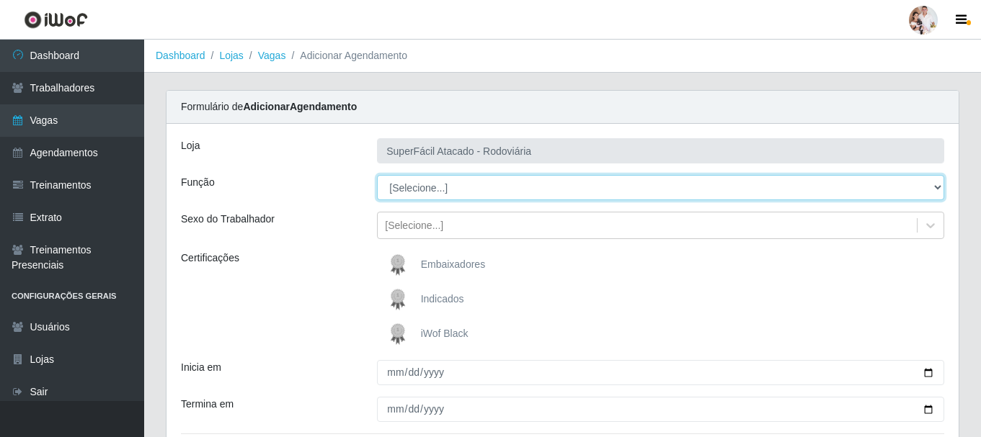
click at [934, 187] on select "[Selecione...] Embalador Embalador + Embalador ++ Operador de Caixa Operador de…" at bounding box center [660, 187] width 567 height 25
click at [377, 175] on select "[Selecione...] Embalador Embalador + Embalador ++ Operador de Caixa Operador de…" at bounding box center [660, 187] width 567 height 25
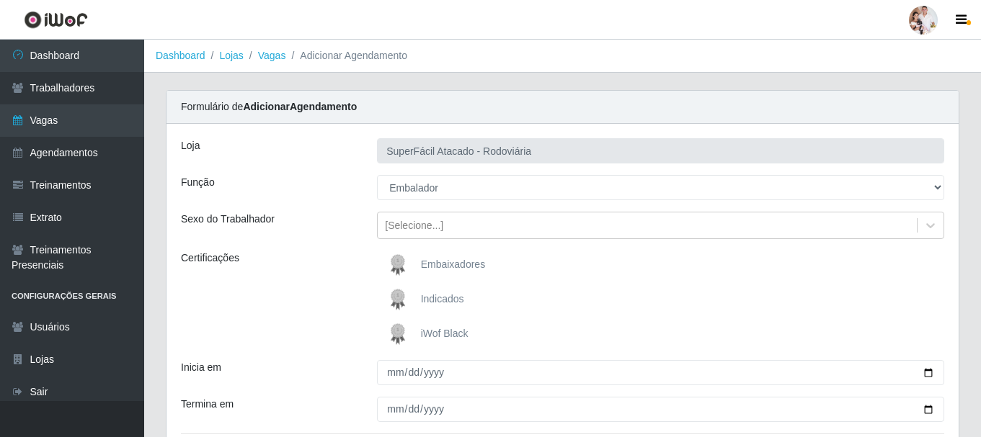
click at [396, 326] on img at bounding box center [400, 334] width 35 height 29
click at [0, 0] on input "iWof Black" at bounding box center [0, 0] width 0 height 0
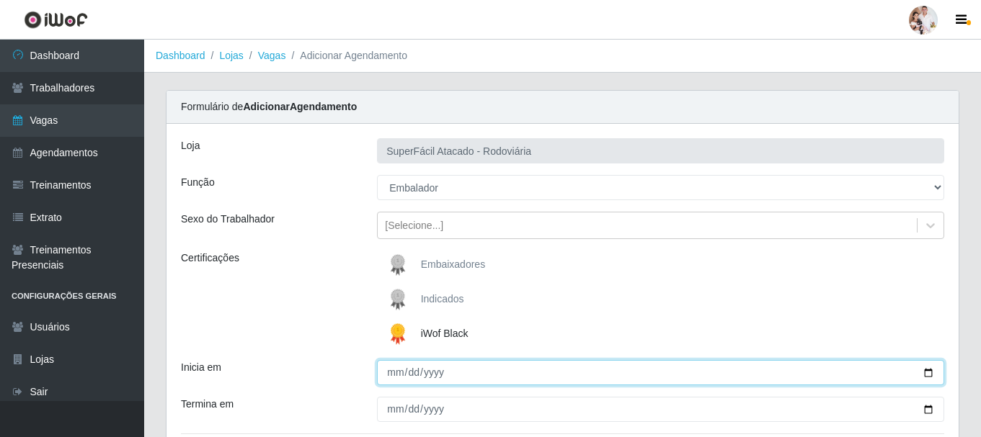
click at [927, 375] on input "Inicia em" at bounding box center [660, 372] width 567 height 25
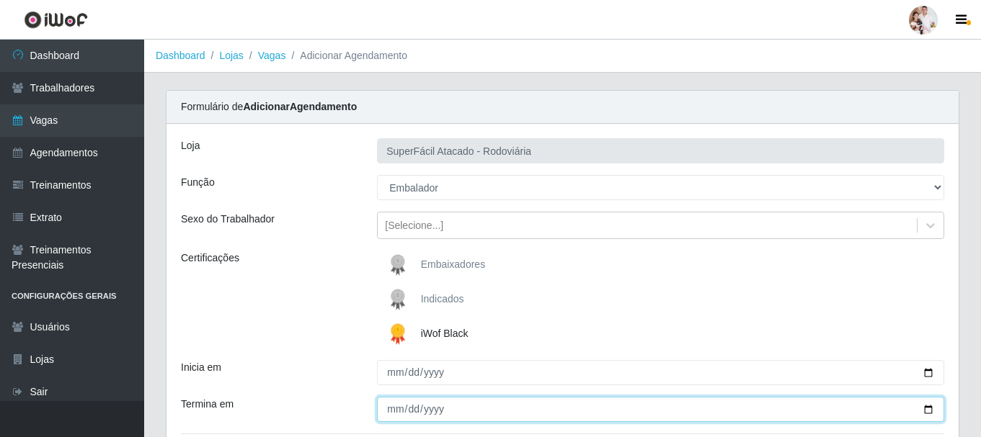
click at [928, 412] on input "Termina em" at bounding box center [660, 409] width 567 height 25
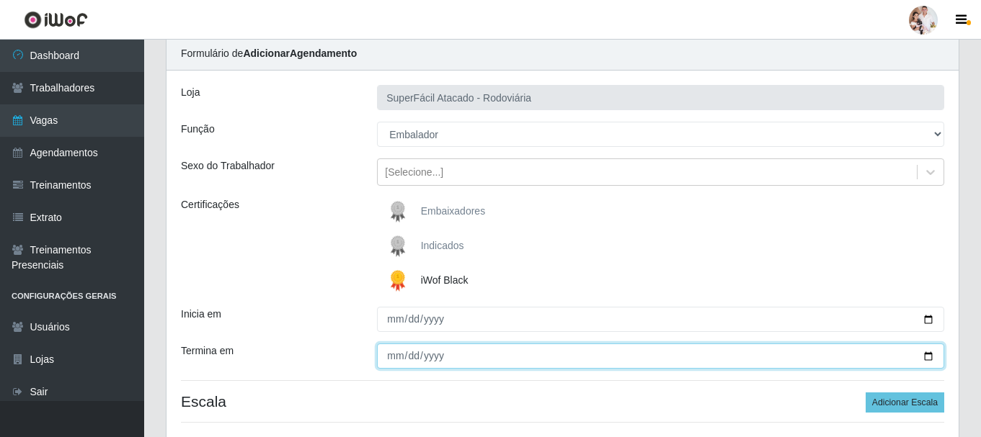
scroll to position [162, 0]
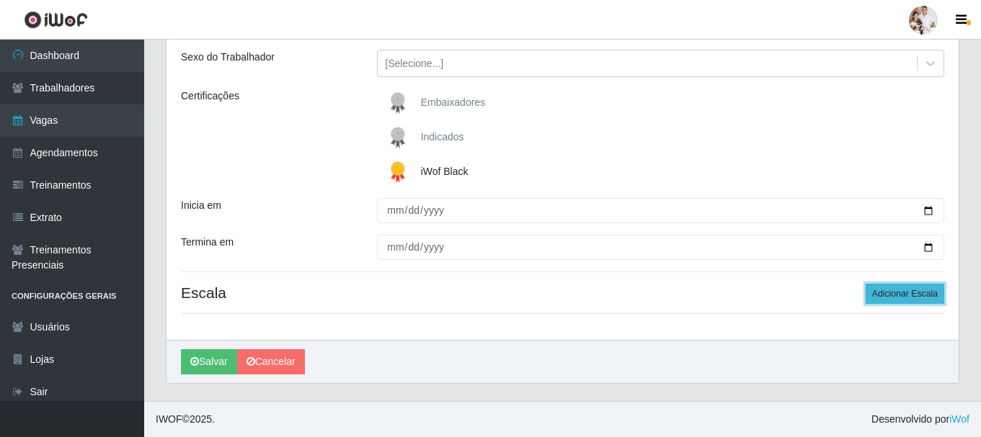
click at [912, 298] on button "Adicionar Escala" at bounding box center [905, 294] width 79 height 20
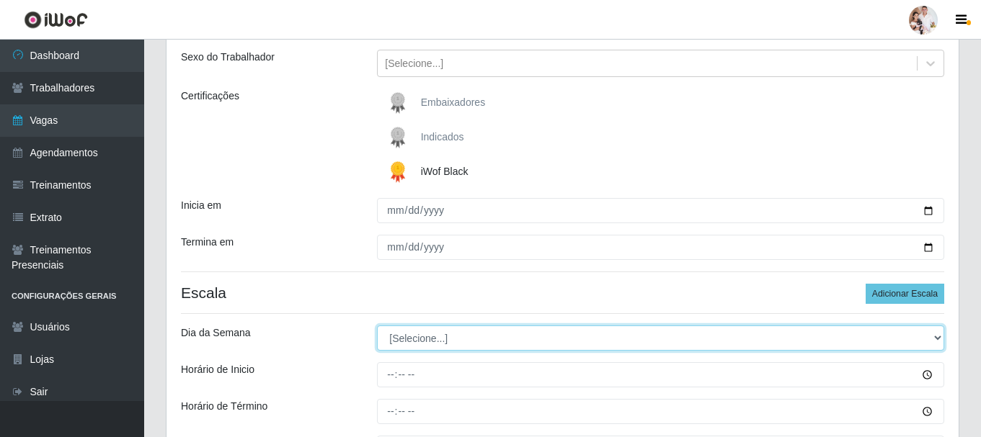
click at [934, 341] on select "[Selecione...] Segunda Terça Quarta Quinta Sexta Sábado Domingo" at bounding box center [660, 338] width 567 height 25
click at [377, 326] on select "[Selecione...] Segunda Terça Quarta Quinta Sexta Sábado Domingo" at bounding box center [660, 338] width 567 height 25
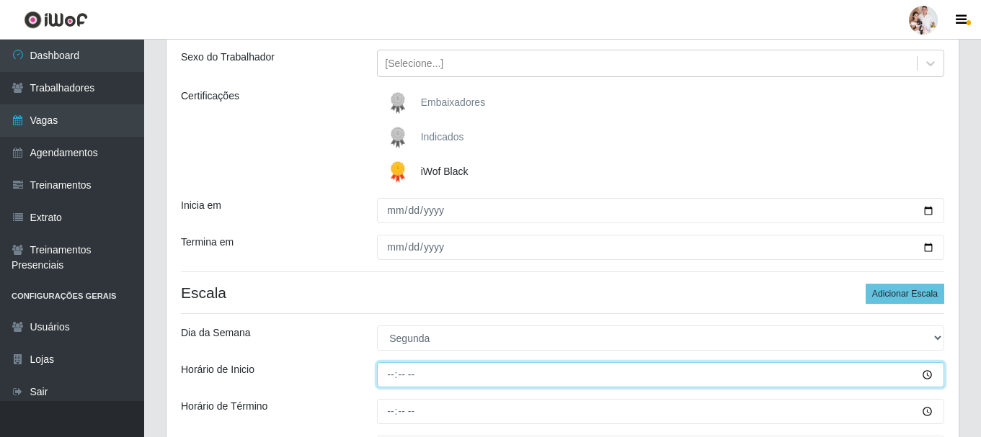
click at [396, 374] on input "Horário de Inicio" at bounding box center [660, 375] width 567 height 25
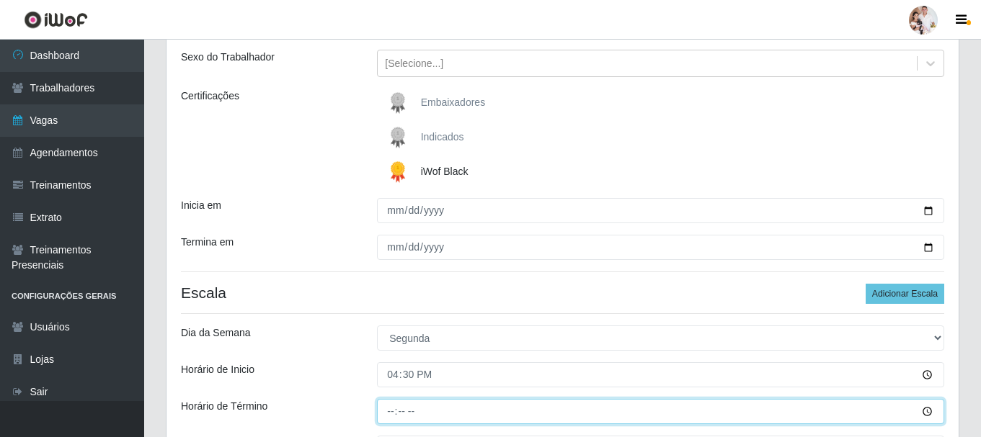
click at [391, 414] on input "Horário de Término" at bounding box center [660, 411] width 567 height 25
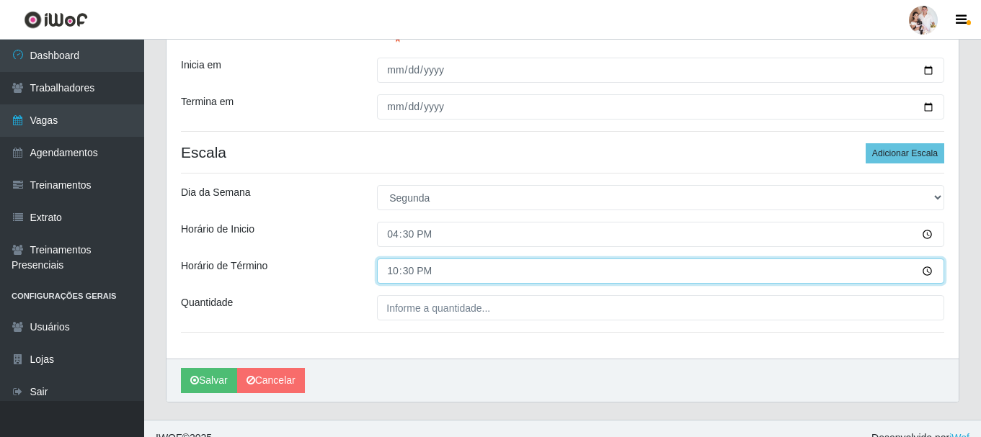
scroll to position [306, 0]
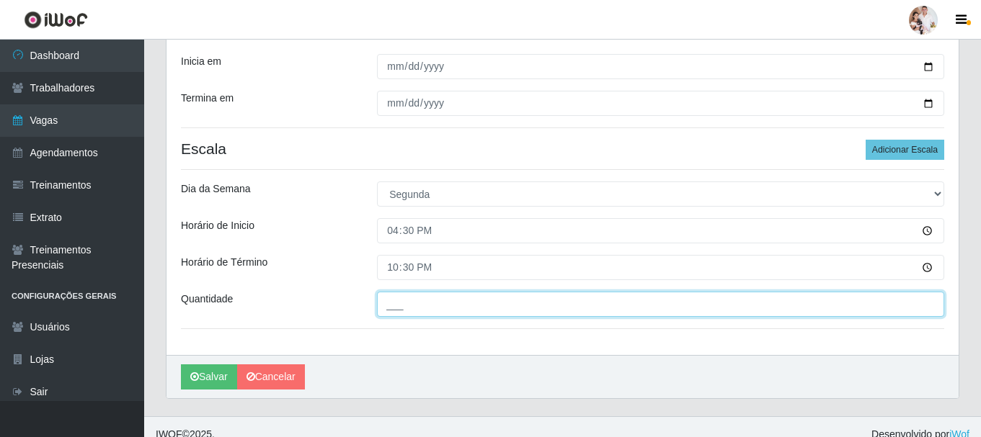
click at [400, 309] on input "___" at bounding box center [660, 304] width 567 height 25
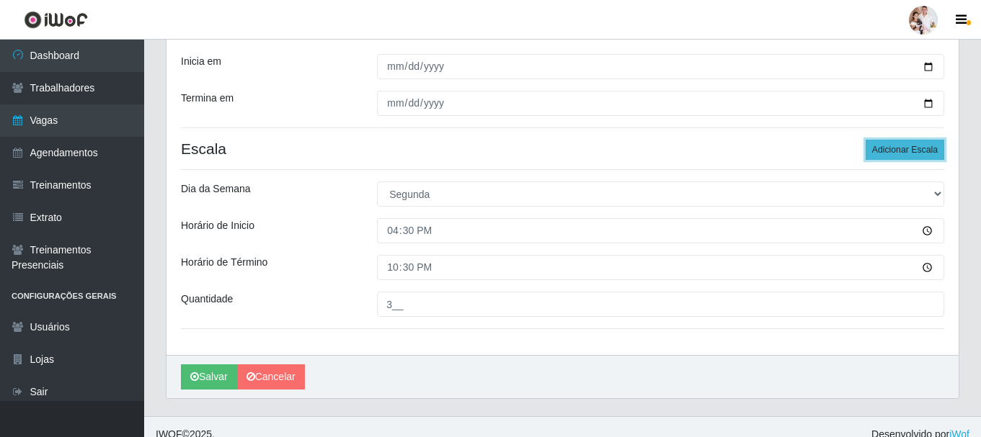
click at [909, 144] on button "Adicionar Escala" at bounding box center [905, 150] width 79 height 20
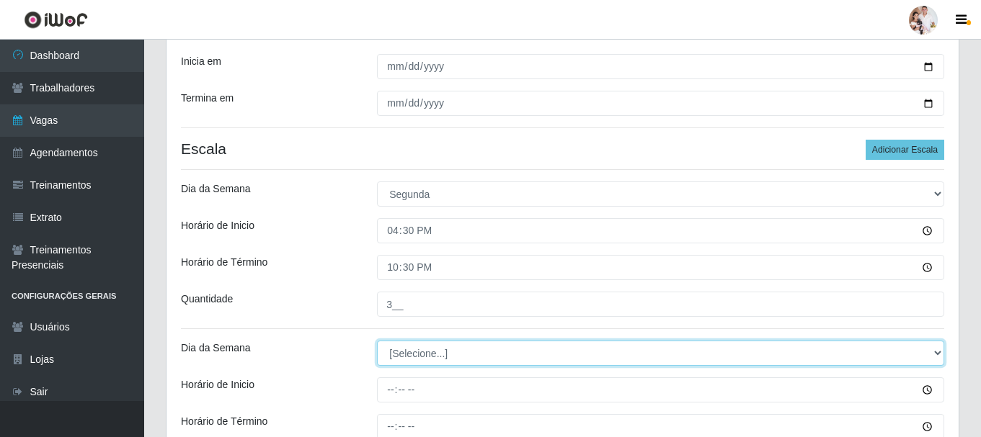
click at [938, 350] on select "[Selecione...] Segunda Terça Quarta Quinta Sexta Sábado Domingo" at bounding box center [660, 353] width 567 height 25
click at [377, 341] on select "[Selecione...] Segunda Terça Quarta Quinta Sexta Sábado Domingo" at bounding box center [660, 353] width 567 height 25
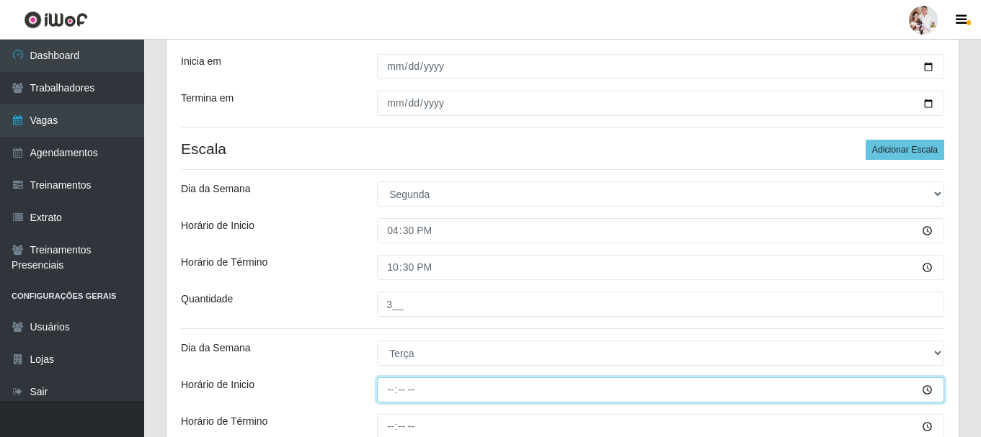
click at [386, 391] on input "Horário de Inicio" at bounding box center [660, 390] width 567 height 25
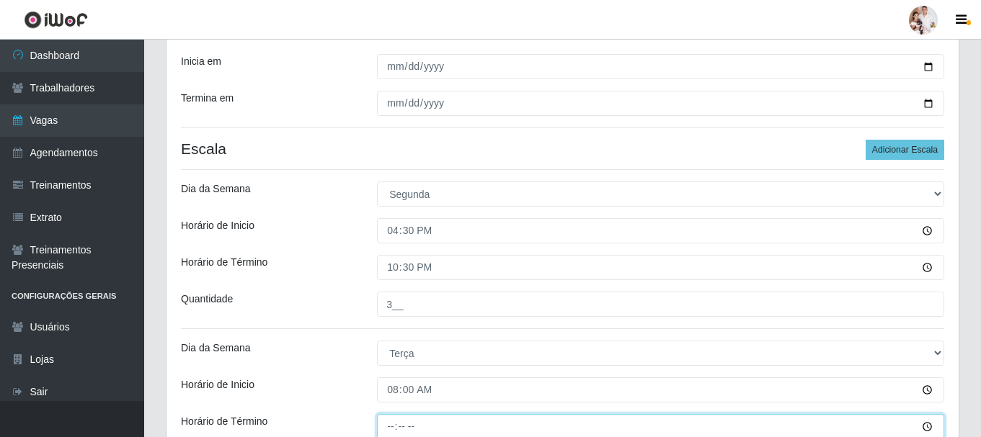
click at [384, 427] on input "Horário de Término" at bounding box center [660, 426] width 567 height 25
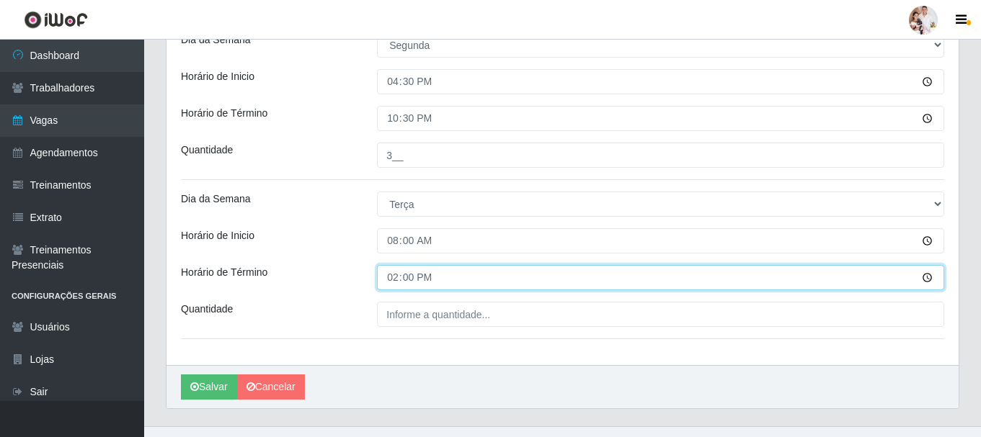
scroll to position [481, 0]
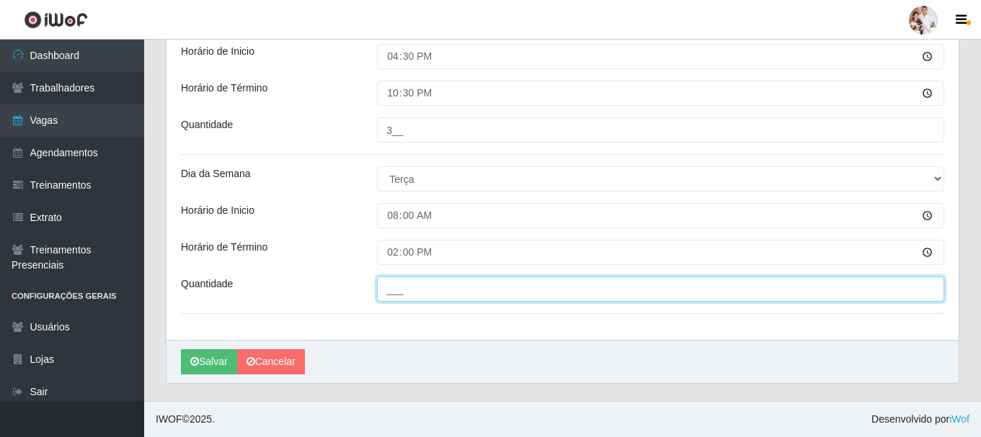
click at [393, 291] on input "___" at bounding box center [660, 289] width 567 height 25
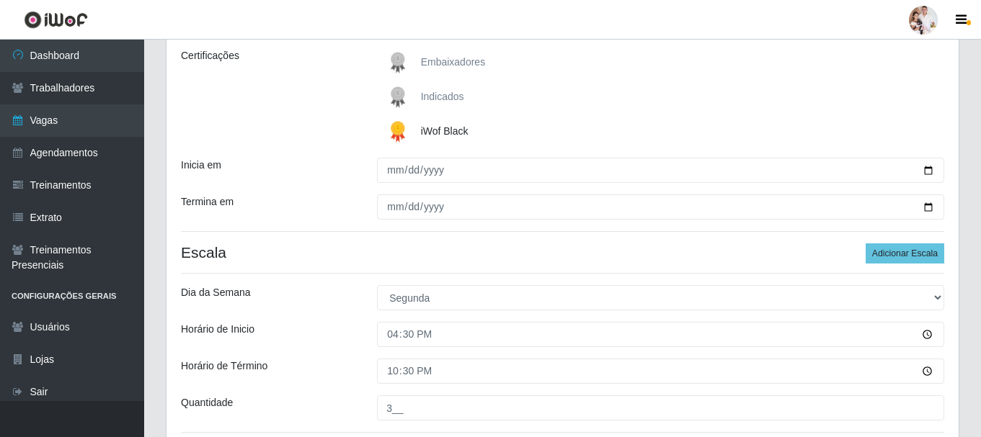
scroll to position [192, 0]
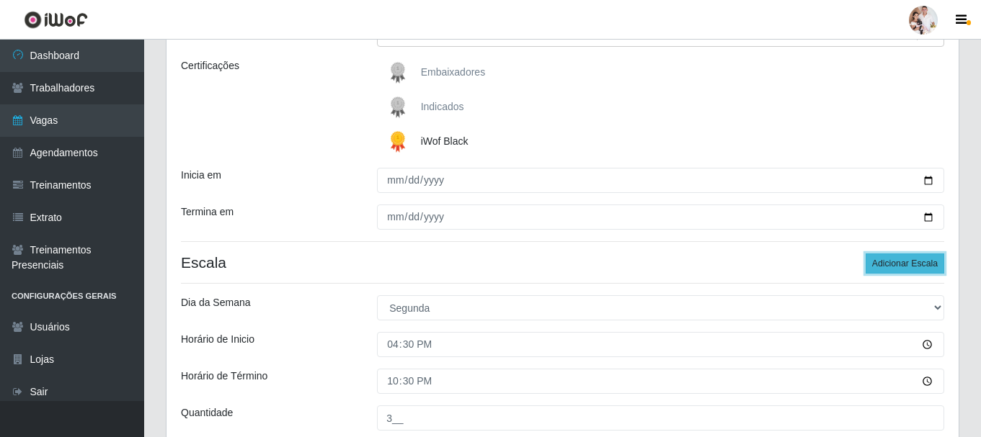
click at [917, 262] on button "Adicionar Escala" at bounding box center [905, 264] width 79 height 20
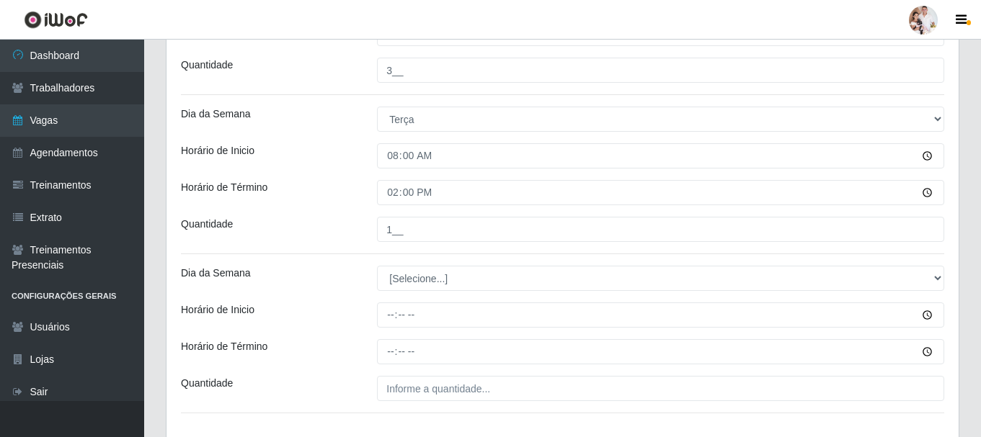
scroll to position [625, 0]
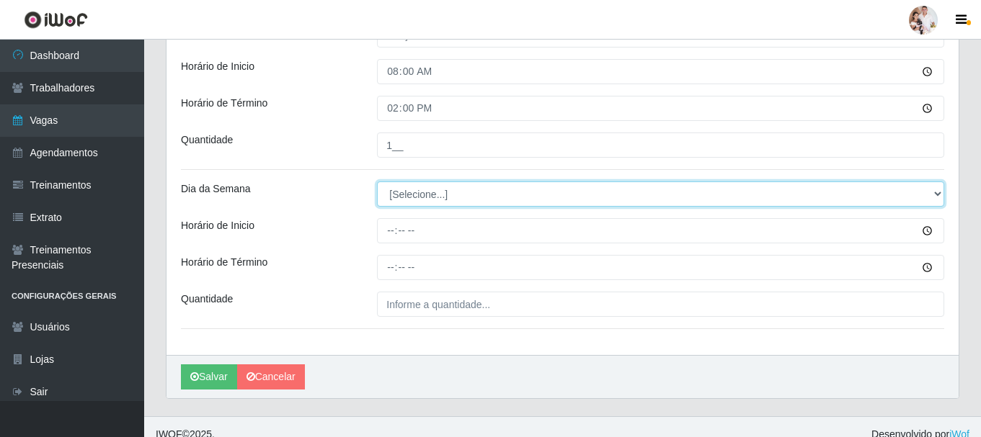
click at [936, 190] on select "[Selecione...] Segunda Terça Quarta Quinta Sexta Sábado Domingo" at bounding box center [660, 194] width 567 height 25
click at [377, 182] on select "[Selecione...] Segunda Terça Quarta Quinta Sexta Sábado Domingo" at bounding box center [660, 194] width 567 height 25
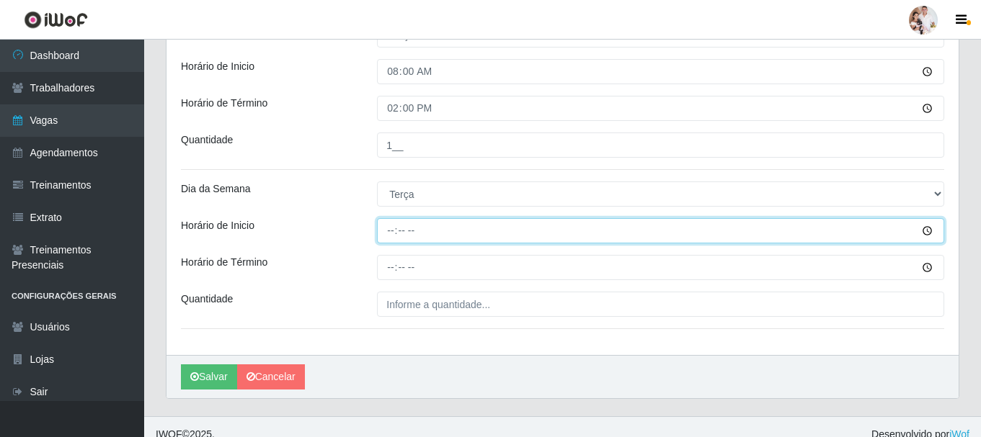
click at [393, 227] on input "Horário de Inicio" at bounding box center [660, 230] width 567 height 25
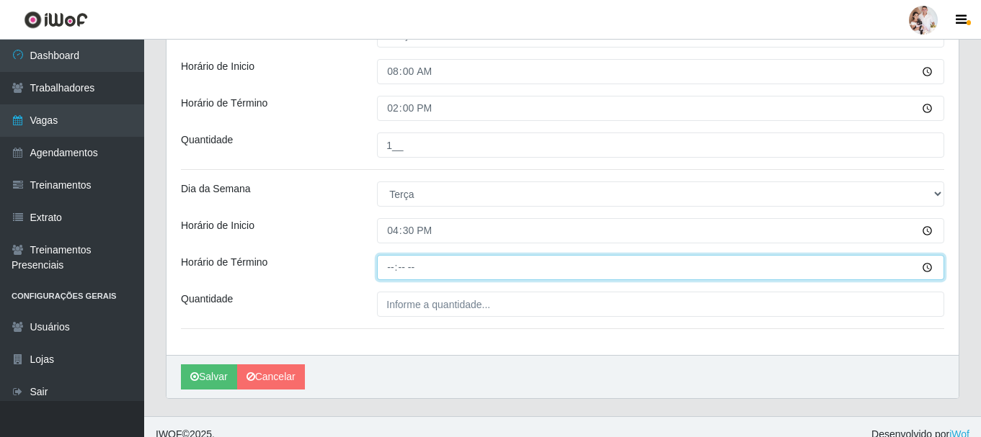
click at [393, 272] on input "Horário de Término" at bounding box center [660, 267] width 567 height 25
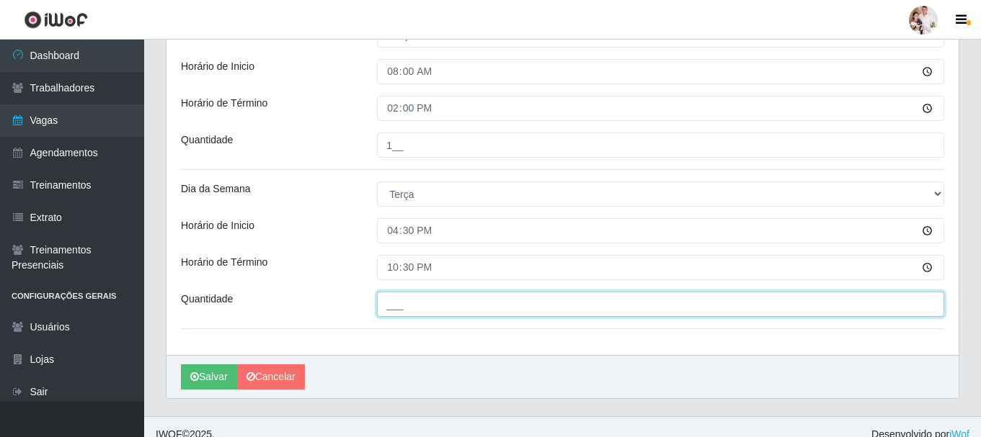
click at [396, 306] on input "___" at bounding box center [660, 304] width 567 height 25
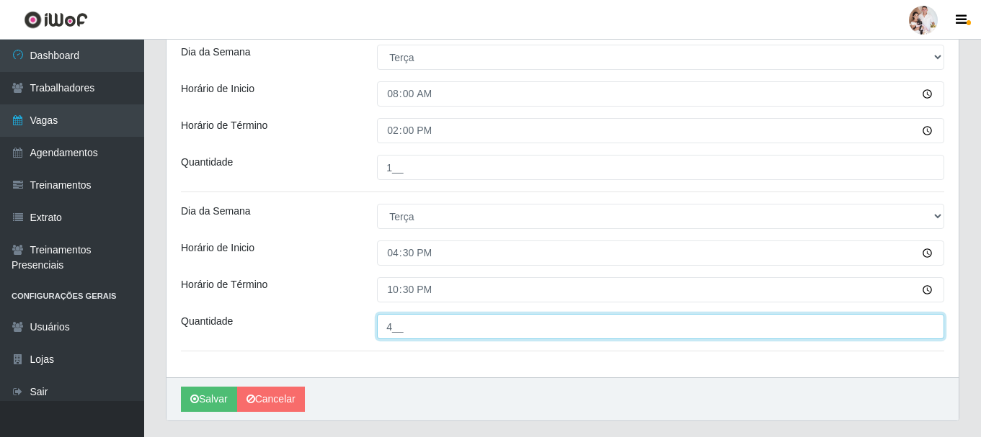
scroll to position [568, 0]
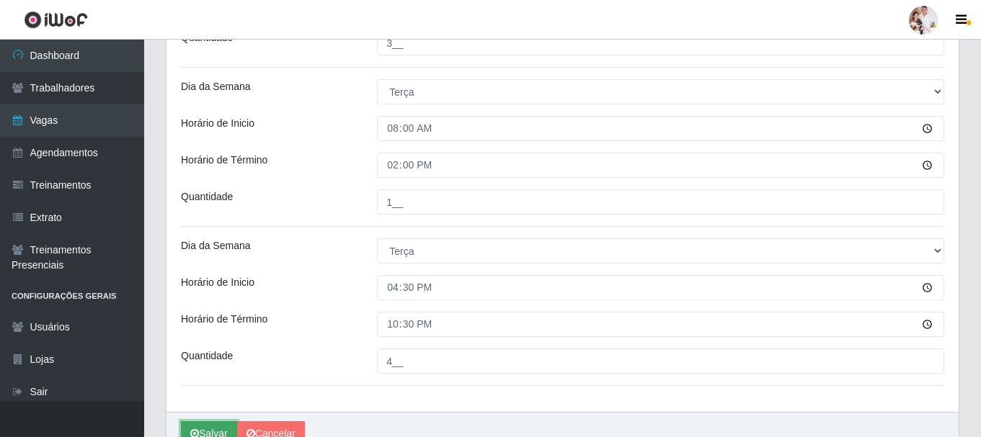
click at [215, 426] on button "Salvar" at bounding box center [209, 434] width 56 height 25
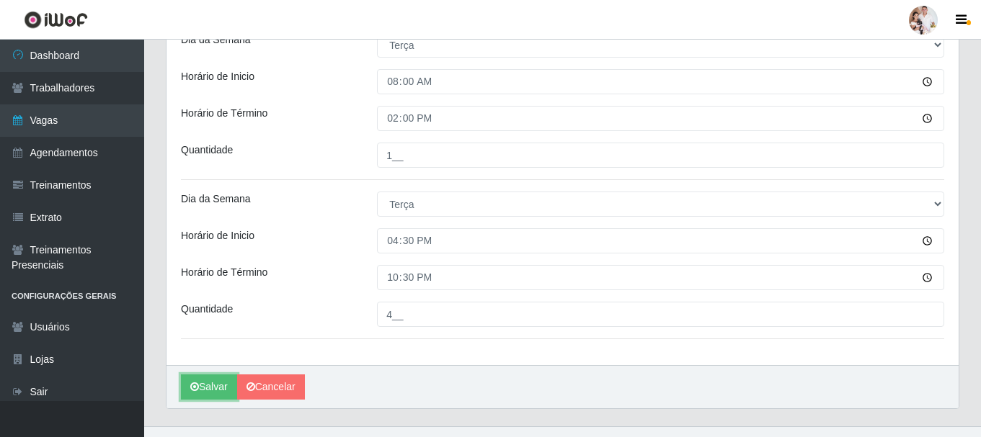
scroll to position [640, 0]
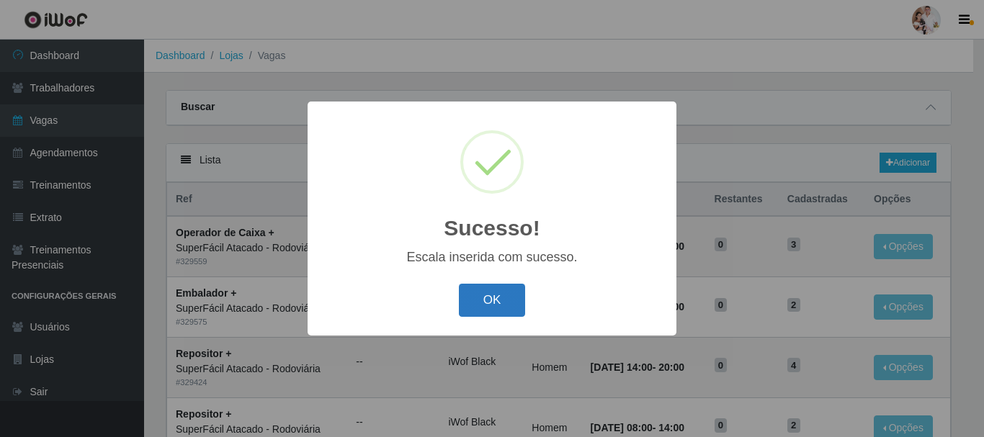
click at [505, 306] on button "OK" at bounding box center [492, 301] width 67 height 34
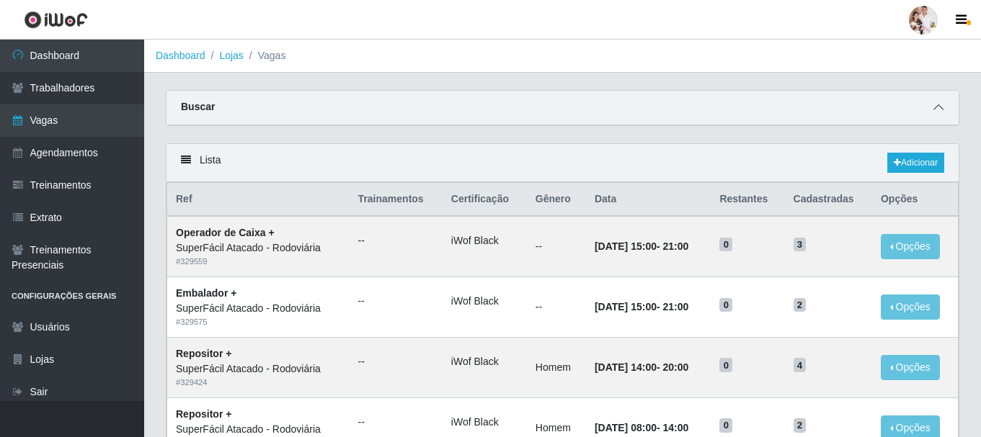
click at [940, 110] on icon at bounding box center [938, 107] width 10 height 10
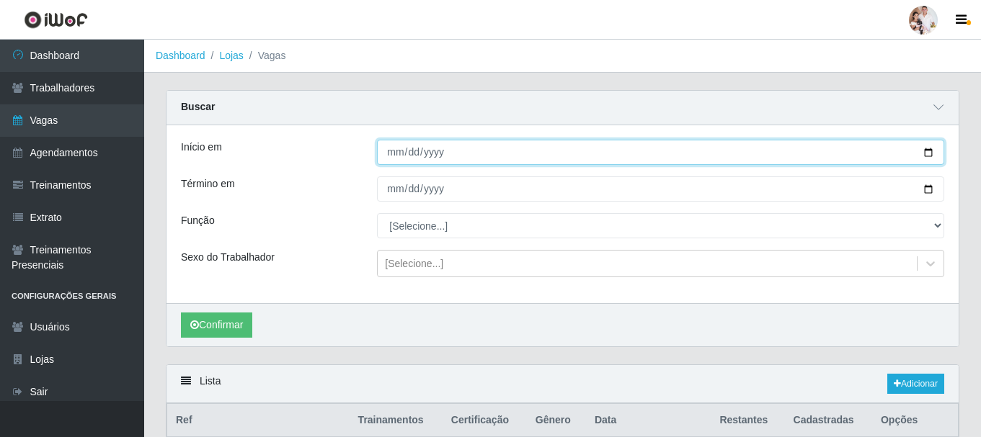
click at [928, 154] on input "[DATE]" at bounding box center [660, 152] width 567 height 25
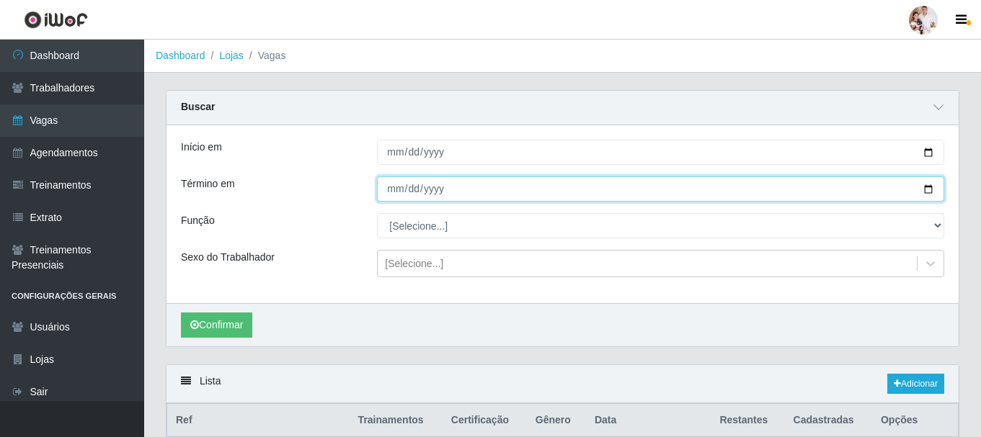
click at [928, 193] on input "[DATE]" at bounding box center [660, 189] width 567 height 25
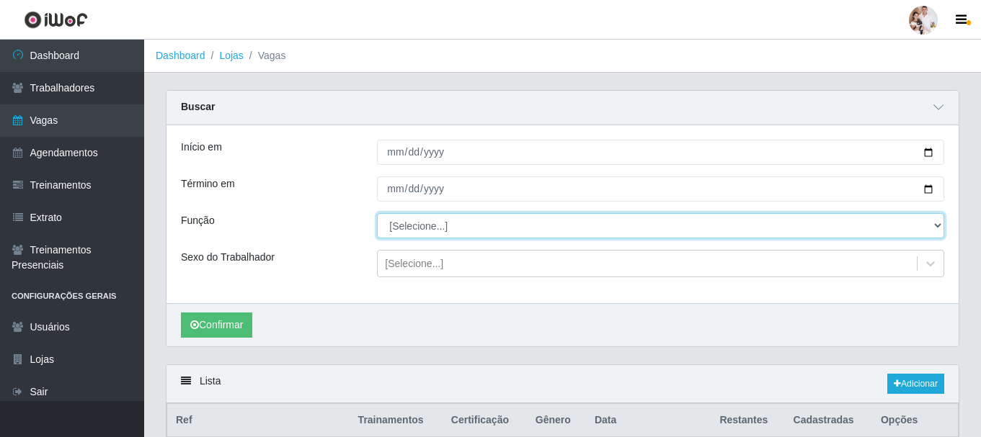
click at [937, 226] on select "[Selecione...] Embalador Embalador + Embalador ++ Operador de Caixa Operador de…" at bounding box center [660, 225] width 567 height 25
click at [377, 214] on select "[Selecione...] Embalador Embalador + Embalador ++ Operador de Caixa Operador de…" at bounding box center [660, 225] width 567 height 25
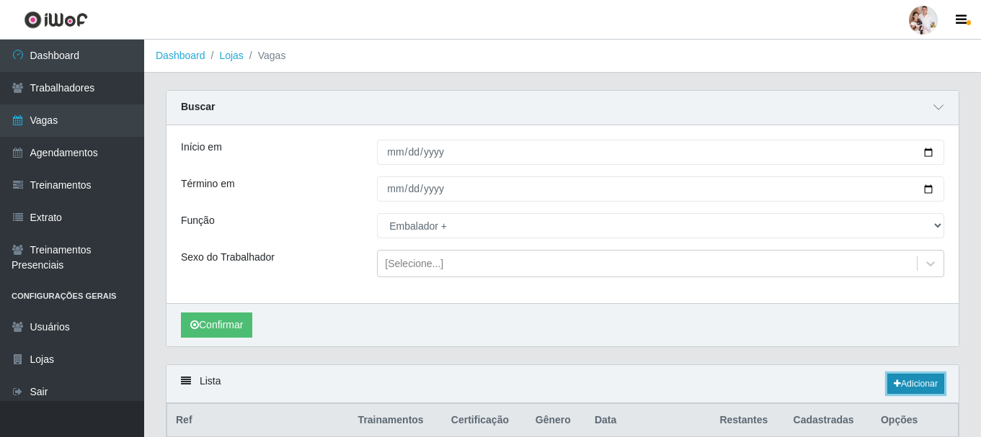
click at [928, 386] on link "Adicionar" at bounding box center [915, 384] width 57 height 20
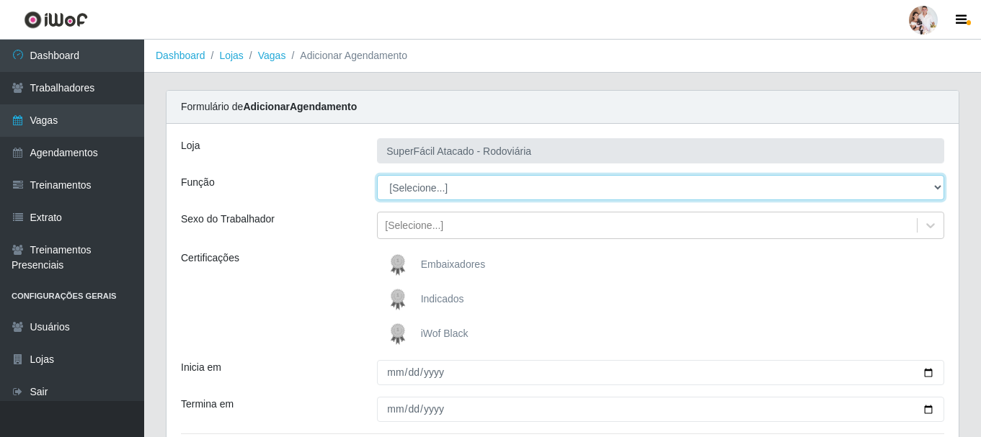
click at [940, 189] on select "[Selecione...] Embalador Embalador + Embalador ++ Operador de Caixa Operador de…" at bounding box center [660, 187] width 567 height 25
click at [377, 175] on select "[Selecione...] Embalador Embalador + Embalador ++ Operador de Caixa Operador de…" at bounding box center [660, 187] width 567 height 25
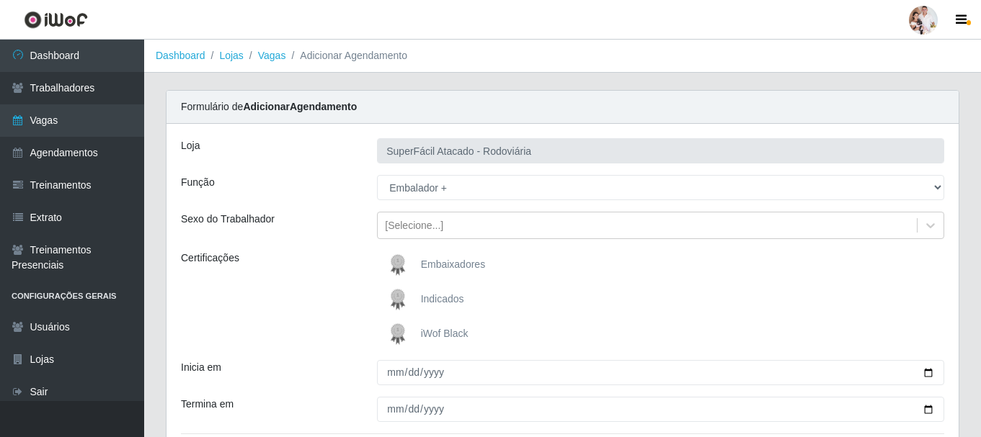
click at [396, 332] on img at bounding box center [400, 334] width 35 height 29
click at [0, 0] on input "iWof Black" at bounding box center [0, 0] width 0 height 0
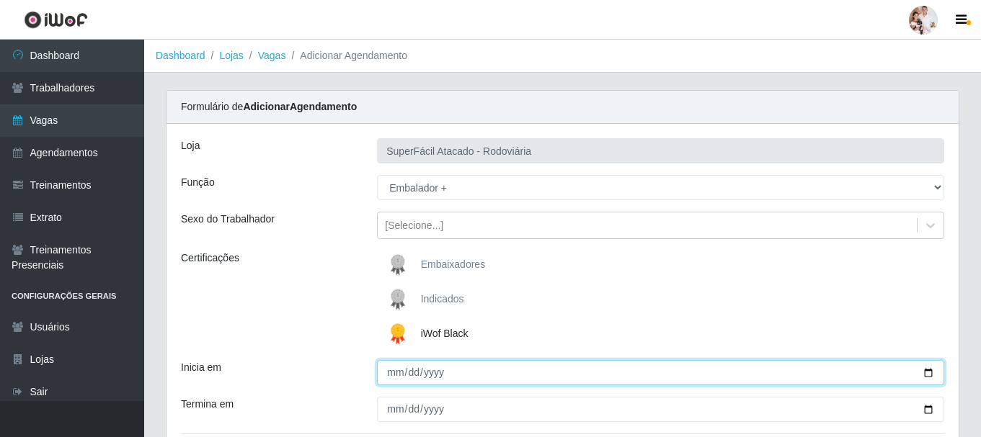
click at [929, 375] on input "Inicia em" at bounding box center [660, 372] width 567 height 25
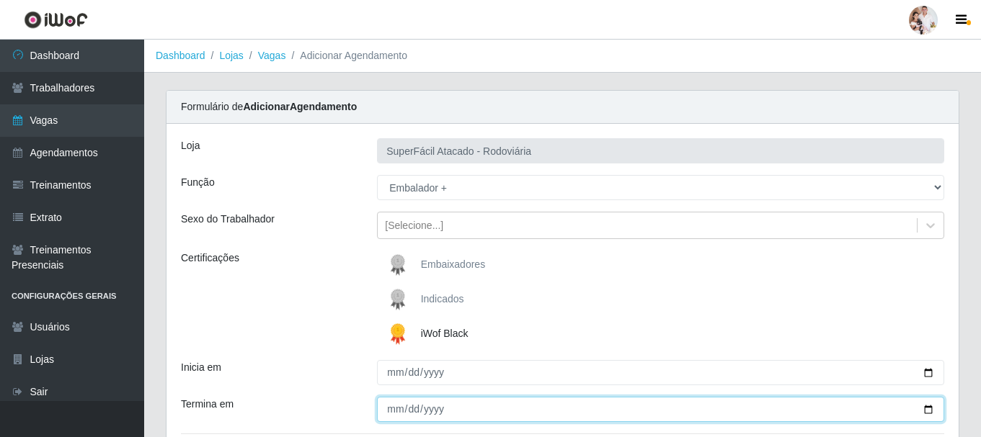
click at [928, 410] on input "Termina em" at bounding box center [660, 409] width 567 height 25
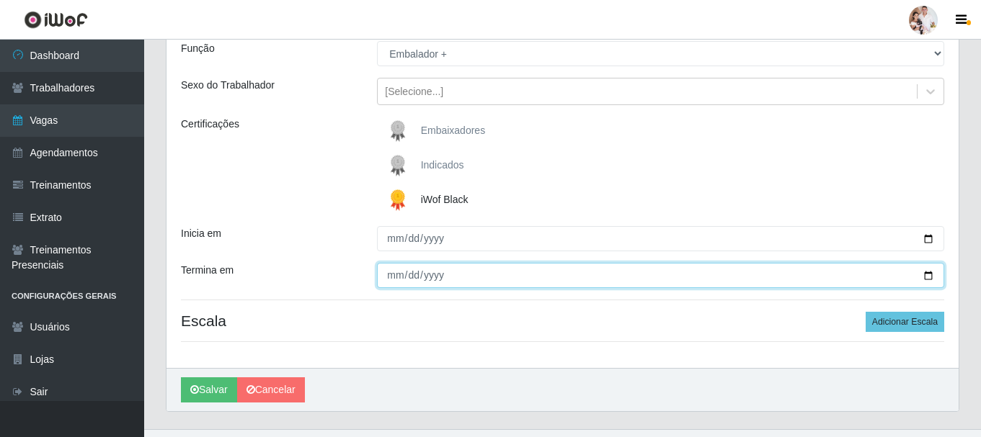
scroll to position [144, 0]
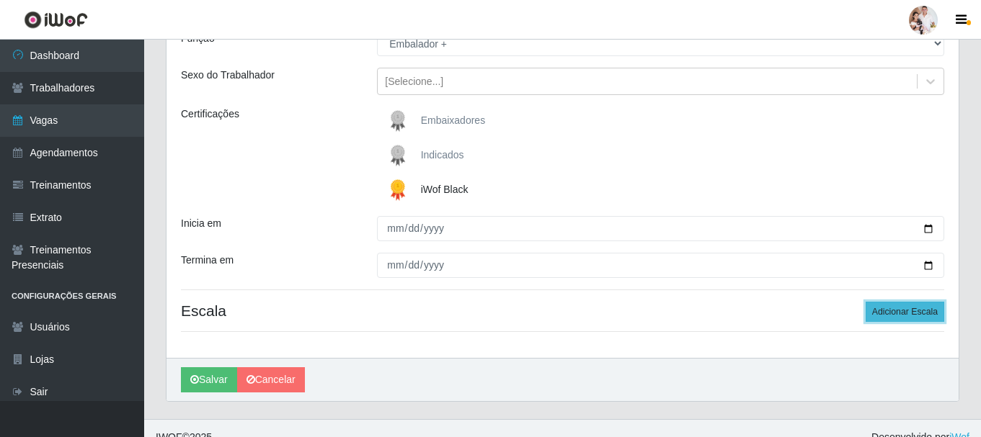
click at [890, 314] on button "Adicionar Escala" at bounding box center [905, 312] width 79 height 20
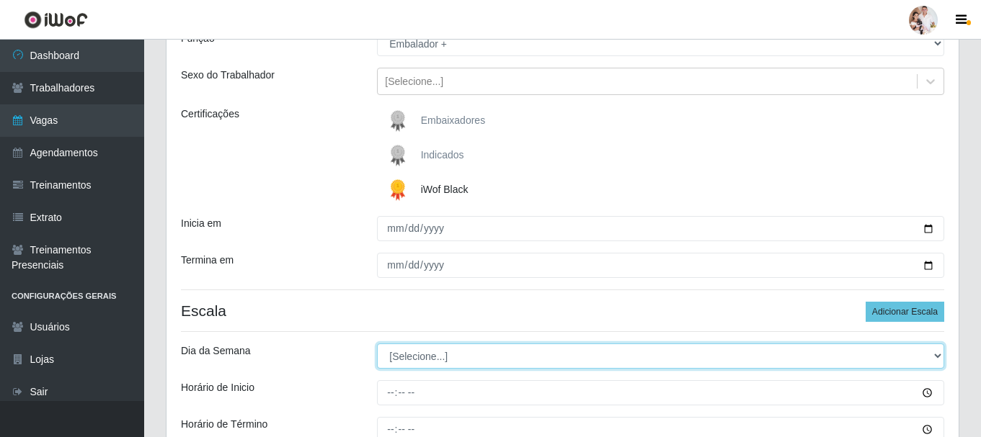
click at [936, 360] on select "[Selecione...] Segunda Terça Quarta Quinta Sexta Sábado Domingo" at bounding box center [660, 356] width 567 height 25
click at [377, 344] on select "[Selecione...] Segunda Terça Quarta Quinta Sexta Sábado Domingo" at bounding box center [660, 356] width 567 height 25
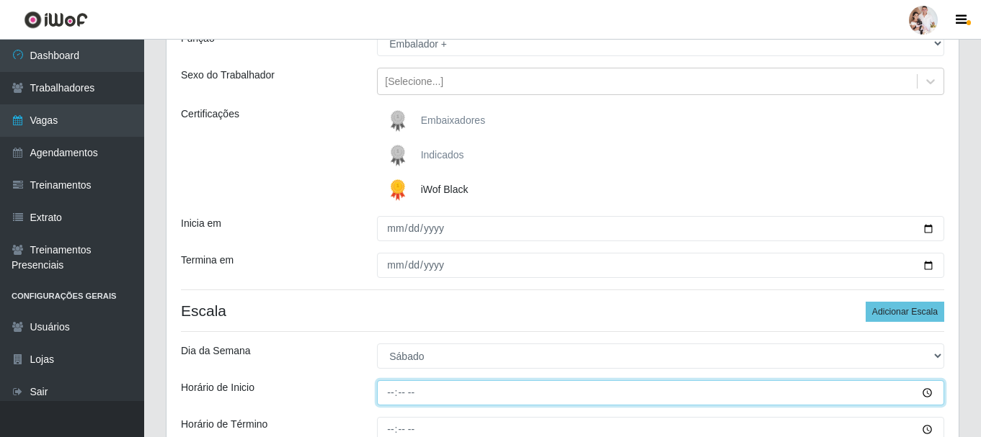
click at [393, 396] on input "Horário de Inicio" at bounding box center [660, 393] width 567 height 25
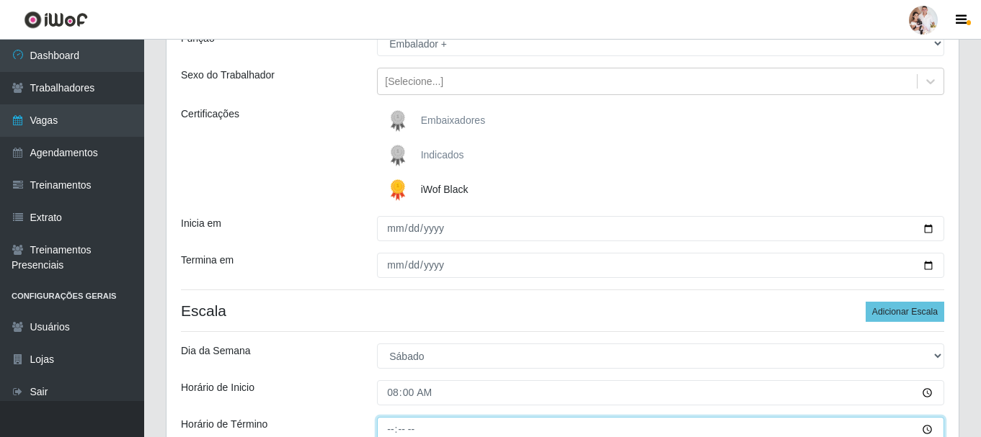
click at [386, 430] on input "Horário de Término" at bounding box center [660, 429] width 567 height 25
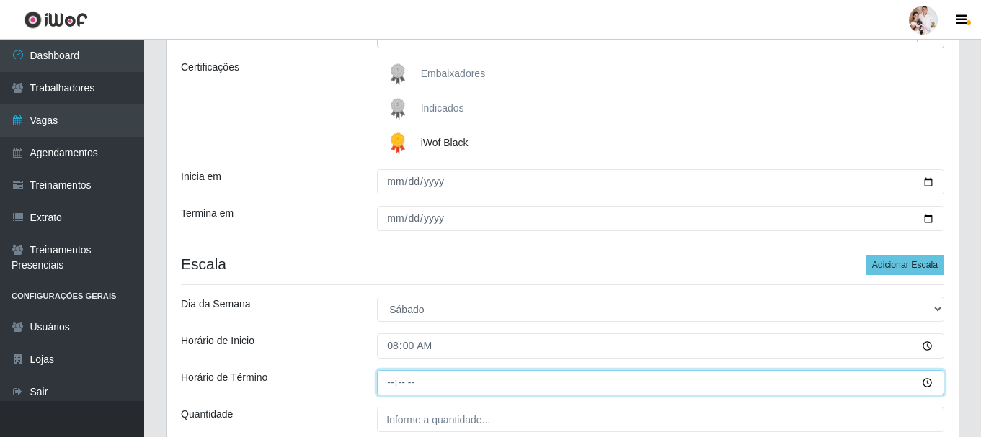
scroll to position [216, 0]
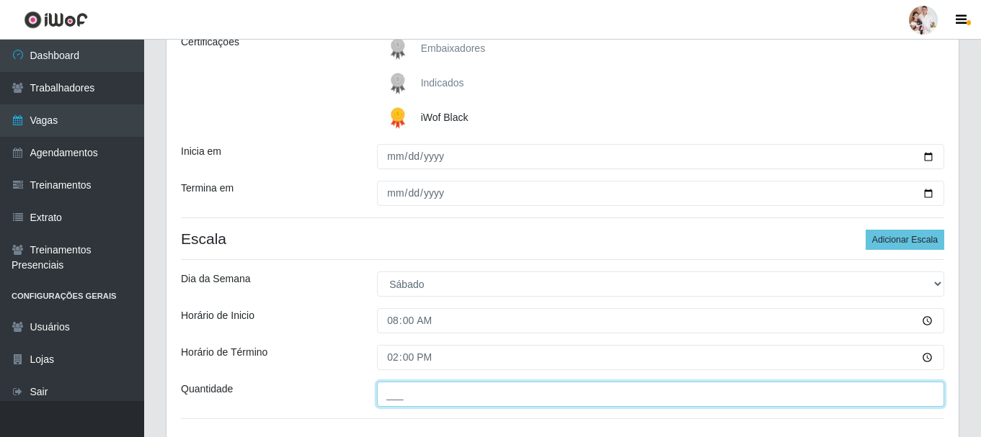
click at [381, 391] on input "___" at bounding box center [660, 394] width 567 height 25
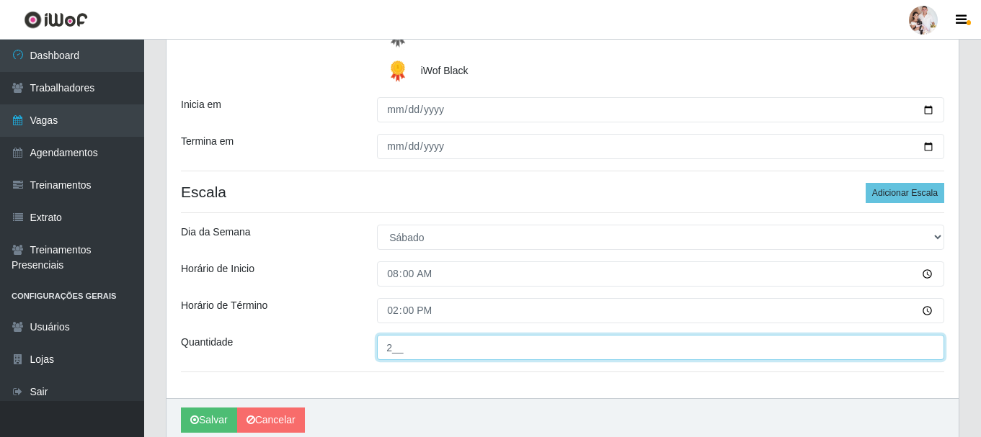
scroll to position [288, 0]
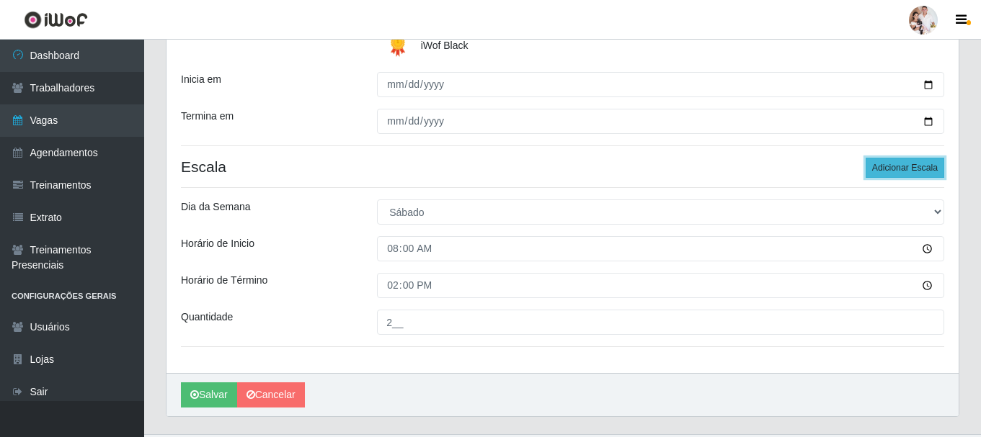
click at [933, 169] on button "Adicionar Escala" at bounding box center [905, 168] width 79 height 20
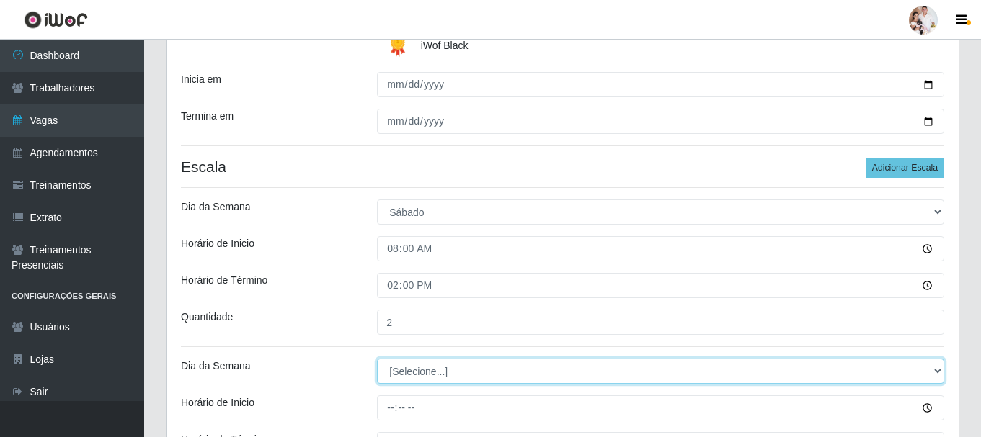
click at [934, 371] on select "[Selecione...] Segunda Terça Quarta Quinta Sexta Sábado Domingo" at bounding box center [660, 371] width 567 height 25
click at [377, 359] on select "[Selecione...] Segunda Terça Quarta Quinta Sexta Sábado Domingo" at bounding box center [660, 371] width 567 height 25
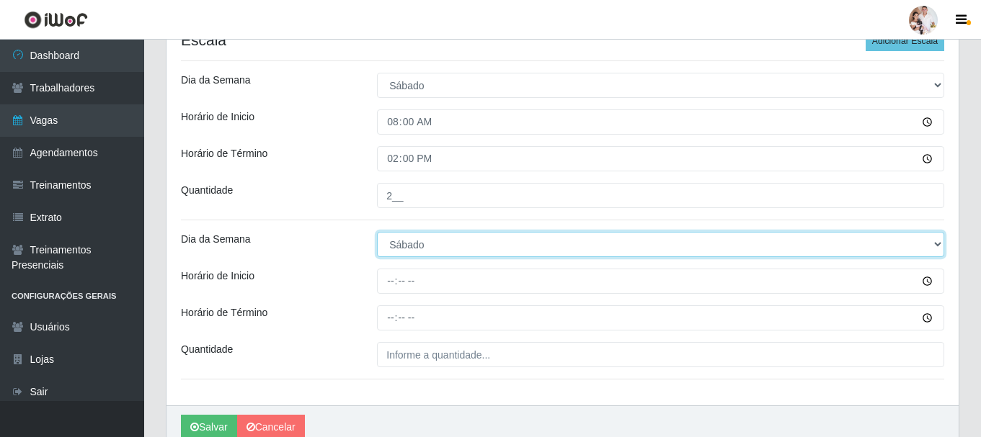
scroll to position [432, 0]
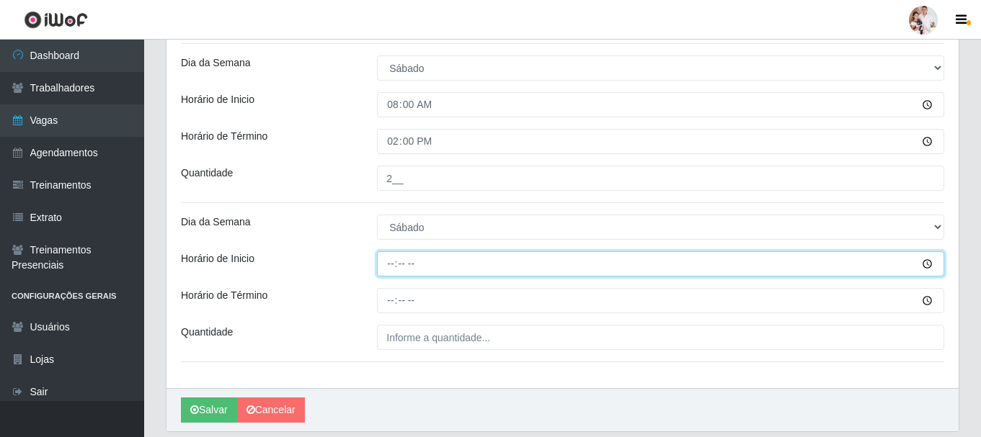
click at [389, 268] on input "Horário de Inicio" at bounding box center [660, 264] width 567 height 25
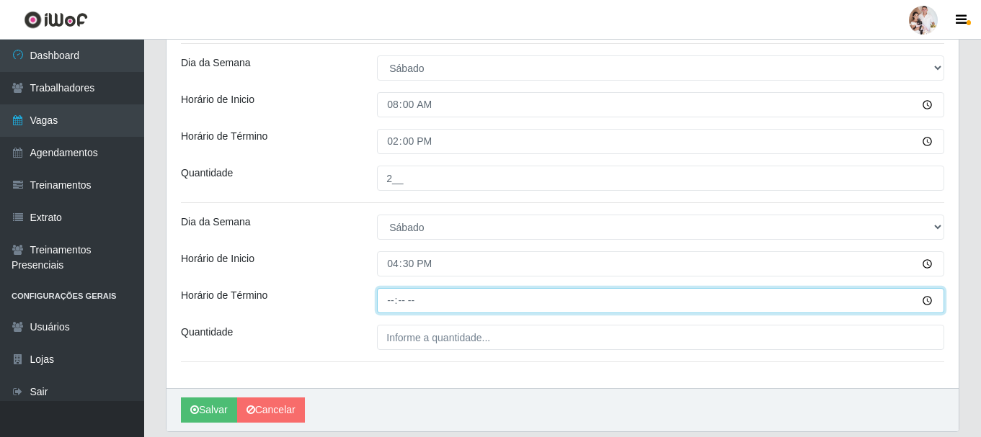
click at [388, 298] on input "Horário de Término" at bounding box center [660, 300] width 567 height 25
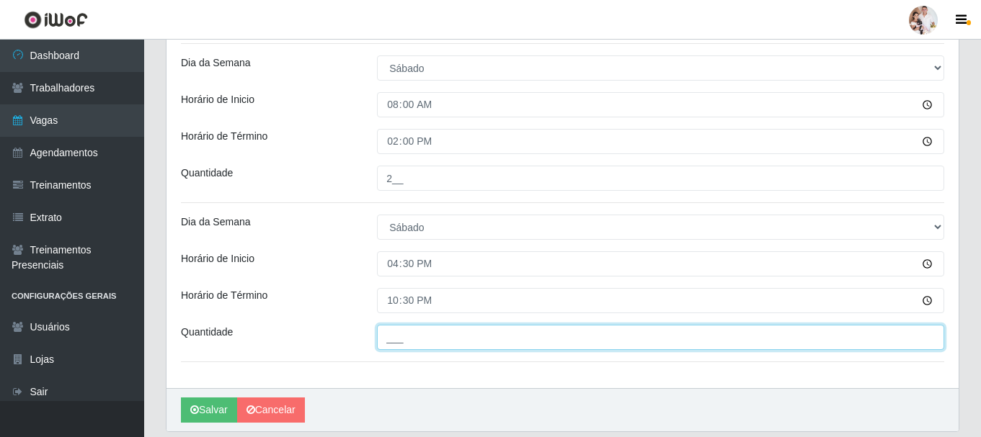
click at [386, 332] on input "___" at bounding box center [660, 337] width 567 height 25
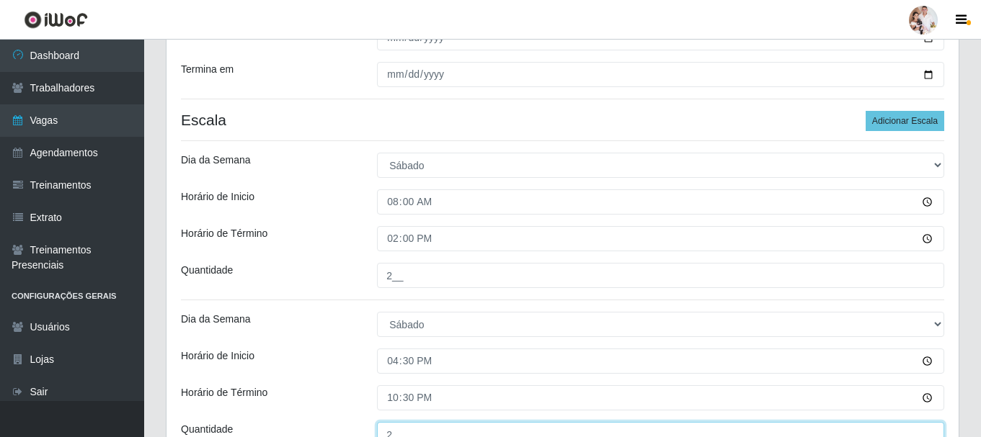
scroll to position [144, 0]
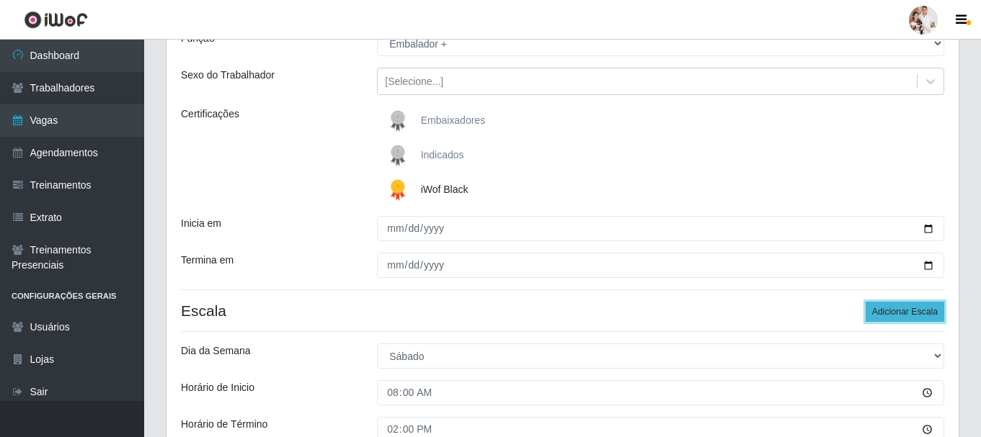
click at [875, 316] on button "Adicionar Escala" at bounding box center [905, 312] width 79 height 20
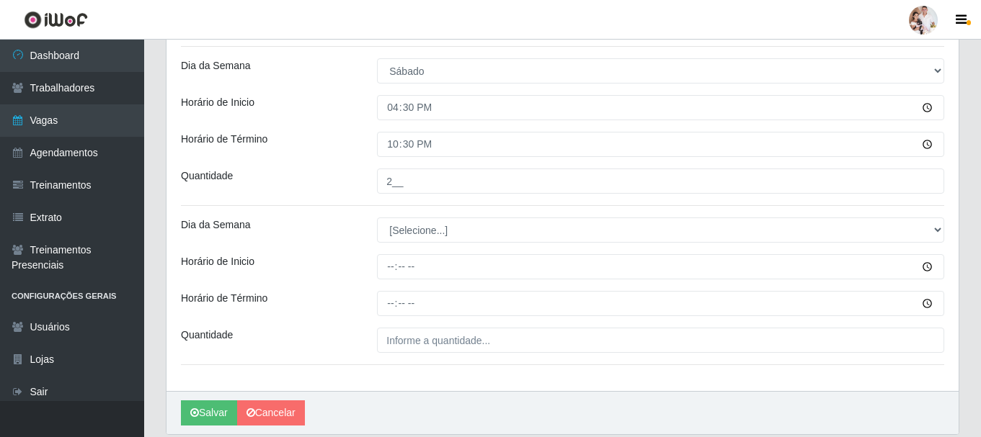
scroll to position [640, 0]
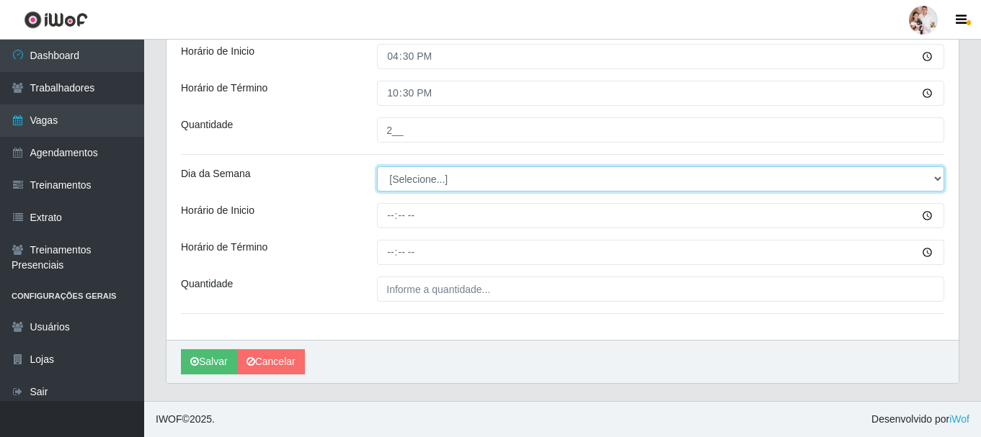
click at [941, 173] on select "[Selecione...] Segunda Terça Quarta Quinta Sexta Sábado Domingo" at bounding box center [660, 178] width 567 height 25
click at [377, 166] on select "[Selecione...] Segunda Terça Quarta Quinta Sexta Sábado Domingo" at bounding box center [660, 178] width 567 height 25
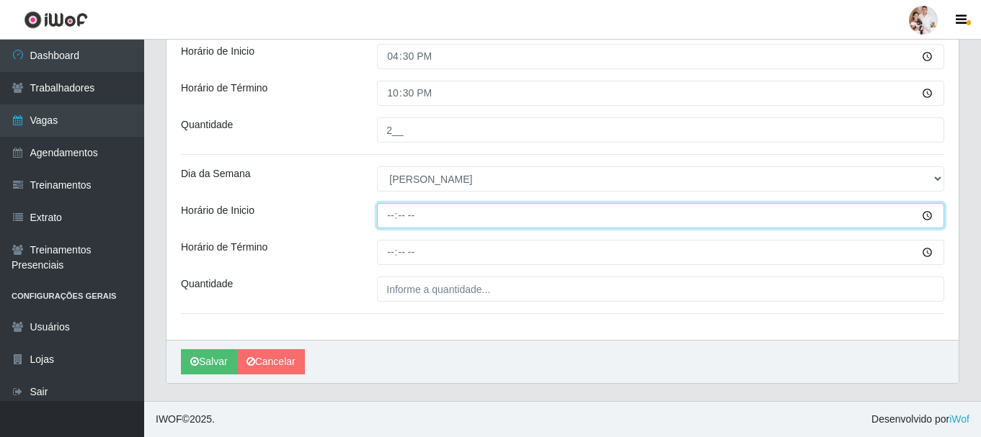
click at [385, 218] on input "Horário de Inicio" at bounding box center [660, 215] width 567 height 25
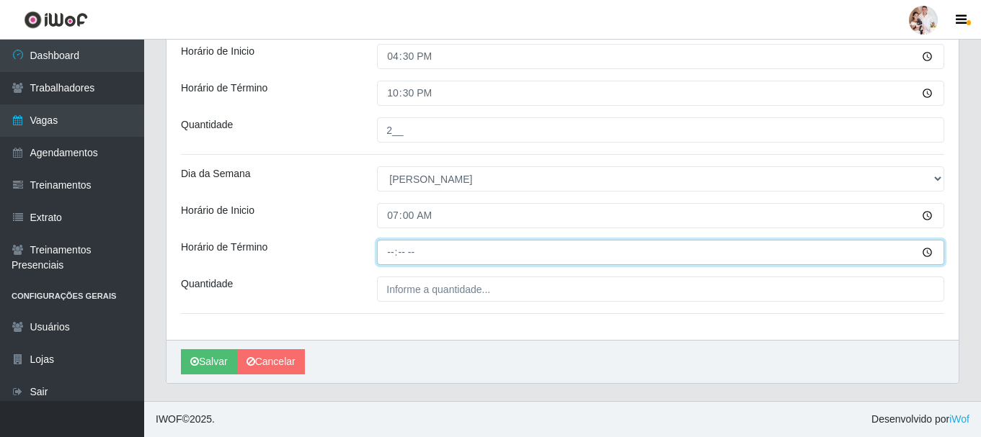
click at [388, 260] on input "Horário de Término" at bounding box center [660, 252] width 567 height 25
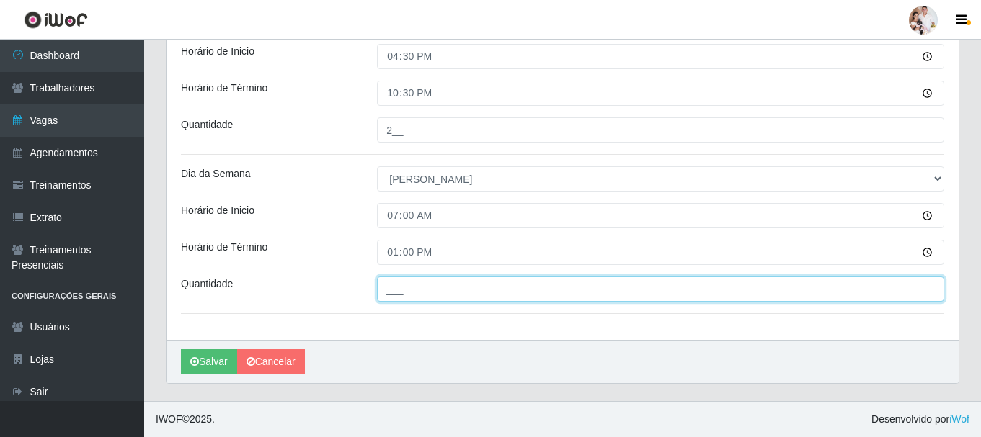
click at [389, 286] on input "___" at bounding box center [660, 289] width 567 height 25
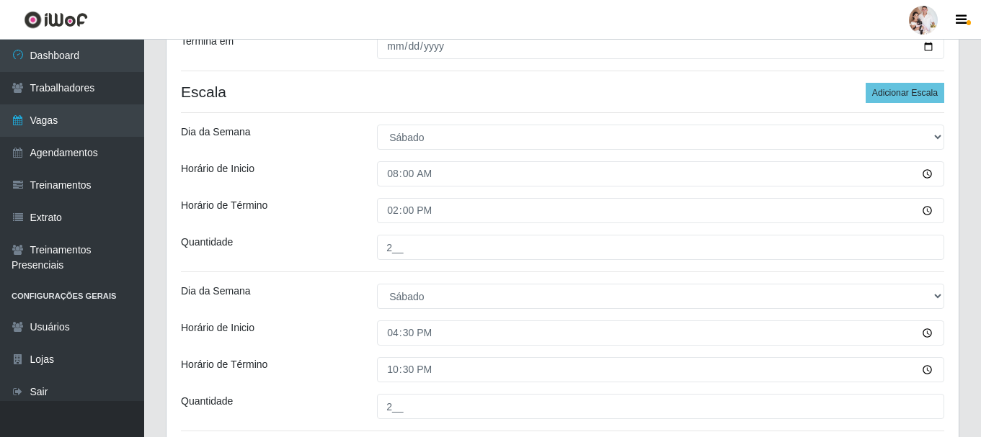
scroll to position [352, 0]
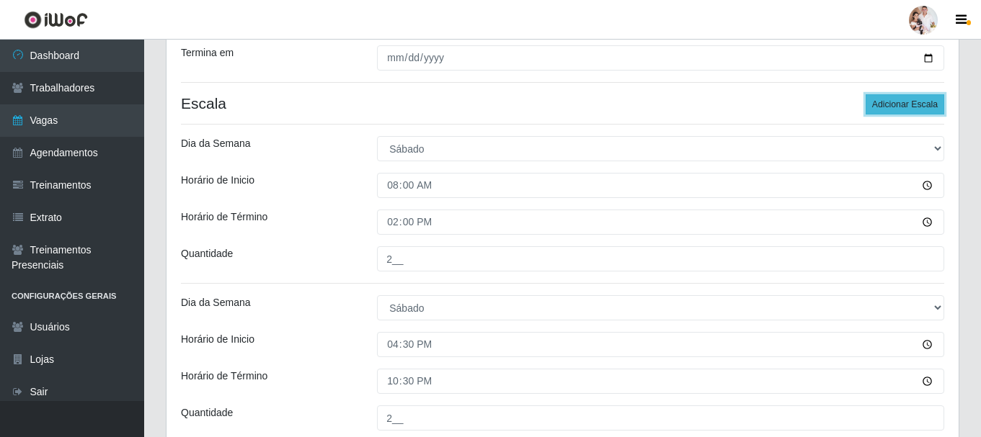
click at [920, 99] on button "Adicionar Escala" at bounding box center [905, 104] width 79 height 20
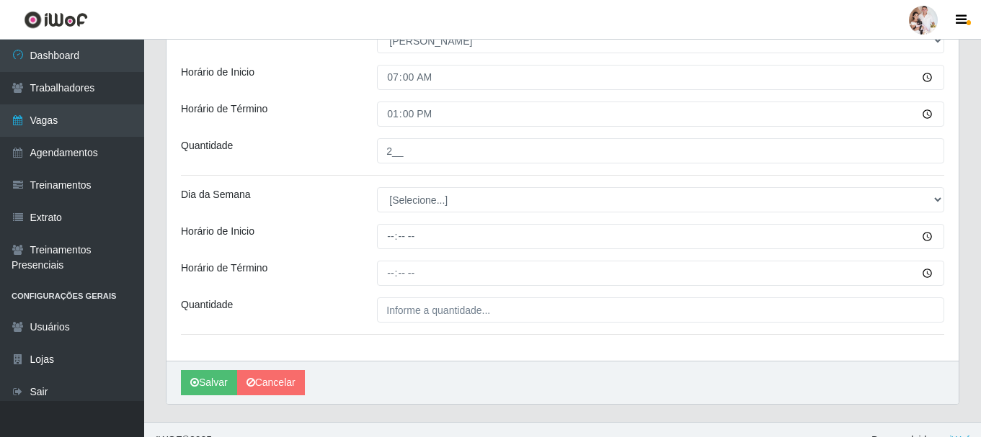
scroll to position [784, 0]
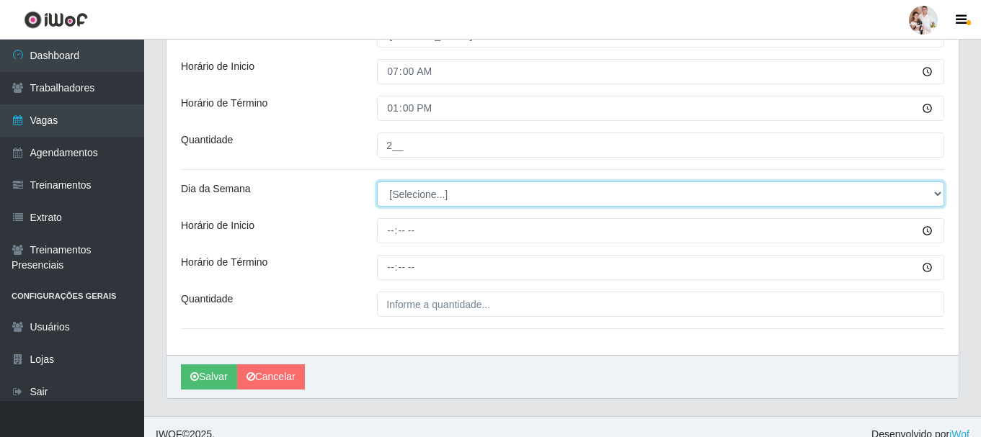
click at [941, 195] on select "[Selecione...] Segunda Terça Quarta Quinta Sexta Sábado Domingo" at bounding box center [660, 194] width 567 height 25
click at [377, 182] on select "[Selecione...] Segunda Terça Quarta Quinta Sexta Sábado Domingo" at bounding box center [660, 194] width 567 height 25
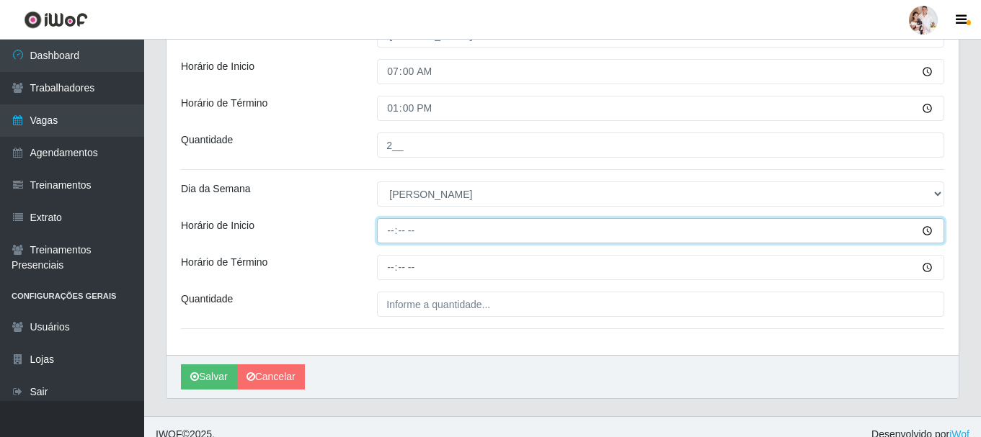
click at [389, 234] on input "Horário de Inicio" at bounding box center [660, 230] width 567 height 25
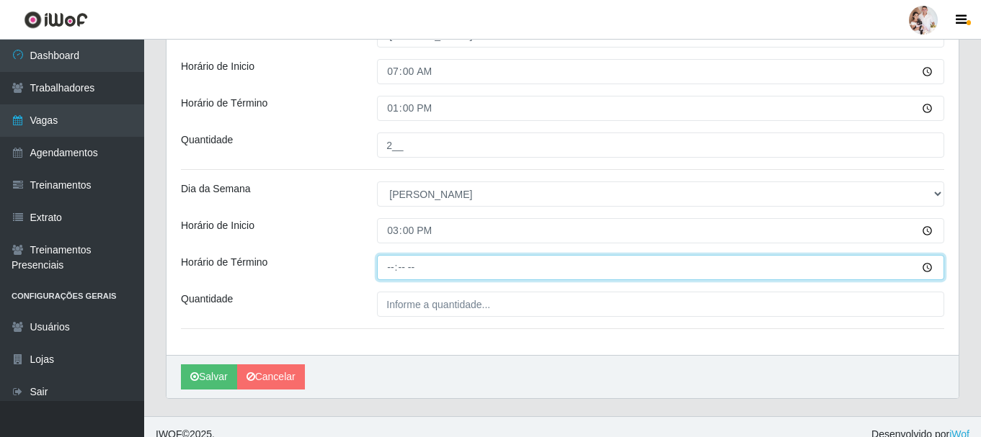
click at [391, 270] on input "Horário de Término" at bounding box center [660, 267] width 567 height 25
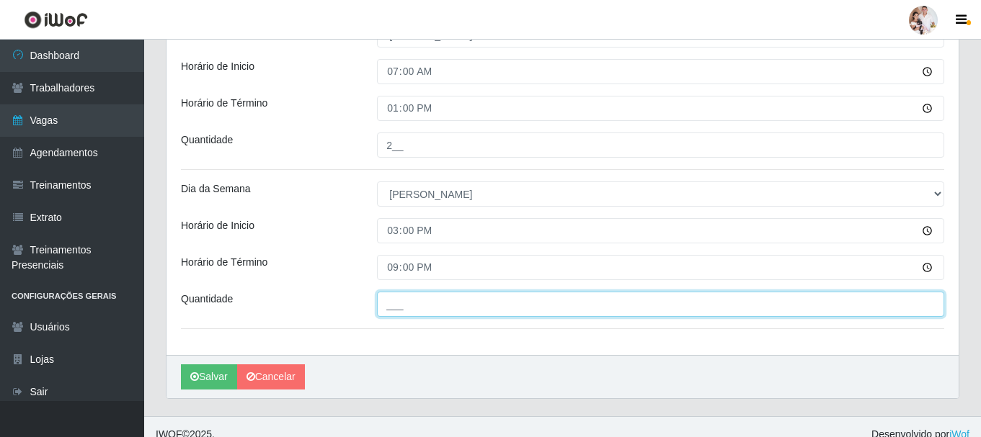
click at [393, 304] on input "___" at bounding box center [660, 304] width 567 height 25
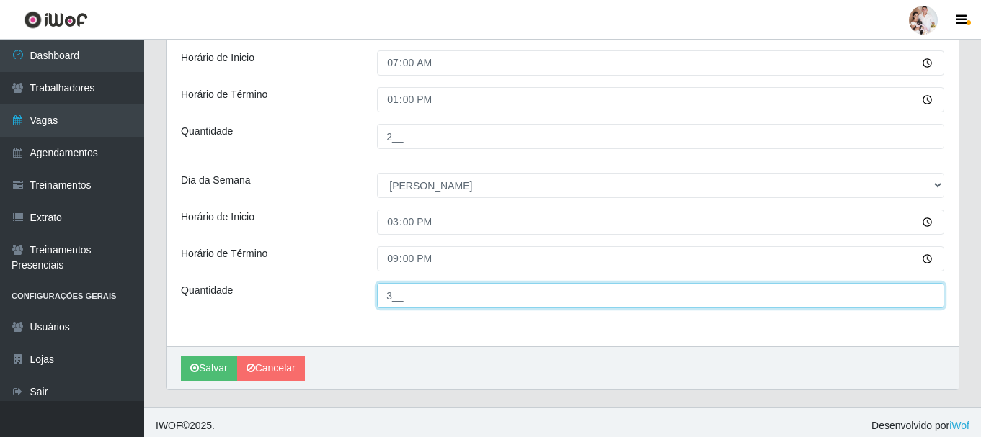
scroll to position [799, 0]
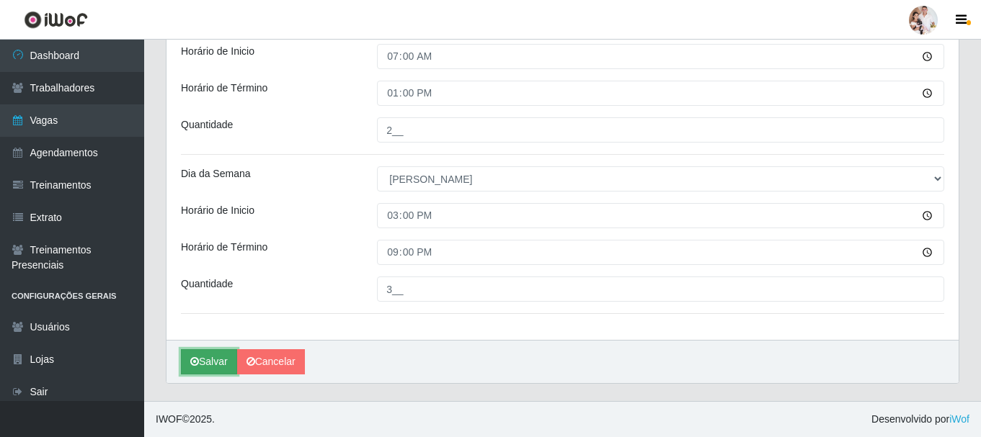
click at [213, 361] on button "Salvar" at bounding box center [209, 362] width 56 height 25
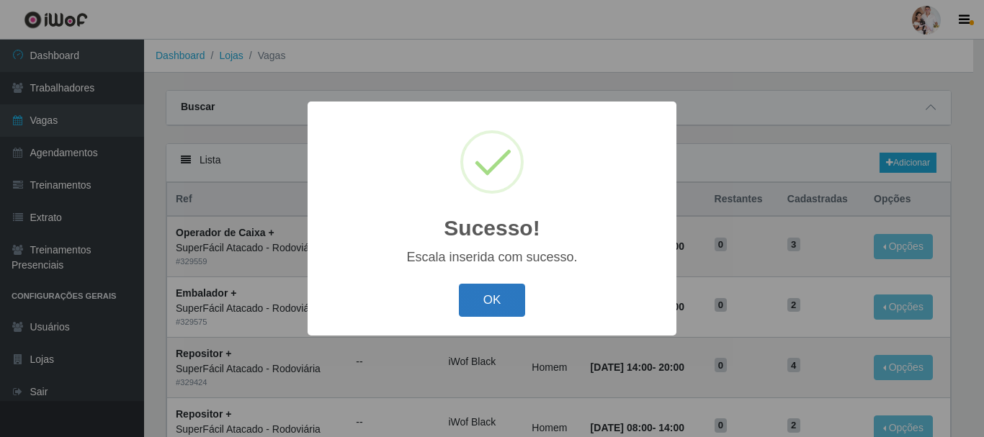
click at [481, 307] on button "OK" at bounding box center [492, 301] width 67 height 34
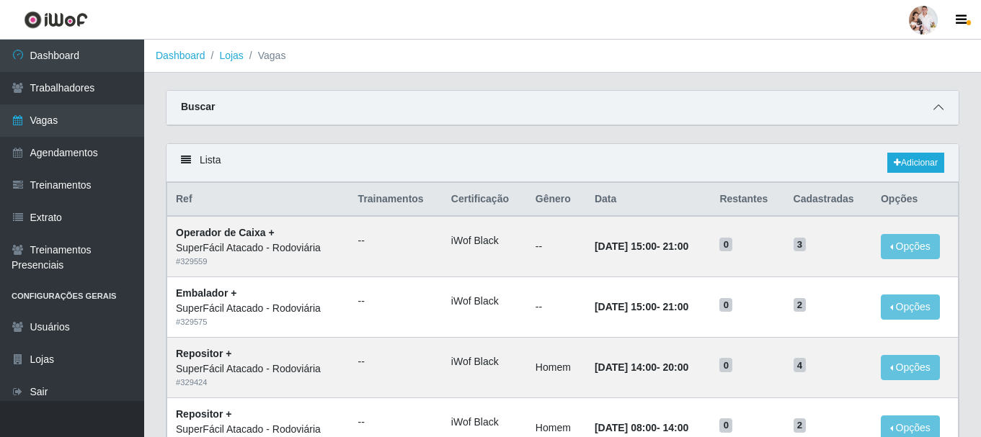
click at [939, 112] on icon at bounding box center [938, 107] width 10 height 10
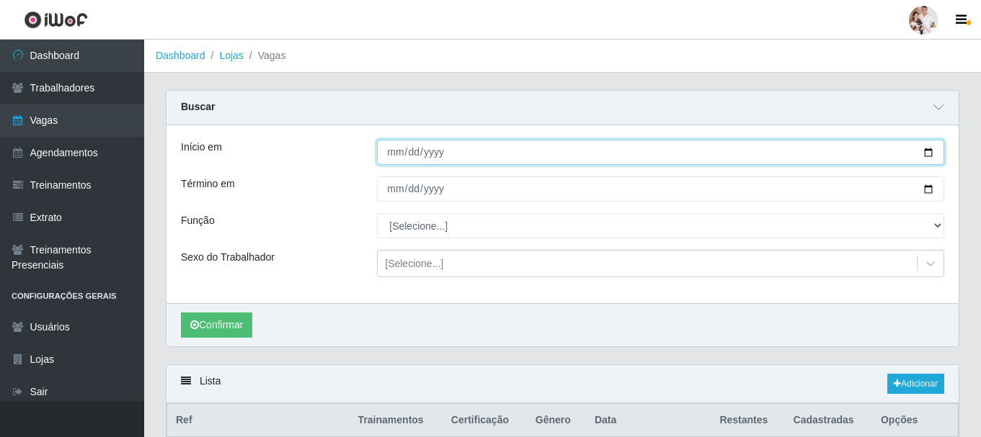
click at [930, 156] on input "[DATE]" at bounding box center [660, 152] width 567 height 25
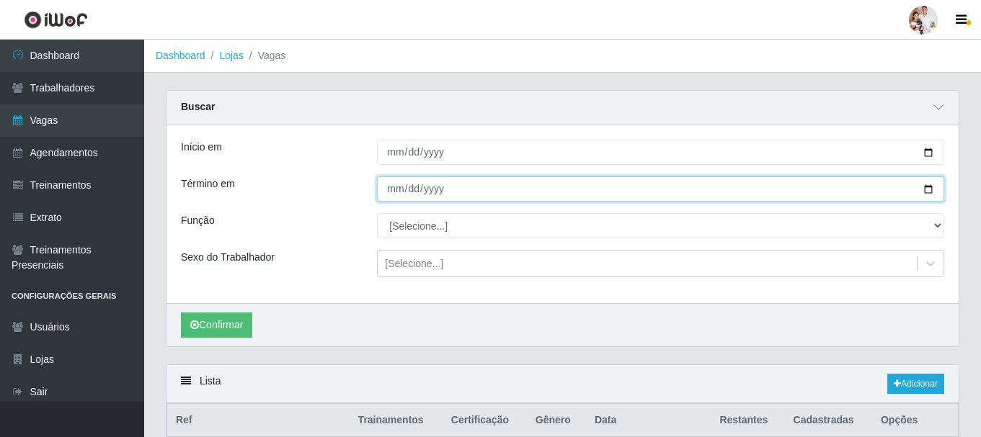
click at [927, 192] on input "[DATE]" at bounding box center [660, 189] width 567 height 25
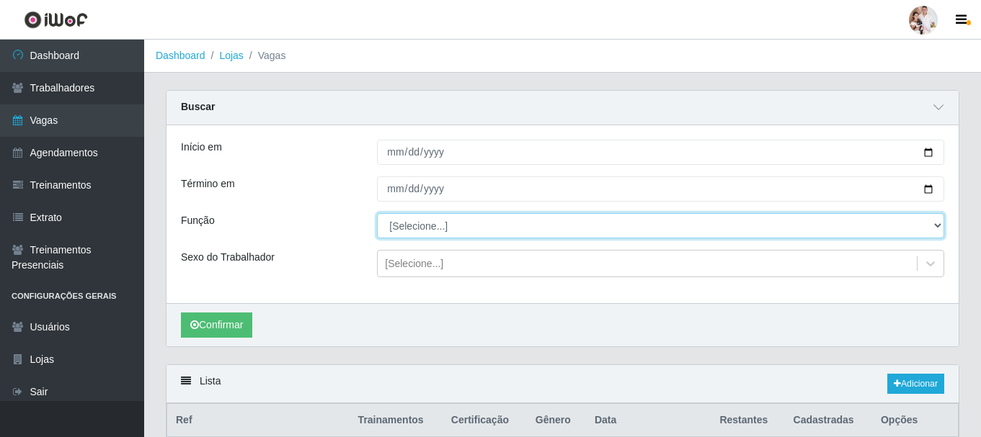
click at [932, 226] on select "[Selecione...] Embalador Embalador + Embalador ++ Operador de Caixa Operador de…" at bounding box center [660, 225] width 567 height 25
click at [377, 214] on select "[Selecione...] Embalador Embalador + Embalador ++ Operador de Caixa Operador de…" at bounding box center [660, 225] width 567 height 25
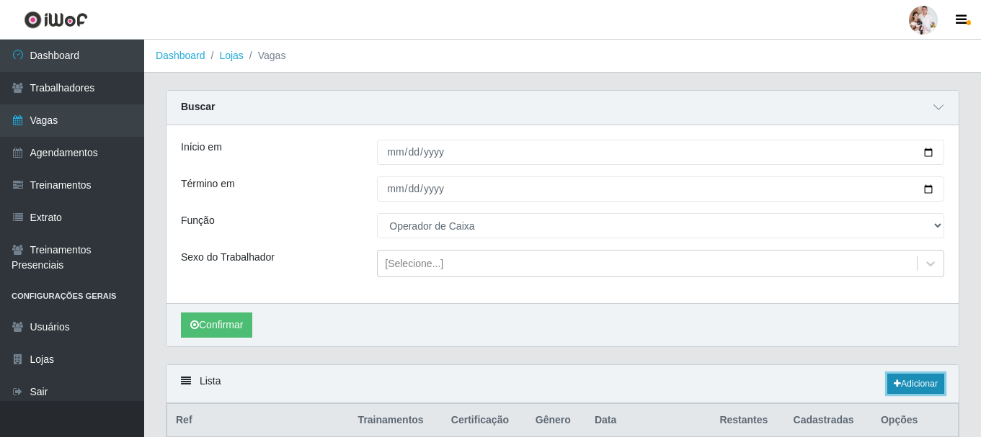
click at [894, 386] on icon at bounding box center [897, 384] width 7 height 9
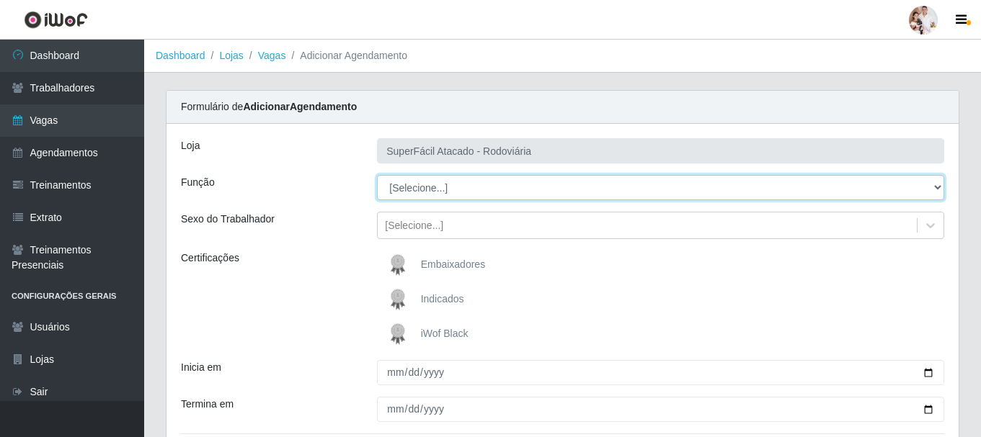
click at [936, 187] on select "[Selecione...] Embalador Embalador + Embalador ++ Operador de Caixa Operador de…" at bounding box center [660, 187] width 567 height 25
click at [377, 175] on select "[Selecione...] Embalador Embalador + Embalador ++ Operador de Caixa Operador de…" at bounding box center [660, 187] width 567 height 25
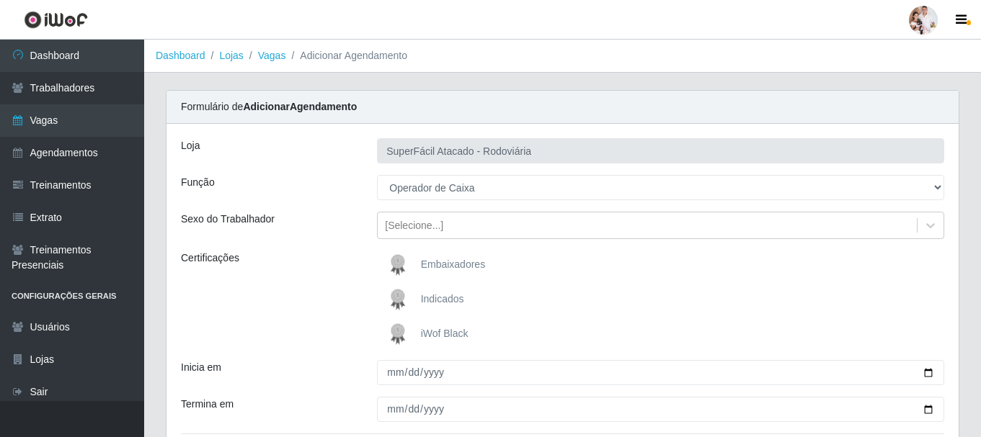
click at [399, 335] on img at bounding box center [400, 334] width 35 height 29
click at [0, 0] on input "iWof Black" at bounding box center [0, 0] width 0 height 0
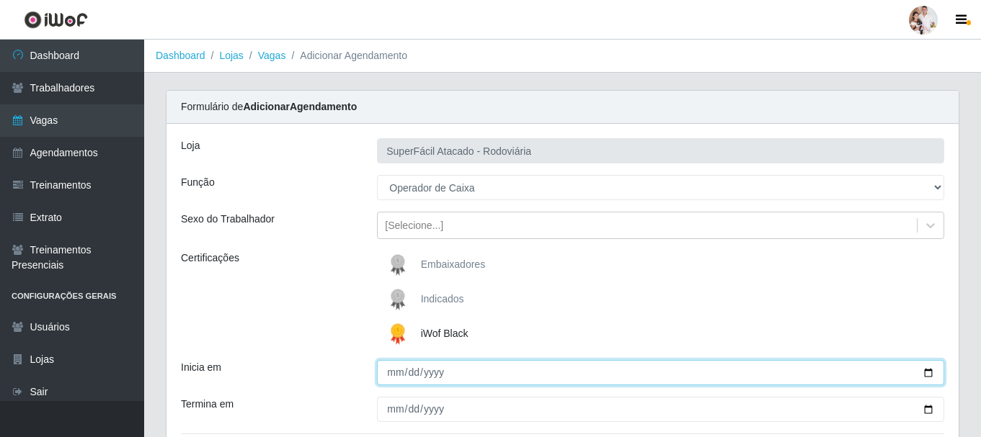
click at [925, 372] on input "Inicia em" at bounding box center [660, 372] width 567 height 25
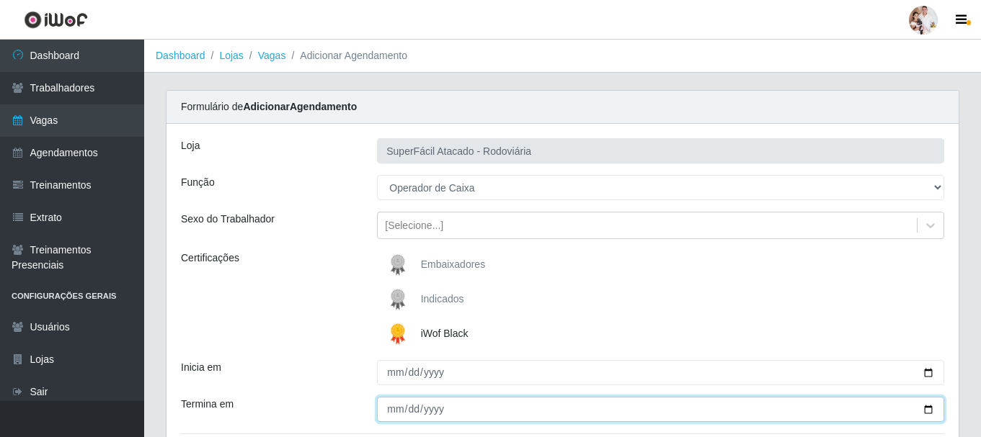
click at [923, 412] on input "Termina em" at bounding box center [660, 409] width 567 height 25
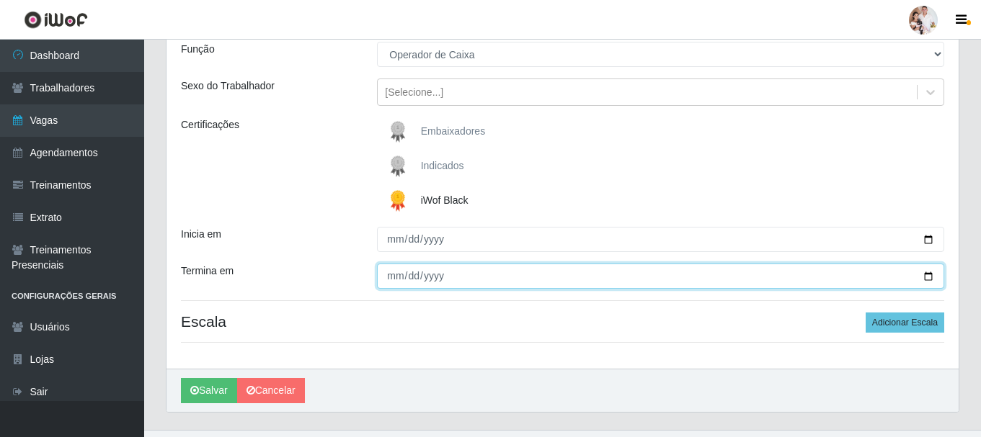
scroll to position [144, 0]
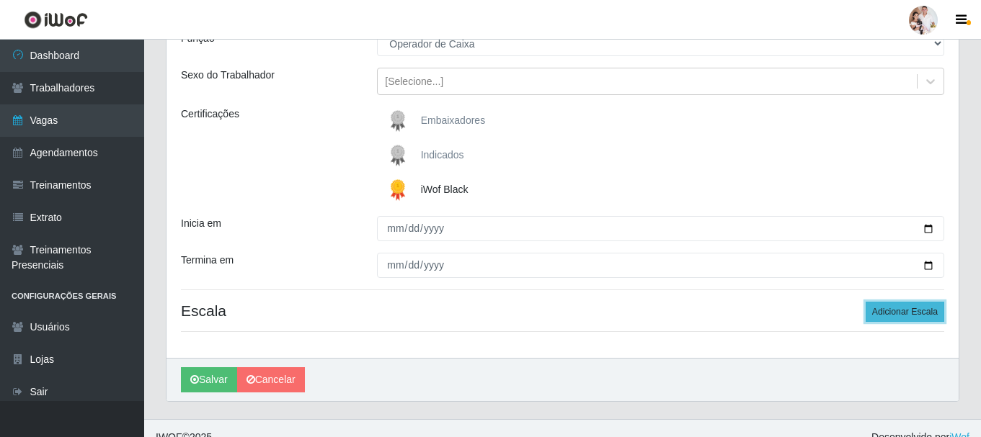
click at [886, 316] on button "Adicionar Escala" at bounding box center [905, 312] width 79 height 20
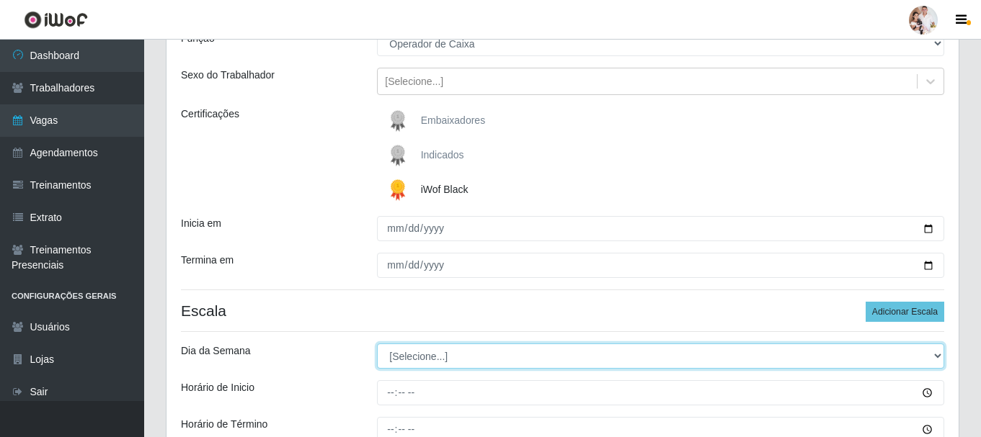
click at [940, 357] on select "[Selecione...] Segunda Terça Quarta Quinta Sexta Sábado Domingo" at bounding box center [660, 356] width 567 height 25
click at [377, 344] on select "[Selecione...] Segunda Terça Quarta Quinta Sexta Sábado Domingo" at bounding box center [660, 356] width 567 height 25
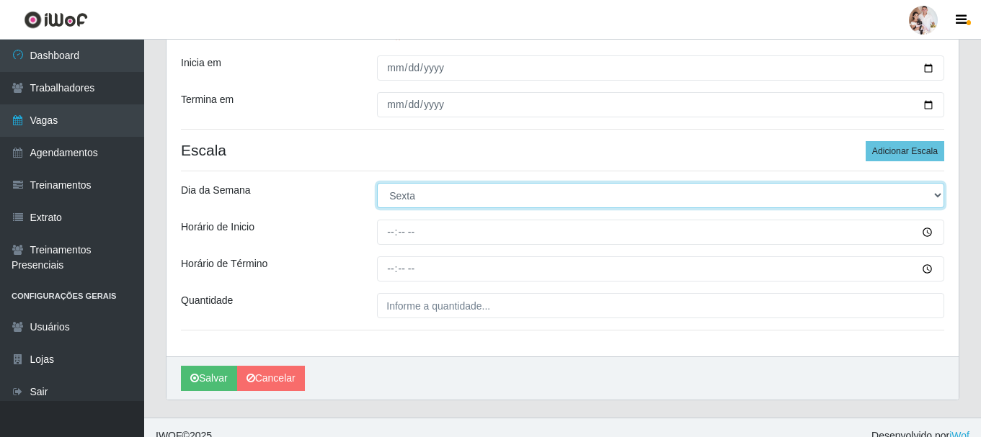
scroll to position [321, 0]
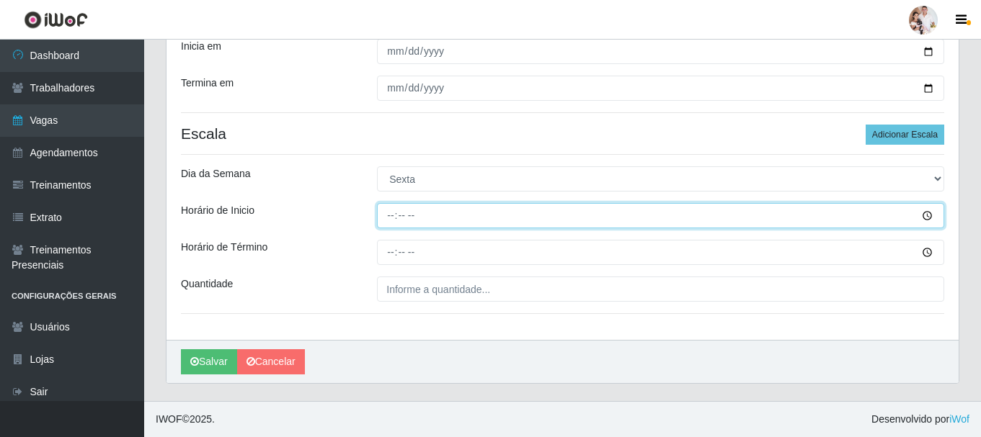
click at [392, 219] on input "Horário de Inicio" at bounding box center [660, 215] width 567 height 25
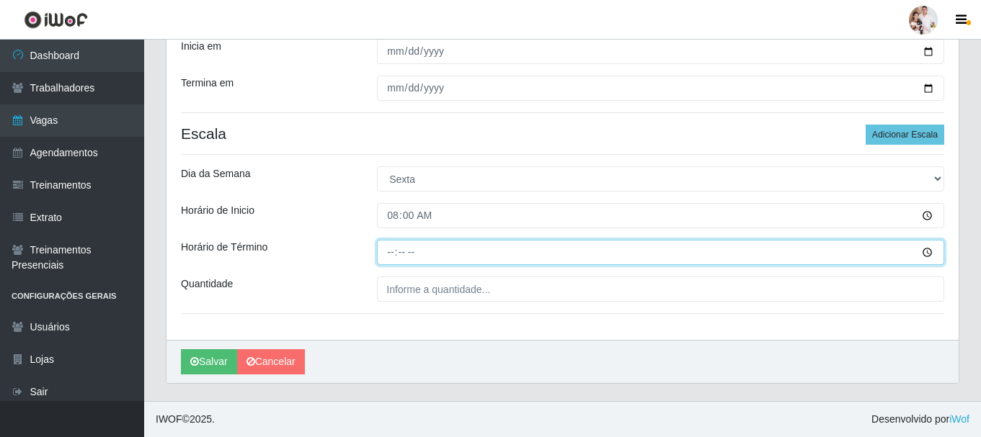
click at [393, 257] on input "Horário de Término" at bounding box center [660, 252] width 567 height 25
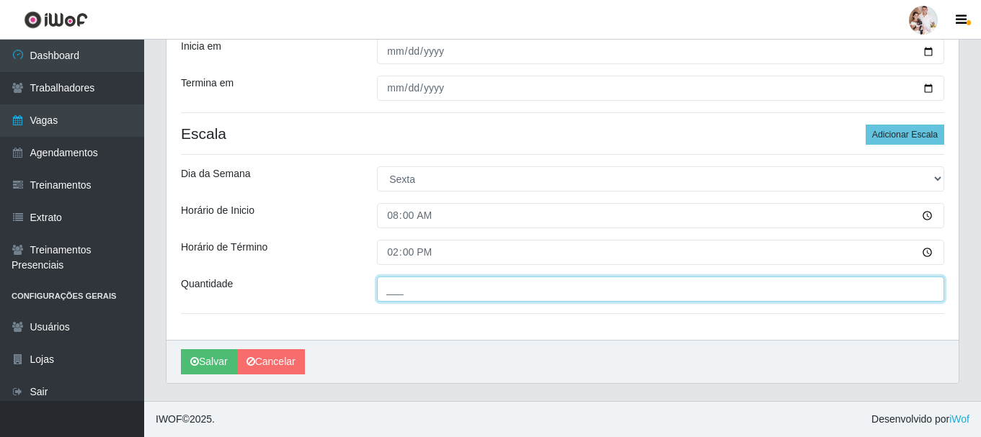
click at [380, 292] on input "___" at bounding box center [660, 289] width 567 height 25
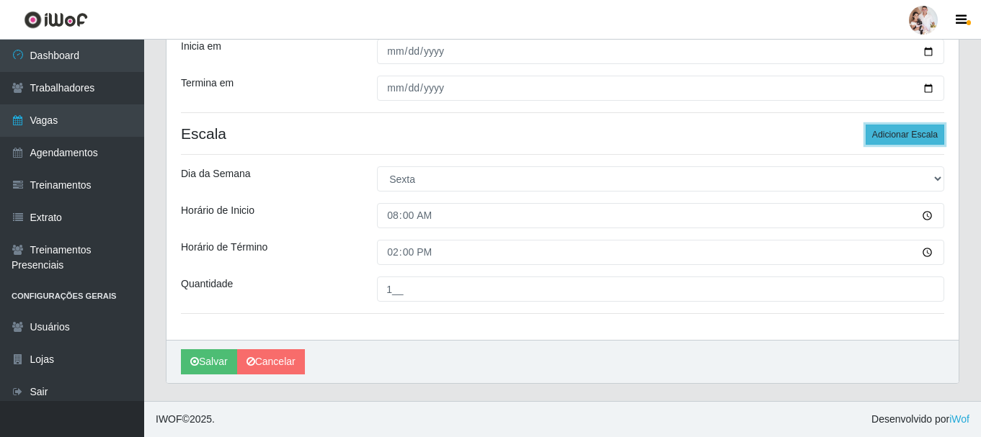
click at [900, 136] on button "Adicionar Escala" at bounding box center [905, 135] width 79 height 20
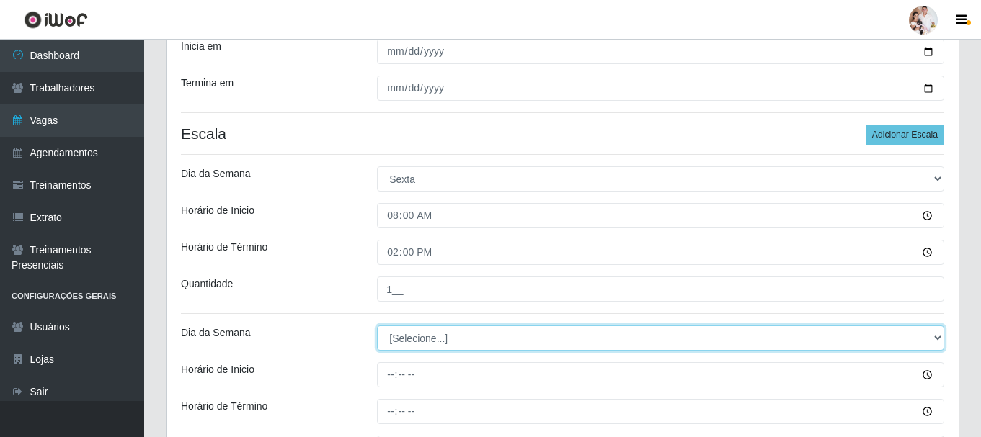
click at [939, 344] on select "[Selecione...] Segunda Terça Quarta Quinta Sexta Sábado Domingo" at bounding box center [660, 338] width 567 height 25
click at [377, 326] on select "[Selecione...] Segunda Terça Quarta Quinta Sexta Sábado Domingo" at bounding box center [660, 338] width 567 height 25
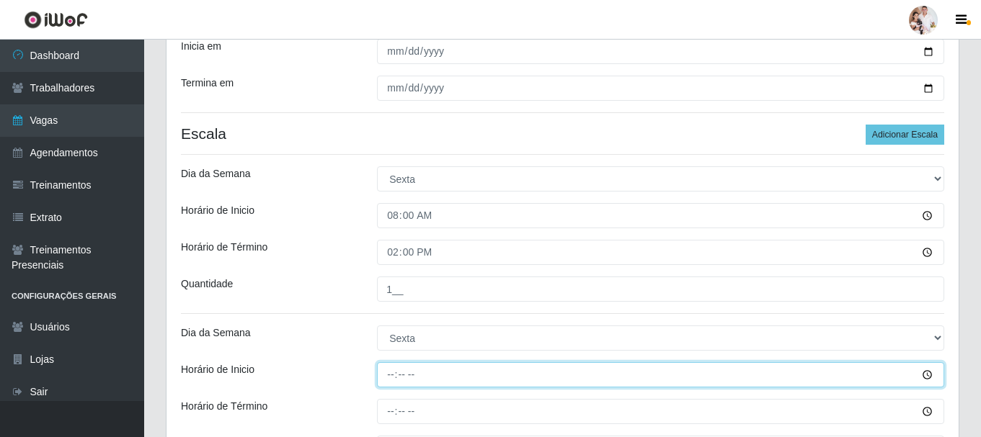
click at [388, 376] on input "Horário de Inicio" at bounding box center [660, 375] width 567 height 25
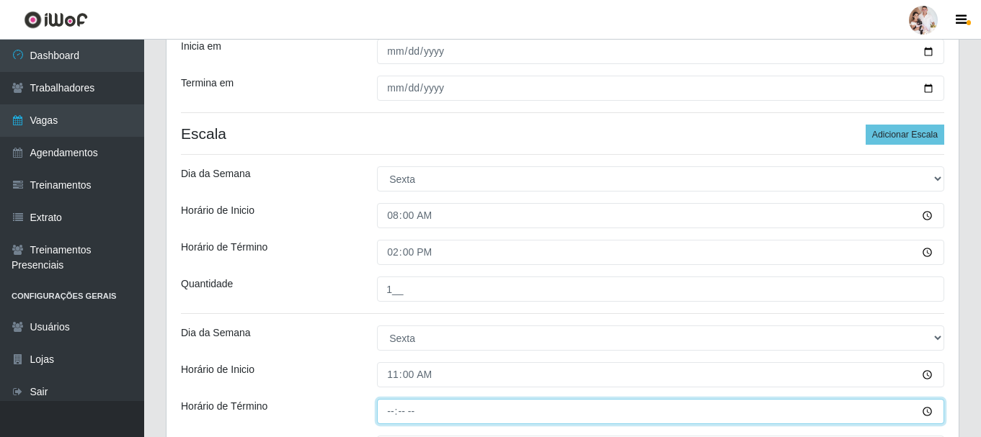
click at [391, 415] on input "Horário de Término" at bounding box center [660, 411] width 567 height 25
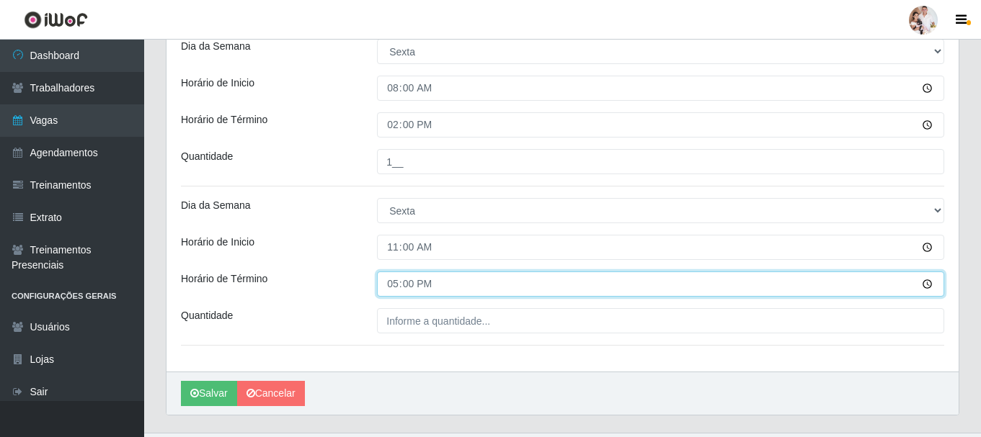
scroll to position [466, 0]
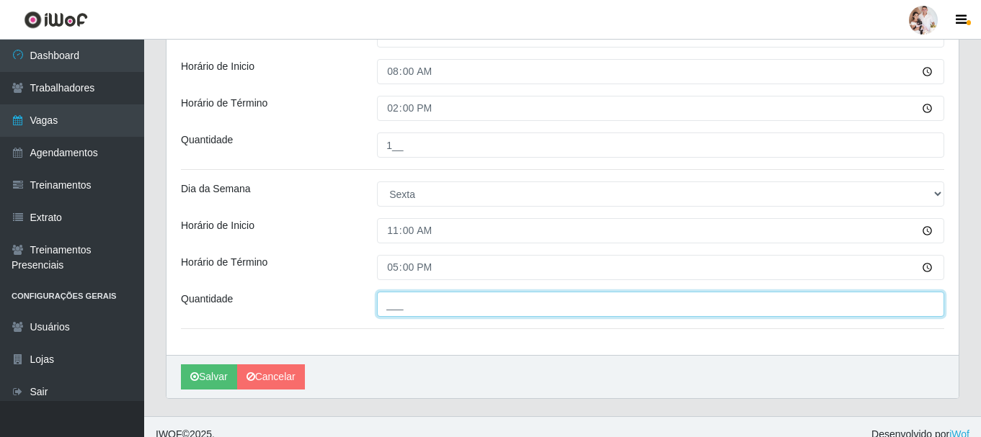
click at [386, 308] on input "___" at bounding box center [660, 304] width 567 height 25
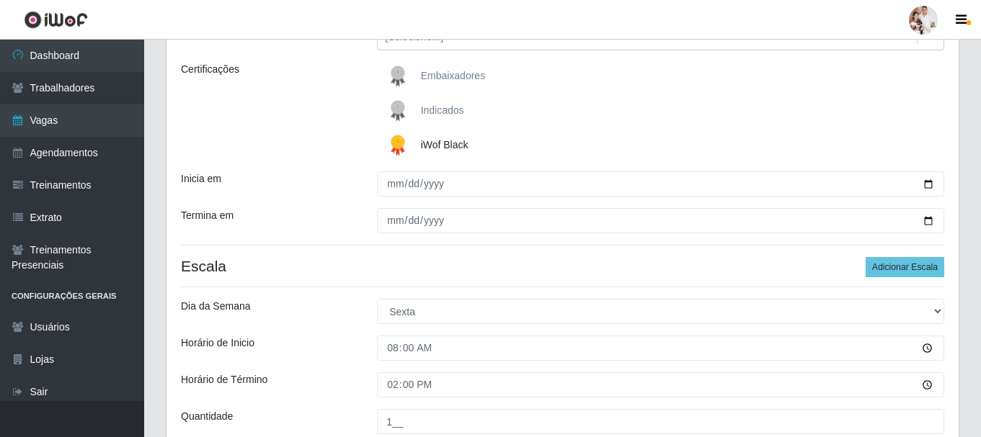
scroll to position [177, 0]
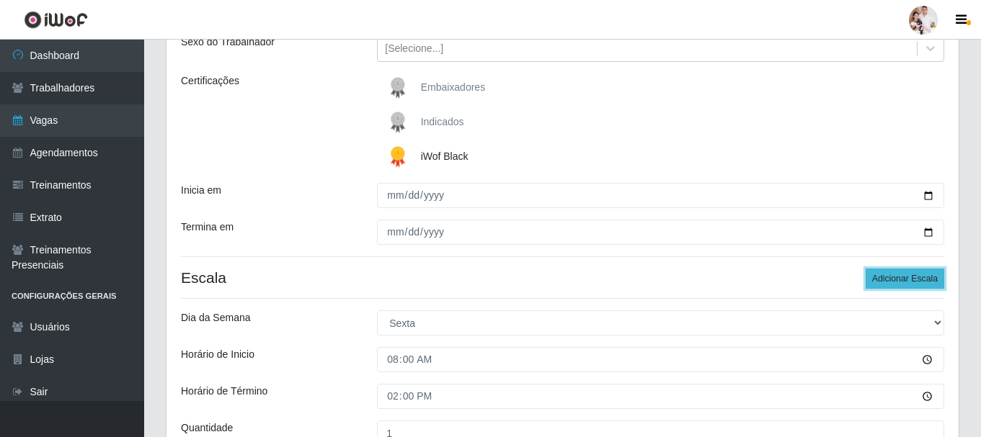
click at [938, 277] on button "Adicionar Escala" at bounding box center [905, 279] width 79 height 20
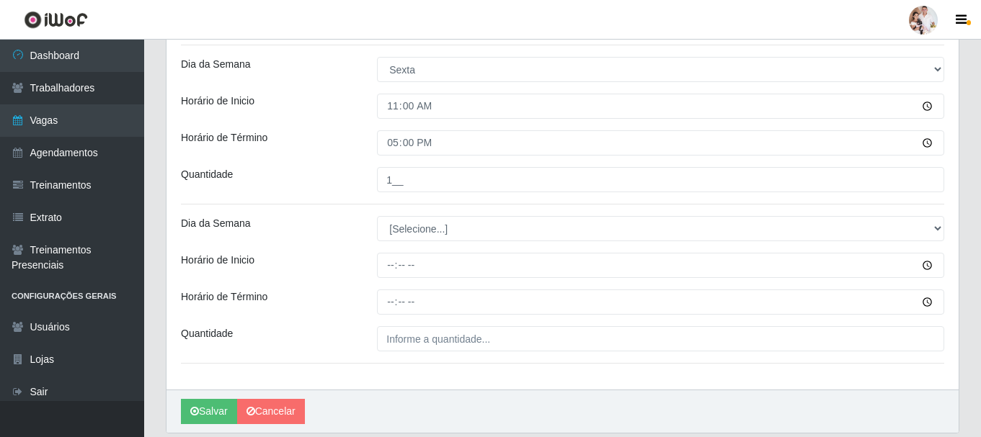
scroll to position [610, 0]
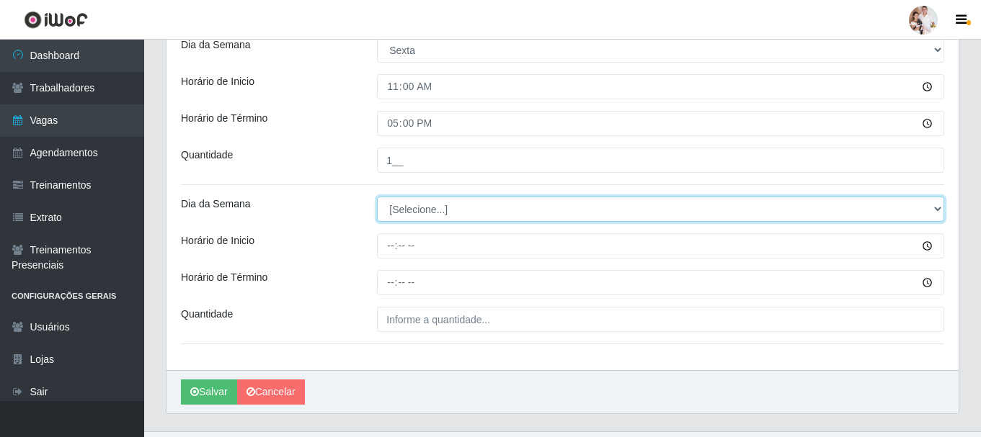
click at [936, 208] on select "[Selecione...] Segunda Terça Quarta Quinta Sexta Sábado Domingo" at bounding box center [660, 209] width 567 height 25
click at [377, 197] on select "[Selecione...] Segunda Terça Quarta Quinta Sexta Sábado Domingo" at bounding box center [660, 209] width 567 height 25
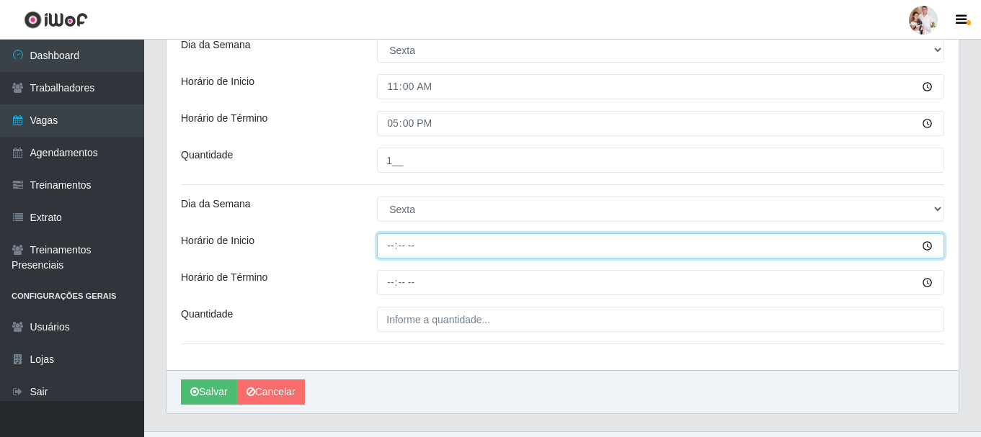
click at [387, 246] on input "Horário de Inicio" at bounding box center [660, 246] width 567 height 25
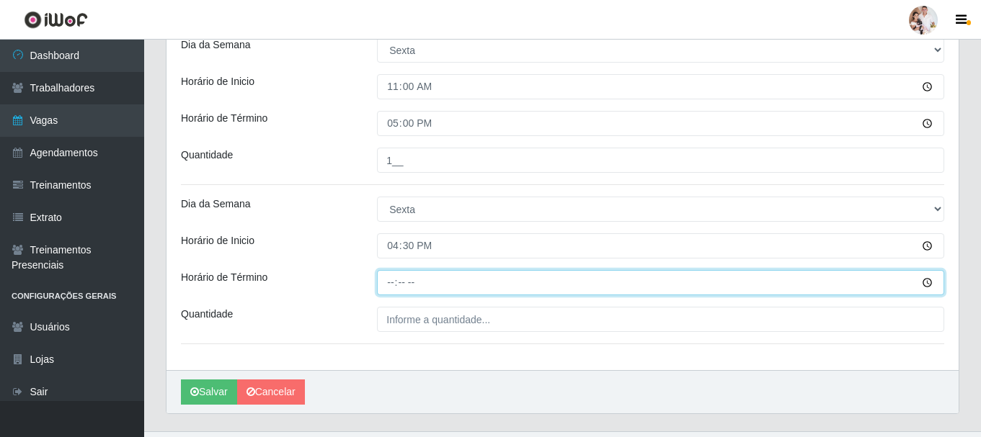
click at [395, 283] on input "Horário de Término" at bounding box center [660, 282] width 567 height 25
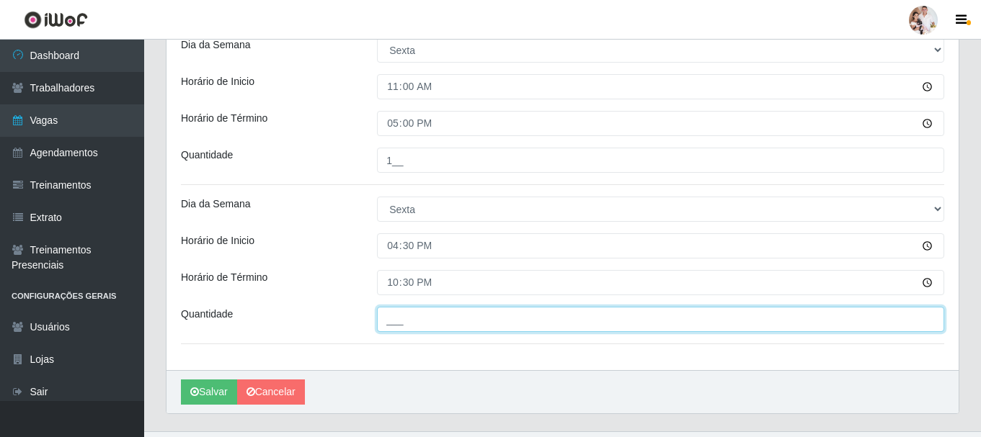
click at [389, 323] on input "___" at bounding box center [660, 319] width 567 height 25
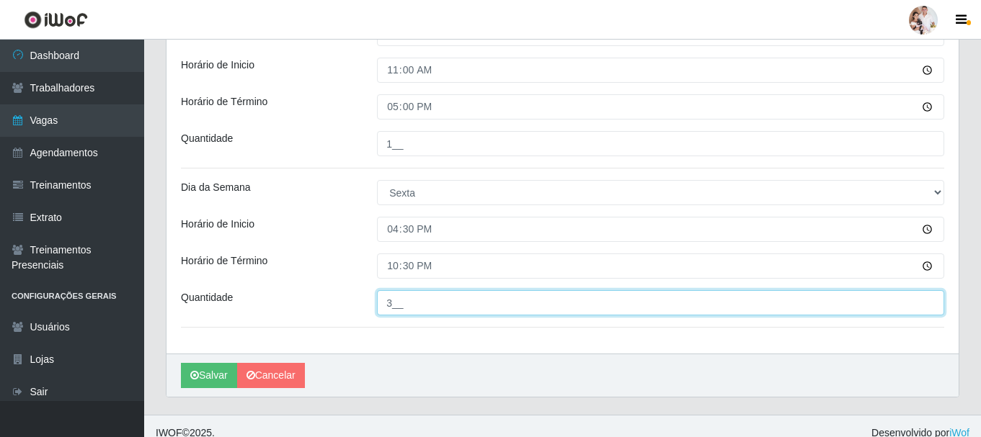
scroll to position [640, 0]
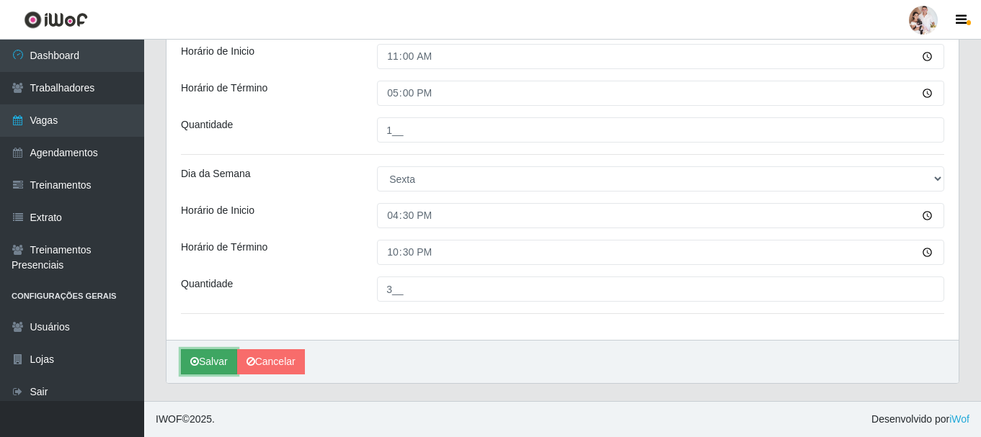
click at [211, 360] on button "Salvar" at bounding box center [209, 362] width 56 height 25
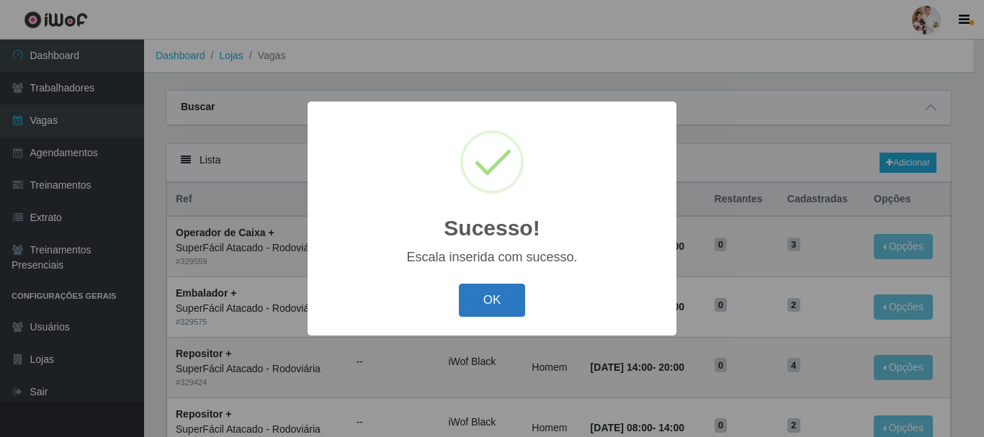
click at [475, 294] on button "OK" at bounding box center [492, 301] width 67 height 34
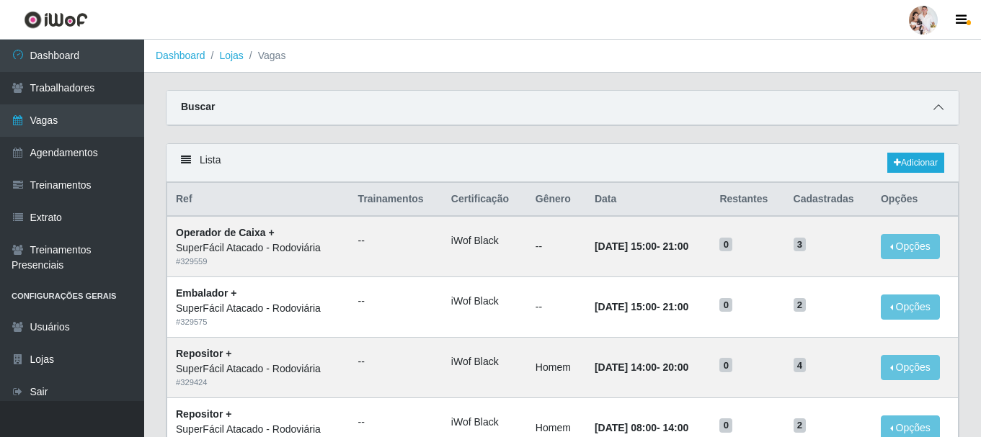
click at [944, 109] on span at bounding box center [938, 107] width 17 height 17
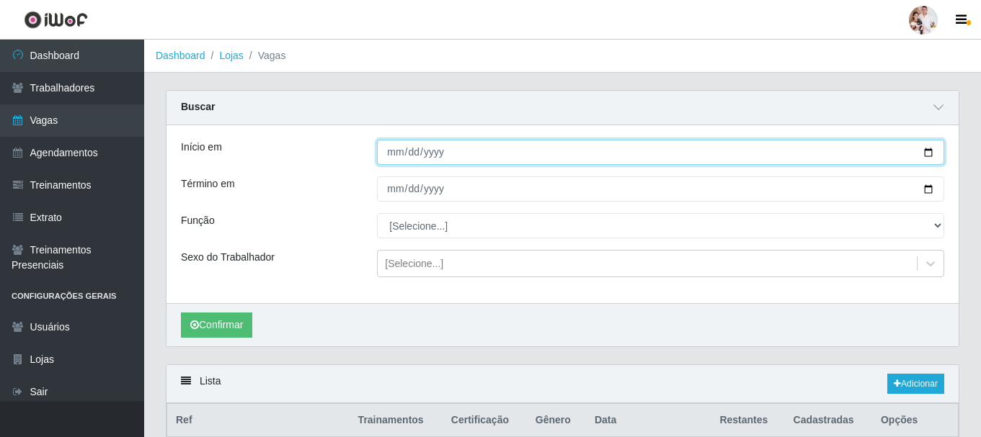
click at [927, 149] on input "[DATE]" at bounding box center [660, 152] width 567 height 25
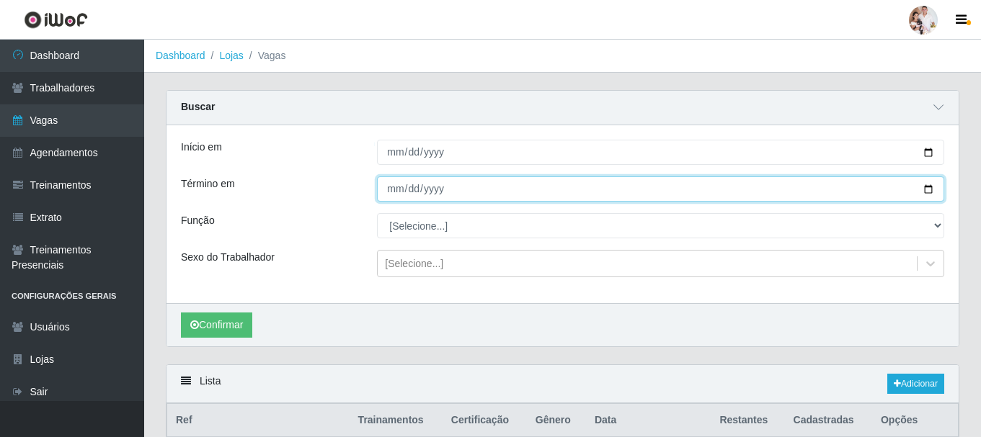
click at [930, 190] on input "[DATE]" at bounding box center [660, 189] width 567 height 25
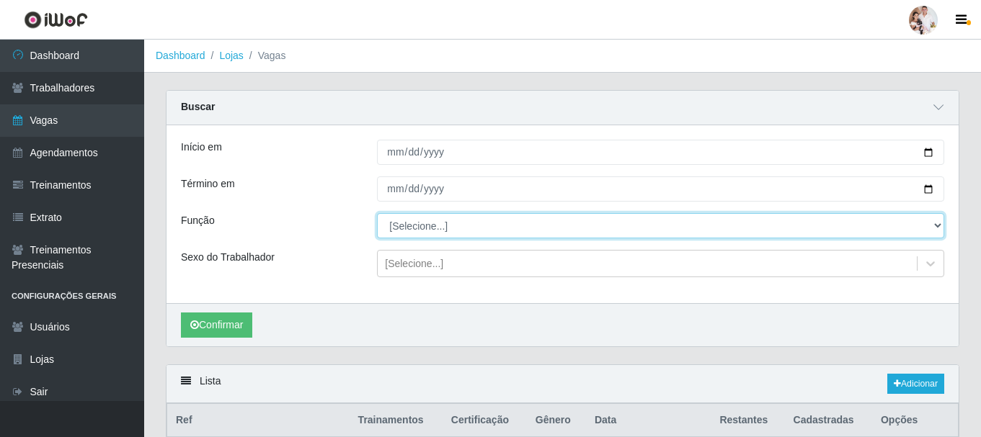
click at [934, 225] on select "[Selecione...] Embalador Embalador + Embalador ++ Operador de Caixa Operador de…" at bounding box center [660, 225] width 567 height 25
click at [377, 214] on select "[Selecione...] Embalador Embalador + Embalador ++ Operador de Caixa Operador de…" at bounding box center [660, 225] width 567 height 25
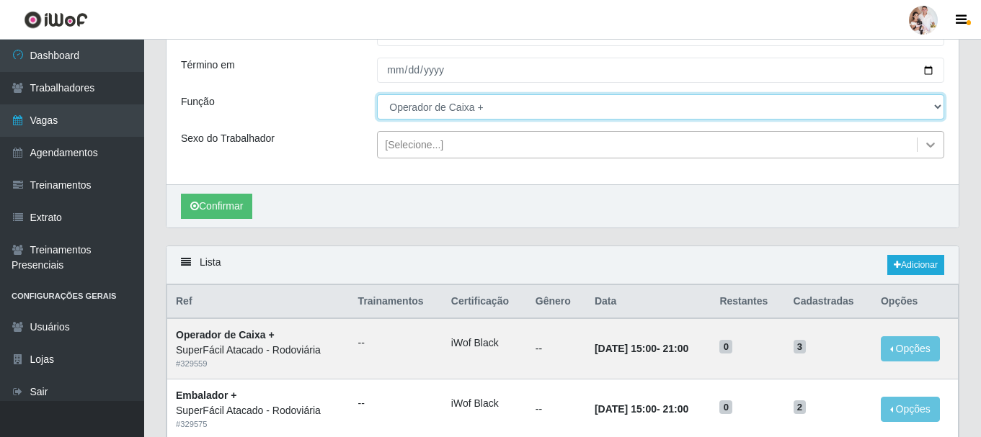
scroll to position [144, 0]
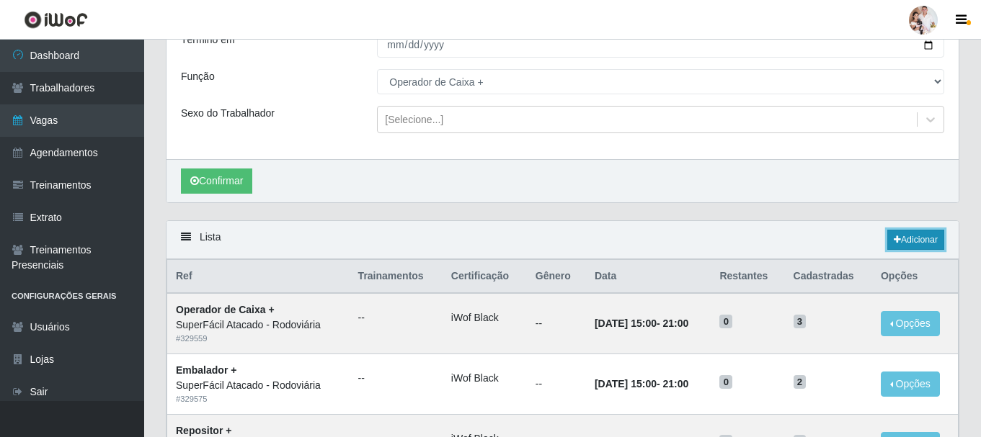
click at [904, 242] on link "Adicionar" at bounding box center [915, 240] width 57 height 20
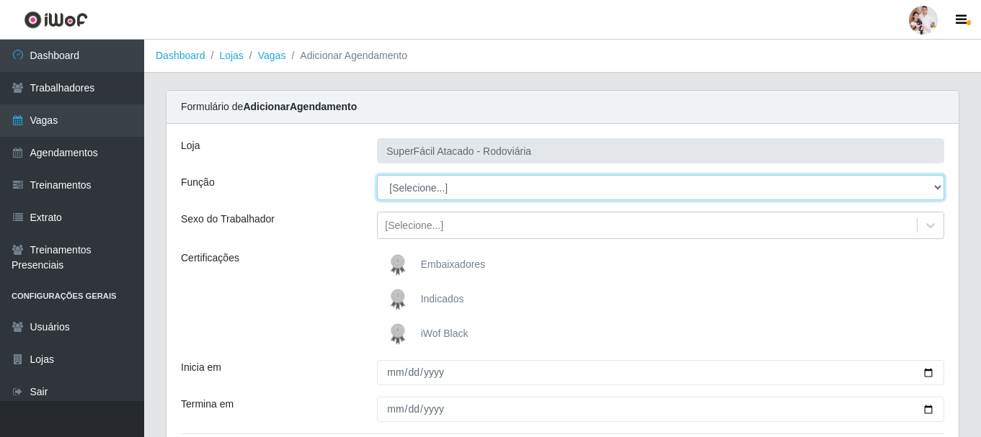
click at [933, 189] on select "[Selecione...] Embalador Embalador + Embalador ++ Operador de Caixa Operador de…" at bounding box center [660, 187] width 567 height 25
click at [377, 175] on select "[Selecione...] Embalador Embalador + Embalador ++ Operador de Caixa Operador de…" at bounding box center [660, 187] width 567 height 25
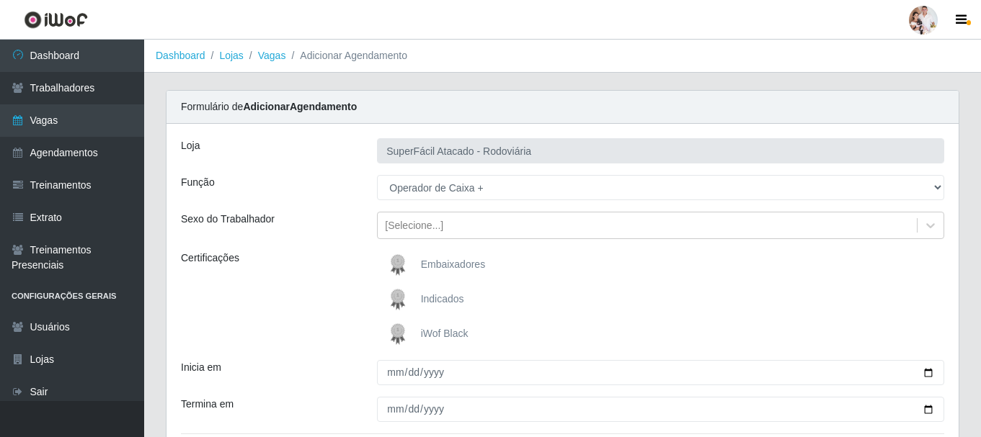
click at [393, 334] on img at bounding box center [400, 334] width 35 height 29
click at [0, 0] on input "iWof Black" at bounding box center [0, 0] width 0 height 0
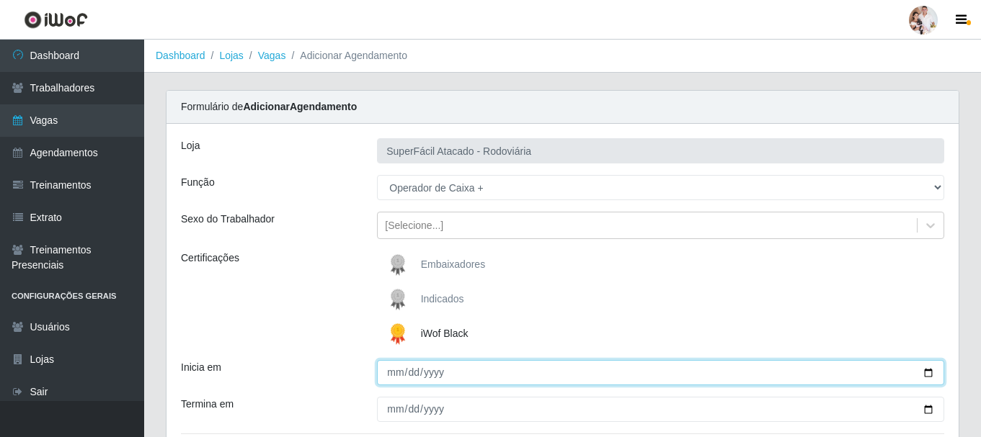
click at [926, 374] on input "Inicia em" at bounding box center [660, 372] width 567 height 25
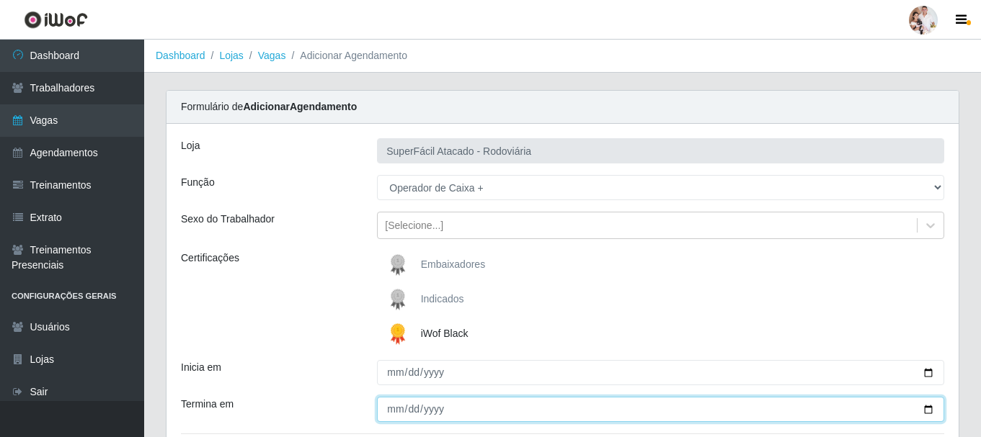
click at [930, 407] on input "Termina em" at bounding box center [660, 409] width 567 height 25
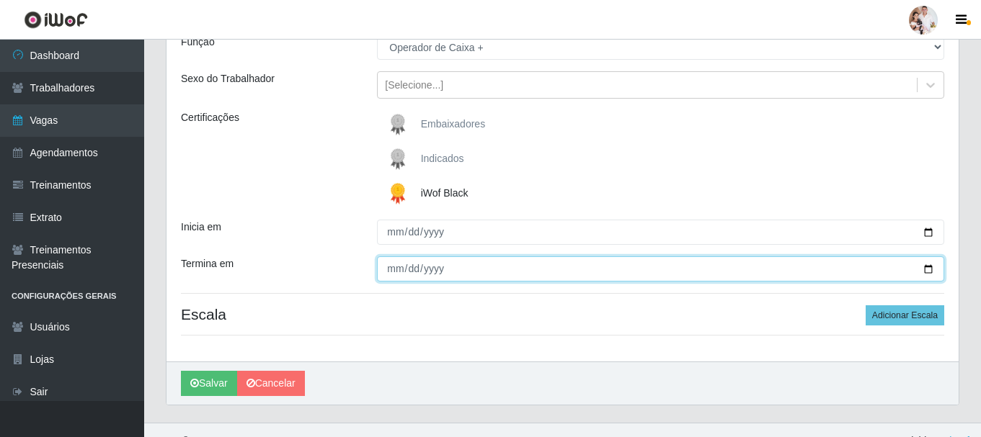
scroll to position [162, 0]
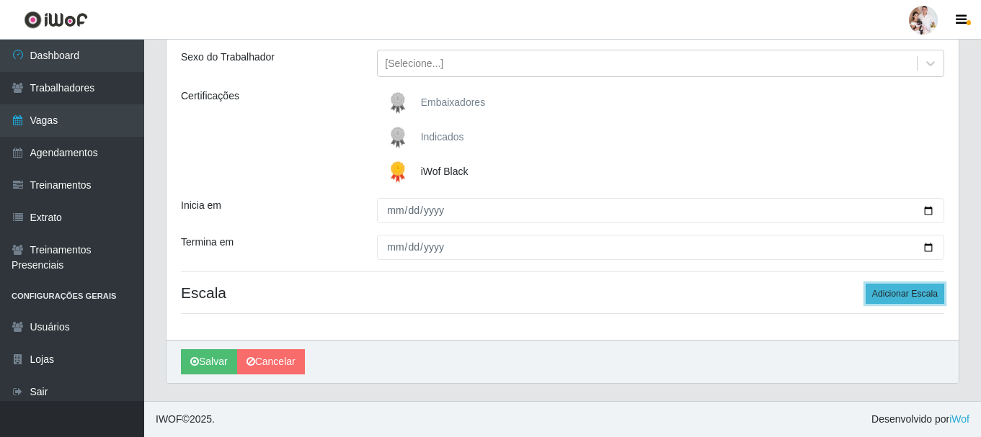
click at [877, 295] on button "Adicionar Escala" at bounding box center [905, 294] width 79 height 20
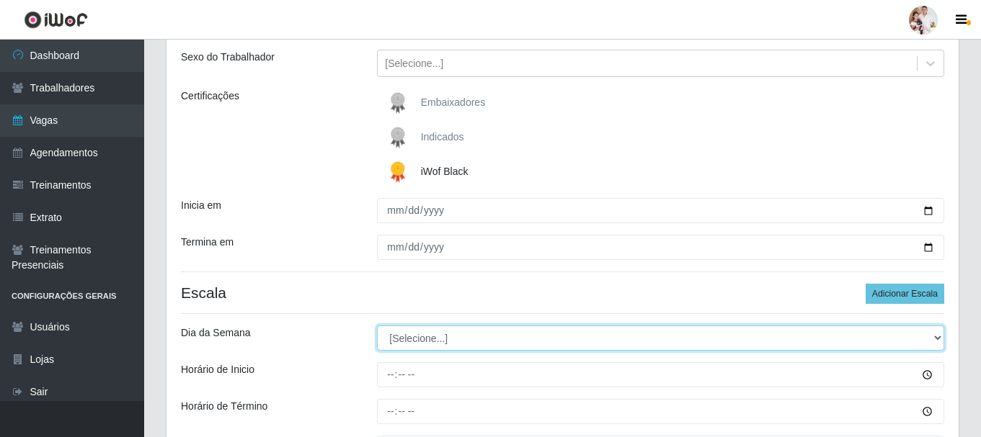
click at [939, 338] on select "[Selecione...] Segunda Terça Quarta Quinta Sexta Sábado Domingo" at bounding box center [660, 338] width 567 height 25
click at [377, 326] on select "[Selecione...] Segunda Terça Quarta Quinta Sexta Sábado Domingo" at bounding box center [660, 338] width 567 height 25
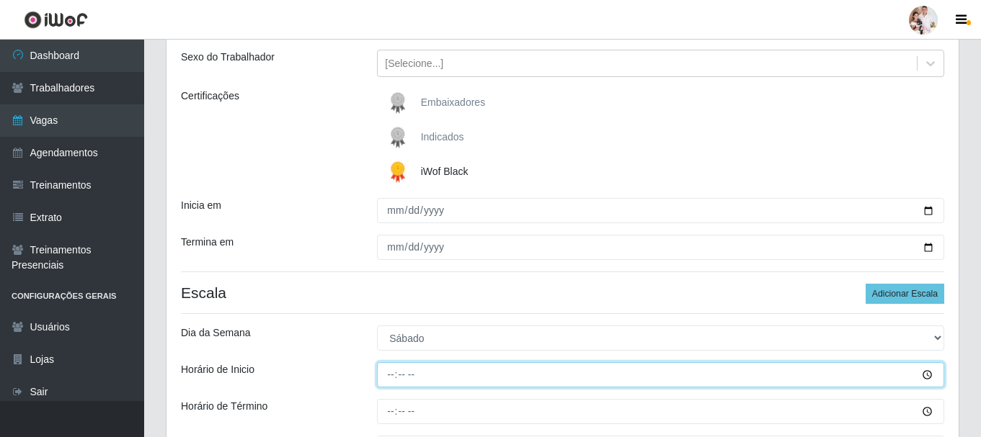
click at [390, 373] on input "Horário de Inicio" at bounding box center [660, 375] width 567 height 25
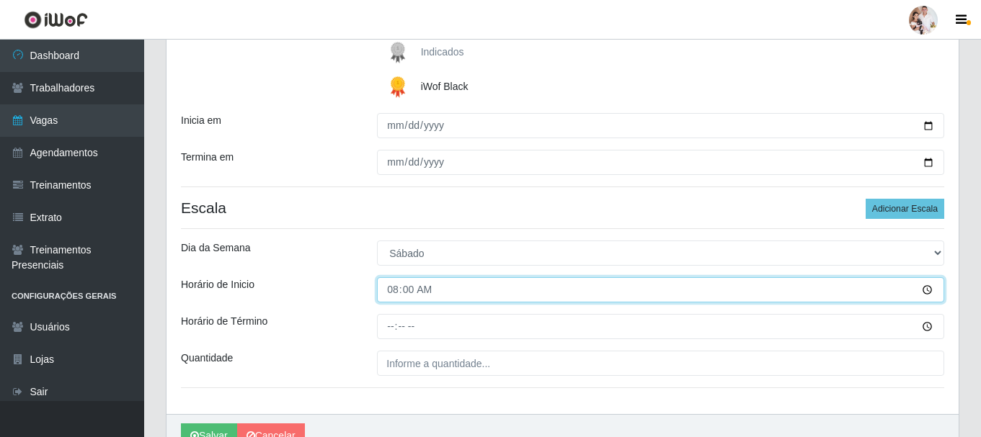
scroll to position [321, 0]
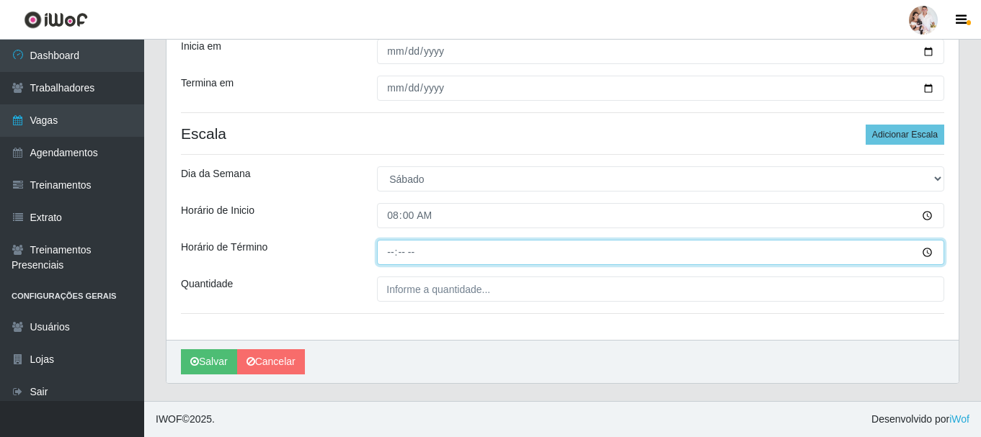
click at [388, 252] on input "Horário de Término" at bounding box center [660, 252] width 567 height 25
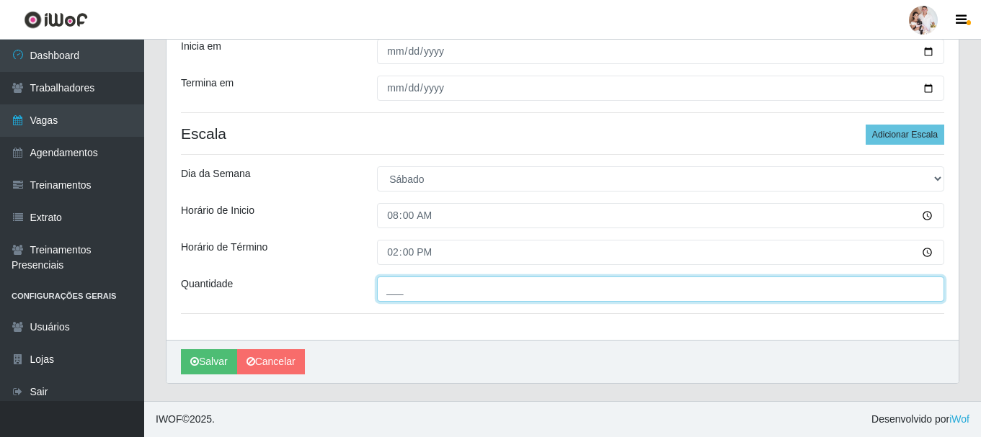
click at [391, 298] on input "___" at bounding box center [660, 289] width 567 height 25
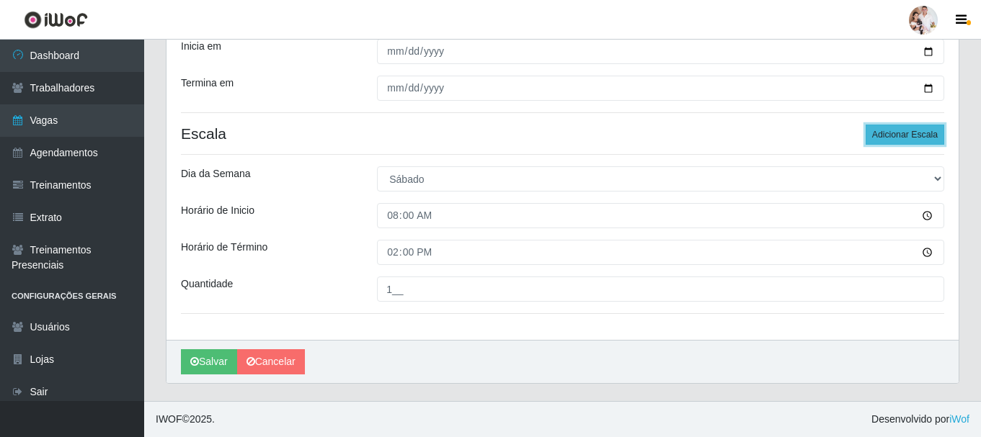
click at [884, 136] on button "Adicionar Escala" at bounding box center [905, 135] width 79 height 20
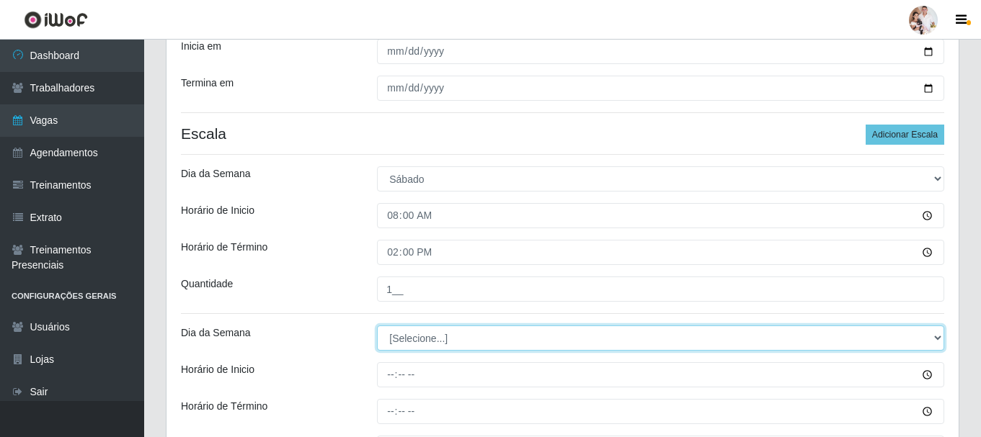
click at [941, 337] on select "[Selecione...] Segunda Terça Quarta Quinta Sexta Sábado Domingo" at bounding box center [660, 338] width 567 height 25
click at [377, 326] on select "[Selecione...] Segunda Terça Quarta Quinta Sexta Sábado Domingo" at bounding box center [660, 338] width 567 height 25
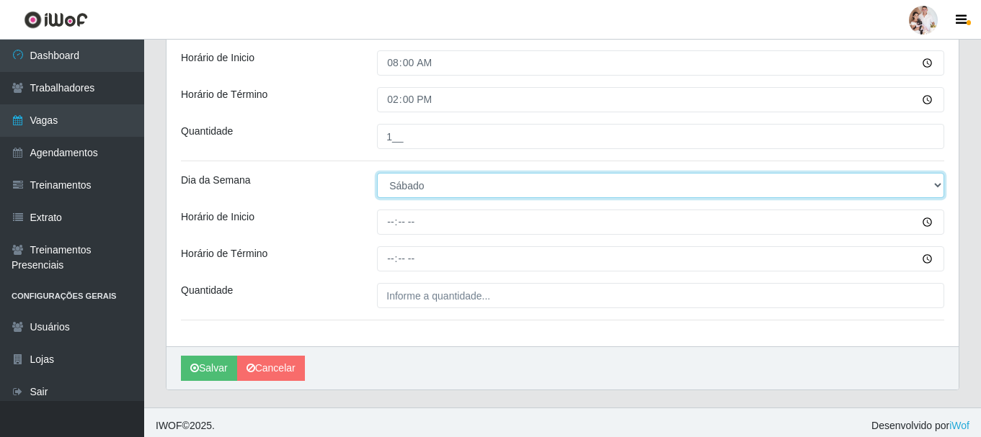
scroll to position [481, 0]
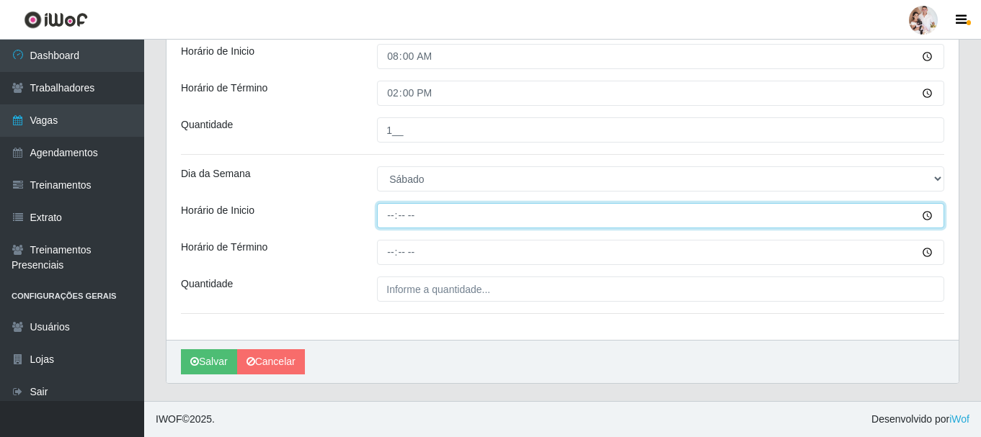
click at [391, 219] on input "Horário de Inicio" at bounding box center [660, 215] width 567 height 25
click at [391, 218] on input "10:00" at bounding box center [660, 215] width 567 height 25
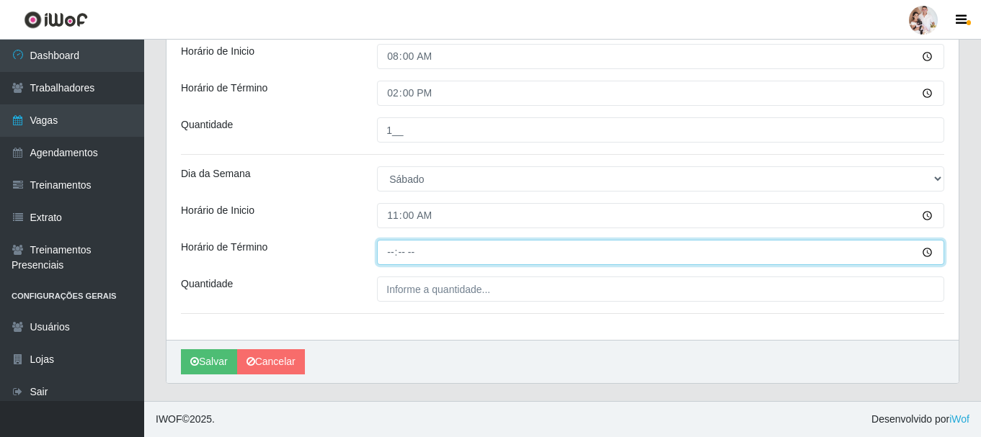
click at [389, 254] on input "Horário de Término" at bounding box center [660, 252] width 567 height 25
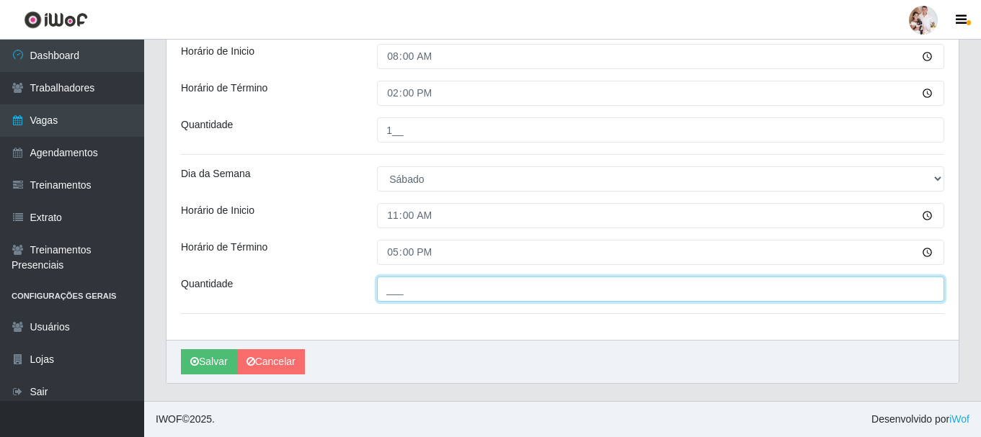
click at [385, 296] on input "___" at bounding box center [660, 289] width 567 height 25
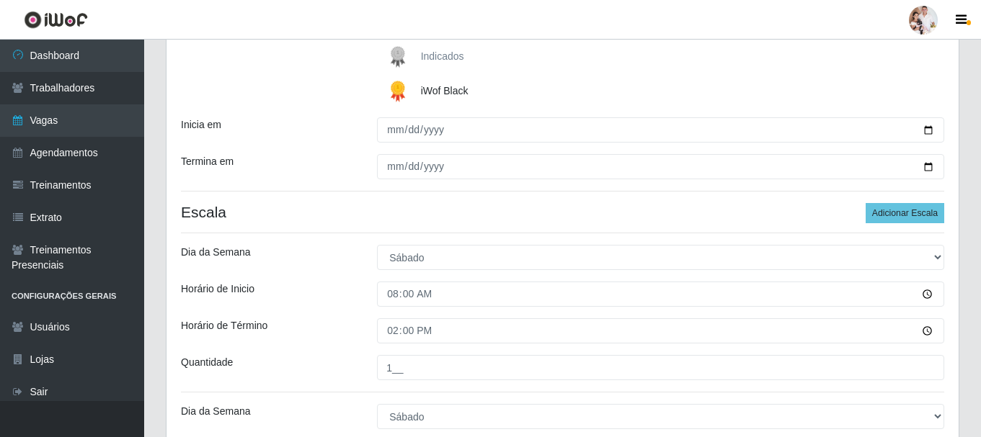
scroll to position [192, 0]
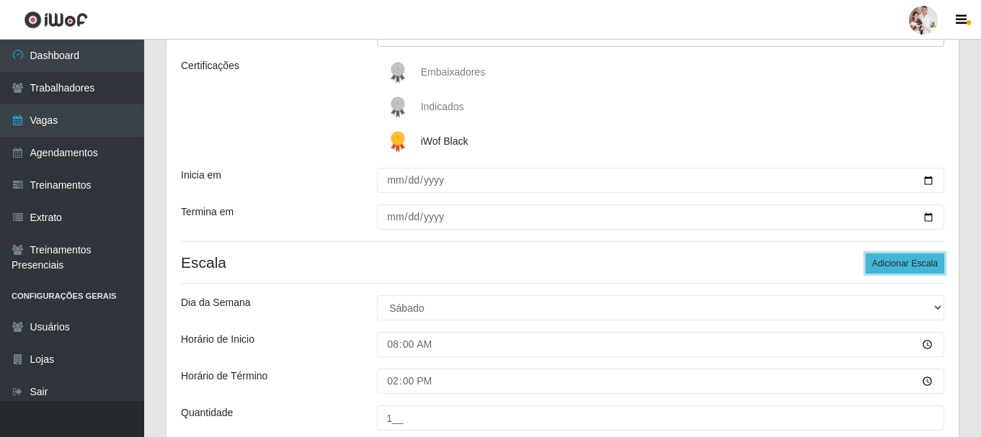
click at [898, 255] on button "Adicionar Escala" at bounding box center [905, 264] width 79 height 20
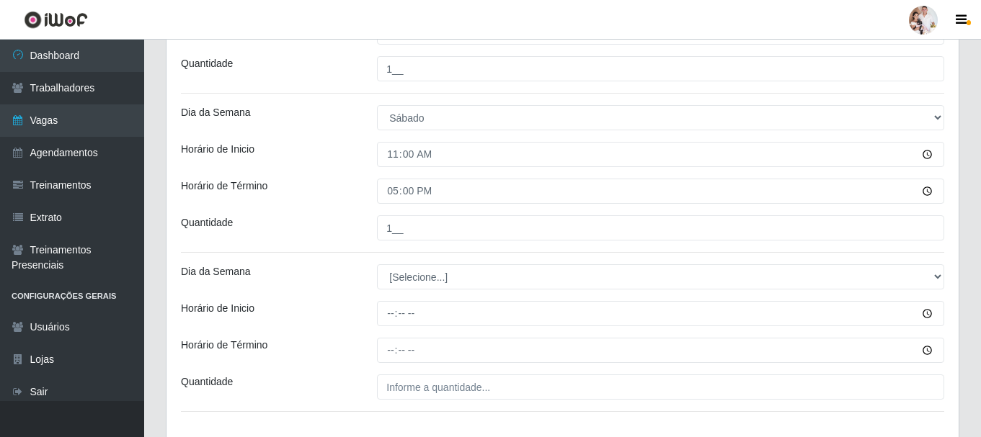
scroll to position [625, 0]
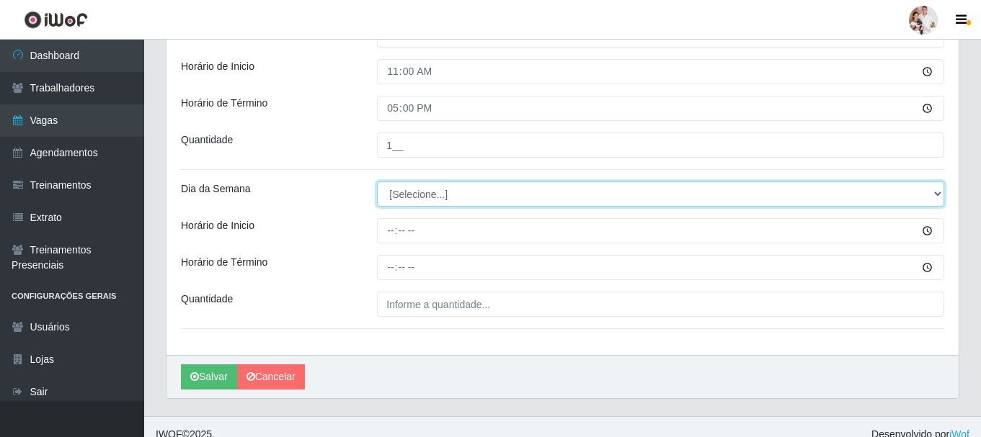
click at [935, 195] on select "[Selecione...] Segunda Terça Quarta Quinta Sexta Sábado Domingo" at bounding box center [660, 194] width 567 height 25
click at [377, 182] on select "[Selecione...] Segunda Terça Quarta Quinta Sexta Sábado Domingo" at bounding box center [660, 194] width 567 height 25
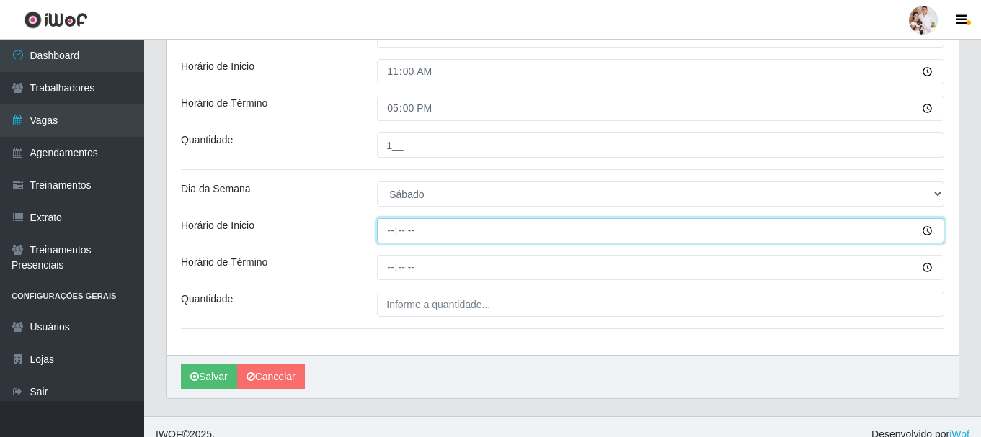
click at [388, 233] on input "Horário de Inicio" at bounding box center [660, 230] width 567 height 25
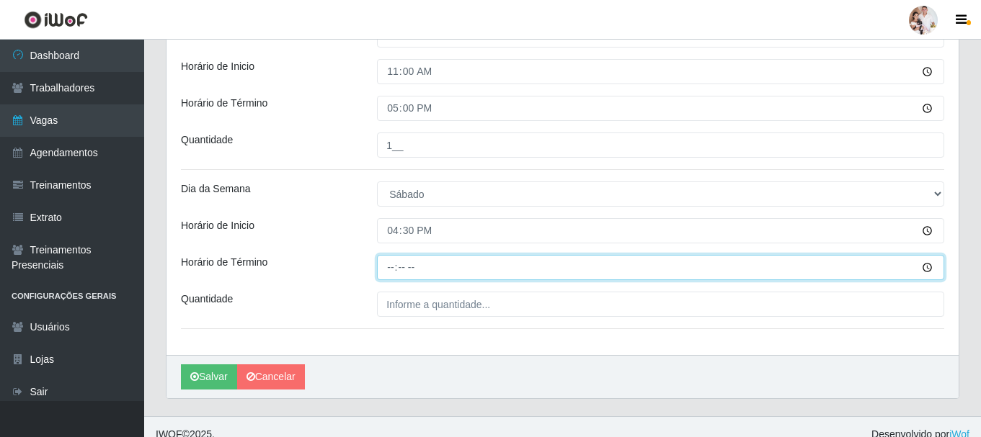
click at [387, 267] on input "Horário de Término" at bounding box center [660, 267] width 567 height 25
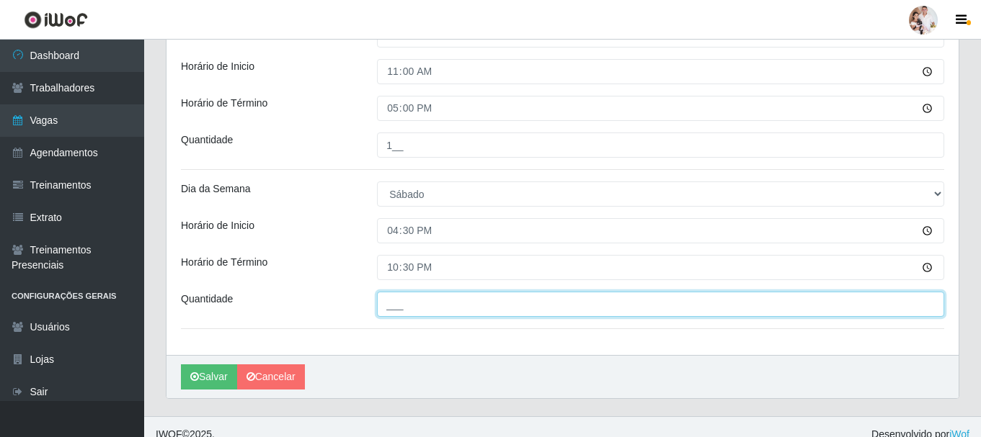
click at [396, 293] on input "___" at bounding box center [660, 304] width 567 height 25
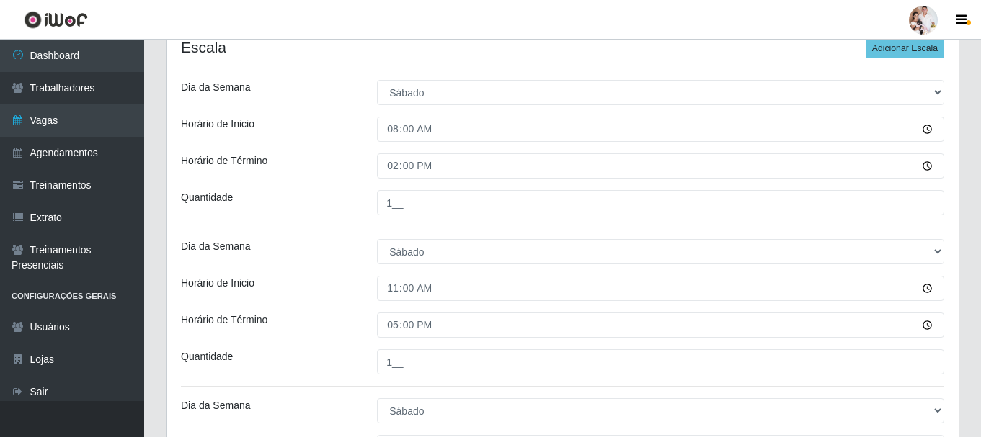
scroll to position [409, 0]
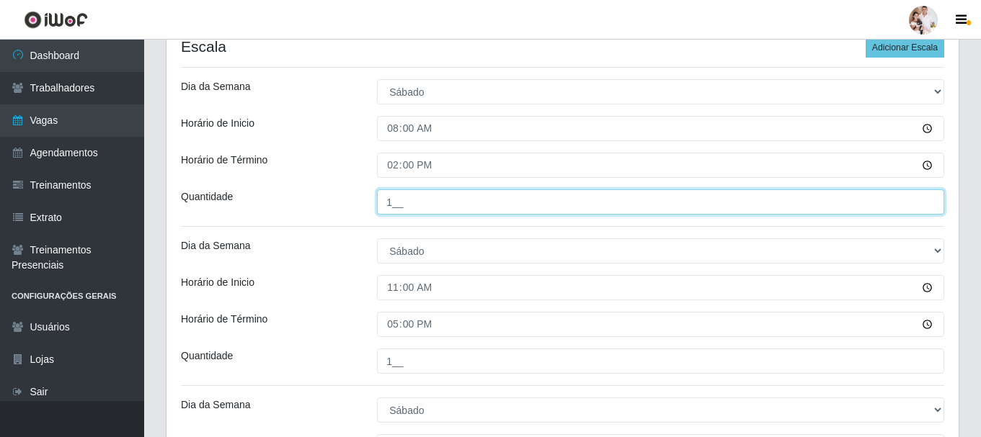
click at [391, 201] on input "1__" at bounding box center [660, 202] width 567 height 25
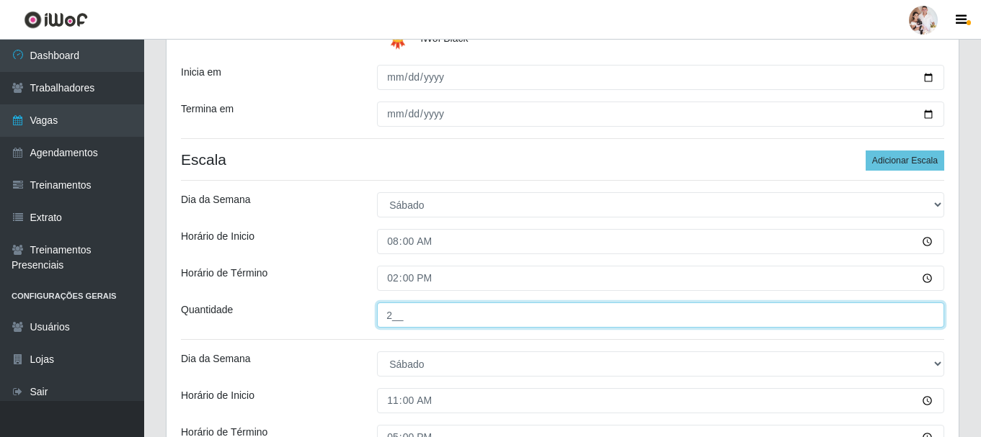
scroll to position [280, 0]
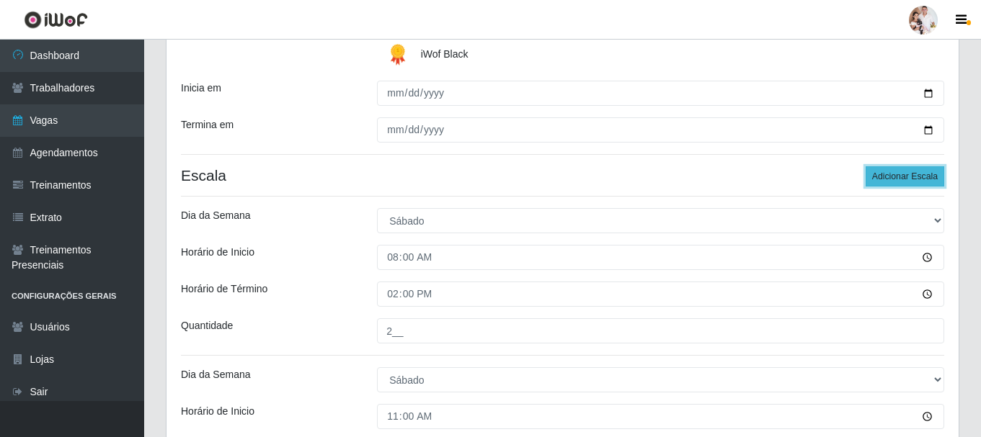
click at [916, 179] on button "Adicionar Escala" at bounding box center [905, 176] width 79 height 20
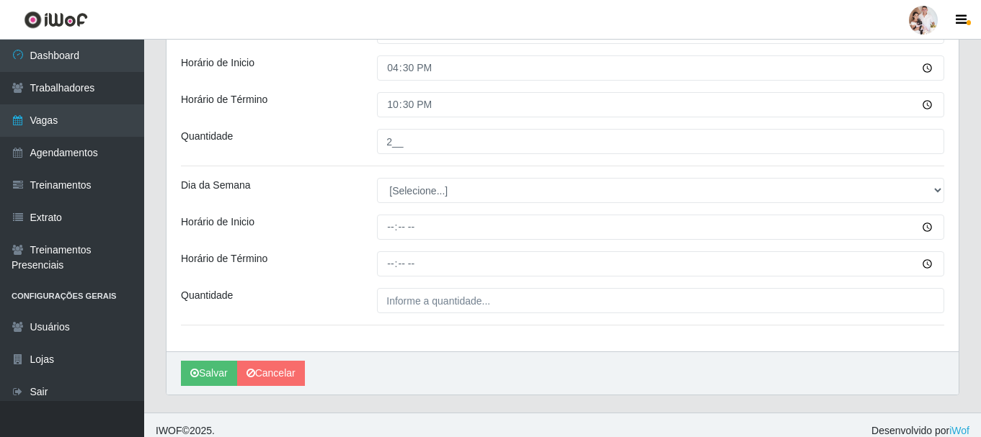
scroll to position [799, 0]
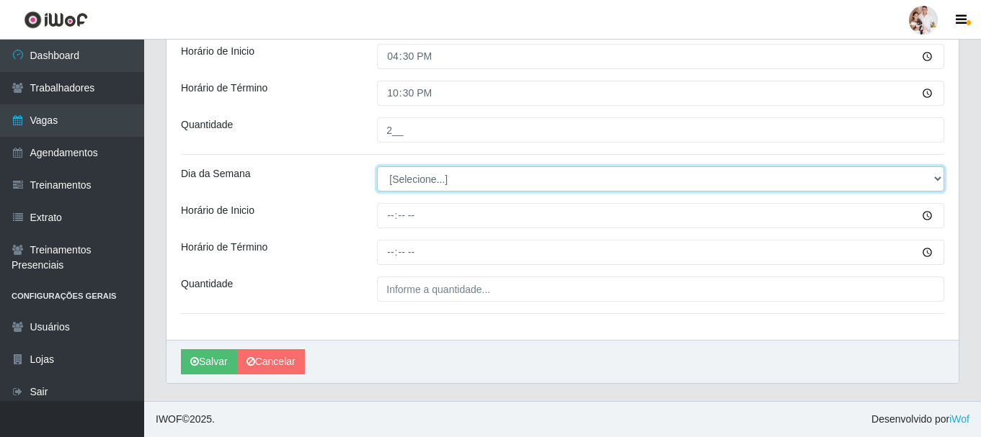
click at [937, 174] on select "[Selecione...] Segunda Terça Quarta Quinta Sexta Sábado Domingo" at bounding box center [660, 178] width 567 height 25
click at [377, 166] on select "[Selecione...] Segunda Terça Quarta Quinta Sexta Sábado Domingo" at bounding box center [660, 178] width 567 height 25
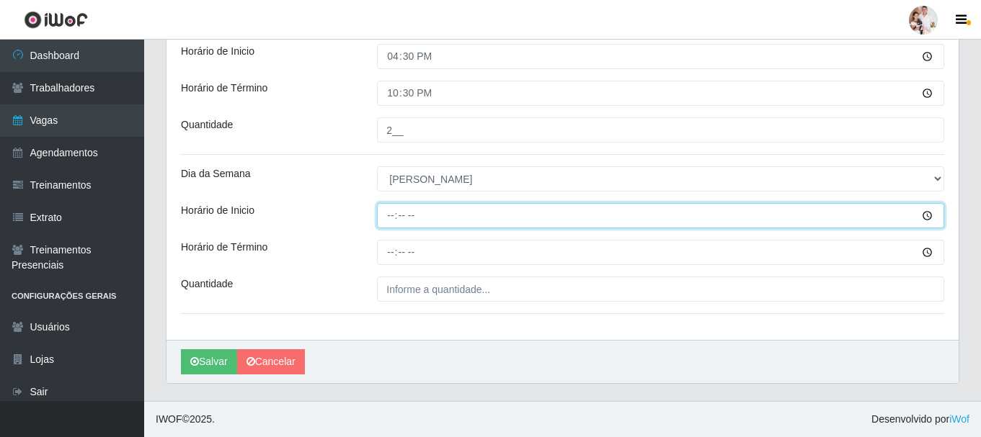
click at [390, 221] on input "Horário de Inicio" at bounding box center [660, 215] width 567 height 25
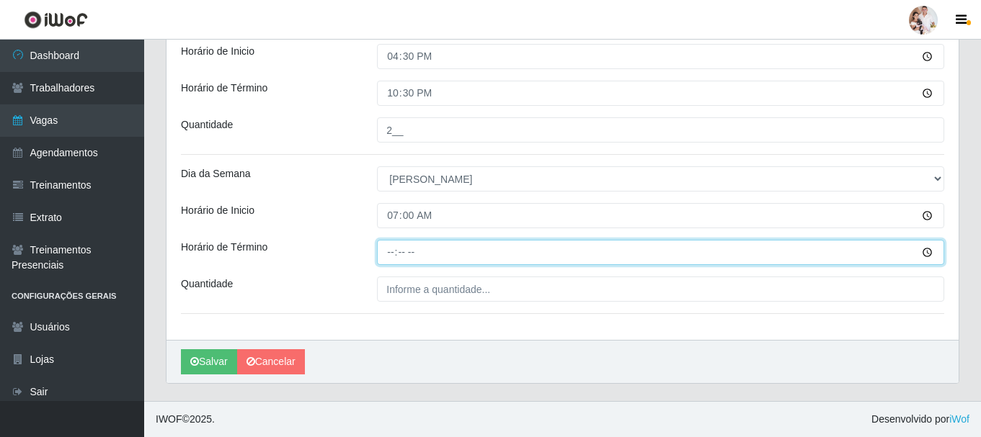
click at [388, 258] on input "Horário de Término" at bounding box center [660, 252] width 567 height 25
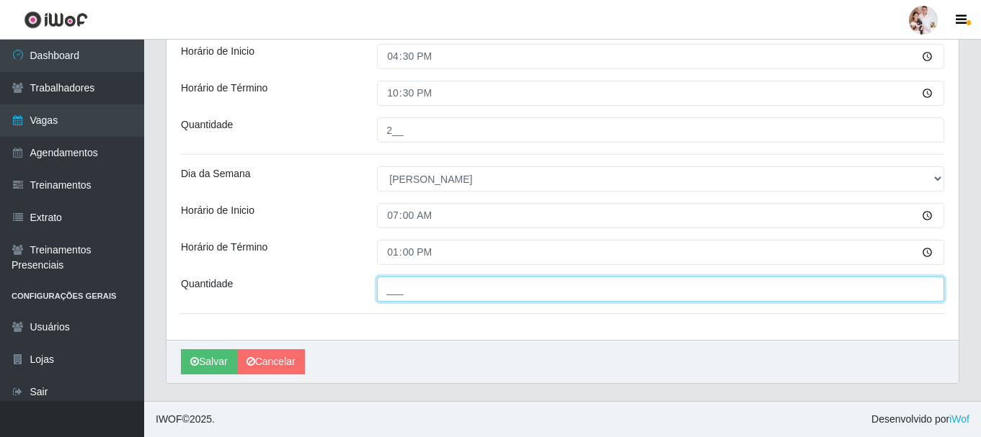
click at [389, 286] on input "___" at bounding box center [660, 289] width 567 height 25
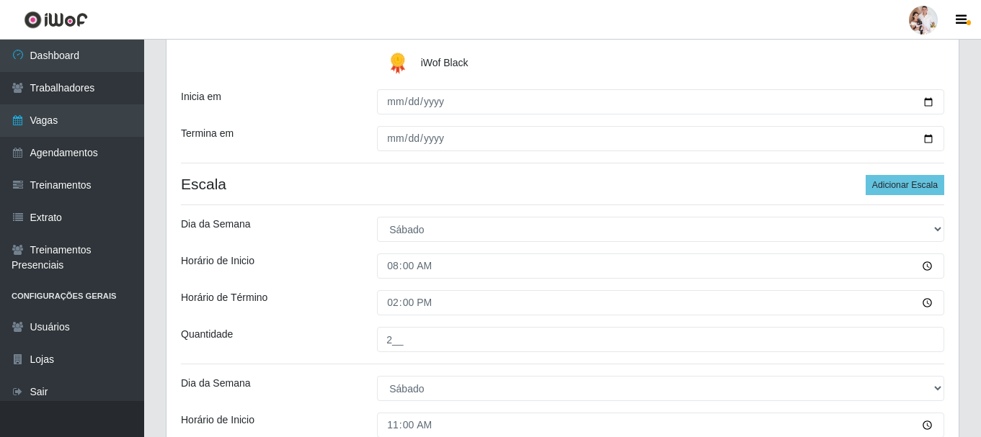
scroll to position [223, 0]
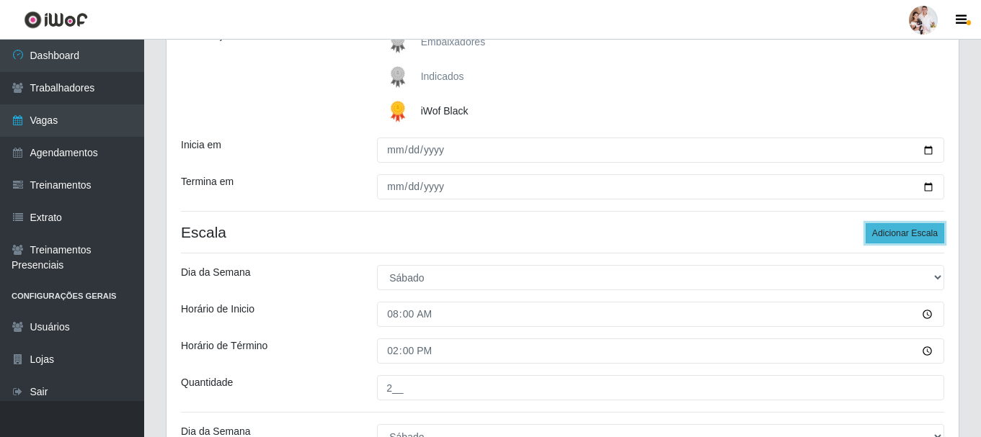
click at [889, 233] on button "Adicionar Escala" at bounding box center [905, 233] width 79 height 20
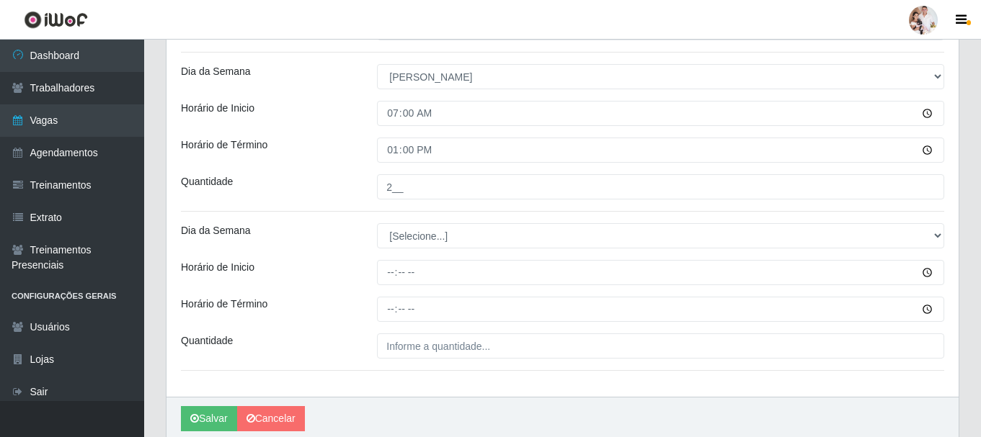
scroll to position [943, 0]
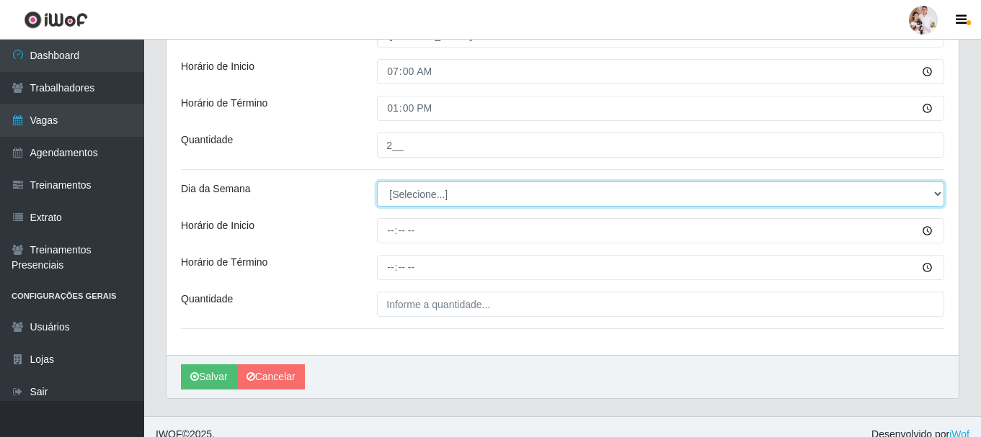
click at [930, 196] on select "[Selecione...] Segunda Terça Quarta Quinta Sexta Sábado Domingo" at bounding box center [660, 194] width 567 height 25
click at [377, 182] on select "[Selecione...] Segunda Terça Quarta Quinta Sexta Sábado Domingo" at bounding box center [660, 194] width 567 height 25
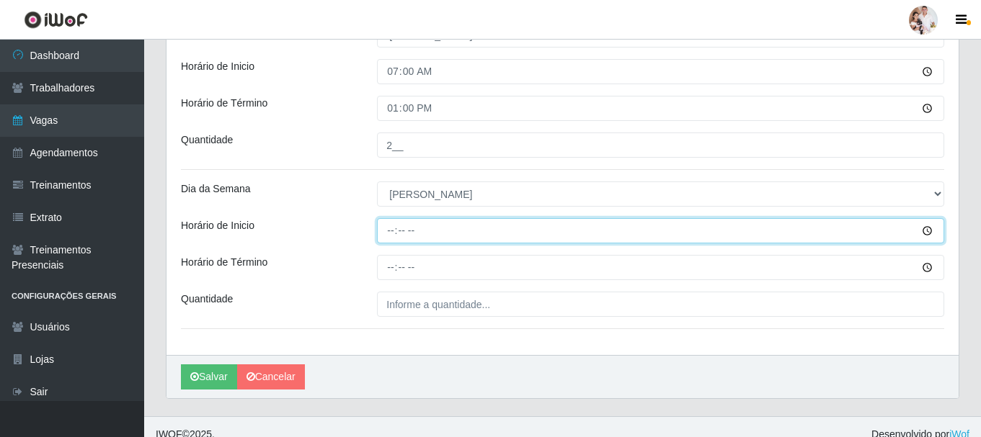
click at [393, 235] on input "Horário de Inicio" at bounding box center [660, 230] width 567 height 25
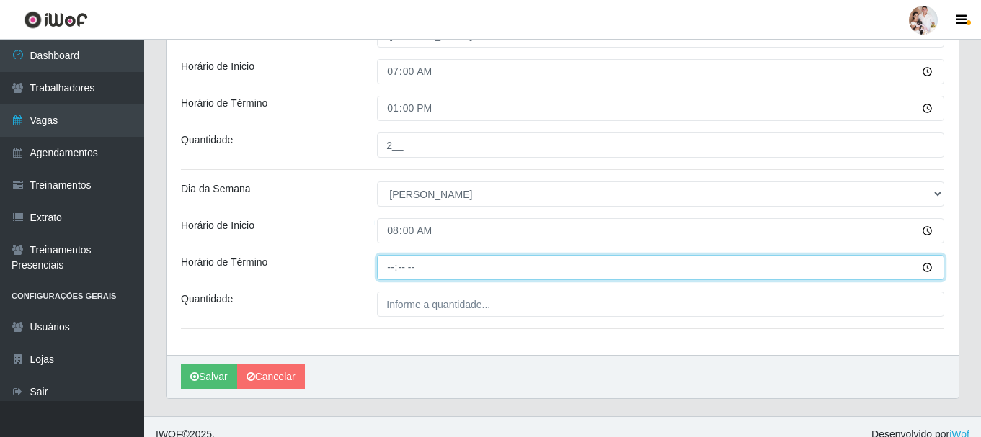
click at [387, 267] on input "Horário de Término" at bounding box center [660, 267] width 567 height 25
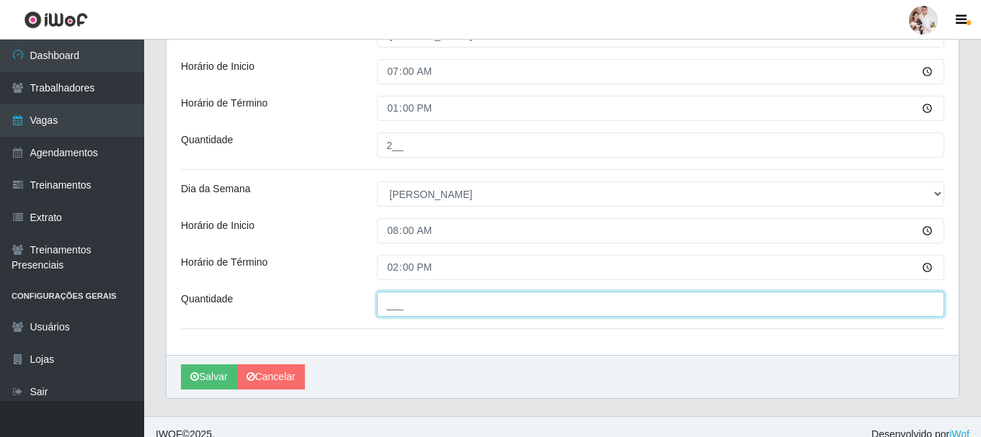
click at [388, 298] on input "___" at bounding box center [660, 304] width 567 height 25
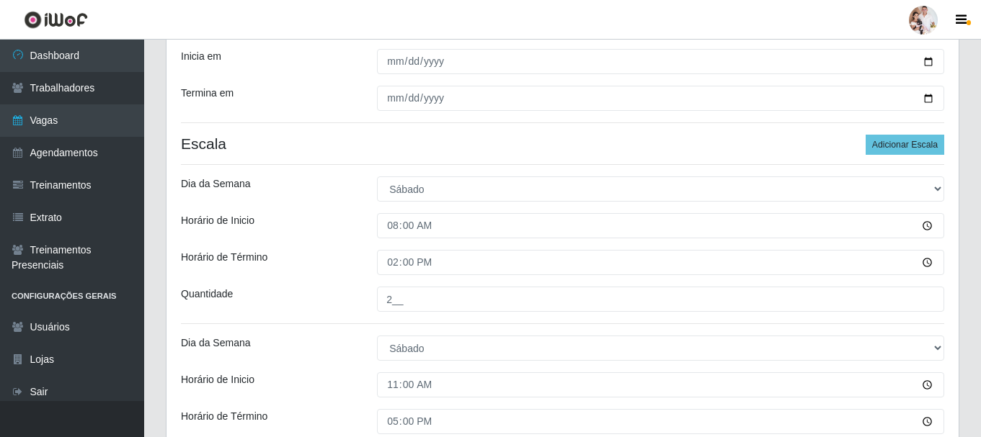
scroll to position [295, 0]
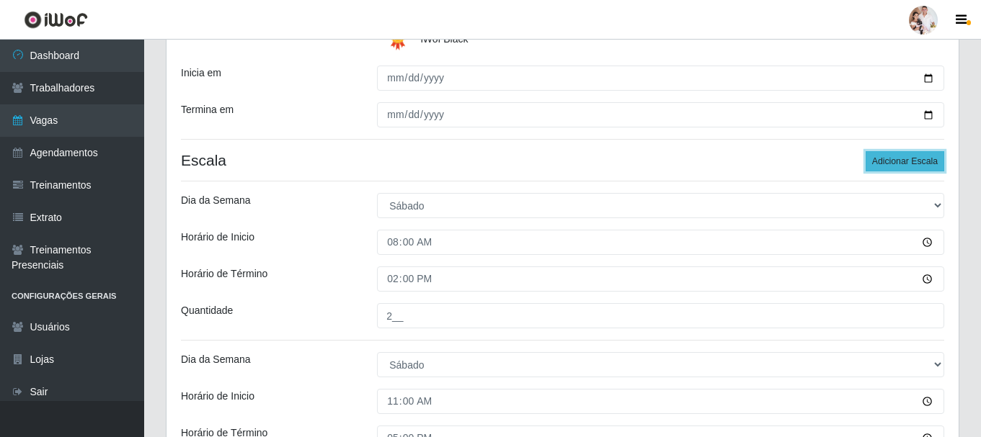
click at [897, 157] on button "Adicionar Escala" at bounding box center [905, 161] width 79 height 20
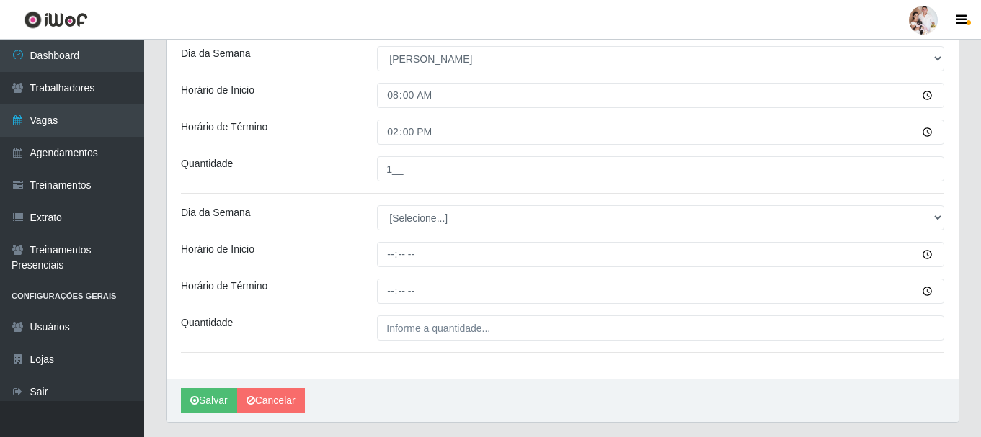
scroll to position [1088, 0]
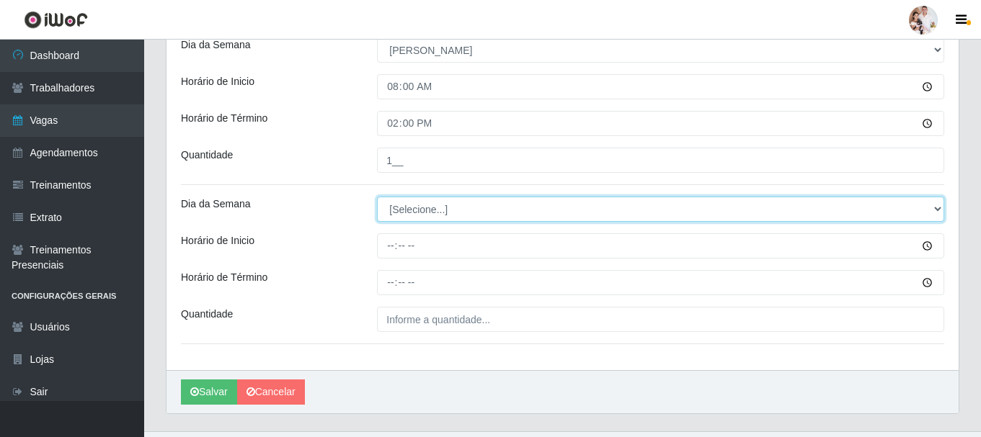
click at [933, 208] on select "[Selecione...] Segunda Terça Quarta Quinta Sexta Sábado Domingo" at bounding box center [660, 209] width 567 height 25
click at [377, 197] on select "[Selecione...] Segunda Terça Quarta Quinta Sexta Sábado Domingo" at bounding box center [660, 209] width 567 height 25
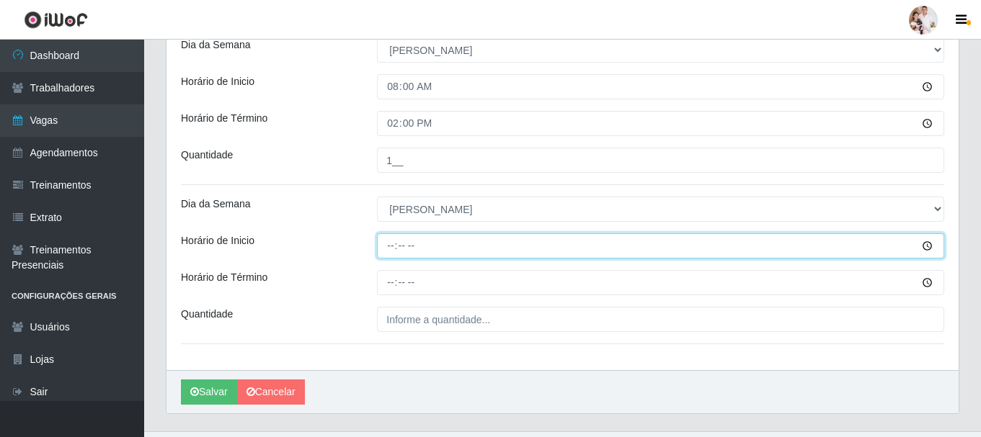
click at [391, 245] on input "Horário de Inicio" at bounding box center [660, 246] width 567 height 25
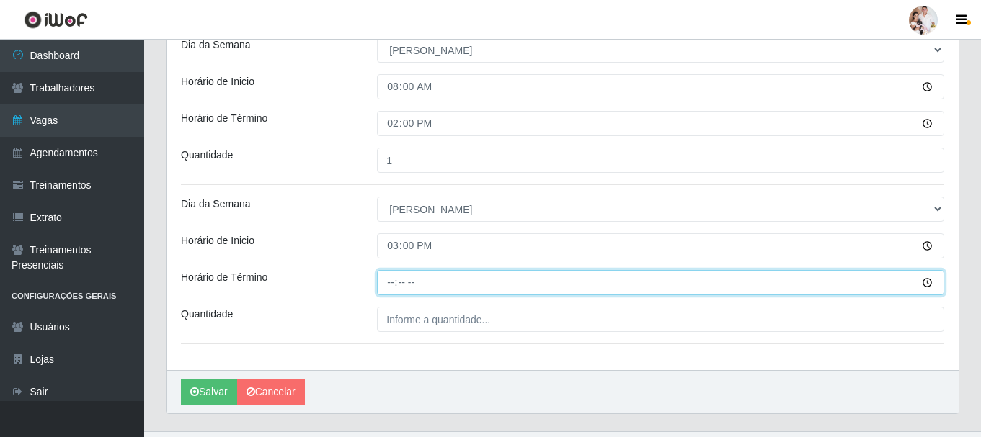
click at [384, 282] on input "Horário de Término" at bounding box center [660, 282] width 567 height 25
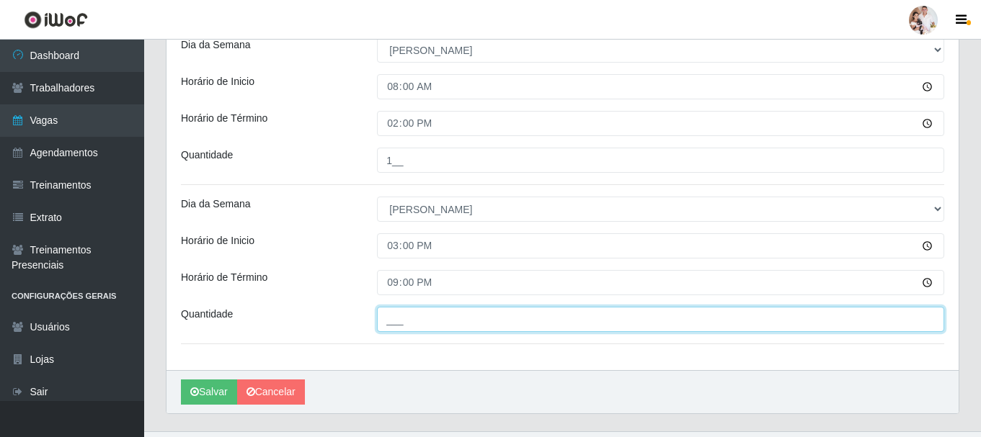
click at [396, 321] on input "___" at bounding box center [660, 319] width 567 height 25
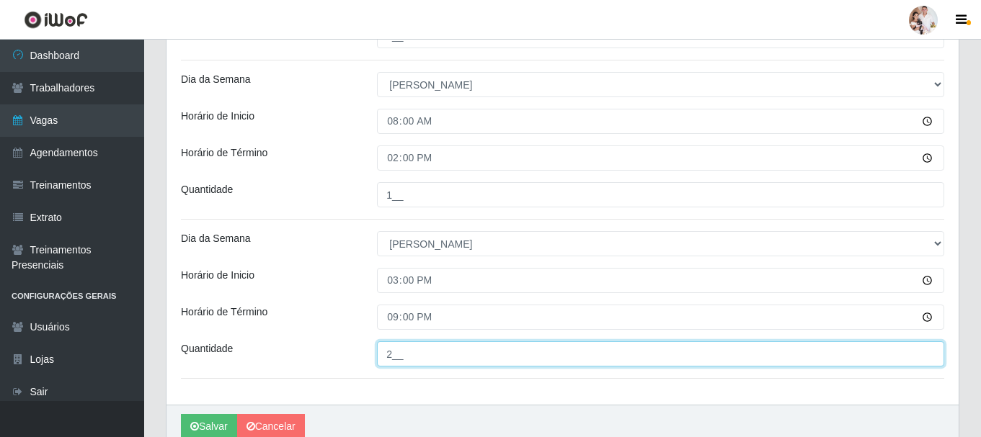
scroll to position [1118, 0]
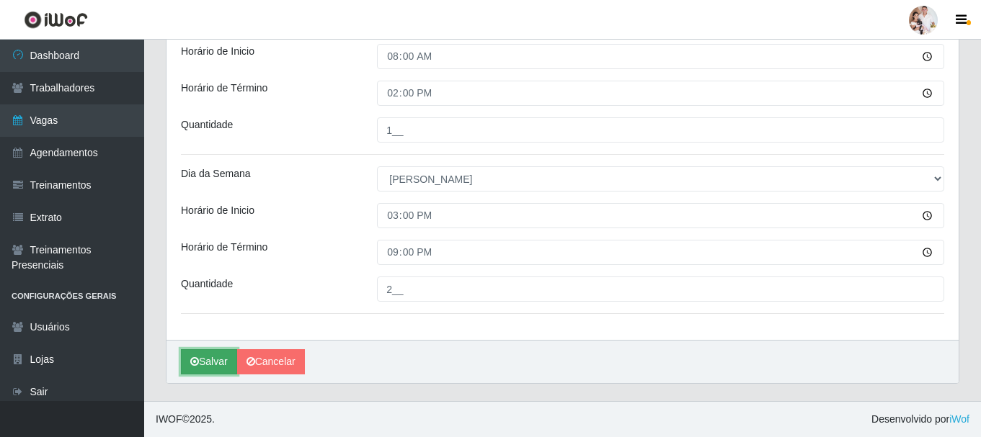
click at [218, 362] on button "Salvar" at bounding box center [209, 362] width 56 height 25
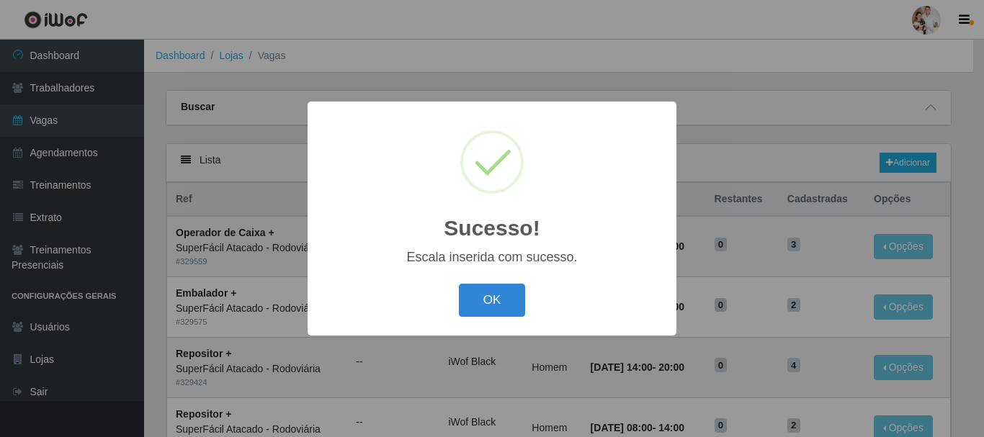
drag, startPoint x: 497, startPoint y: 309, endPoint x: 559, endPoint y: 236, distance: 96.6
click at [497, 305] on button "OK" at bounding box center [492, 301] width 67 height 34
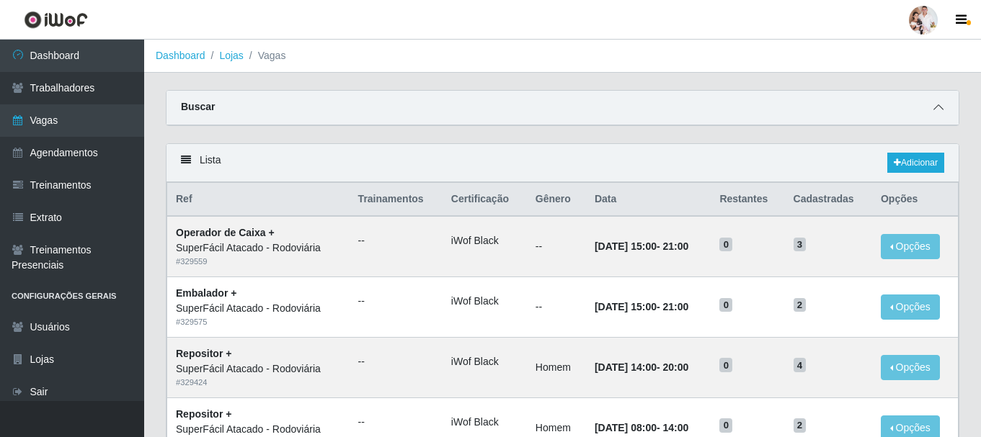
click at [945, 112] on span at bounding box center [938, 107] width 17 height 17
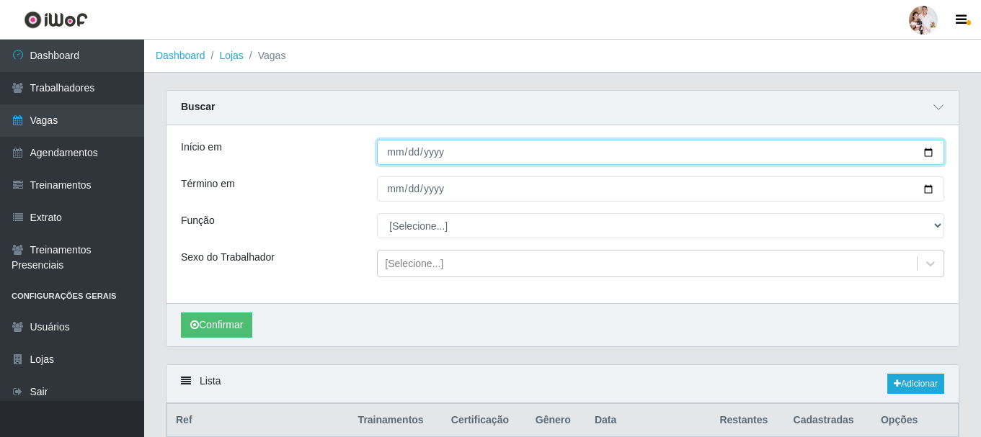
click at [926, 149] on input "[DATE]" at bounding box center [660, 152] width 567 height 25
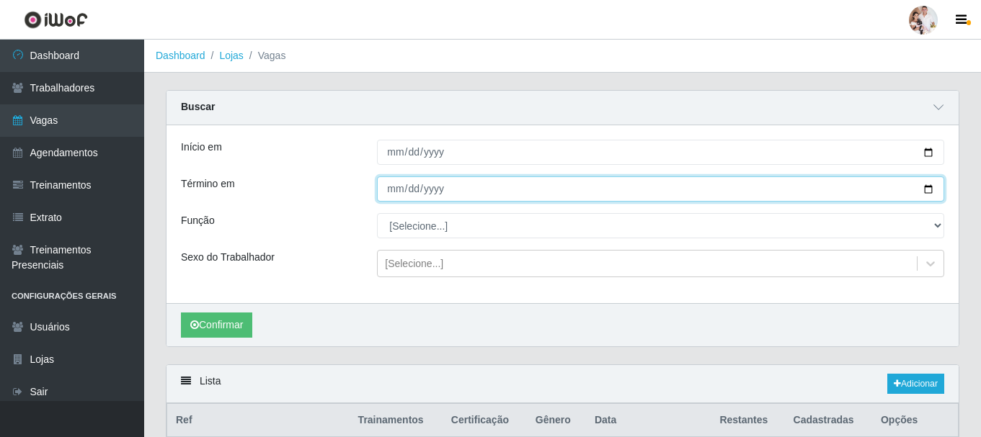
click at [930, 186] on input "[DATE]" at bounding box center [660, 189] width 567 height 25
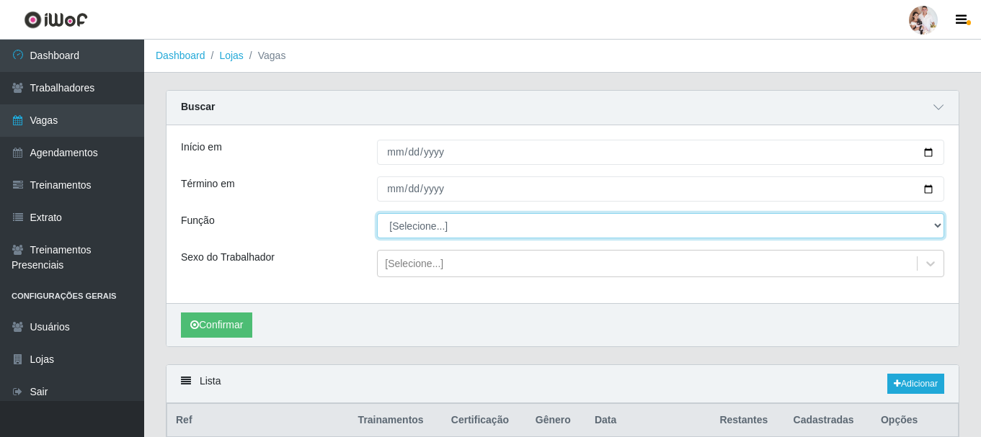
click at [935, 228] on select "[Selecione...] Embalador Embalador + Embalador ++ Operador de Caixa Operador de…" at bounding box center [660, 225] width 567 height 25
click at [377, 214] on select "[Selecione...] Embalador Embalador + Embalador ++ Operador de Caixa Operador de…" at bounding box center [660, 225] width 567 height 25
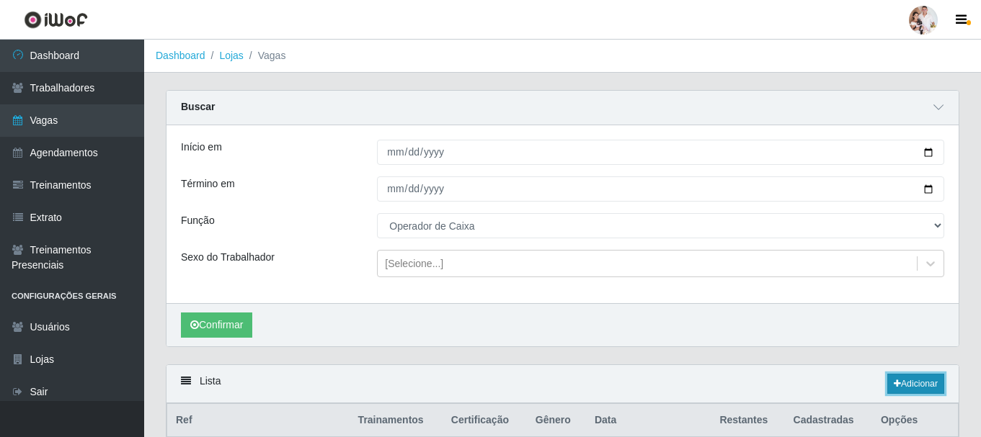
click at [925, 384] on link "Adicionar" at bounding box center [915, 384] width 57 height 20
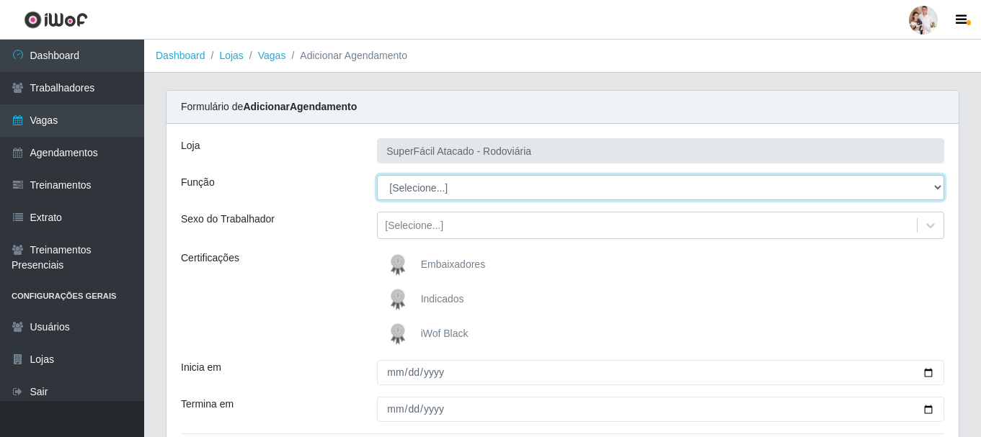
click at [935, 184] on select "[Selecione...] Embalador Embalador + Embalador ++ Operador de Caixa Operador de…" at bounding box center [660, 187] width 567 height 25
click at [377, 175] on select "[Selecione...] Embalador Embalador + Embalador ++ Operador de Caixa Operador de…" at bounding box center [660, 187] width 567 height 25
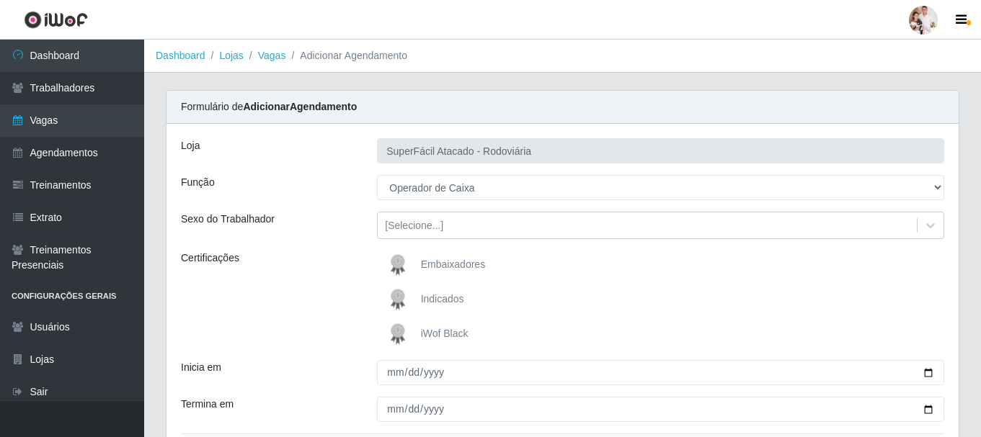
click at [401, 329] on img at bounding box center [400, 334] width 35 height 29
click at [0, 0] on input "iWof Black" at bounding box center [0, 0] width 0 height 0
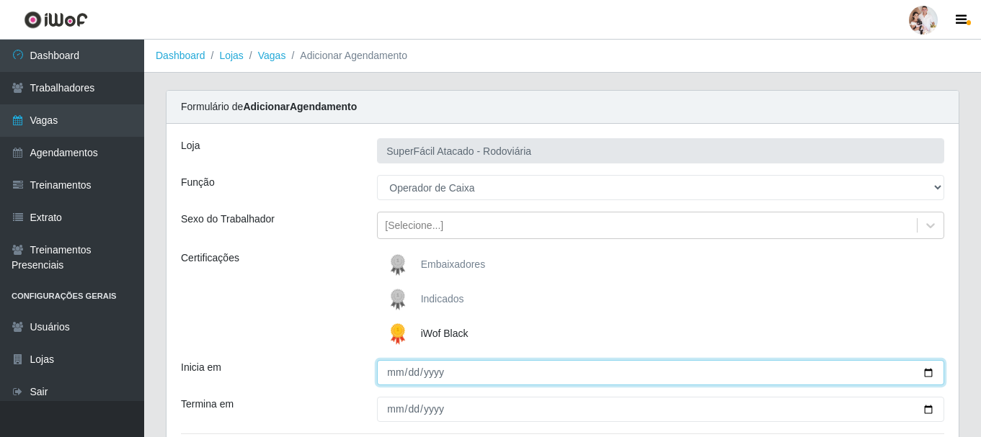
click at [925, 370] on input "Inicia em" at bounding box center [660, 372] width 567 height 25
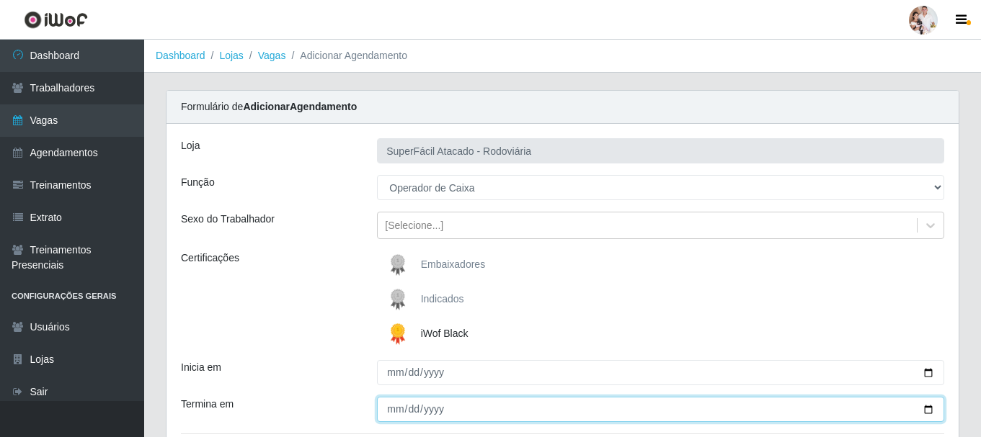
click at [930, 412] on input "Termina em" at bounding box center [660, 409] width 567 height 25
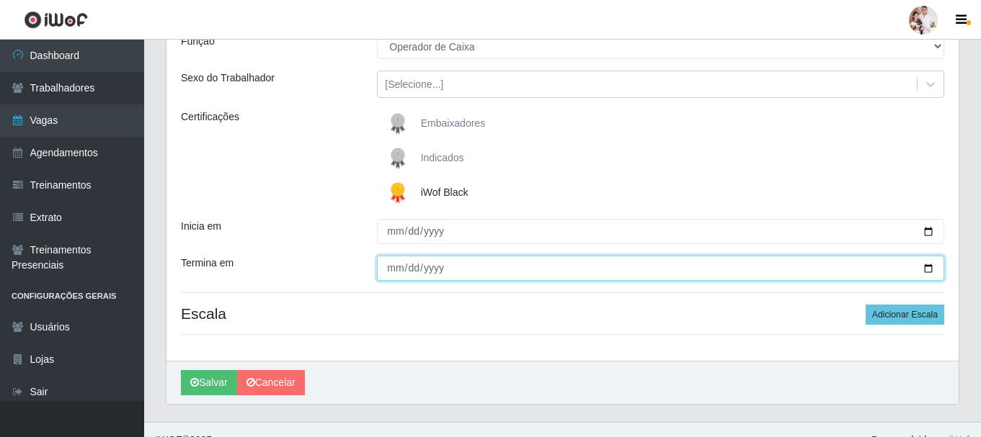
scroll to position [144, 0]
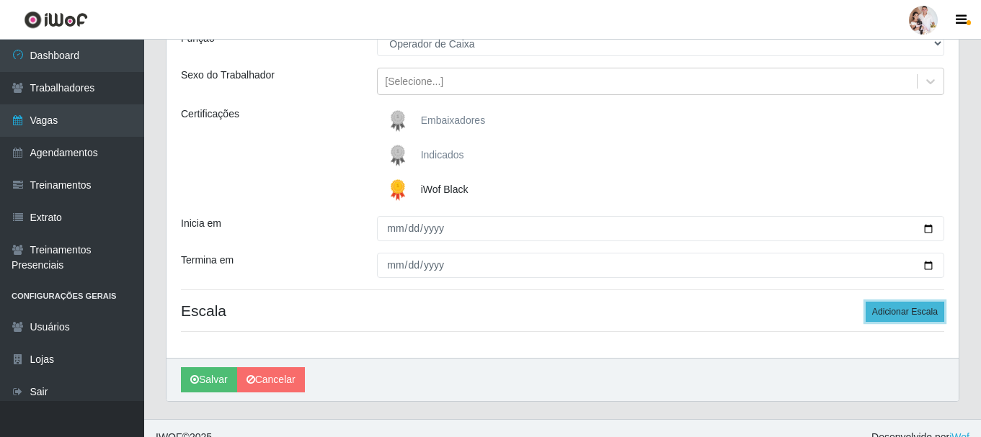
click at [907, 311] on button "Adicionar Escala" at bounding box center [905, 312] width 79 height 20
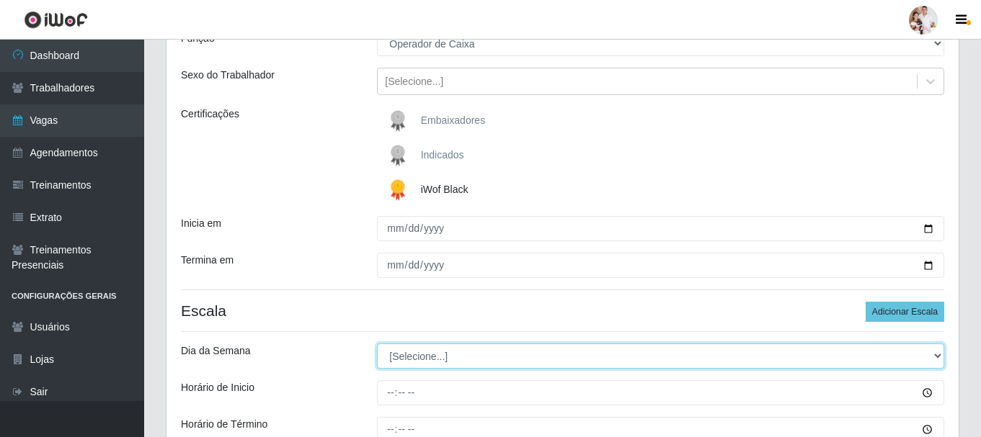
click at [935, 356] on select "[Selecione...] Segunda Terça Quarta Quinta Sexta Sábado Domingo" at bounding box center [660, 356] width 567 height 25
click at [377, 344] on select "[Selecione...] Segunda Terça Quarta Quinta Sexta Sábado Domingo" at bounding box center [660, 356] width 567 height 25
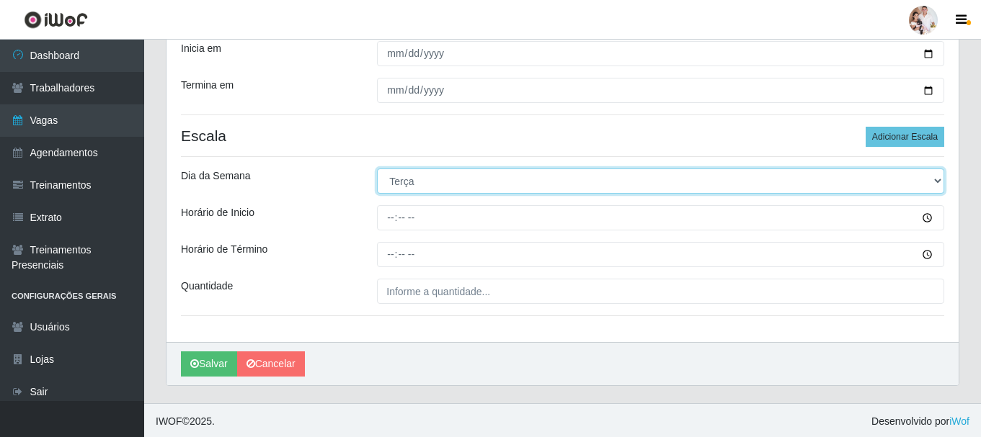
scroll to position [321, 0]
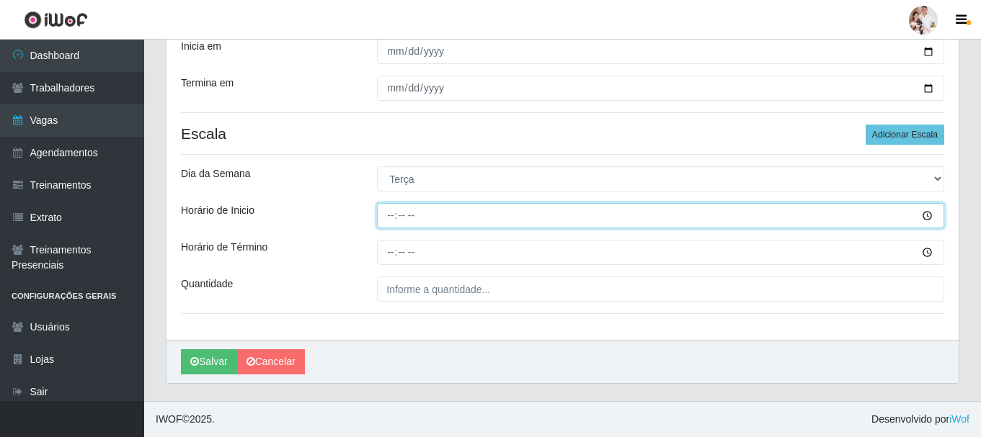
click at [386, 223] on input "Horário de Inicio" at bounding box center [660, 215] width 567 height 25
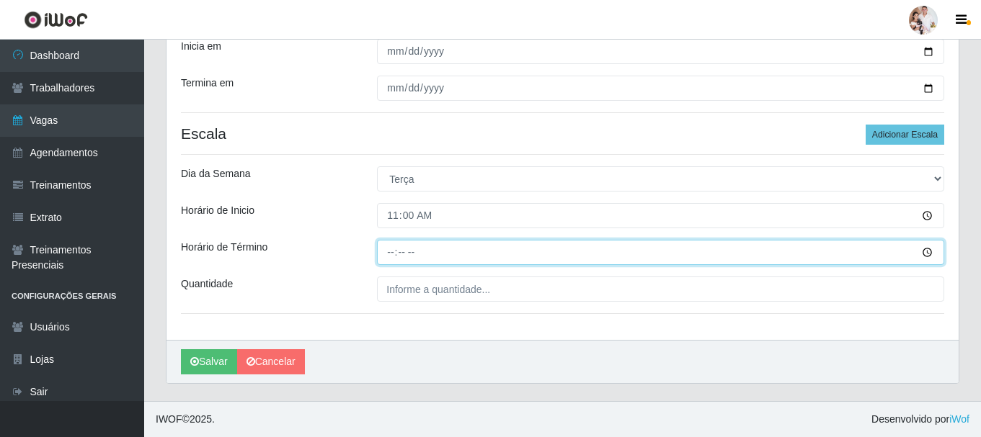
click at [387, 254] on input "Horário de Término" at bounding box center [660, 252] width 567 height 25
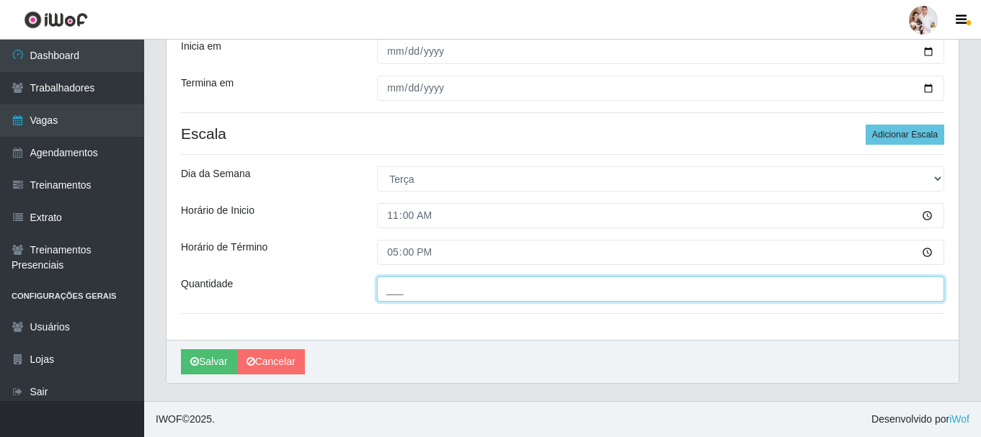
click at [401, 287] on input "___" at bounding box center [660, 289] width 567 height 25
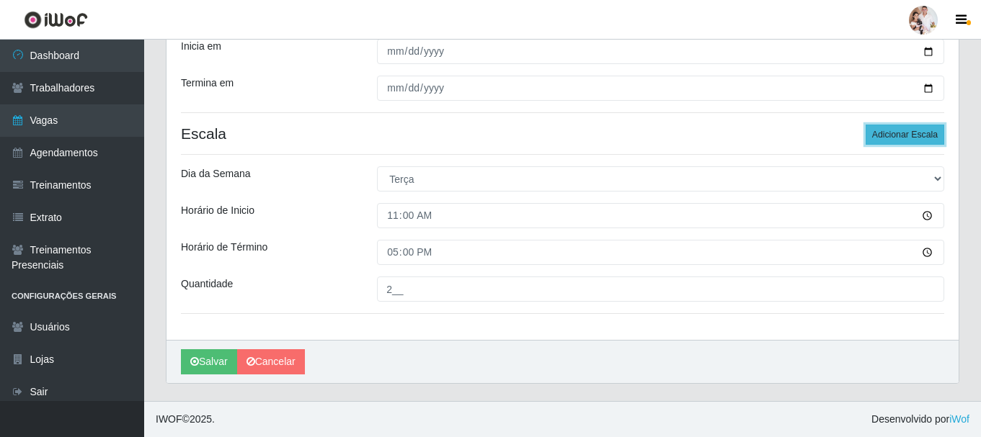
click at [915, 133] on button "Adicionar Escala" at bounding box center [905, 135] width 79 height 20
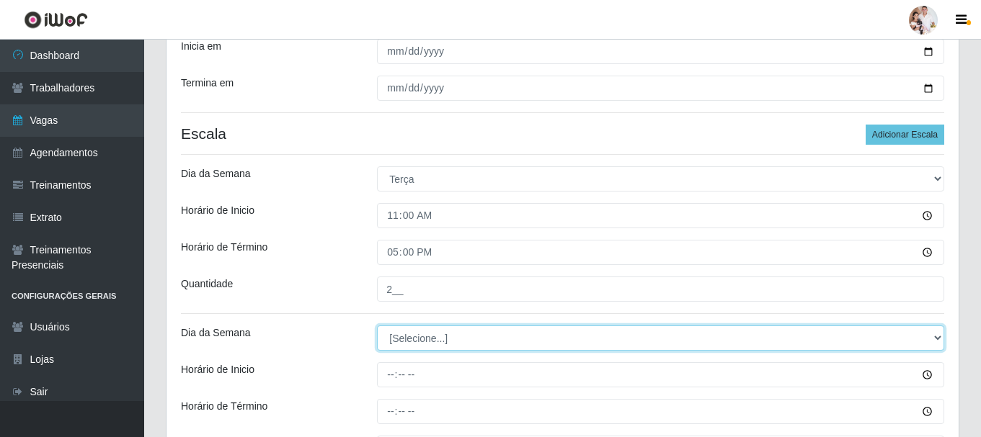
click at [934, 338] on select "[Selecione...] Segunda Terça Quarta Quinta Sexta Sábado Domingo" at bounding box center [660, 338] width 567 height 25
click at [377, 326] on select "[Selecione...] Segunda Terça Quarta Quinta Sexta Sábado Domingo" at bounding box center [660, 338] width 567 height 25
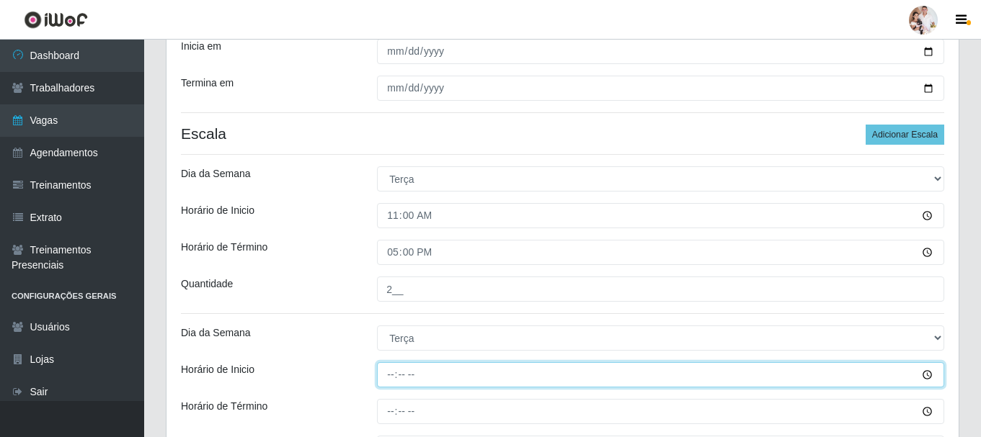
drag, startPoint x: 393, startPoint y: 375, endPoint x: 394, endPoint y: 363, distance: 12.3
click at [393, 375] on input "Horário de Inicio" at bounding box center [660, 375] width 567 height 25
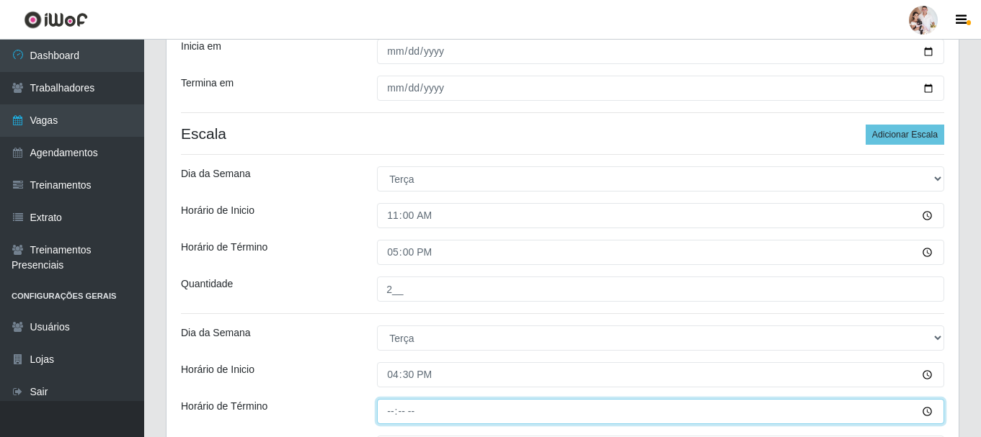
click at [387, 411] on input "Horário de Término" at bounding box center [660, 411] width 567 height 25
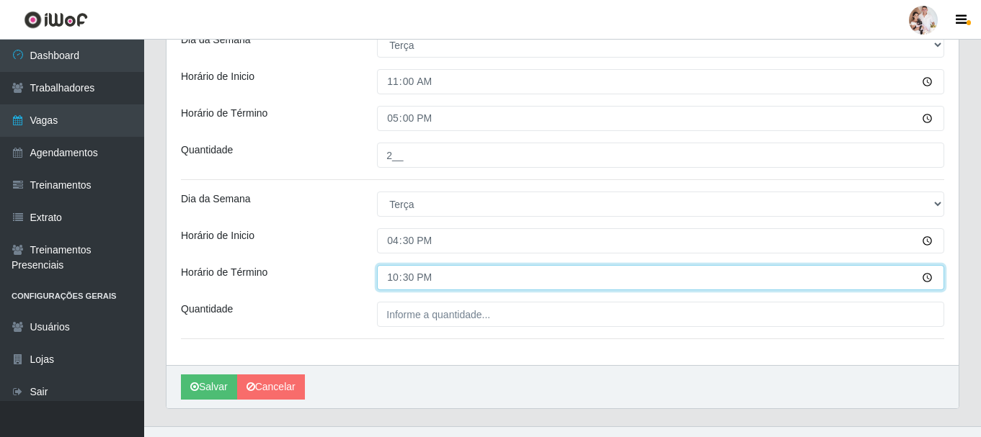
scroll to position [481, 0]
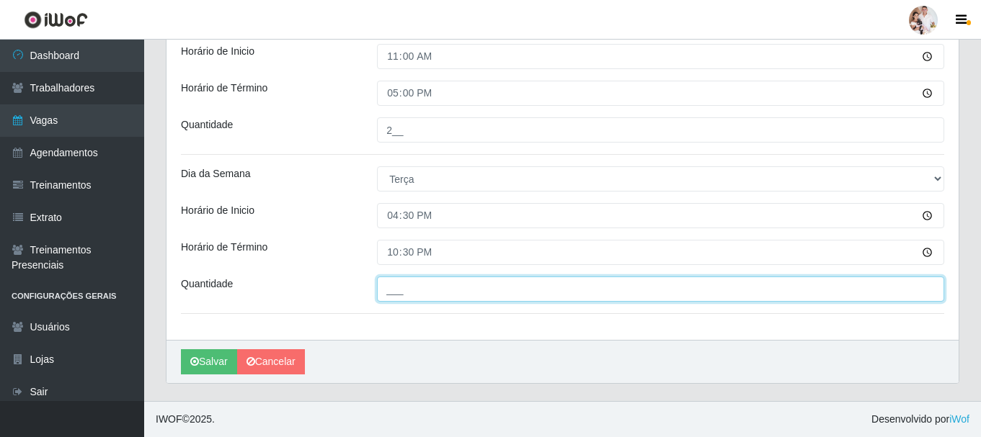
click at [402, 294] on input "___" at bounding box center [660, 289] width 567 height 25
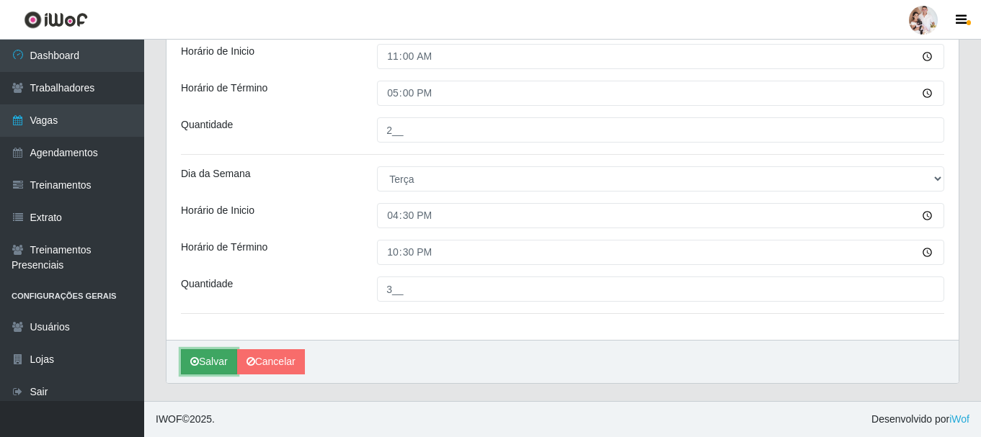
click at [223, 359] on button "Salvar" at bounding box center [209, 362] width 56 height 25
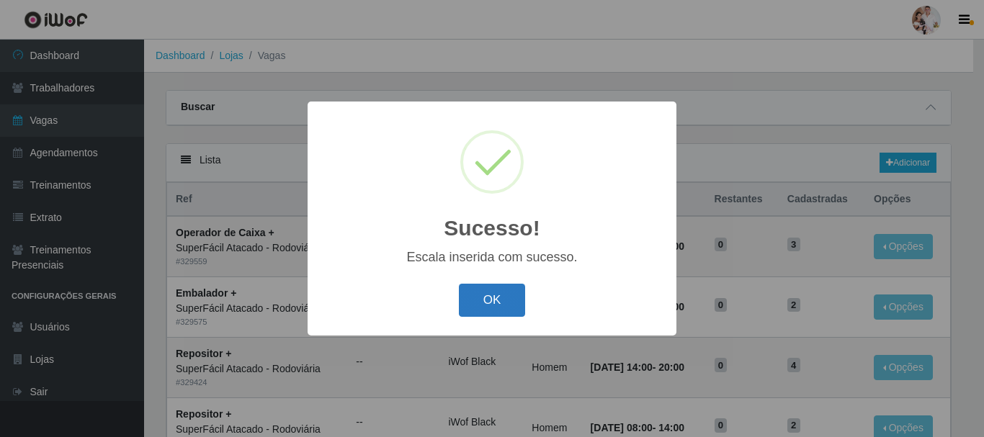
click at [495, 309] on button "OK" at bounding box center [492, 301] width 67 height 34
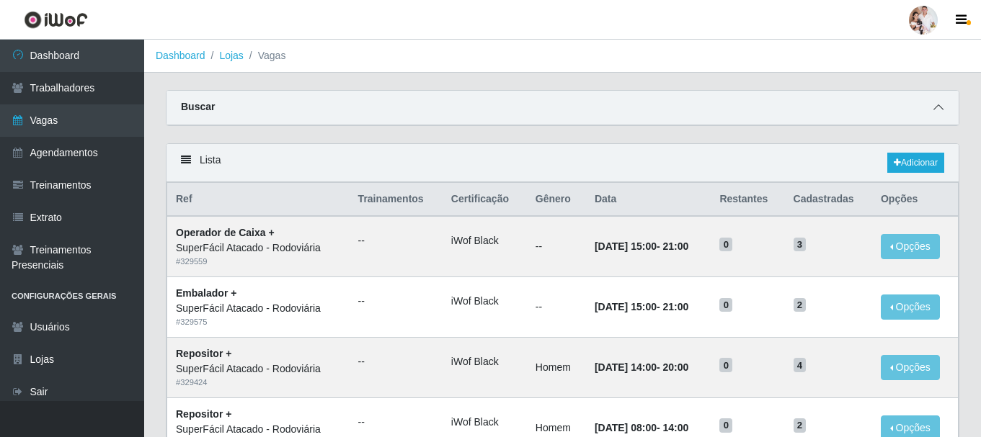
click at [938, 106] on icon at bounding box center [938, 107] width 10 height 10
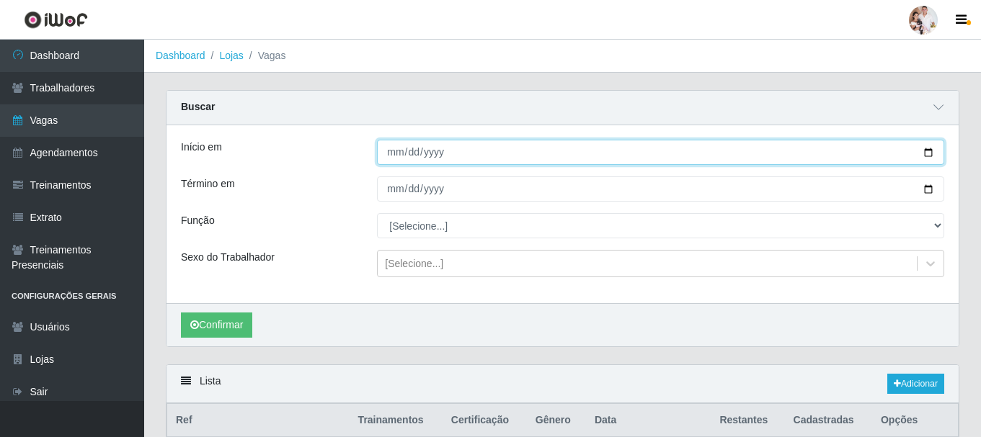
click at [930, 152] on input "[DATE]" at bounding box center [660, 152] width 567 height 25
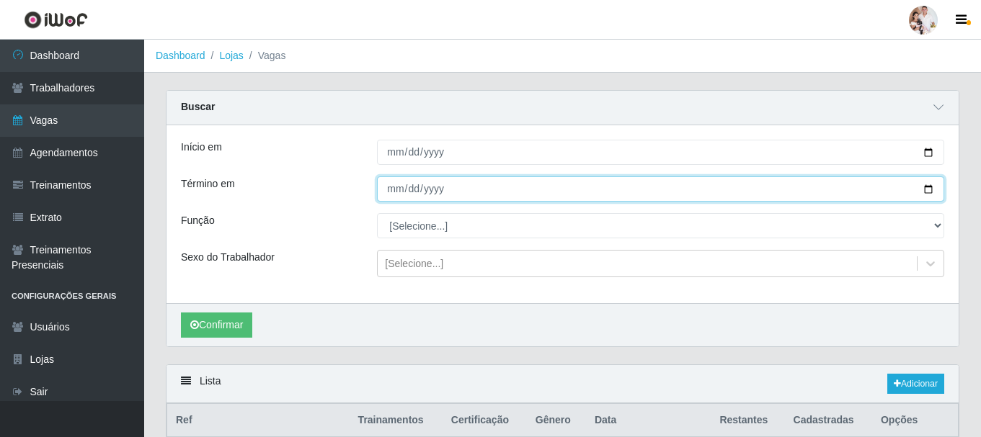
click at [922, 190] on input "[DATE]" at bounding box center [660, 189] width 567 height 25
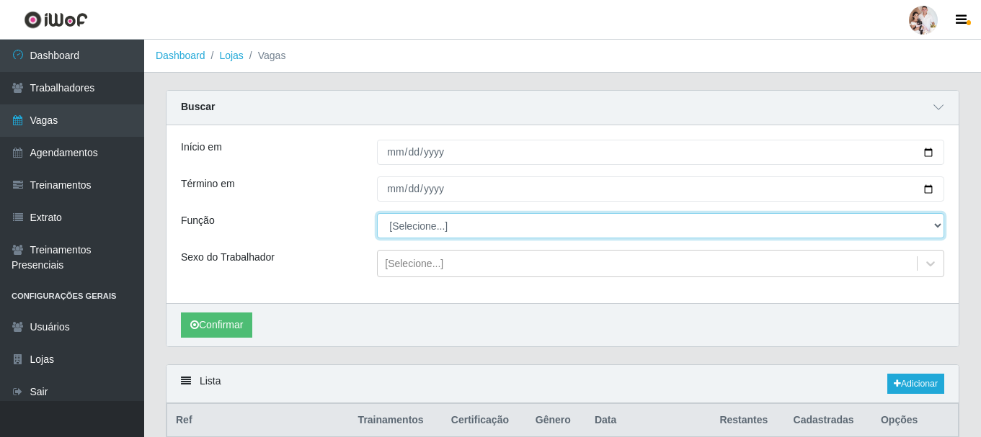
click at [939, 230] on select "[Selecione...] Embalador Embalador + Embalador ++ Operador de Caixa Operador de…" at bounding box center [660, 225] width 567 height 25
click at [377, 214] on select "[Selecione...] Embalador Embalador + Embalador ++ Operador de Caixa Operador de…" at bounding box center [660, 225] width 567 height 25
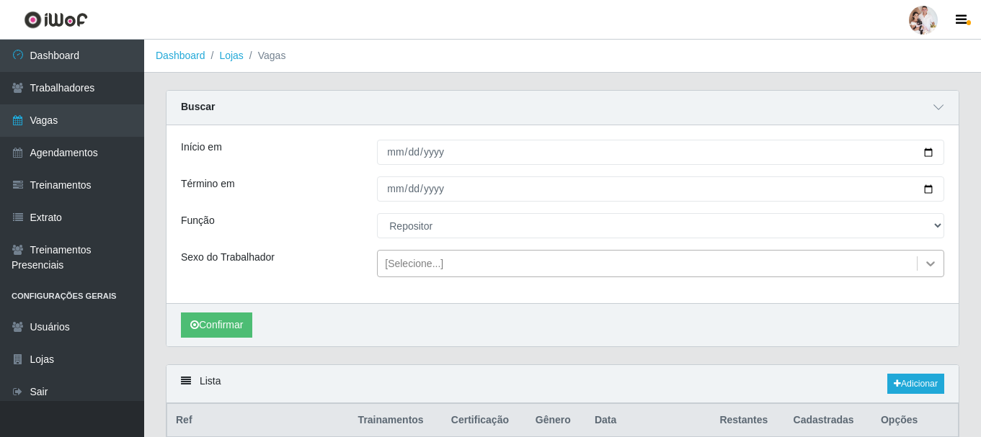
click at [934, 268] on icon at bounding box center [930, 264] width 14 height 14
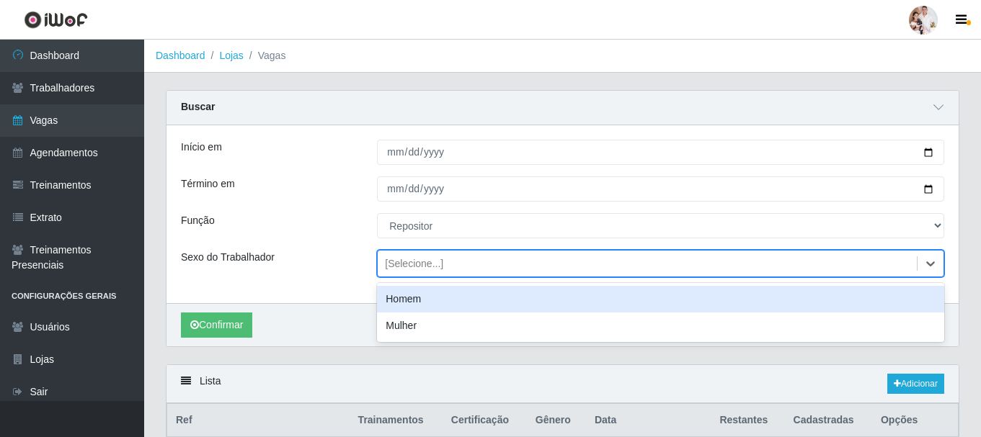
drag, startPoint x: 652, startPoint y: 306, endPoint x: 669, endPoint y: 293, distance: 21.0
click at [652, 306] on div "Homem" at bounding box center [660, 299] width 567 height 27
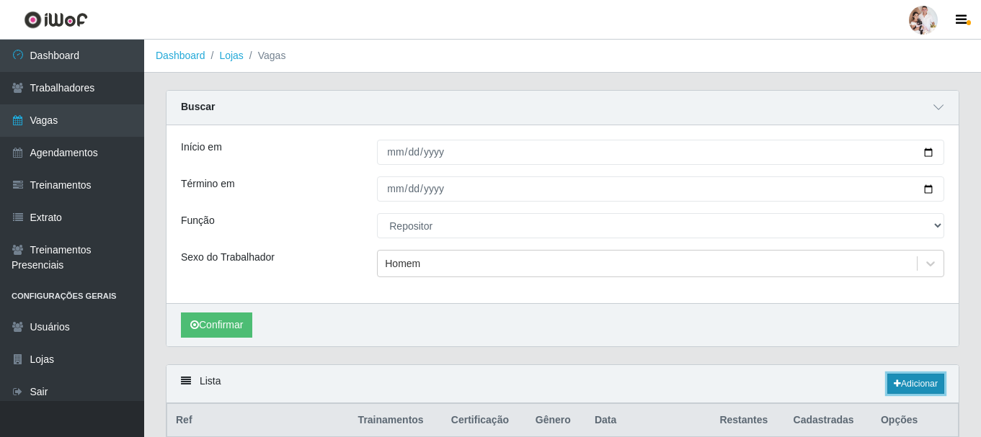
click at [904, 380] on link "Adicionar" at bounding box center [915, 384] width 57 height 20
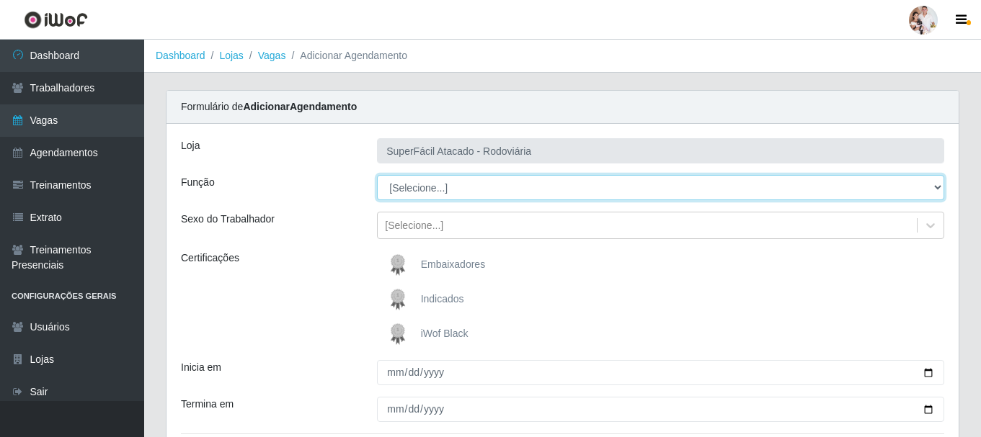
click at [936, 187] on select "[Selecione...] Embalador Embalador + Embalador ++ Operador de Caixa Operador de…" at bounding box center [660, 187] width 567 height 25
click at [377, 175] on select "[Selecione...] Embalador Embalador + Embalador ++ Operador de Caixa Operador de…" at bounding box center [660, 187] width 567 height 25
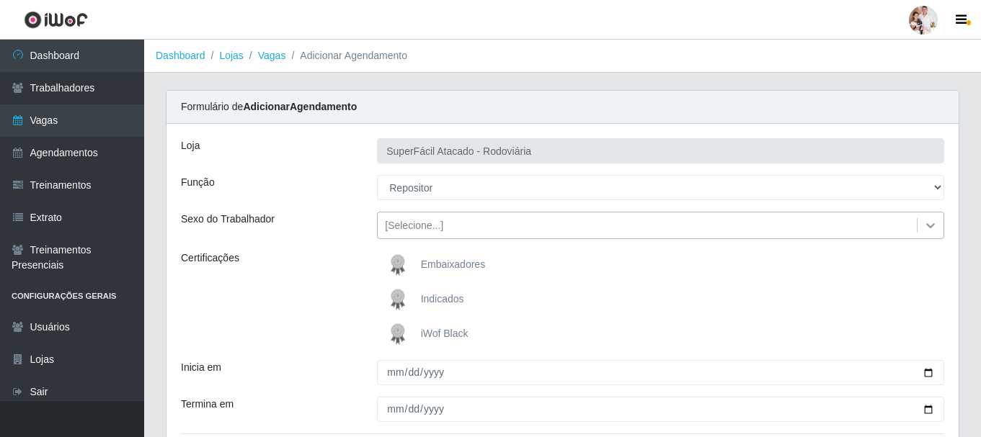
click at [927, 220] on icon at bounding box center [930, 225] width 14 height 14
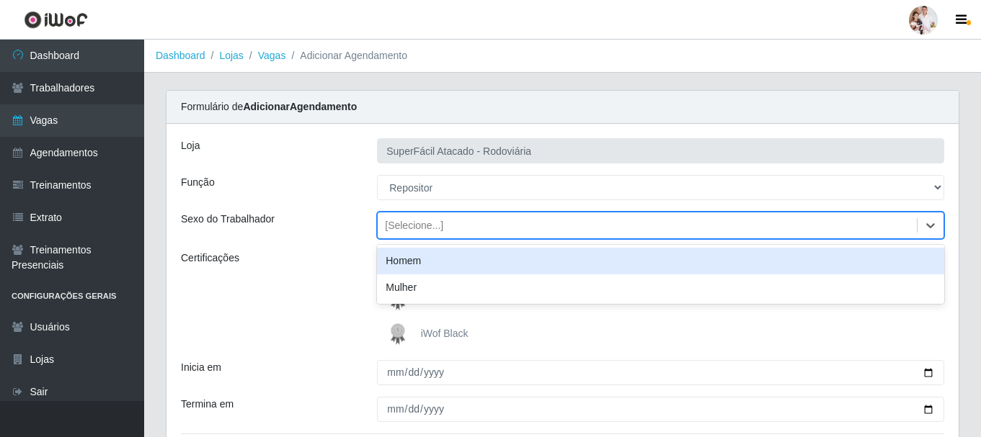
click at [682, 267] on div "Homem" at bounding box center [660, 261] width 567 height 27
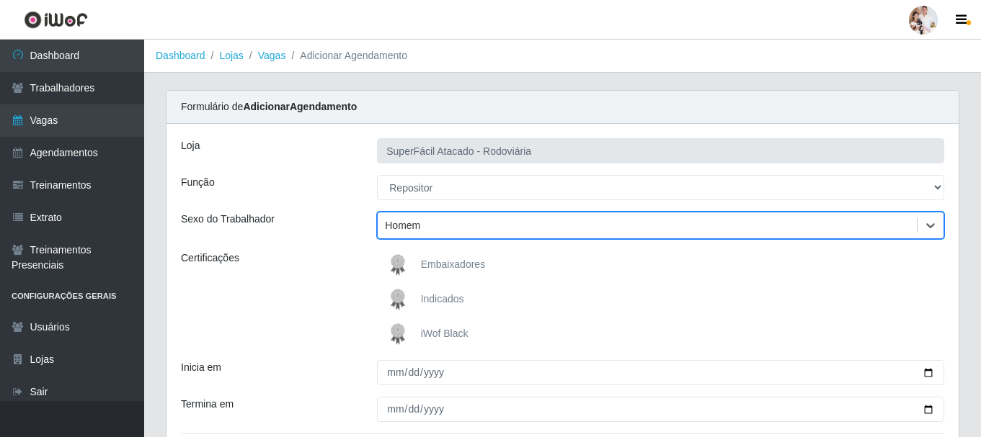
click at [396, 337] on img at bounding box center [400, 334] width 35 height 29
click at [0, 0] on input "iWof Black" at bounding box center [0, 0] width 0 height 0
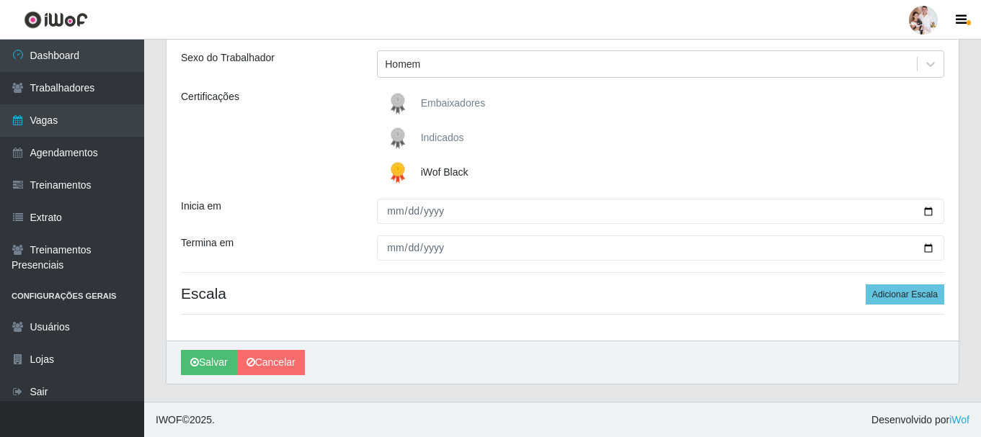
scroll to position [162, 0]
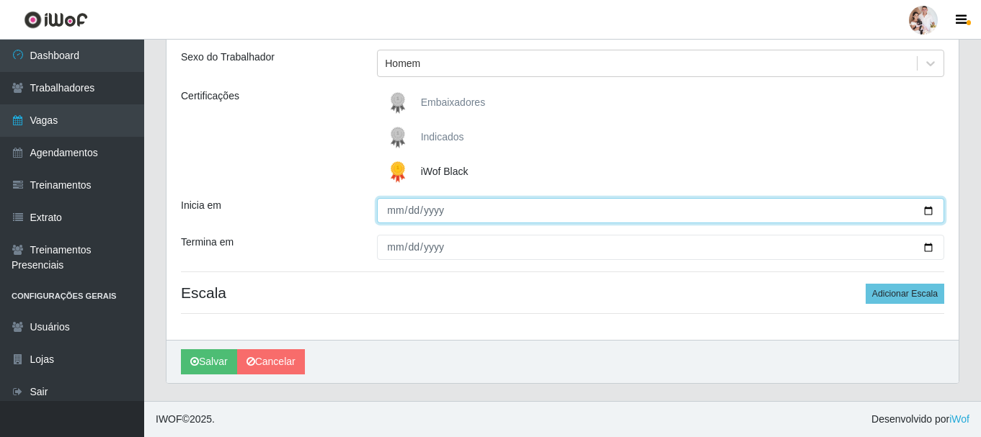
click at [925, 208] on input "Inicia em" at bounding box center [660, 210] width 567 height 25
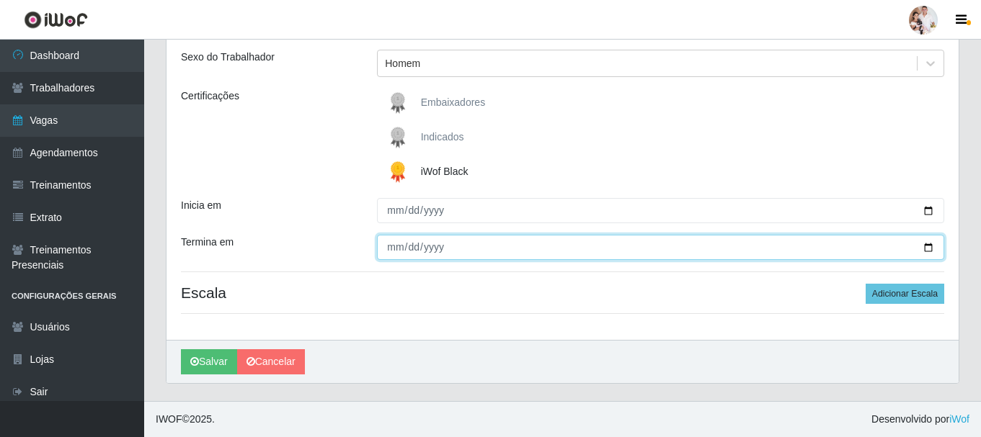
click at [925, 247] on input "Termina em" at bounding box center [660, 247] width 567 height 25
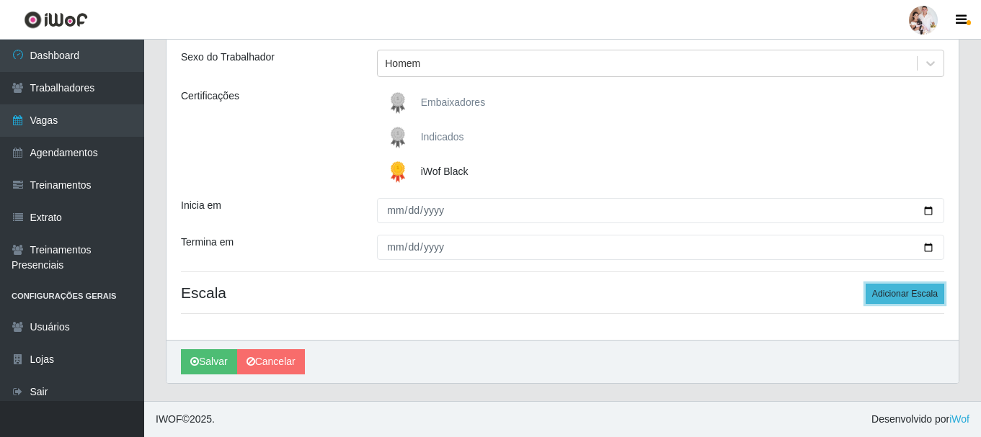
click at [912, 288] on button "Adicionar Escala" at bounding box center [905, 294] width 79 height 20
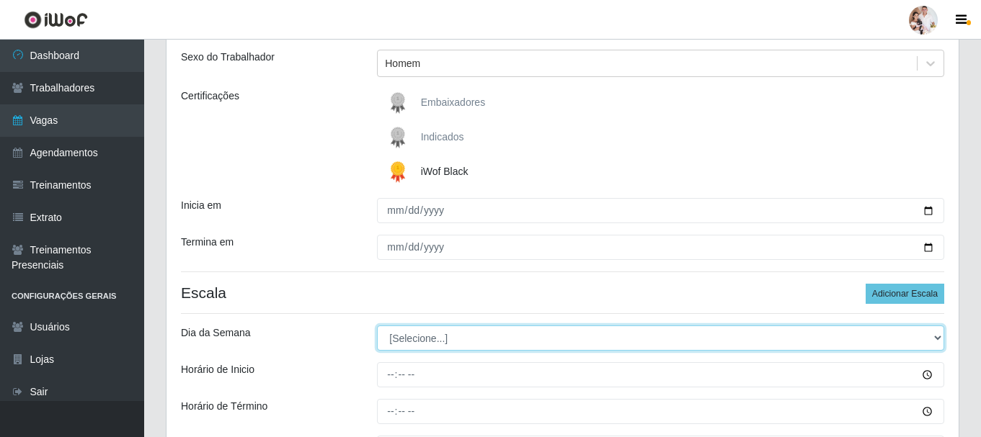
click at [938, 337] on select "[Selecione...] Segunda Terça Quarta Quinta Sexta Sábado Domingo" at bounding box center [660, 338] width 567 height 25
click at [377, 326] on select "[Selecione...] Segunda Terça Quarta Quinta Sexta Sábado Domingo" at bounding box center [660, 338] width 567 height 25
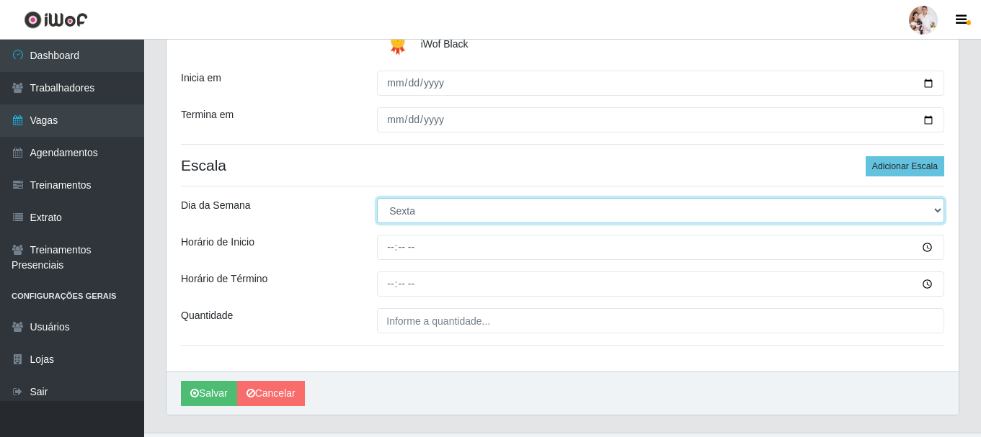
scroll to position [306, 0]
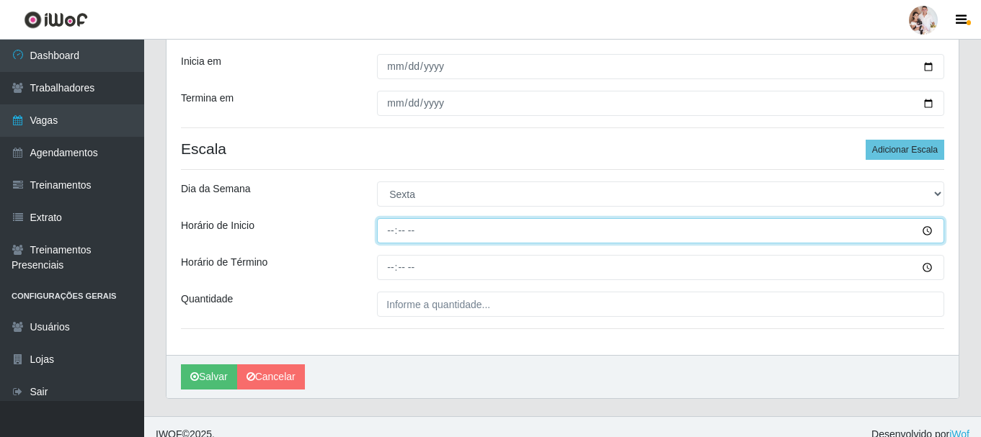
click at [391, 234] on input "Horário de Inicio" at bounding box center [660, 230] width 567 height 25
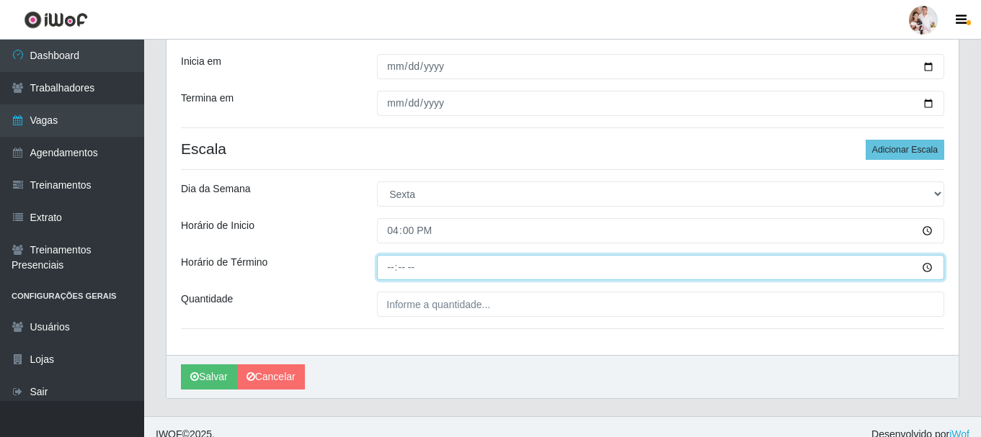
click at [386, 271] on input "Horário de Término" at bounding box center [660, 267] width 567 height 25
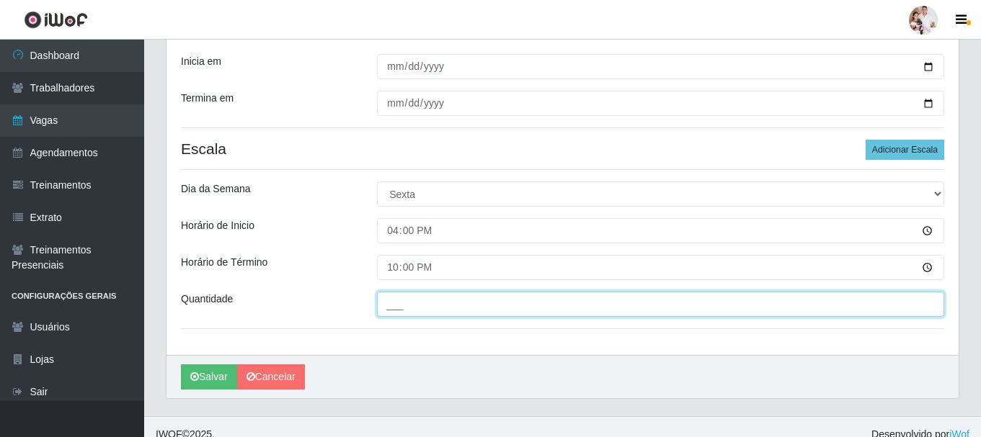
click at [397, 310] on input "___" at bounding box center [660, 304] width 567 height 25
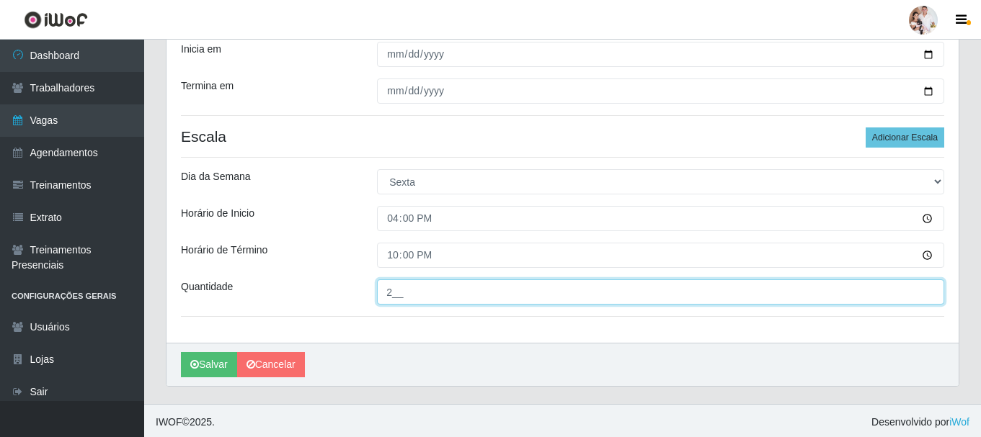
scroll to position [321, 0]
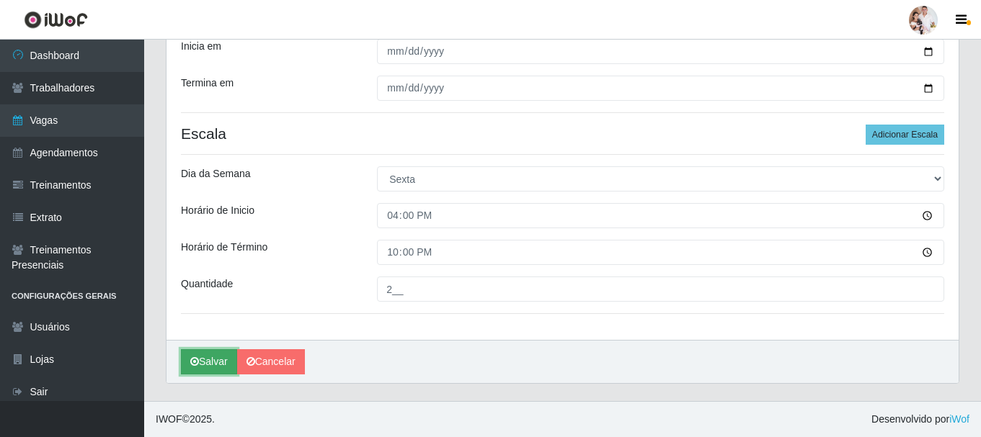
click at [226, 368] on button "Salvar" at bounding box center [209, 362] width 56 height 25
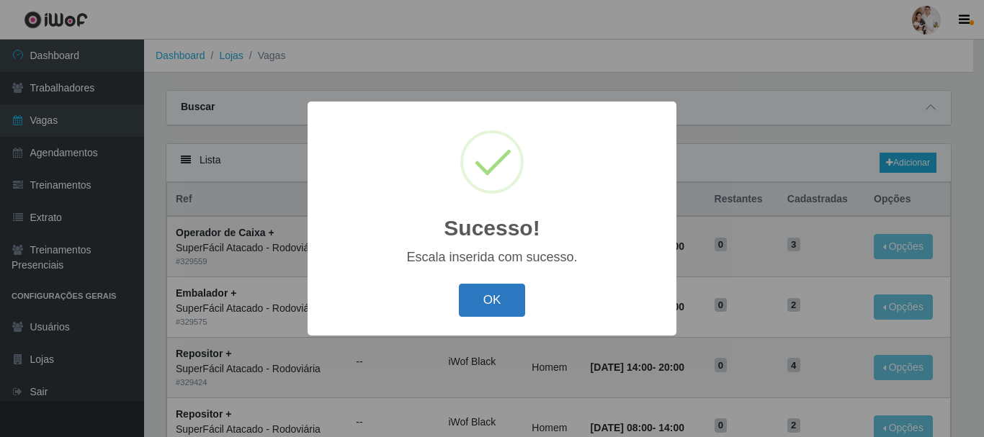
click at [517, 306] on button "OK" at bounding box center [492, 301] width 67 height 34
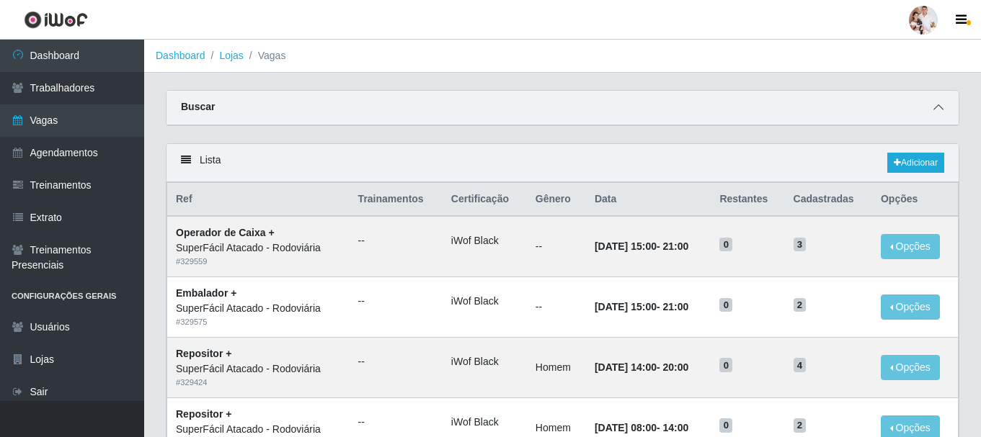
click at [946, 108] on span at bounding box center [938, 107] width 17 height 17
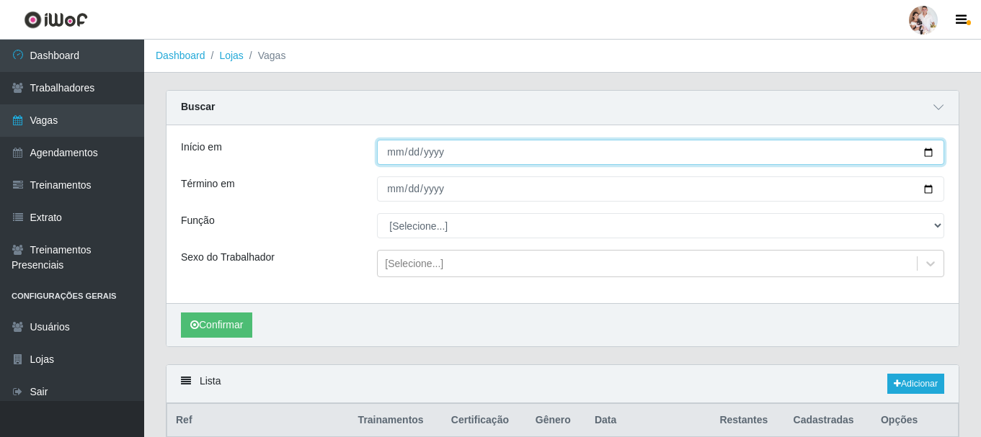
click at [929, 155] on input "[DATE]" at bounding box center [660, 152] width 567 height 25
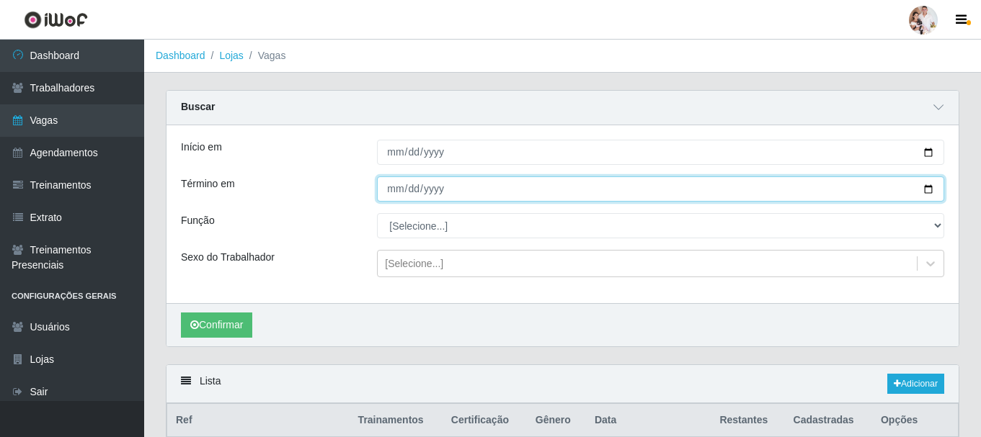
click at [926, 191] on input "[DATE]" at bounding box center [660, 189] width 567 height 25
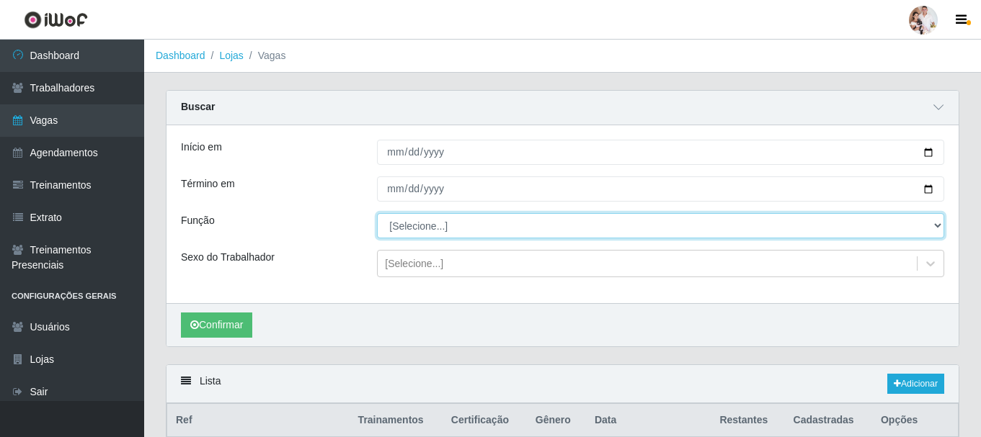
click at [935, 221] on select "[Selecione...] Embalador Embalador + Embalador ++ Operador de Caixa Operador de…" at bounding box center [660, 225] width 567 height 25
click at [377, 214] on select "[Selecione...] Embalador Embalador + Embalador ++ Operador de Caixa Operador de…" at bounding box center [660, 225] width 567 height 25
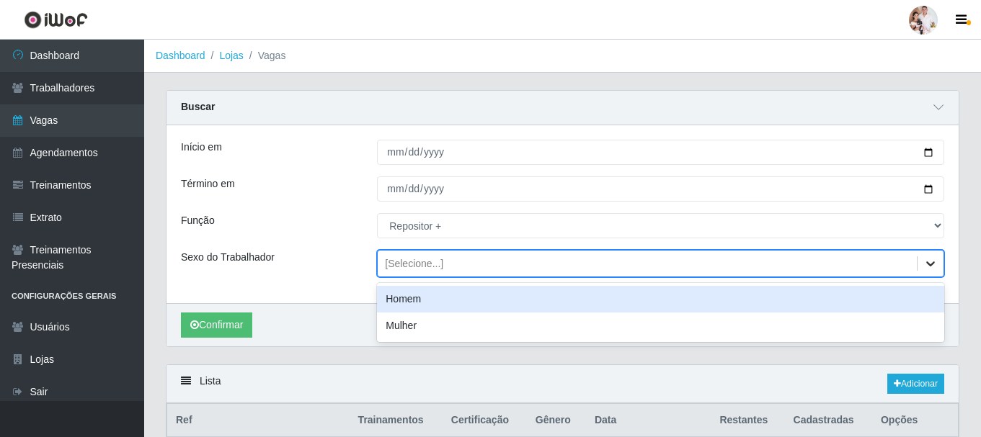
click at [927, 266] on icon at bounding box center [930, 264] width 14 height 14
click at [806, 285] on div "Homem Mulher" at bounding box center [660, 312] width 567 height 59
click at [804, 296] on div "Homem" at bounding box center [660, 299] width 567 height 27
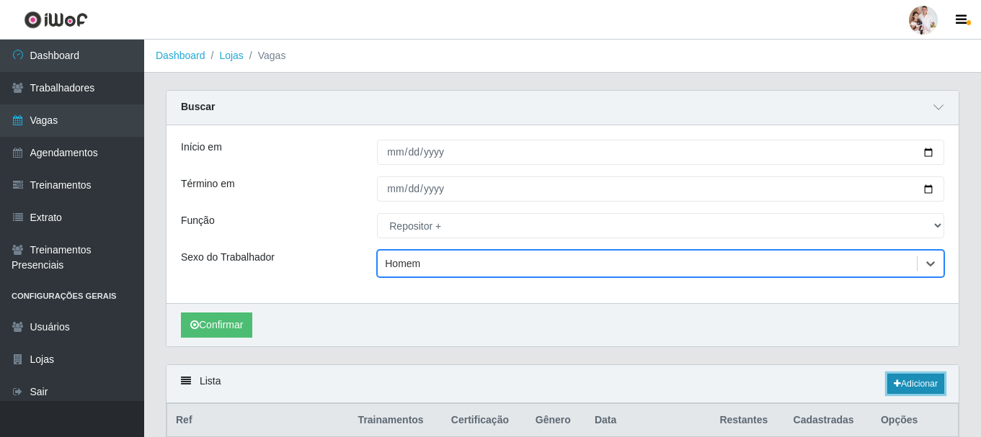
click at [898, 386] on link "Adicionar" at bounding box center [915, 384] width 57 height 20
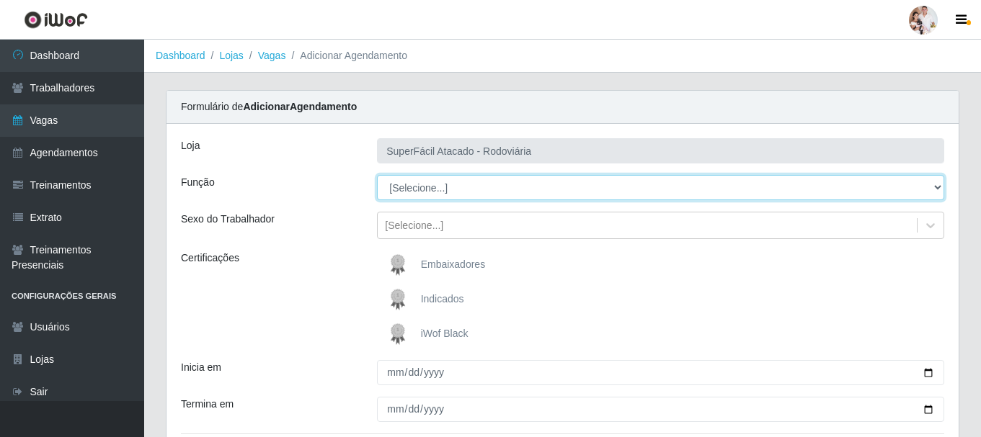
click at [932, 184] on select "[Selecione...] Embalador Embalador + Embalador ++ Operador de Caixa Operador de…" at bounding box center [660, 187] width 567 height 25
click at [377, 175] on select "[Selecione...] Embalador Embalador + Embalador ++ Operador de Caixa Operador de…" at bounding box center [660, 187] width 567 height 25
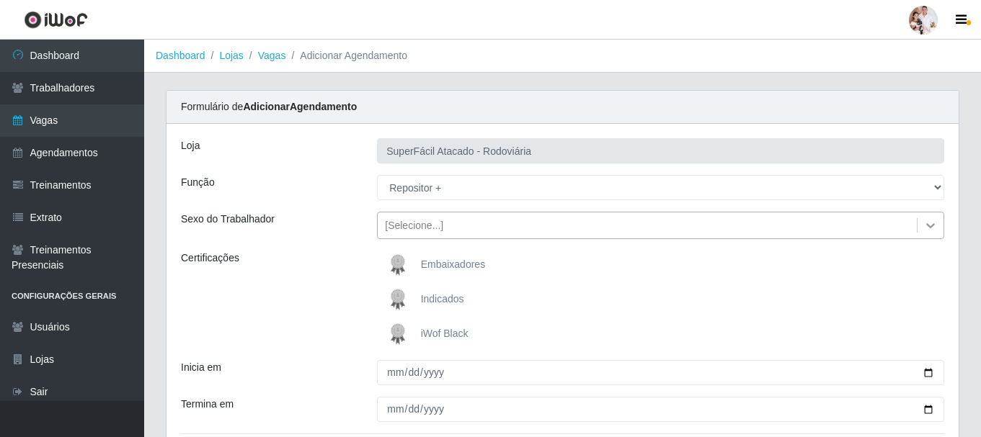
click at [933, 226] on icon at bounding box center [930, 225] width 9 height 5
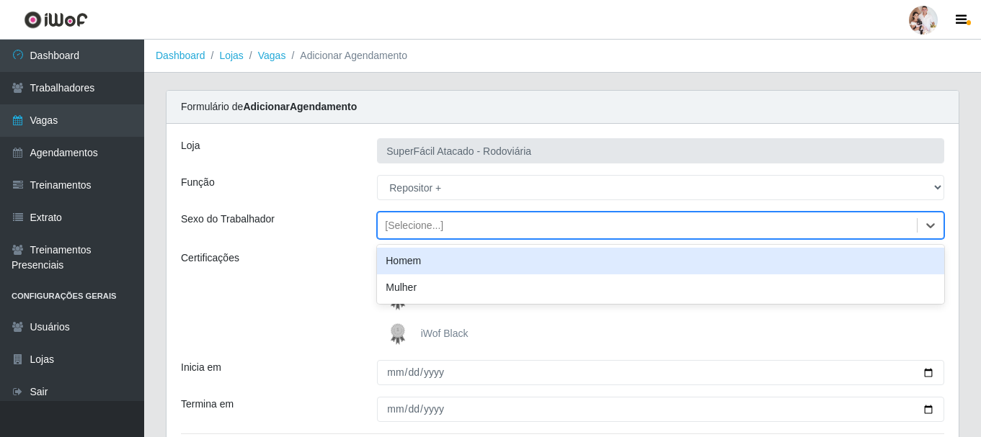
click at [594, 265] on div "Homem" at bounding box center [660, 261] width 567 height 27
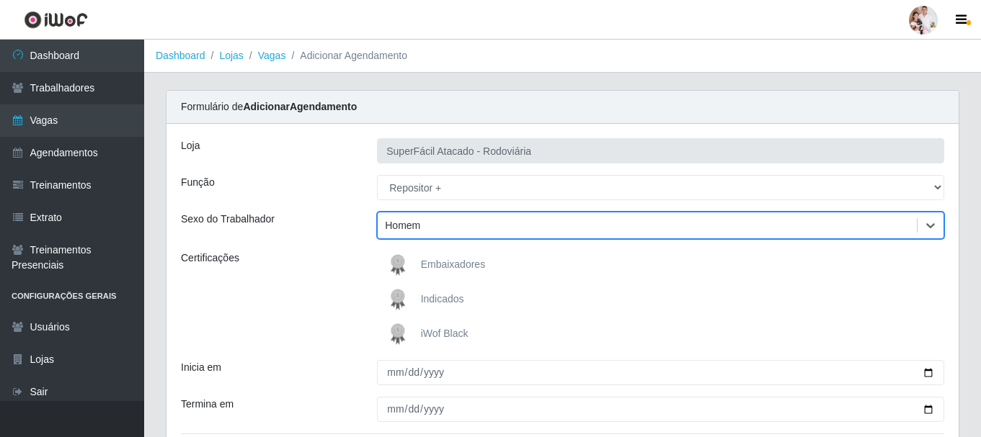
click at [392, 332] on img at bounding box center [400, 334] width 35 height 29
click at [0, 0] on input "iWof Black" at bounding box center [0, 0] width 0 height 0
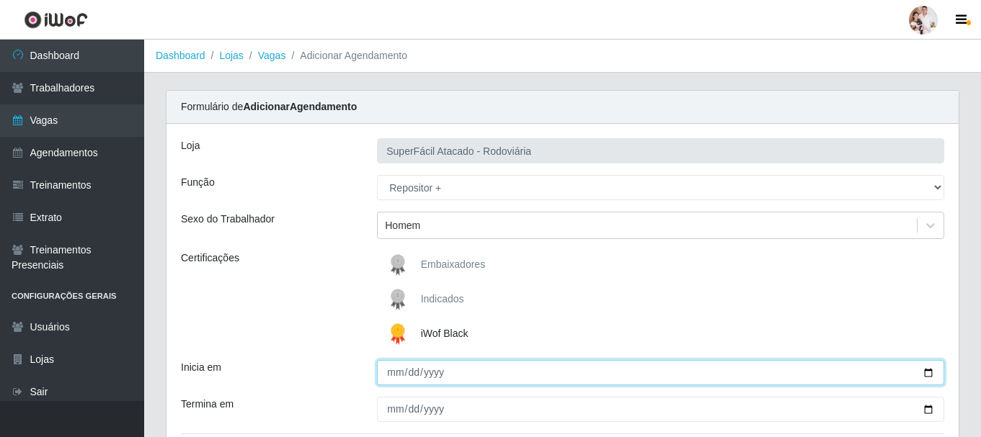
click at [925, 372] on input "Inicia em" at bounding box center [660, 372] width 567 height 25
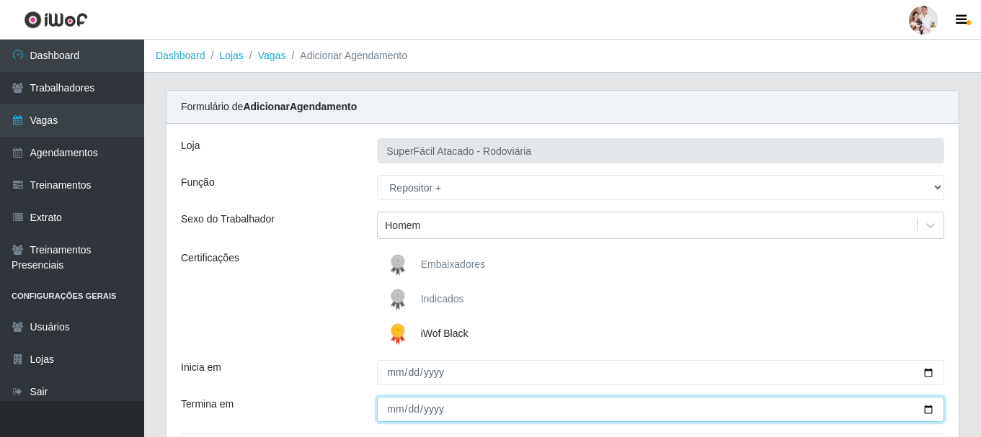
click at [927, 408] on input "Termina em" at bounding box center [660, 409] width 567 height 25
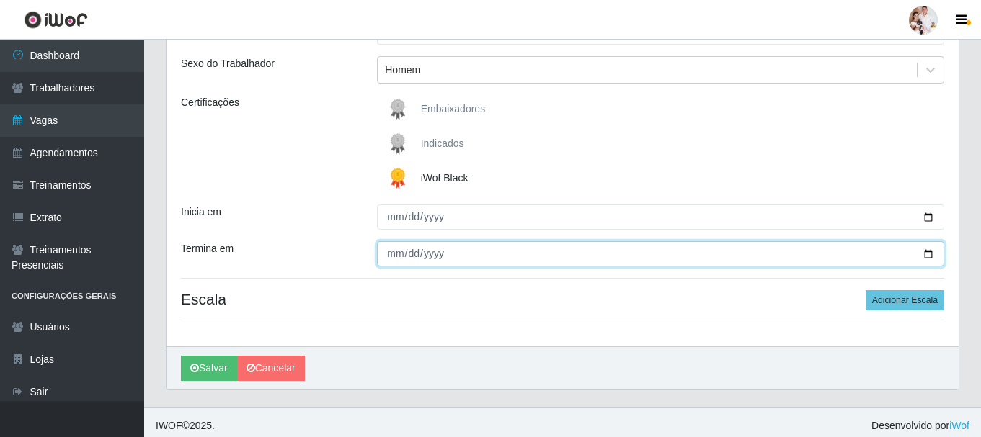
scroll to position [162, 0]
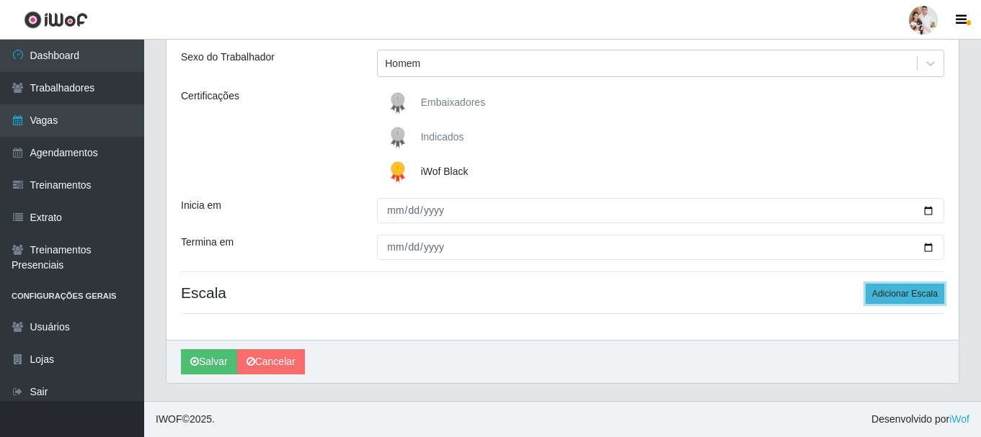
click at [913, 289] on button "Adicionar Escala" at bounding box center [905, 294] width 79 height 20
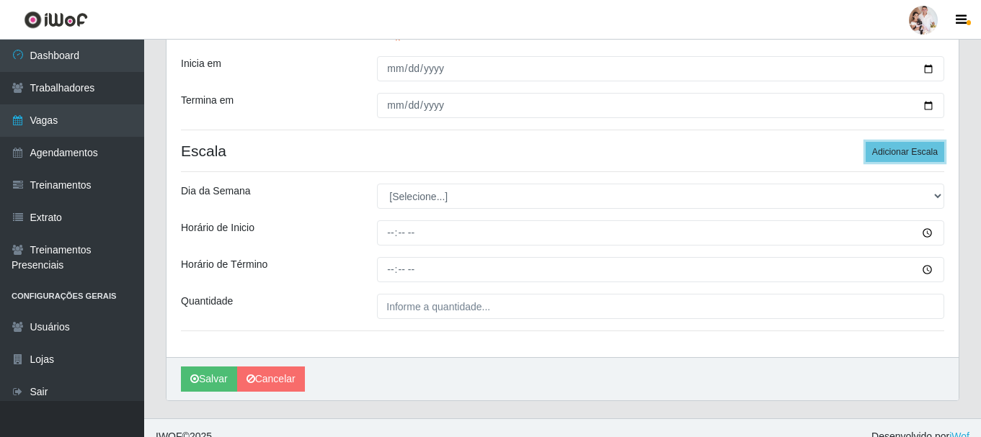
scroll to position [306, 0]
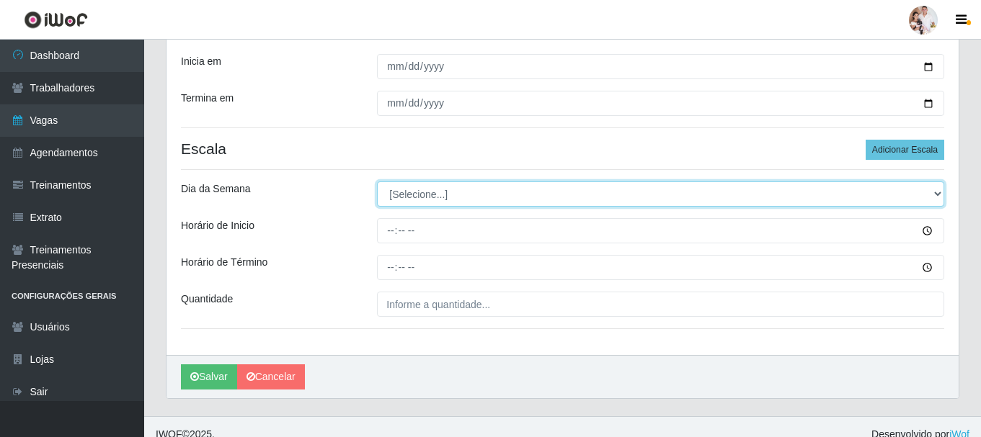
click at [935, 191] on select "[Selecione...] Segunda Terça Quarta Quinta Sexta Sábado Domingo" at bounding box center [660, 194] width 567 height 25
click at [377, 182] on select "[Selecione...] Segunda Terça Quarta Quinta Sexta Sábado Domingo" at bounding box center [660, 194] width 567 height 25
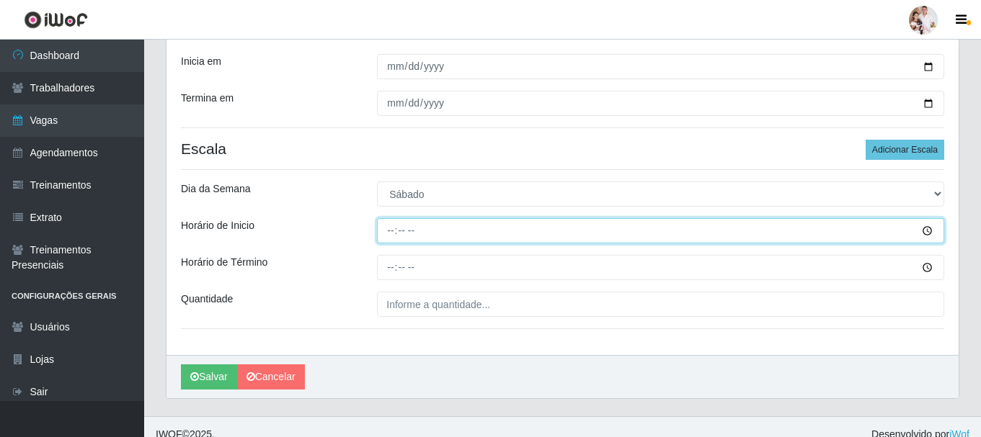
click at [392, 235] on input "Horário de Inicio" at bounding box center [660, 230] width 567 height 25
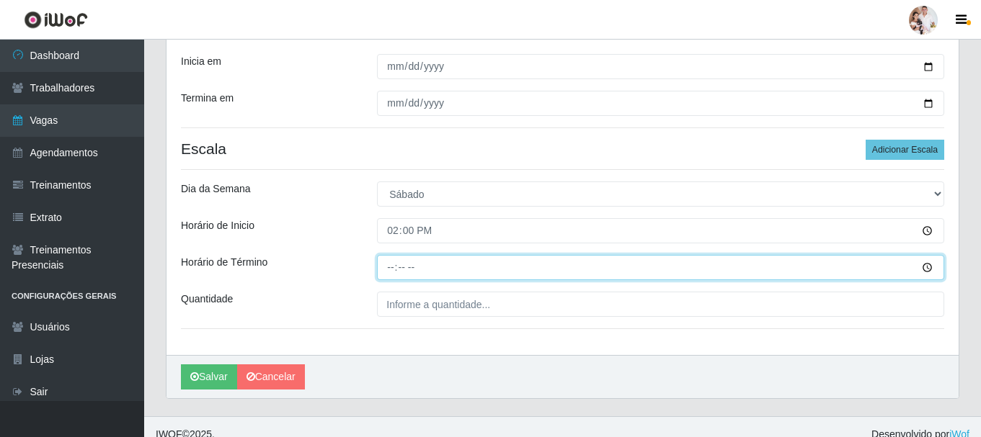
click at [386, 268] on input "Horário de Término" at bounding box center [660, 267] width 567 height 25
click at [387, 268] on input "Horário de Término" at bounding box center [660, 267] width 567 height 25
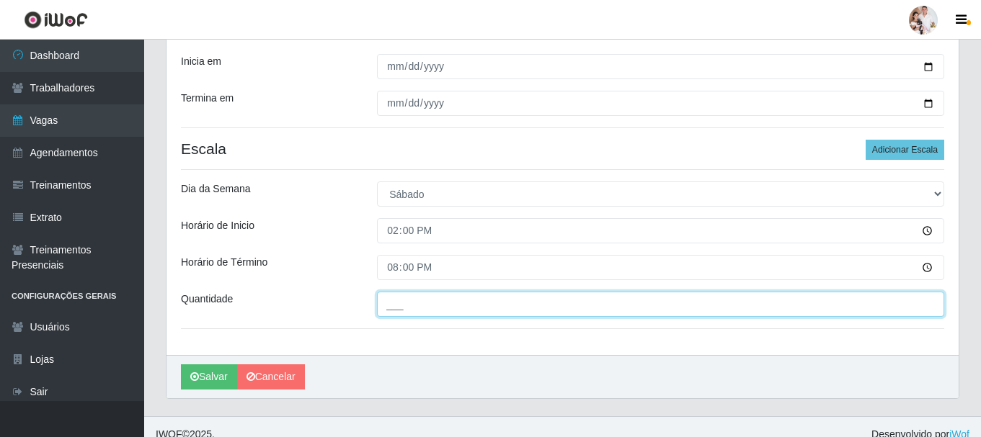
click at [386, 313] on input "___" at bounding box center [660, 304] width 567 height 25
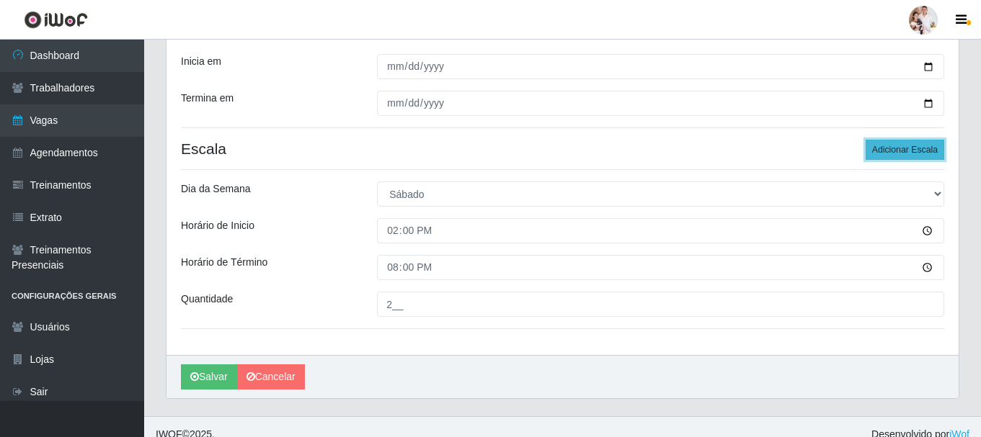
click at [911, 146] on button "Adicionar Escala" at bounding box center [905, 150] width 79 height 20
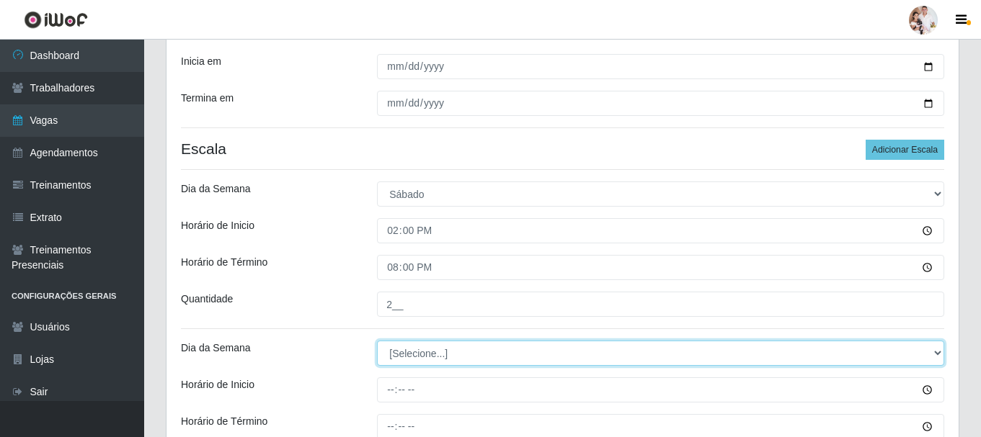
click at [936, 352] on select "[Selecione...] Segunda Terça Quarta Quinta Sexta Sábado Domingo" at bounding box center [660, 353] width 567 height 25
click at [377, 341] on select "[Selecione...] Segunda Terça Quarta Quinta Sexta Sábado Domingo" at bounding box center [660, 353] width 567 height 25
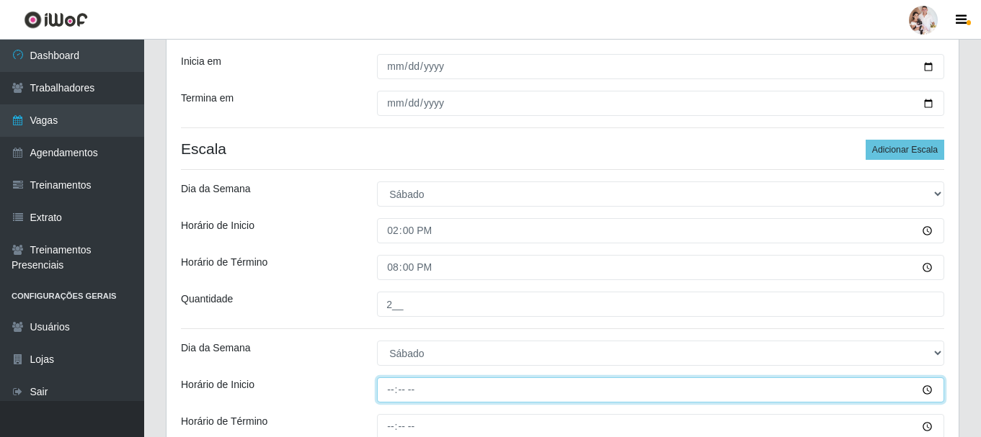
click at [400, 391] on input "Horário de Inicio" at bounding box center [660, 390] width 567 height 25
click at [390, 397] on input "Horário de Inicio" at bounding box center [660, 390] width 567 height 25
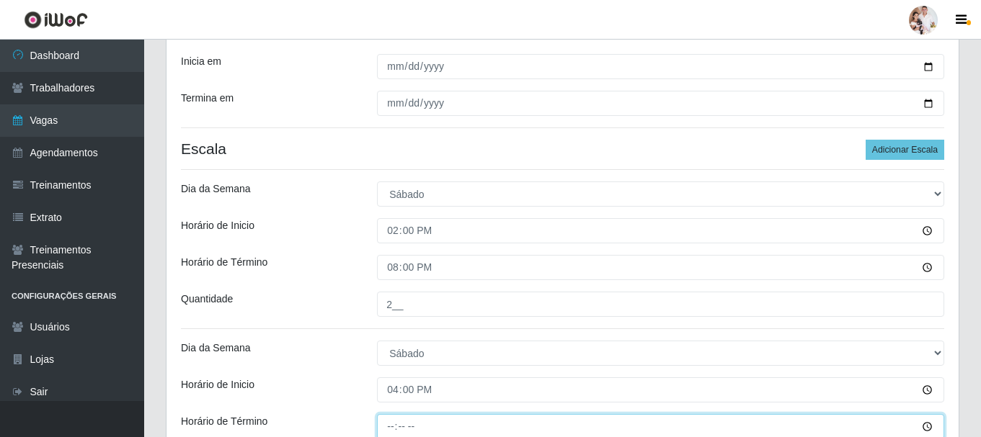
click at [391, 430] on input "Horário de Término" at bounding box center [660, 426] width 567 height 25
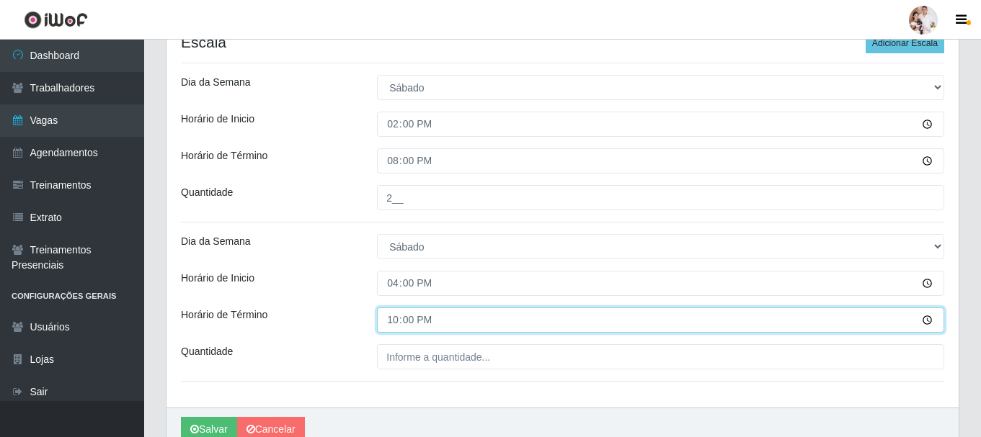
scroll to position [450, 0]
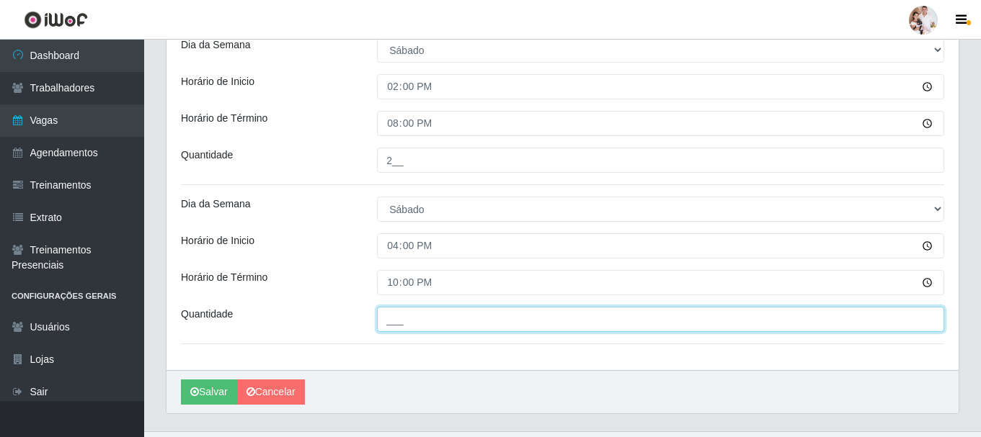
click at [440, 321] on input "___" at bounding box center [660, 319] width 567 height 25
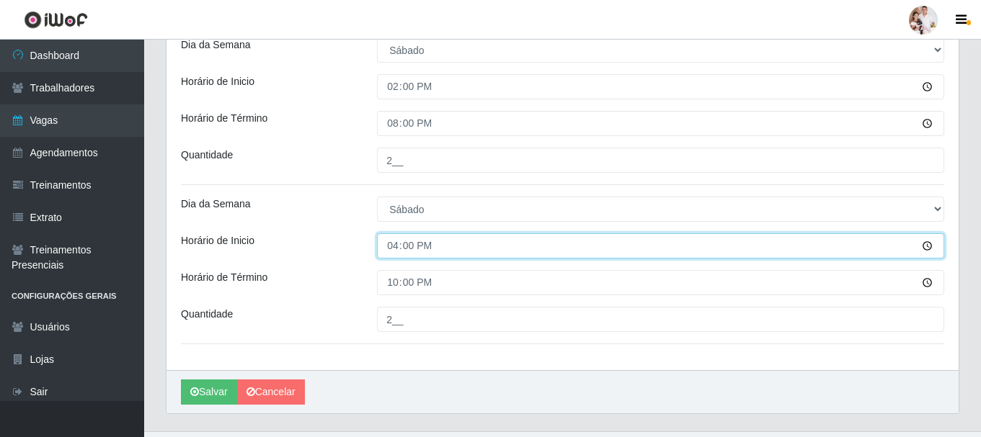
click at [459, 254] on input "16:00" at bounding box center [660, 246] width 567 height 25
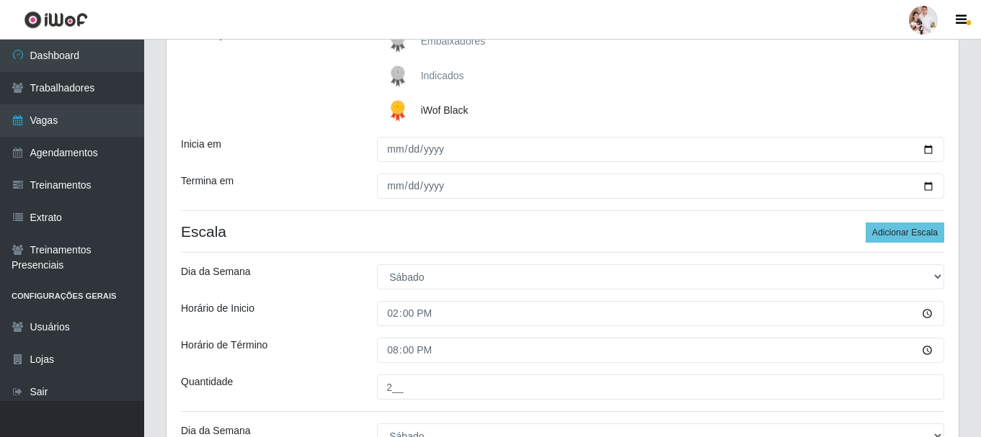
scroll to position [162, 0]
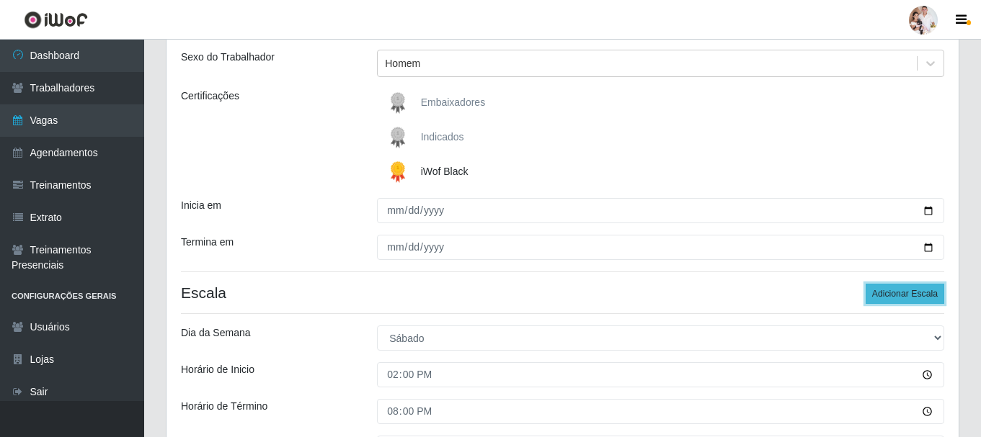
click at [900, 287] on button "Adicionar Escala" at bounding box center [905, 294] width 79 height 20
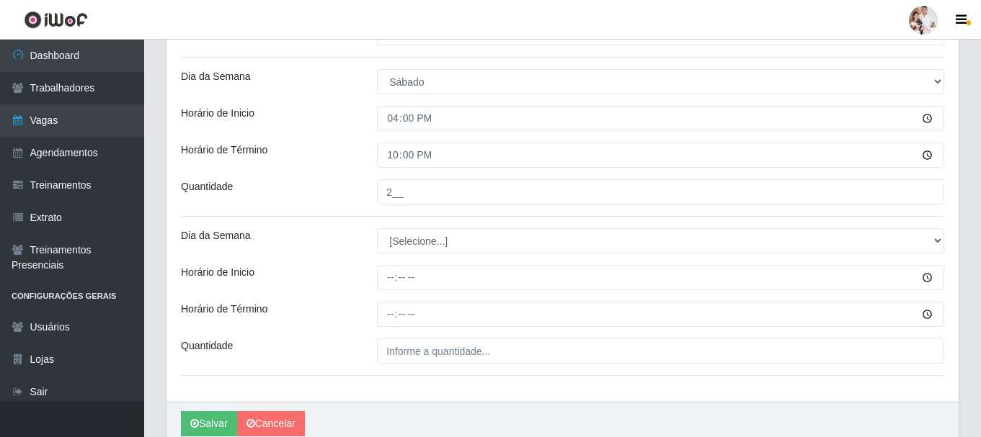
scroll to position [595, 0]
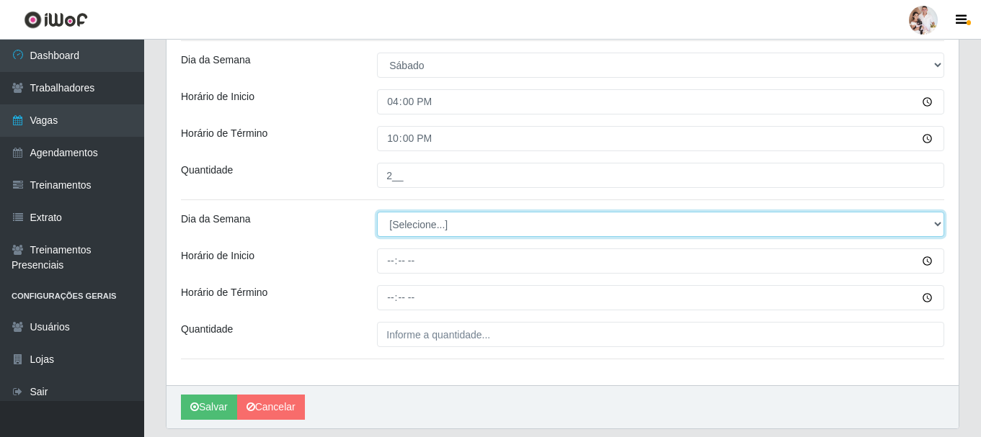
click at [936, 221] on select "[Selecione...] Segunda Terça Quarta Quinta Sexta Sábado Domingo" at bounding box center [660, 224] width 567 height 25
click at [377, 212] on select "[Selecione...] Segunda Terça Quarta Quinta Sexta Sábado Domingo" at bounding box center [660, 224] width 567 height 25
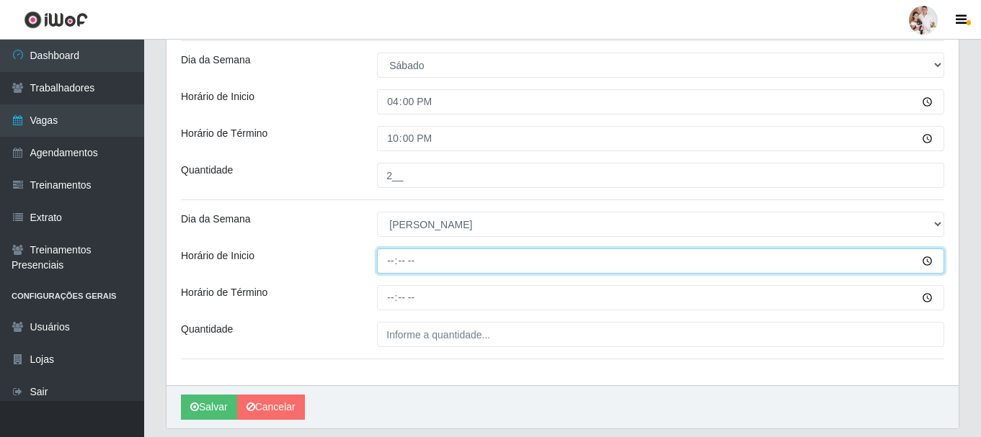
click at [388, 263] on input "Horário de Inicio" at bounding box center [660, 261] width 567 height 25
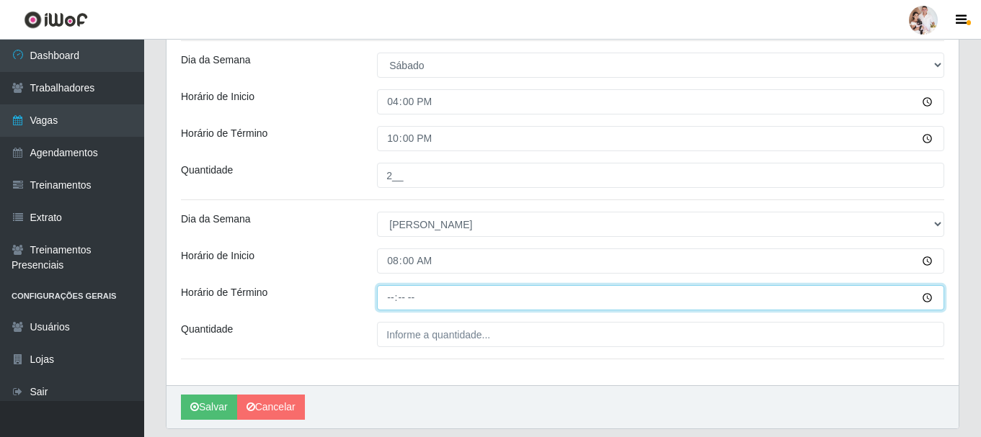
click at [392, 300] on input "Horário de Término" at bounding box center [660, 297] width 567 height 25
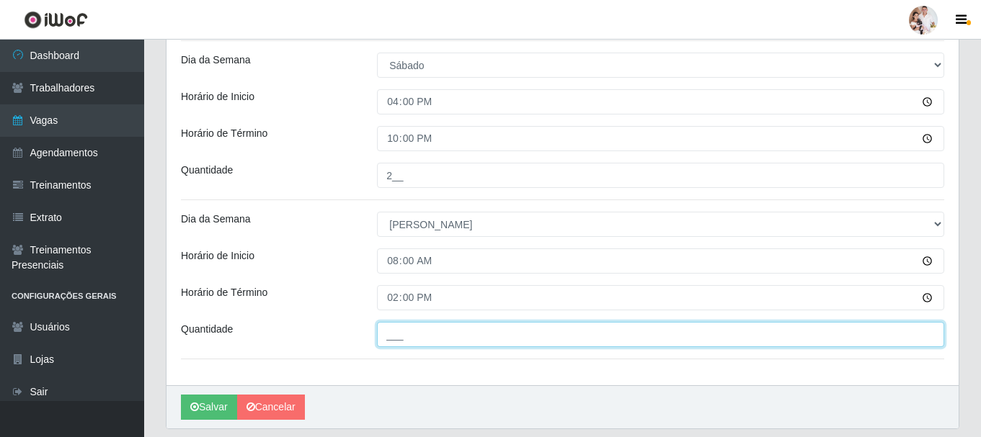
click at [388, 340] on input "___" at bounding box center [660, 334] width 567 height 25
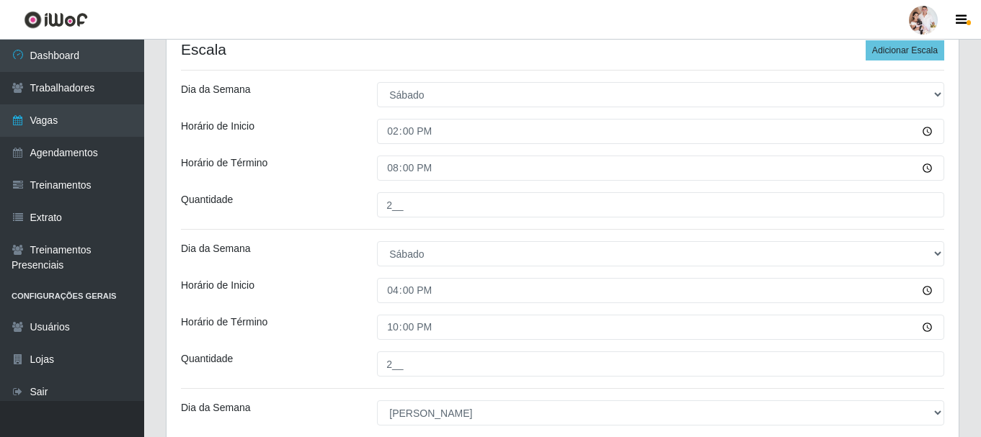
scroll to position [306, 0]
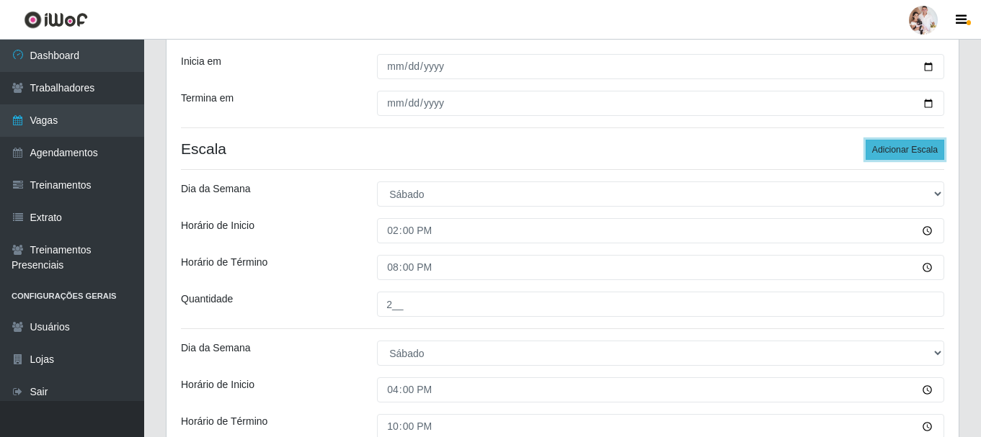
click at [938, 146] on button "Adicionar Escala" at bounding box center [905, 150] width 79 height 20
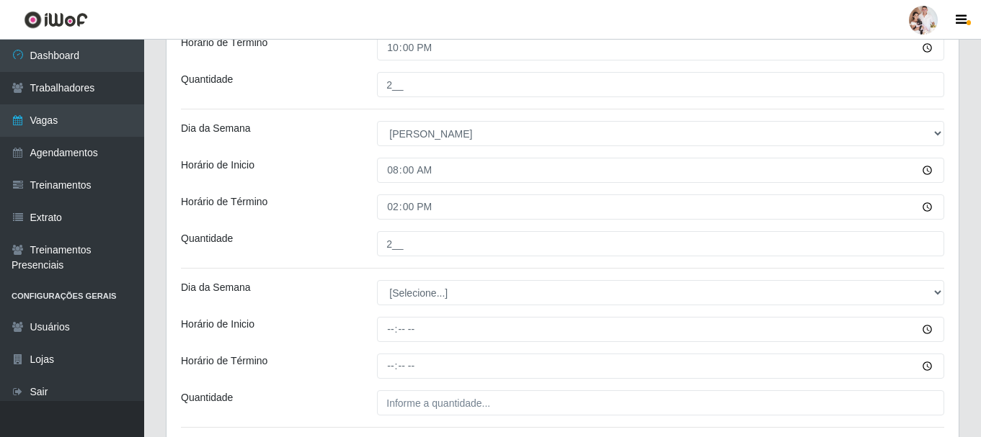
scroll to position [739, 0]
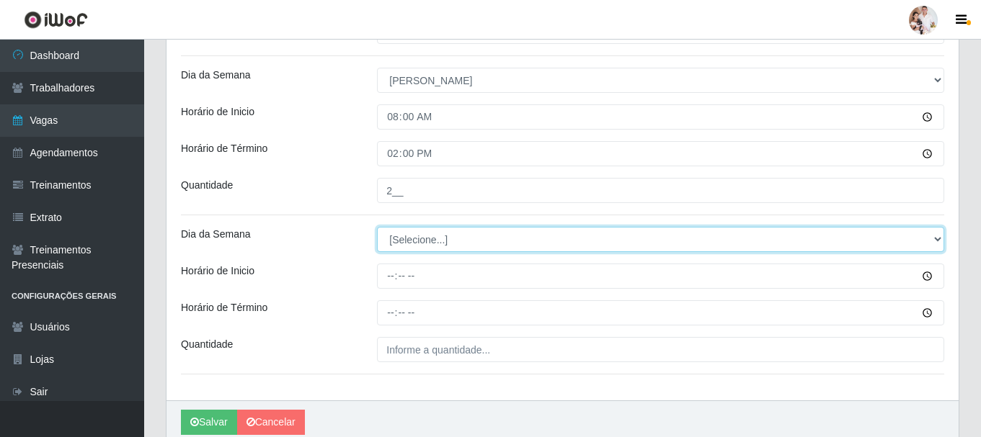
click at [933, 238] on select "[Selecione...] Segunda Terça Quarta Quinta Sexta Sábado Domingo" at bounding box center [660, 239] width 567 height 25
click at [377, 227] on select "[Selecione...] Segunda Terça Quarta Quinta Sexta Sábado Domingo" at bounding box center [660, 239] width 567 height 25
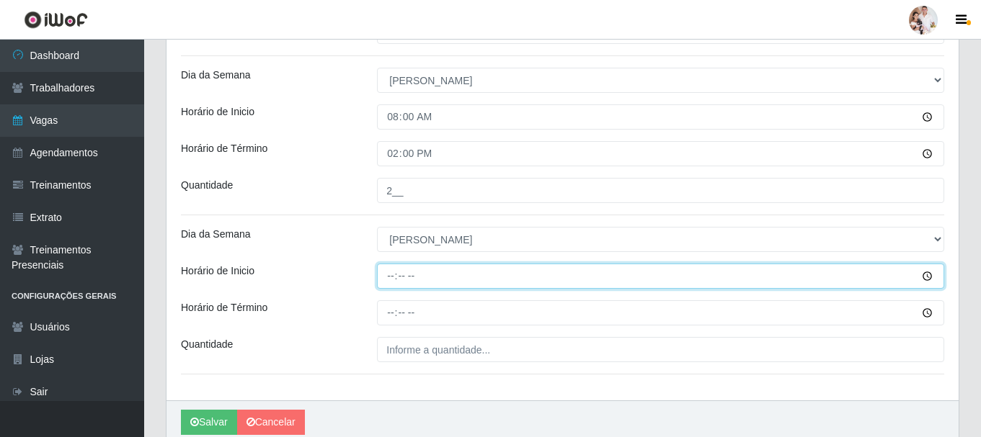
click at [403, 283] on input "Horário de Inicio" at bounding box center [660, 276] width 567 height 25
click at [386, 281] on input "Horário de Inicio" at bounding box center [660, 276] width 567 height 25
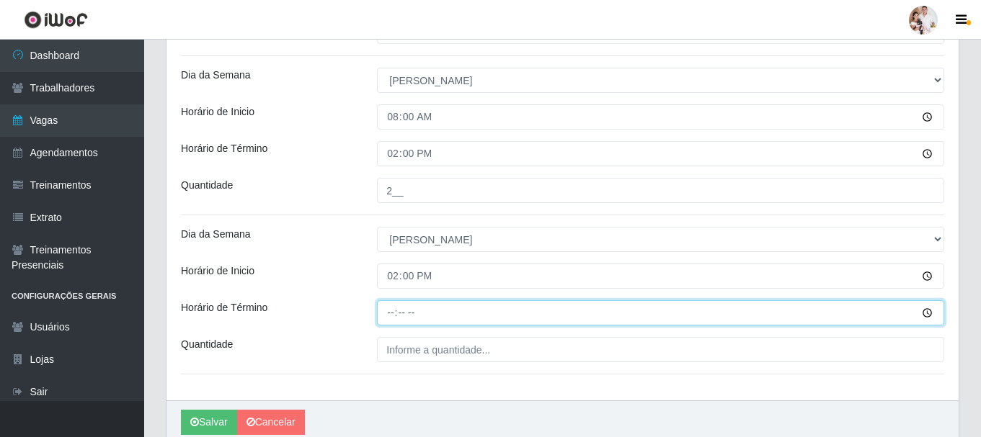
click at [389, 317] on input "Horário de Término" at bounding box center [660, 313] width 567 height 25
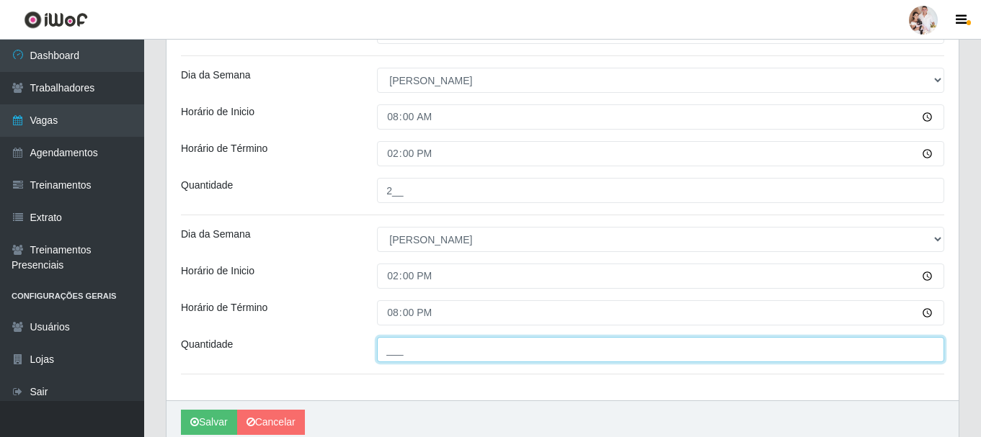
click at [393, 346] on input "___" at bounding box center [660, 349] width 567 height 25
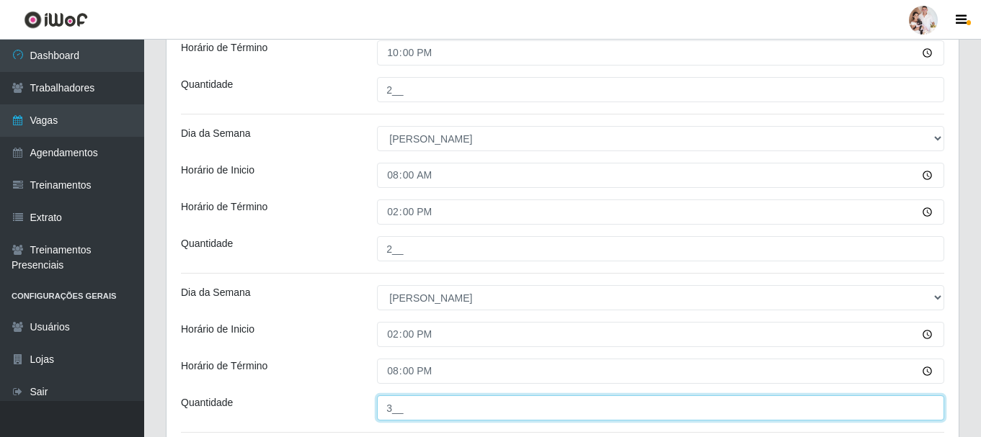
scroll to position [799, 0]
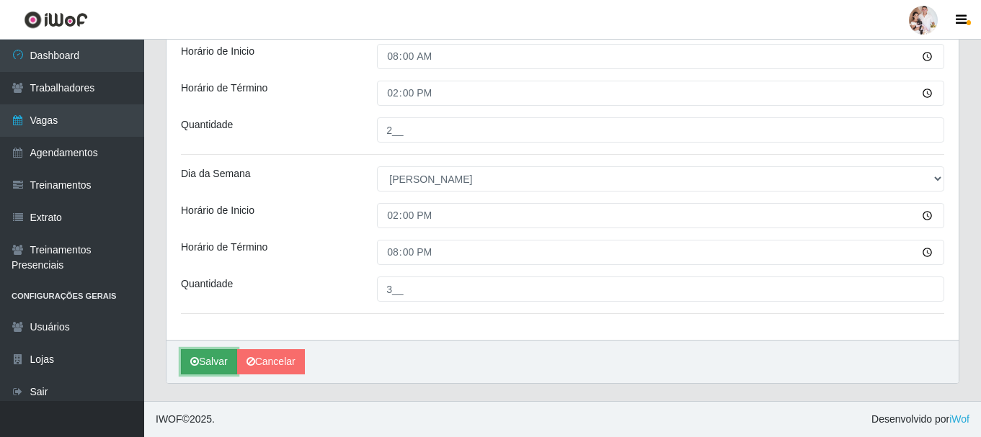
click at [210, 370] on button "Salvar" at bounding box center [209, 362] width 56 height 25
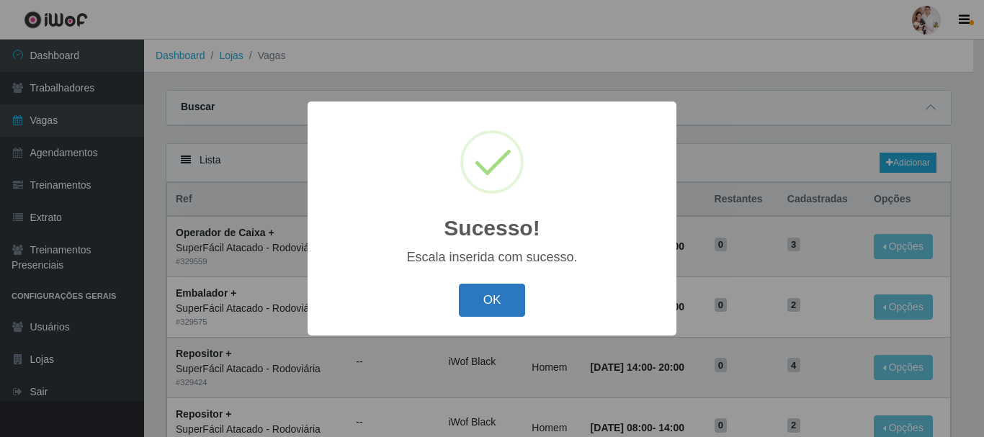
click at [517, 309] on button "OK" at bounding box center [492, 301] width 67 height 34
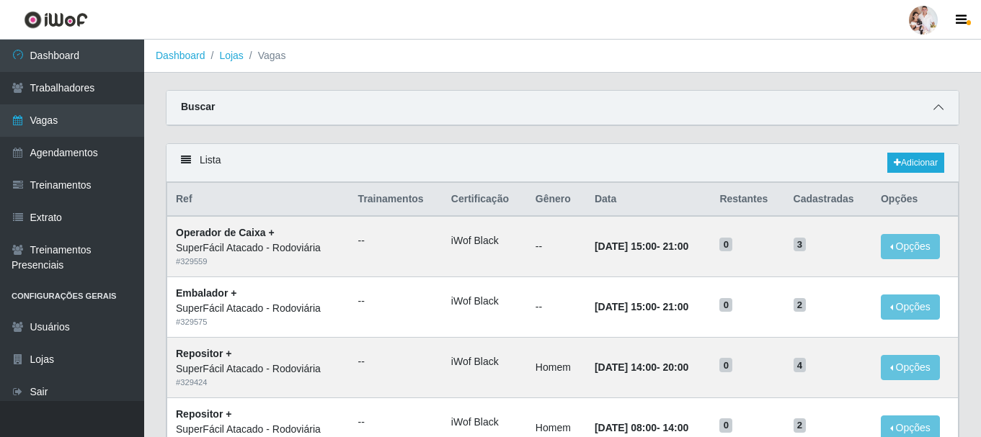
click at [941, 110] on icon at bounding box center [938, 107] width 10 height 10
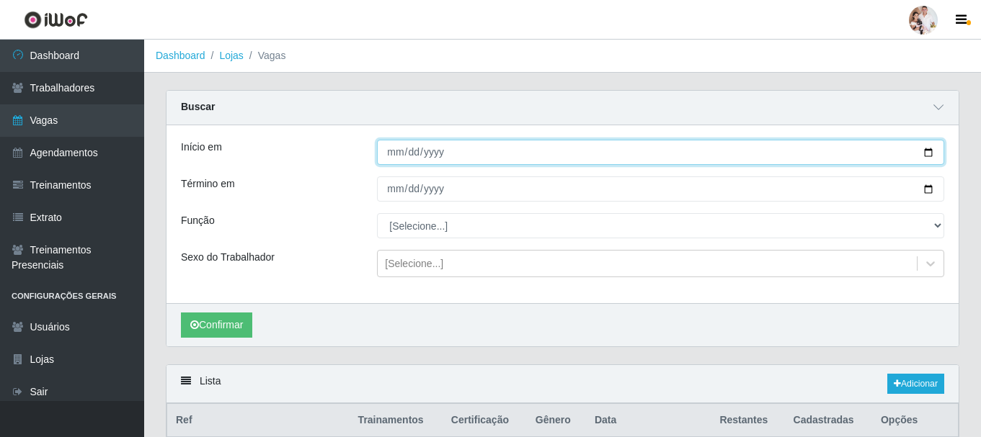
click at [933, 154] on input "[DATE]" at bounding box center [660, 152] width 567 height 25
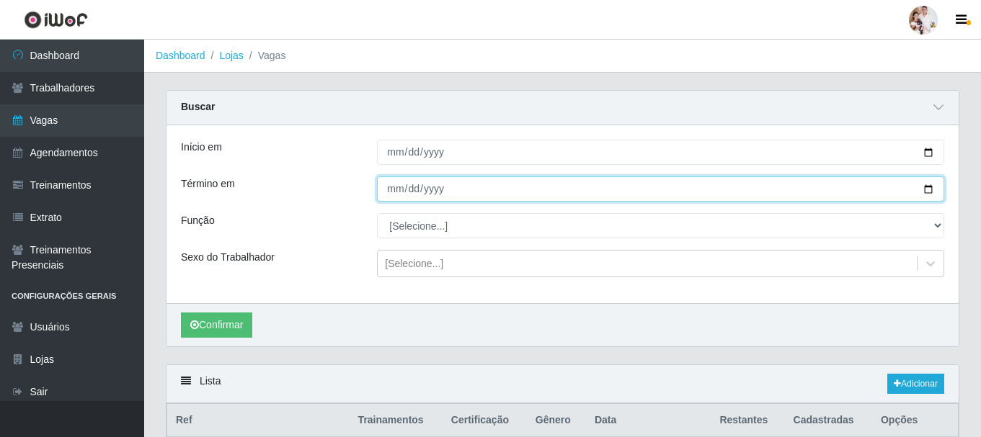
click at [934, 191] on input "[DATE]" at bounding box center [660, 189] width 567 height 25
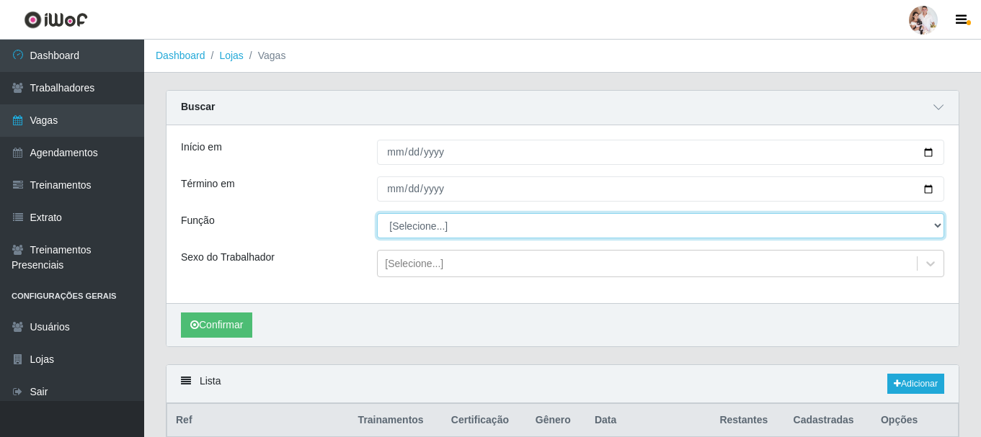
click at [941, 222] on select "[Selecione...] Embalador Embalador + Embalador ++ Operador de Caixa Operador de…" at bounding box center [660, 225] width 567 height 25
click at [377, 214] on select "[Selecione...] Embalador Embalador + Embalador ++ Operador de Caixa Operador de…" at bounding box center [660, 225] width 567 height 25
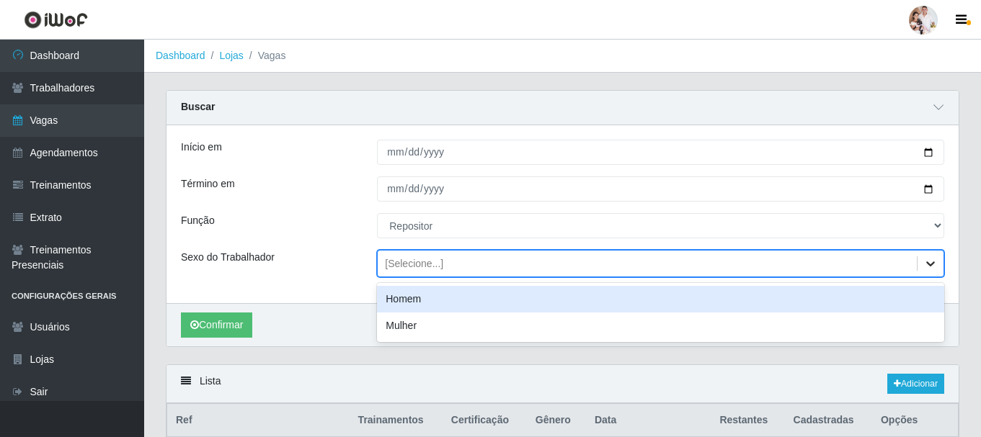
click at [925, 263] on icon at bounding box center [930, 264] width 14 height 14
click at [611, 296] on div "Homem" at bounding box center [660, 299] width 567 height 27
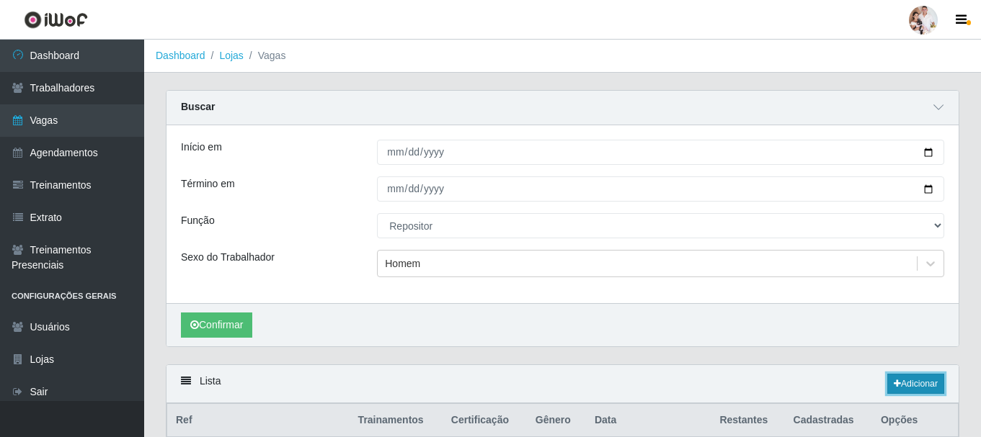
click at [925, 386] on link "Adicionar" at bounding box center [915, 384] width 57 height 20
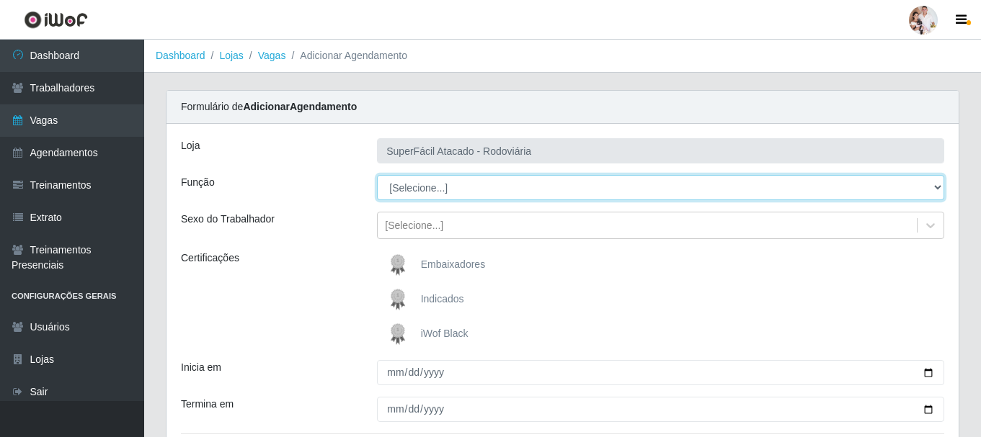
click at [933, 188] on select "[Selecione...] Embalador Embalador + Embalador ++ Operador de Caixa Operador de…" at bounding box center [660, 187] width 567 height 25
click at [377, 175] on select "[Selecione...] Embalador Embalador + Embalador ++ Operador de Caixa Operador de…" at bounding box center [660, 187] width 567 height 25
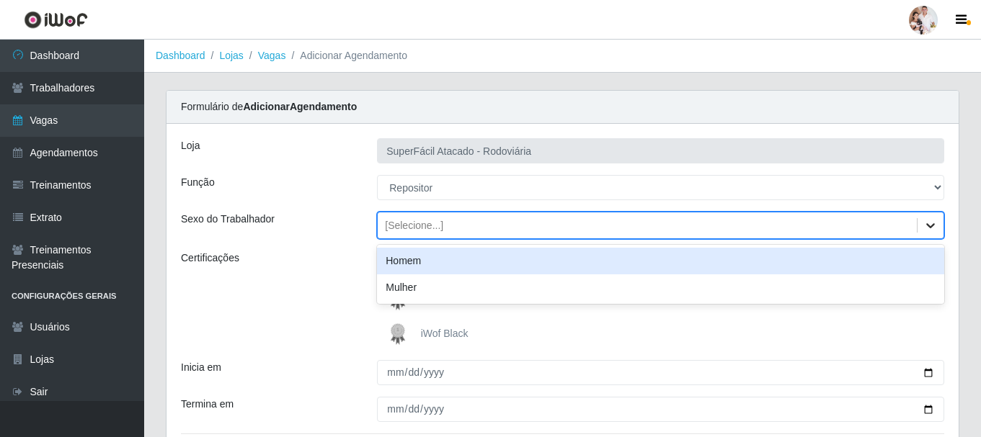
drag, startPoint x: 925, startPoint y: 220, endPoint x: 886, endPoint y: 228, distance: 39.0
click at [925, 221] on icon at bounding box center [930, 225] width 14 height 14
click at [695, 257] on div "Homem" at bounding box center [660, 261] width 567 height 27
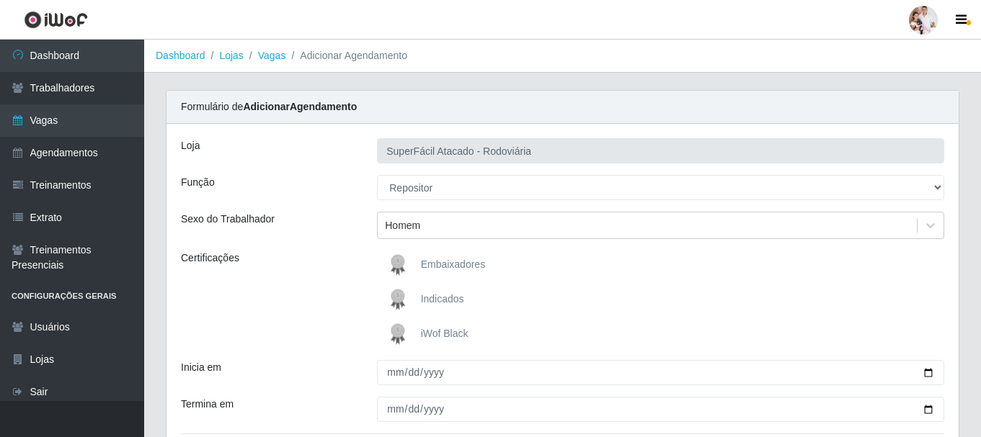
drag, startPoint x: 401, startPoint y: 328, endPoint x: 585, endPoint y: 338, distance: 184.8
click at [401, 328] on img at bounding box center [400, 334] width 35 height 29
click at [0, 0] on input "iWof Black" at bounding box center [0, 0] width 0 height 0
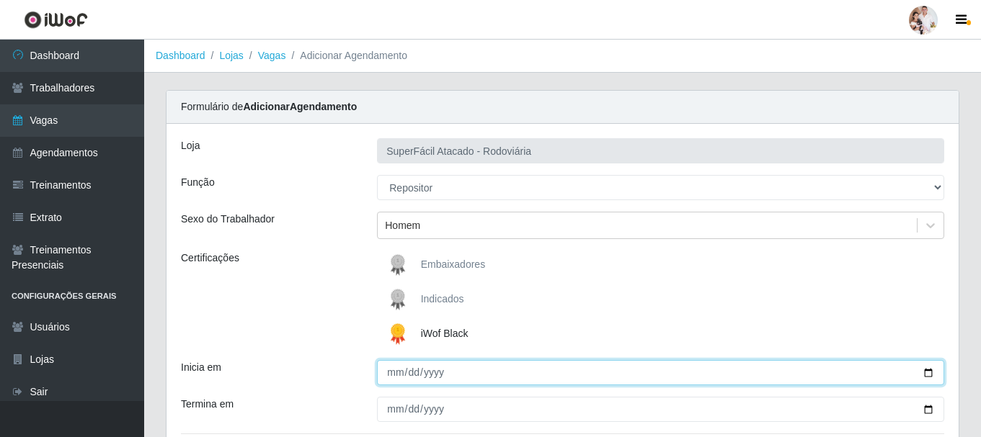
click at [931, 373] on input "Inicia em" at bounding box center [660, 372] width 567 height 25
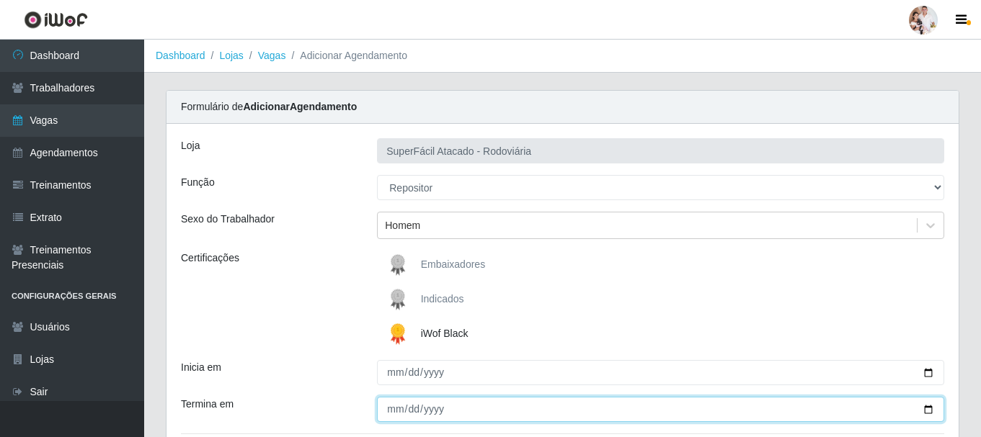
click at [928, 413] on input "Termina em" at bounding box center [660, 409] width 567 height 25
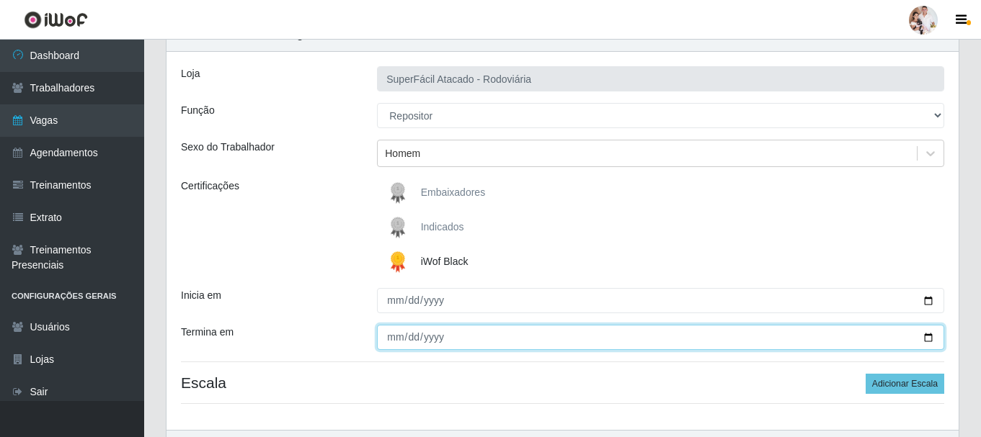
scroll to position [144, 0]
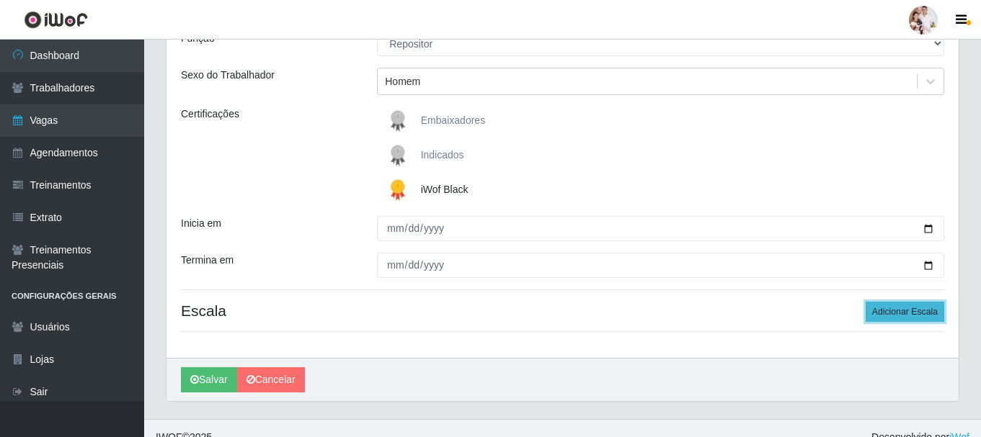
click at [888, 319] on button "Adicionar Escala" at bounding box center [905, 312] width 79 height 20
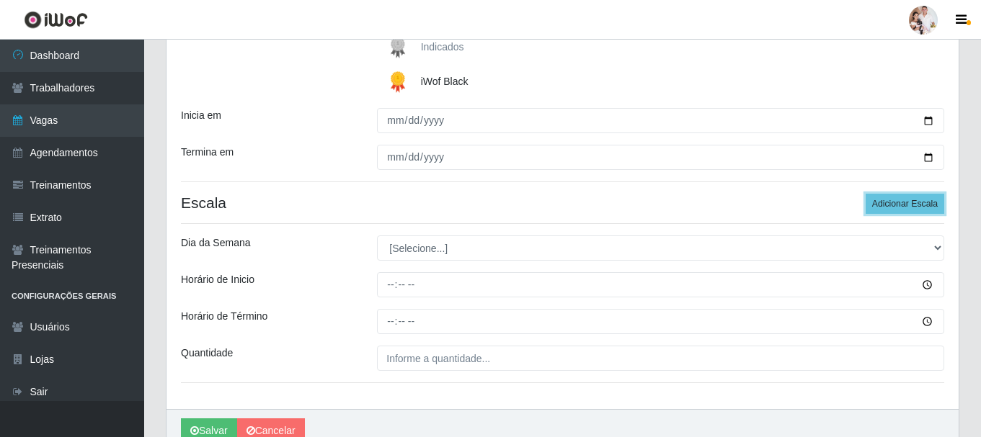
scroll to position [288, 0]
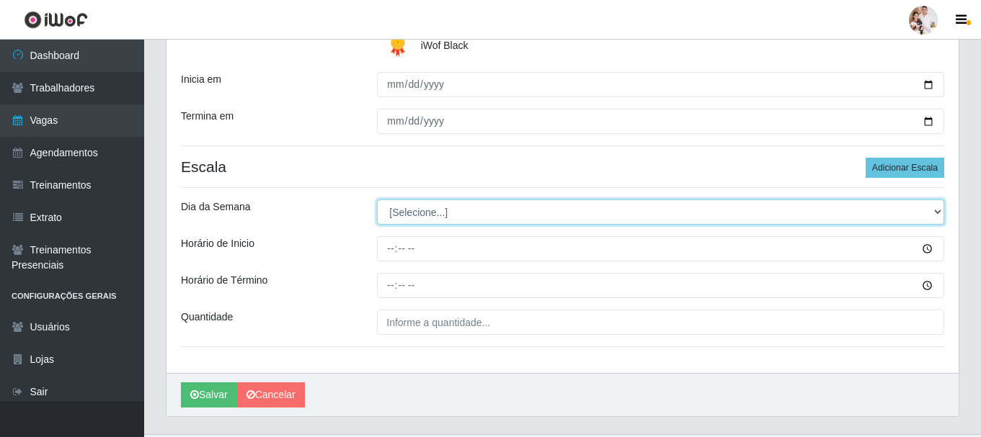
click at [941, 213] on select "[Selecione...] Segunda Terça Quarta Quinta Sexta Sábado Domingo" at bounding box center [660, 212] width 567 height 25
click at [377, 200] on select "[Selecione...] Segunda Terça Quarta Quinta Sexta Sábado Domingo" at bounding box center [660, 212] width 567 height 25
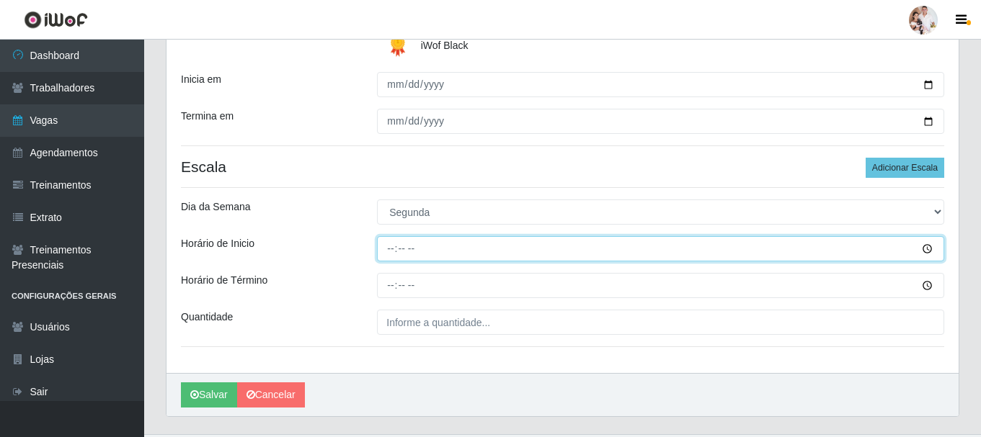
click at [397, 252] on input "Horário de Inicio" at bounding box center [660, 248] width 567 height 25
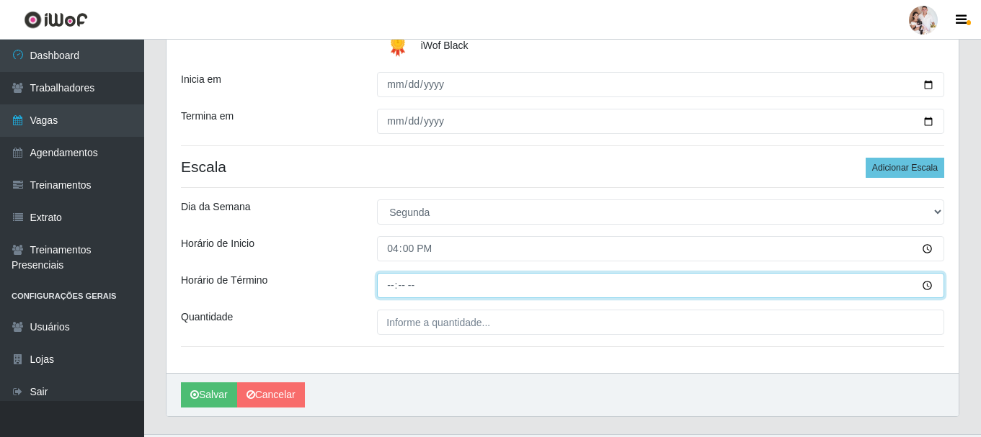
click at [393, 288] on input "Horário de Término" at bounding box center [660, 285] width 567 height 25
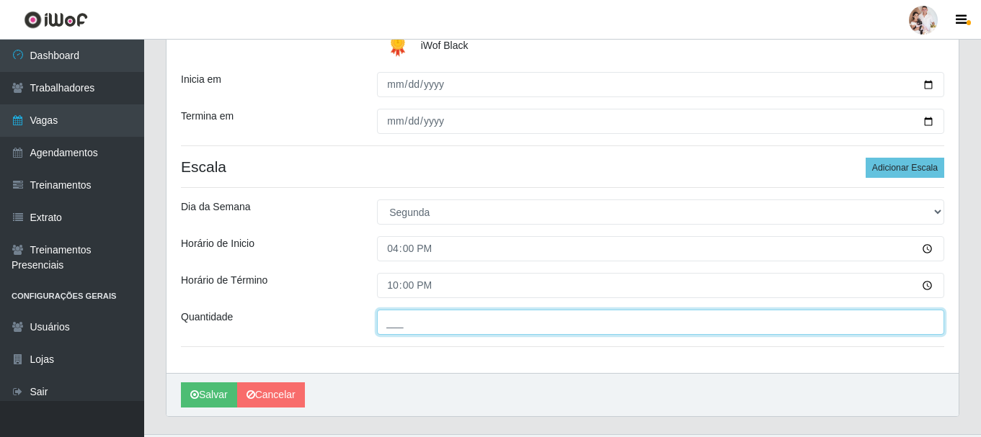
click at [387, 327] on input "___" at bounding box center [660, 322] width 567 height 25
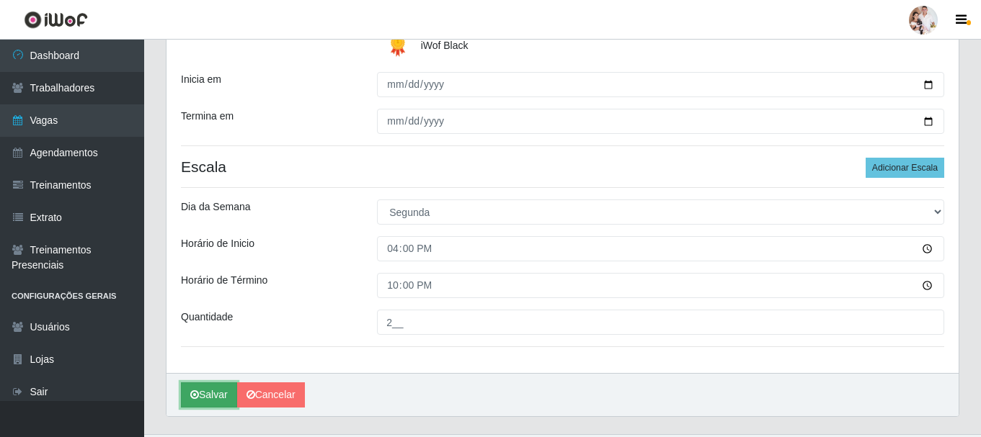
click at [211, 393] on button "Salvar" at bounding box center [209, 395] width 56 height 25
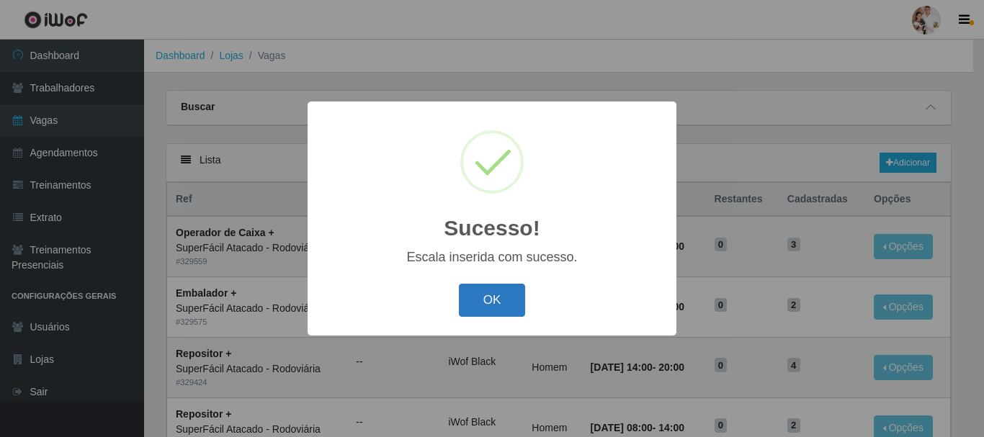
drag, startPoint x: 472, startPoint y: 312, endPoint x: 543, endPoint y: 270, distance: 82.7
click at [476, 307] on button "OK" at bounding box center [492, 301] width 67 height 34
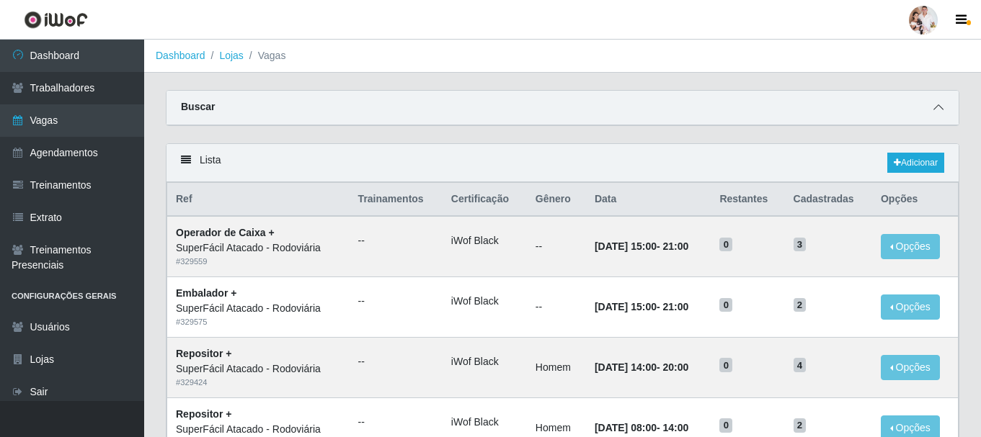
click at [940, 105] on icon at bounding box center [938, 107] width 10 height 10
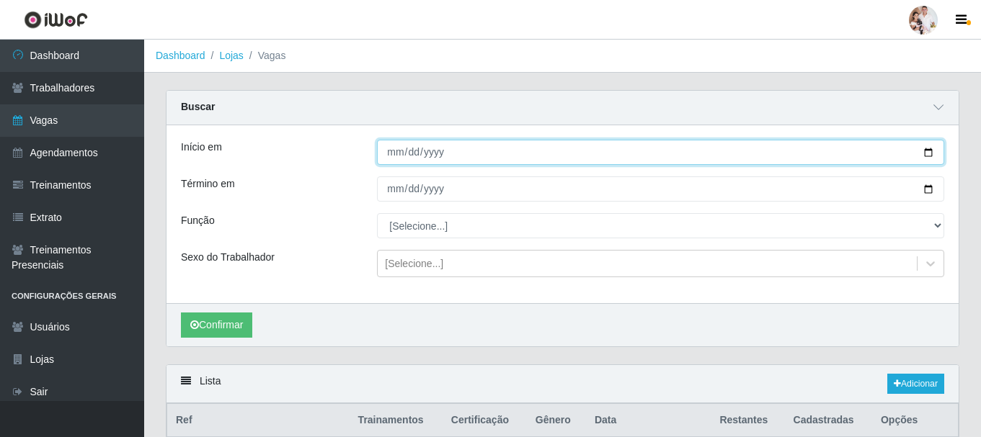
click at [932, 156] on input "[DATE]" at bounding box center [660, 152] width 567 height 25
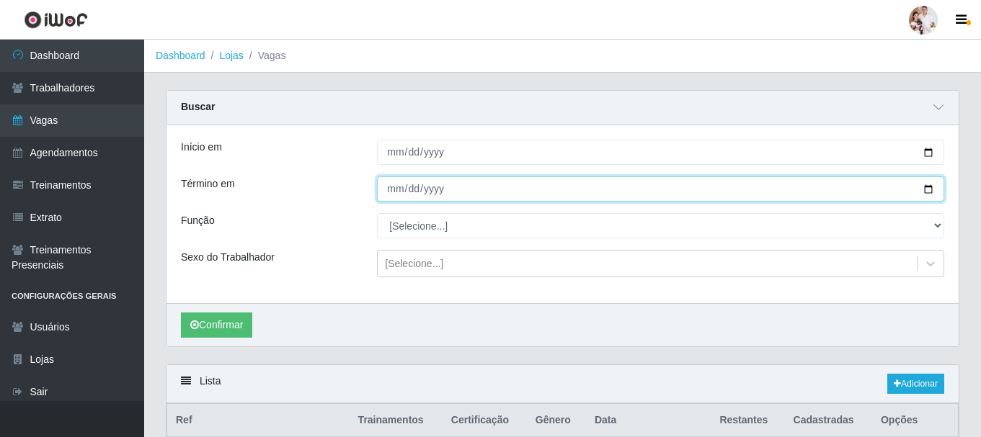
click at [926, 191] on input "[DATE]" at bounding box center [660, 189] width 567 height 25
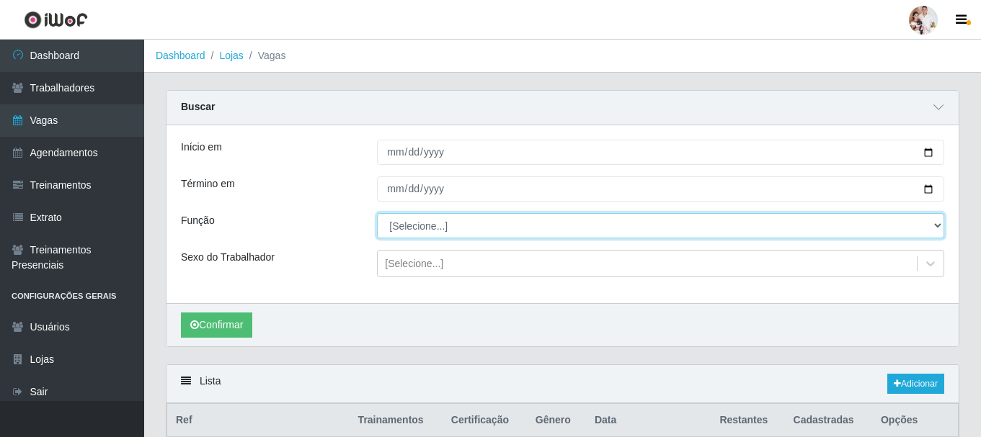
click at [935, 226] on select "[Selecione...] Embalador Embalador + Embalador ++ Operador de Caixa Operador de…" at bounding box center [660, 225] width 567 height 25
click at [377, 214] on select "[Selecione...] Embalador Embalador + Embalador ++ Operador de Caixa Operador de…" at bounding box center [660, 225] width 567 height 25
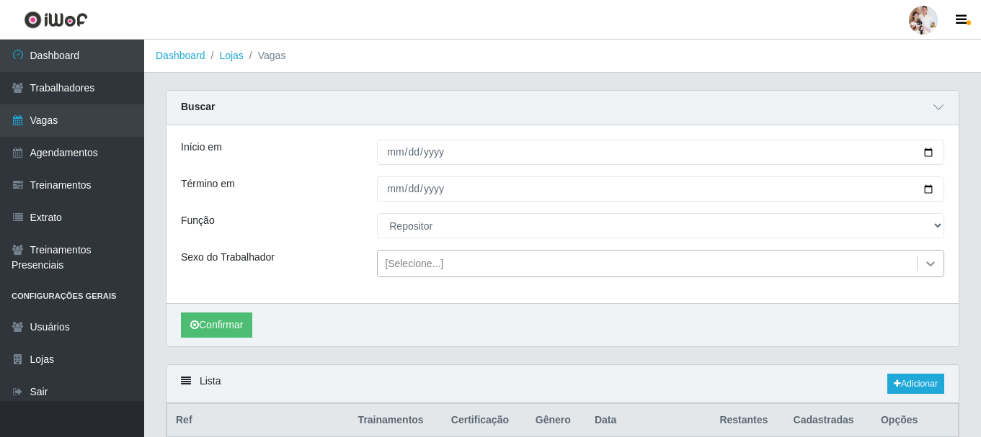
click at [927, 267] on icon at bounding box center [930, 264] width 14 height 14
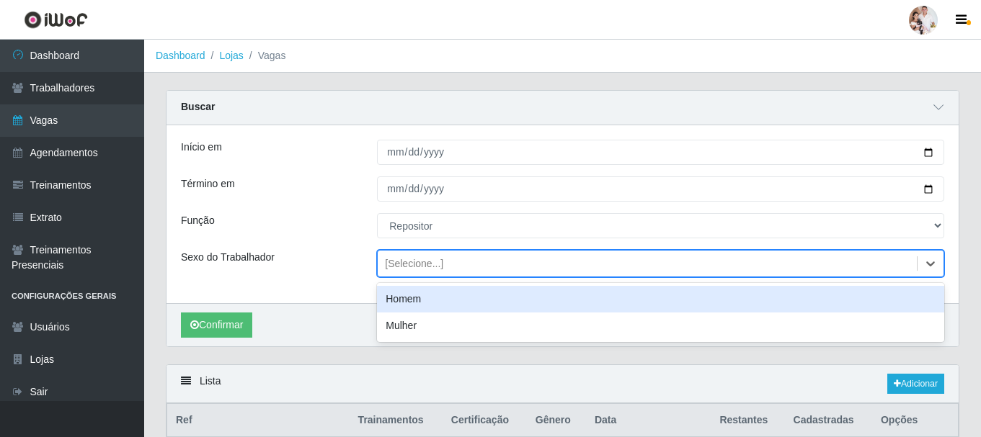
click at [592, 295] on div "Homem" at bounding box center [660, 299] width 567 height 27
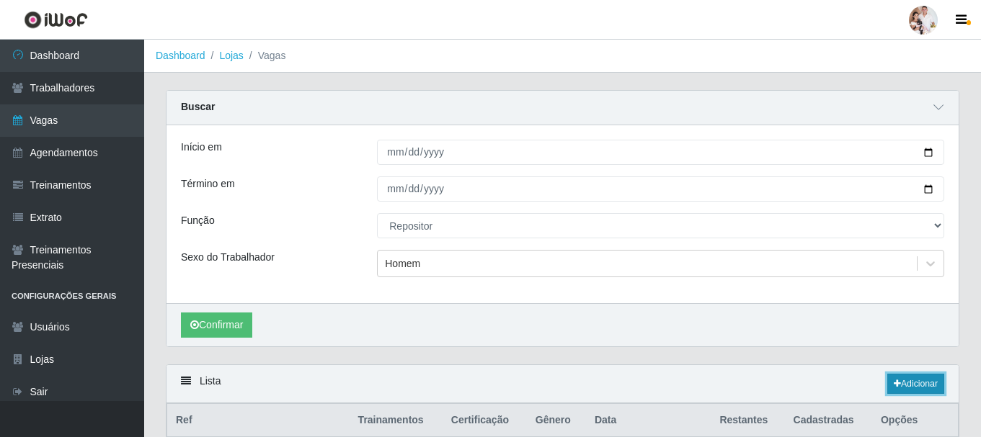
click at [933, 389] on link "Adicionar" at bounding box center [915, 384] width 57 height 20
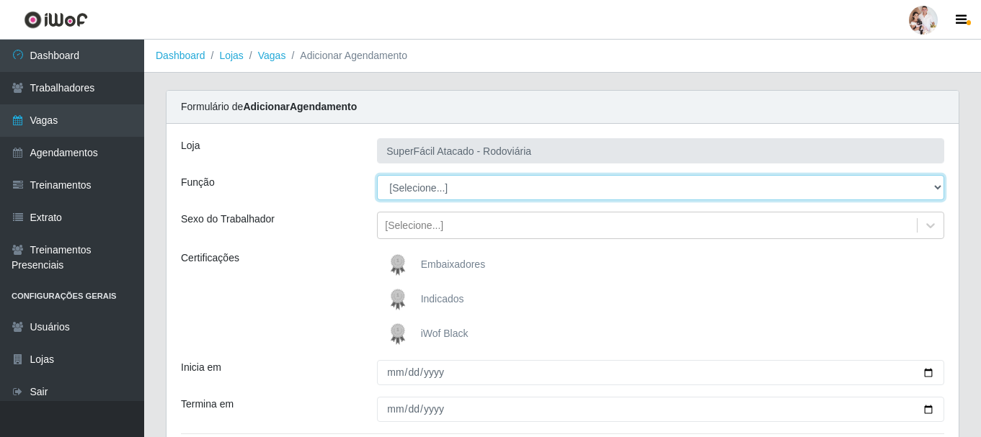
click at [939, 184] on select "[Selecione...] Embalador Embalador + Embalador ++ Operador de Caixa Operador de…" at bounding box center [660, 187] width 567 height 25
click at [377, 175] on select "[Selecione...] Embalador Embalador + Embalador ++ Operador de Caixa Operador de…" at bounding box center [660, 187] width 567 height 25
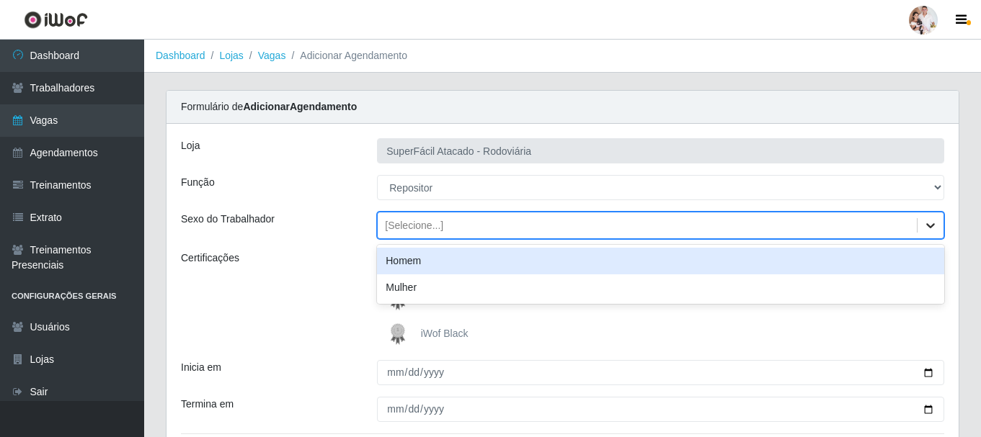
click at [934, 222] on icon at bounding box center [930, 225] width 14 height 14
click at [623, 260] on div "Homem" at bounding box center [660, 261] width 567 height 27
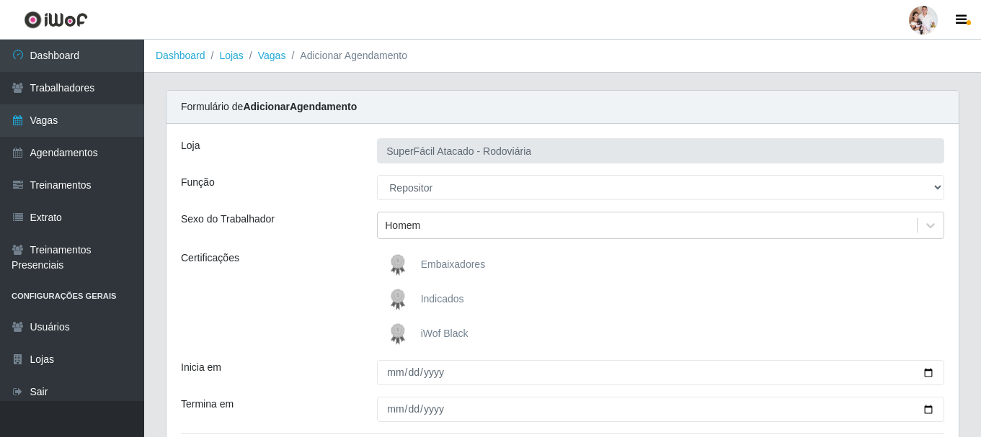
click at [396, 328] on img at bounding box center [400, 334] width 35 height 29
click at [0, 0] on input "iWof Black" at bounding box center [0, 0] width 0 height 0
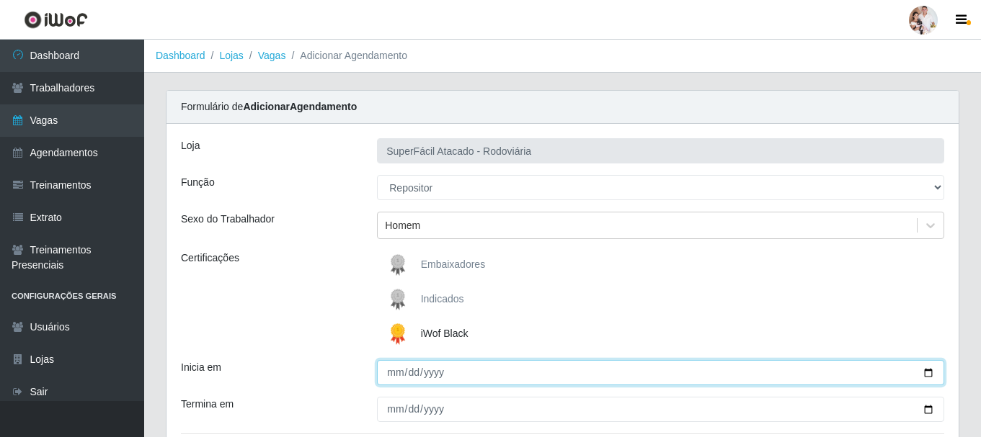
click at [927, 375] on input "Inicia em" at bounding box center [660, 372] width 567 height 25
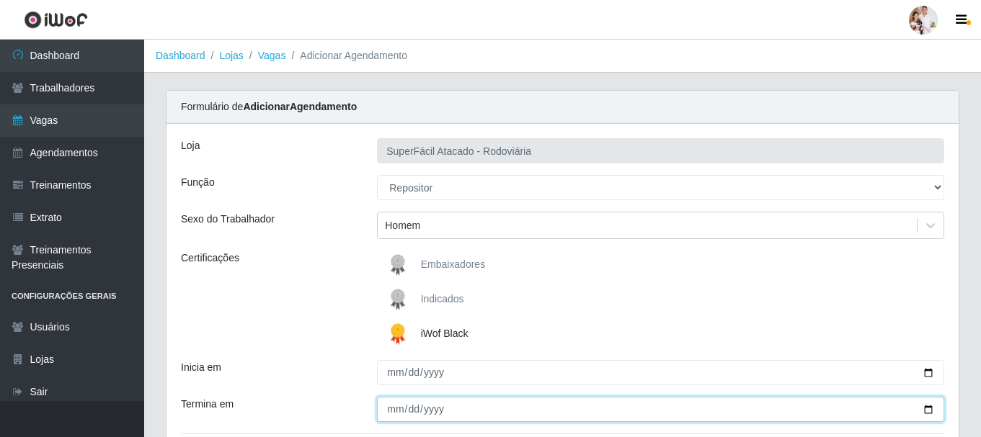
click at [926, 407] on input "Termina em" at bounding box center [660, 409] width 567 height 25
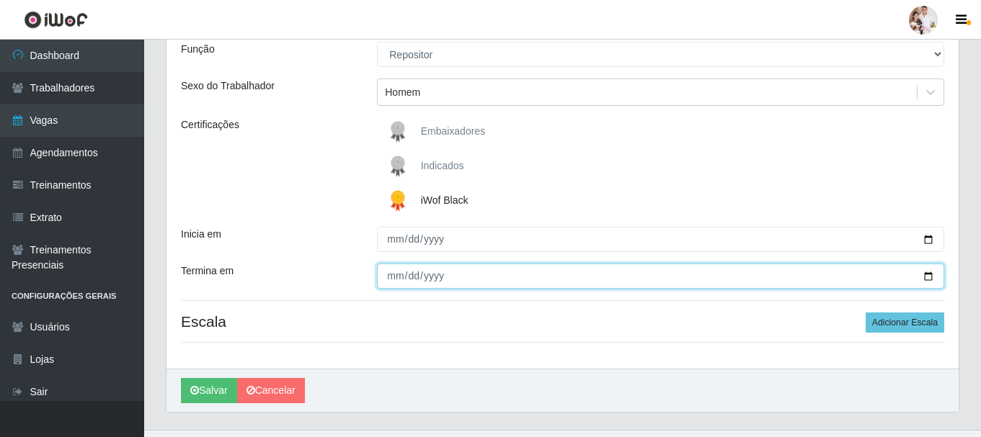
scroll to position [162, 0]
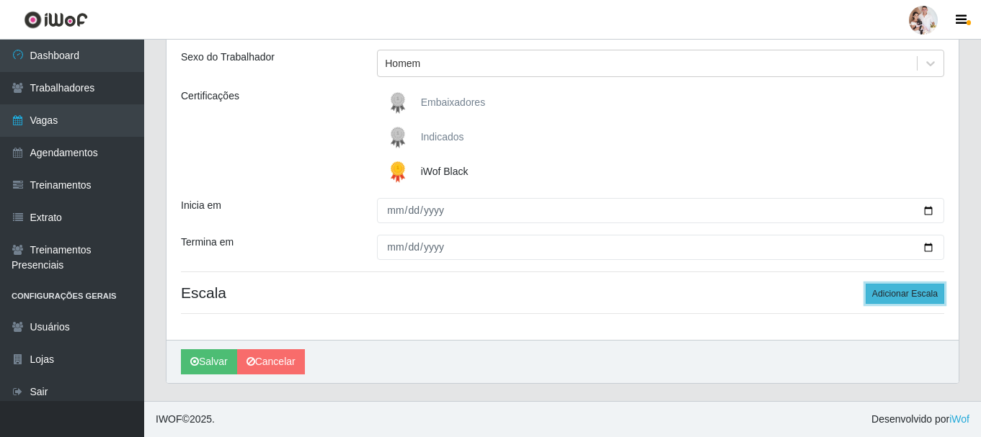
click at [904, 297] on button "Adicionar Escala" at bounding box center [905, 294] width 79 height 20
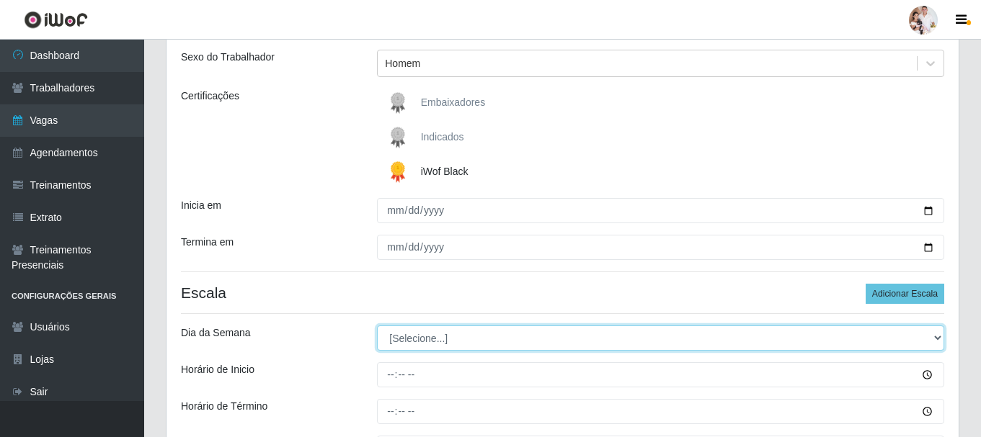
click at [934, 339] on select "[Selecione...] Segunda Terça Quarta Quinta Sexta Sábado Domingo" at bounding box center [660, 338] width 567 height 25
click at [377, 326] on select "[Selecione...] Segunda Terça Quarta Quinta Sexta Sábado Domingo" at bounding box center [660, 338] width 567 height 25
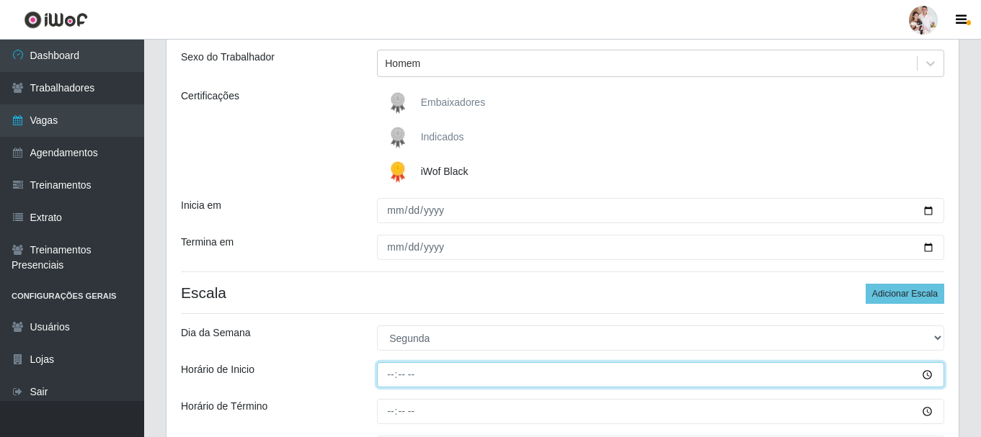
click at [390, 370] on input "Horário de Inicio" at bounding box center [660, 375] width 567 height 25
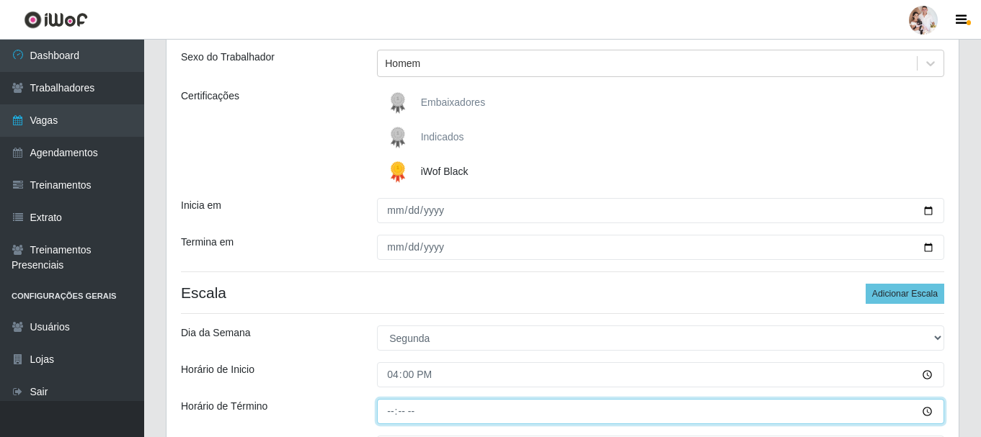
click at [387, 412] on input "Horário de Término" at bounding box center [660, 411] width 567 height 25
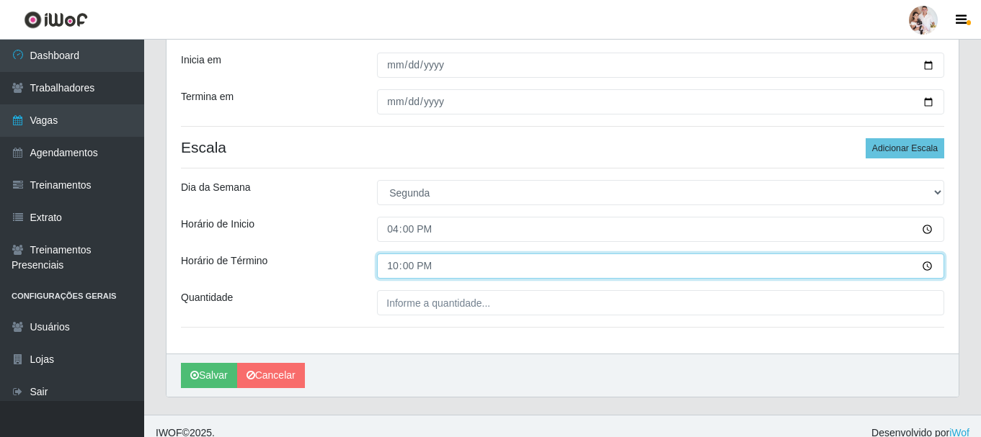
scroll to position [321, 0]
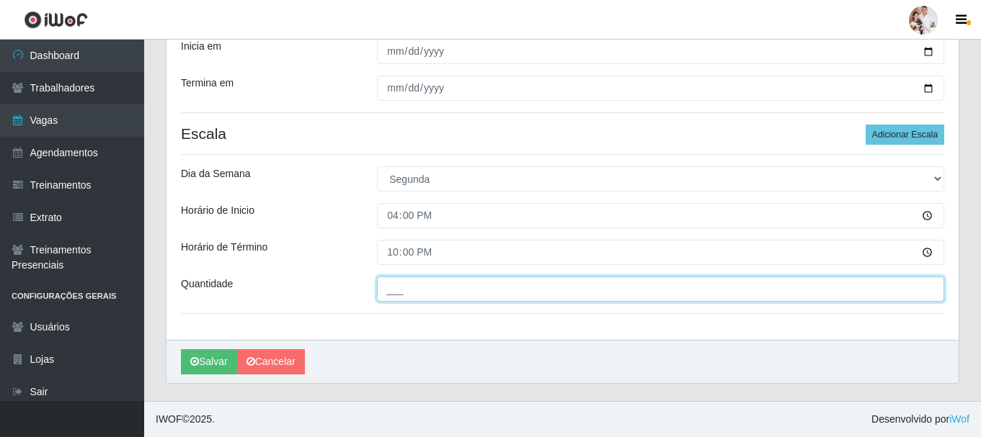
click at [419, 295] on input "___" at bounding box center [660, 289] width 567 height 25
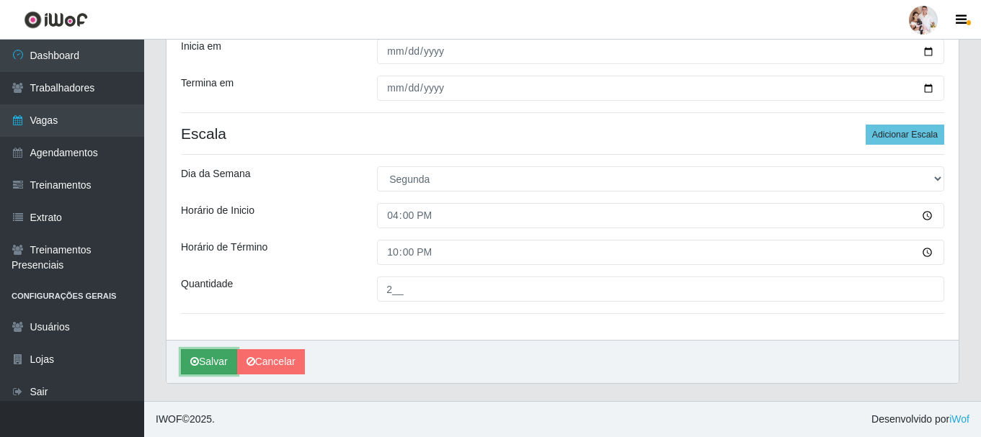
click at [212, 362] on button "Salvar" at bounding box center [209, 362] width 56 height 25
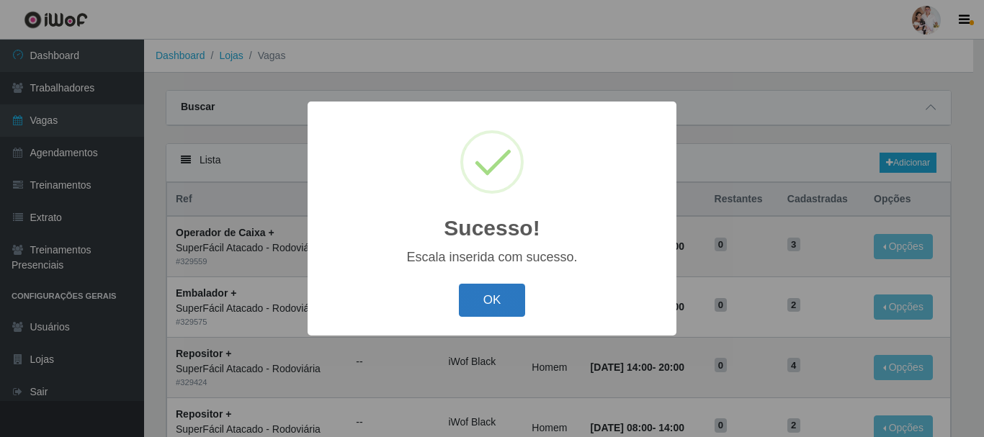
click at [499, 303] on button "OK" at bounding box center [492, 301] width 67 height 34
